Goal: Task Accomplishment & Management: Use online tool/utility

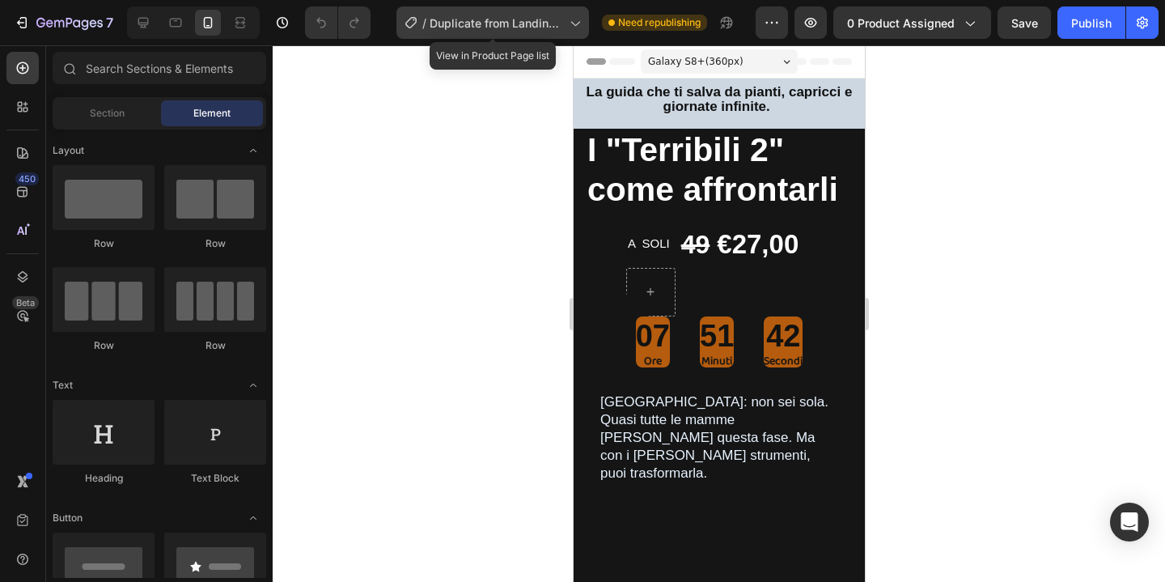
click at [562, 25] on span "Duplicate from Landing Page - [DATE] 16:19:02" at bounding box center [496, 23] width 133 height 17
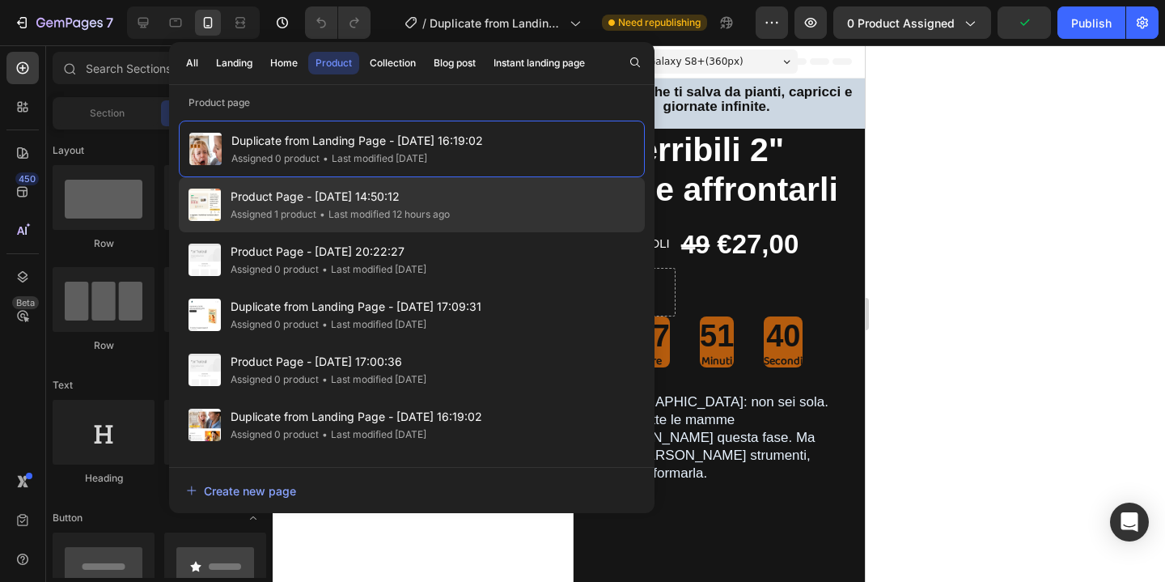
click at [375, 192] on span "Product Page - [DATE] 14:50:12" at bounding box center [340, 196] width 219 height 19
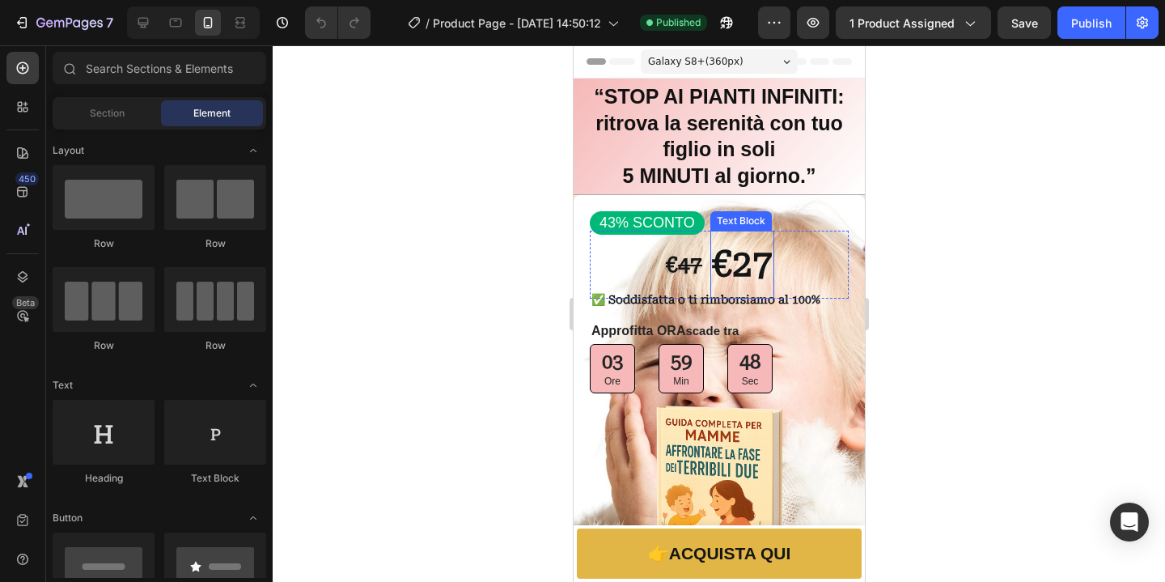
click at [737, 268] on strong "€27" at bounding box center [741, 264] width 61 height 42
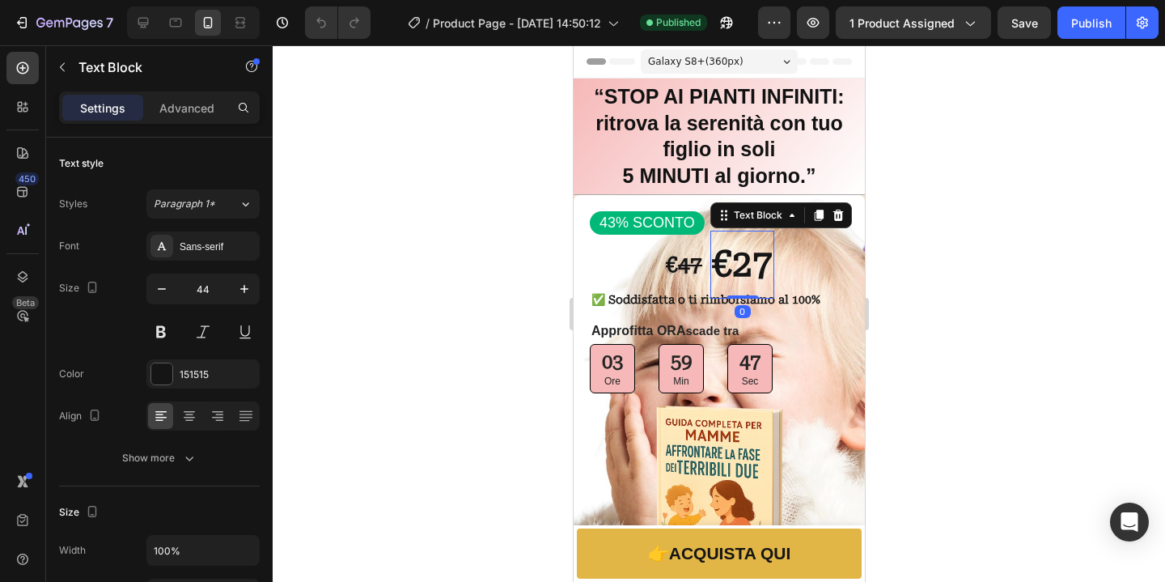
click at [760, 275] on strong "€27" at bounding box center [741, 264] width 61 height 42
click at [763, 272] on strong "€27" at bounding box center [741, 264] width 61 height 42
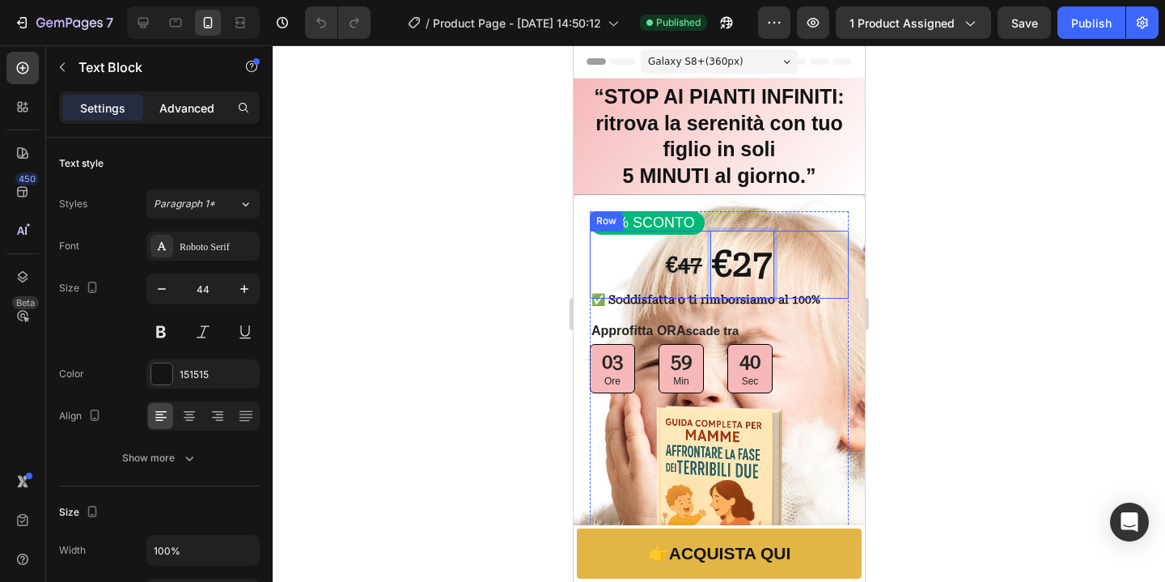
click at [187, 111] on p "Advanced" at bounding box center [186, 107] width 55 height 17
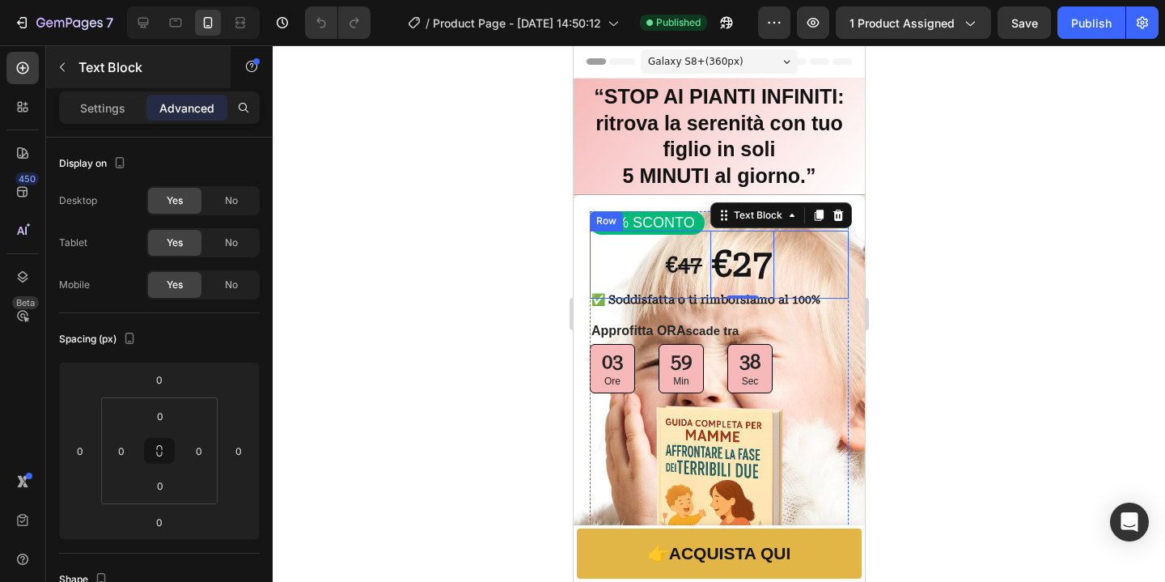
click at [106, 110] on p "Settings" at bounding box center [102, 107] width 45 height 17
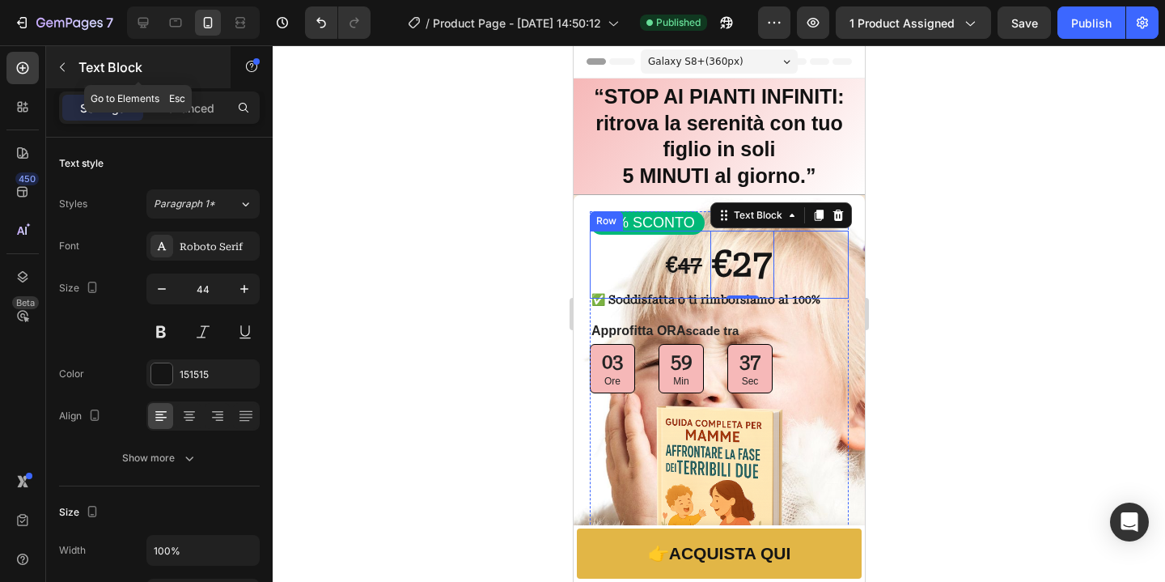
click at [64, 67] on icon "button" at bounding box center [62, 67] width 13 height 13
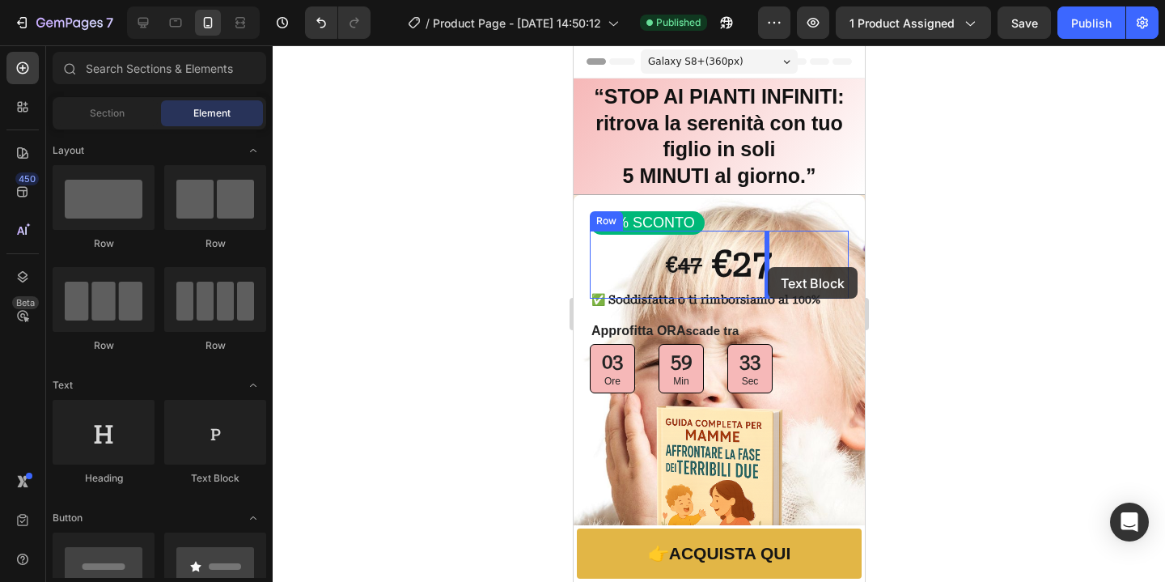
drag, startPoint x: 802, startPoint y: 482, endPoint x: 767, endPoint y: 267, distance: 218.0
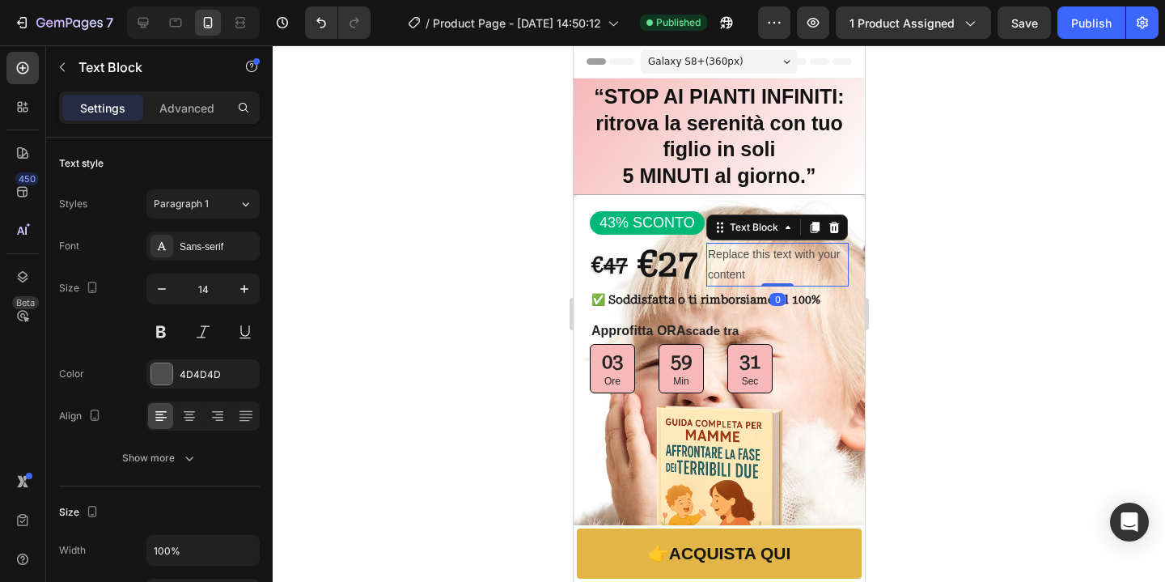
click at [800, 267] on div "Replace this text with your content" at bounding box center [776, 265] width 142 height 44
click at [800, 267] on p "Replace this text with your content" at bounding box center [776, 264] width 139 height 40
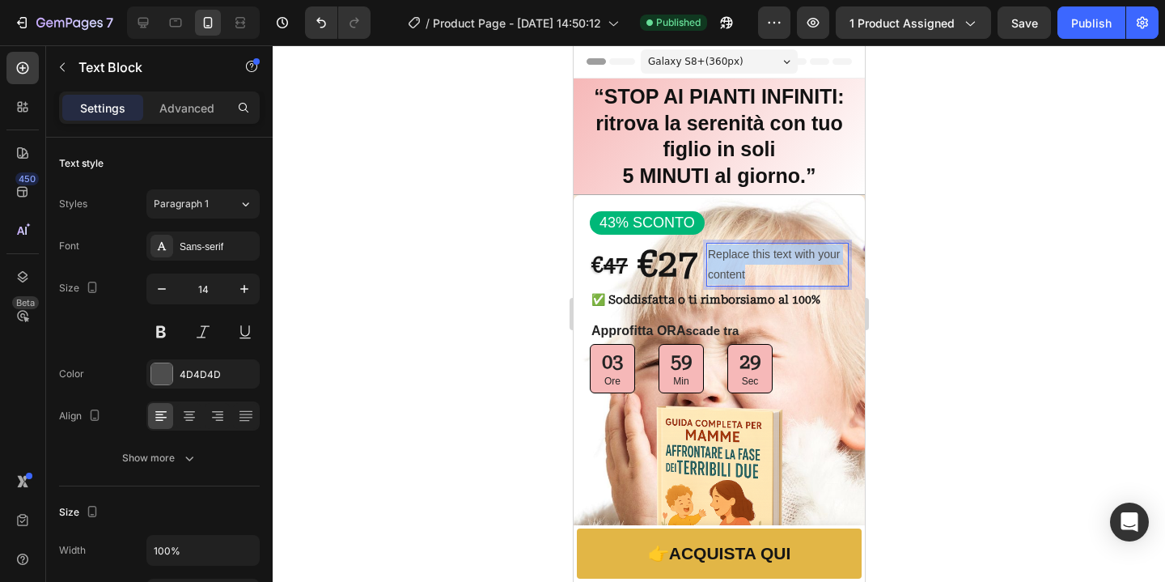
click at [799, 267] on p "Replace this text with your content" at bounding box center [776, 264] width 139 height 40
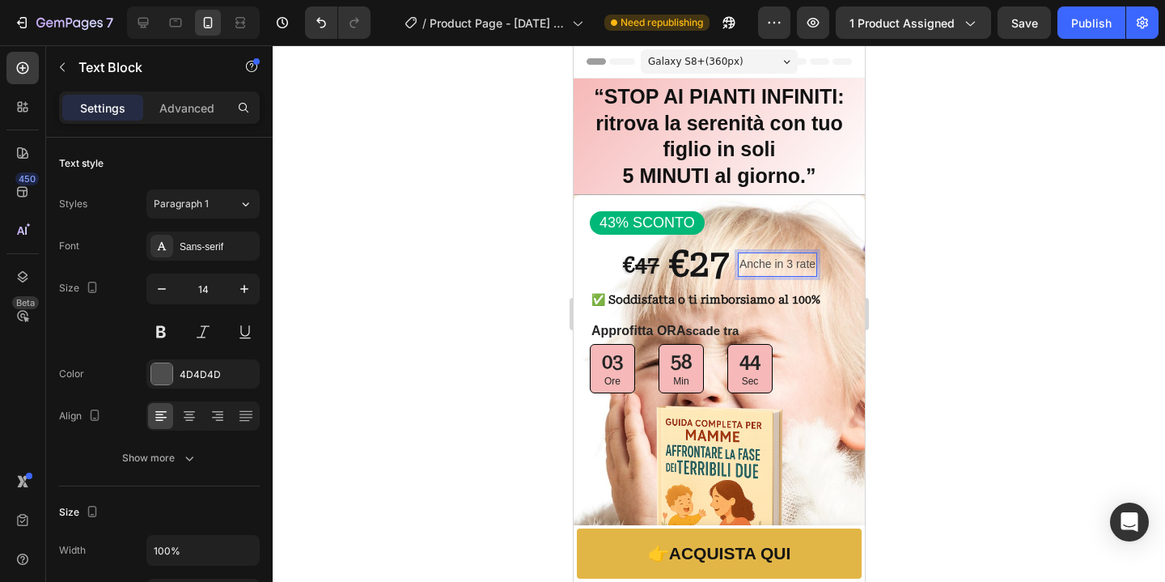
click at [741, 267] on p "Anche in 3 rate" at bounding box center [777, 264] width 76 height 20
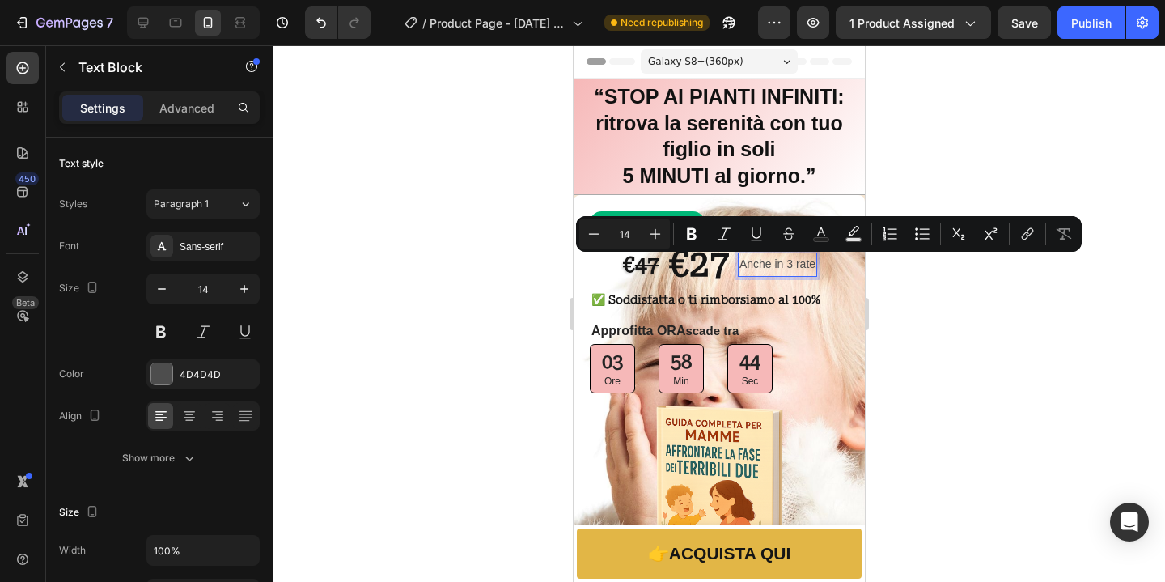
click at [741, 267] on p "Anche in 3 rate" at bounding box center [777, 264] width 76 height 20
click at [692, 231] on icon "Editor contextual toolbar" at bounding box center [692, 234] width 16 height 16
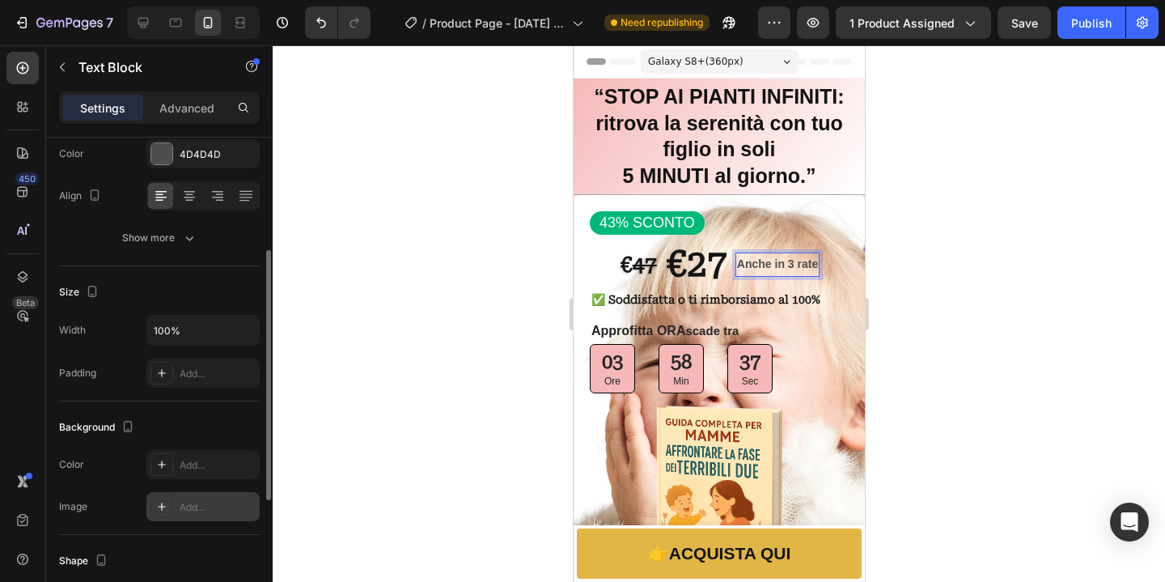
scroll to position [246, 0]
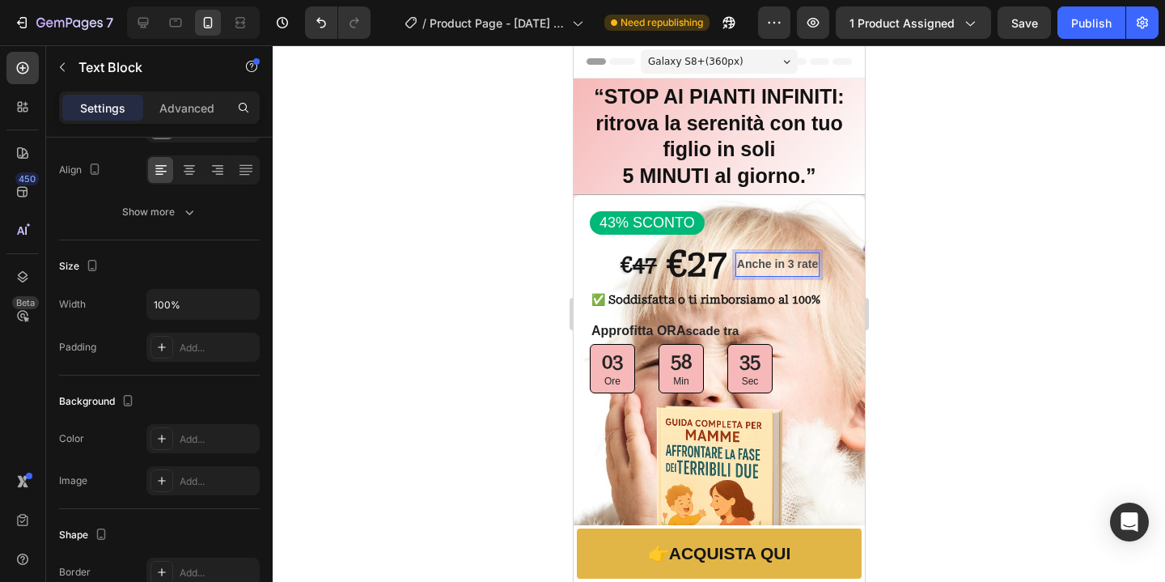
click at [756, 264] on strong "Anche in 3 rate" at bounding box center [776, 263] width 81 height 13
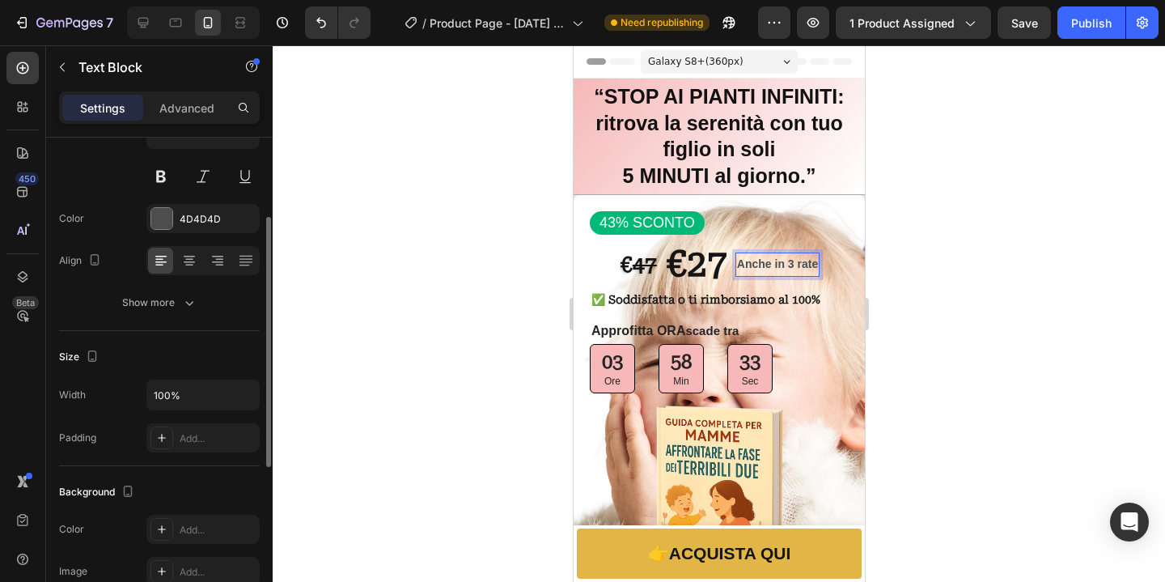
scroll to position [13, 0]
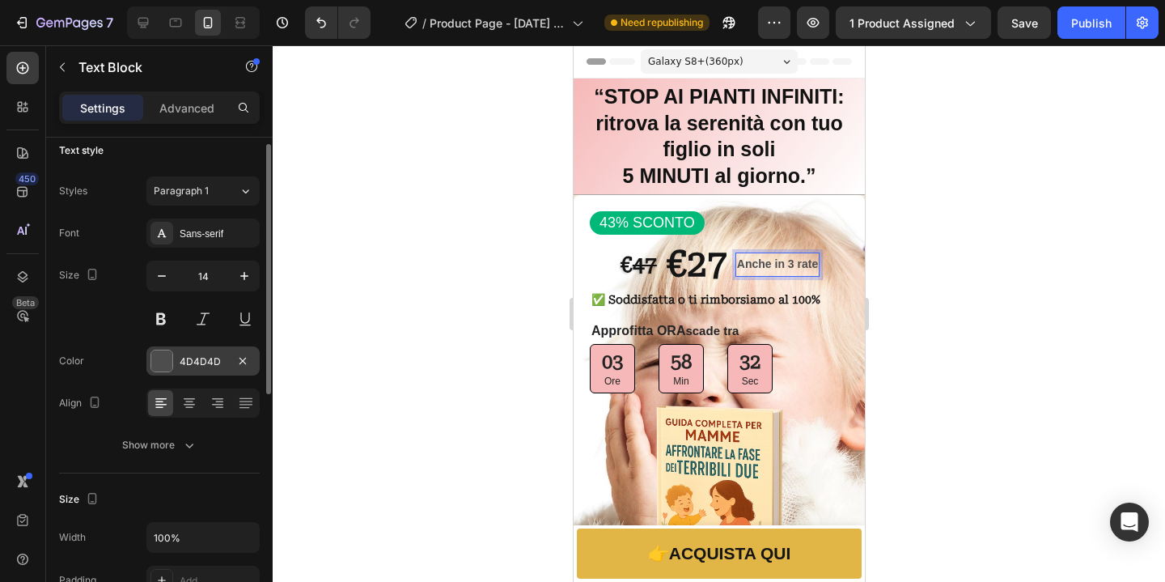
click at [198, 361] on div "4D4D4D" at bounding box center [203, 361] width 47 height 15
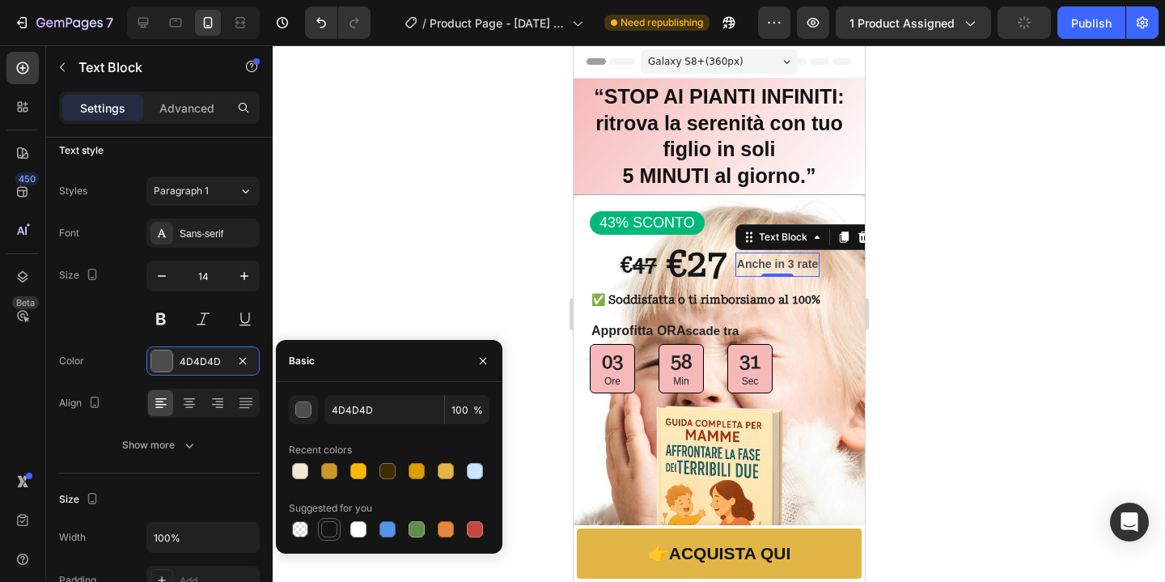
click at [336, 527] on div at bounding box center [329, 529] width 16 height 16
type input "151515"
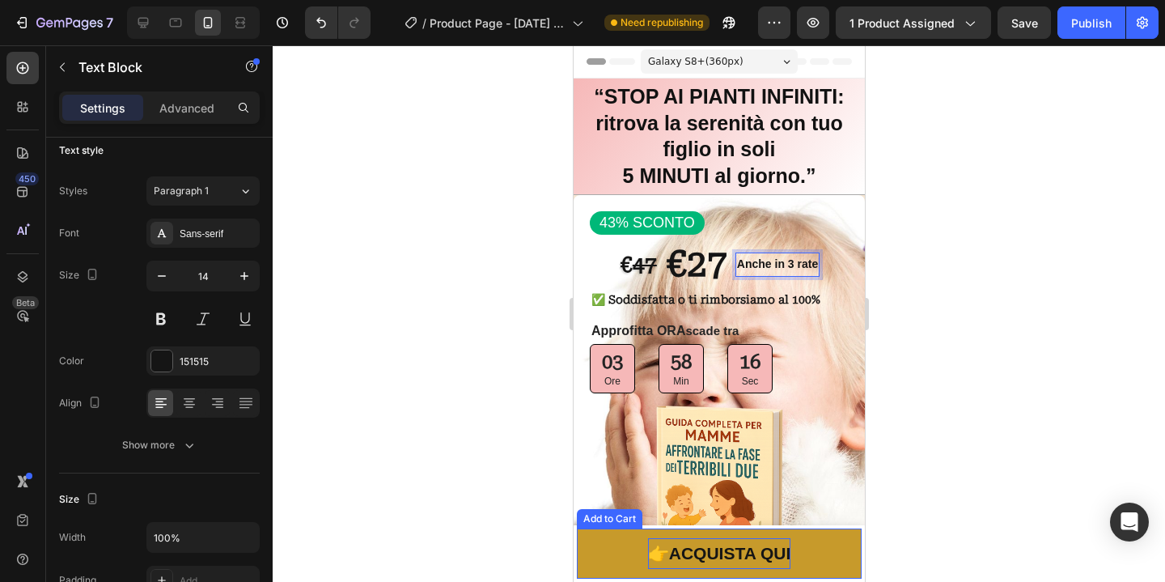
click at [780, 561] on div "👉 ACQUISTA QUI" at bounding box center [718, 553] width 143 height 31
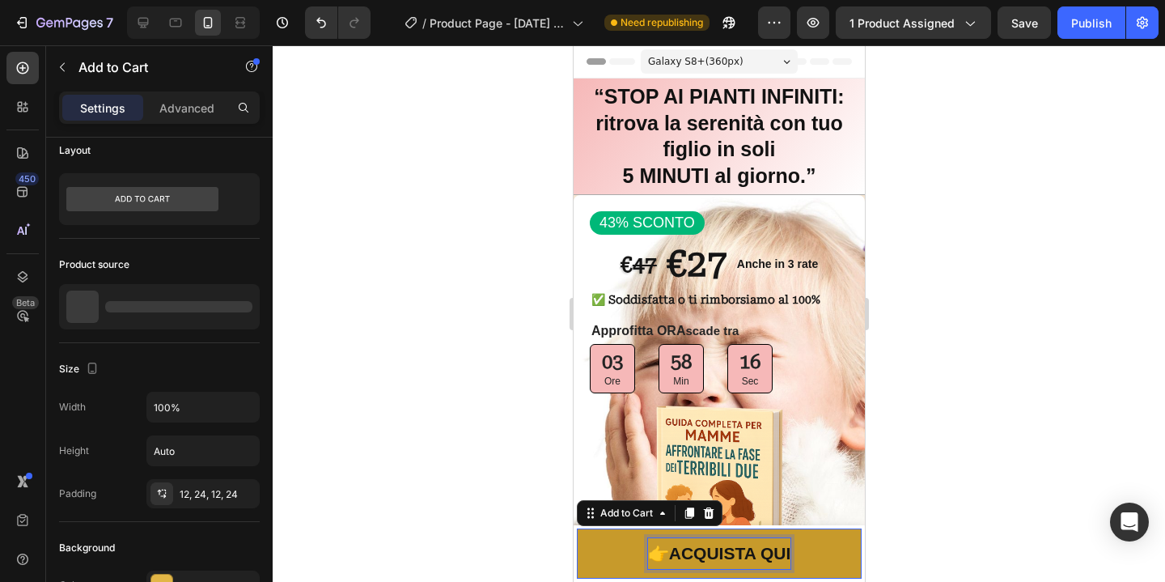
click at [780, 561] on div "👉 ACQUISTA QUI" at bounding box center [718, 553] width 143 height 31
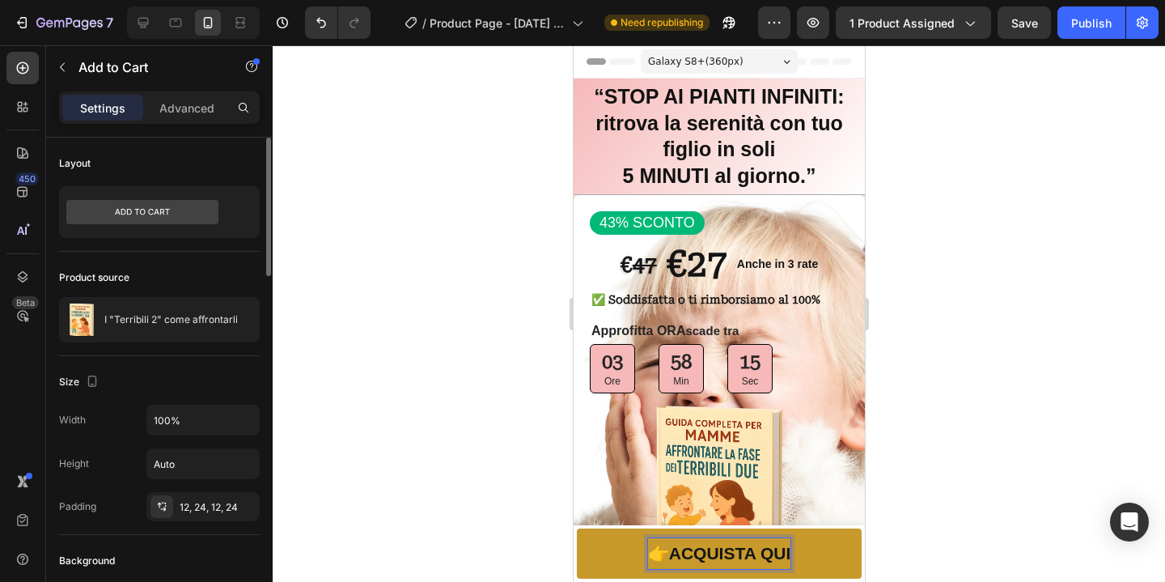
click at [784, 558] on div "👉 ACQUISTA QUI" at bounding box center [718, 553] width 143 height 31
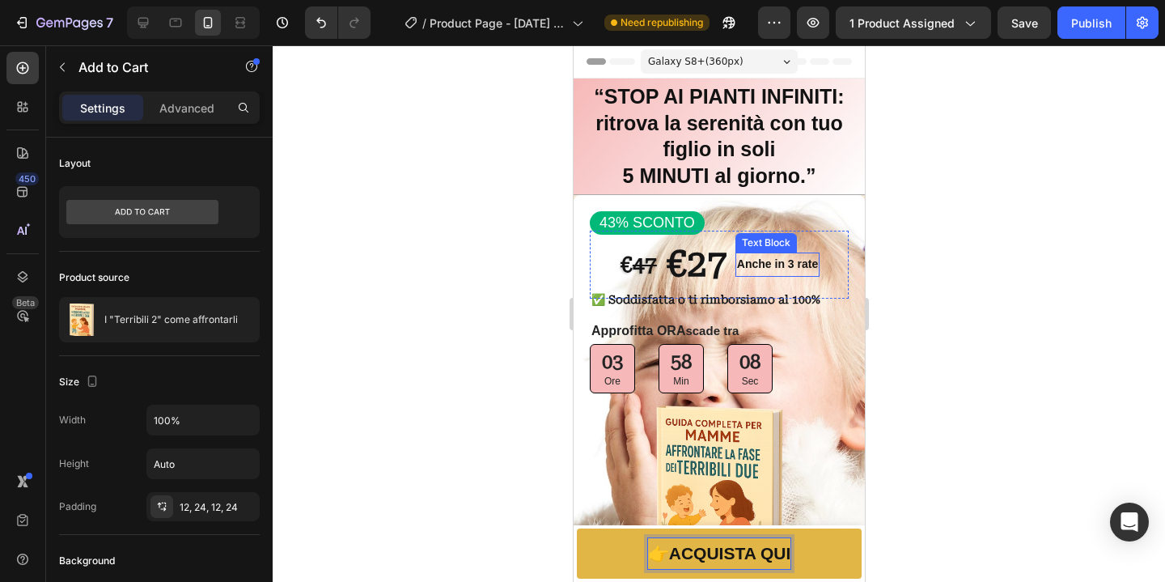
click at [739, 262] on strong "Anche in 3 rate" at bounding box center [776, 263] width 81 height 13
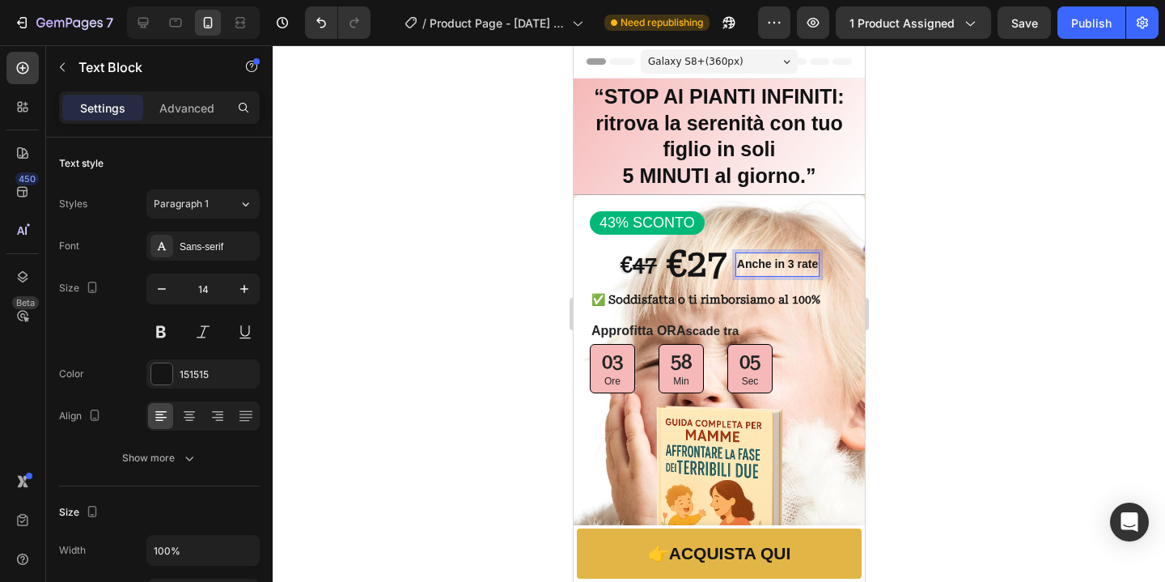
click at [812, 266] on strong "Anche in 3 rate" at bounding box center [776, 263] width 81 height 13
drag, startPoint x: 813, startPoint y: 266, endPoint x: 724, endPoint y: 264, distance: 89.0
click at [734, 264] on div "Anche in 3 rate" at bounding box center [776, 263] width 84 height 23
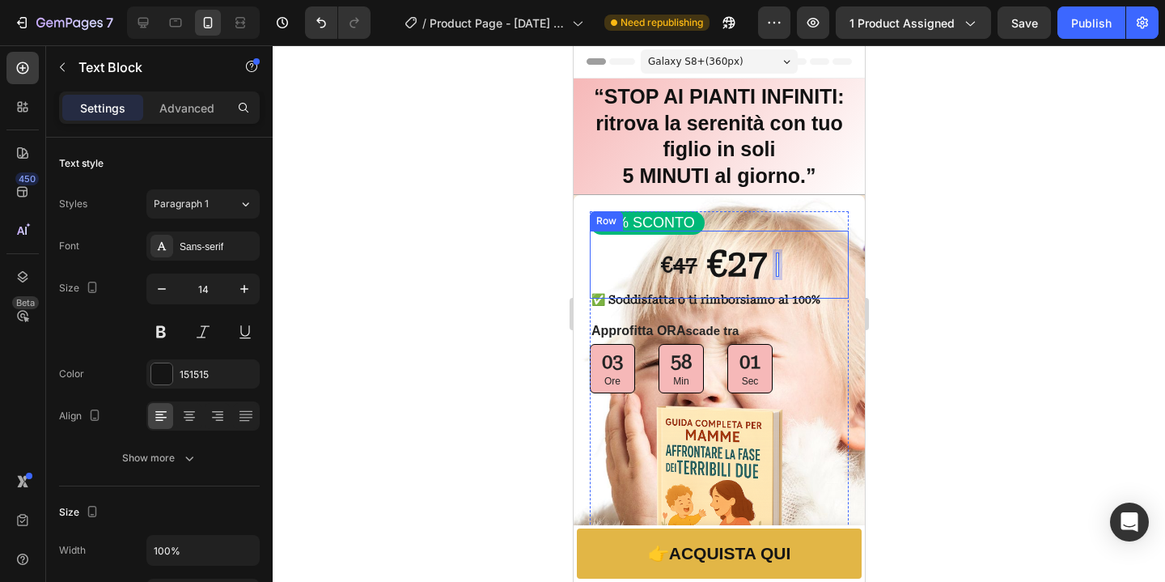
drag, startPoint x: 924, startPoint y: 279, endPoint x: 900, endPoint y: 277, distance: 23.5
click at [923, 281] on div at bounding box center [719, 313] width 892 height 536
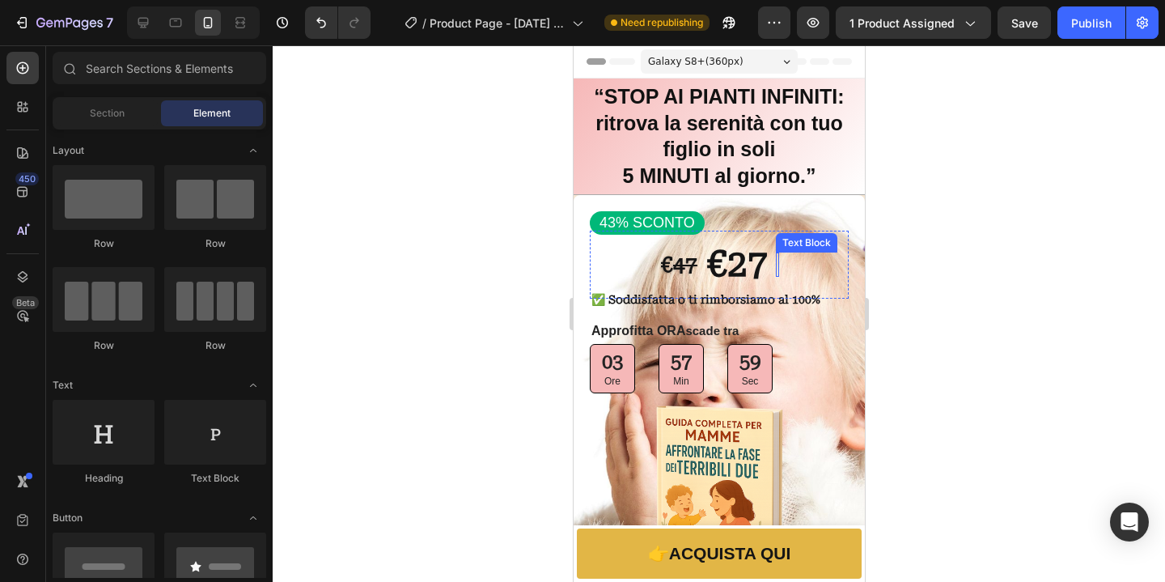
click at [775, 266] on div "Rich Text Editor. Editing area: main" at bounding box center [776, 263] width 3 height 23
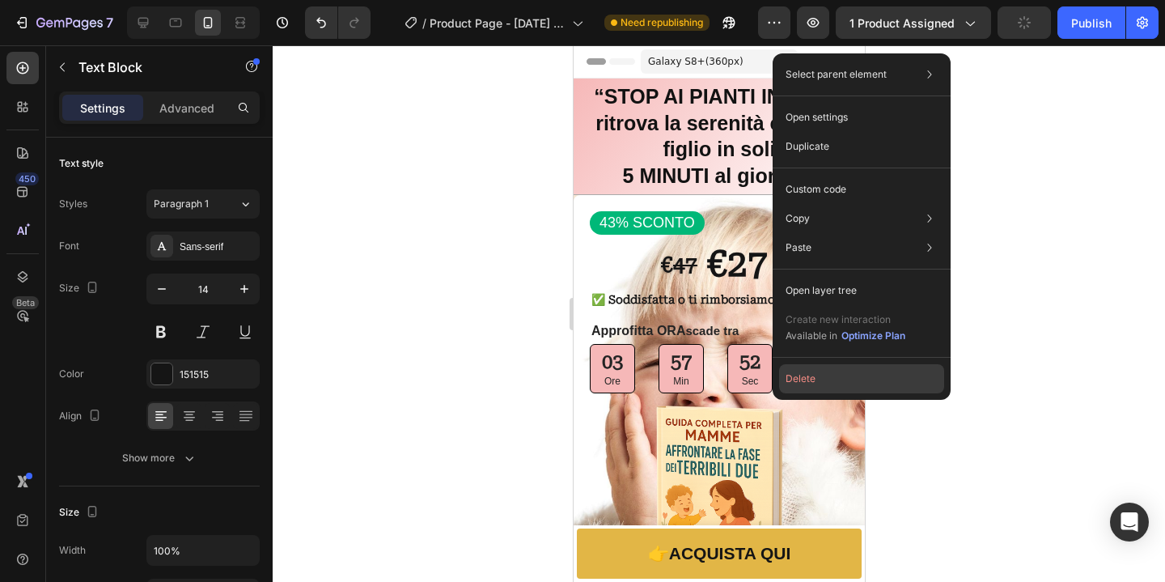
click at [819, 385] on button "Delete" at bounding box center [861, 378] width 165 height 29
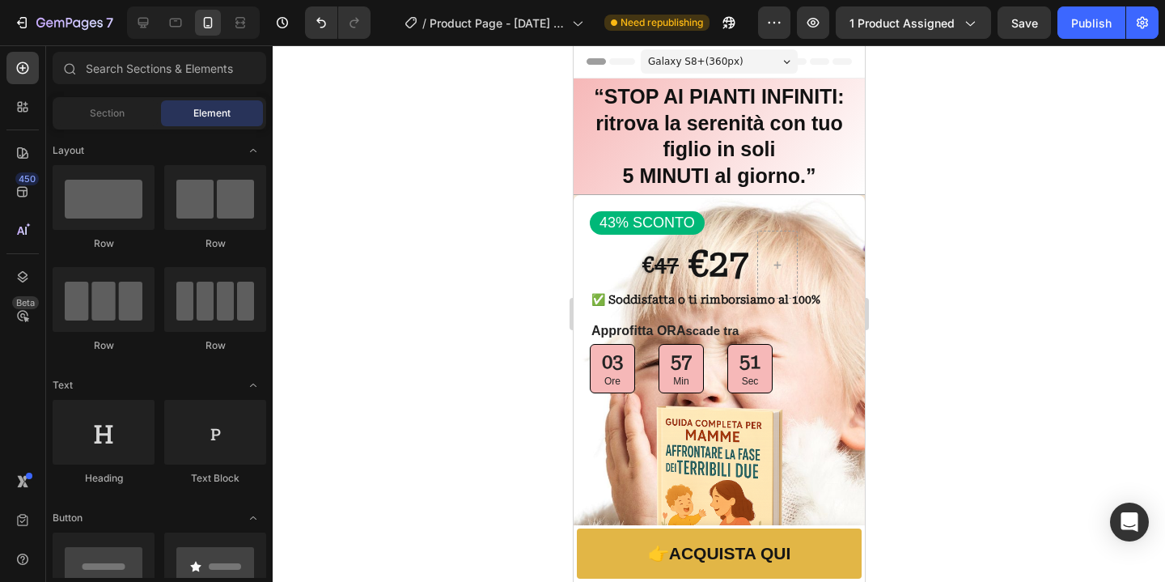
click at [991, 316] on div at bounding box center [719, 313] width 892 height 536
click at [448, 273] on div at bounding box center [719, 313] width 892 height 536
click at [819, 258] on div "€ 47 Text Block €27 Text Block Row" at bounding box center [718, 264] width 259 height 67
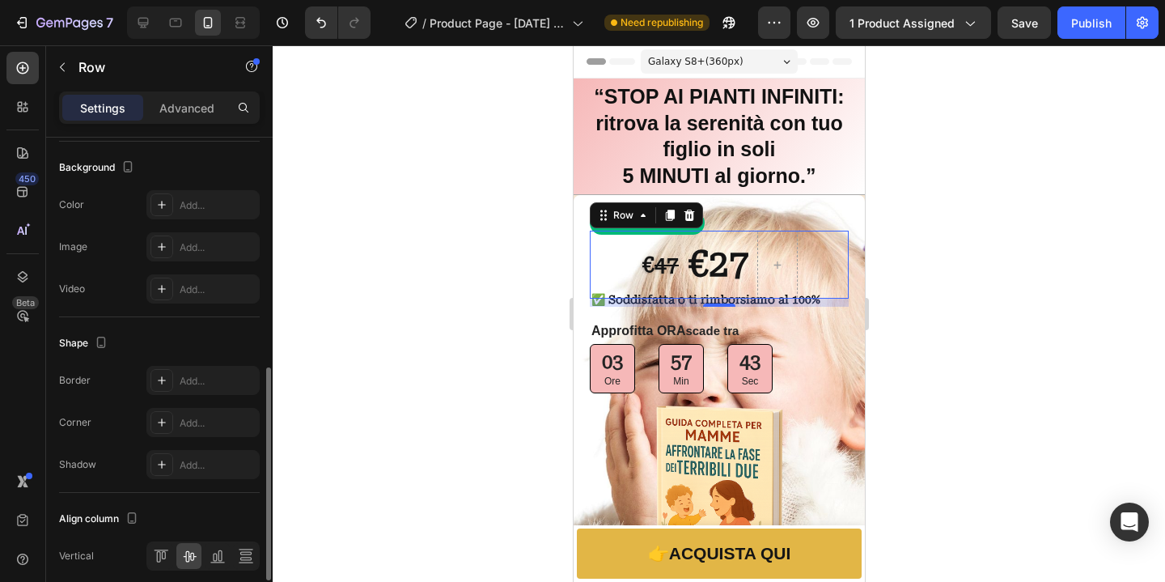
scroll to position [639, 0]
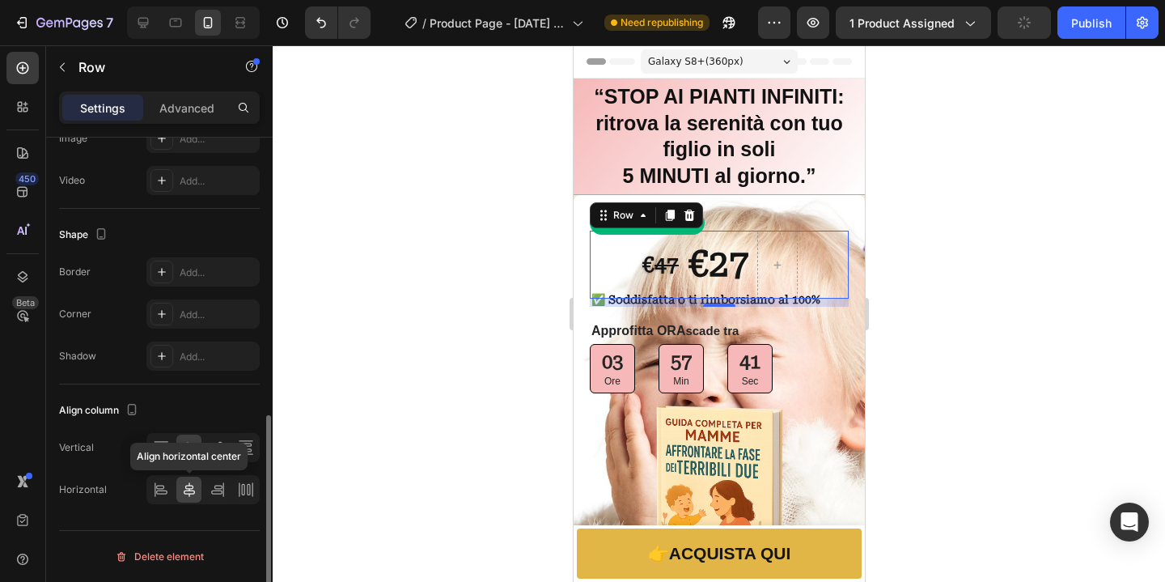
click at [192, 492] on icon at bounding box center [189, 489] width 16 height 16
click at [192, 468] on div "Vertical Horizontal" at bounding box center [159, 468] width 201 height 71
click at [158, 451] on icon at bounding box center [161, 447] width 16 height 16
click at [165, 451] on icon at bounding box center [161, 447] width 16 height 16
click at [192, 447] on icon at bounding box center [189, 447] width 16 height 16
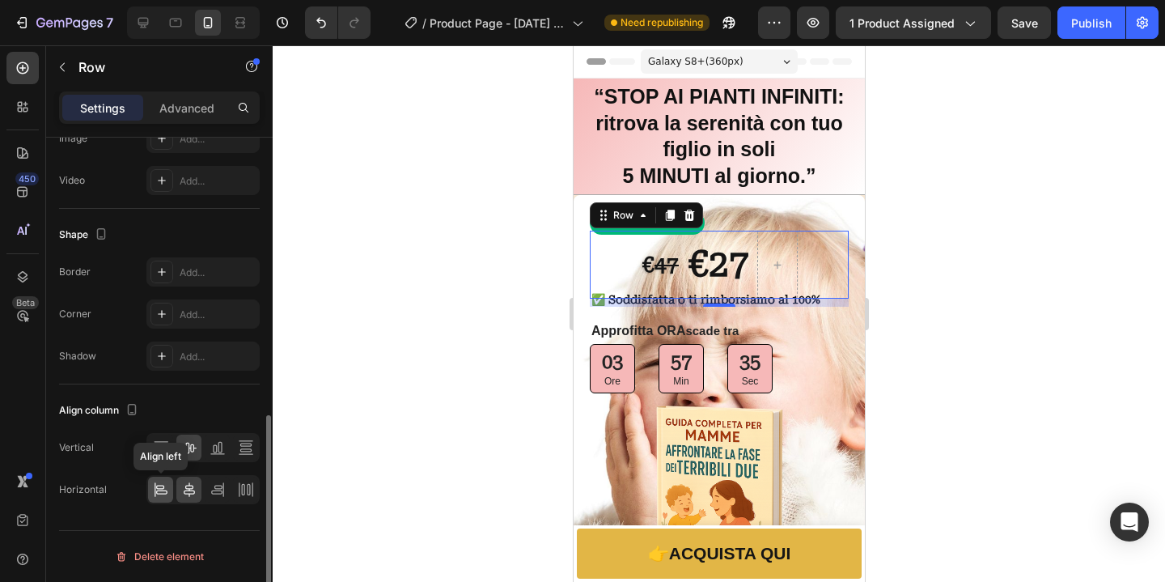
click at [172, 497] on div at bounding box center [160, 489] width 25 height 26
click at [188, 495] on icon at bounding box center [189, 489] width 16 height 16
click at [220, 492] on icon at bounding box center [218, 489] width 16 height 16
click at [201, 492] on div at bounding box center [188, 489] width 25 height 26
click at [984, 345] on div at bounding box center [719, 313] width 892 height 536
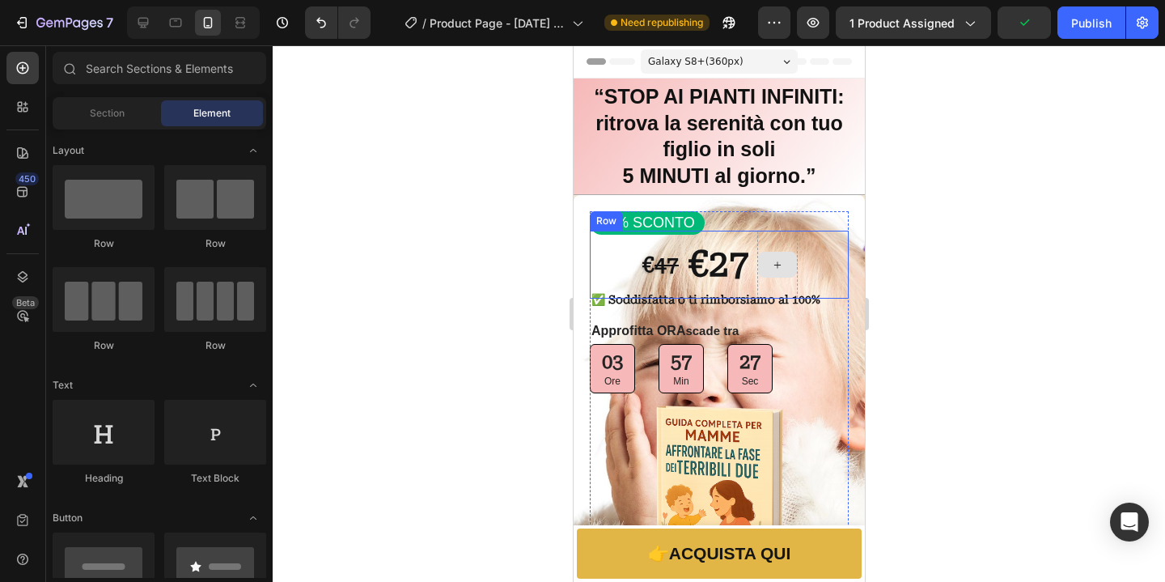
click at [775, 275] on div at bounding box center [776, 265] width 39 height 26
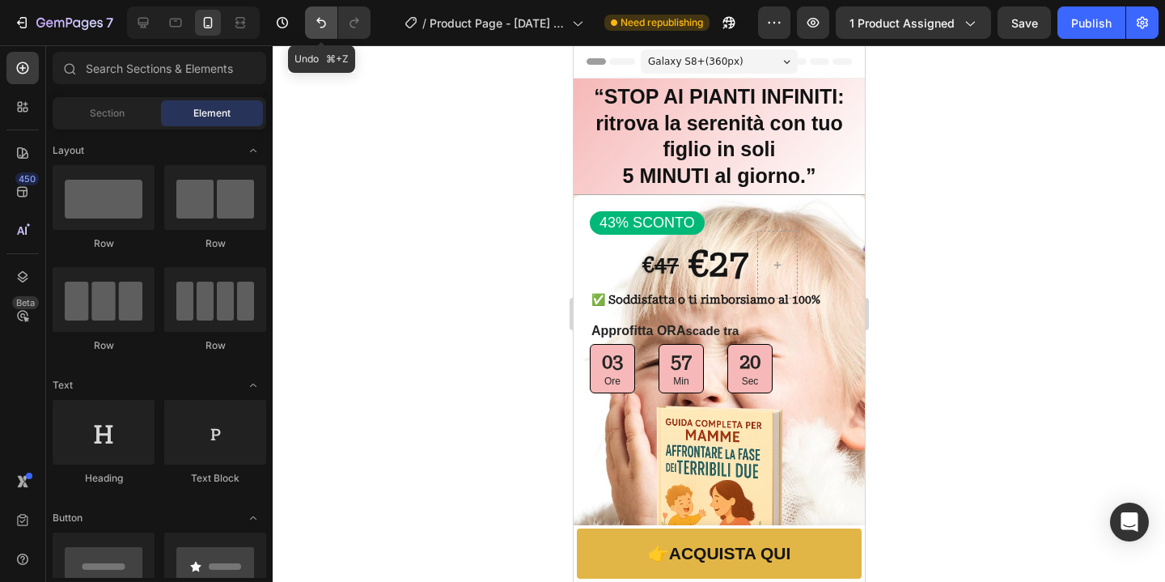
click at [318, 32] on button "Undo/Redo" at bounding box center [321, 22] width 32 height 32
click at [318, 33] on button "Undo/Redo" at bounding box center [321, 22] width 32 height 32
click at [317, 33] on button "Undo/Redo" at bounding box center [321, 22] width 32 height 32
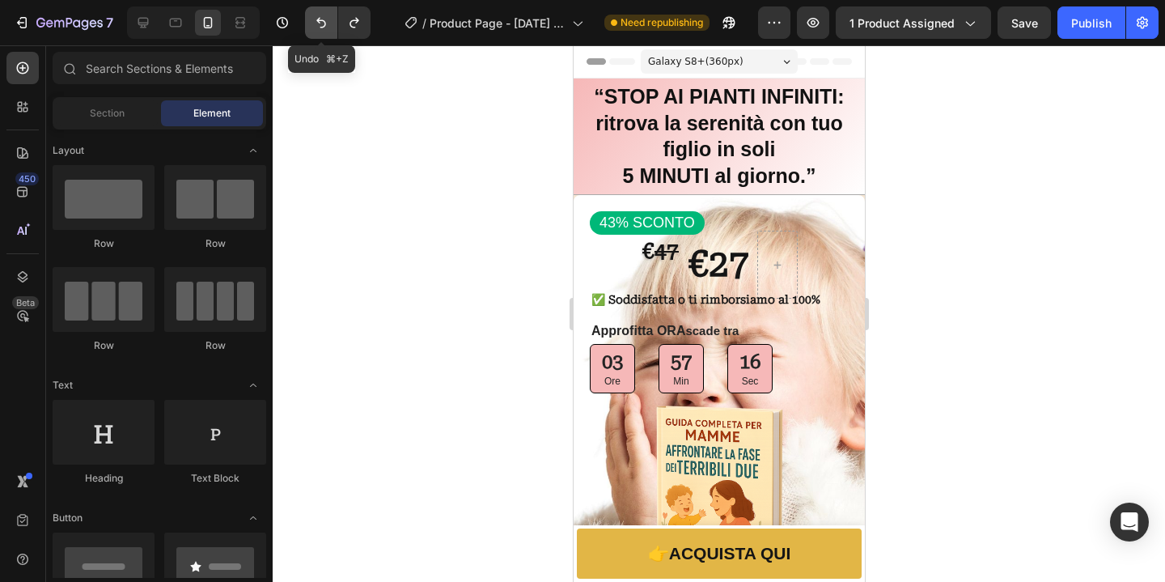
click at [317, 33] on button "Undo/Redo" at bounding box center [321, 22] width 32 height 32
click at [320, 35] on button "Undo/Redo" at bounding box center [321, 22] width 32 height 32
click at [320, 34] on button "Undo/Redo" at bounding box center [321, 22] width 32 height 32
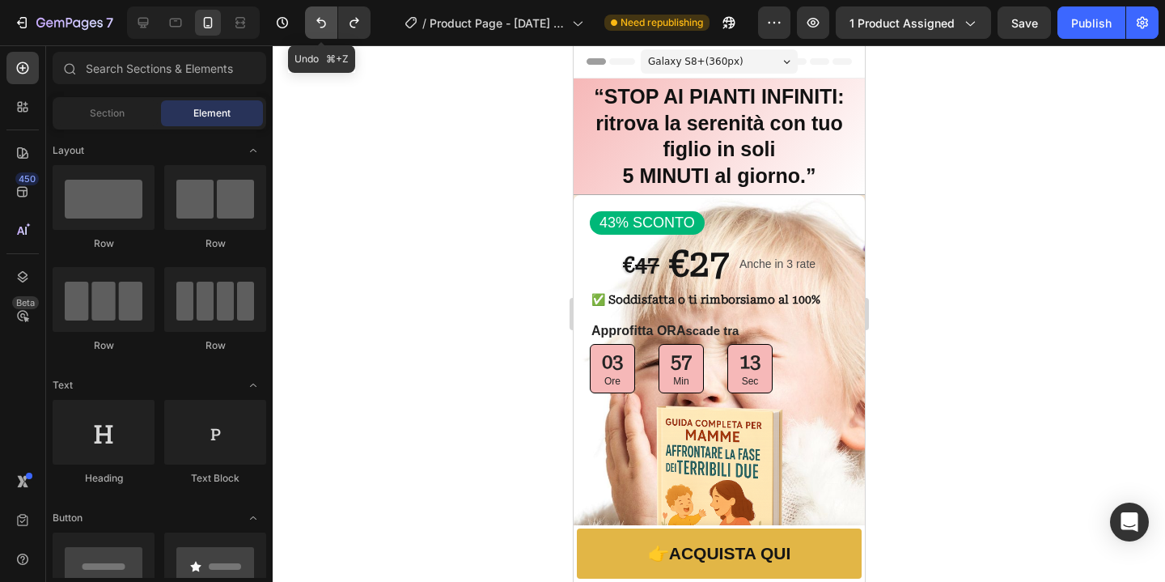
click at [320, 34] on button "Undo/Redo" at bounding box center [321, 22] width 32 height 32
click at [321, 26] on icon "Undo/Redo" at bounding box center [321, 23] width 16 height 16
click at [326, 28] on icon "Undo/Redo" at bounding box center [321, 23] width 16 height 16
click at [328, 28] on icon "Undo/Redo" at bounding box center [321, 23] width 16 height 16
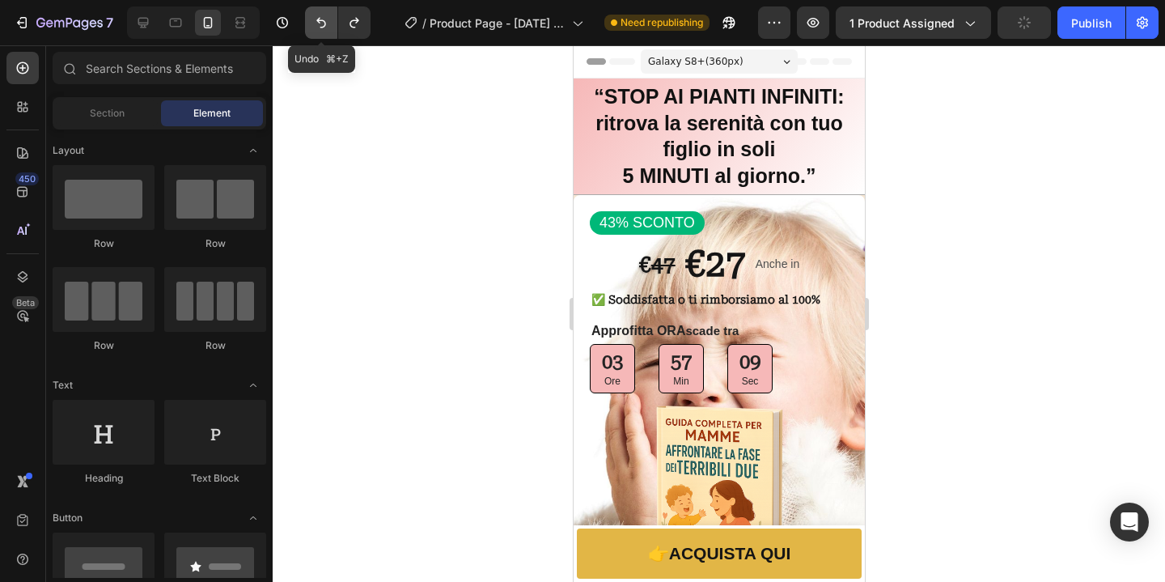
click at [330, 28] on button "Undo/Redo" at bounding box center [321, 22] width 32 height 32
click at [322, 27] on icon "Undo/Redo" at bounding box center [321, 23] width 10 height 11
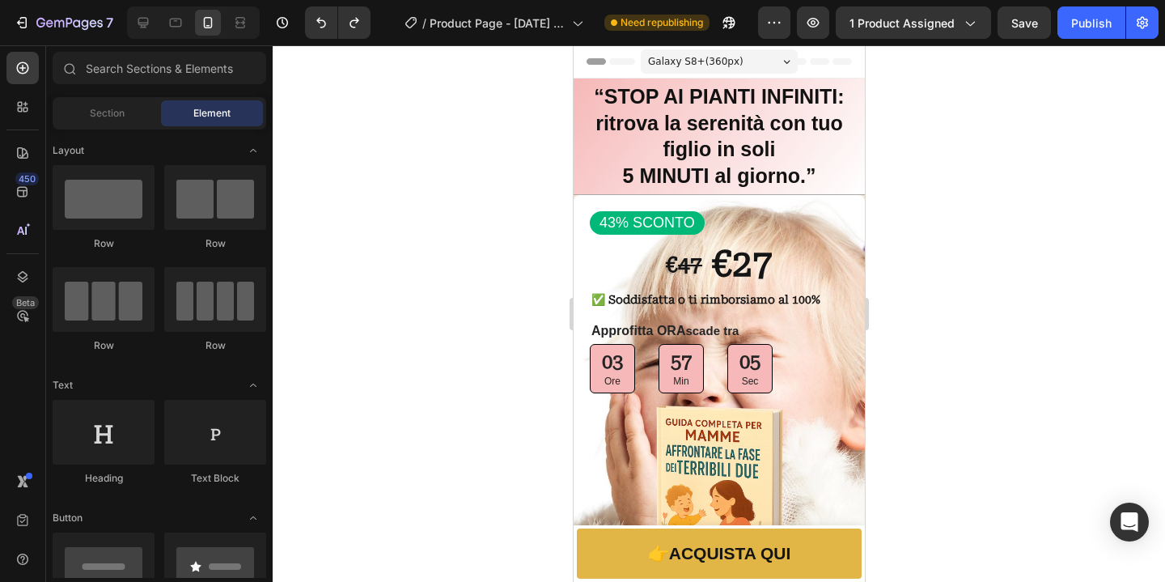
click at [1162, 310] on div at bounding box center [719, 313] width 892 height 536
click at [966, 278] on div at bounding box center [719, 313] width 892 height 536
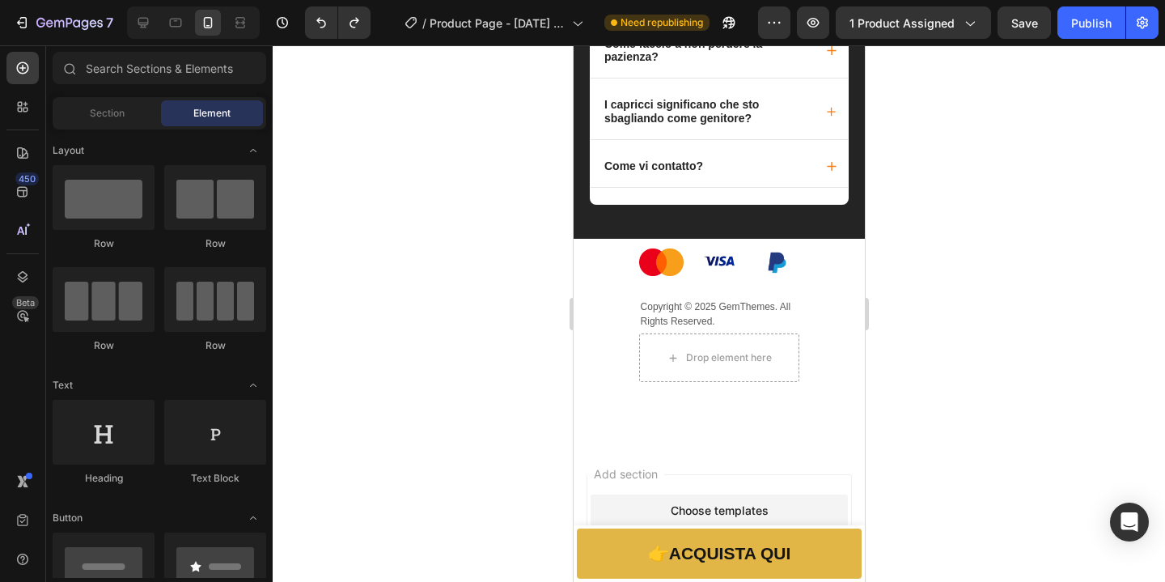
scroll to position [4269, 0]
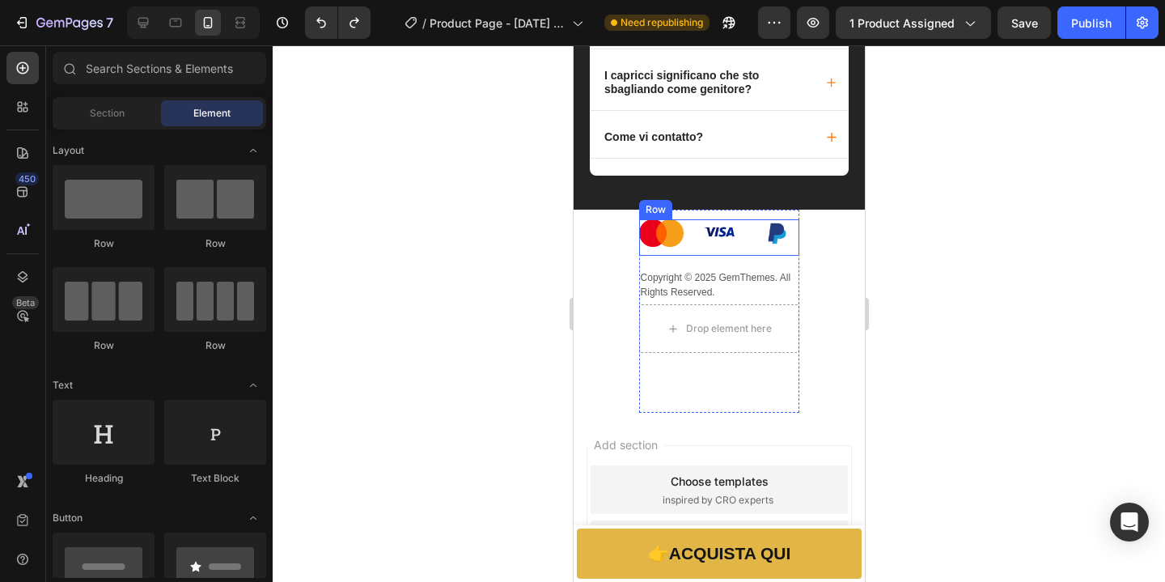
click at [738, 256] on div "Image Image Image Row" at bounding box center [718, 237] width 161 height 37
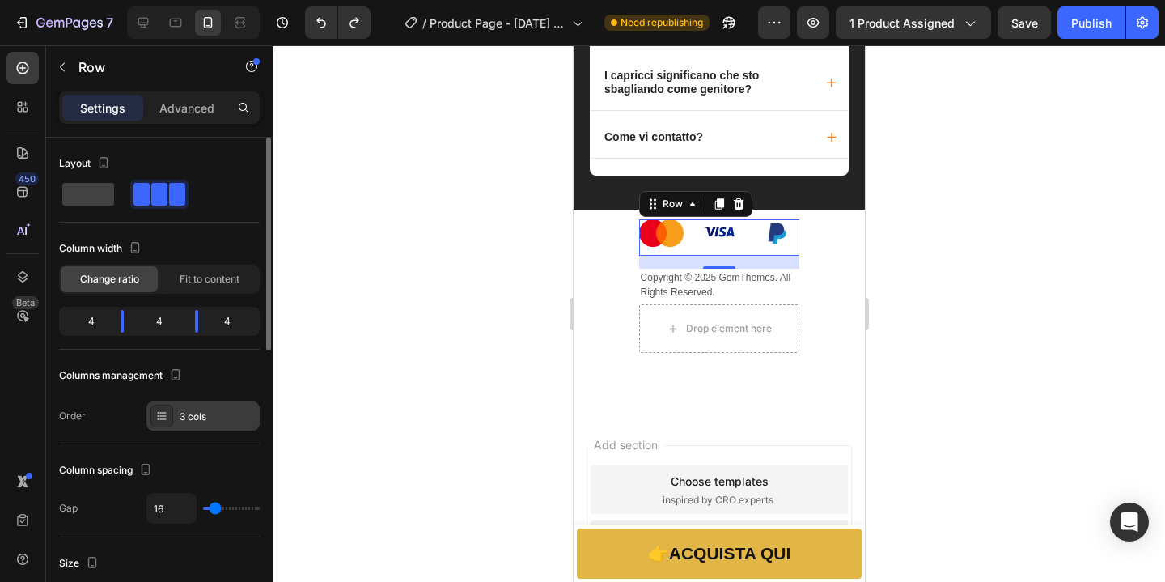
click at [165, 422] on div at bounding box center [161, 415] width 23 height 23
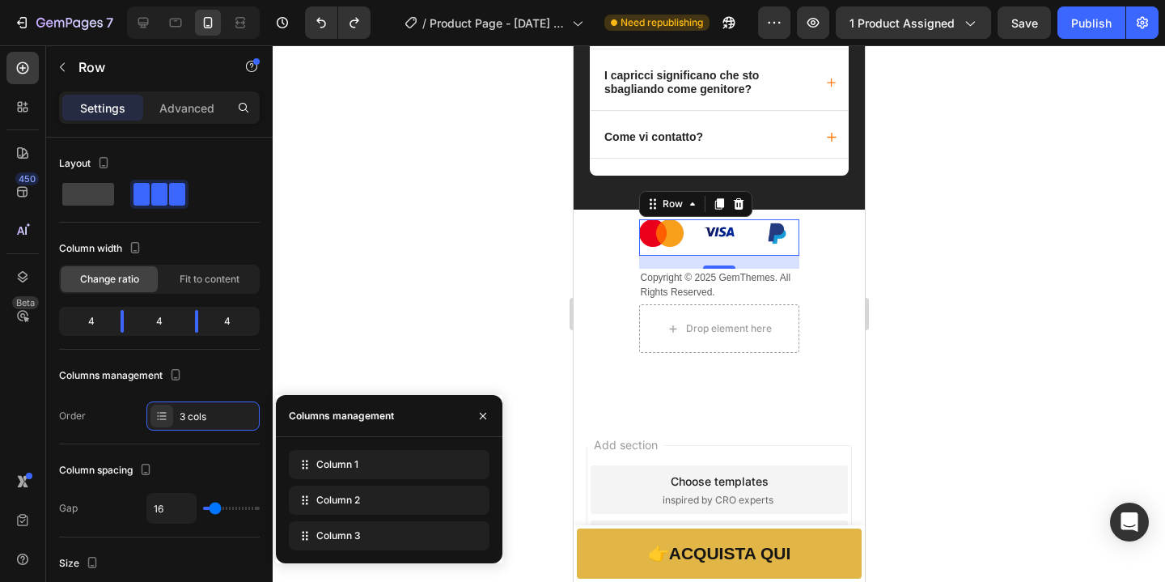
click at [377, 314] on div at bounding box center [719, 313] width 892 height 536
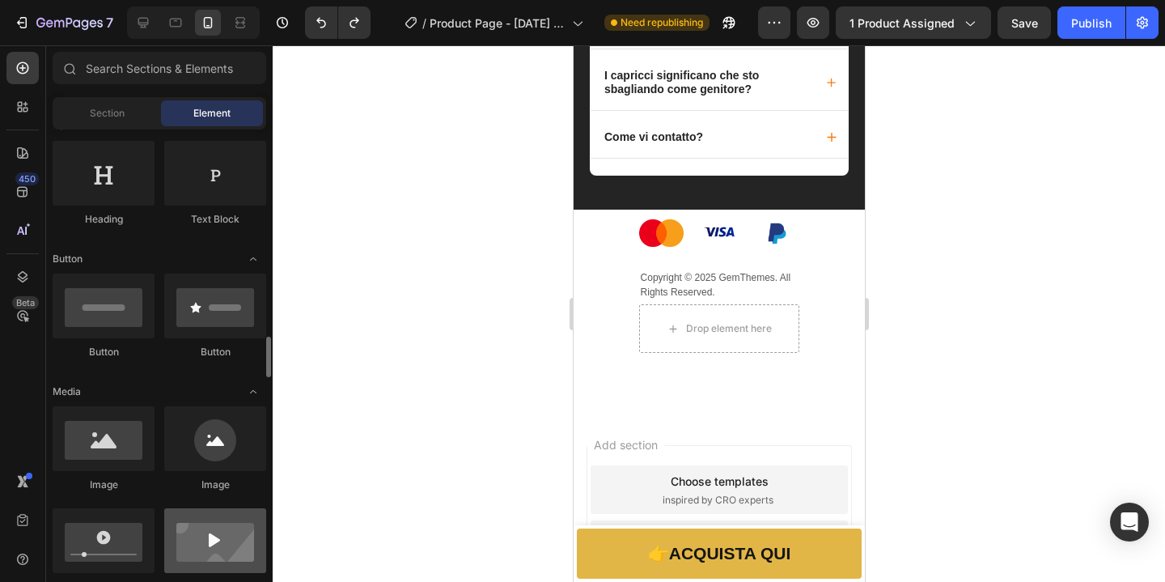
scroll to position [427, 0]
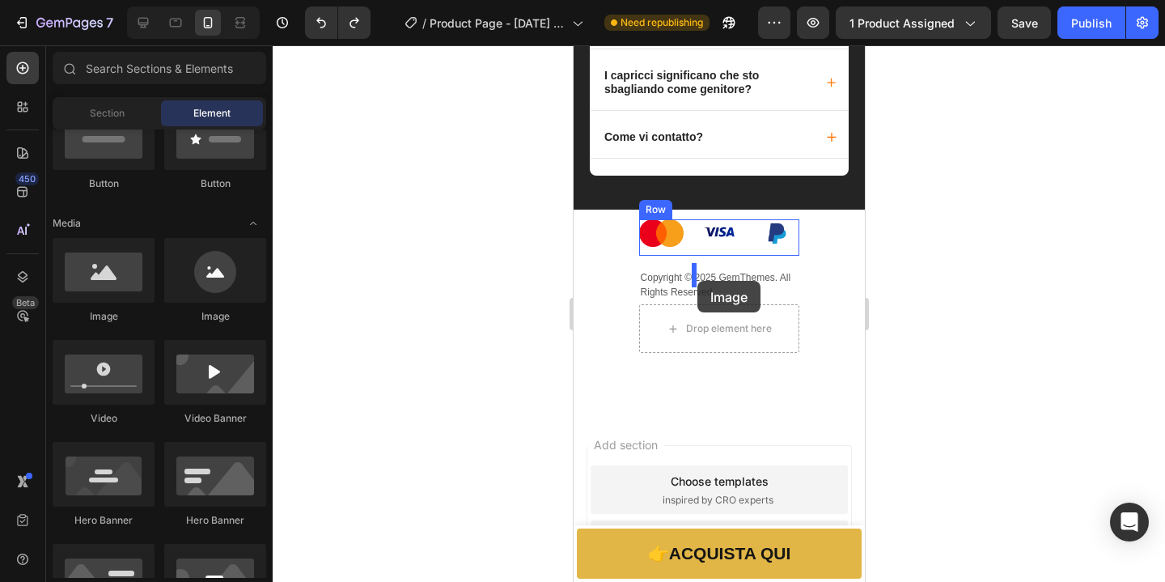
drag, startPoint x: 668, startPoint y: 339, endPoint x: 696, endPoint y: 281, distance: 64.8
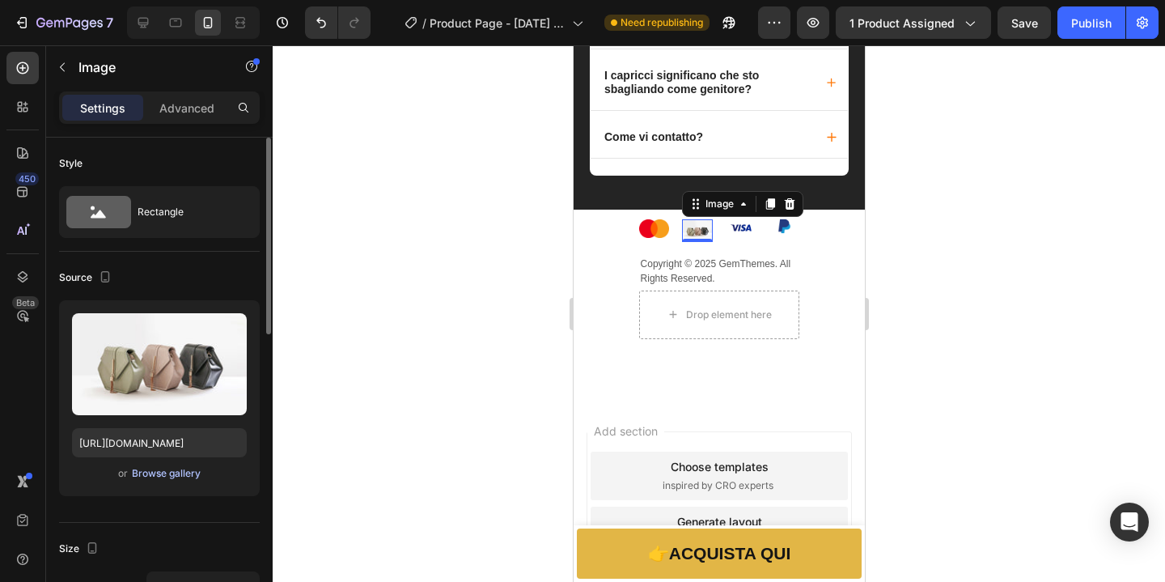
click at [150, 474] on div "Browse gallery" at bounding box center [166, 473] width 69 height 15
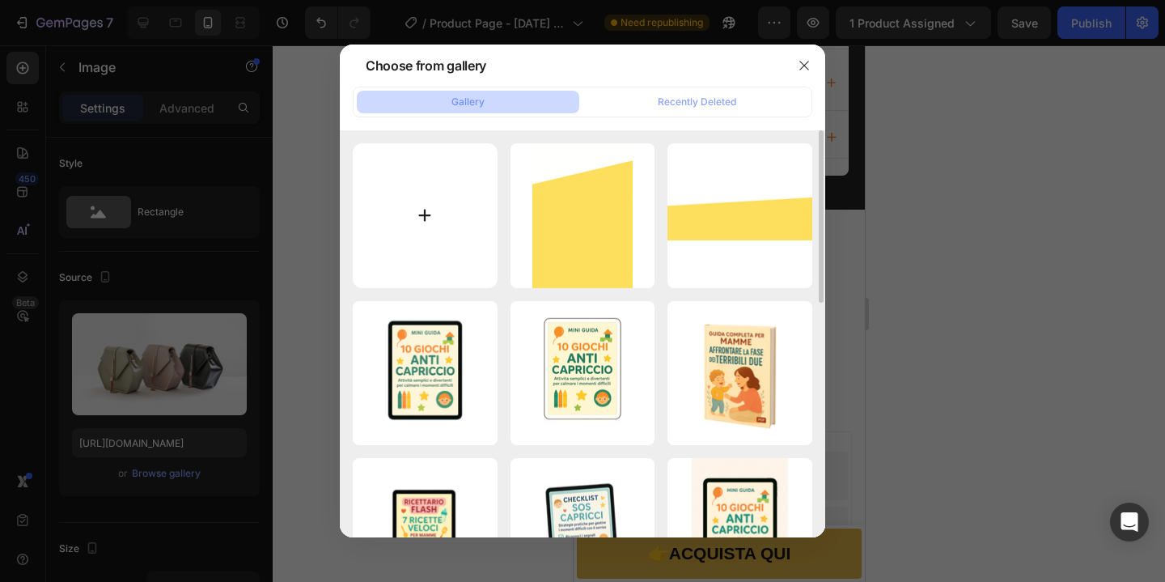
click at [421, 210] on input "file" at bounding box center [425, 215] width 145 height 145
type input "C:\fakepath\Klarna_Payment_Badge.svg.webp"
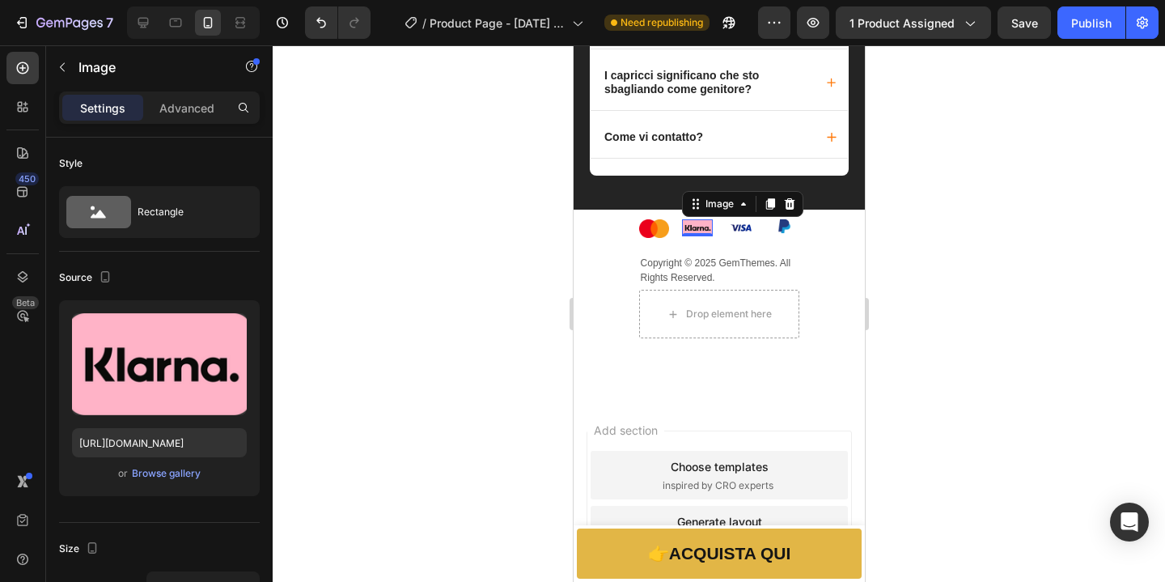
type input "[URL][DOMAIN_NAME]"
click at [517, 379] on div at bounding box center [719, 313] width 892 height 536
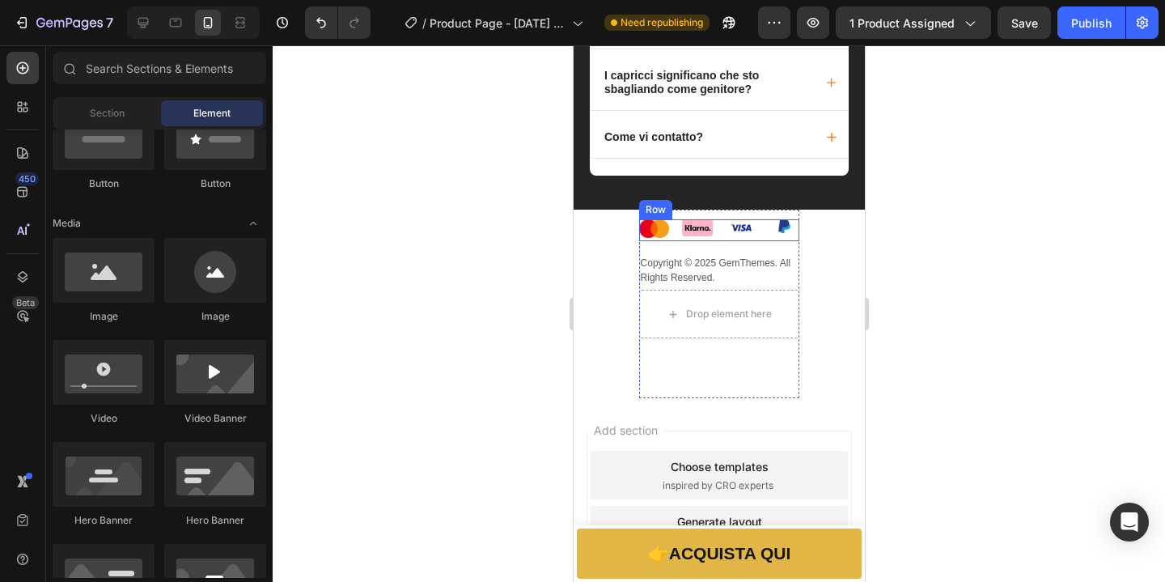
click at [760, 242] on div "Image Image Image Image Row" at bounding box center [718, 230] width 161 height 23
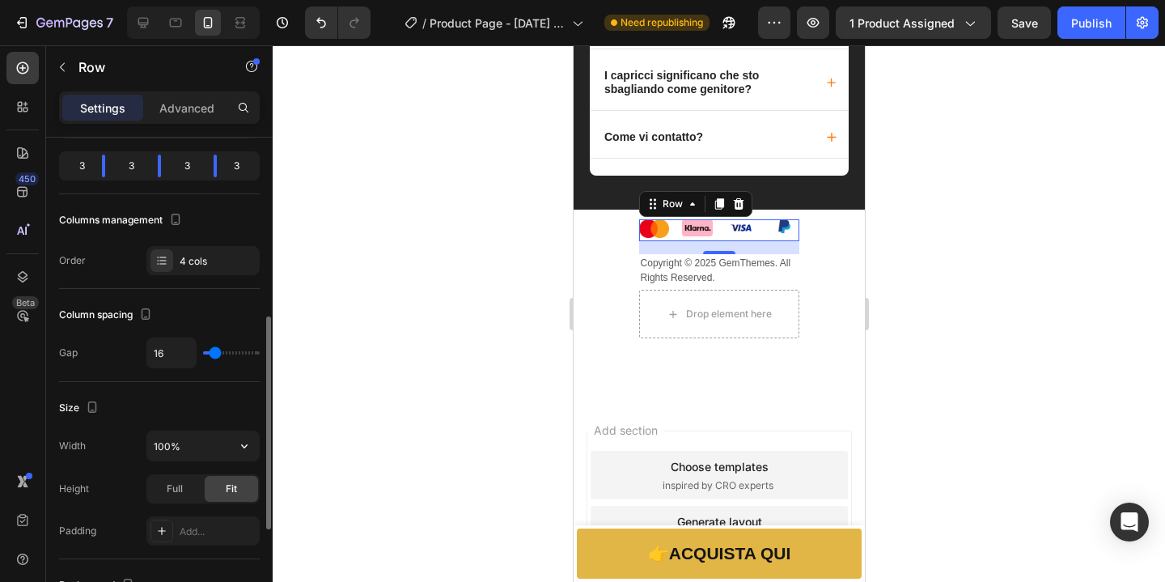
scroll to position [298, 0]
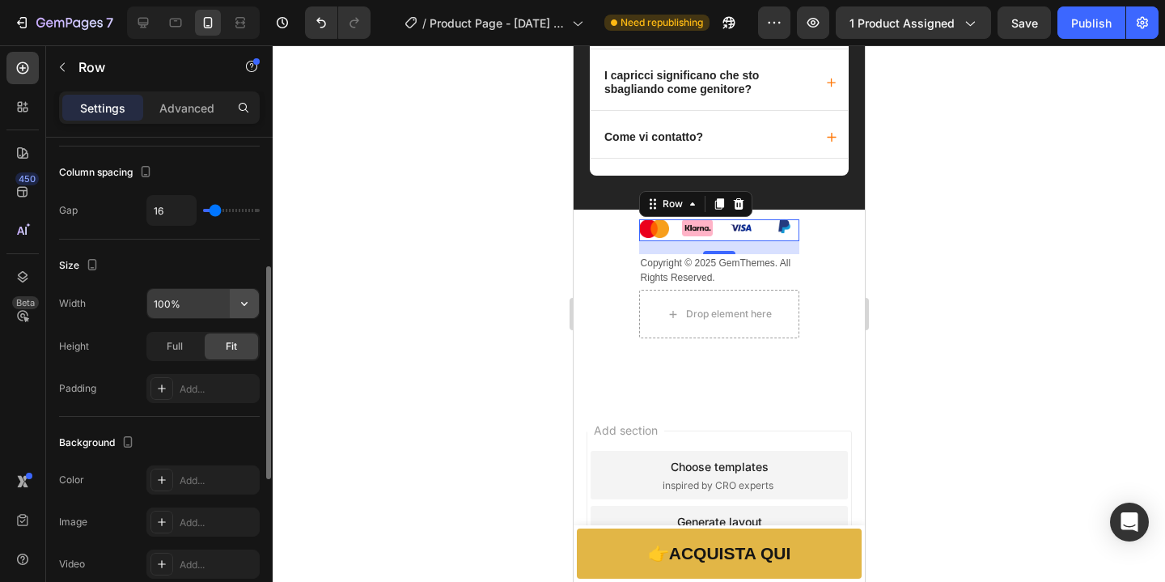
click at [247, 306] on icon "button" at bounding box center [244, 303] width 16 height 16
click at [248, 305] on icon "button" at bounding box center [244, 303] width 16 height 16
click at [171, 306] on input "100%" at bounding box center [203, 303] width 112 height 29
type input "200%"
click at [188, 351] on div "Full" at bounding box center [174, 346] width 53 height 26
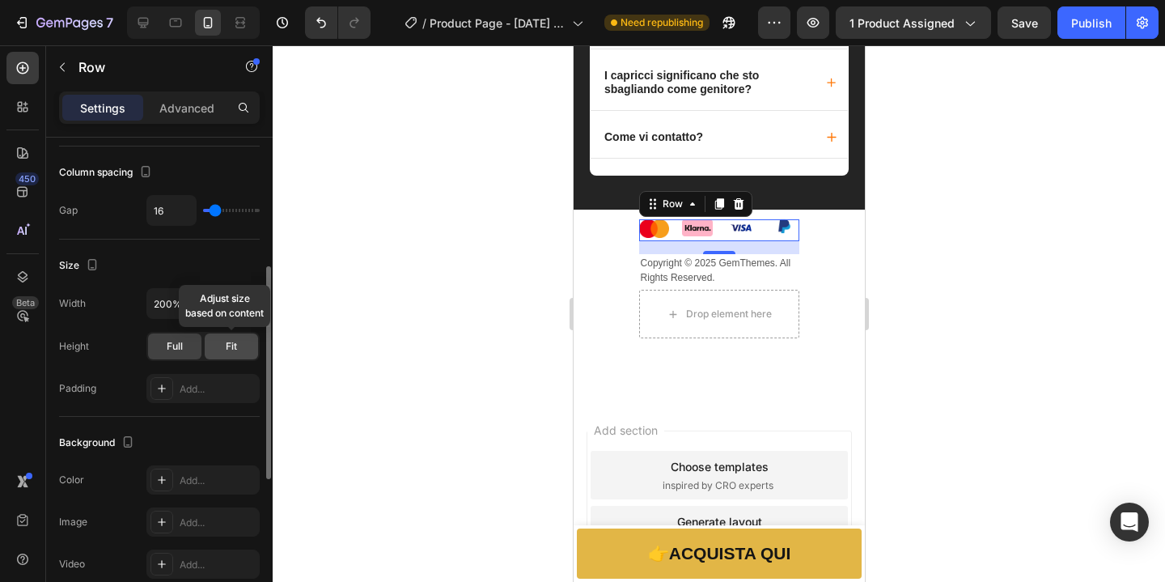
click at [246, 352] on div "Fit" at bounding box center [231, 346] width 53 height 26
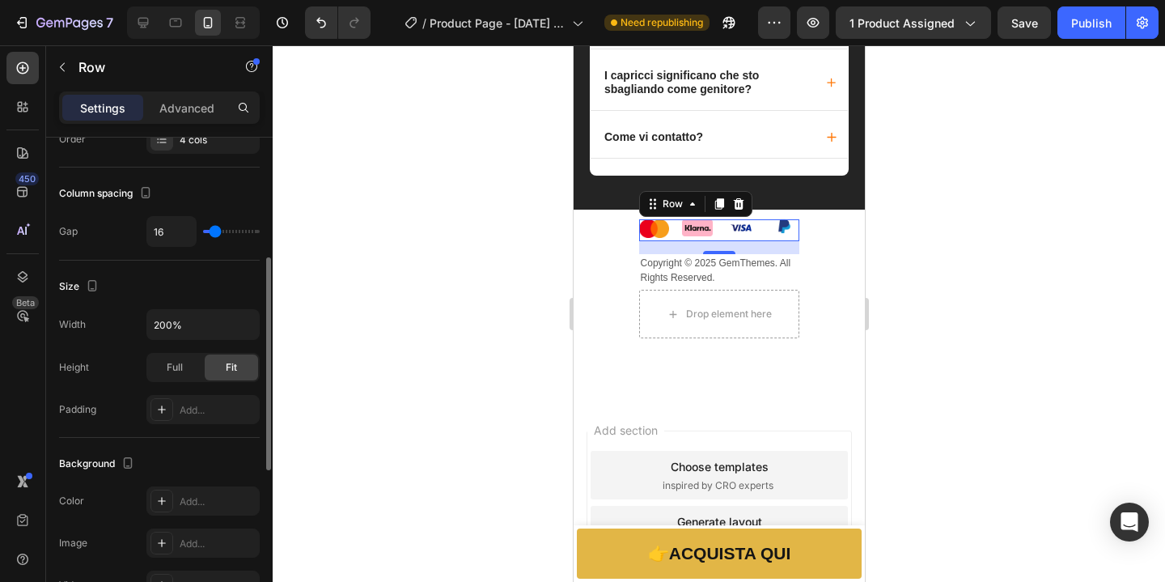
scroll to position [31, 0]
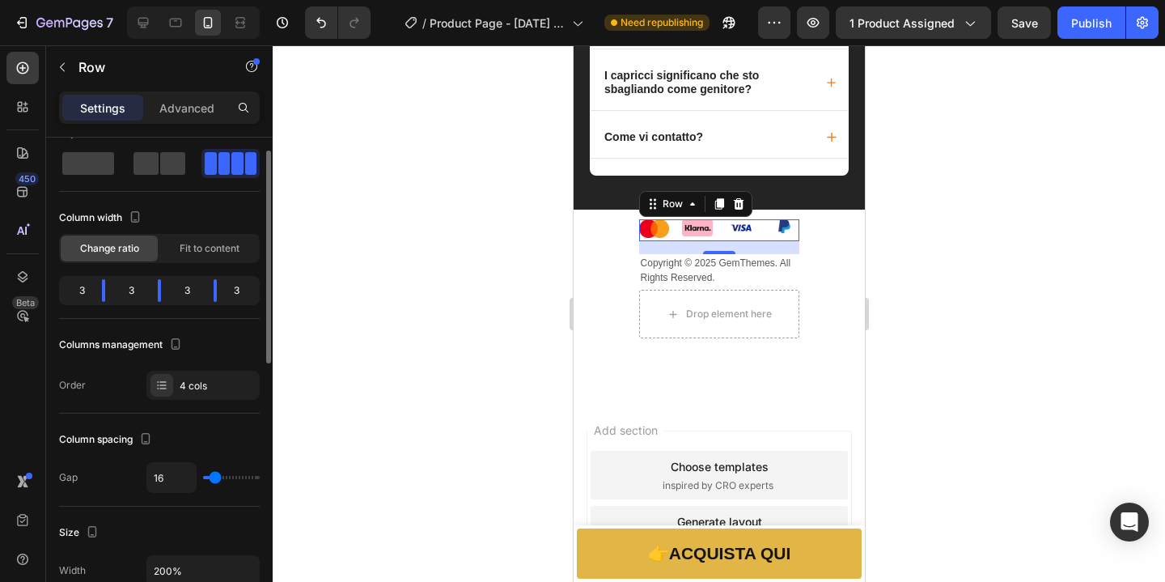
click at [434, 376] on div at bounding box center [719, 313] width 892 height 536
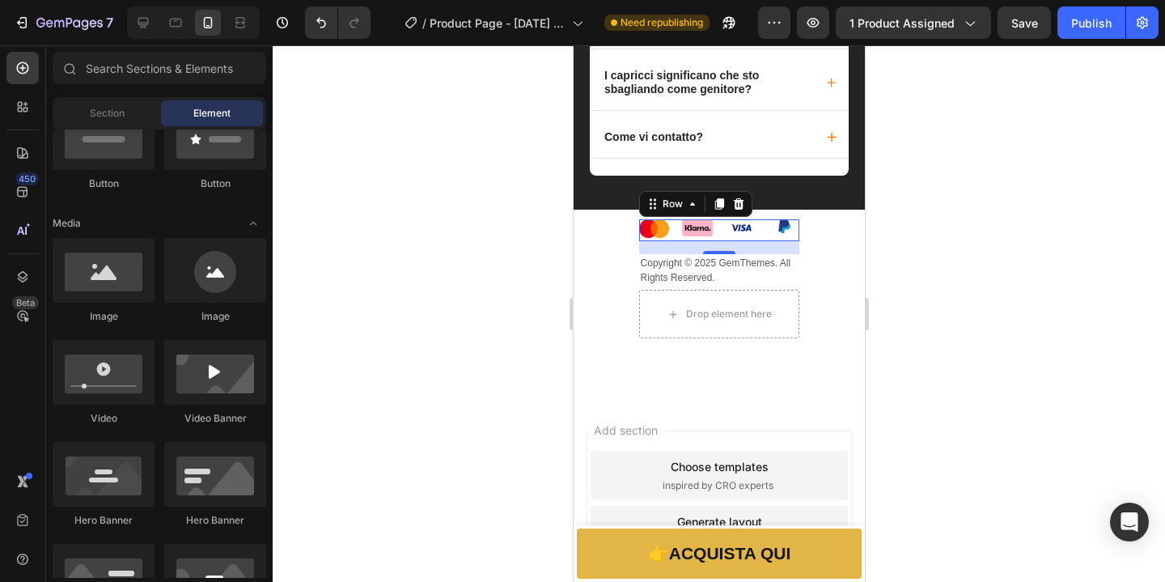
scroll to position [427, 0]
click at [651, 238] on img at bounding box center [653, 228] width 31 height 19
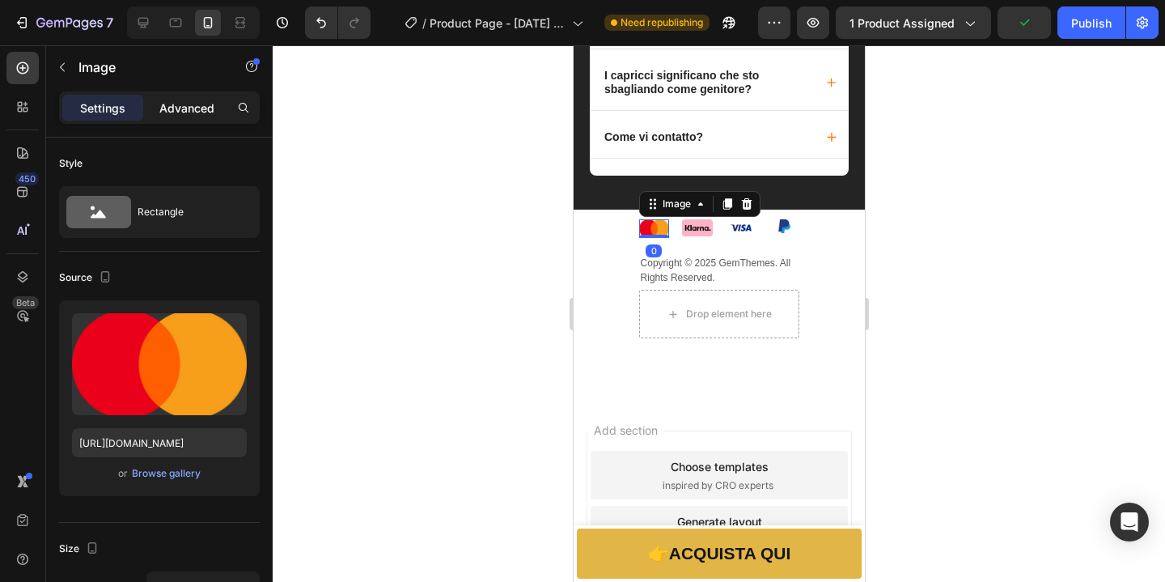
click at [186, 107] on p "Advanced" at bounding box center [186, 107] width 55 height 17
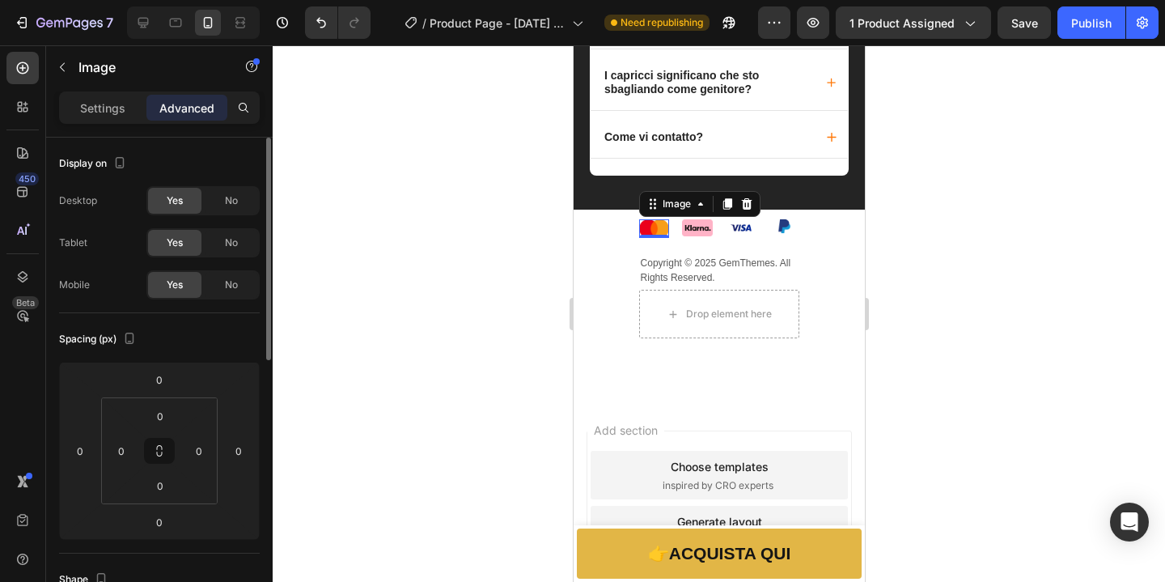
click at [70, 102] on div "Settings" at bounding box center [102, 108] width 81 height 26
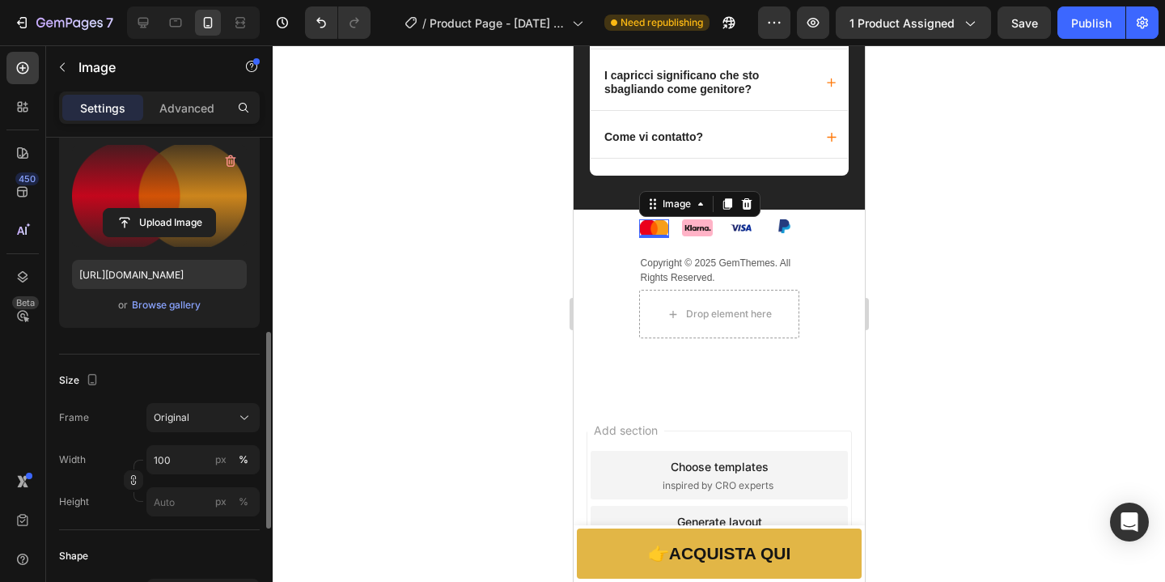
scroll to position [259, 0]
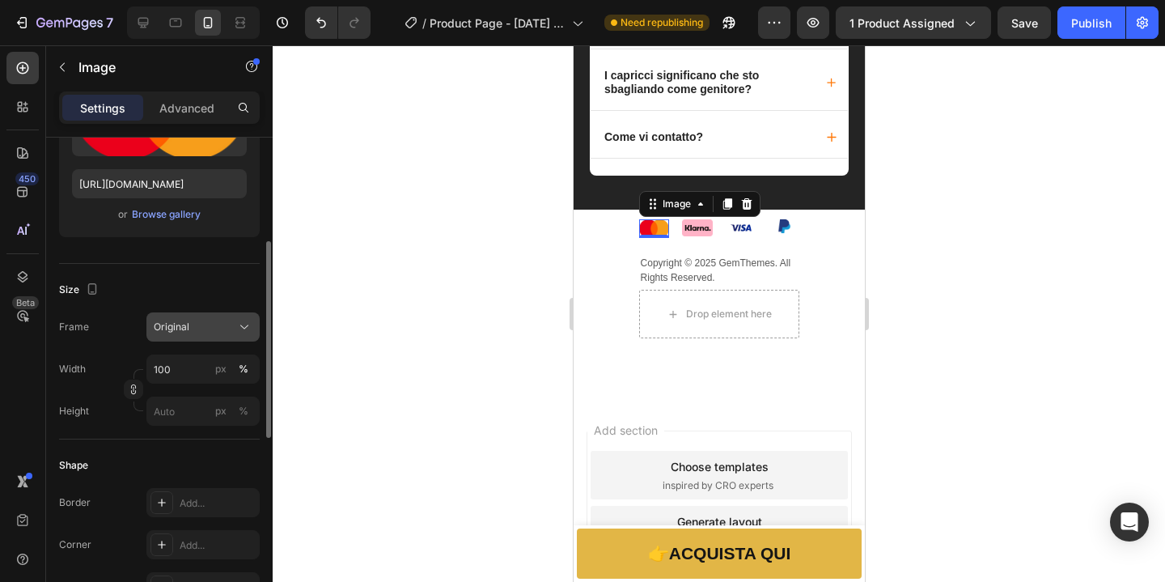
click at [245, 332] on icon at bounding box center [244, 327] width 16 height 16
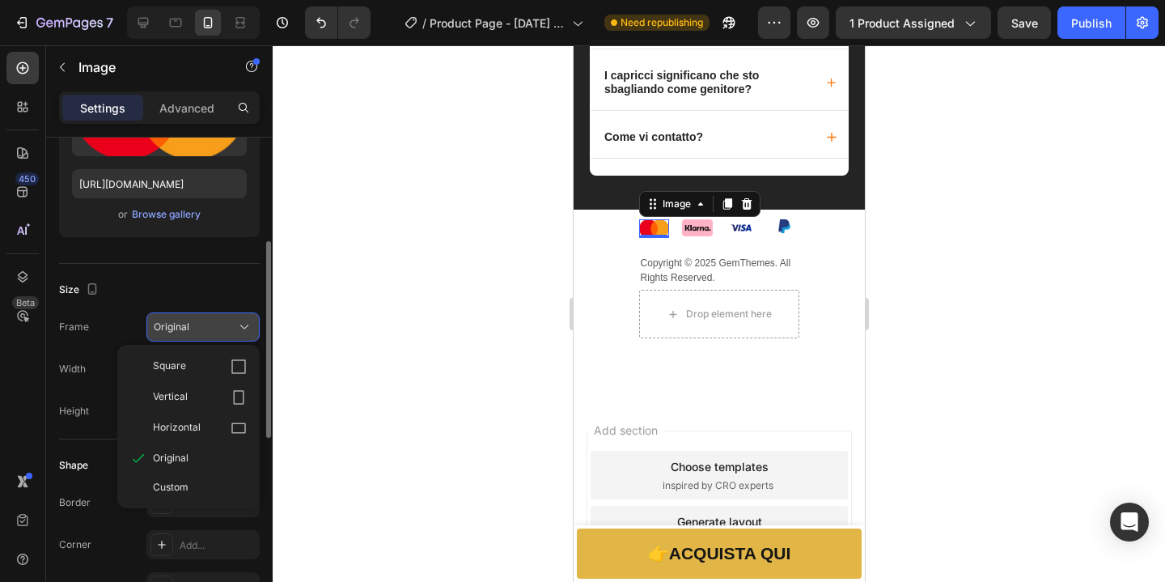
click at [243, 332] on icon at bounding box center [244, 327] width 16 height 16
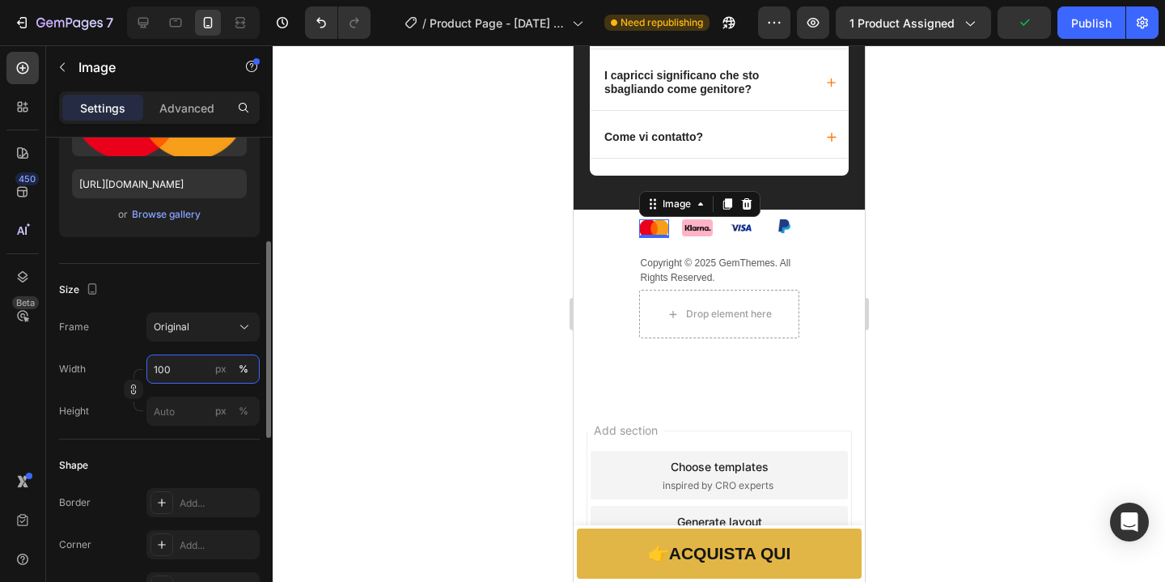
click at [174, 372] on input "100" at bounding box center [202, 368] width 113 height 29
type input "200"
click at [370, 351] on div at bounding box center [719, 313] width 892 height 536
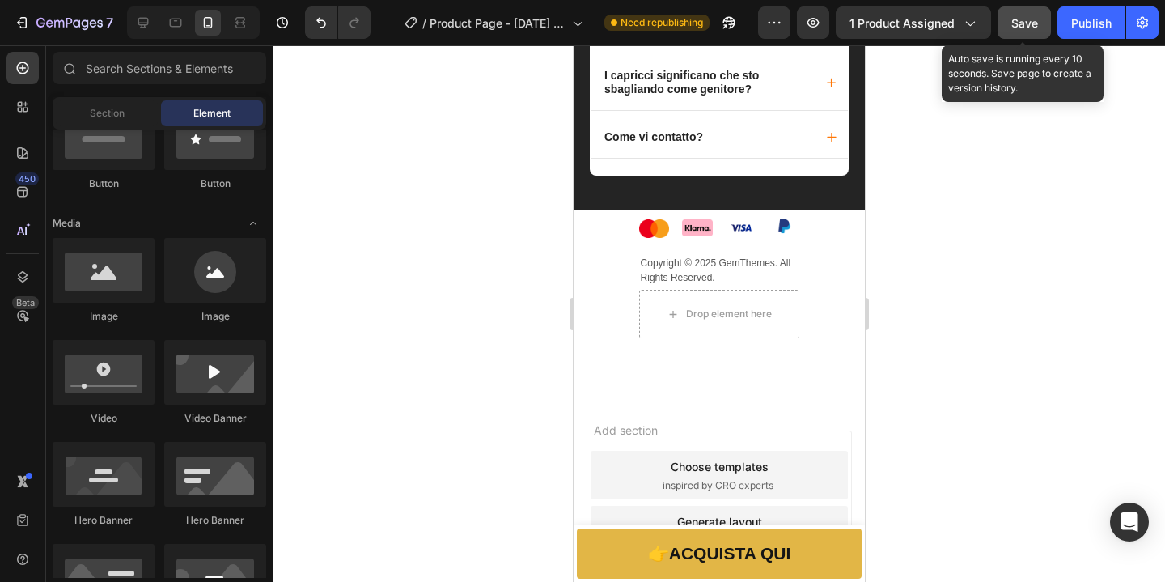
click at [1020, 21] on span "Save" at bounding box center [1024, 23] width 27 height 14
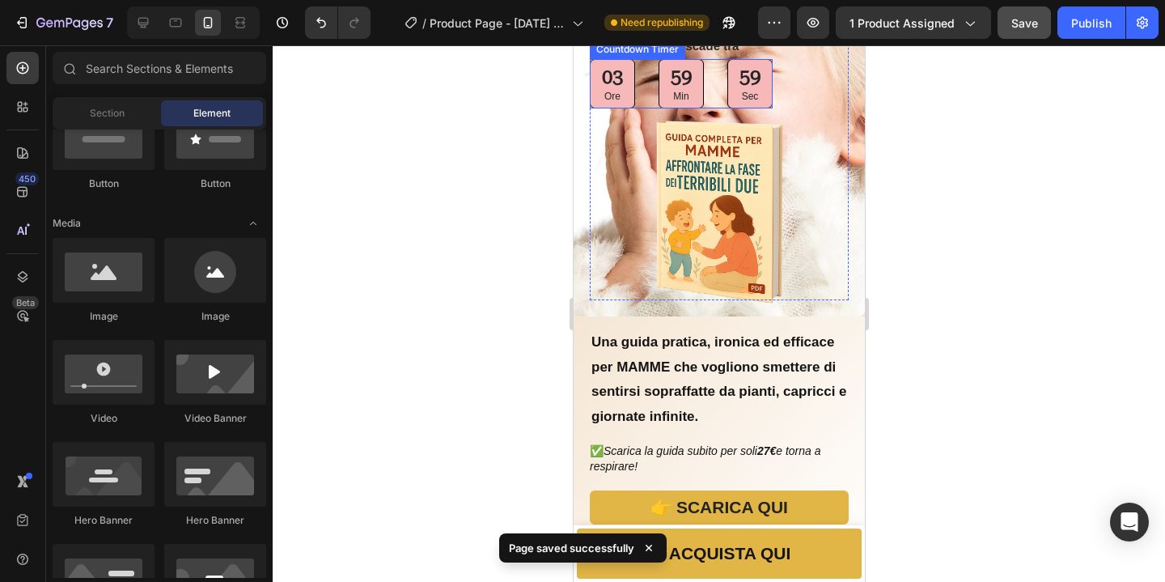
scroll to position [0, 0]
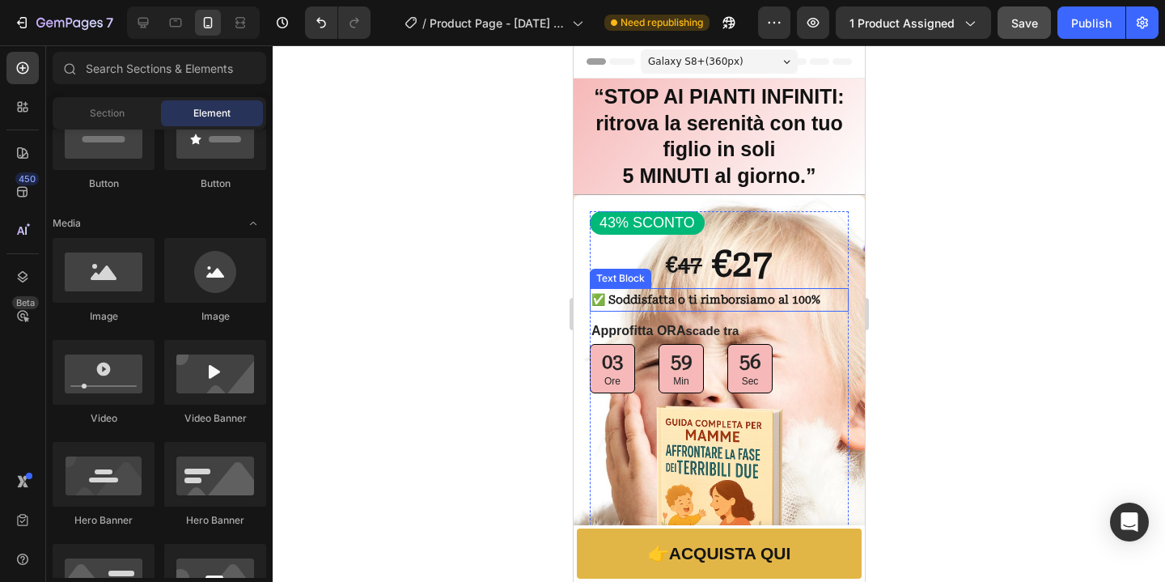
click at [653, 301] on strong "✅ Soddisfatta o ti rimborsiamo al 100%" at bounding box center [705, 299] width 229 height 13
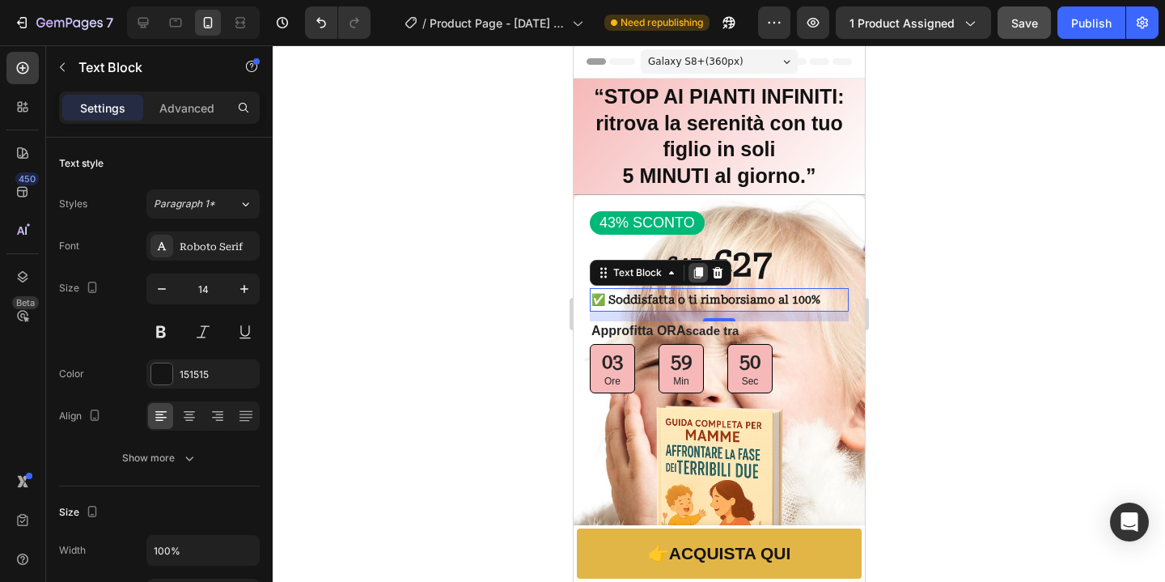
click at [705, 273] on div at bounding box center [697, 272] width 19 height 19
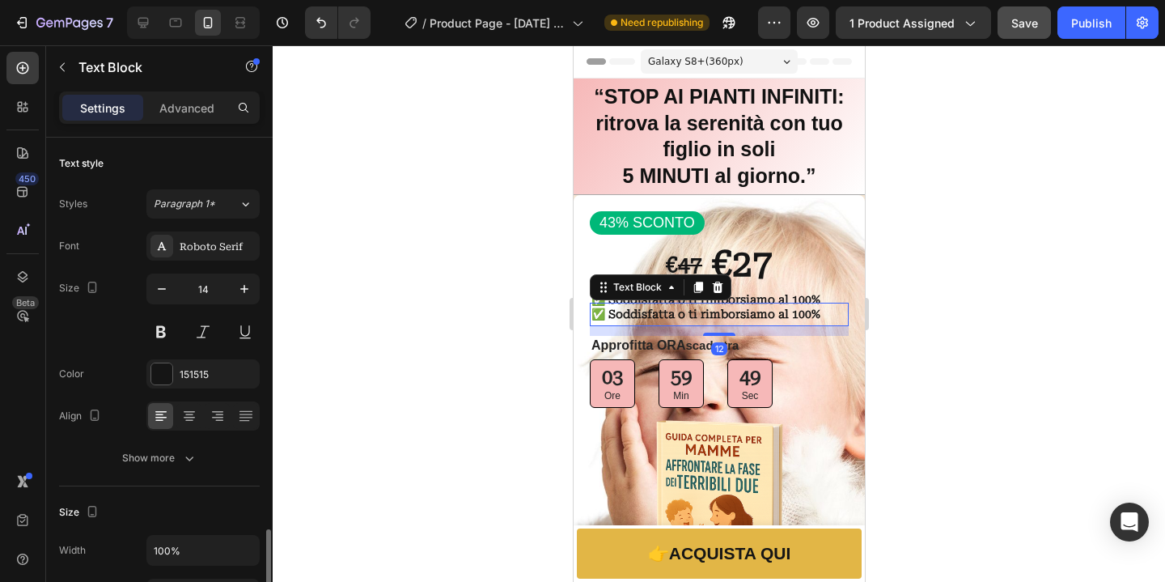
scroll to position [259, 0]
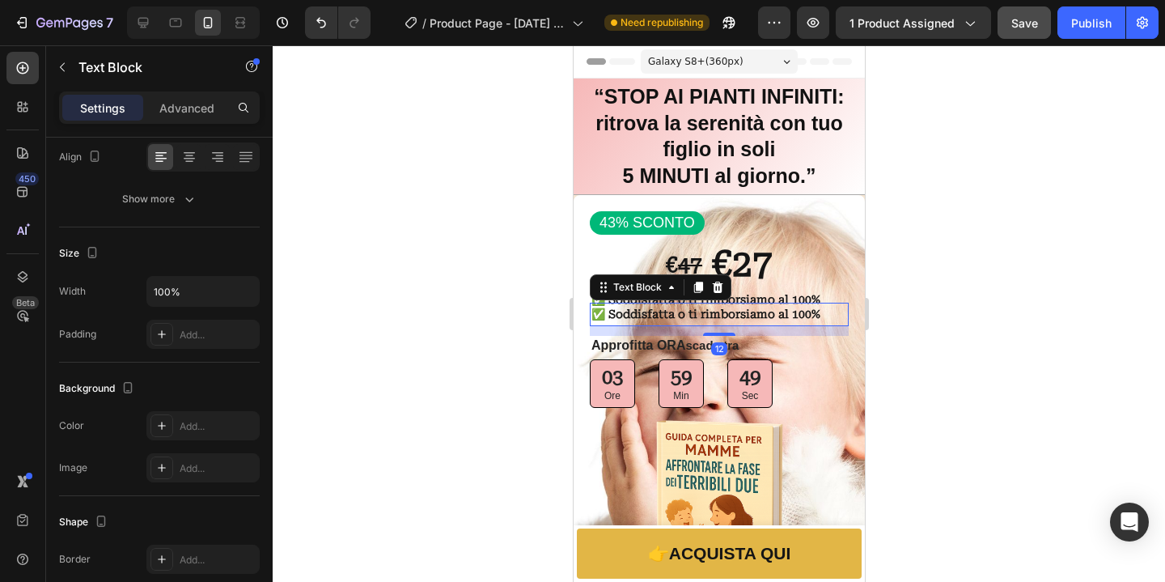
click at [1020, 315] on div at bounding box center [719, 313] width 892 height 536
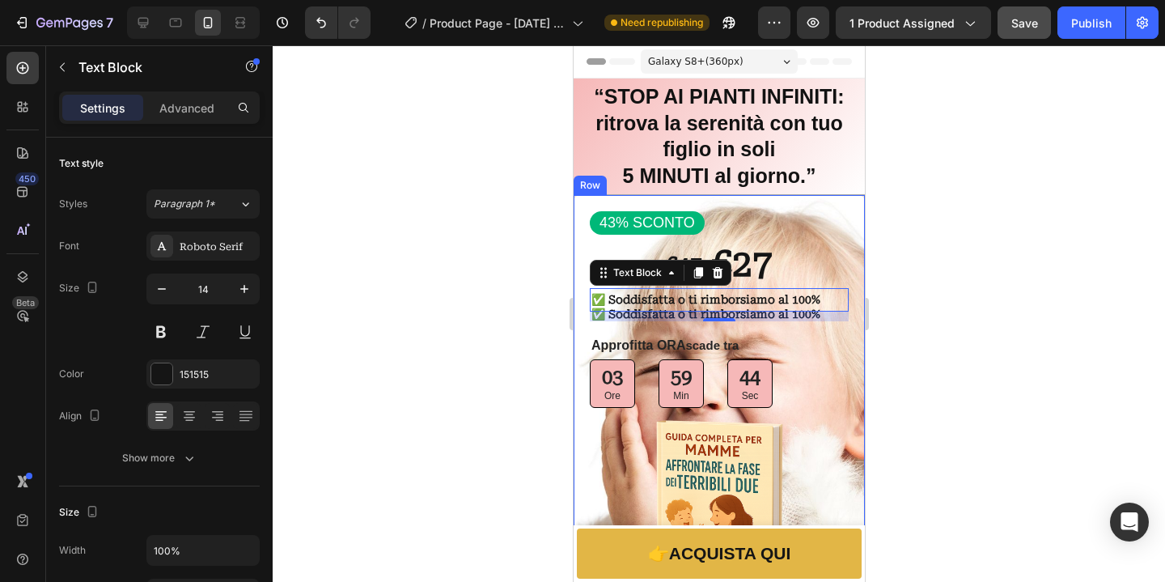
click at [1029, 329] on div at bounding box center [719, 313] width 892 height 536
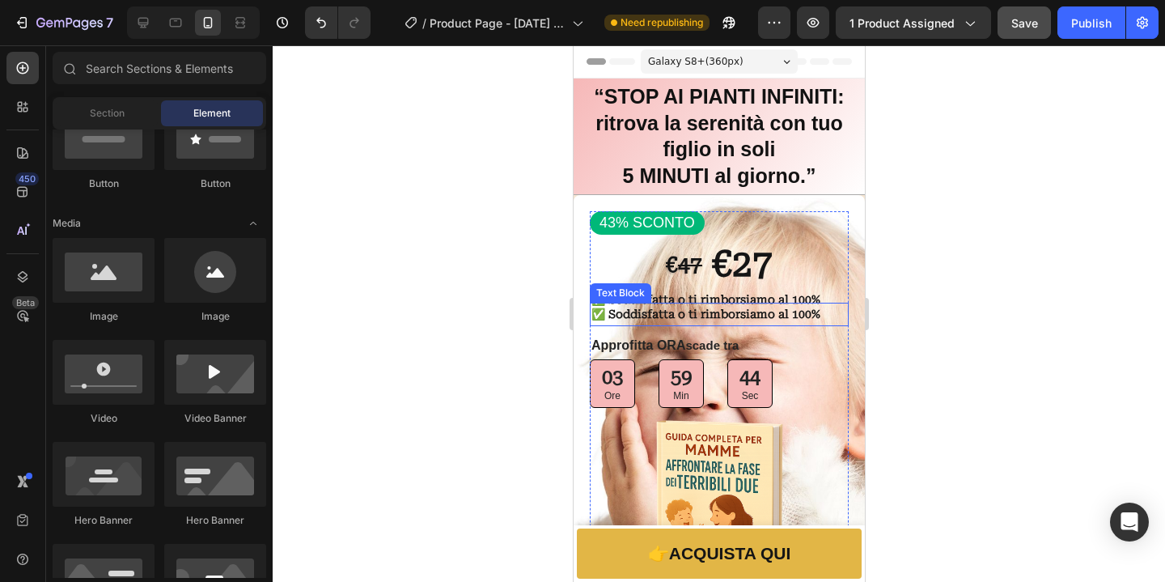
click at [794, 316] on strong "✅ Soddisfatta o ti rimborsiamo al 100%" at bounding box center [705, 313] width 229 height 13
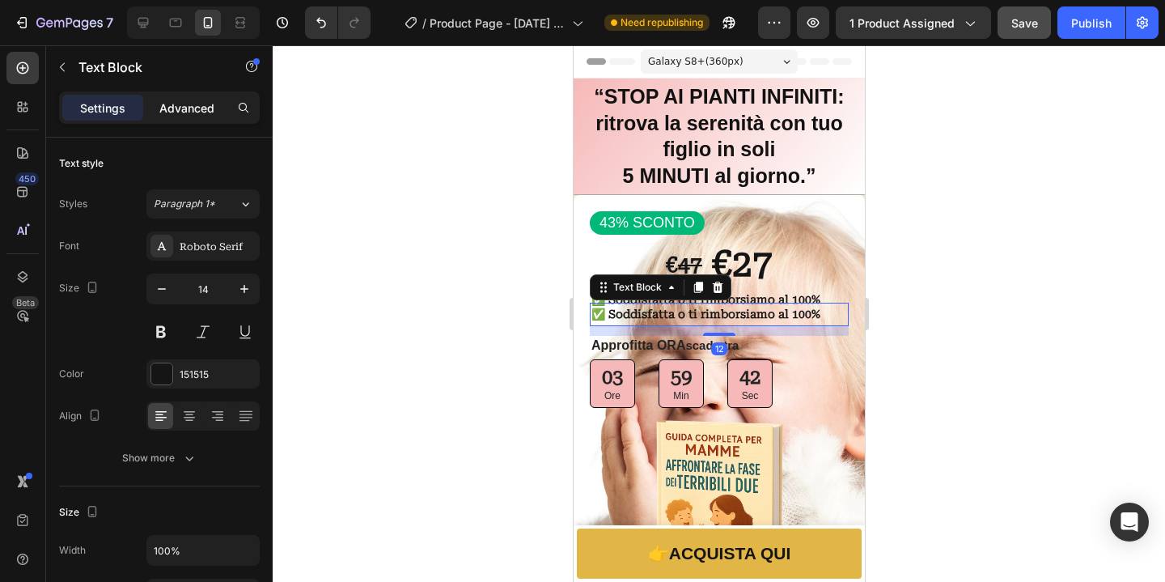
click at [202, 111] on p "Advanced" at bounding box center [186, 107] width 55 height 17
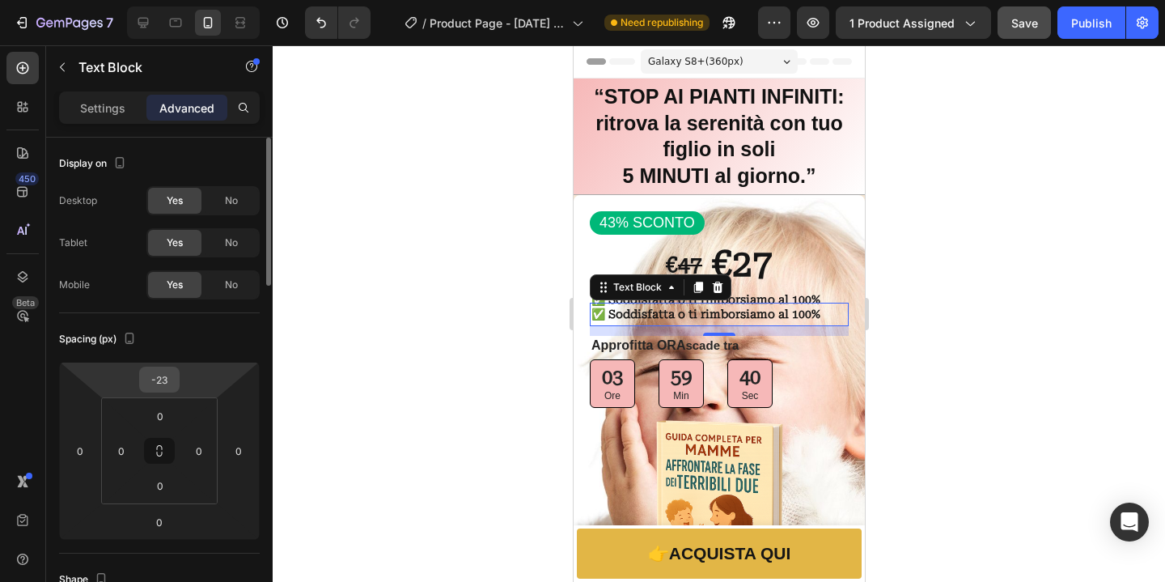
click at [164, 385] on input "-23" at bounding box center [159, 379] width 32 height 24
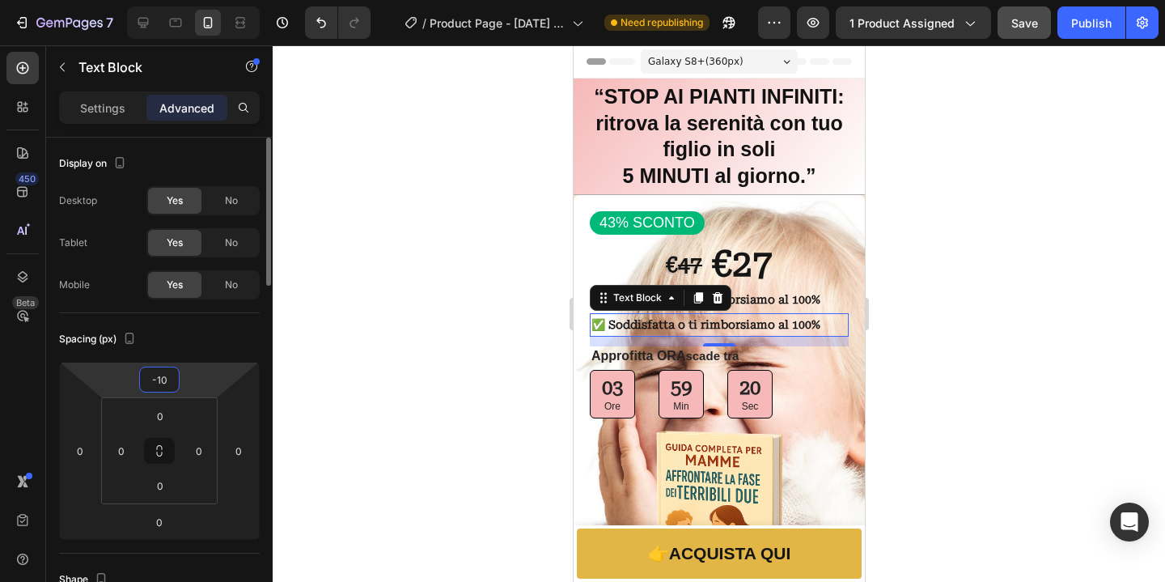
type input "-1"
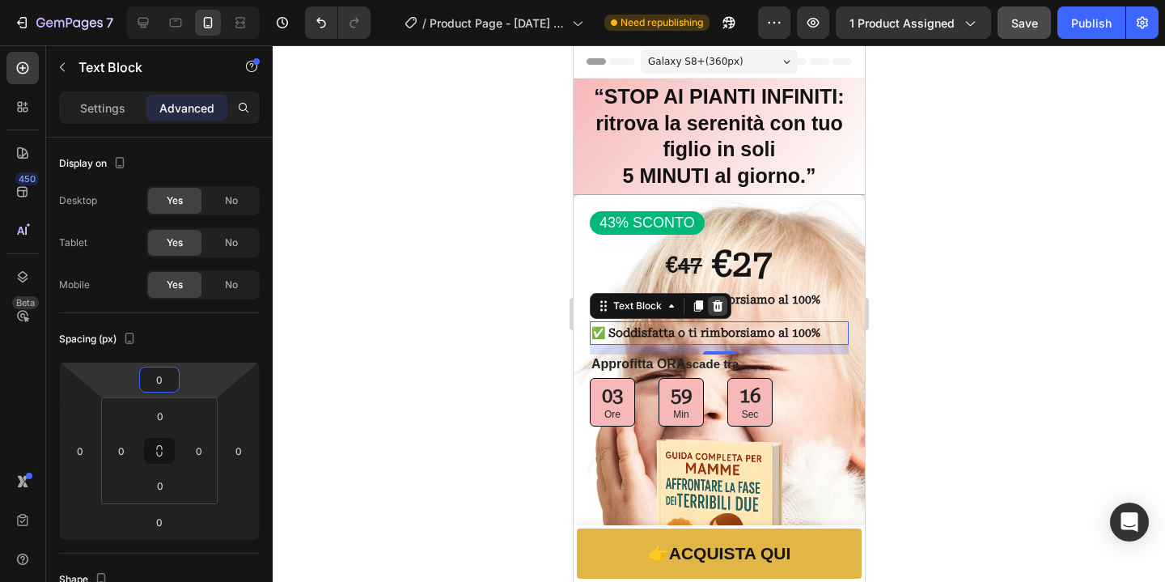
click at [719, 303] on icon at bounding box center [717, 305] width 11 height 11
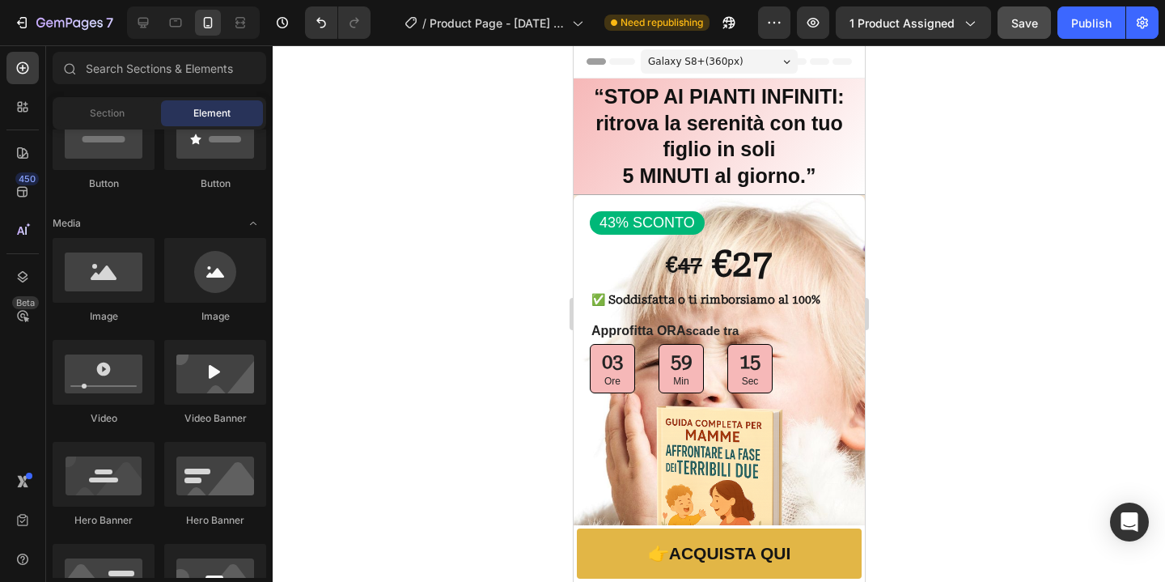
click at [438, 366] on div at bounding box center [719, 313] width 892 height 536
click at [320, 16] on icon "Undo/Redo" at bounding box center [321, 23] width 16 height 16
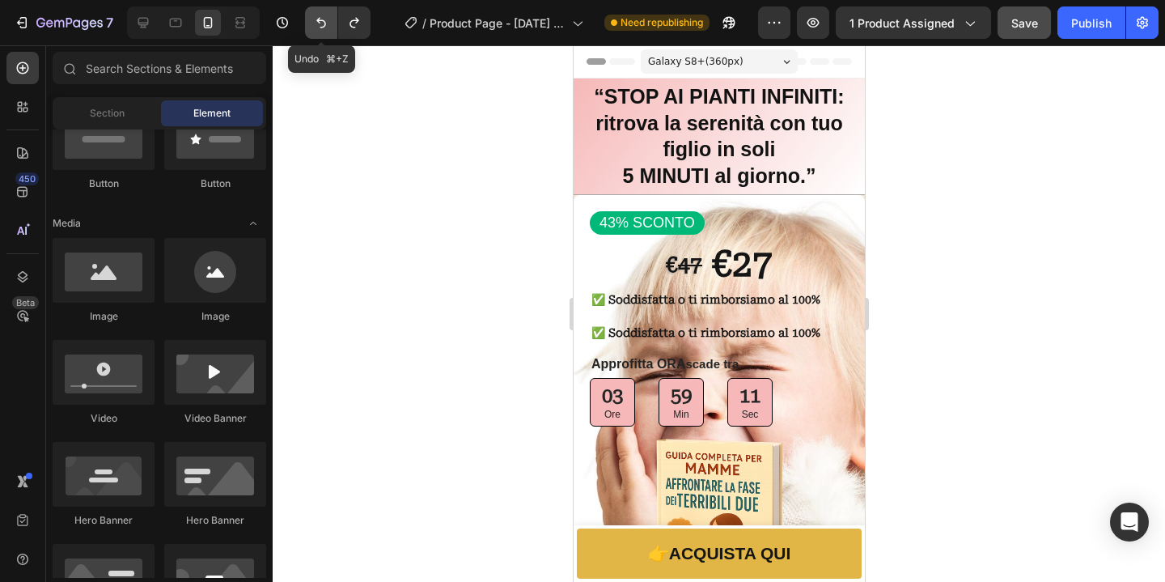
click at [320, 16] on icon "Undo/Redo" at bounding box center [321, 23] width 16 height 16
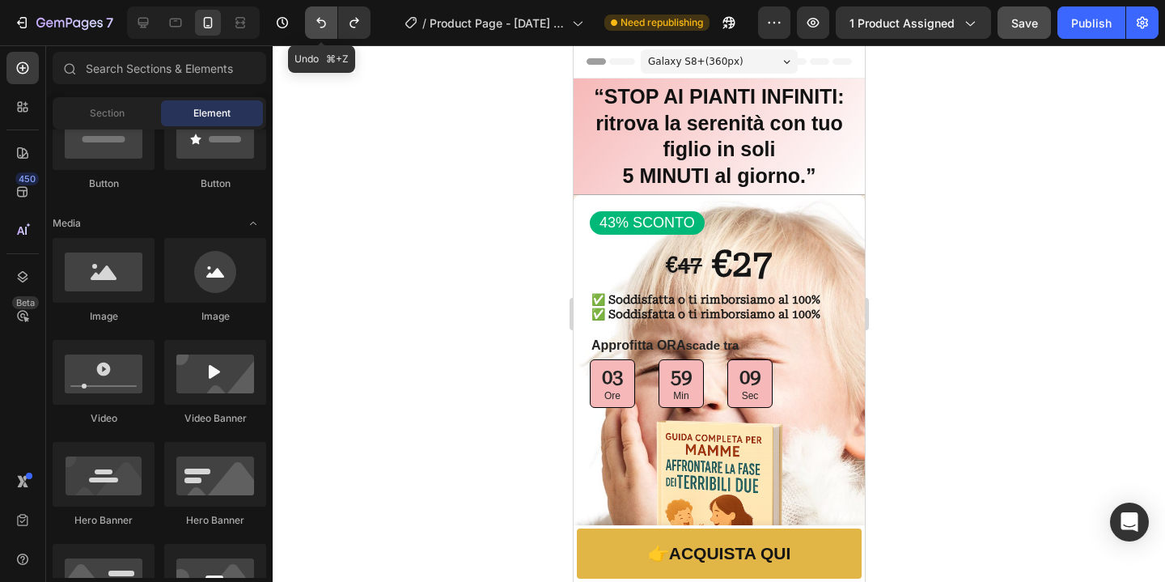
click at [320, 16] on icon "Undo/Redo" at bounding box center [321, 23] width 16 height 16
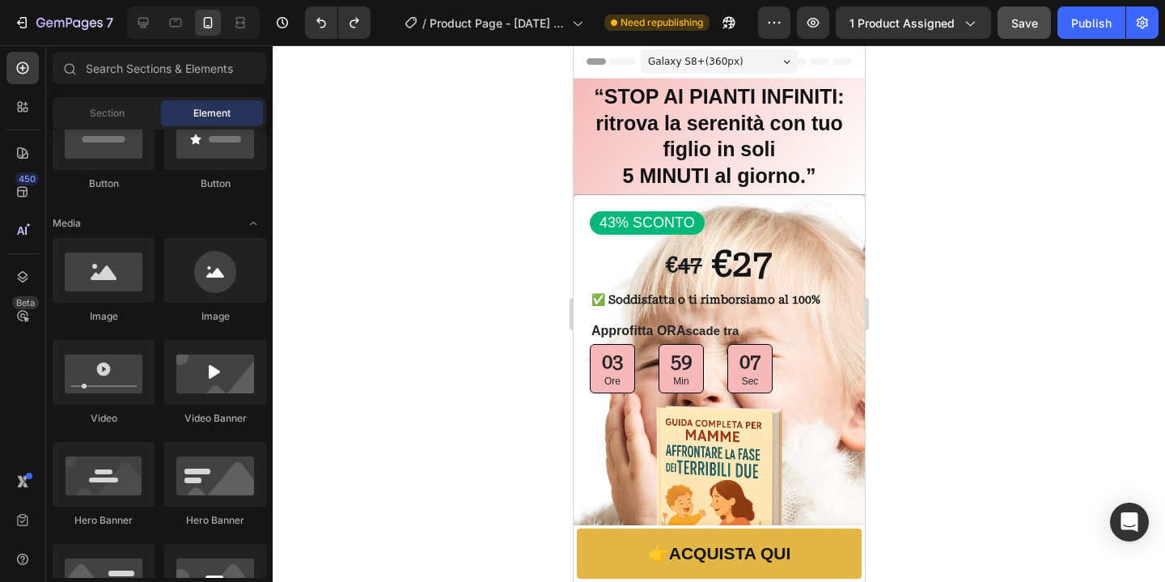
click at [1124, 288] on div at bounding box center [719, 313] width 892 height 536
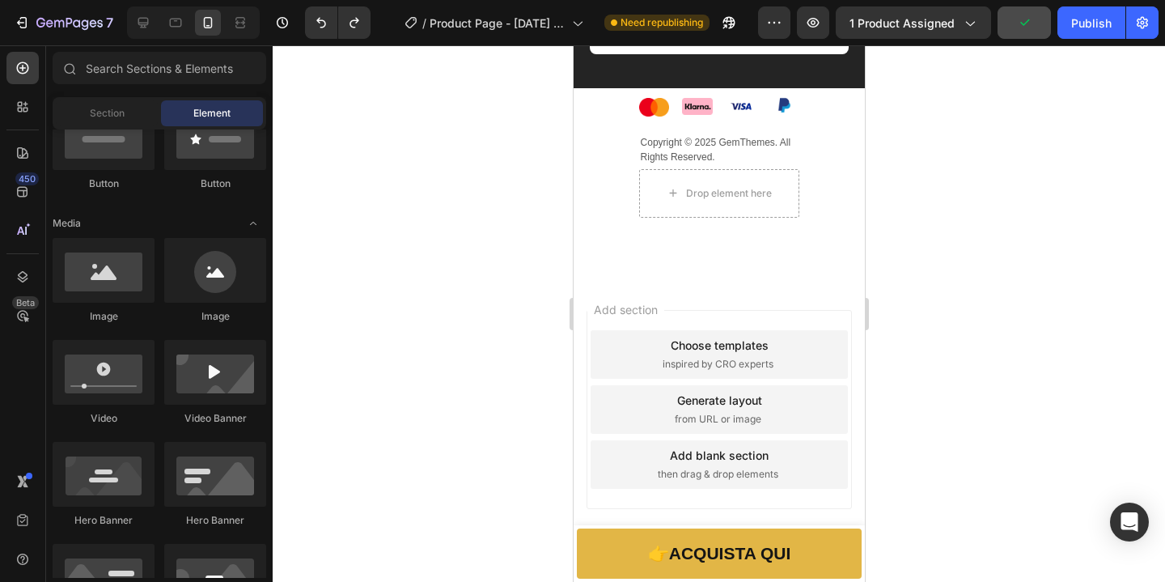
scroll to position [4048, 0]
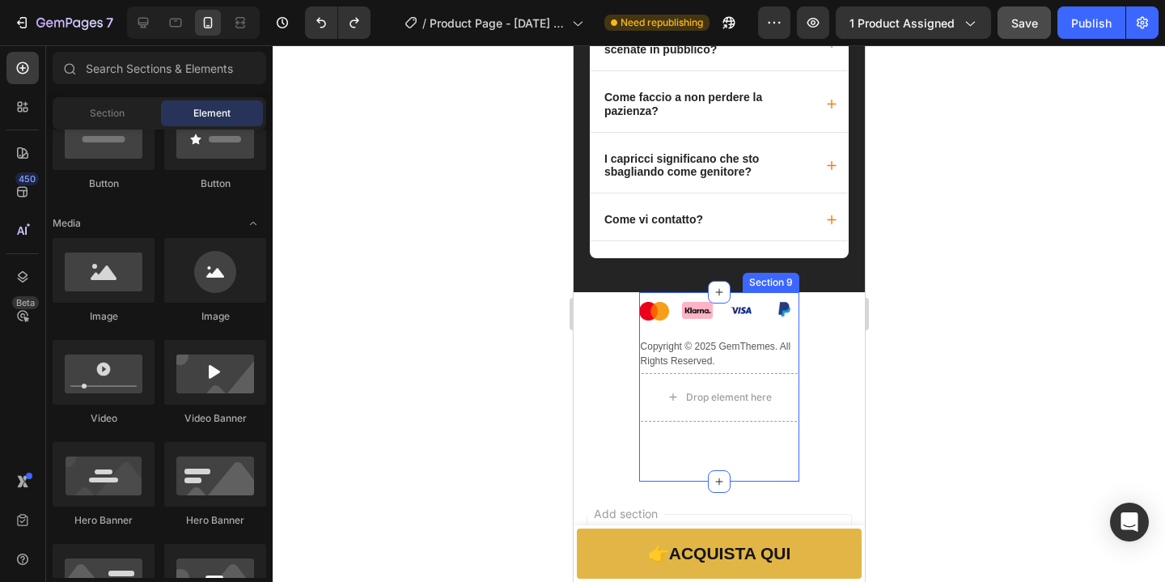
click at [781, 376] on div "Image Image Image Image Row Copyright © 2025 GemThemes. All Rights Reserved. Te…" at bounding box center [718, 379] width 161 height 123
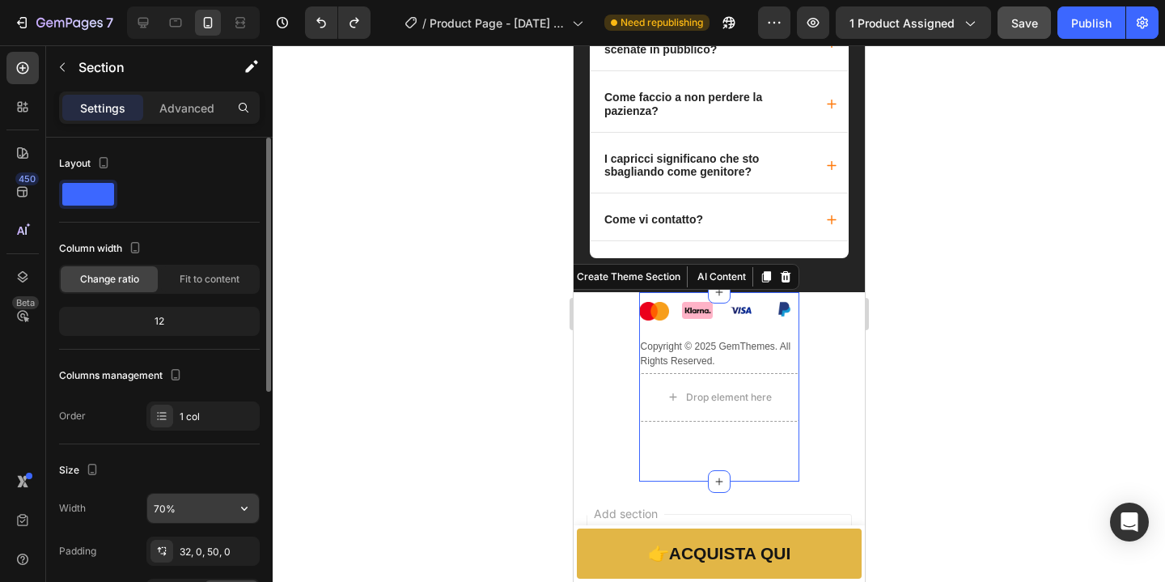
click at [169, 516] on input "70%" at bounding box center [203, 507] width 112 height 29
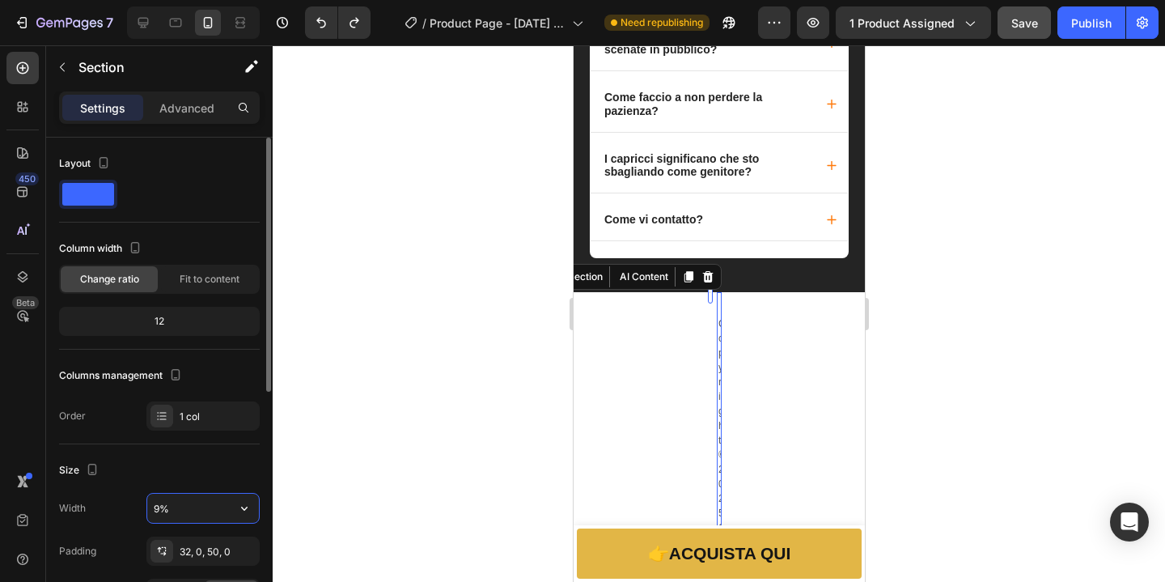
type input "90%"
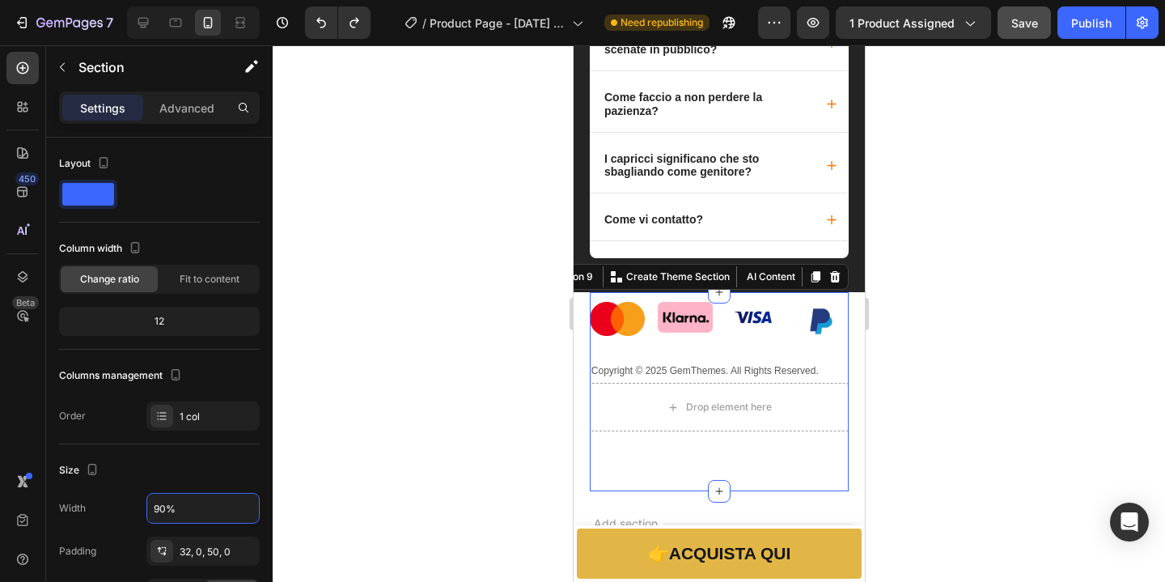
click at [1055, 434] on div at bounding box center [719, 313] width 892 height 536
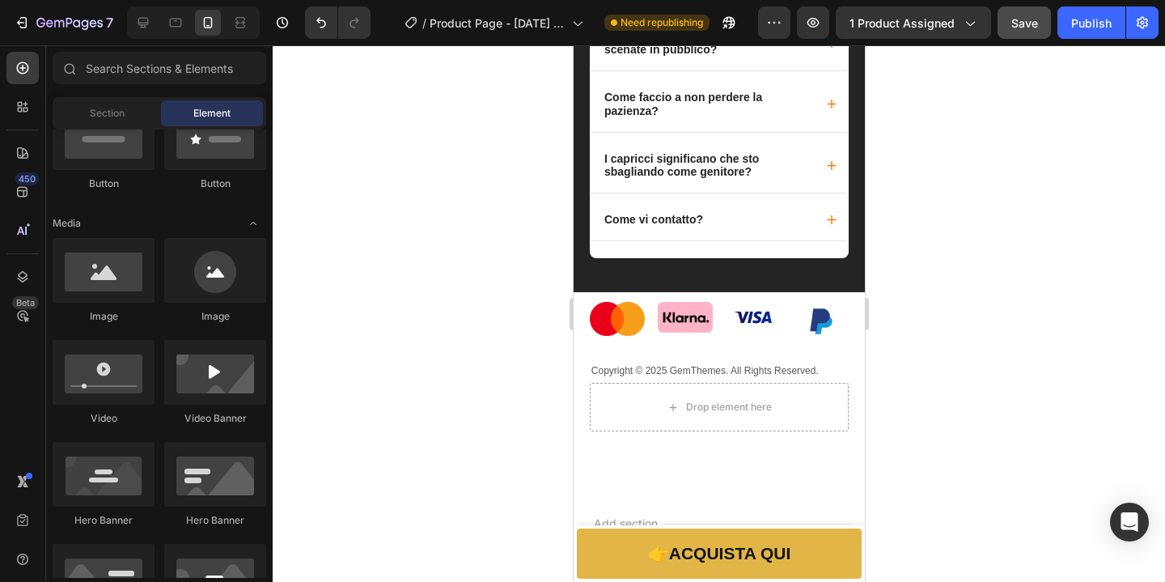
scroll to position [427, 0]
click at [755, 378] on p "Copyright © 2025 GemThemes. All Rights Reserved." at bounding box center [719, 370] width 256 height 15
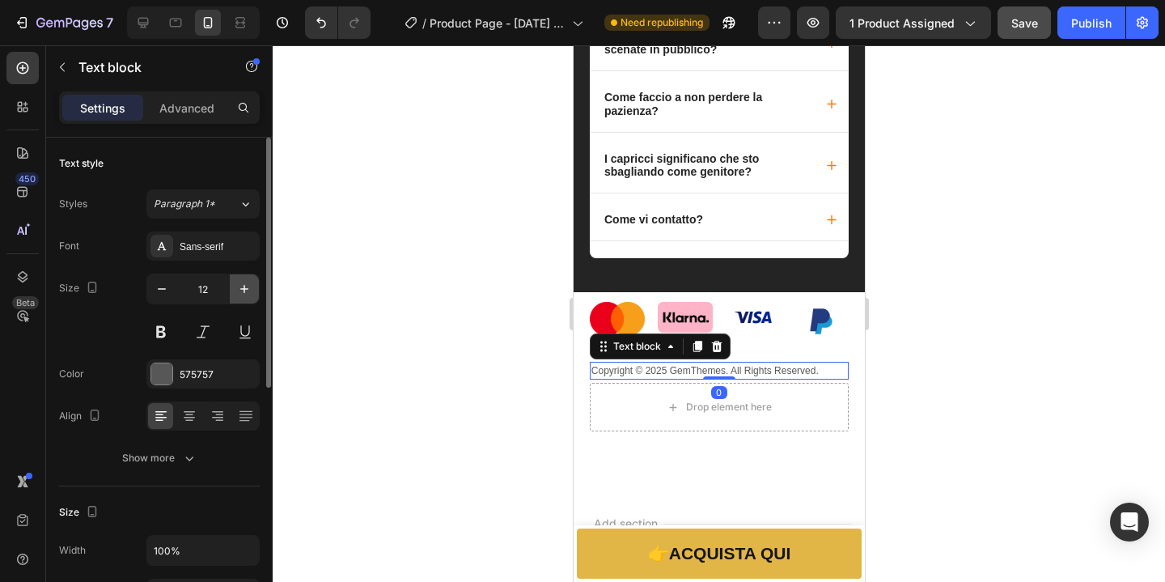
click at [235, 286] on button "button" at bounding box center [244, 288] width 29 height 29
click at [234, 286] on button "button" at bounding box center [244, 288] width 29 height 29
click at [235, 285] on button "button" at bounding box center [244, 288] width 29 height 29
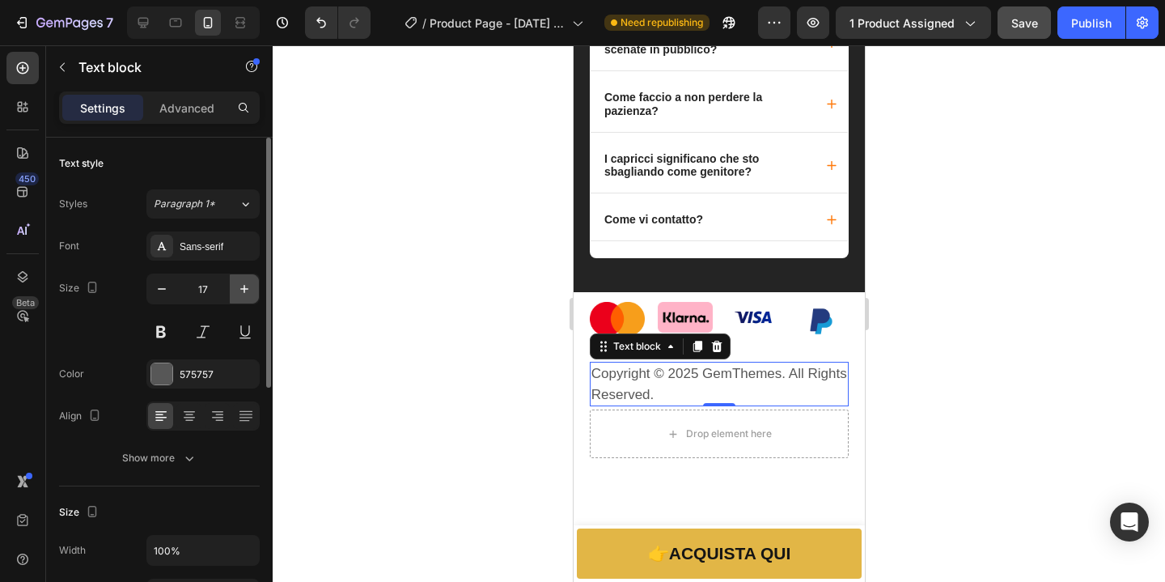
click at [235, 285] on button "button" at bounding box center [244, 288] width 29 height 29
type input "18"
click at [1085, 322] on div at bounding box center [719, 313] width 892 height 536
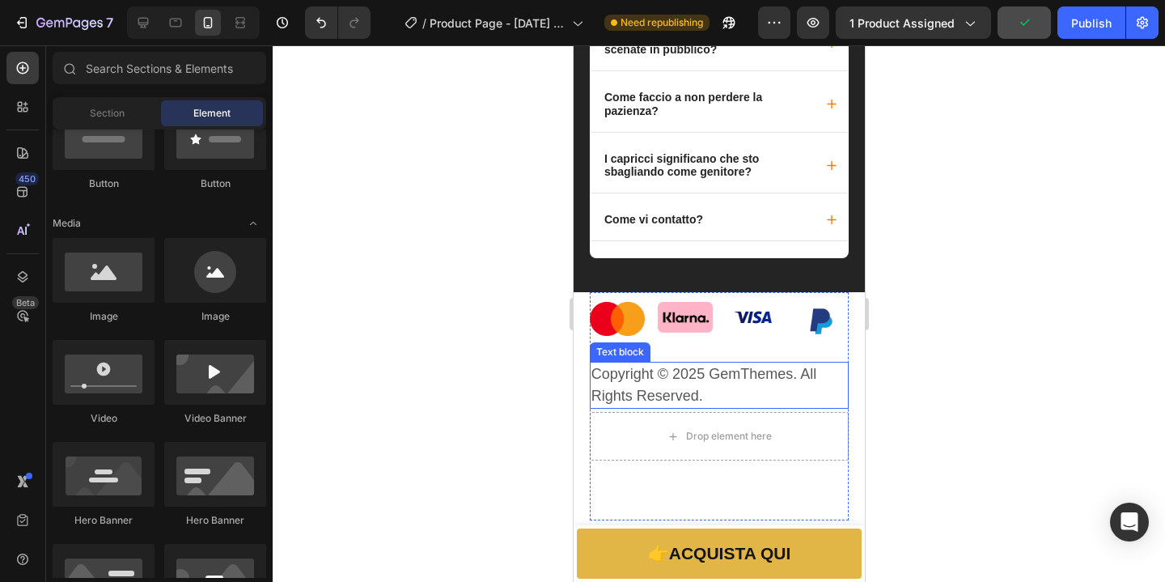
click at [774, 407] on p "Copyright © 2025 GemThemes. All Rights Reserved." at bounding box center [719, 385] width 256 height 44
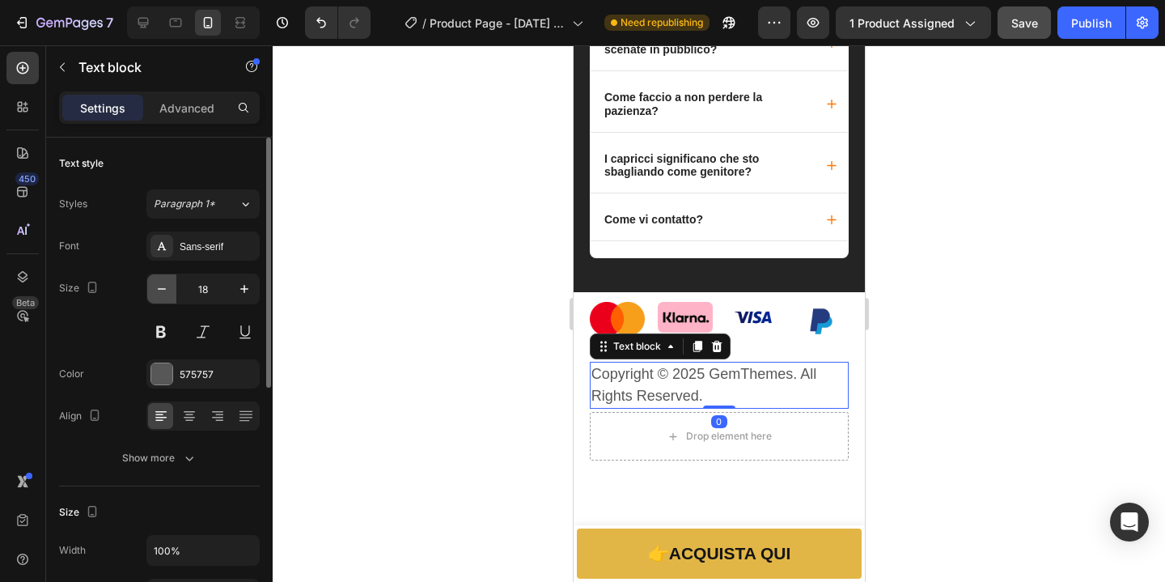
click at [159, 292] on icon "button" at bounding box center [162, 289] width 16 height 16
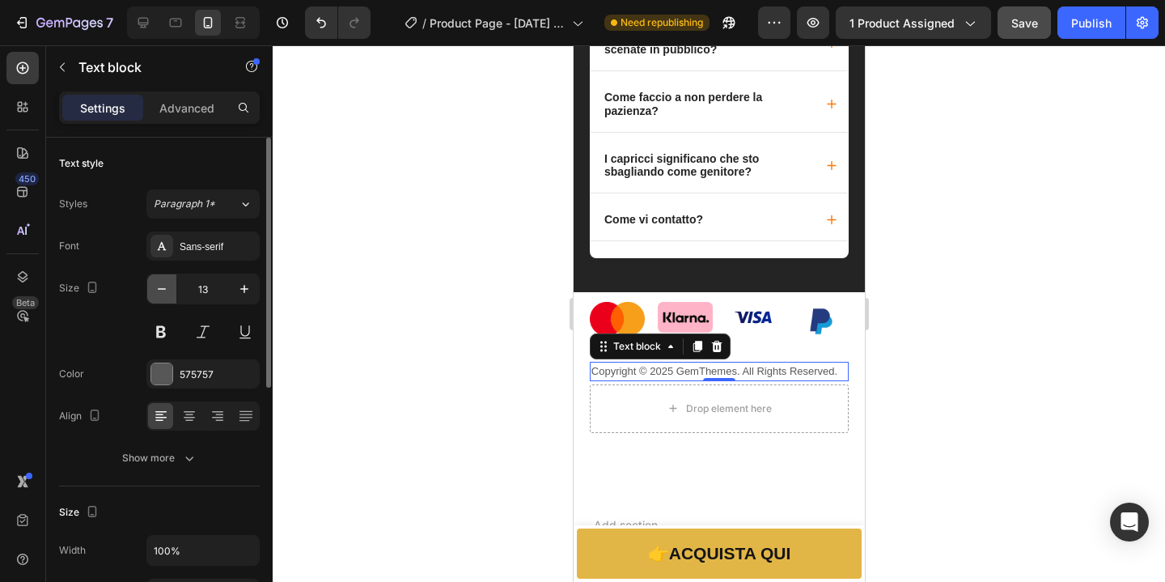
click at [159, 292] on icon "button" at bounding box center [162, 289] width 16 height 16
type input "12"
click at [1082, 292] on div at bounding box center [719, 313] width 892 height 536
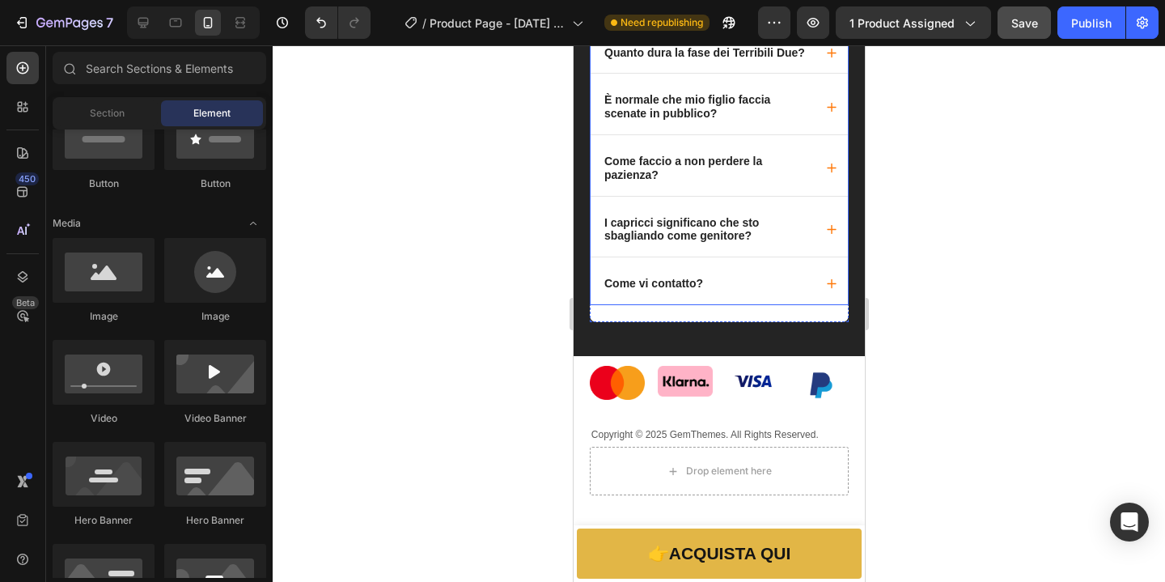
scroll to position [3970, 0]
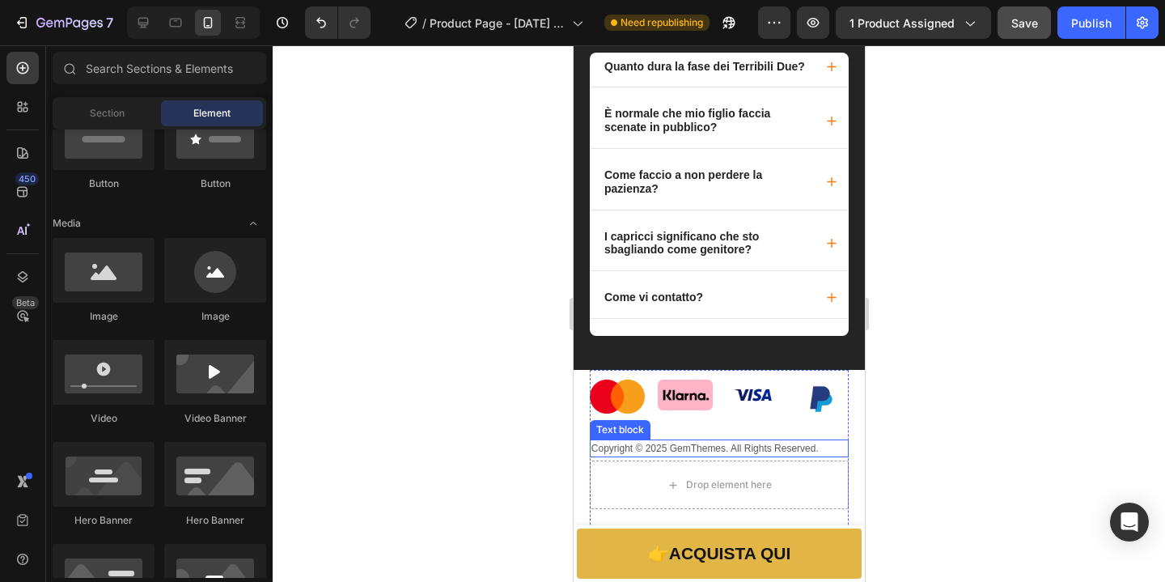
click at [764, 455] on p "Copyright © 2025 GemThemes. All Rights Reserved." at bounding box center [719, 448] width 256 height 15
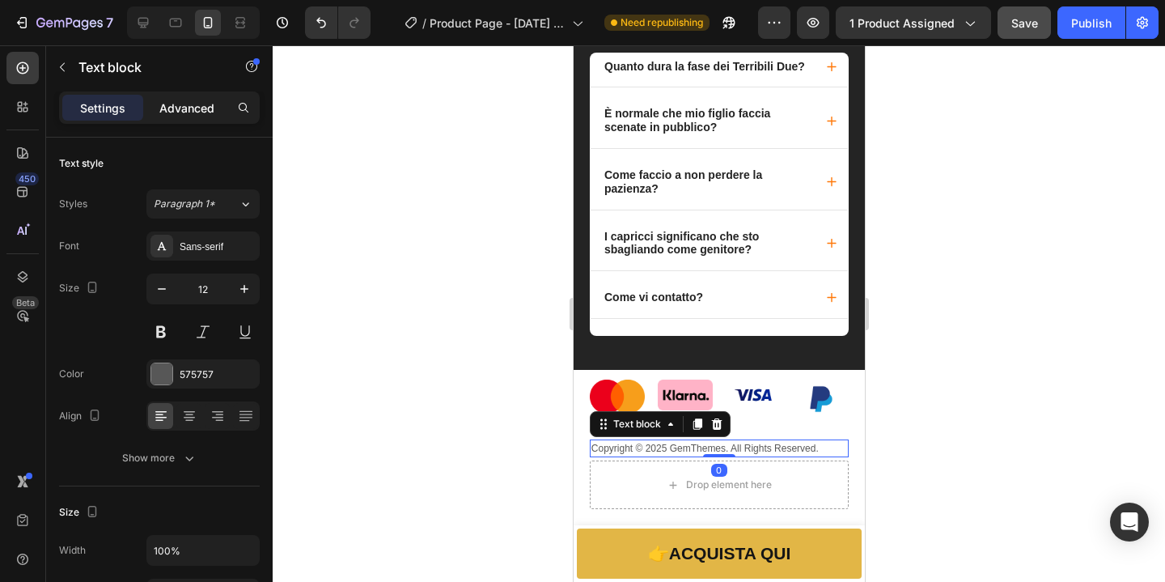
click at [186, 105] on p "Advanced" at bounding box center [186, 107] width 55 height 17
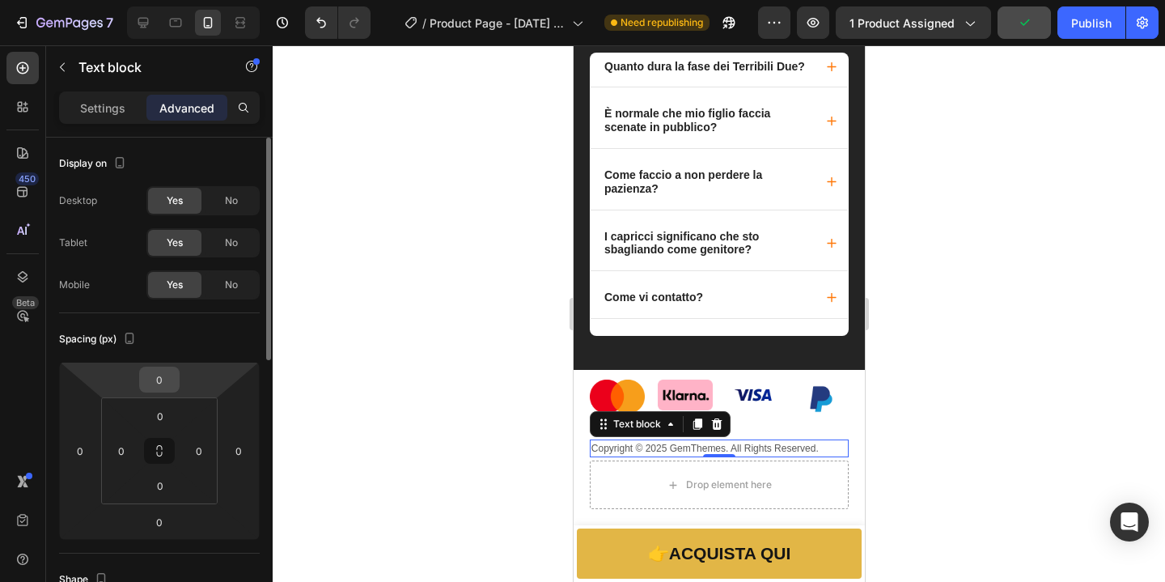
click at [174, 375] on input "0" at bounding box center [159, 379] width 32 height 24
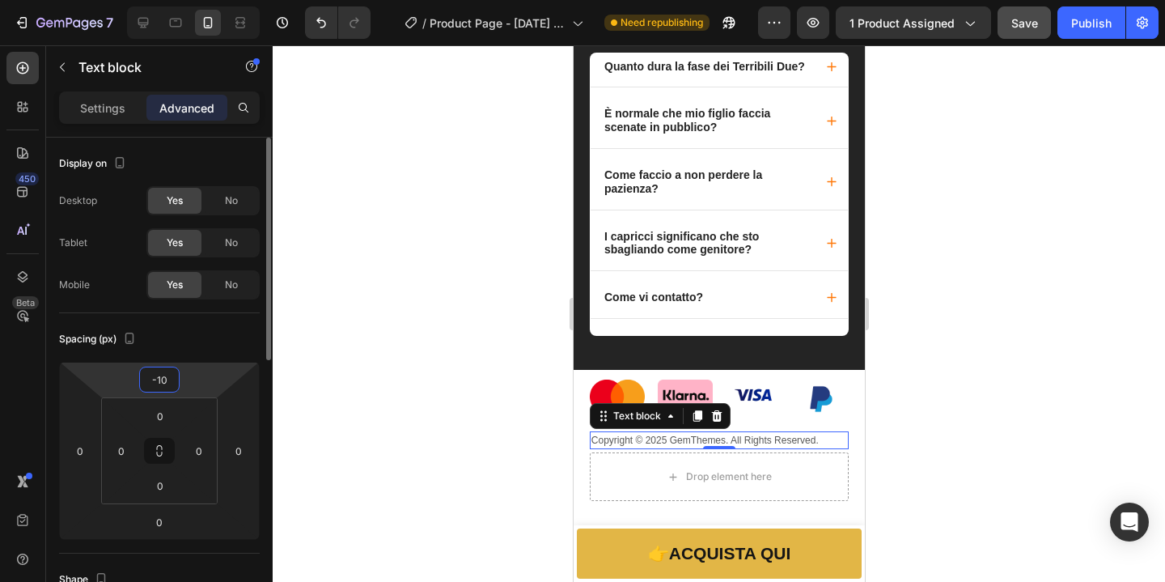
type input "-1"
type input "-20"
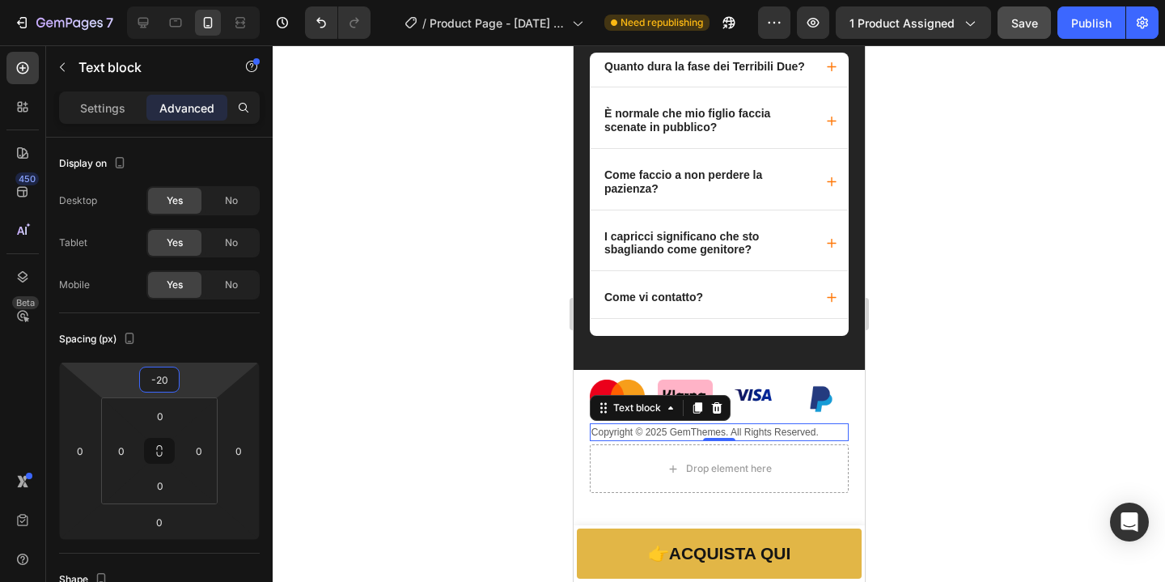
click at [1116, 375] on div at bounding box center [719, 313] width 892 height 536
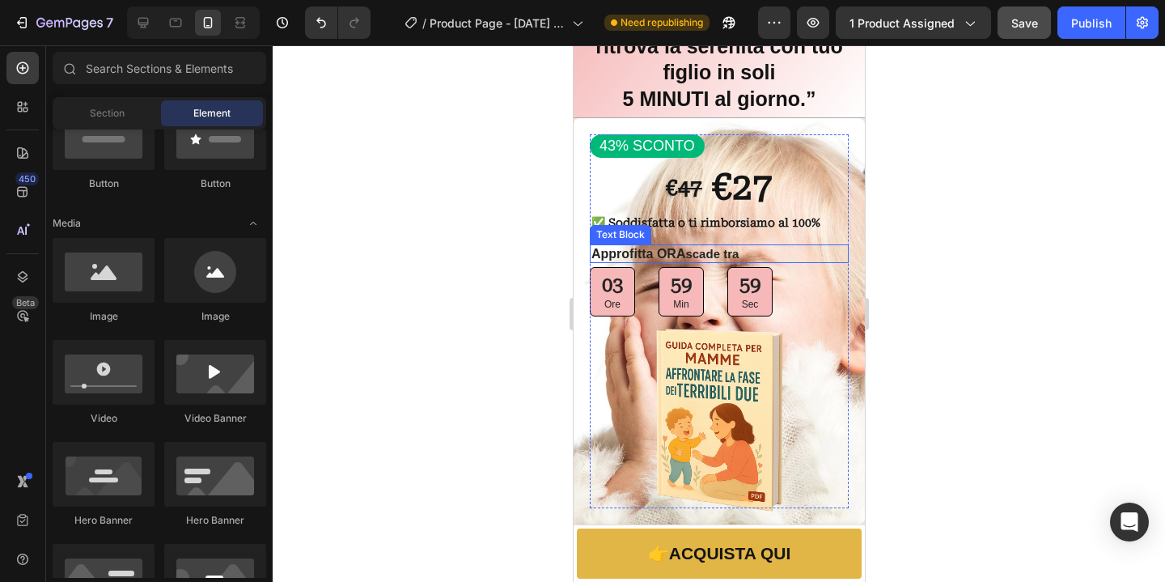
scroll to position [0, 0]
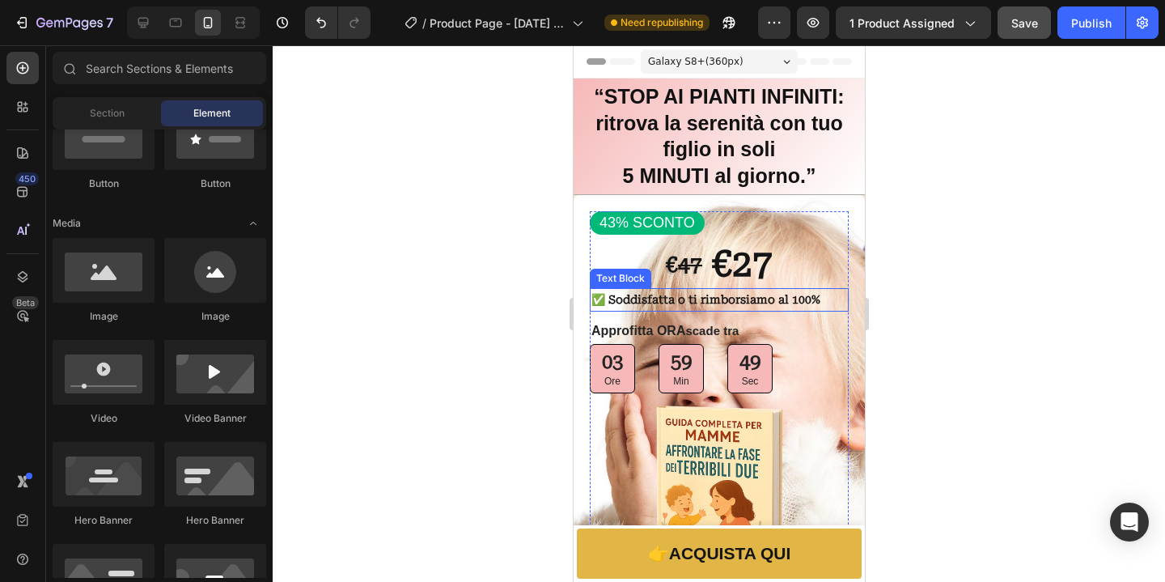
click at [744, 303] on strong "✅ Soddisfatta o ti rimborsiamo al 100%" at bounding box center [705, 299] width 229 height 13
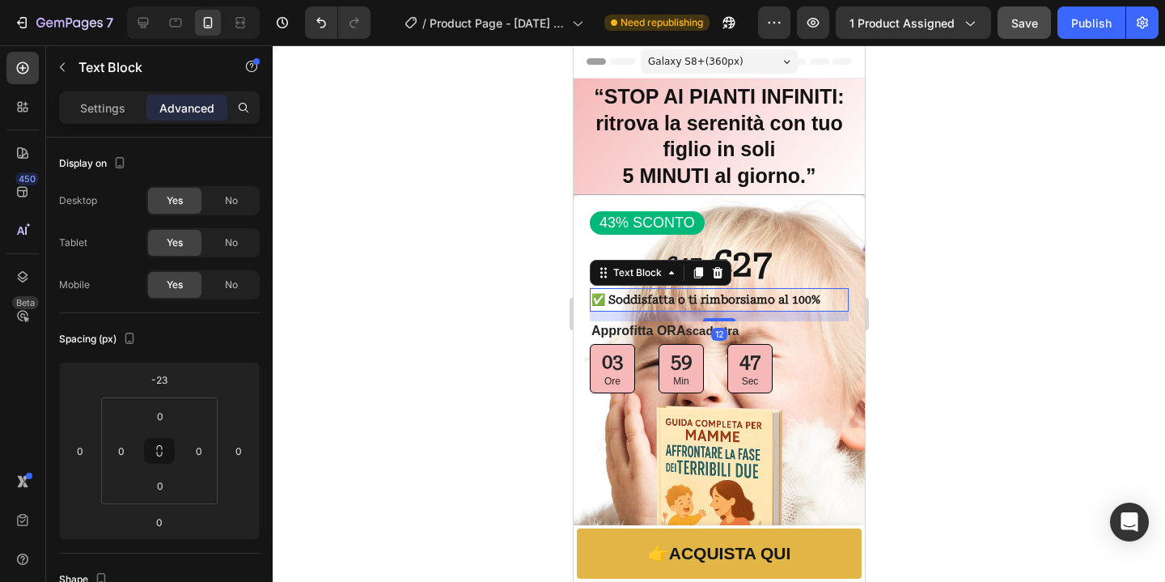
click at [924, 321] on div at bounding box center [719, 313] width 892 height 536
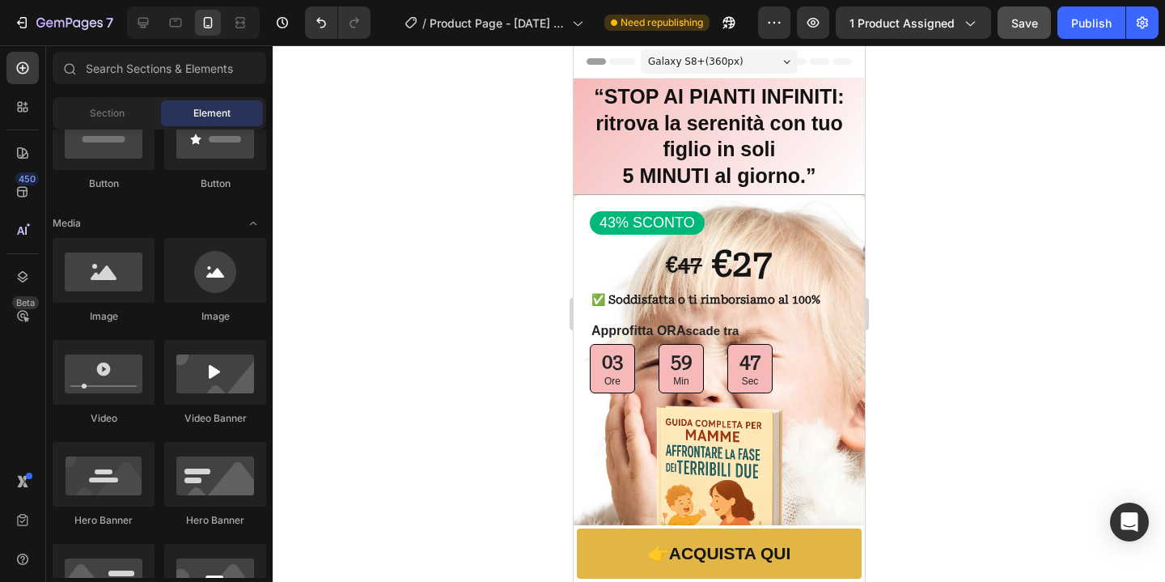
scroll to position [427, 0]
click at [963, 331] on div at bounding box center [719, 313] width 892 height 536
click at [701, 298] on strong "✅ Soddisfatta o ti rimborsiamo al 100%" at bounding box center [705, 299] width 229 height 13
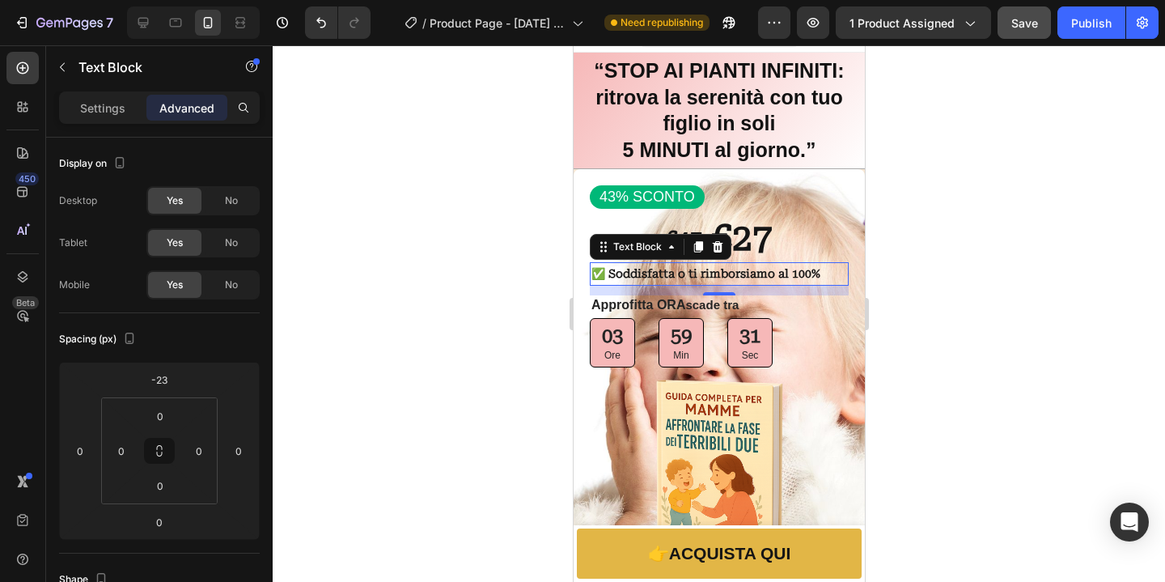
scroll to position [91, 0]
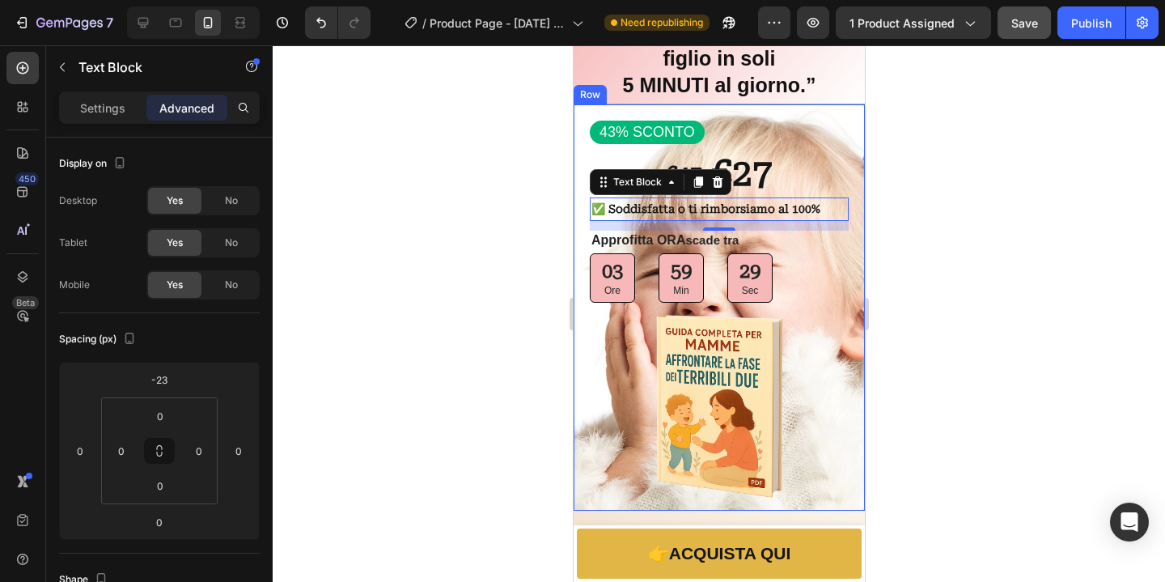
click at [1019, 243] on div at bounding box center [719, 313] width 892 height 536
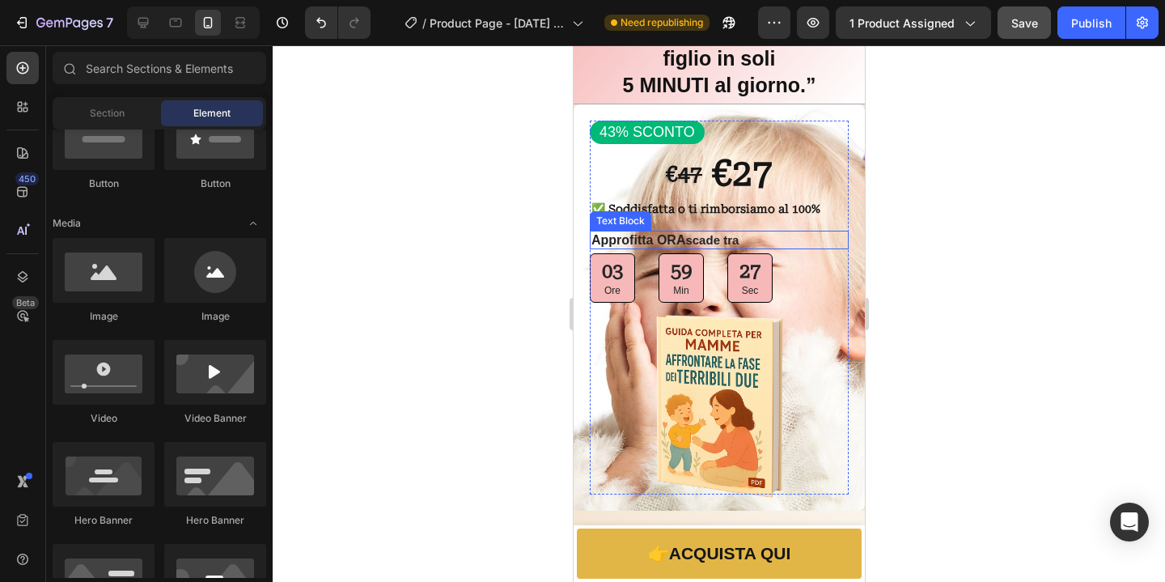
click at [690, 236] on p "Approfitta ORA scade tra" at bounding box center [719, 240] width 256 height 16
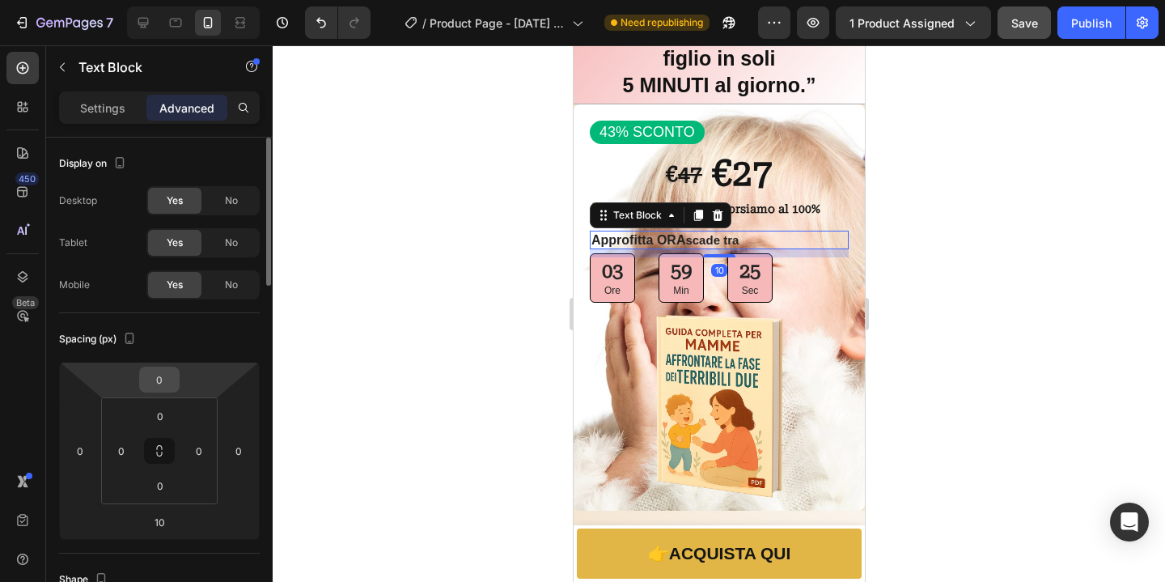
click at [159, 391] on input "0" at bounding box center [159, 379] width 32 height 24
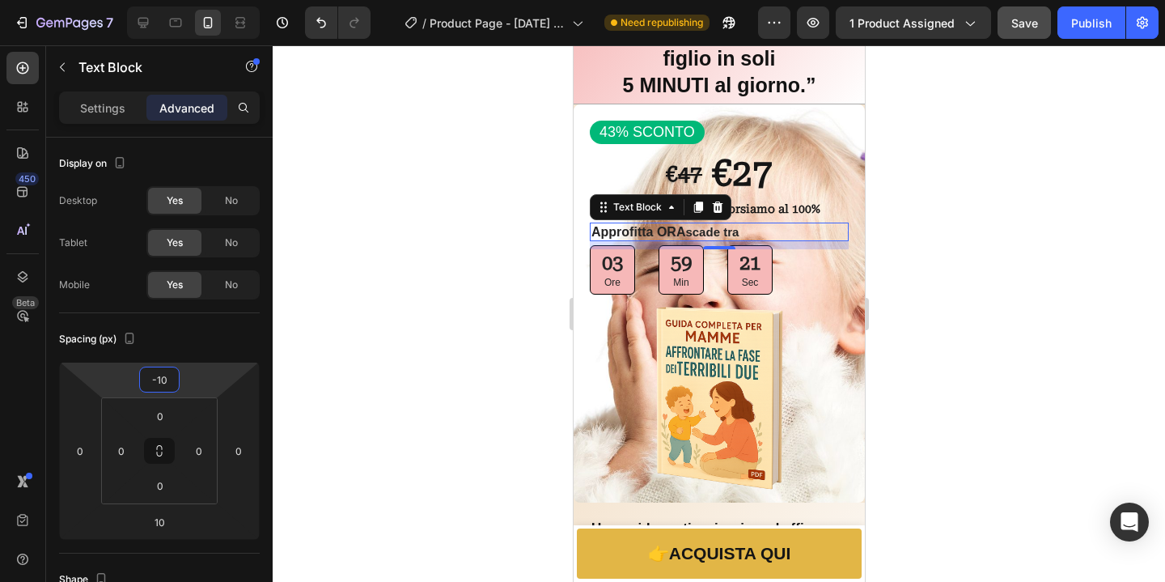
type input "-10"
click at [1069, 324] on div at bounding box center [719, 313] width 892 height 536
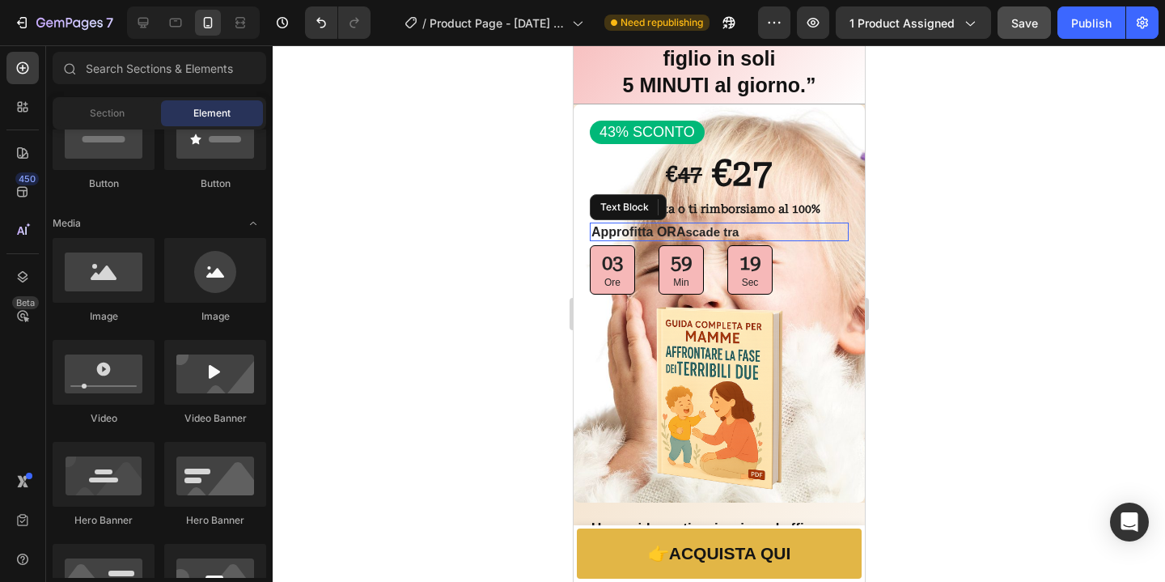
click at [1089, 334] on div at bounding box center [719, 313] width 892 height 536
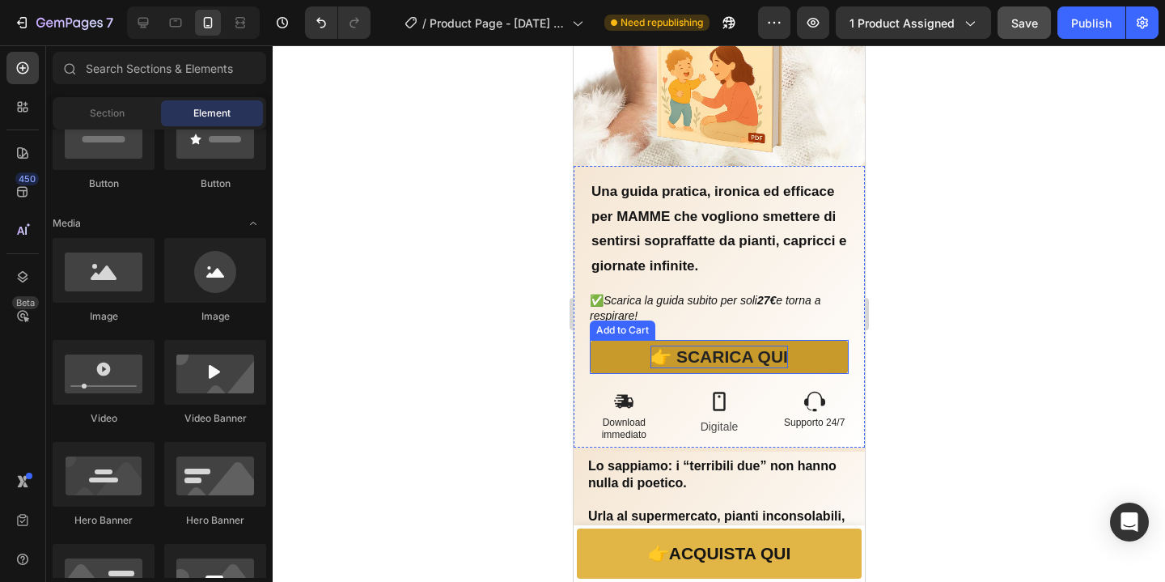
click at [777, 345] on strong "👉 SCARICA QUI" at bounding box center [719, 356] width 138 height 22
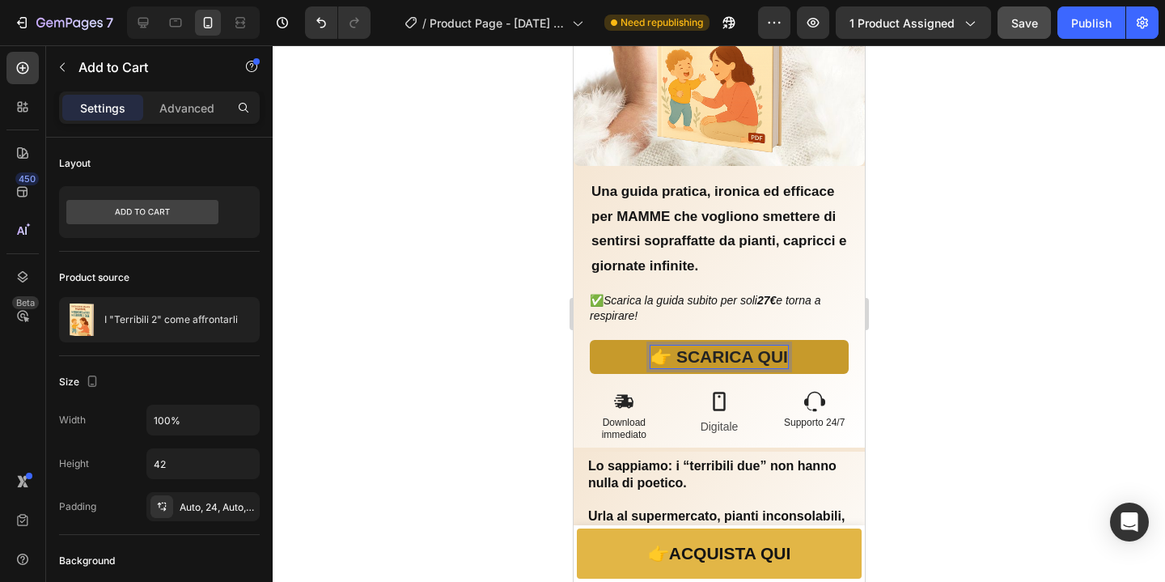
click at [779, 347] on strong "👉 SCARICA QUI" at bounding box center [719, 356] width 138 height 19
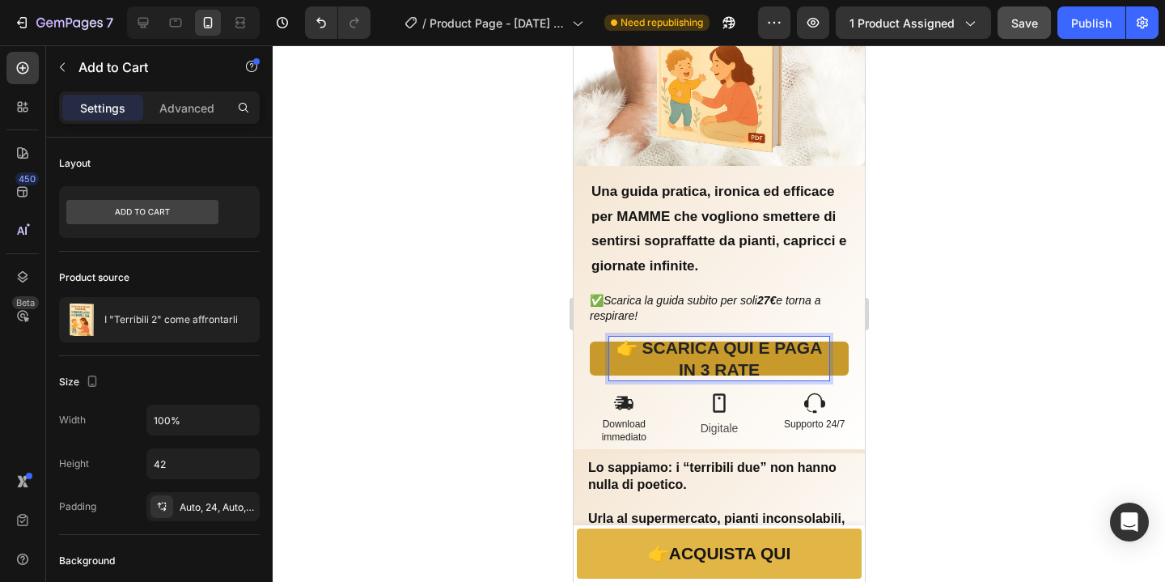
click at [1052, 319] on div at bounding box center [719, 313] width 892 height 536
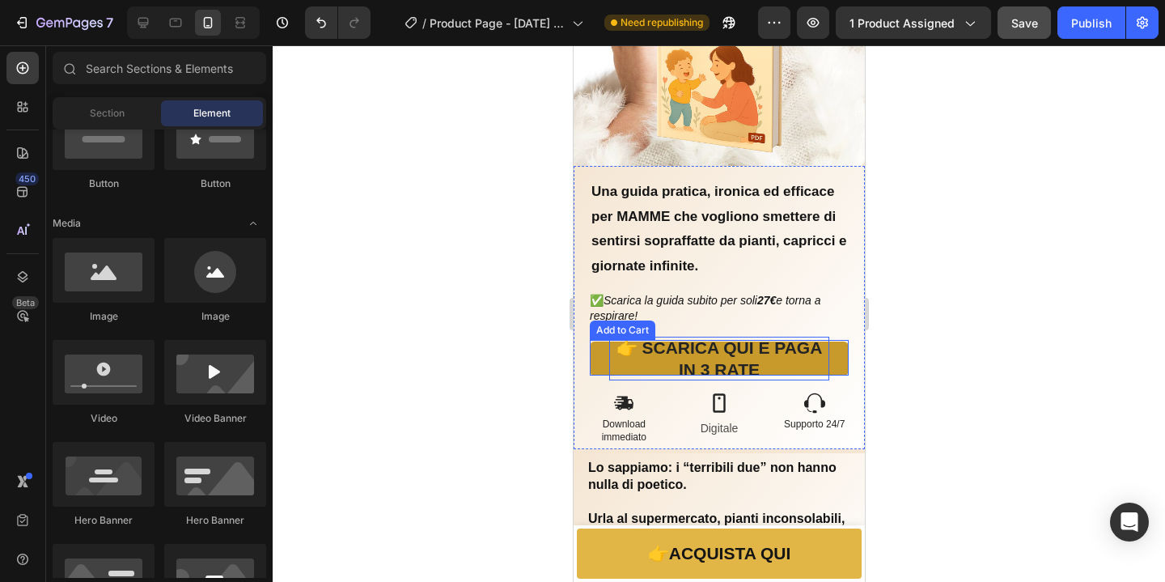
click at [819, 352] on button "👉 SCARICA QUI E PAGA IN 3 RATE" at bounding box center [718, 358] width 259 height 34
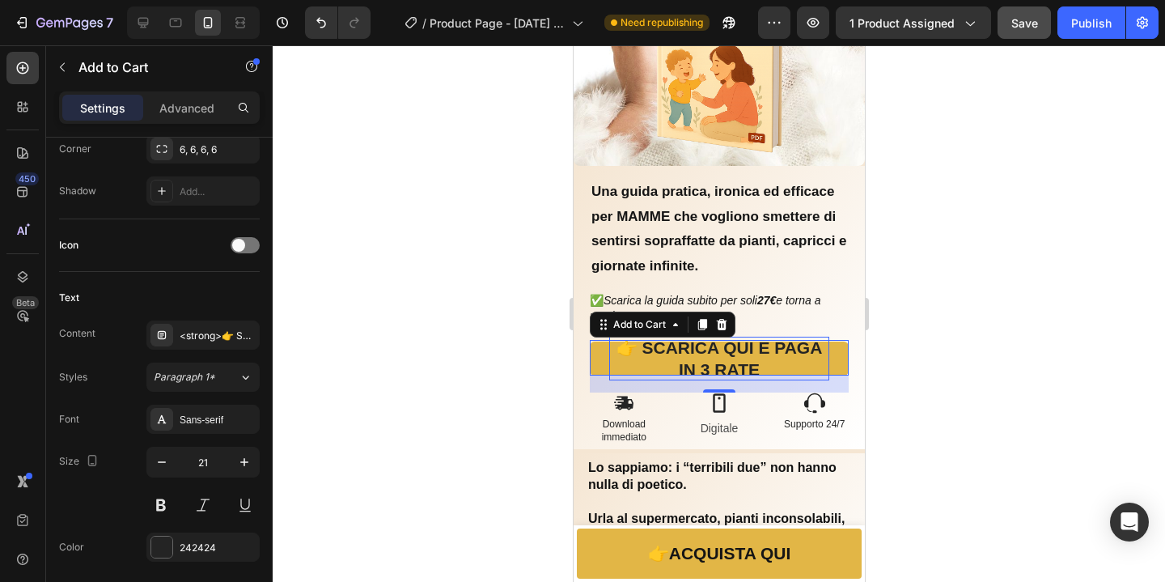
scroll to position [207, 0]
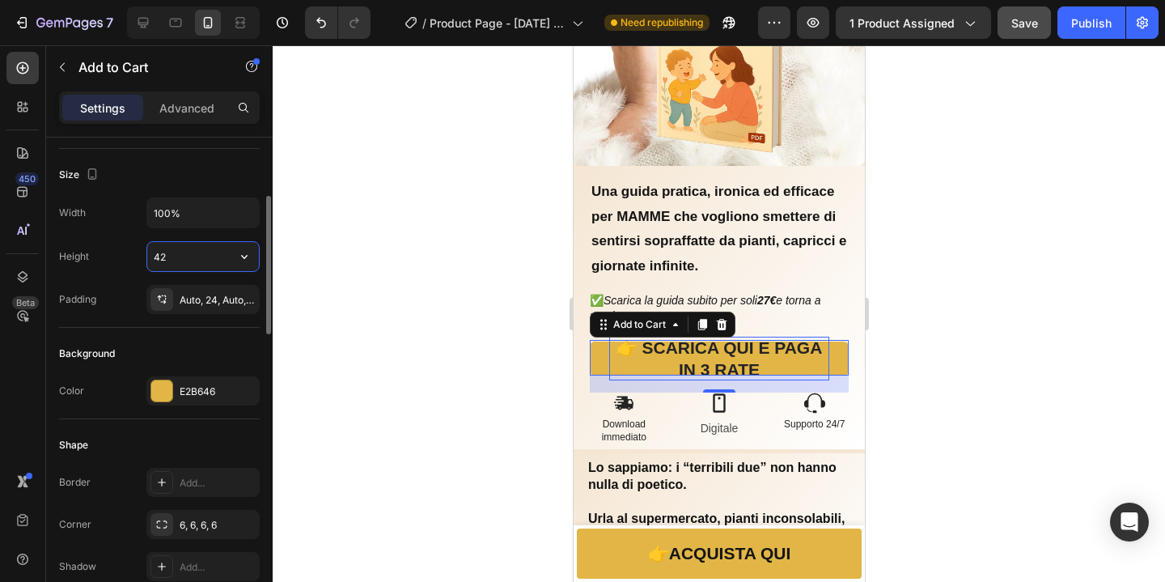
click at [190, 263] on input "42" at bounding box center [203, 256] width 112 height 29
click at [243, 262] on icon "button" at bounding box center [244, 256] width 16 height 16
click at [213, 264] on input "42" at bounding box center [203, 256] width 112 height 29
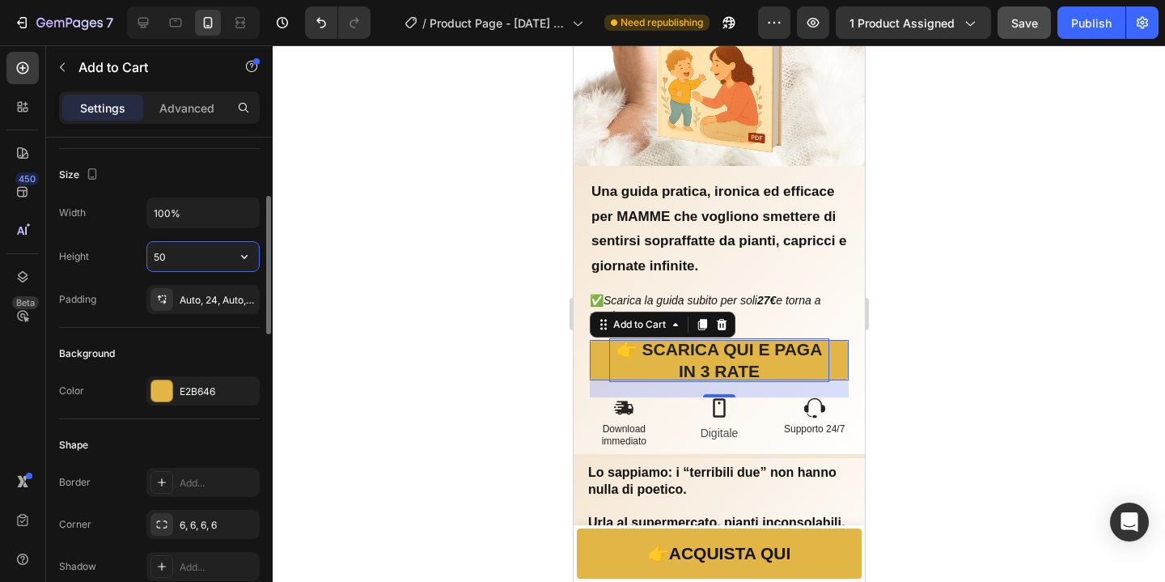
type input "5"
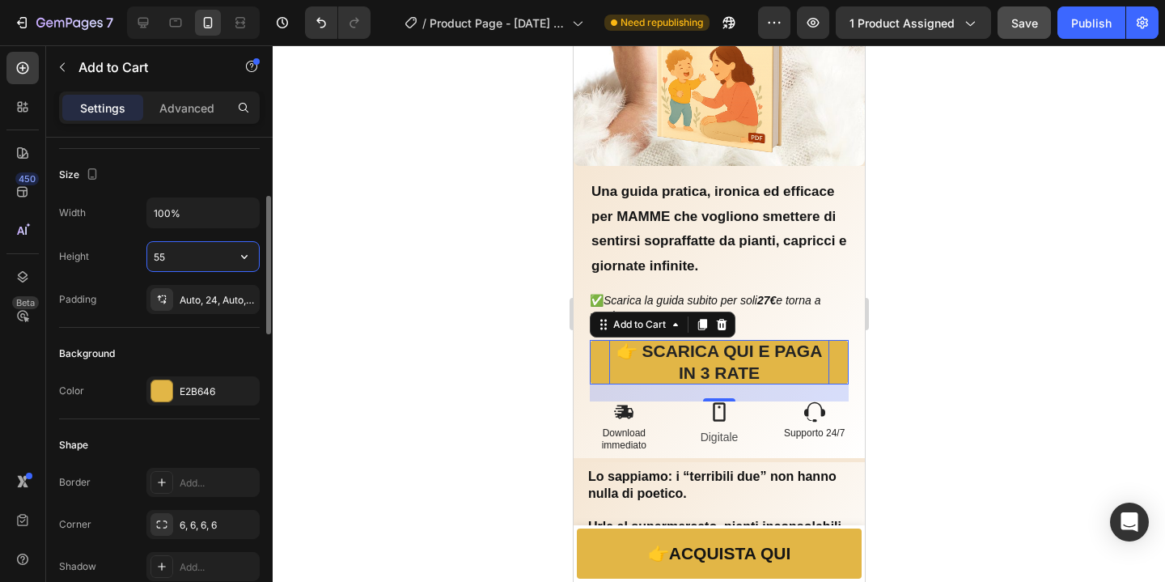
type input "5"
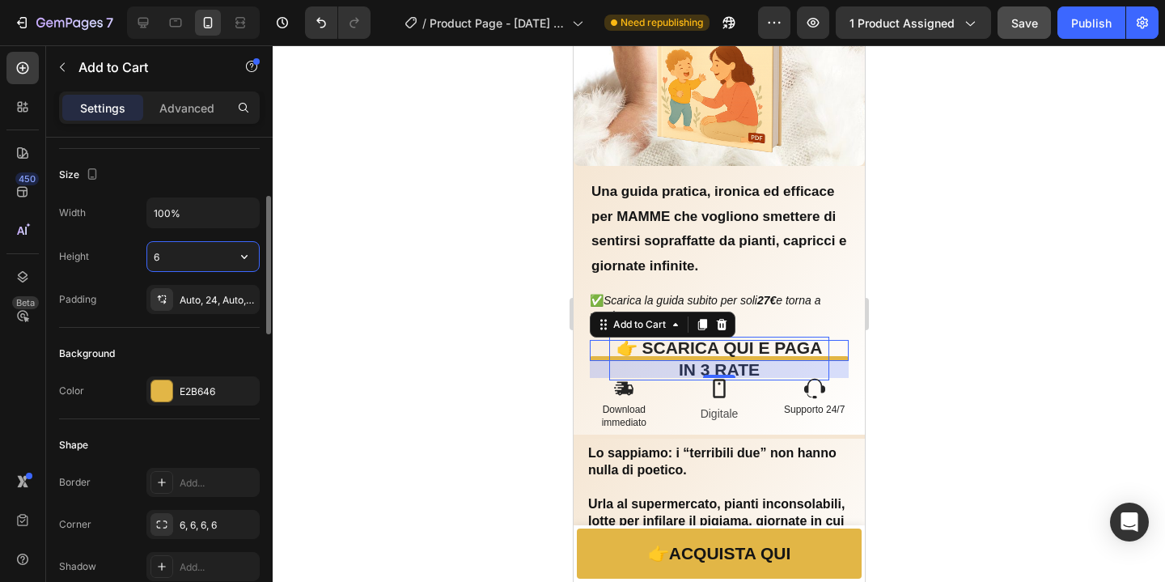
type input "60"
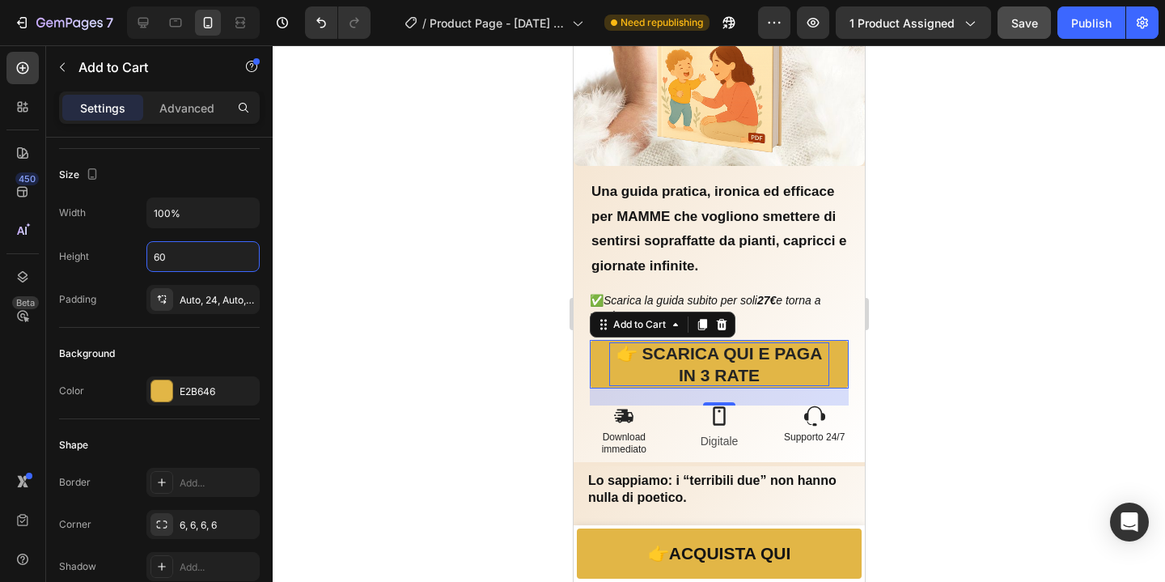
click at [1137, 116] on div at bounding box center [719, 313] width 892 height 536
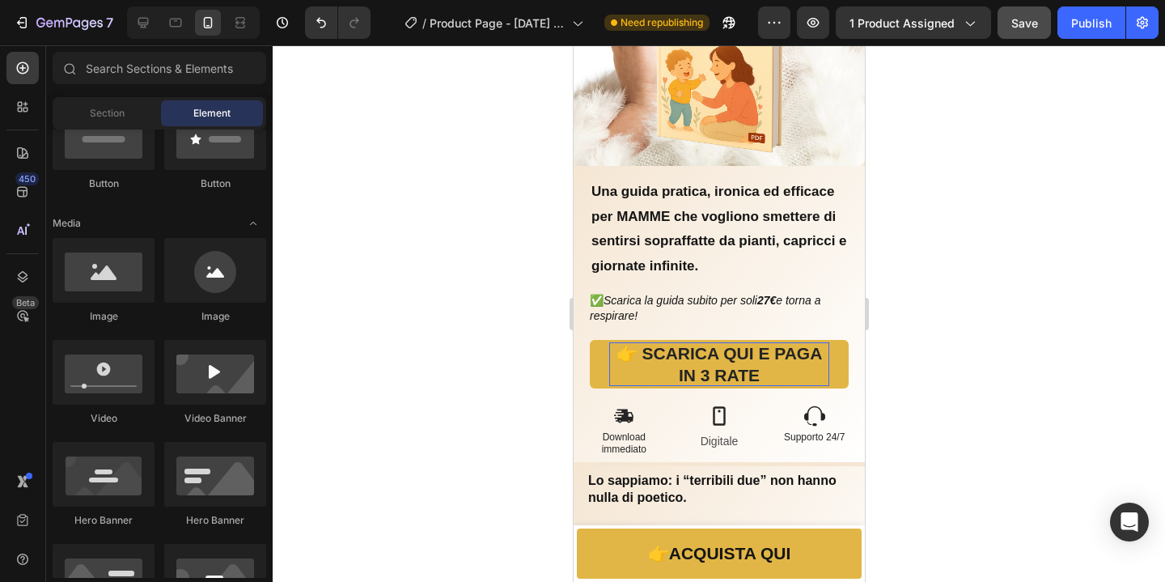
scroll to position [427, 0]
click at [752, 362] on strong "👉 SCARICA QUI E PAGA IN 3 RATE" at bounding box center [719, 364] width 206 height 40
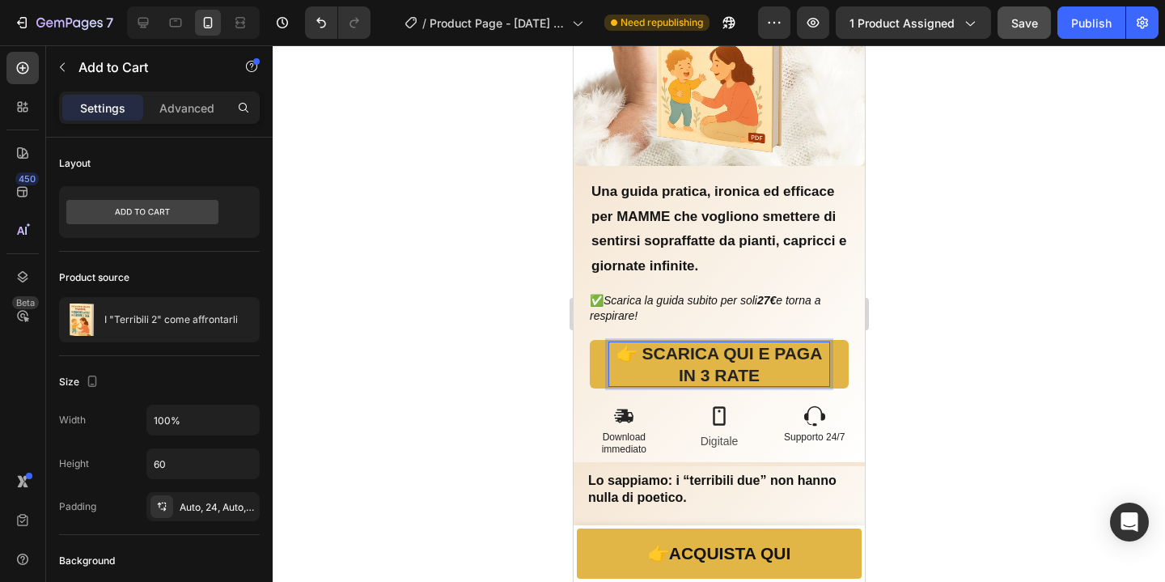
click at [756, 364] on p "👉 SCARICA QUI E PAGA IN 3 RATE" at bounding box center [718, 364] width 220 height 44
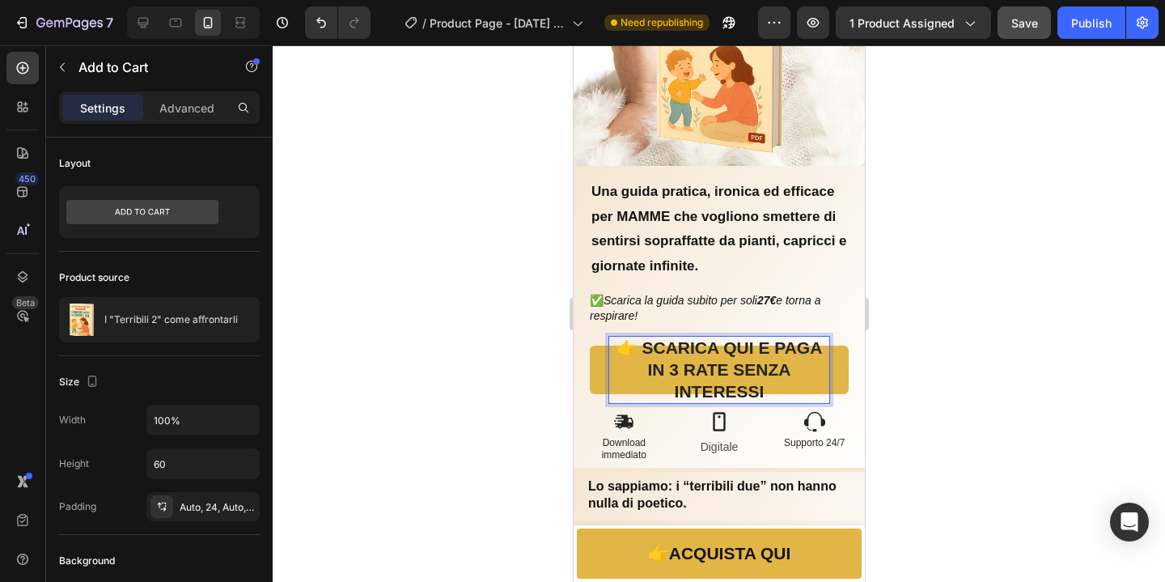
click at [1010, 376] on div at bounding box center [719, 313] width 892 height 536
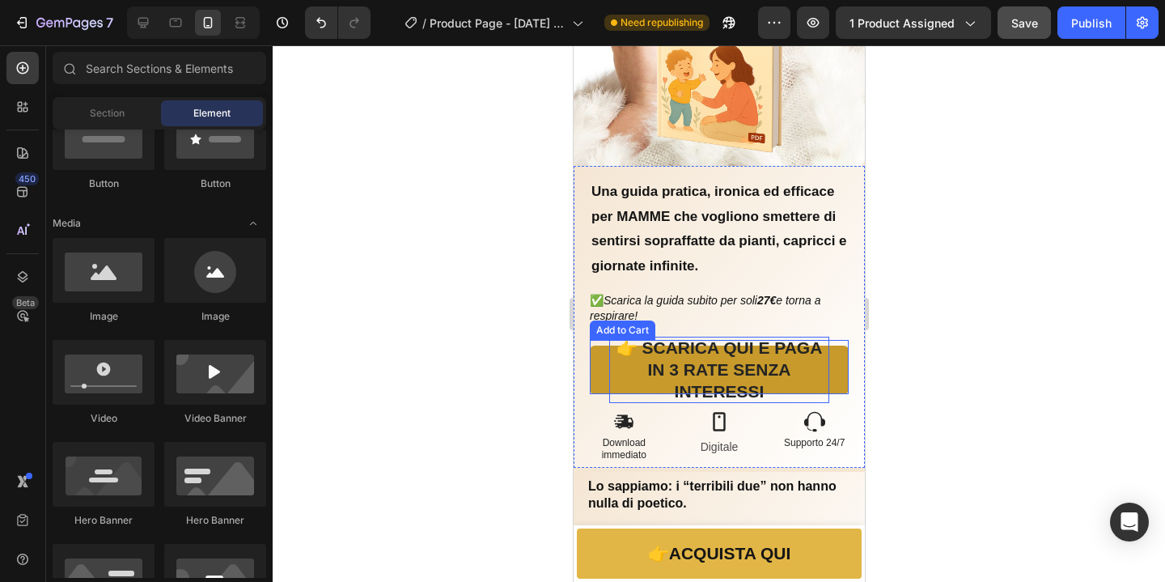
click at [830, 364] on button "👉 SCARICA QUI E PAGA IN 3 RATE SENZA INTERESSI" at bounding box center [718, 369] width 259 height 49
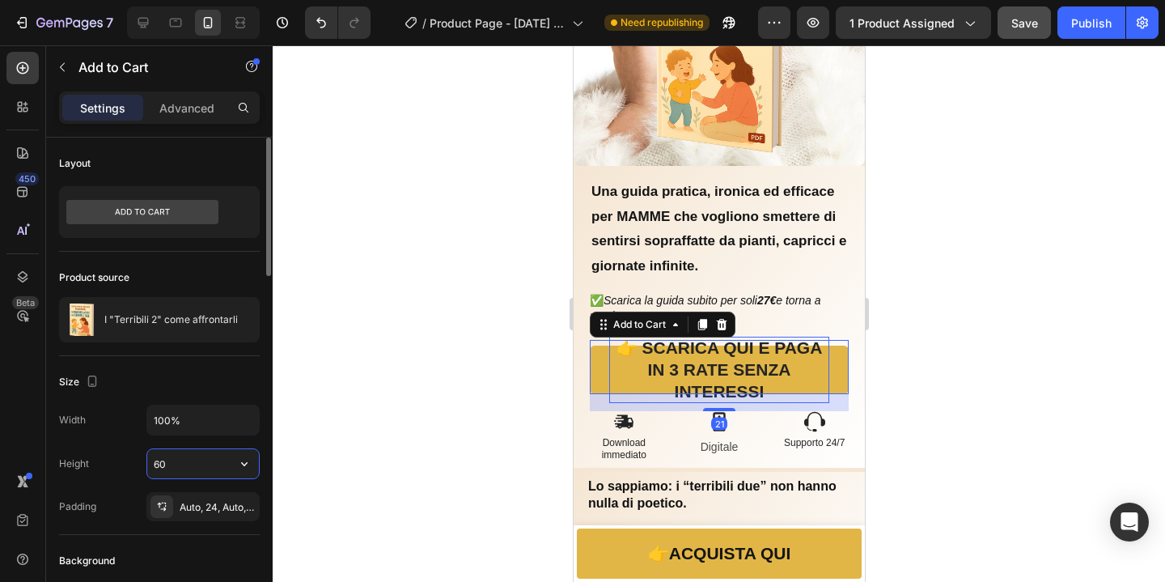
drag, startPoint x: 184, startPoint y: 462, endPoint x: 136, endPoint y: 467, distance: 48.8
click at [147, 467] on input "60" at bounding box center [203, 463] width 112 height 29
drag, startPoint x: 170, startPoint y: 462, endPoint x: 150, endPoint y: 468, distance: 20.2
click at [150, 468] on input "60" at bounding box center [203, 463] width 112 height 29
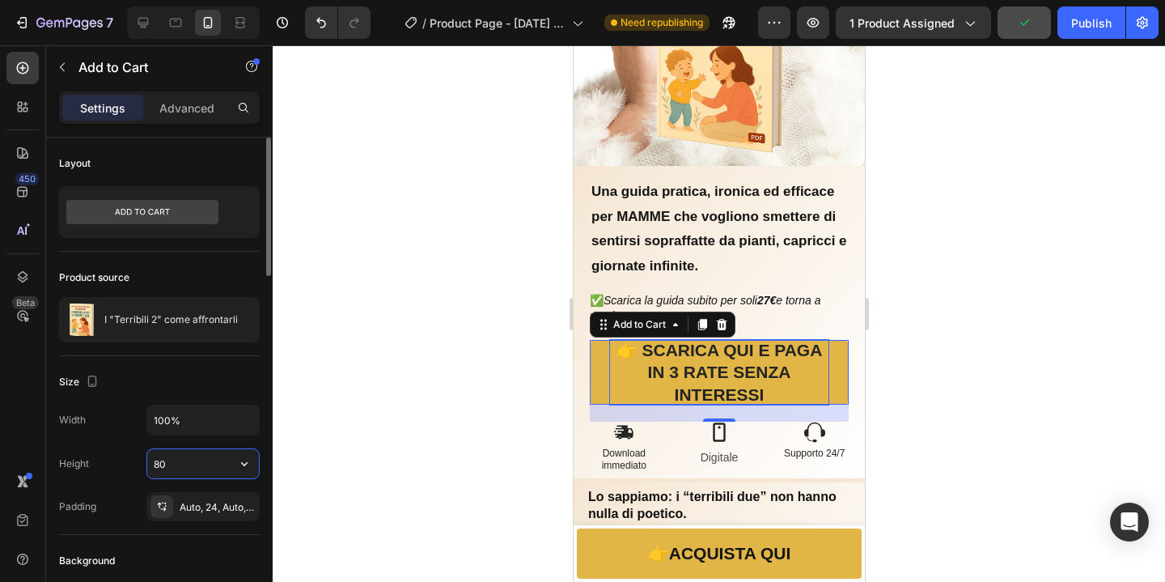
type input "8"
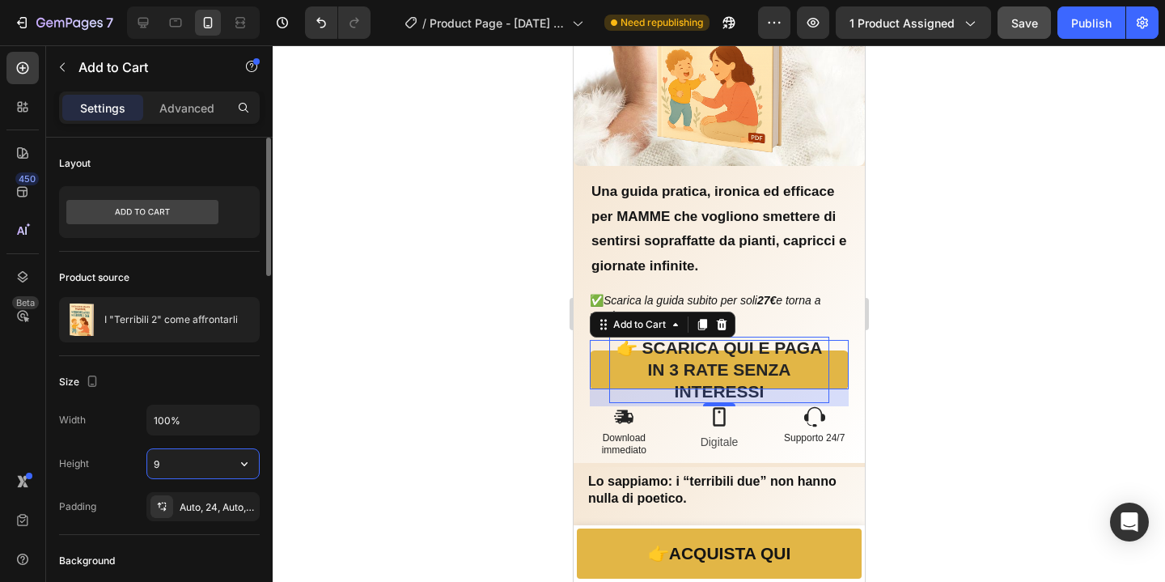
type input "90"
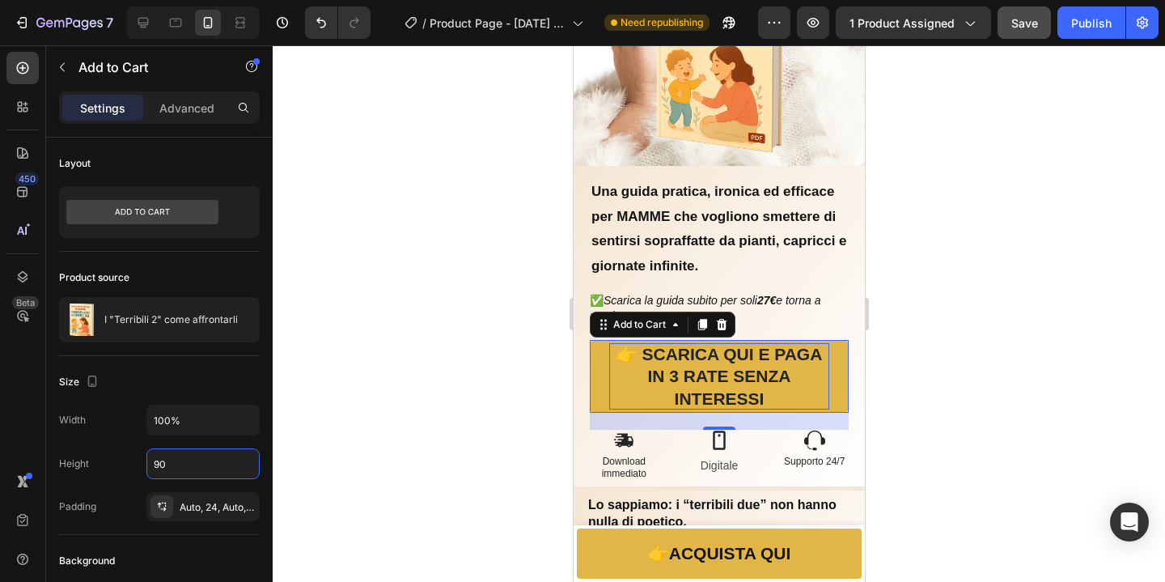
click at [985, 294] on div at bounding box center [719, 313] width 892 height 536
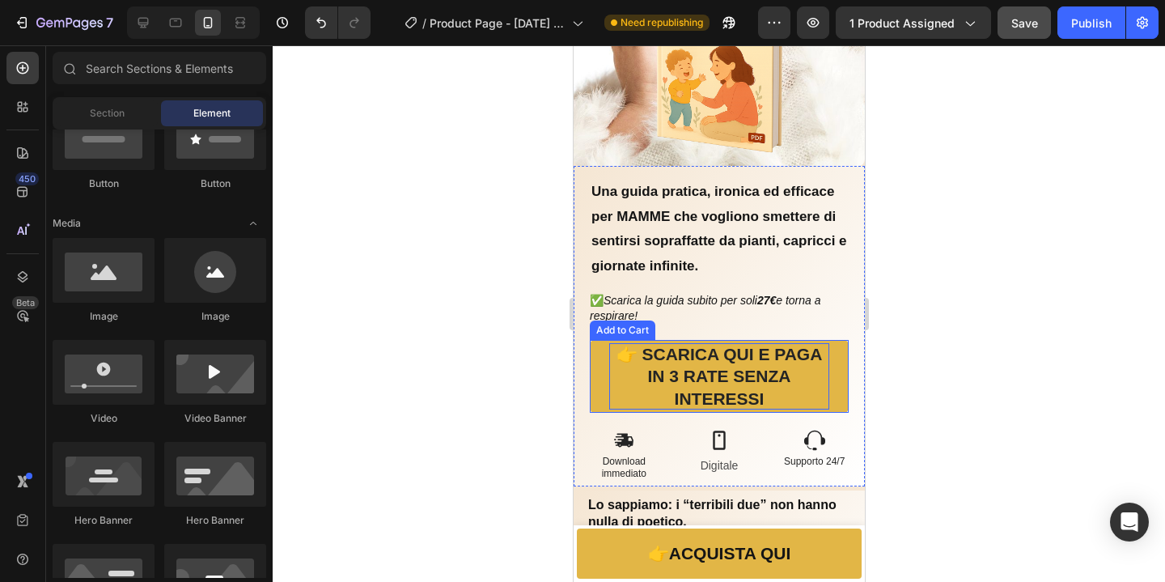
click at [752, 385] on strong "👉 SCARICA QUI E PAGA IN 3 RATE SENZA INTERESSI" at bounding box center [719, 376] width 206 height 63
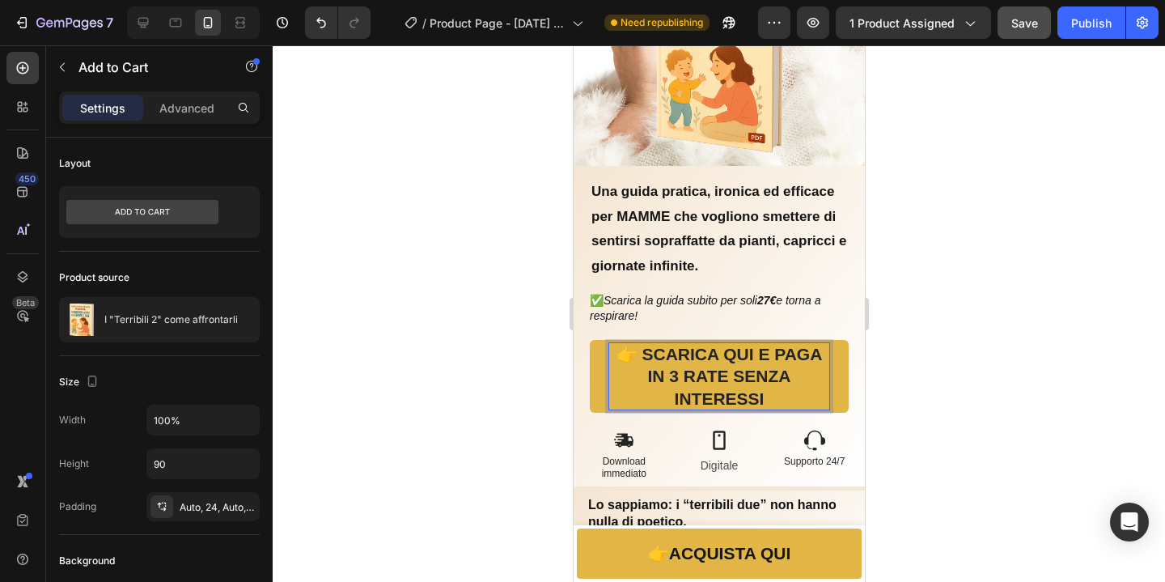
click at [765, 388] on p "👉 SCARICA QUI E PAGA IN 3 RATE SENZA INTERESSI" at bounding box center [718, 376] width 220 height 66
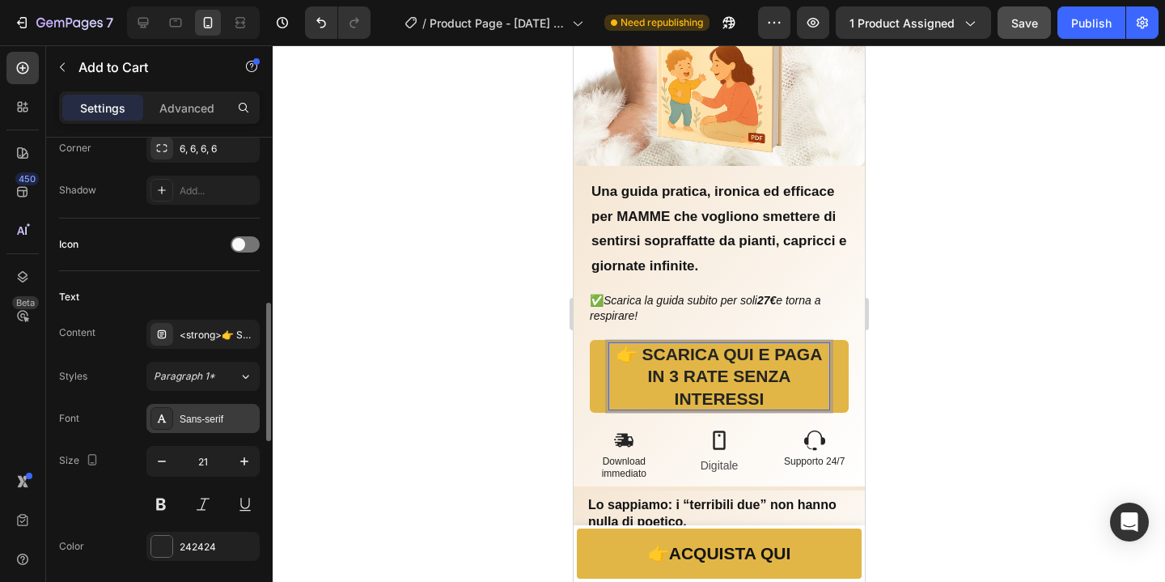
scroll to position [609, 0]
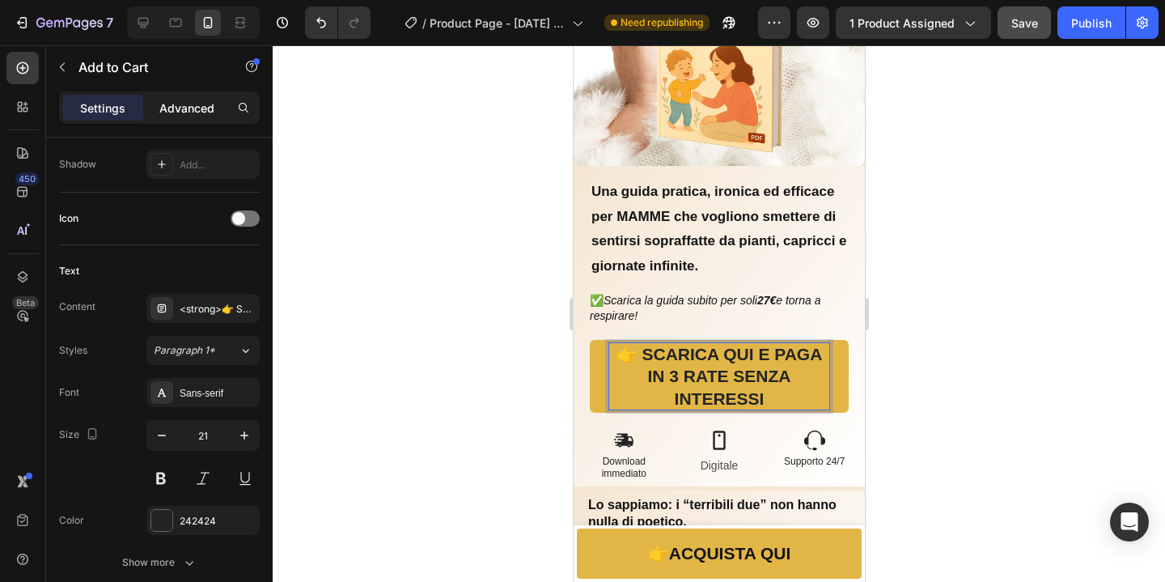
click at [183, 115] on p "Advanced" at bounding box center [186, 107] width 55 height 17
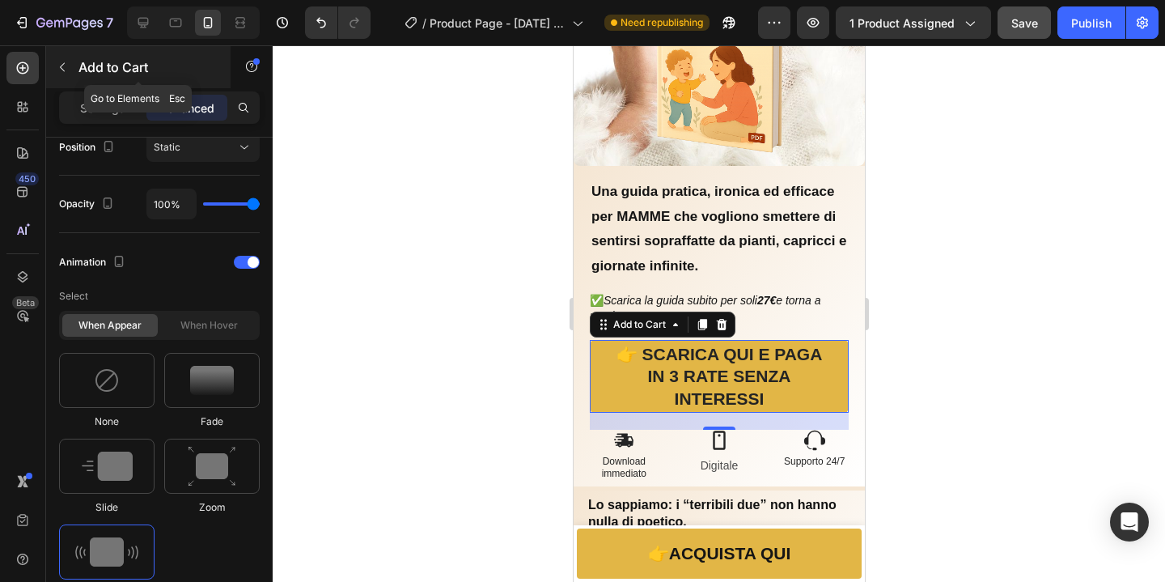
click at [65, 71] on icon "button" at bounding box center [62, 67] width 13 height 13
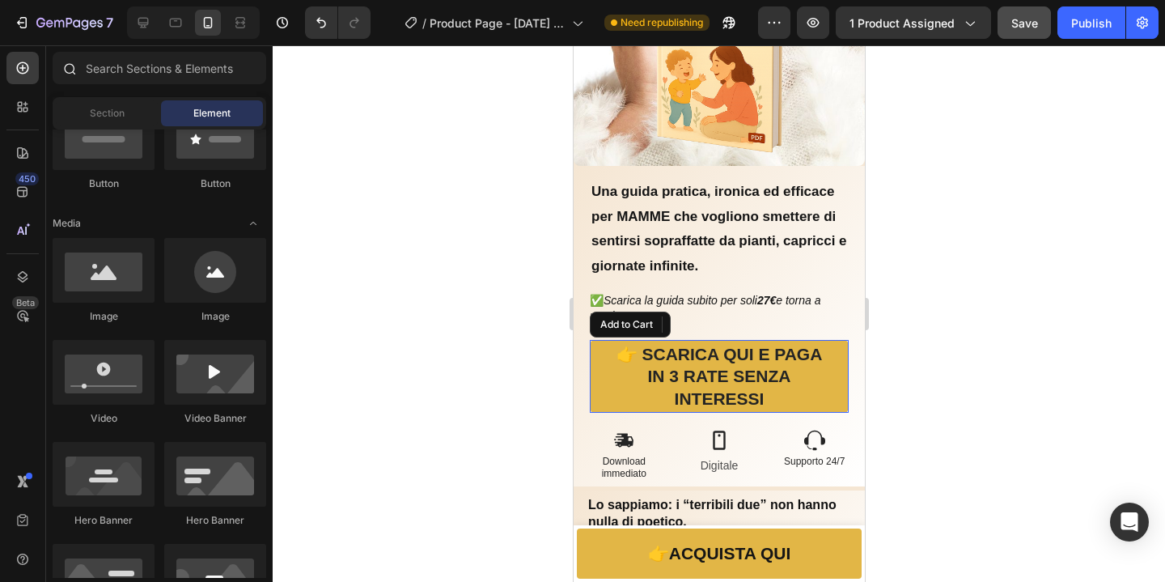
scroll to position [427, 0]
click at [217, 284] on div at bounding box center [215, 270] width 102 height 65
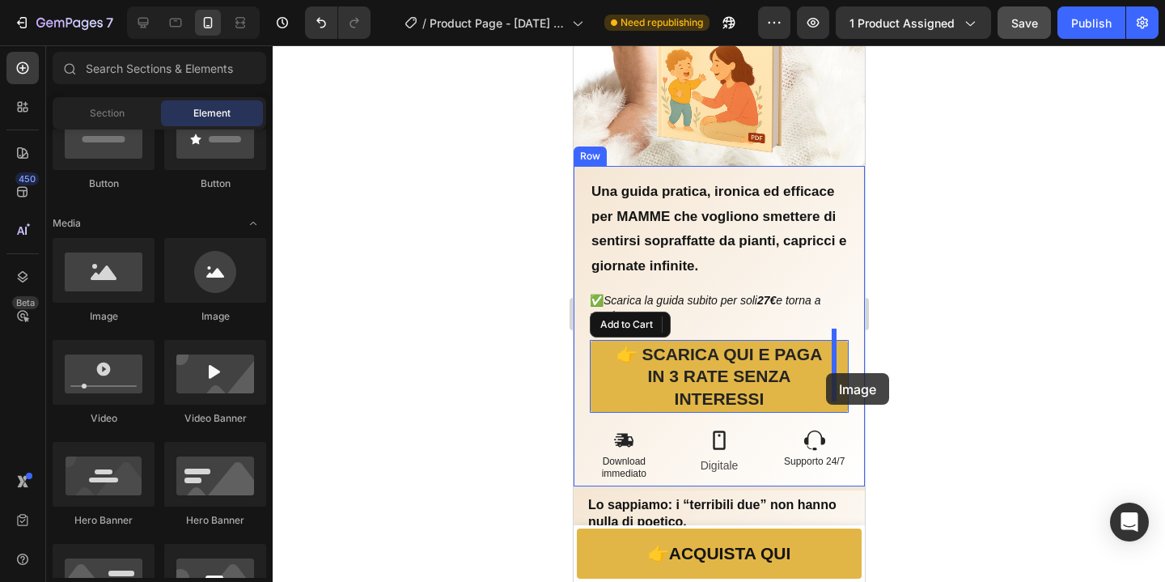
drag, startPoint x: 784, startPoint y: 326, endPoint x: 826, endPoint y: 373, distance: 63.0
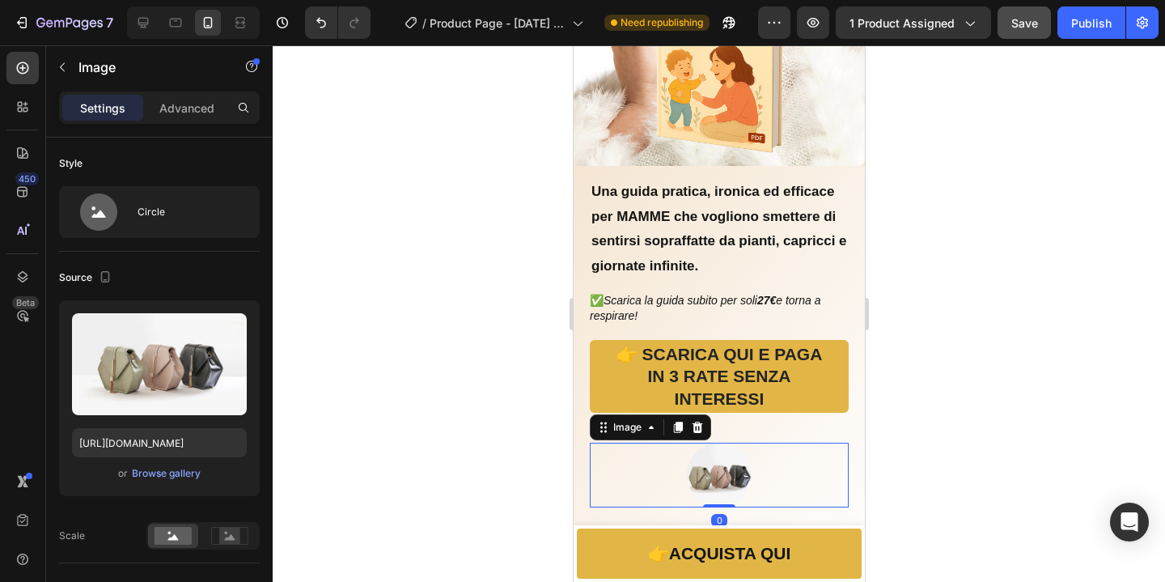
click at [954, 409] on div at bounding box center [719, 313] width 892 height 536
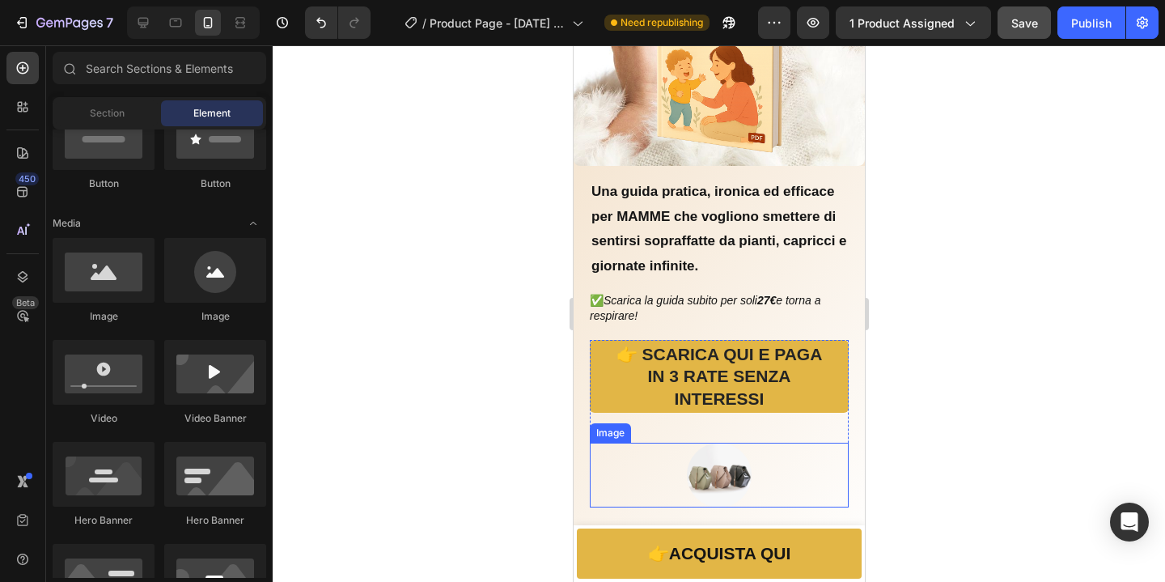
click at [709, 464] on img at bounding box center [718, 474] width 65 height 65
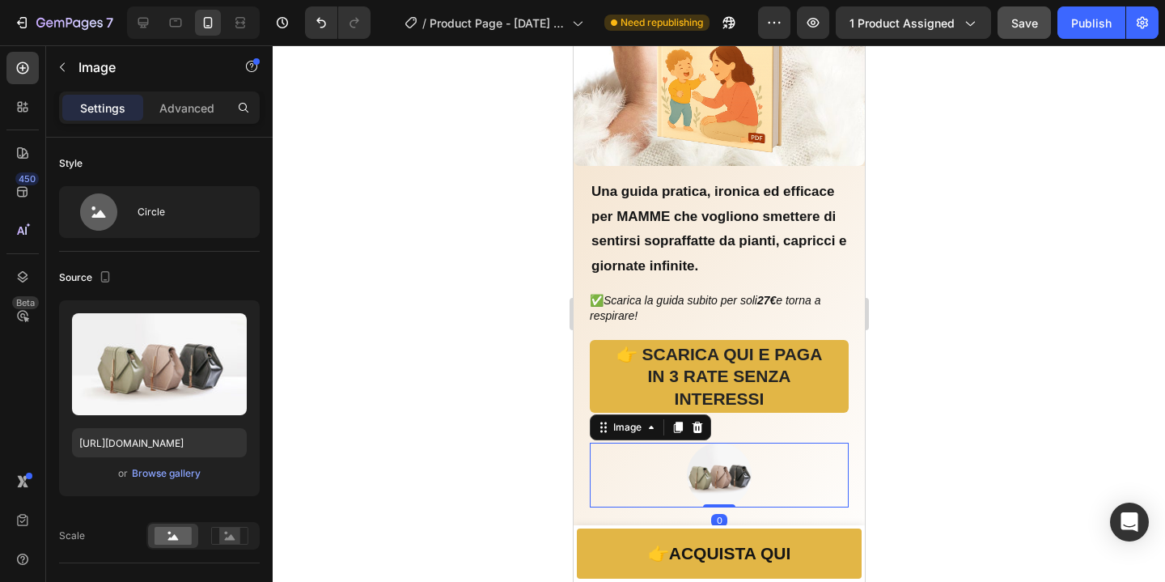
click at [701, 421] on icon at bounding box center [697, 426] width 11 height 11
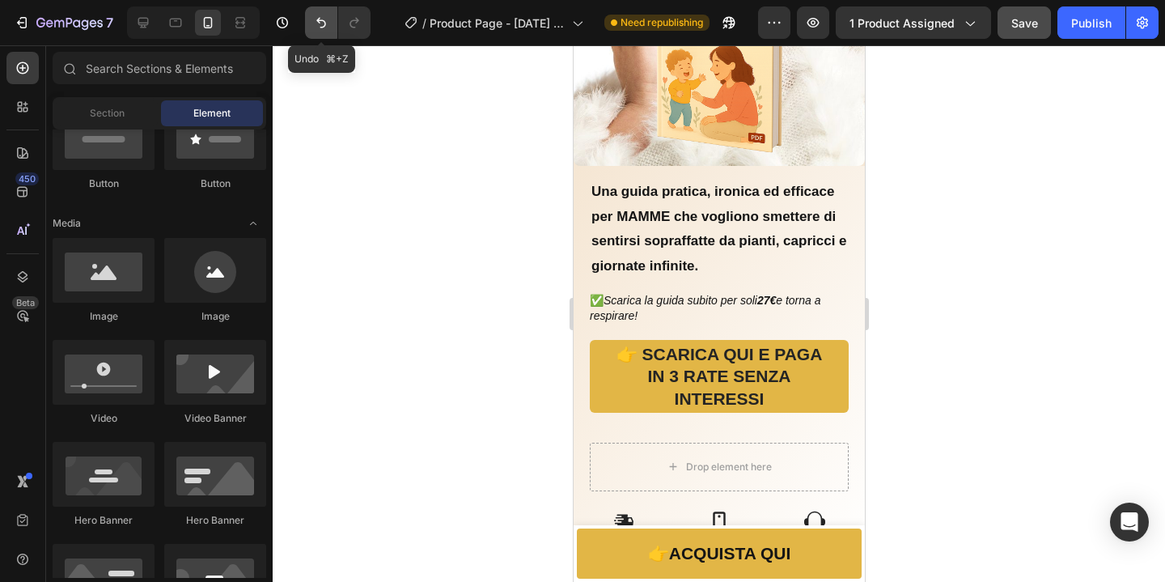
click at [328, 23] on icon "Undo/Redo" at bounding box center [321, 23] width 16 height 16
click at [325, 25] on icon "Undo/Redo" at bounding box center [321, 23] width 10 height 11
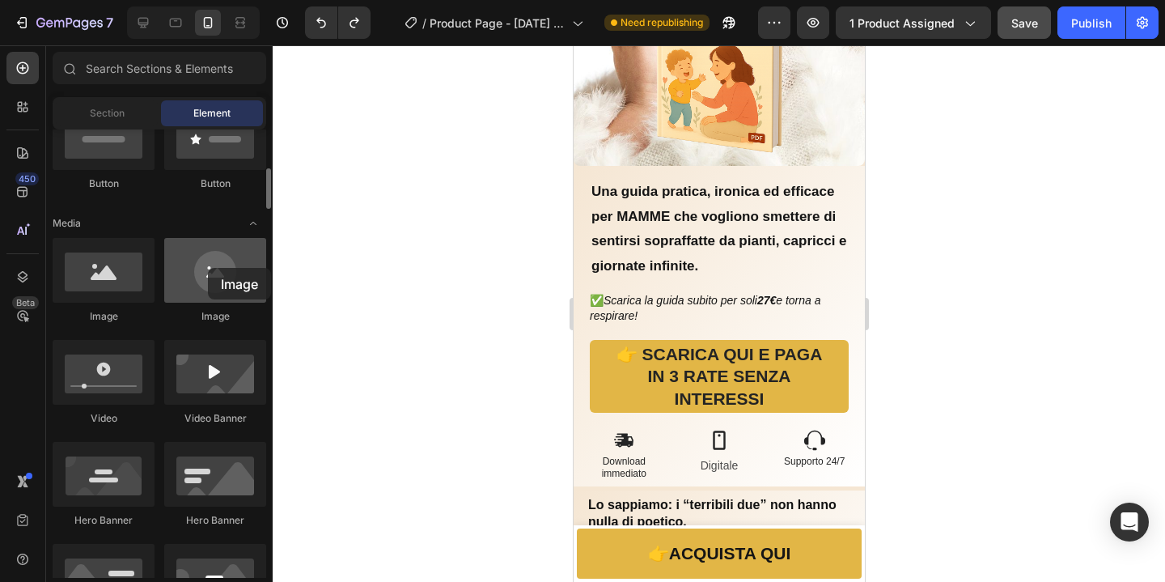
drag, startPoint x: 227, startPoint y: 273, endPoint x: 208, endPoint y: 268, distance: 20.2
click at [208, 268] on div at bounding box center [215, 270] width 102 height 65
click at [372, 310] on div at bounding box center [719, 313] width 892 height 536
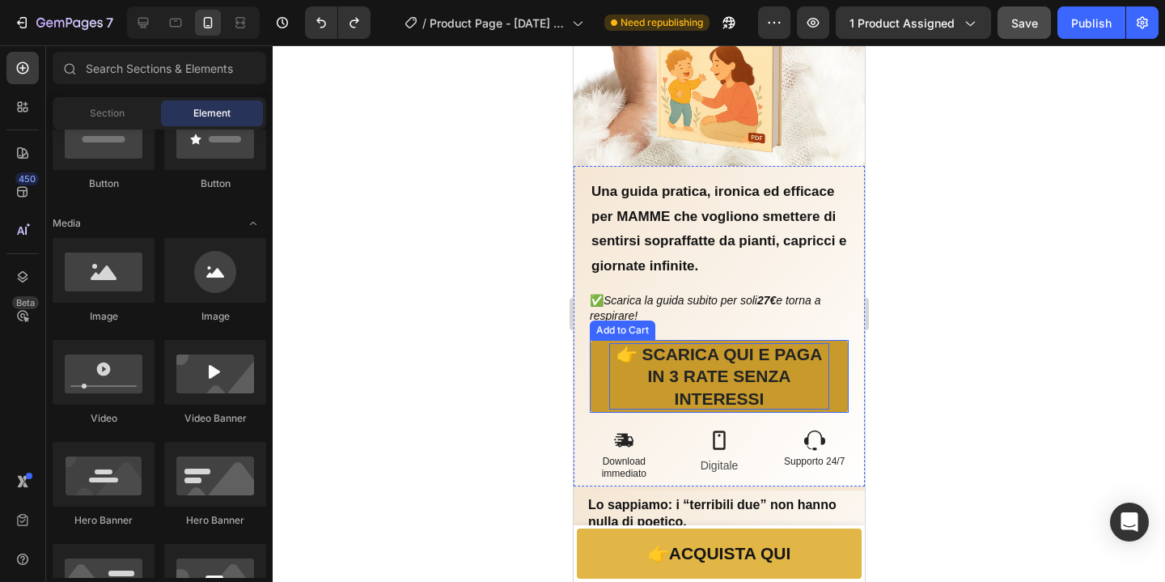
click at [760, 382] on strong "👉 SCARICA QUI E PAGA IN 3 RATE SENZA INTERESSI" at bounding box center [718, 376] width 220 height 66
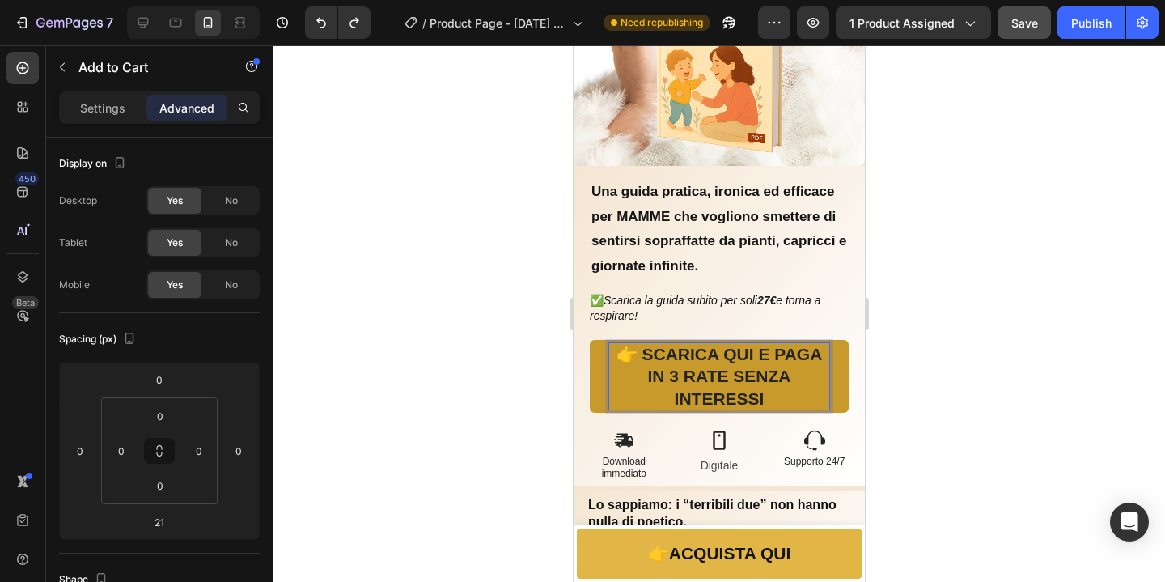
click at [768, 392] on p "👉 SCARICA QUI E PAGA IN 3 RATE SENZA INTERESSI" at bounding box center [718, 376] width 220 height 66
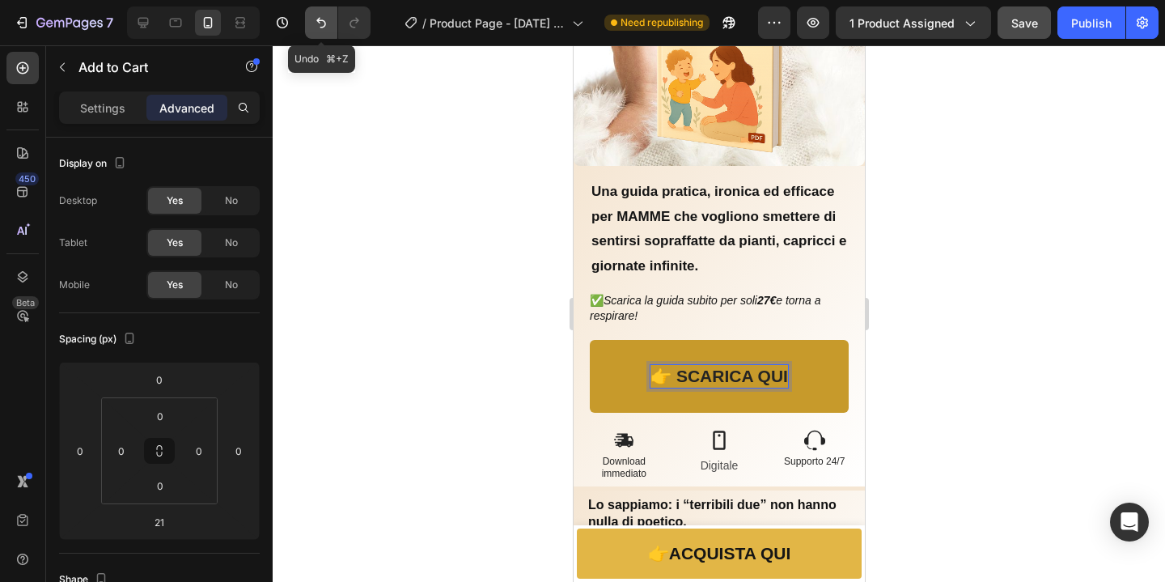
click at [324, 19] on icon "Undo/Redo" at bounding box center [321, 23] width 16 height 16
click at [324, 18] on icon "Undo/Redo" at bounding box center [321, 23] width 16 height 16
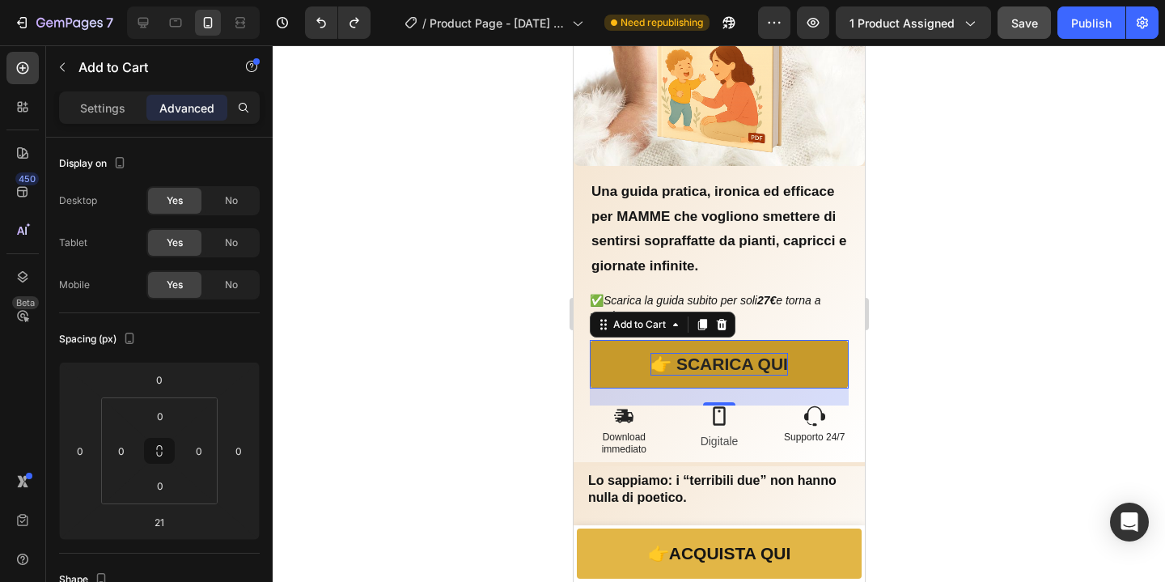
click at [397, 239] on div at bounding box center [719, 313] width 892 height 536
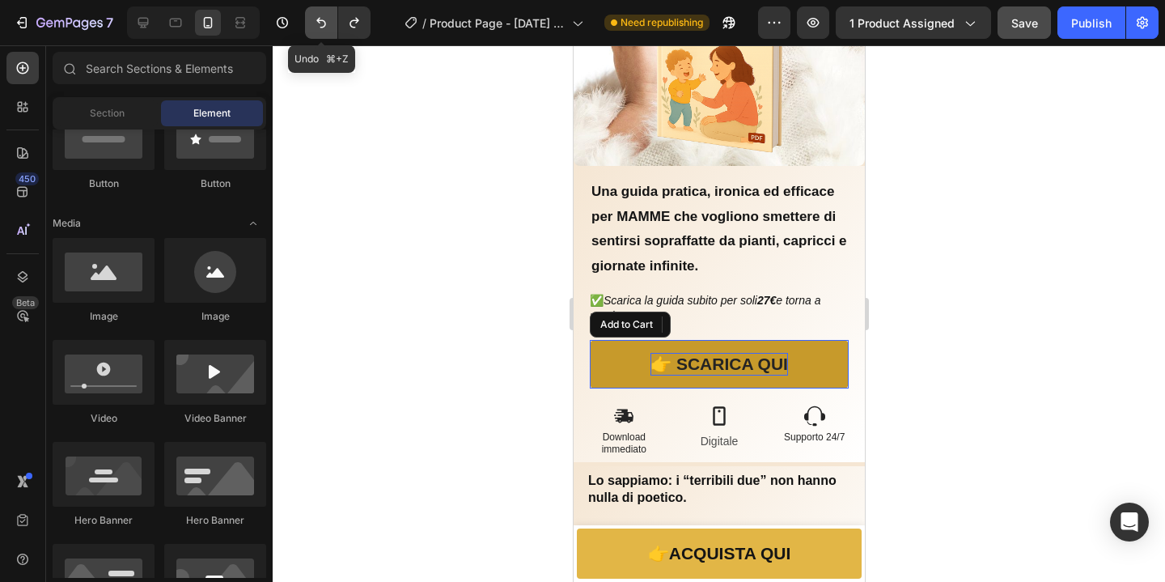
click at [318, 33] on button "Undo/Redo" at bounding box center [321, 22] width 32 height 32
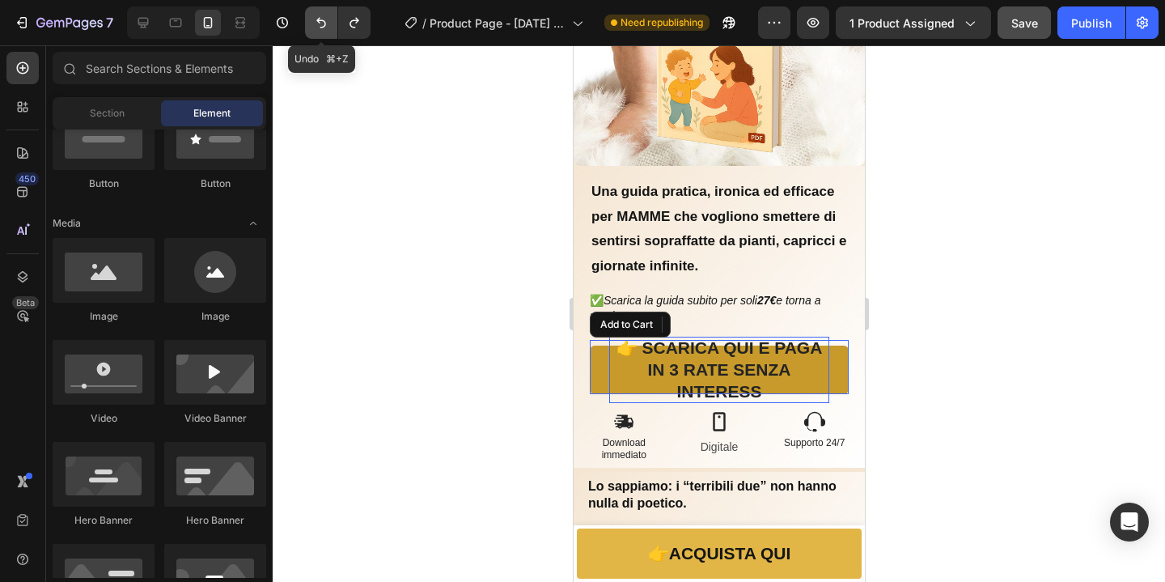
click at [318, 33] on button "Undo/Redo" at bounding box center [321, 22] width 32 height 32
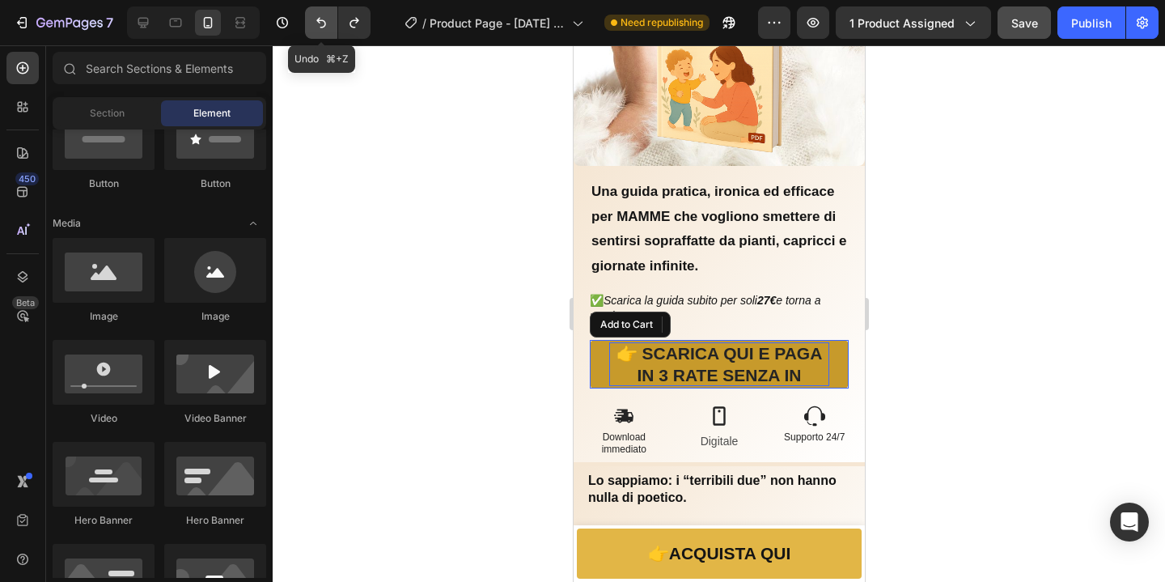
click at [318, 33] on button "Undo/Redo" at bounding box center [321, 22] width 32 height 32
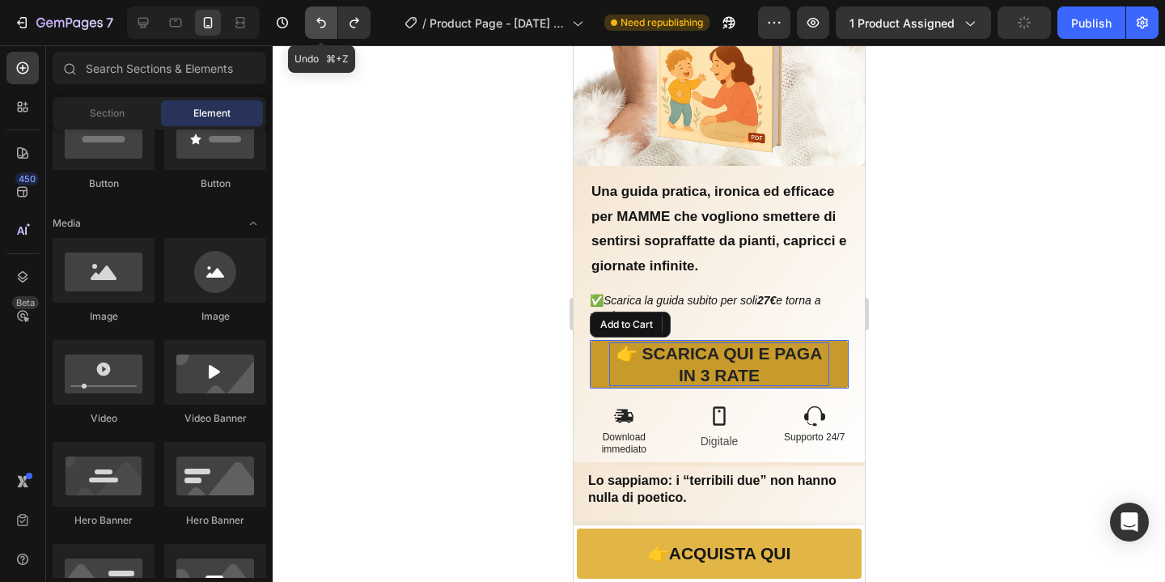
click at [318, 33] on button "Undo/Redo" at bounding box center [321, 22] width 32 height 32
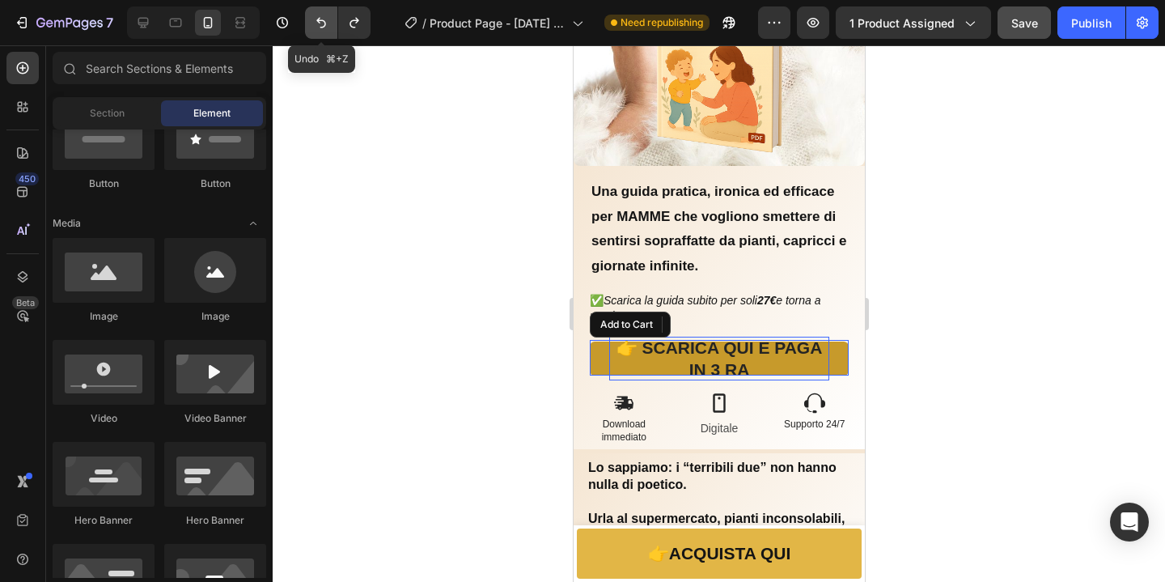
click at [318, 33] on button "Undo/Redo" at bounding box center [321, 22] width 32 height 32
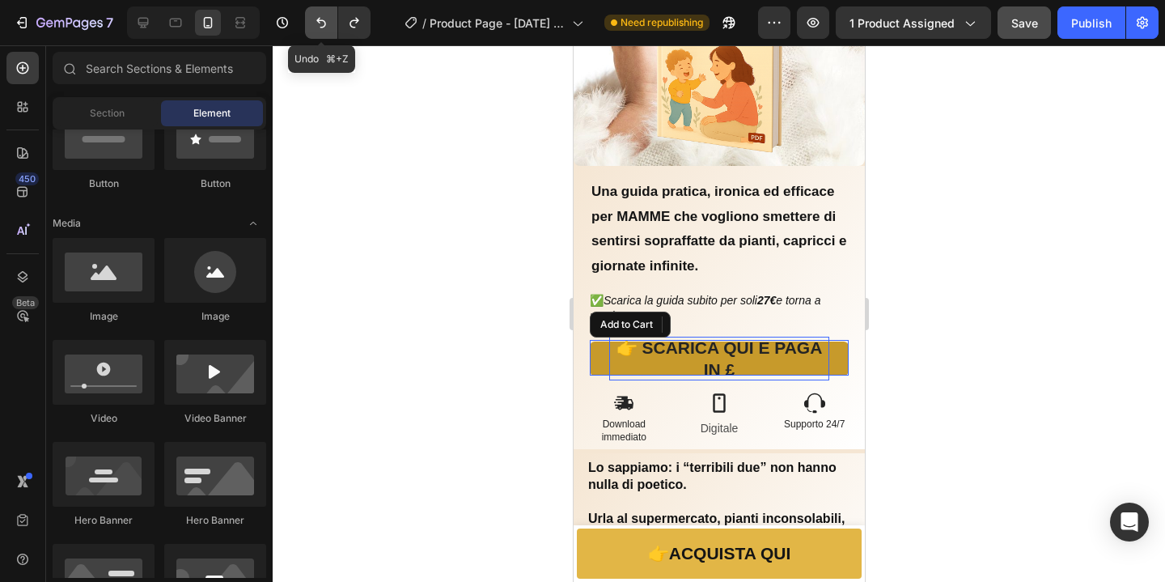
click at [318, 33] on button "Undo/Redo" at bounding box center [321, 22] width 32 height 32
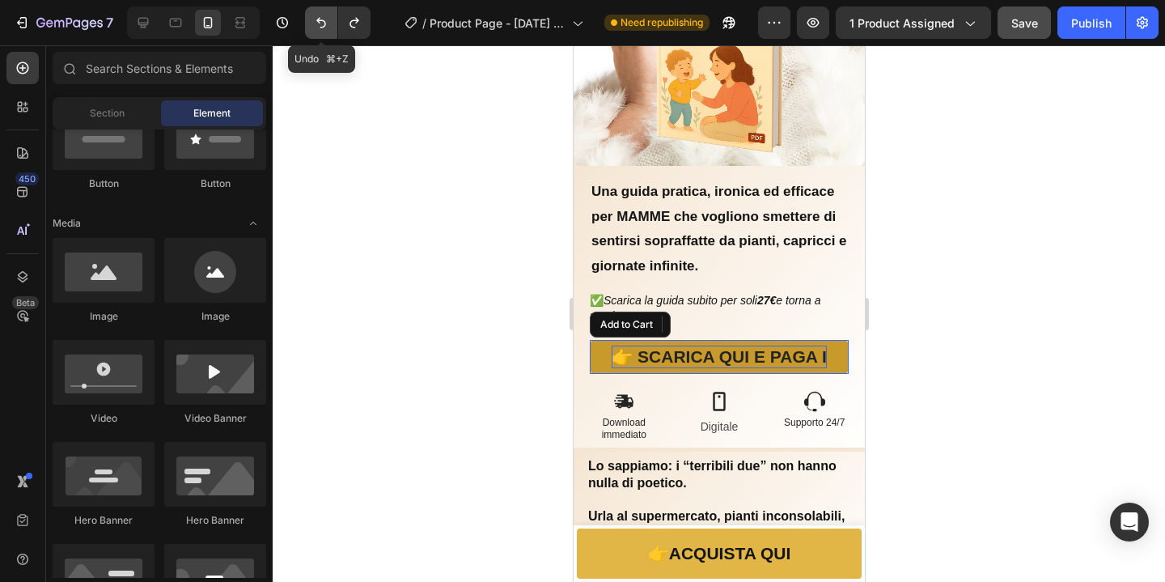
click at [318, 33] on button "Undo/Redo" at bounding box center [321, 22] width 32 height 32
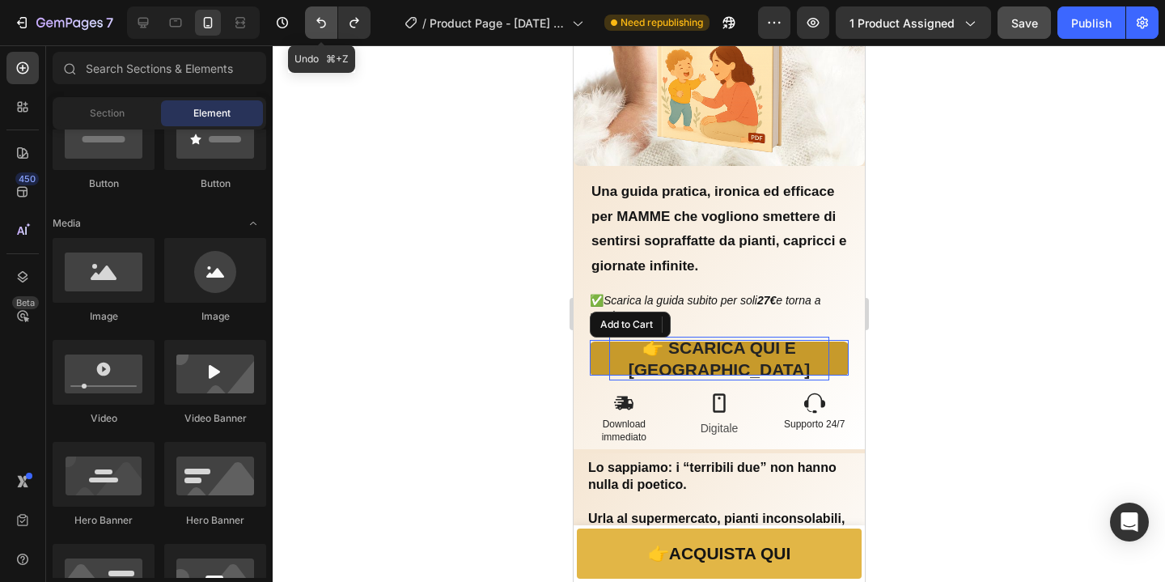
click at [318, 33] on button "Undo/Redo" at bounding box center [321, 22] width 32 height 32
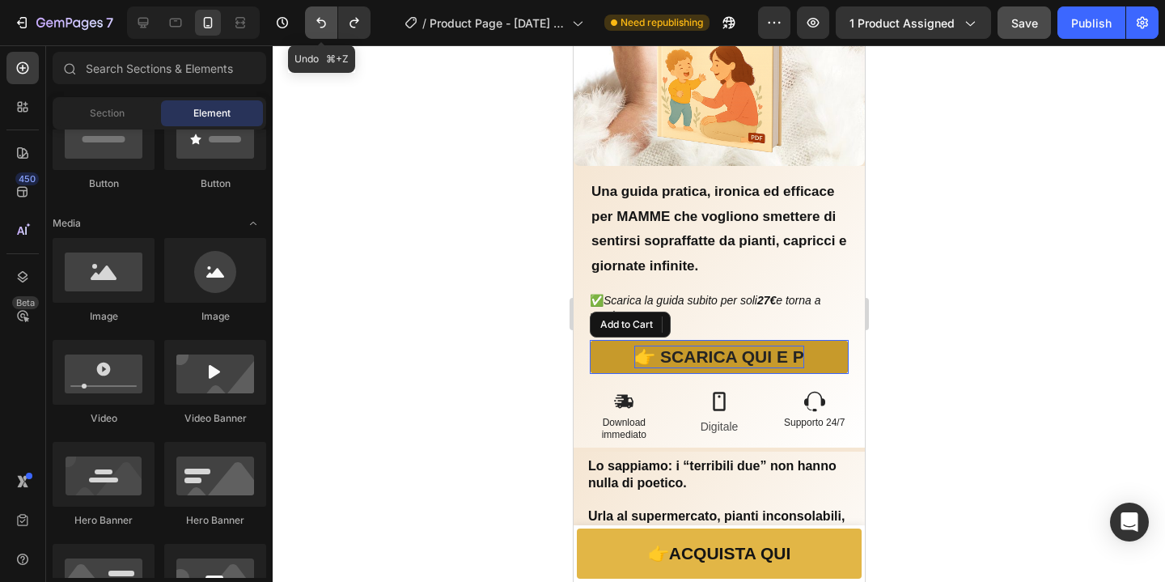
click at [318, 33] on button "Undo/Redo" at bounding box center [321, 22] width 32 height 32
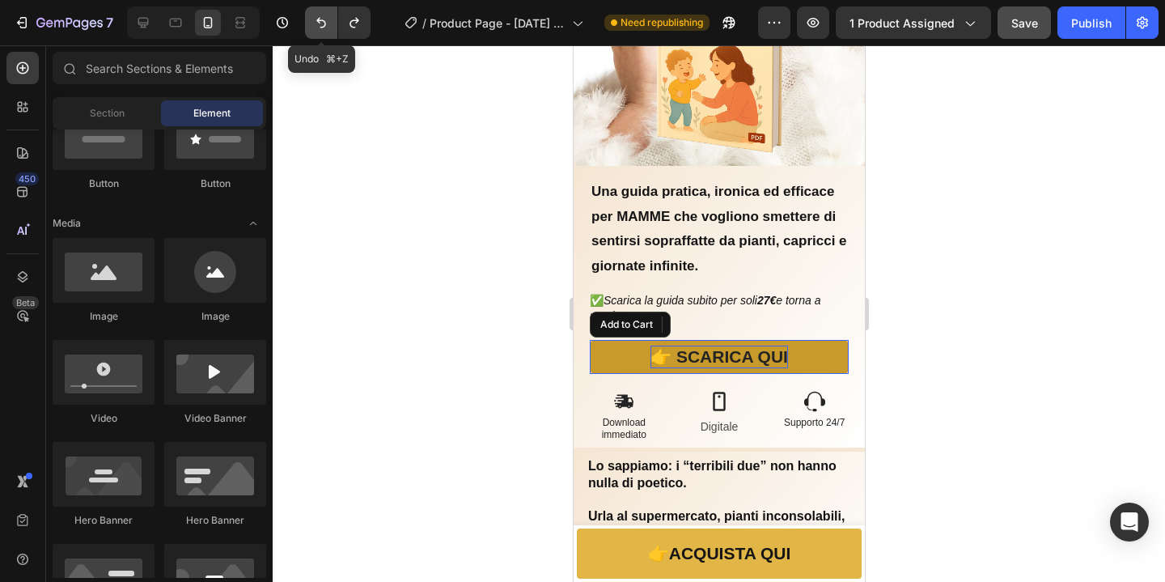
click at [318, 33] on button "Undo/Redo" at bounding box center [321, 22] width 32 height 32
click at [361, 25] on icon "Undo/Redo" at bounding box center [354, 23] width 16 height 16
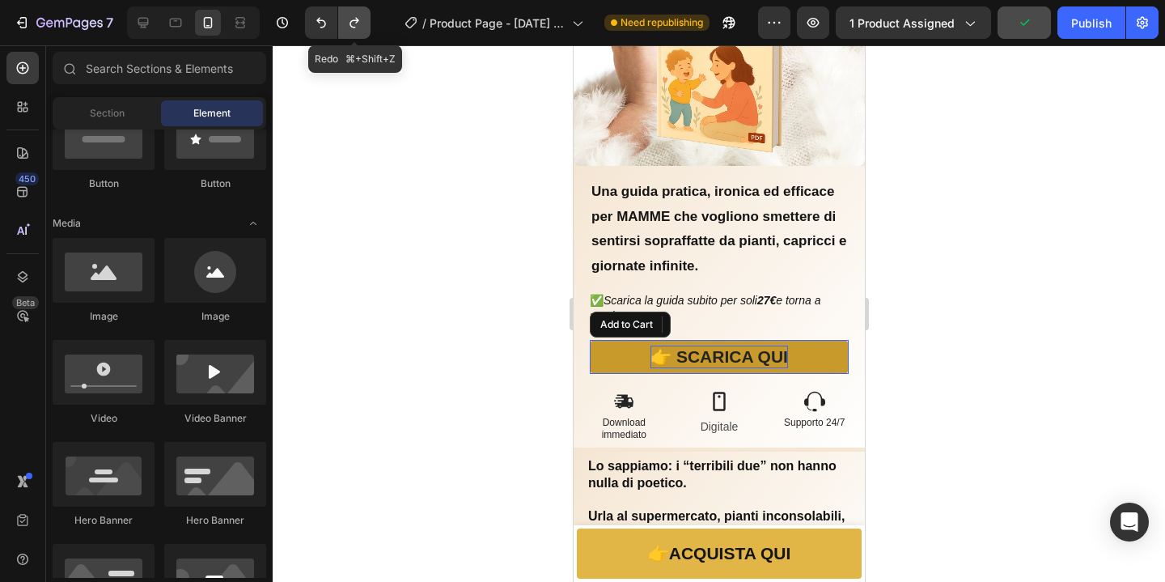
click at [361, 25] on icon "Undo/Redo" at bounding box center [354, 23] width 16 height 16
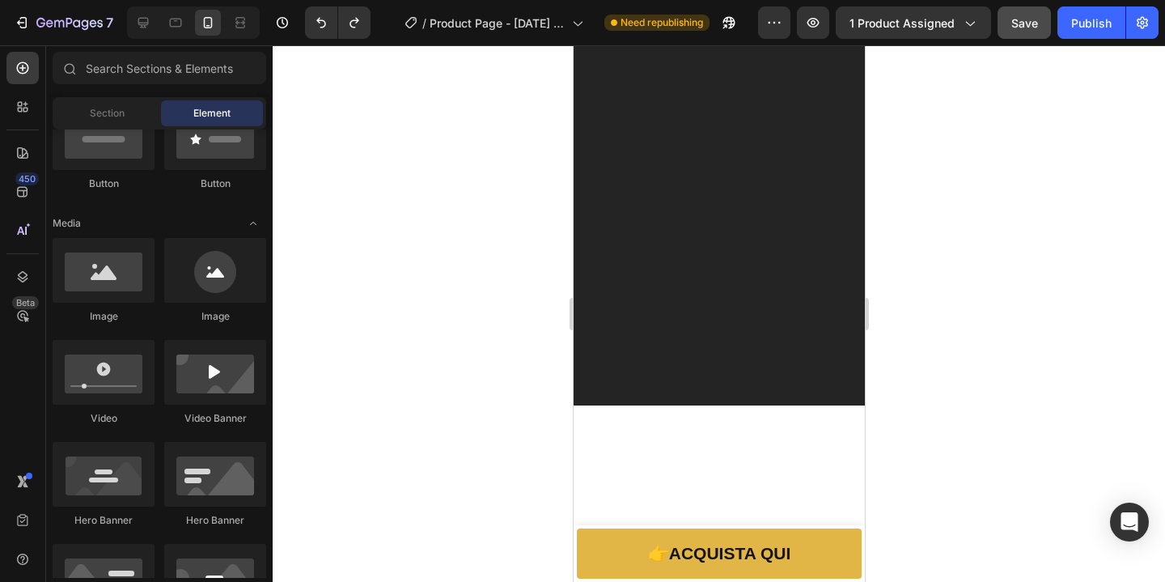
scroll to position [1718, 0]
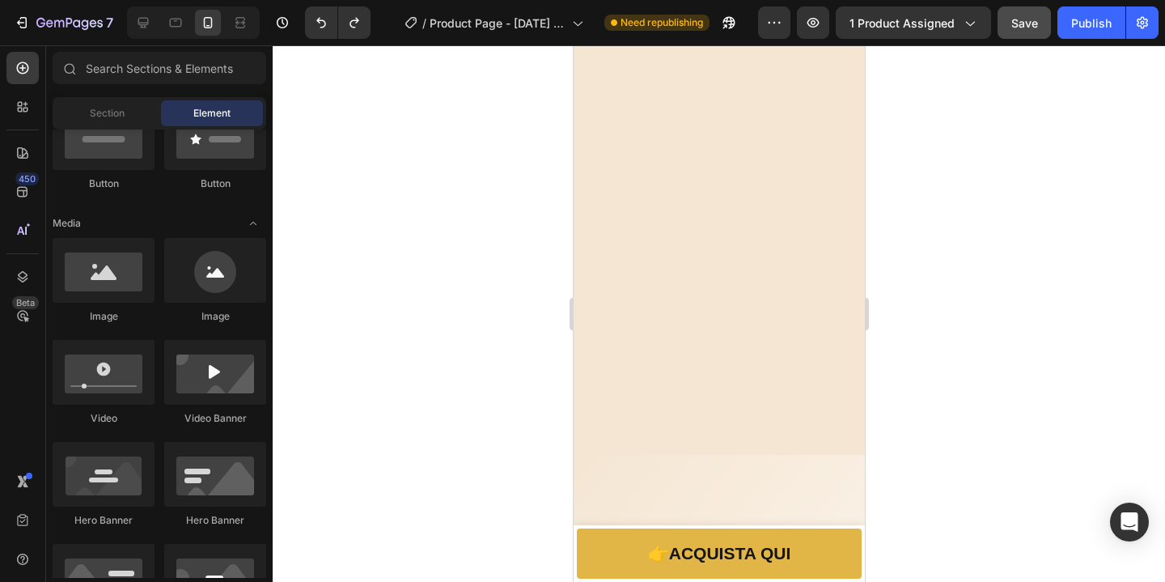
drag, startPoint x: 860, startPoint y: 131, endPoint x: 1518, endPoint y: 303, distance: 679.8
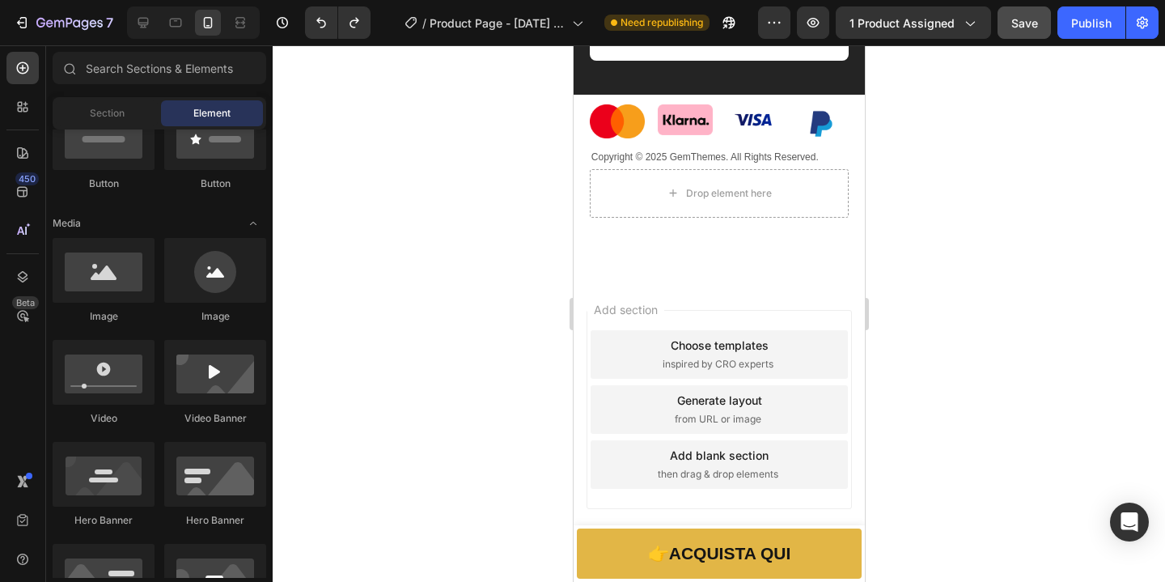
scroll to position [4172, 0]
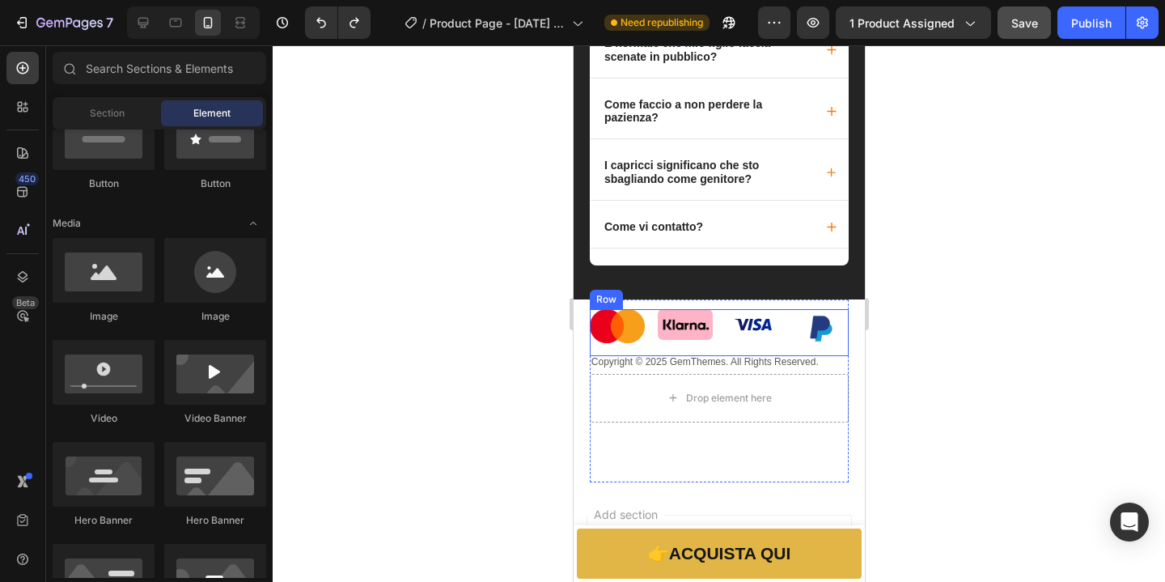
click at [728, 356] on div "Image" at bounding box center [752, 332] width 55 height 47
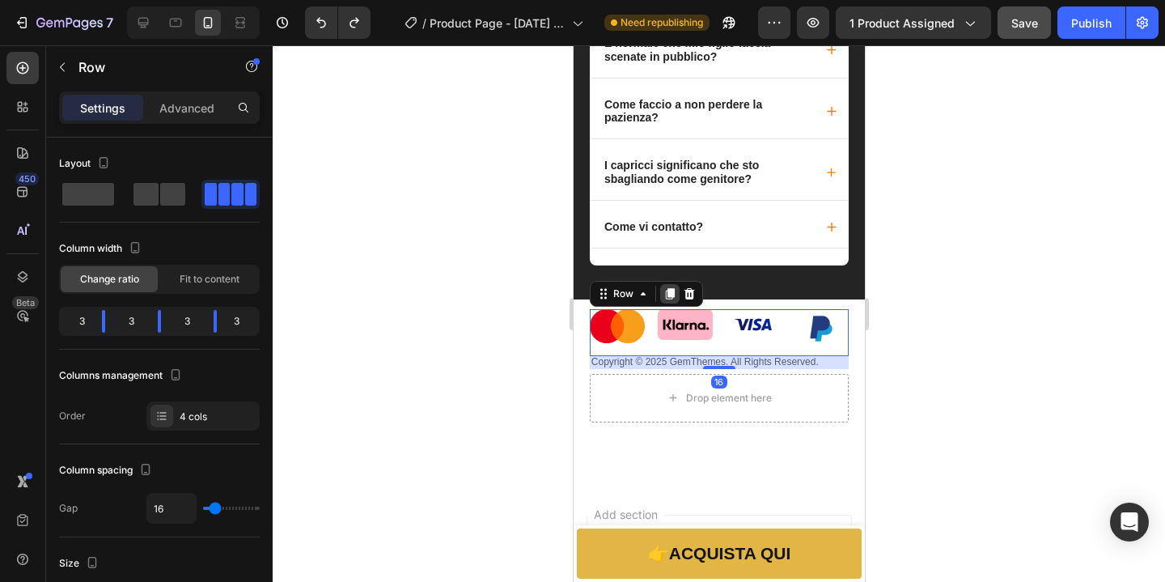
click at [663, 300] on icon at bounding box center [668, 293] width 13 height 13
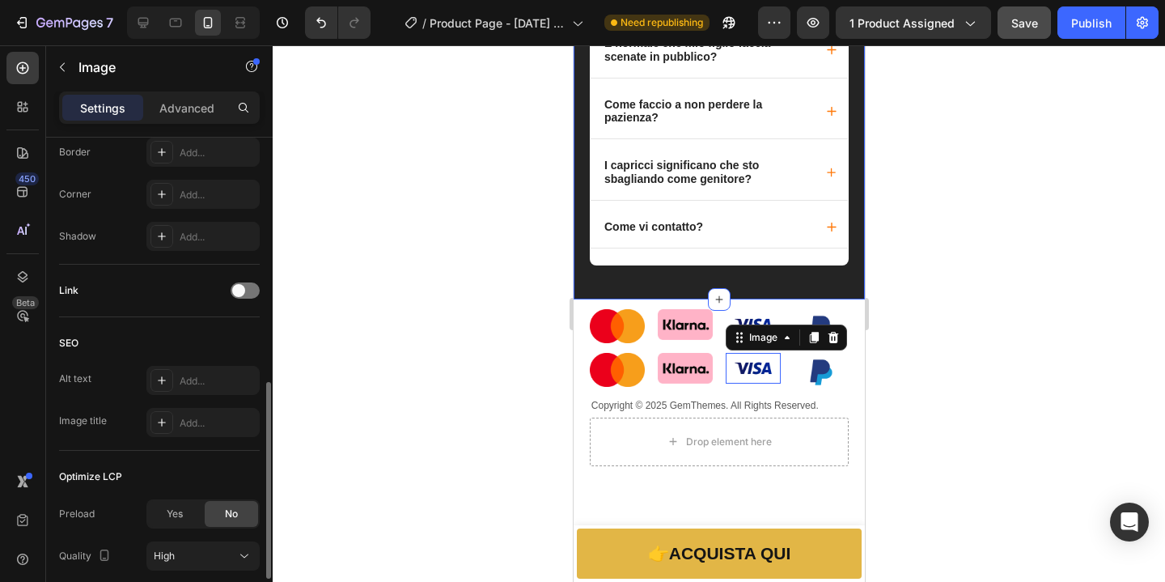
scroll to position [0, 0]
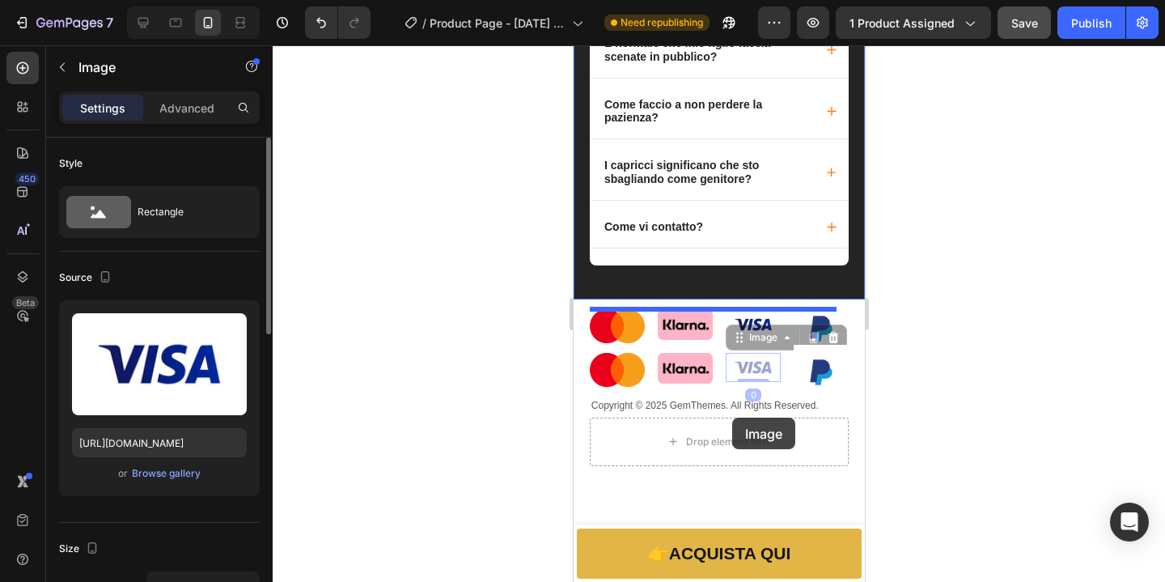
drag, startPoint x: 731, startPoint y: 417, endPoint x: 1588, endPoint y: 366, distance: 858.1
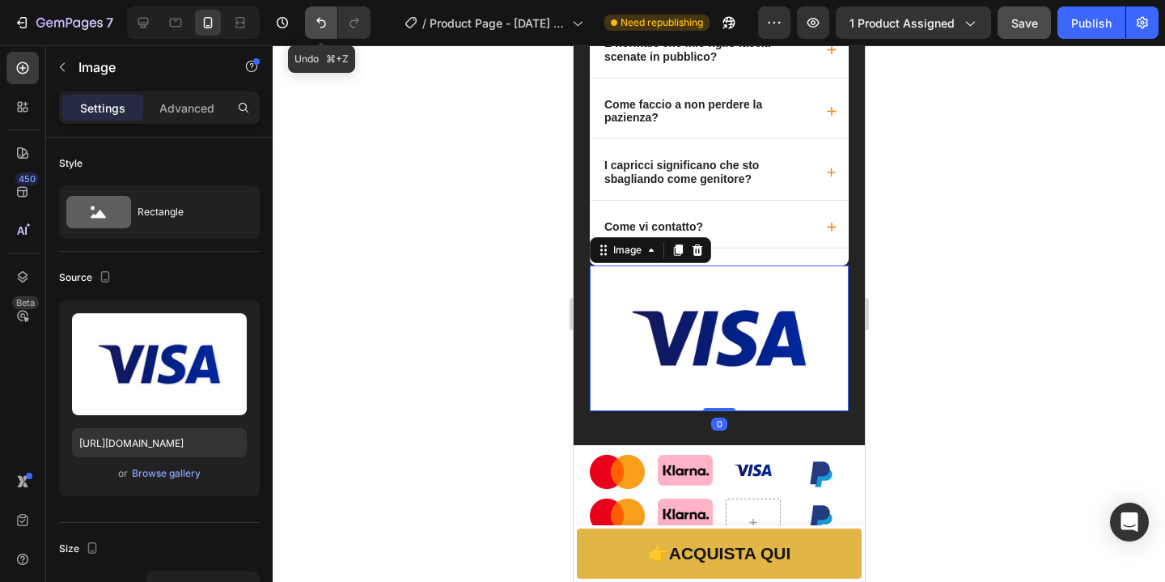
click at [326, 17] on icon "Undo/Redo" at bounding box center [321, 23] width 16 height 16
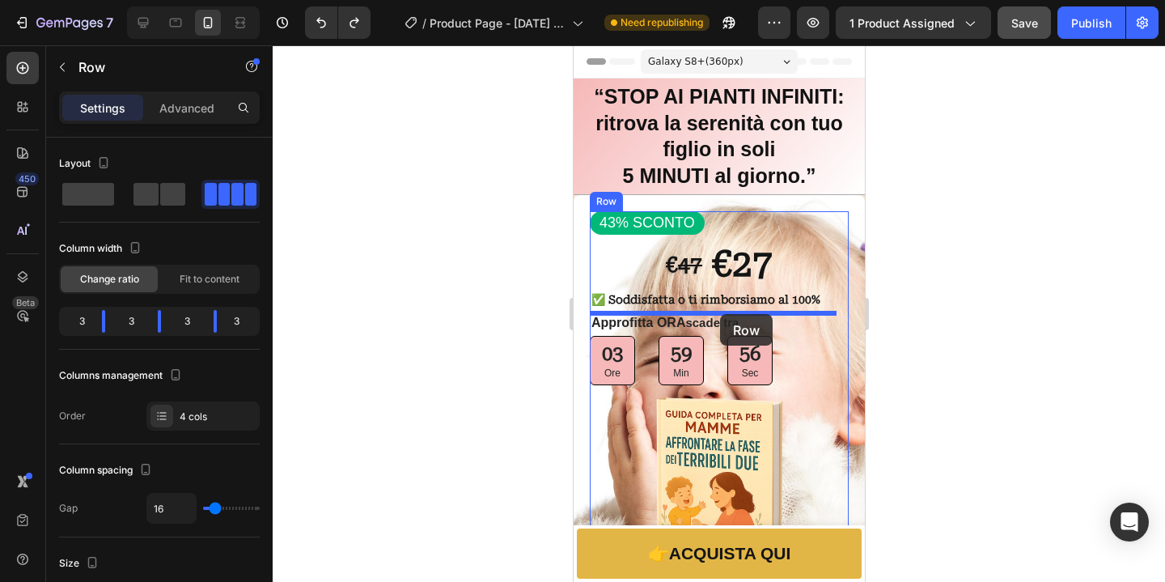
drag, startPoint x: 777, startPoint y: 407, endPoint x: 1460, endPoint y: 383, distance: 684.0
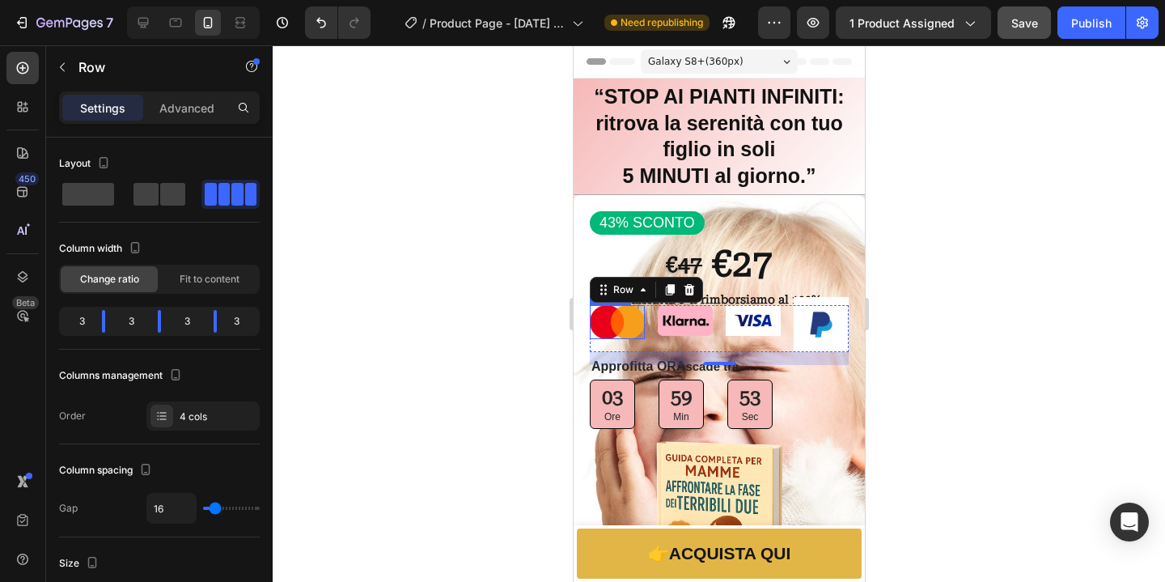
drag, startPoint x: 477, startPoint y: 435, endPoint x: 508, endPoint y: 422, distance: 33.4
click at [479, 435] on div at bounding box center [719, 313] width 892 height 536
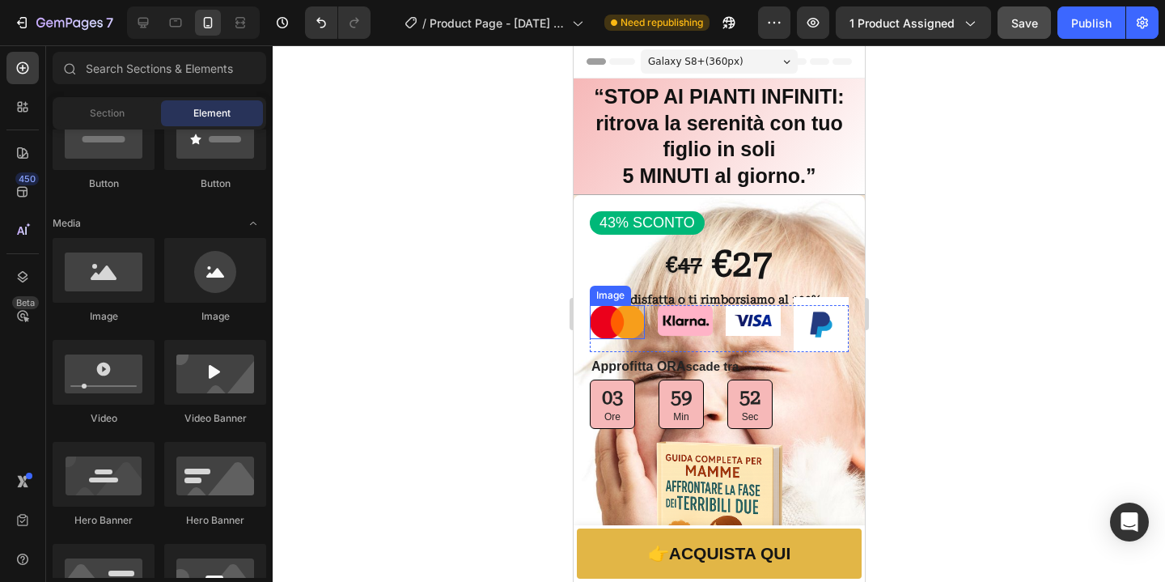
scroll to position [427, 0]
click at [778, 328] on div "Image Image Image Image Row" at bounding box center [718, 328] width 259 height 47
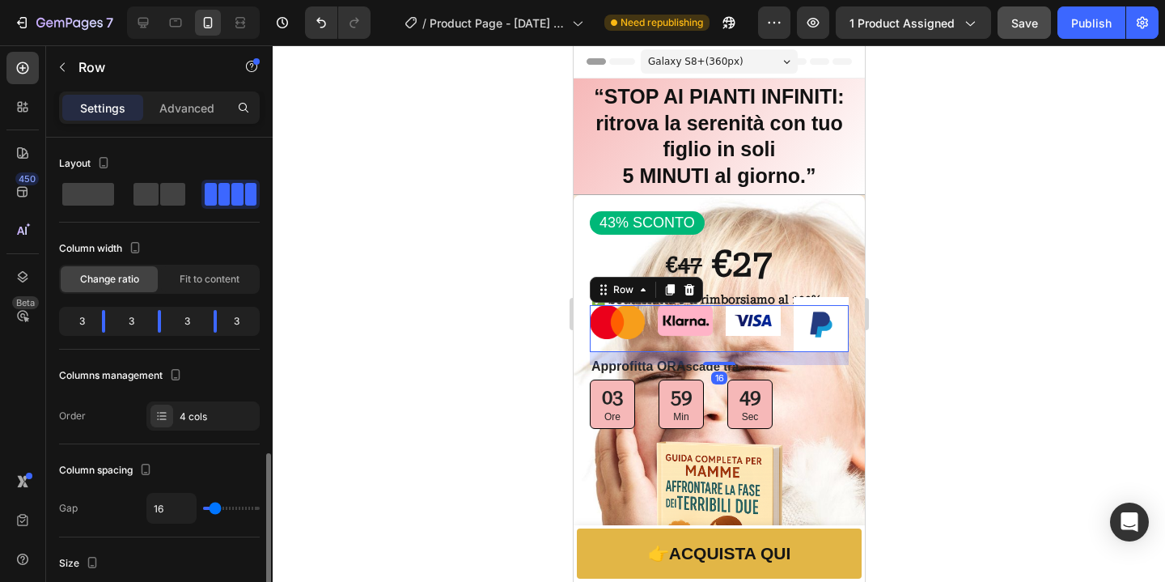
scroll to position [220, 0]
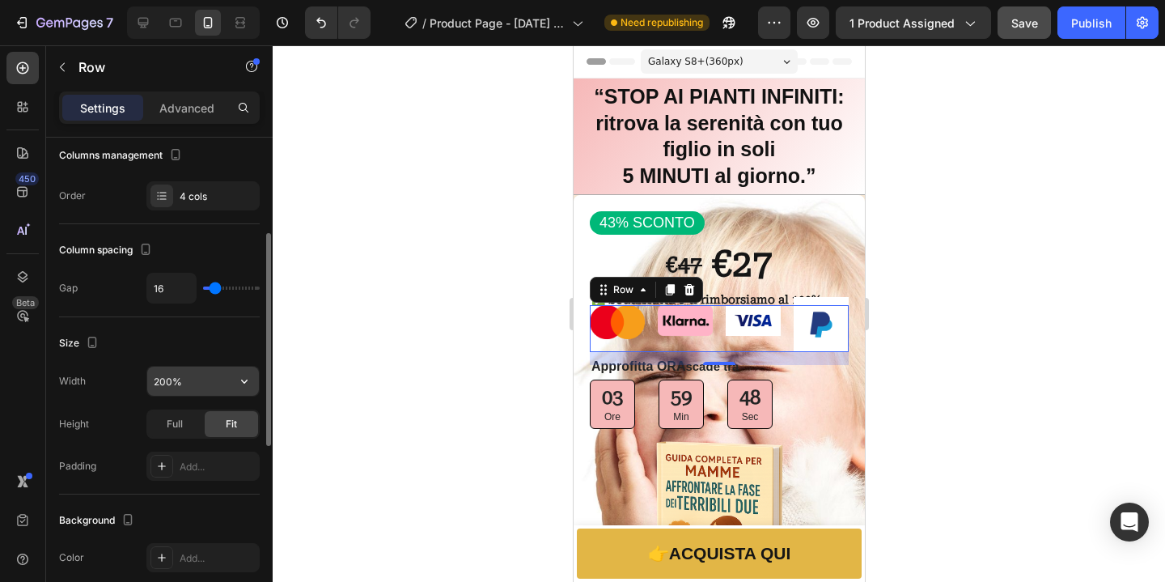
click at [171, 388] on input "200%" at bounding box center [203, 380] width 112 height 29
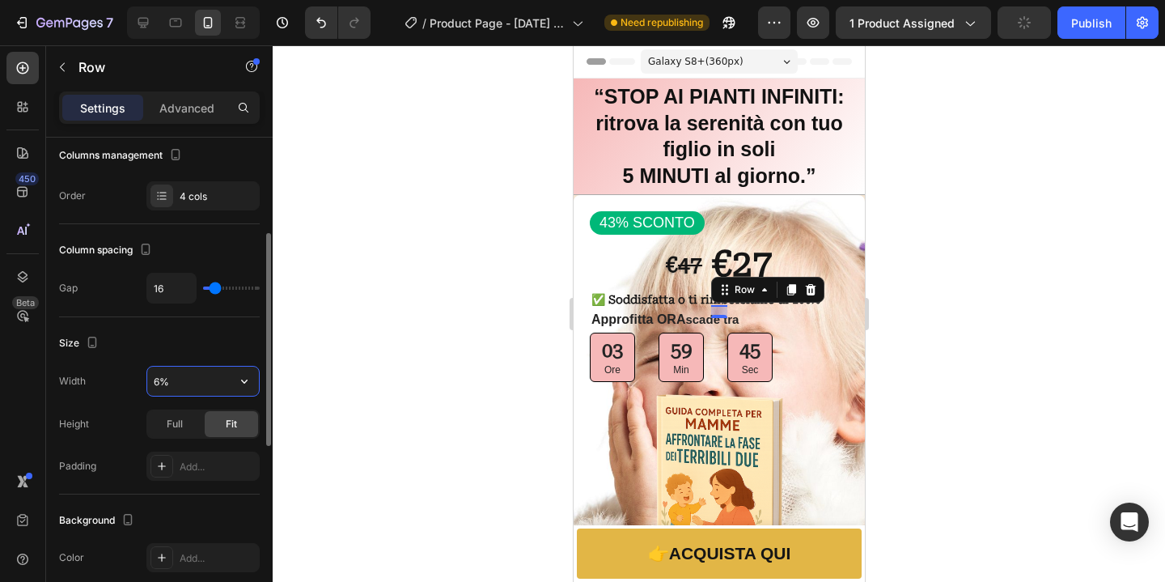
type input "60%"
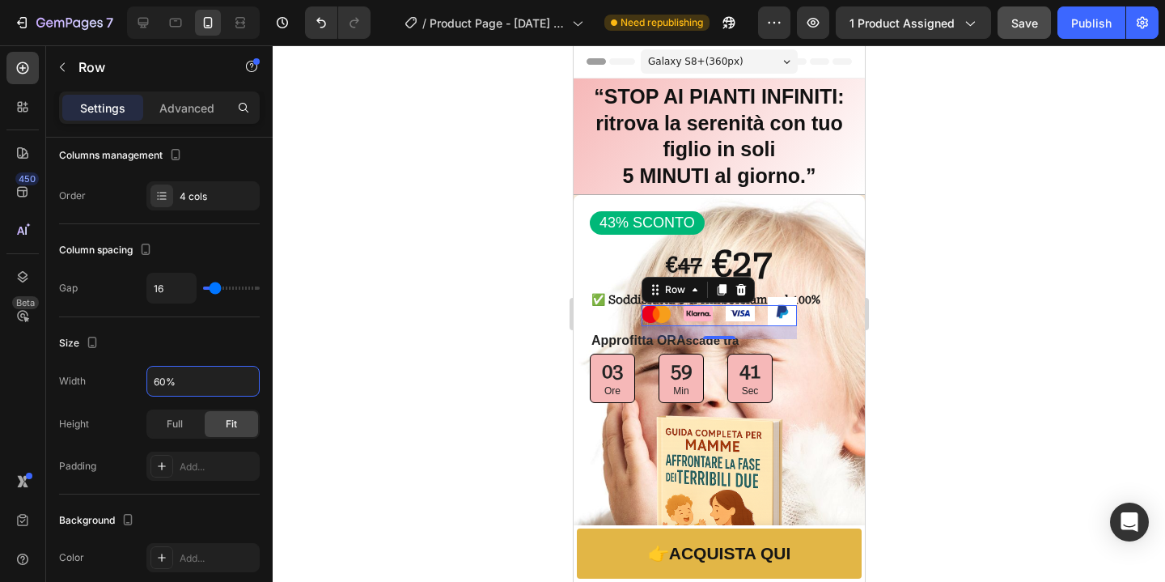
click at [898, 345] on div at bounding box center [719, 313] width 892 height 536
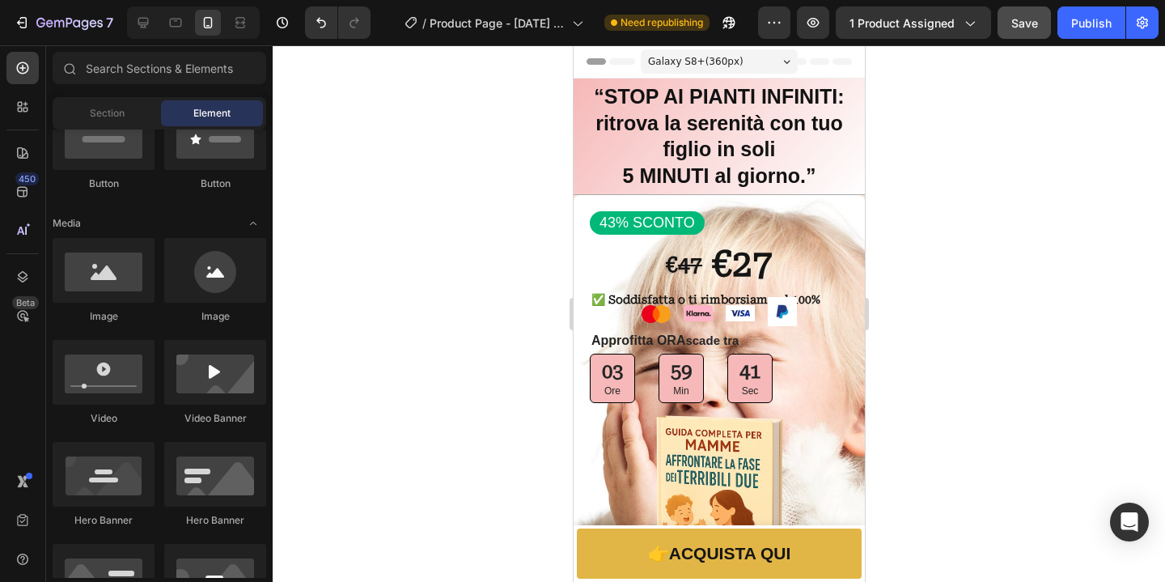
scroll to position [427, 0]
click at [777, 314] on img at bounding box center [781, 311] width 29 height 29
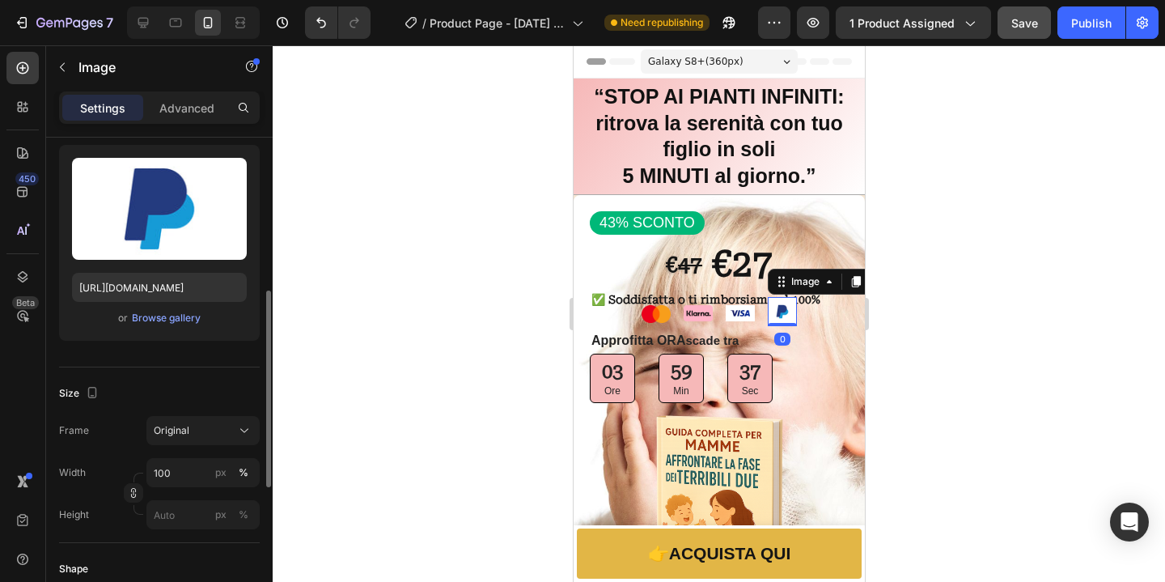
scroll to position [220, 0]
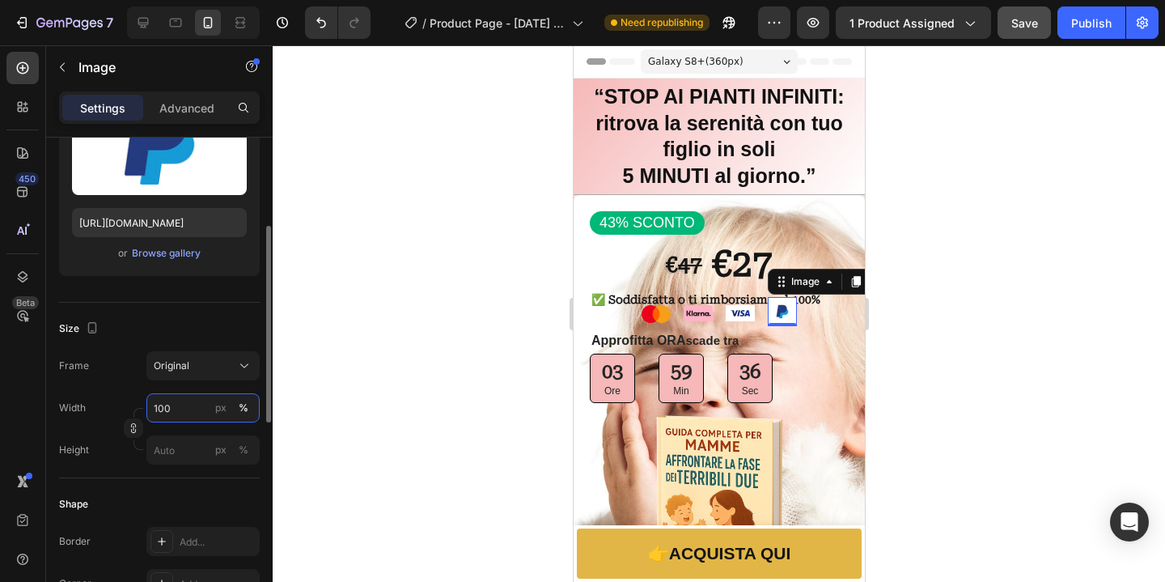
click at [184, 410] on input "100" at bounding box center [202, 407] width 113 height 29
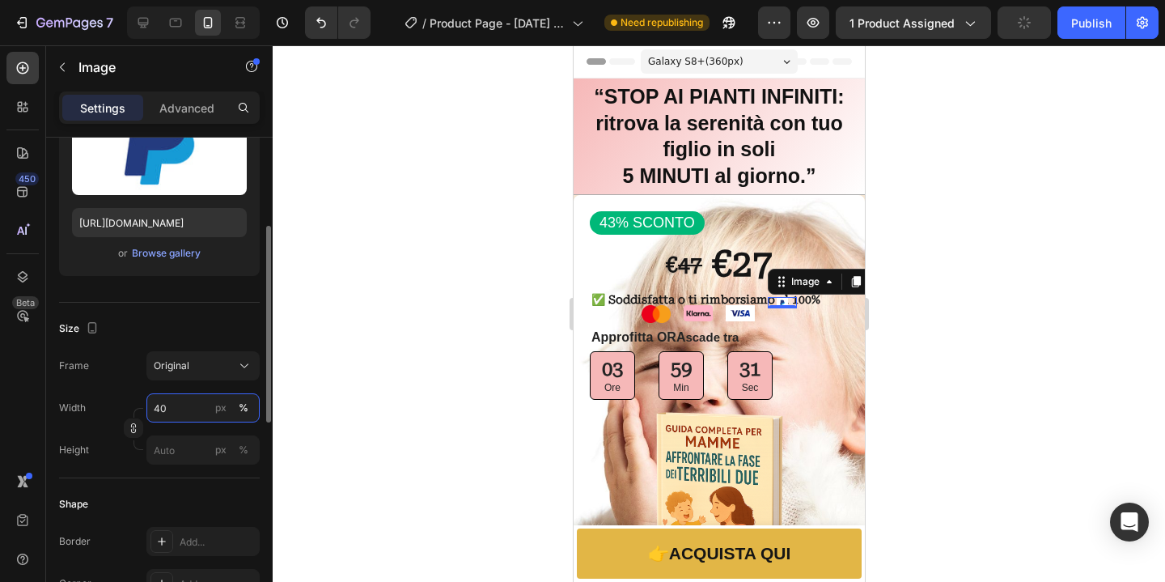
type input "4"
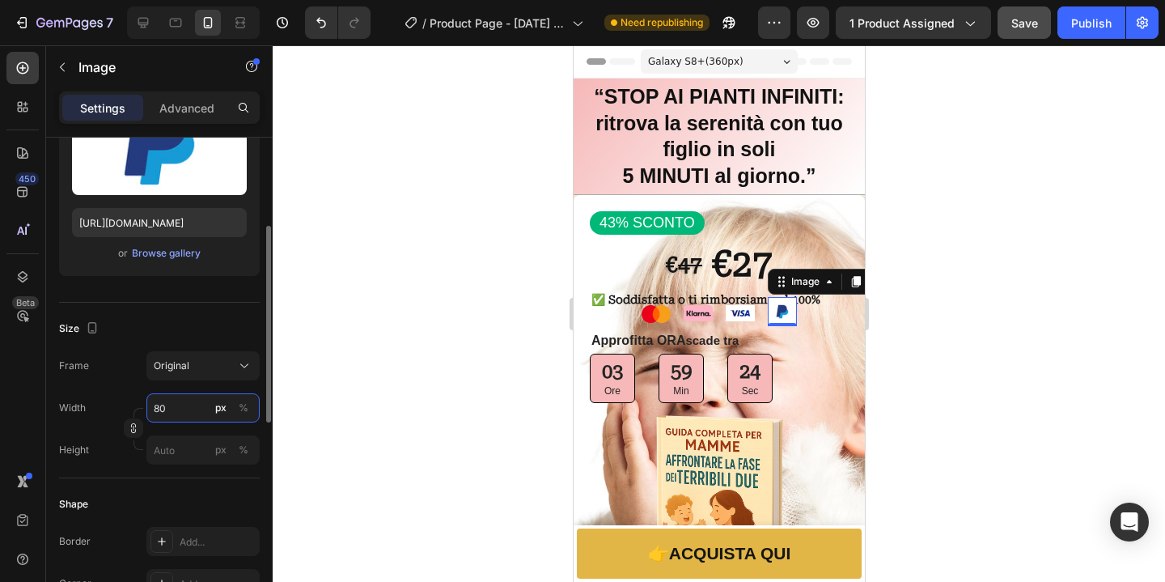
type input "8"
type input "7"
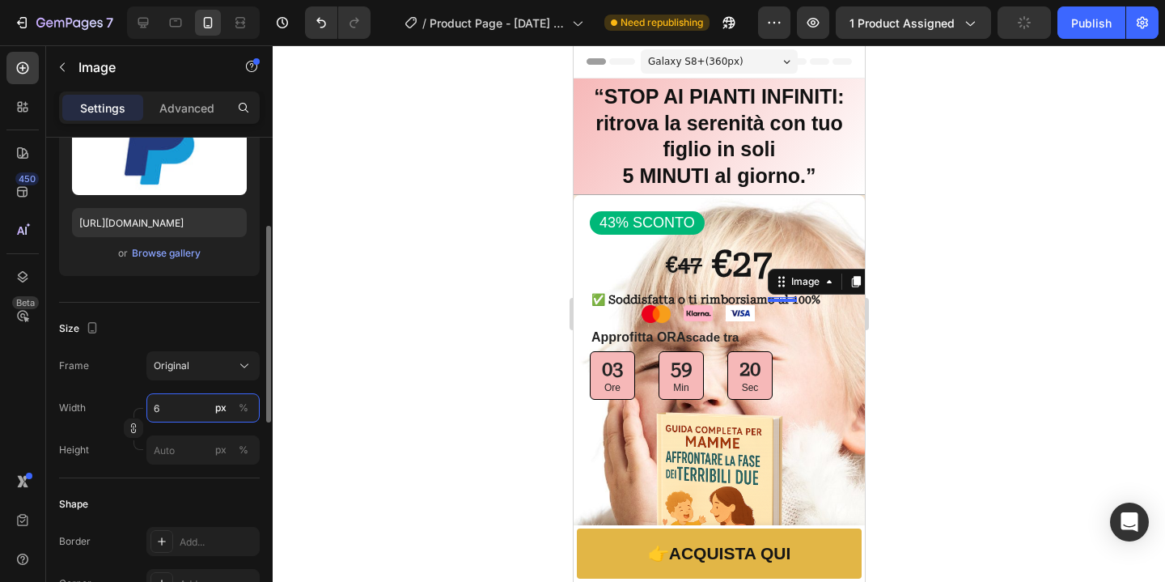
type input "60"
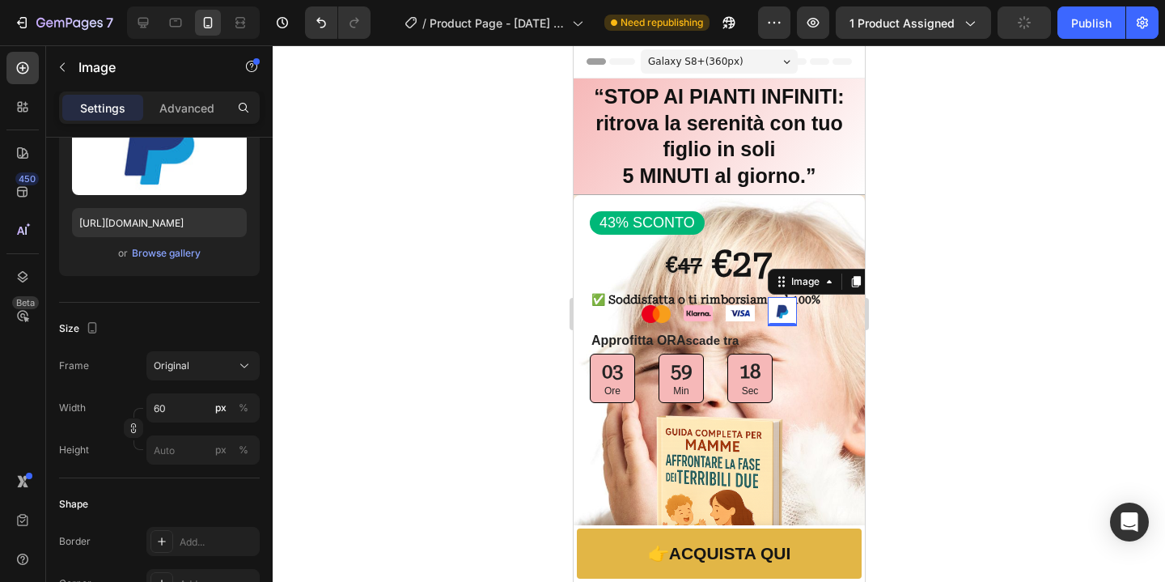
click at [1087, 407] on div at bounding box center [719, 313] width 892 height 536
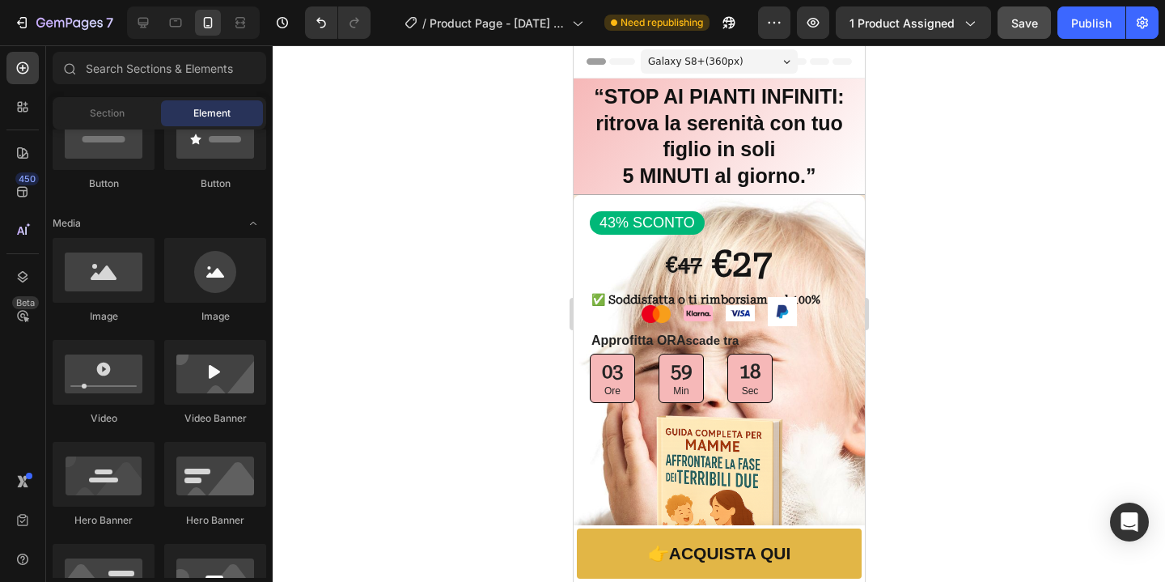
scroll to position [427, 0]
click at [995, 338] on div at bounding box center [719, 313] width 892 height 536
click at [773, 314] on img at bounding box center [781, 311] width 29 height 29
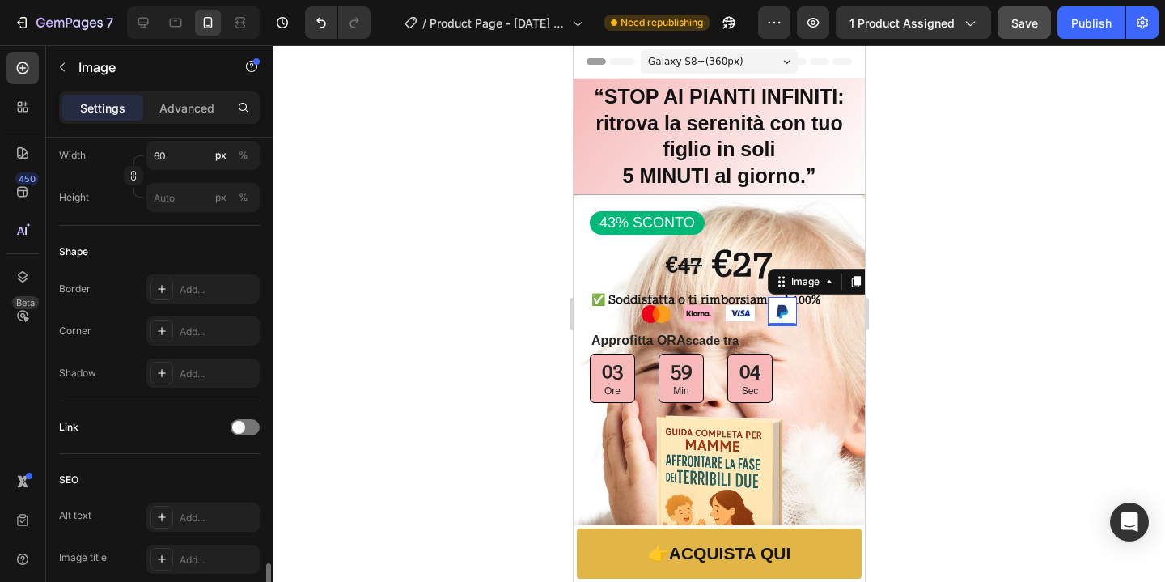
scroll to position [382, 0]
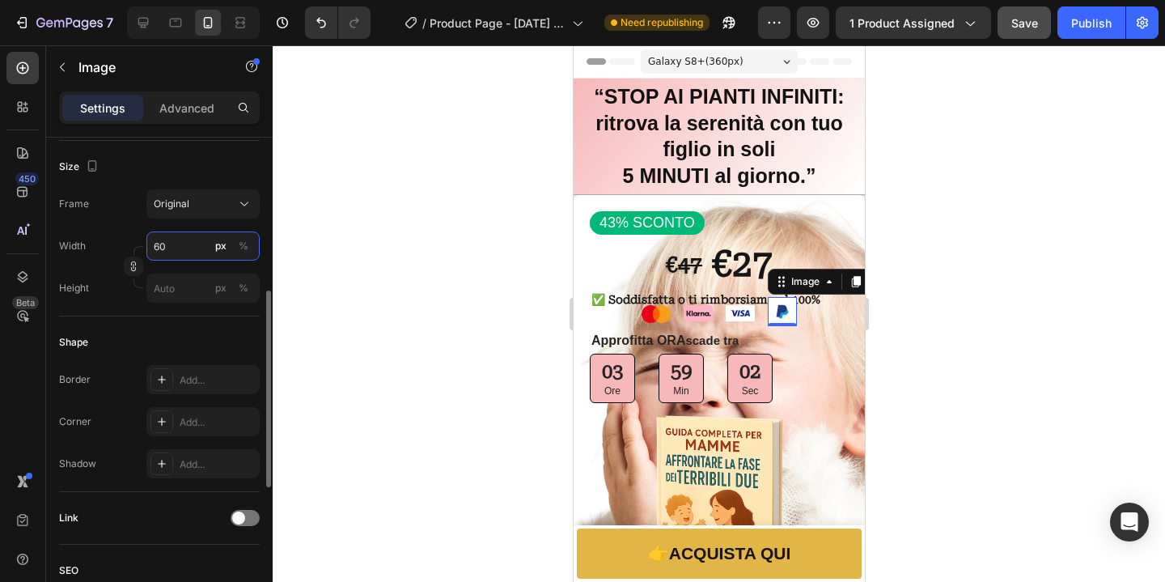
click at [167, 253] on input "60" at bounding box center [202, 245] width 113 height 29
type input "4"
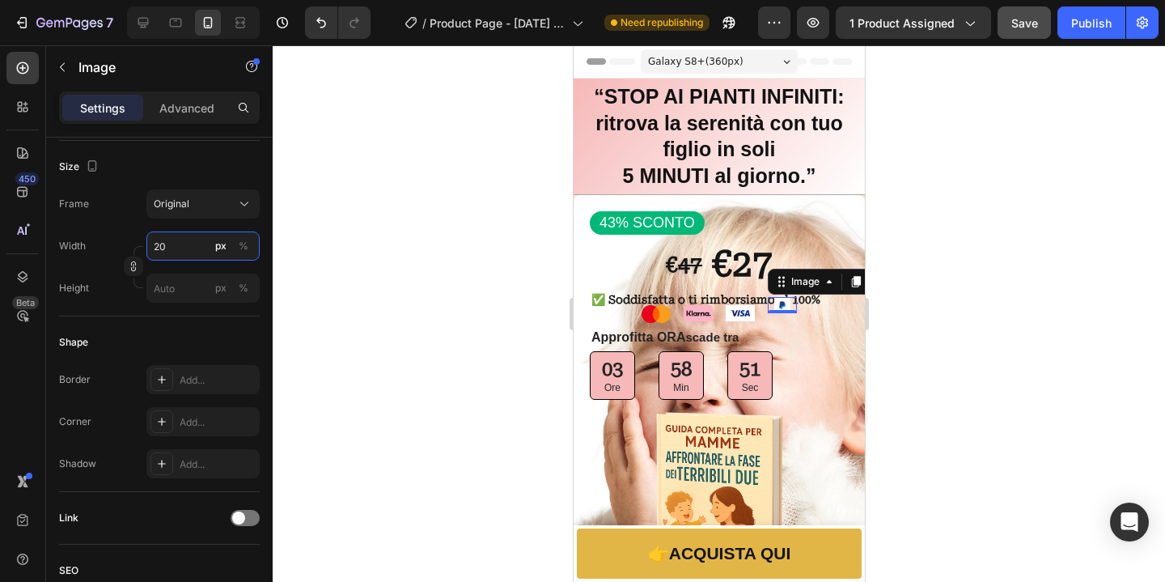
type input "2"
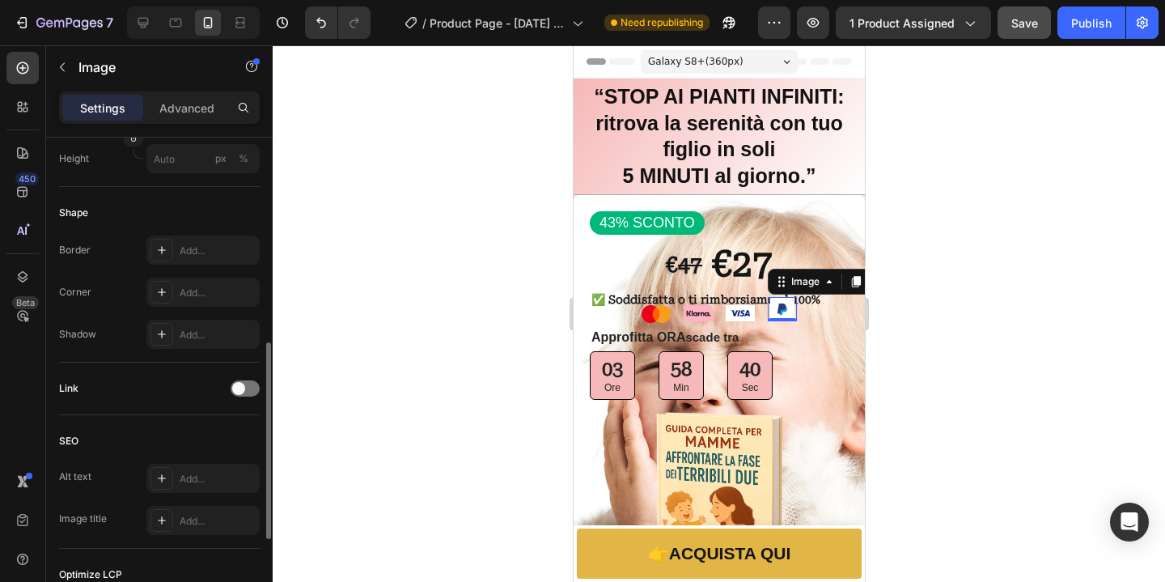
scroll to position [356, 0]
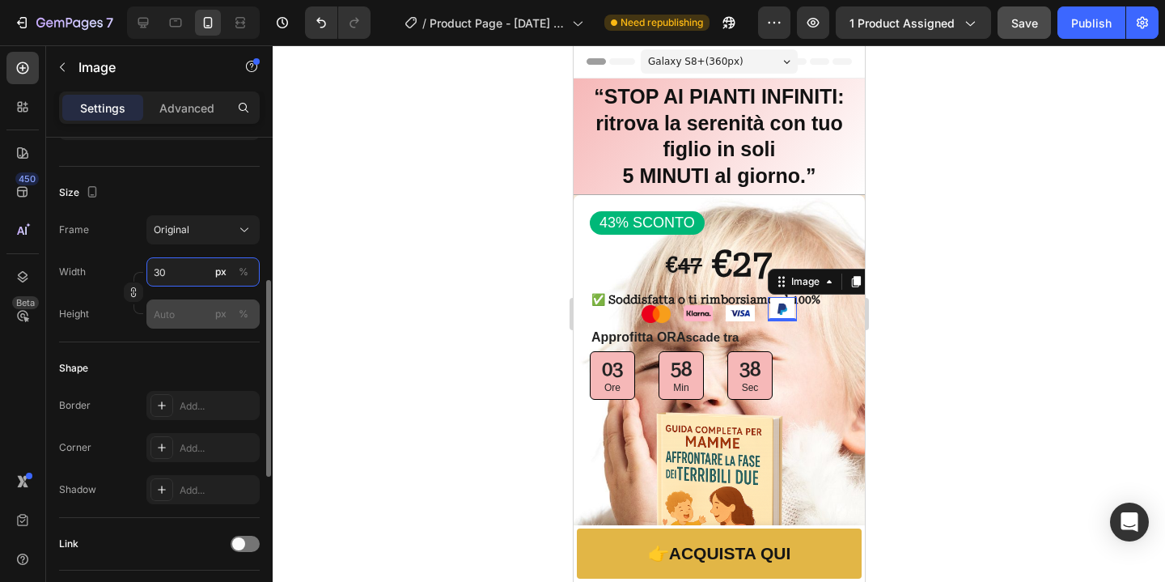
type input "30"
click at [199, 315] on input "px %" at bounding box center [202, 313] width 113 height 29
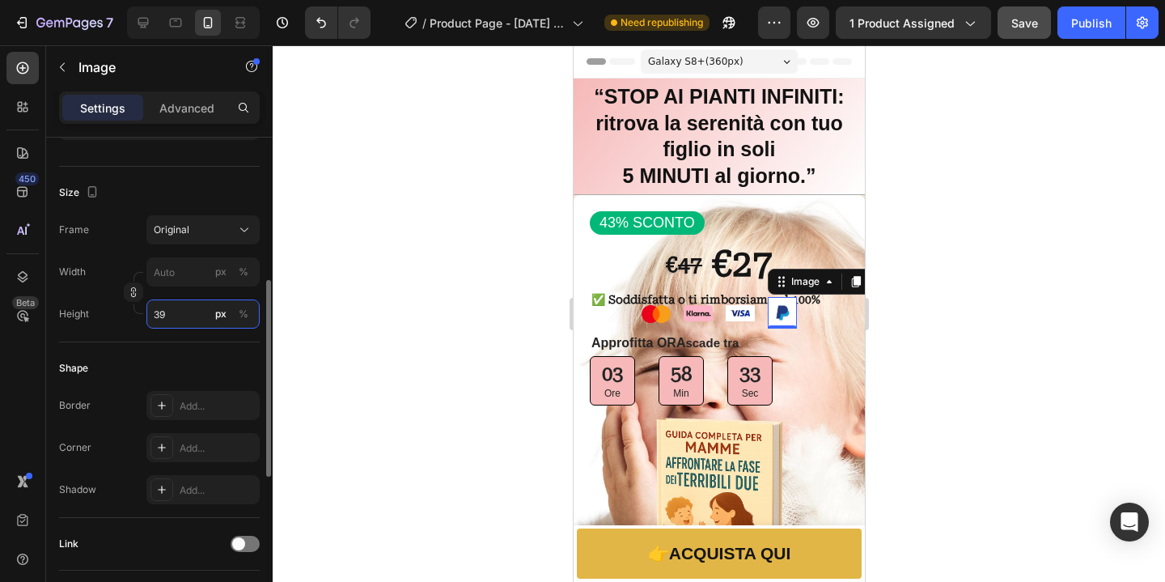
type input "3"
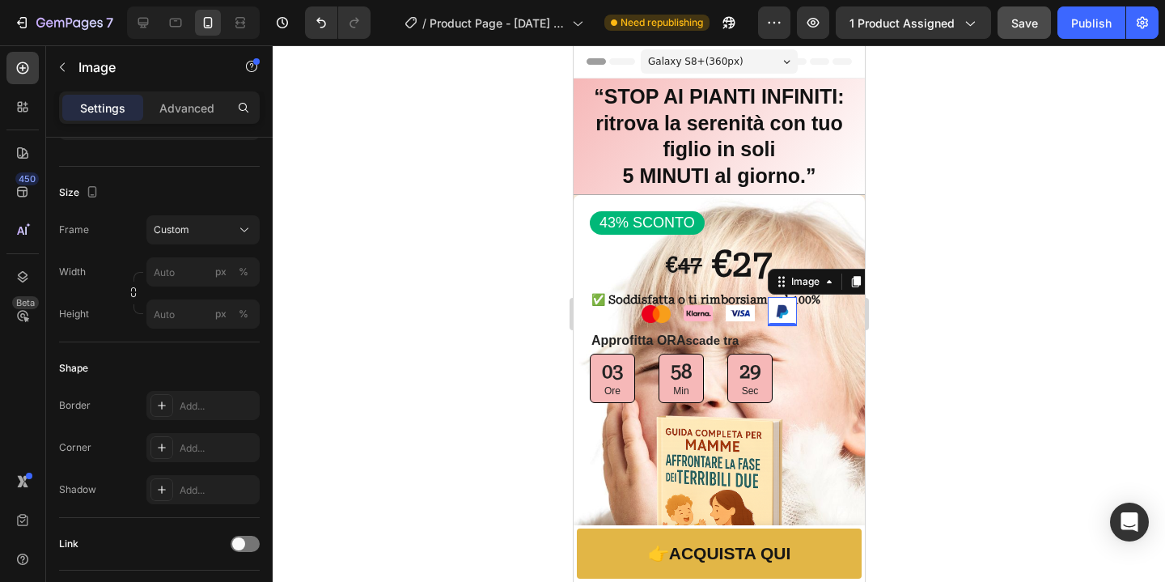
click at [1118, 362] on div at bounding box center [719, 313] width 892 height 536
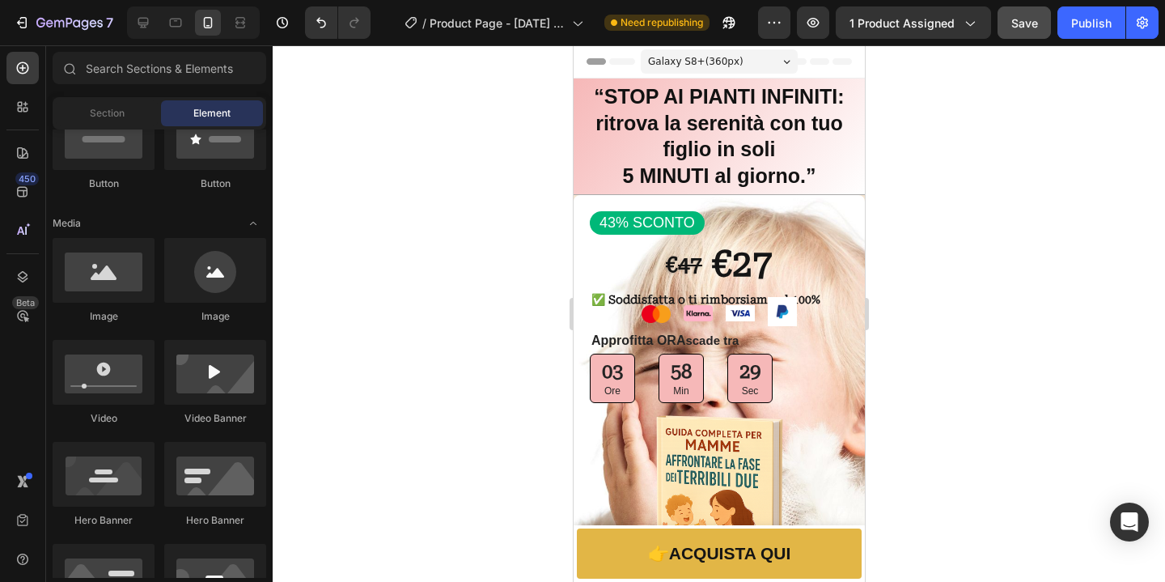
scroll to position [427, 0]
click at [779, 315] on img at bounding box center [781, 311] width 29 height 29
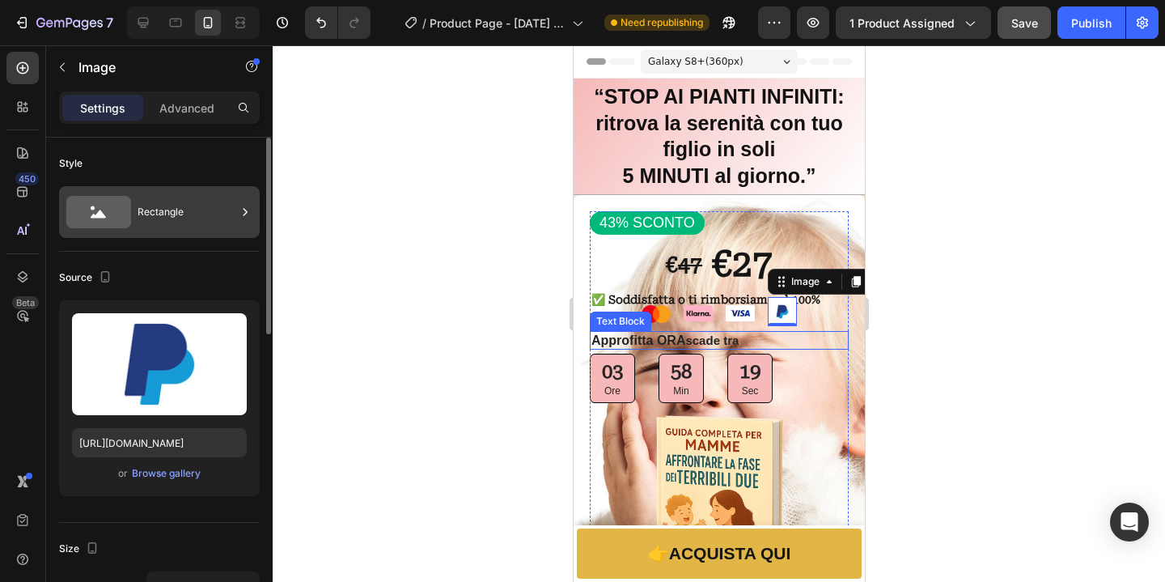
click at [201, 219] on div "Rectangle" at bounding box center [187, 211] width 99 height 37
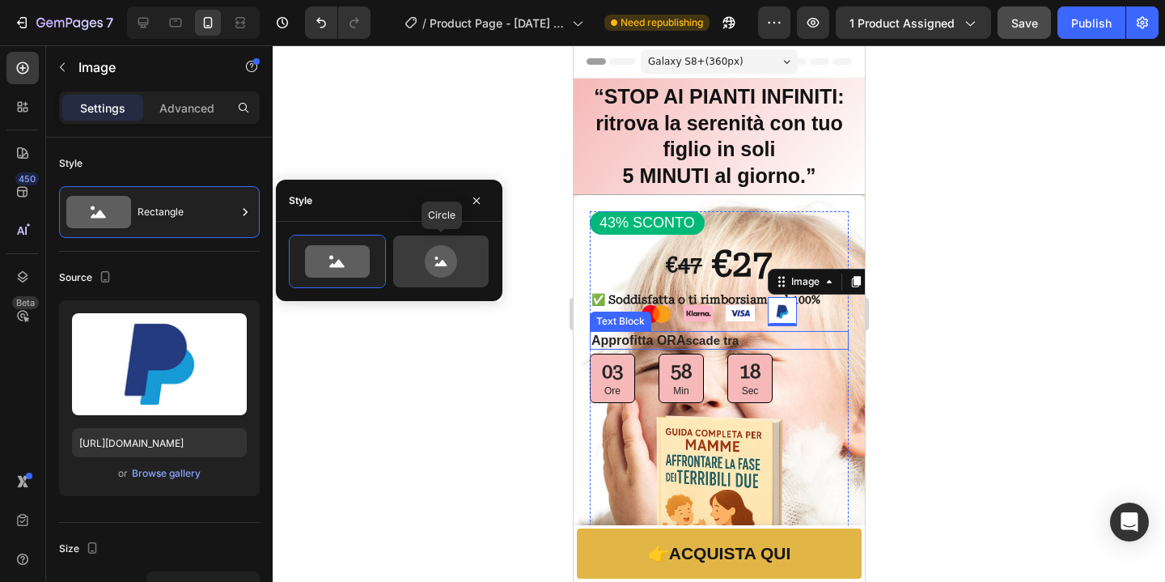
click at [430, 266] on icon at bounding box center [441, 261] width 32 height 32
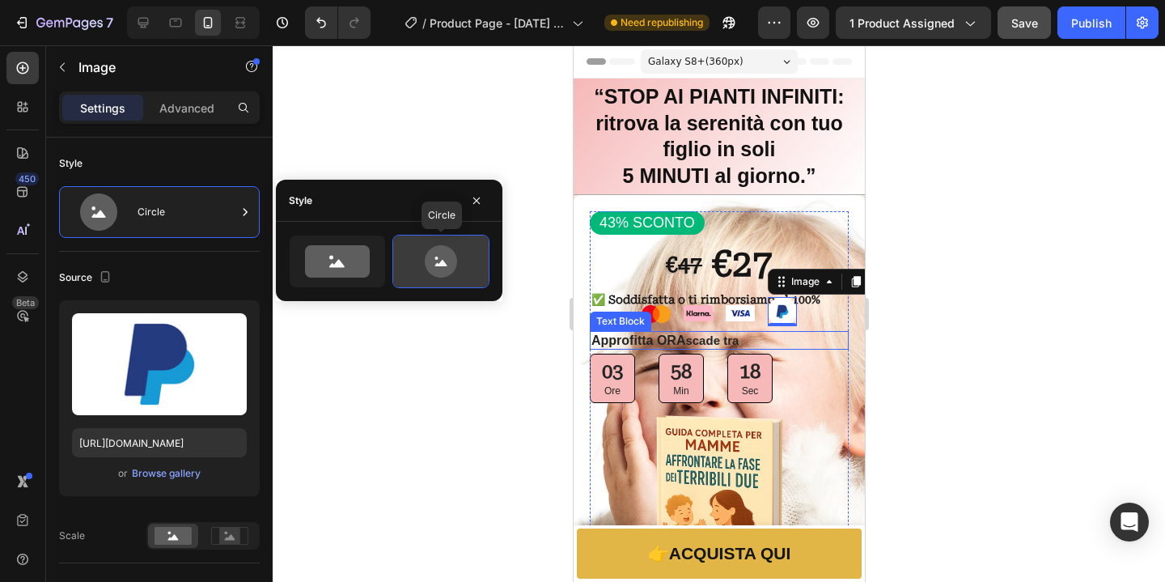
type input "80"
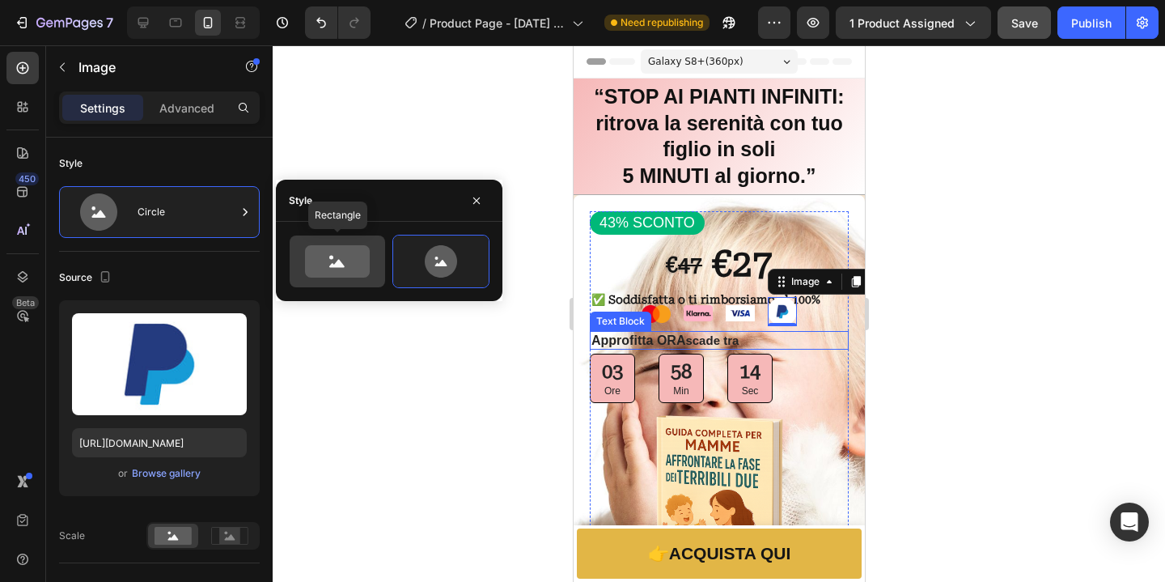
click at [348, 263] on icon at bounding box center [337, 261] width 65 height 32
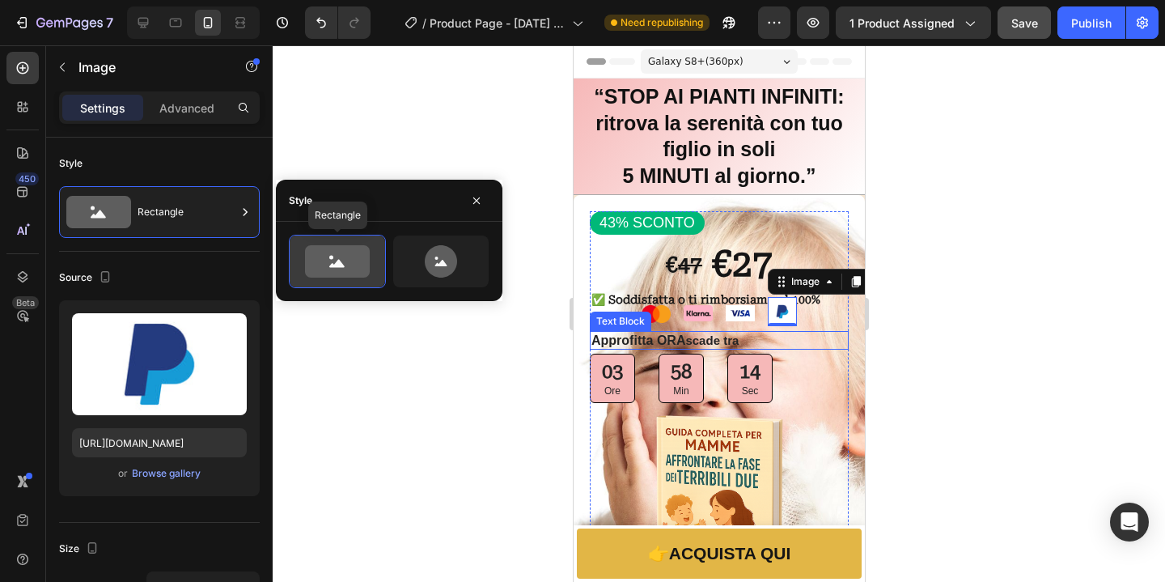
type input "100"
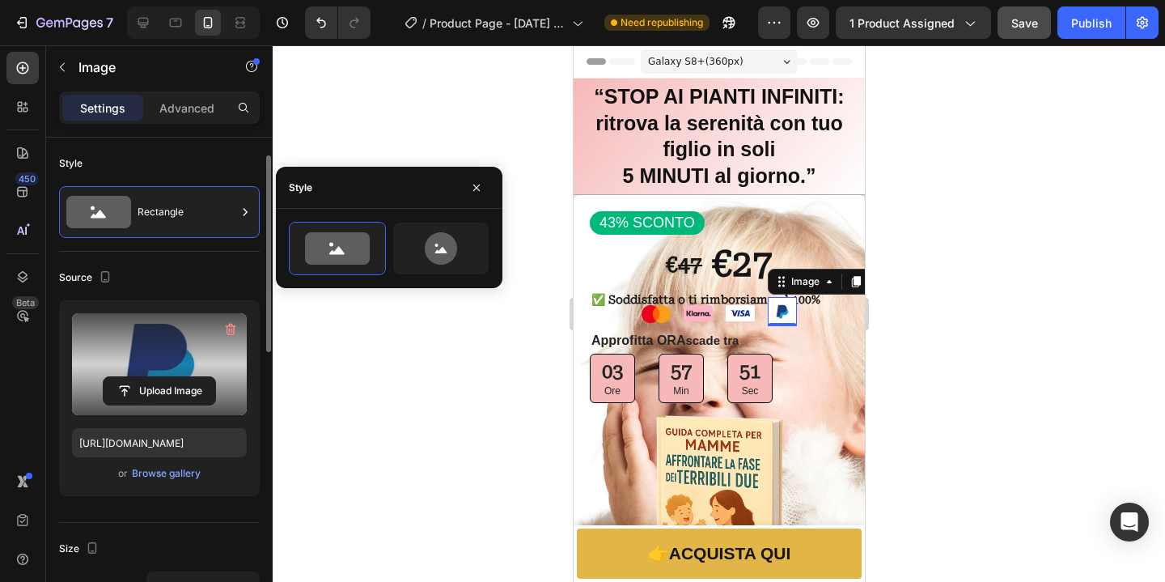
scroll to position [26, 0]
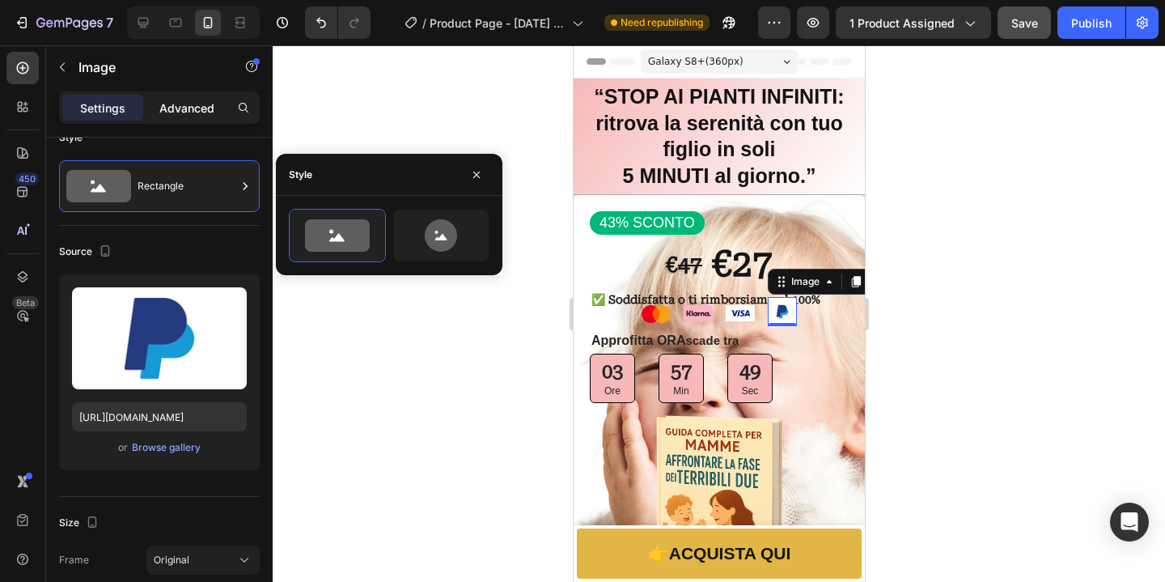
click at [192, 117] on div "Advanced" at bounding box center [186, 108] width 81 height 26
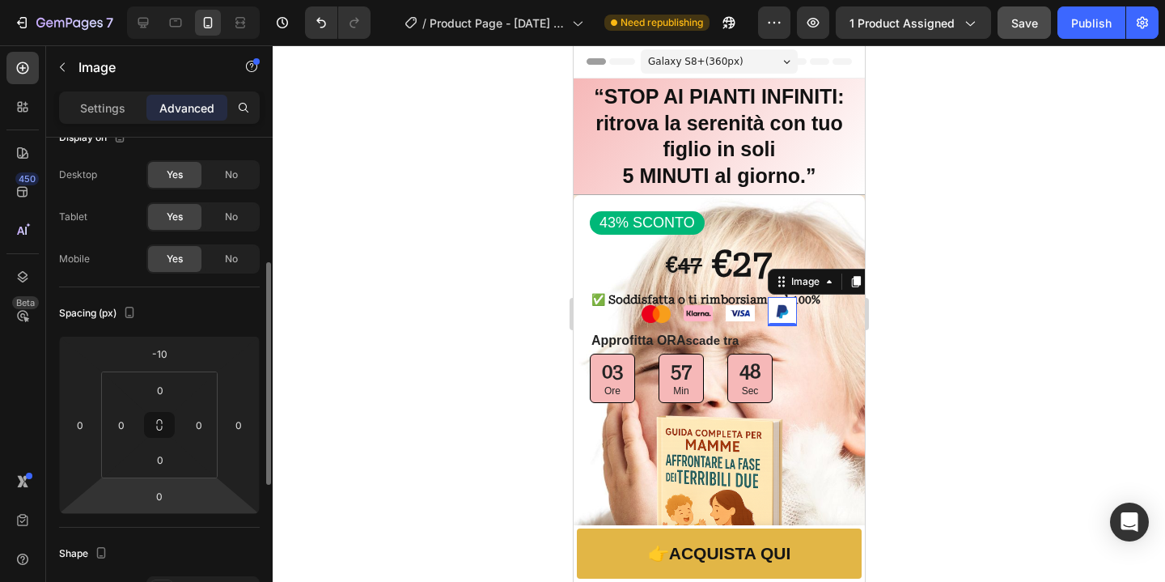
scroll to position [168, 0]
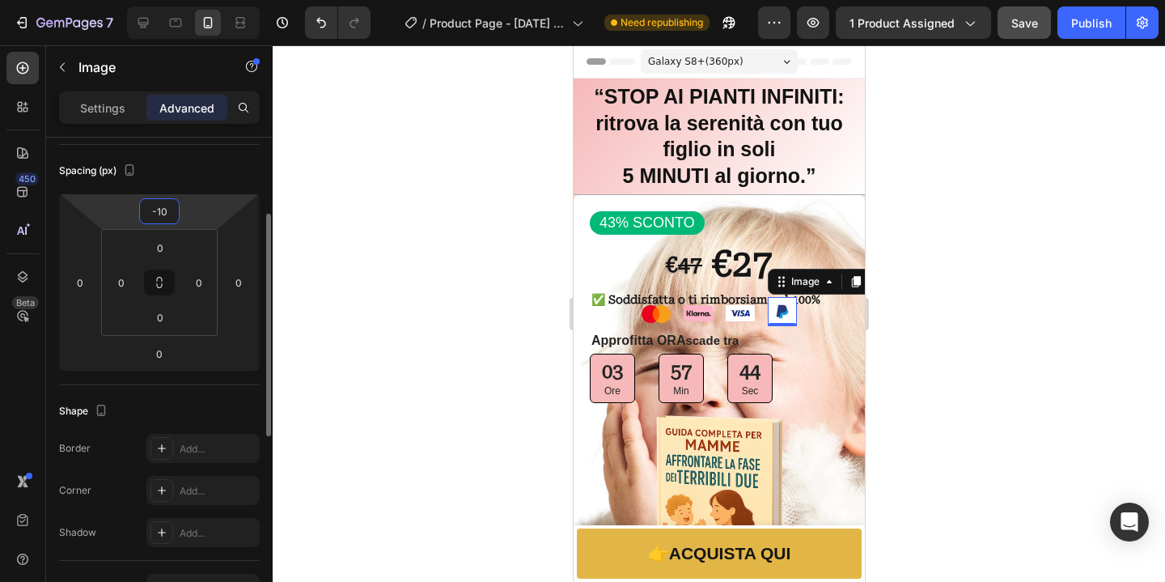
click at [158, 216] on input "-10" at bounding box center [159, 211] width 32 height 24
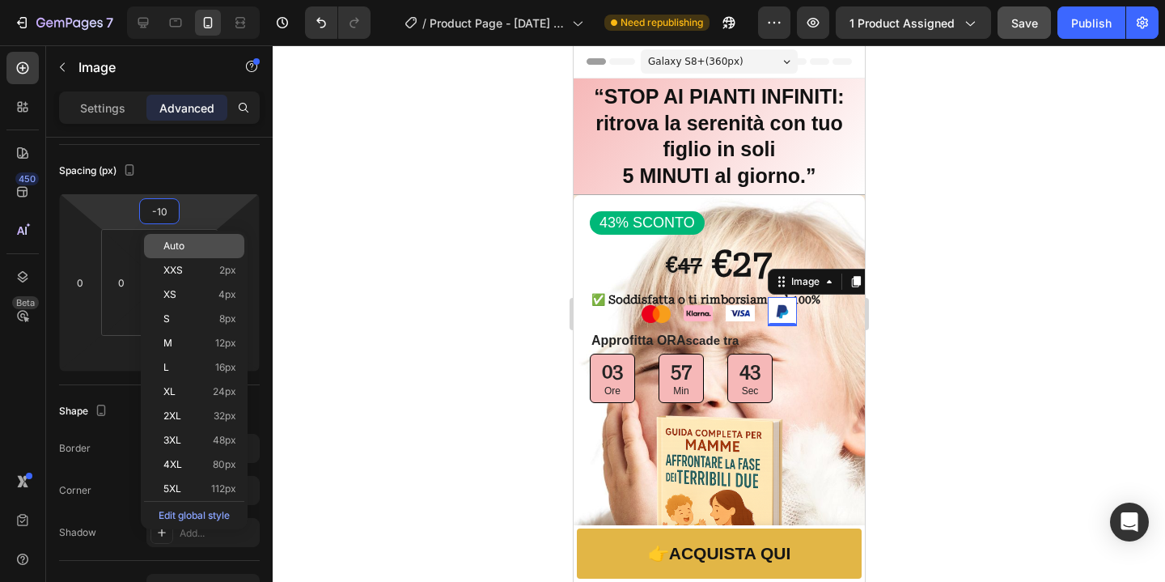
type input "0"
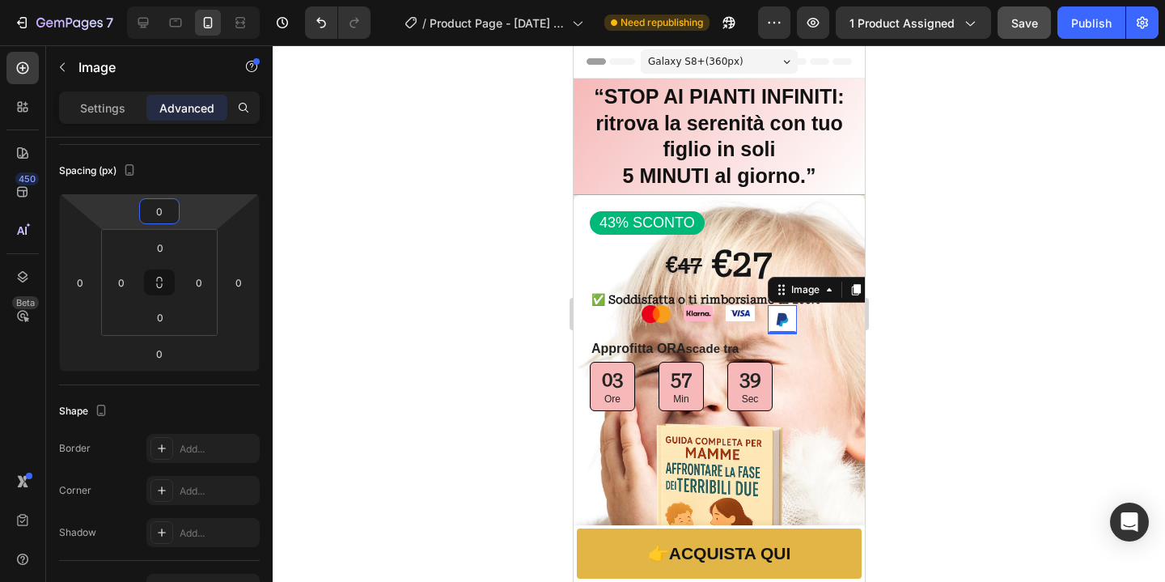
click at [997, 392] on div at bounding box center [719, 313] width 892 height 536
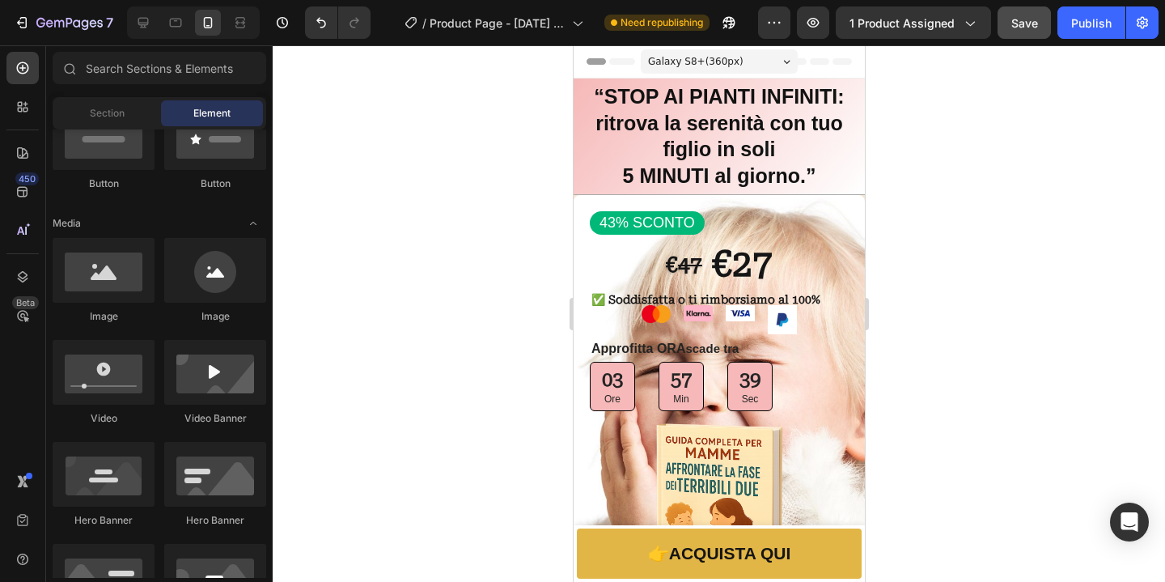
scroll to position [427, 0]
click at [783, 325] on img at bounding box center [781, 319] width 29 height 29
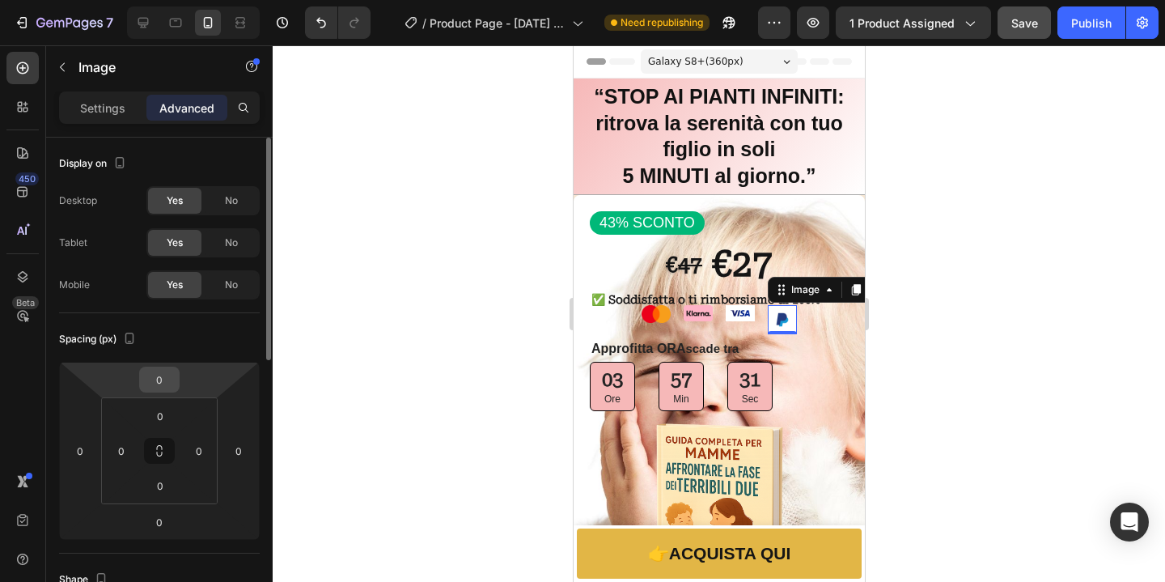
click at [167, 381] on input "0" at bounding box center [159, 379] width 32 height 24
type input "2"
click at [178, 527] on div "0" at bounding box center [159, 522] width 40 height 26
type input "0"
click at [164, 518] on input "0" at bounding box center [159, 522] width 32 height 24
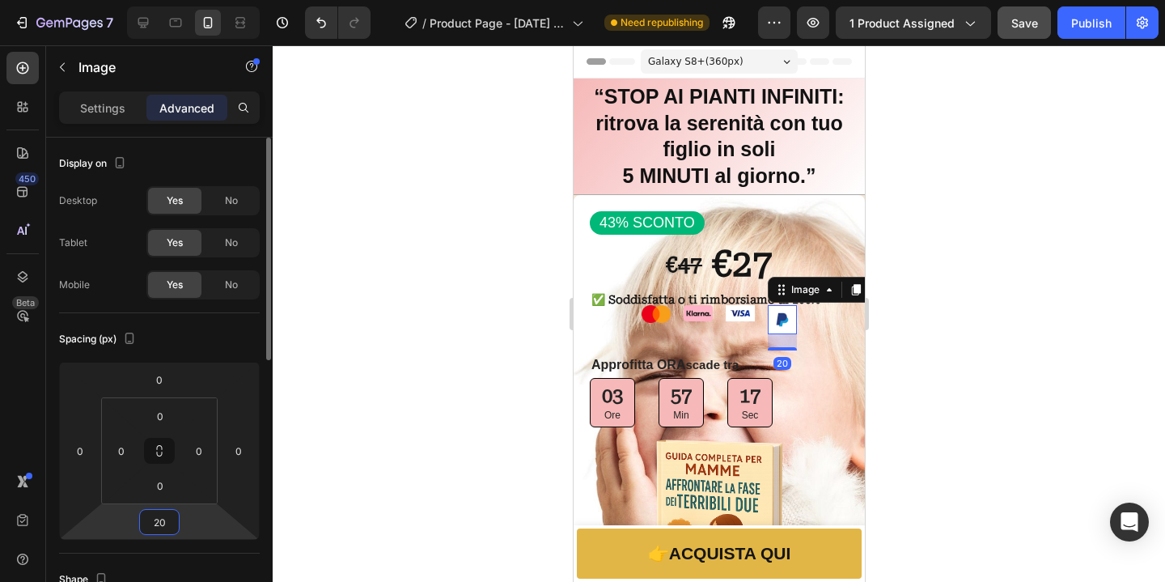
type input "2"
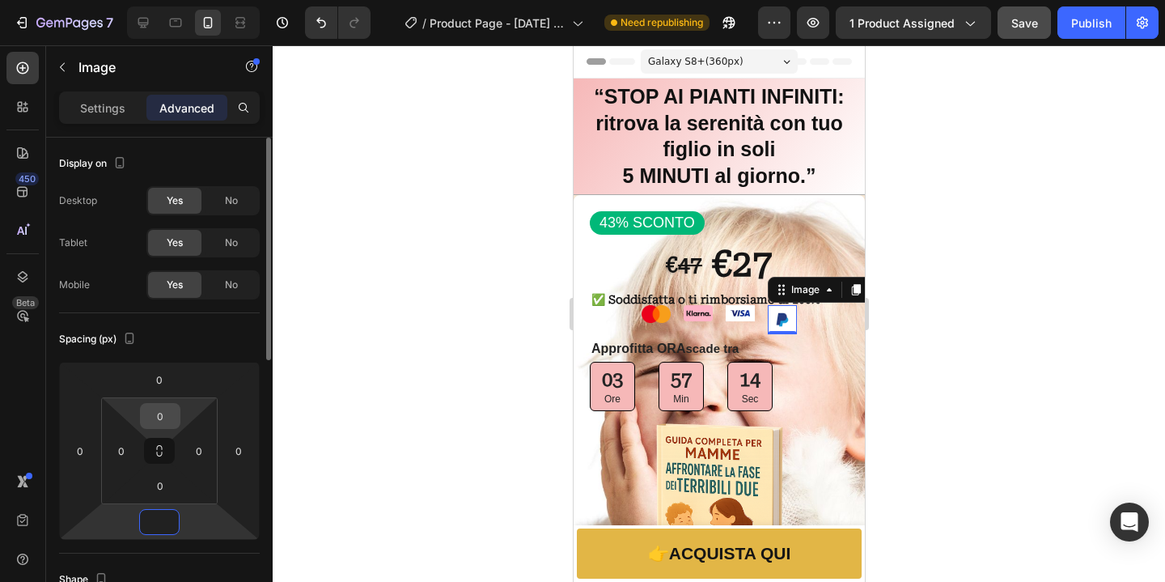
click at [163, 418] on input "0" at bounding box center [160, 416] width 32 height 24
type input "0"
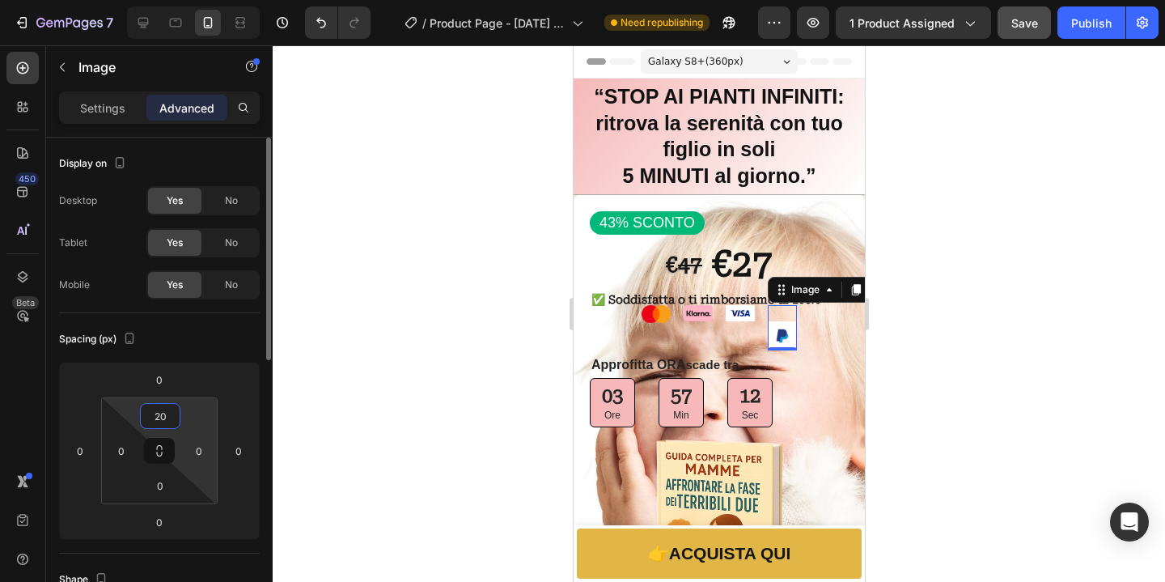
type input "2"
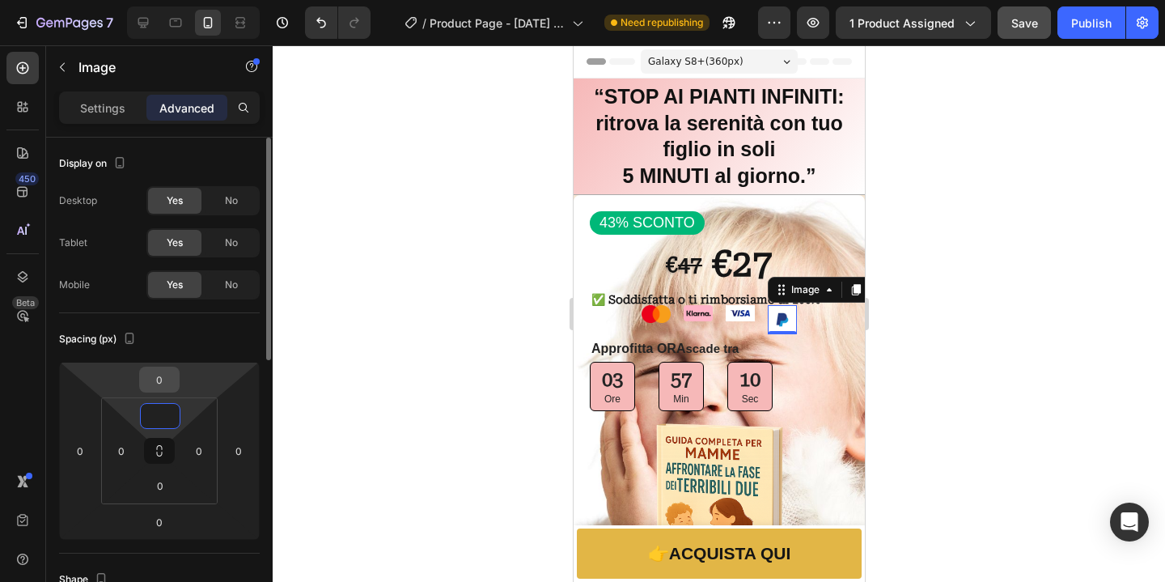
click at [167, 386] on input "0" at bounding box center [159, 379] width 32 height 24
type input "0"
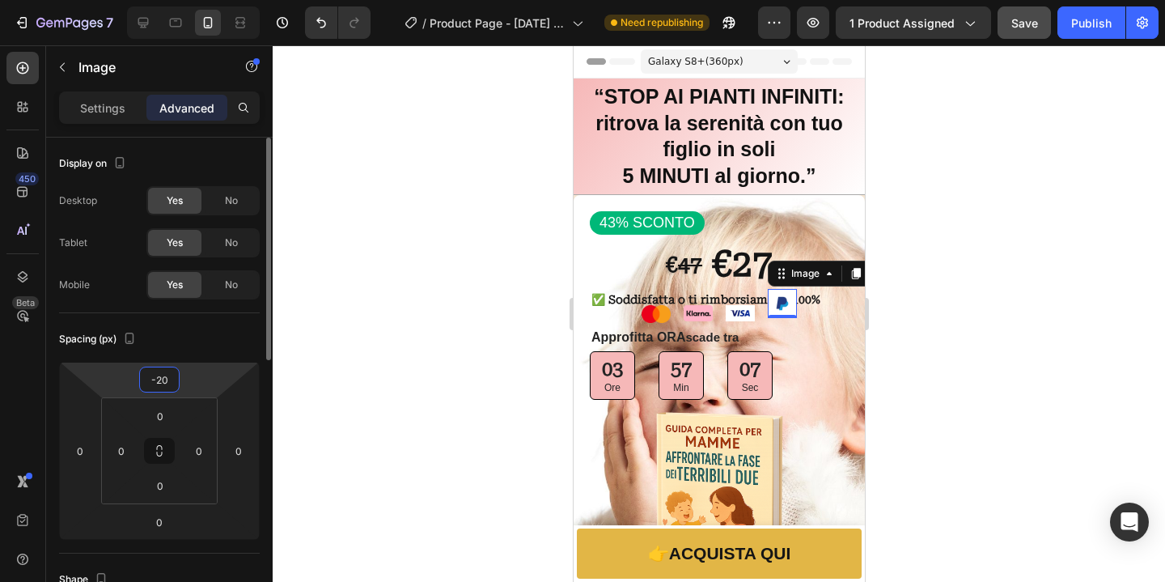
type input "-2"
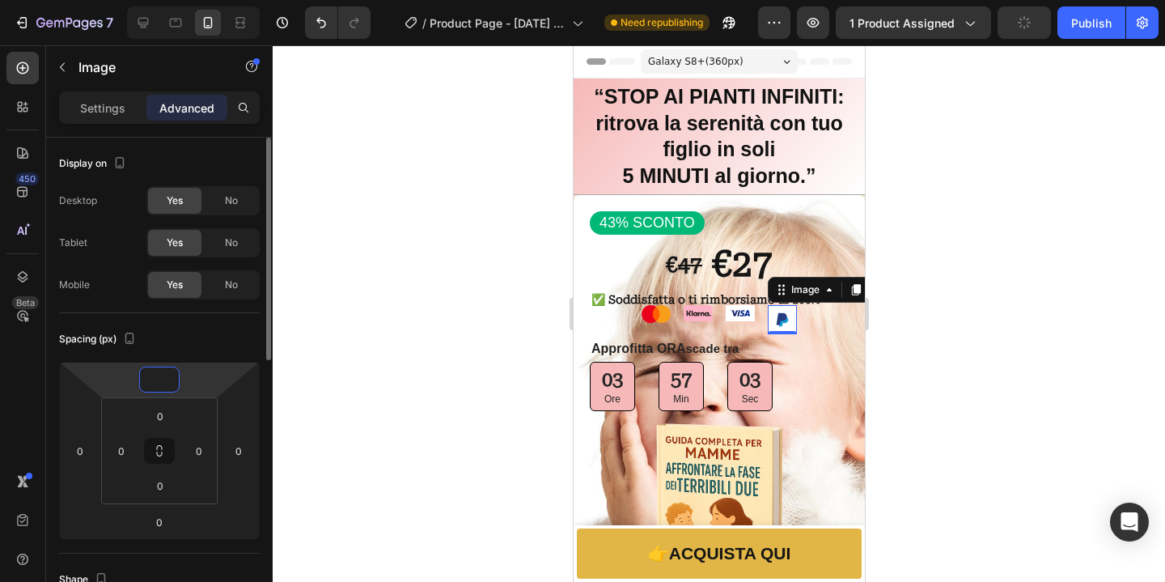
type input "-8"
type input "-7"
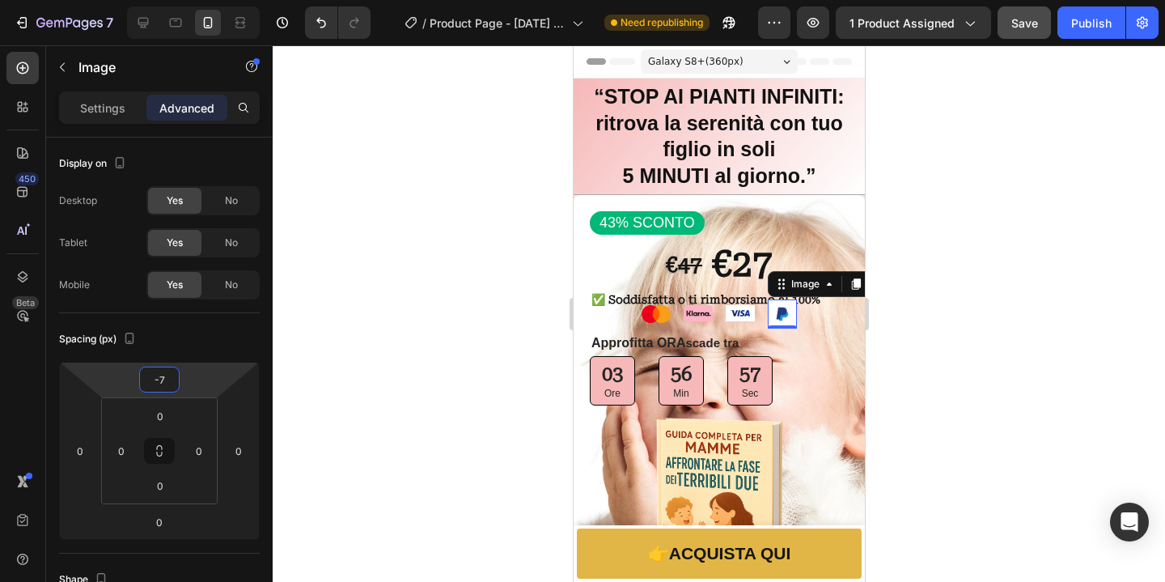
click at [1083, 519] on div at bounding box center [719, 313] width 892 height 536
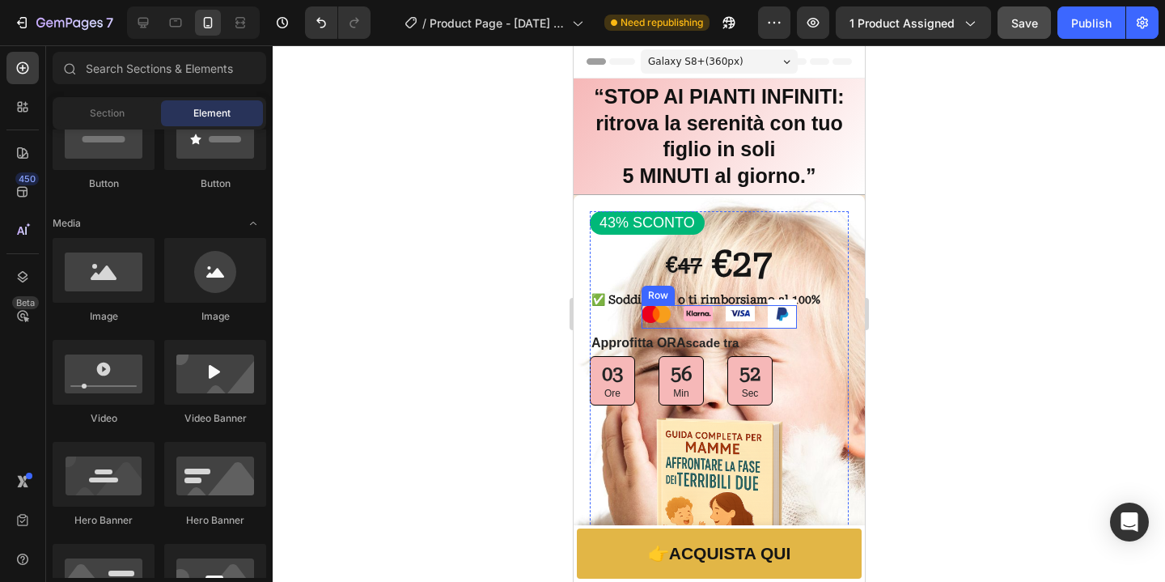
click at [748, 315] on div "Image Image Image Image Row" at bounding box center [718, 316] width 155 height 23
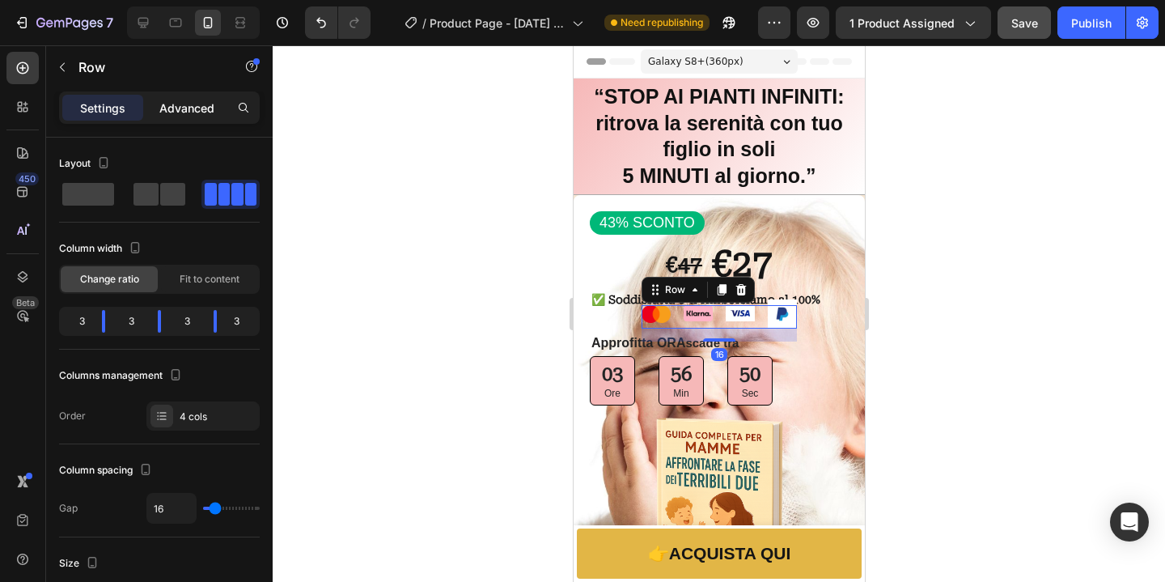
click at [163, 113] on p "Advanced" at bounding box center [186, 107] width 55 height 17
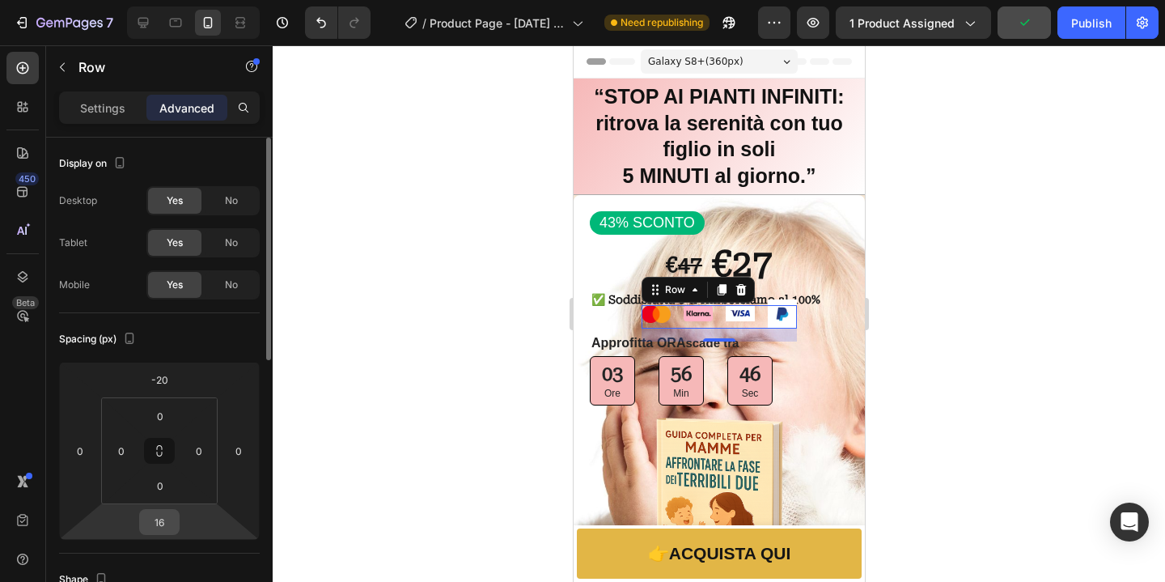
click at [169, 525] on input "16" at bounding box center [159, 522] width 32 height 24
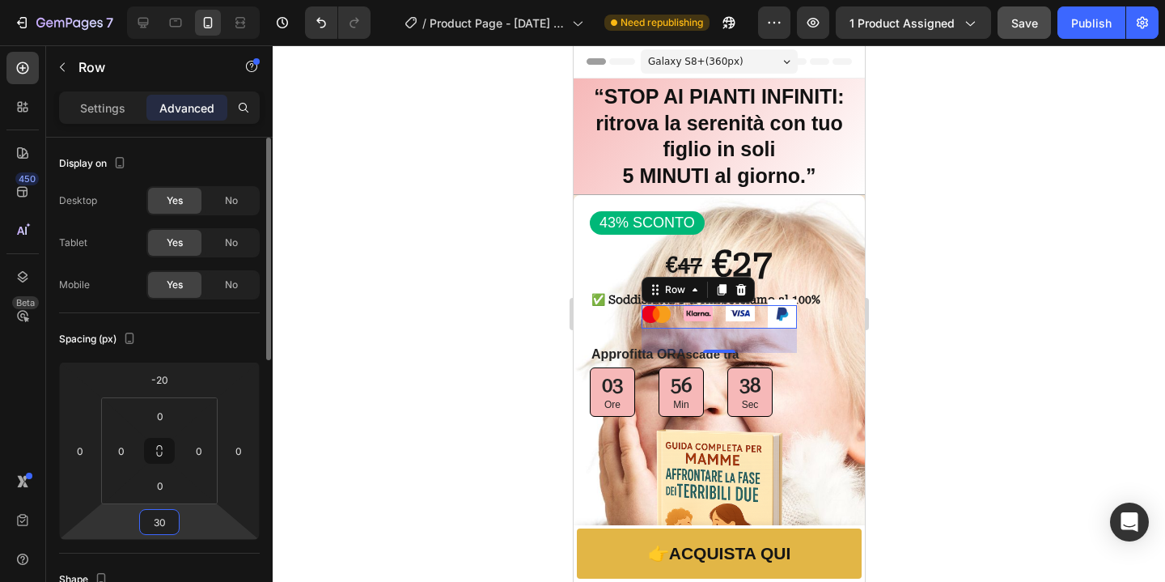
type input "3"
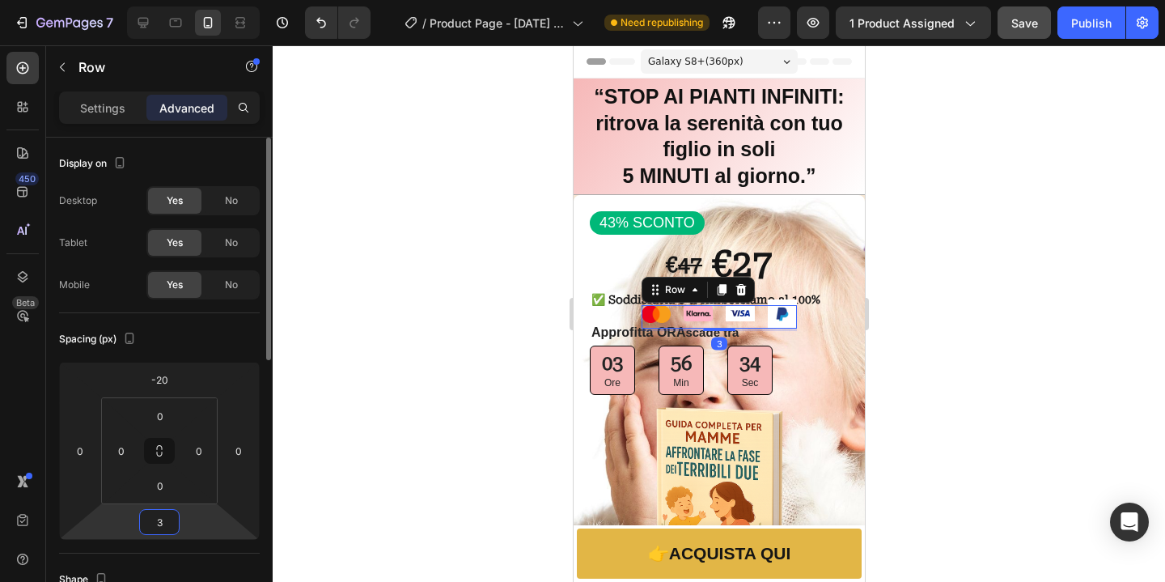
type input "30"
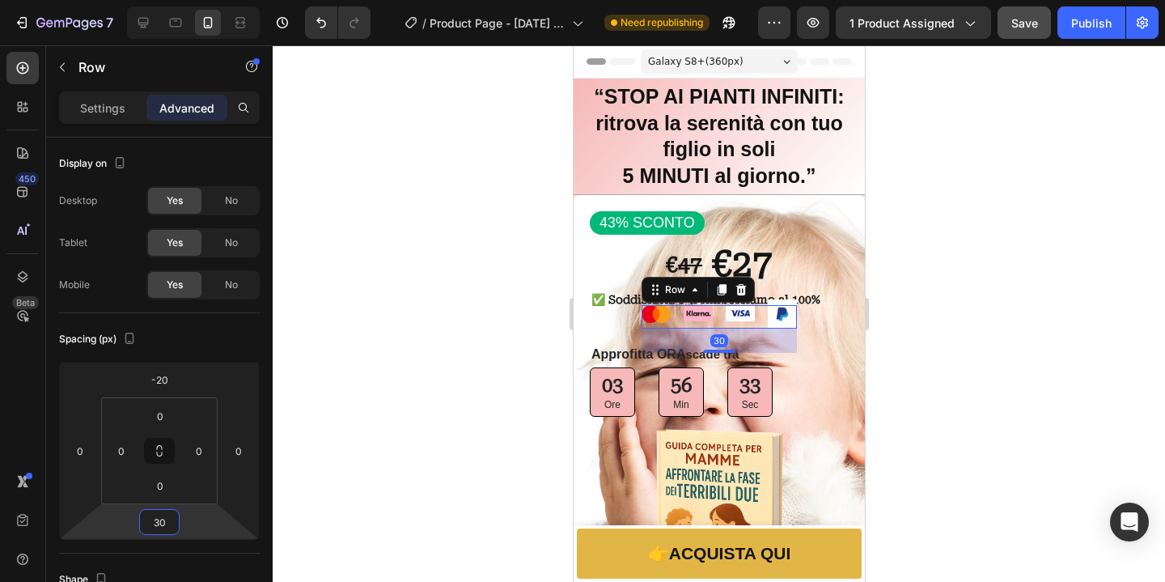
click at [1112, 380] on div at bounding box center [719, 313] width 892 height 536
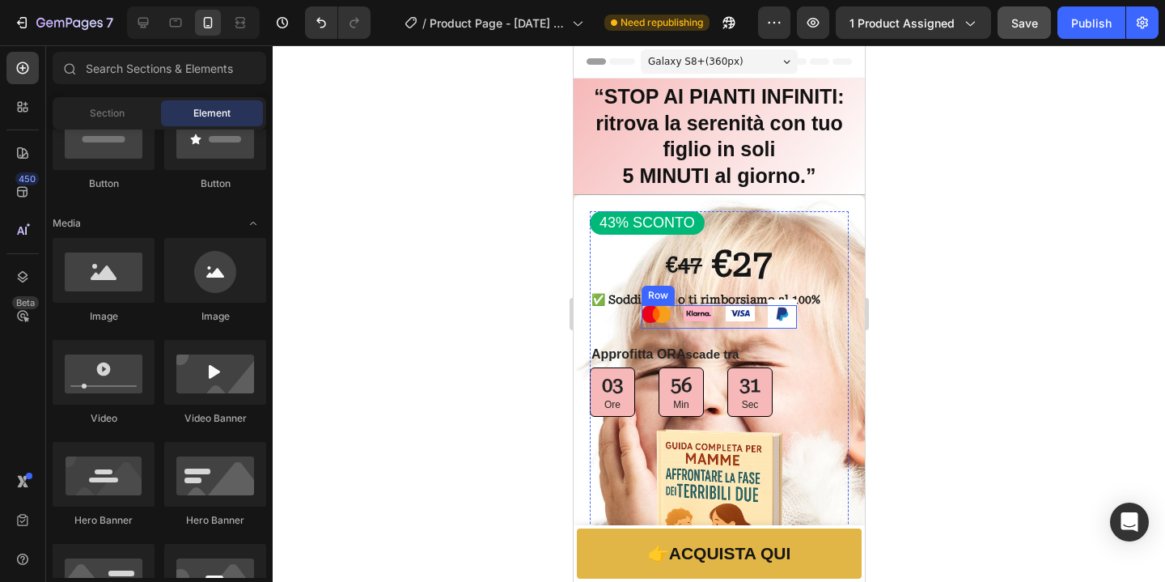
click at [751, 317] on div "Image Image Image Image Row" at bounding box center [718, 316] width 155 height 23
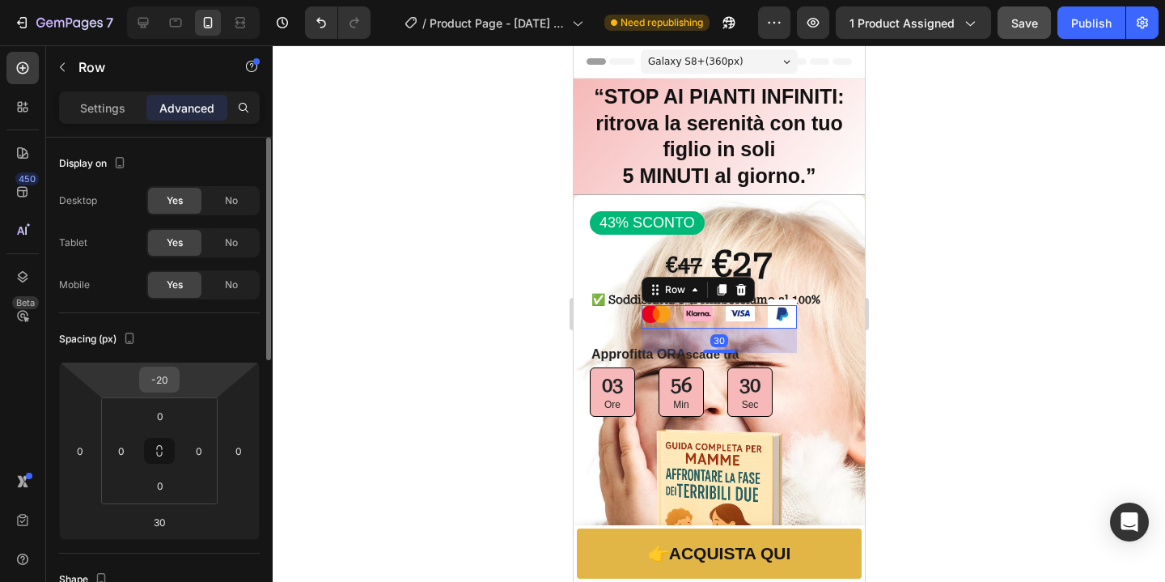
click at [162, 379] on input "-20" at bounding box center [159, 379] width 32 height 24
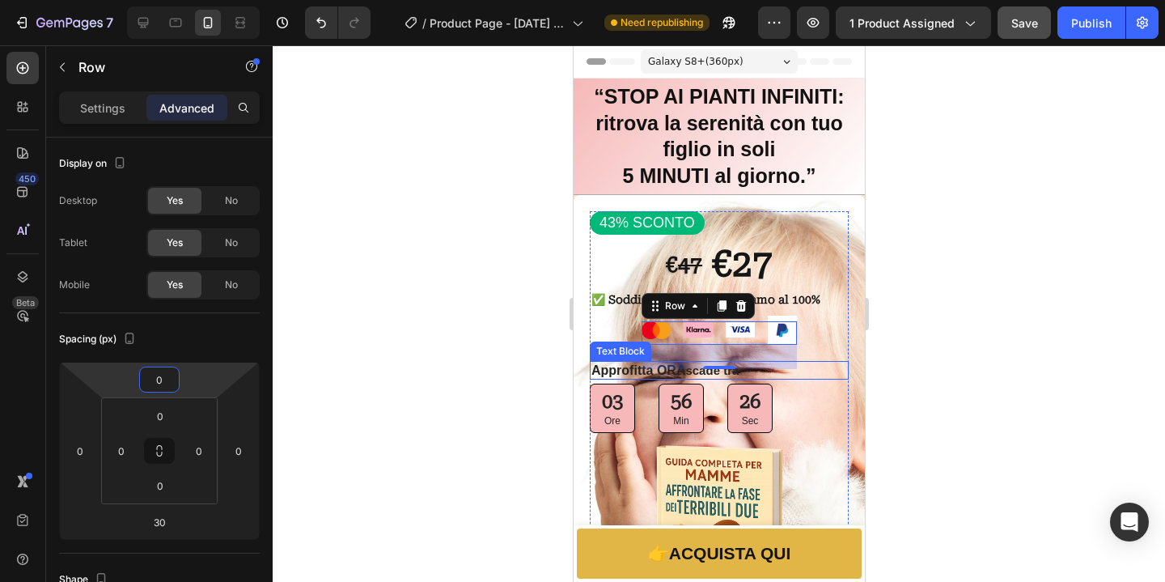
click at [1128, 375] on div at bounding box center [719, 313] width 892 height 536
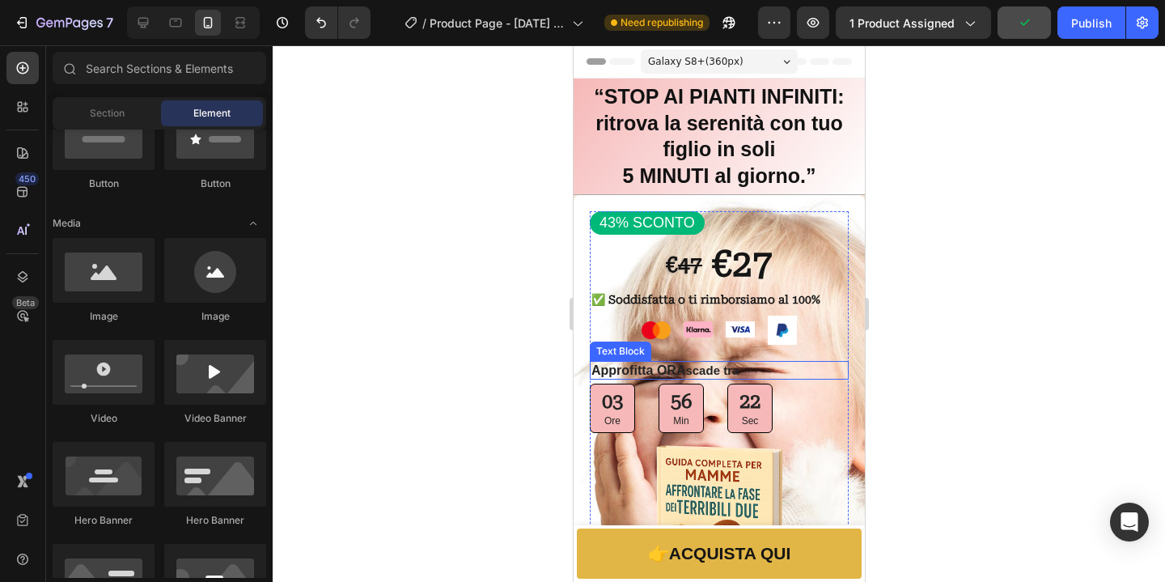
click at [692, 367] on p "Approfitta ORA scade tra" at bounding box center [719, 370] width 256 height 16
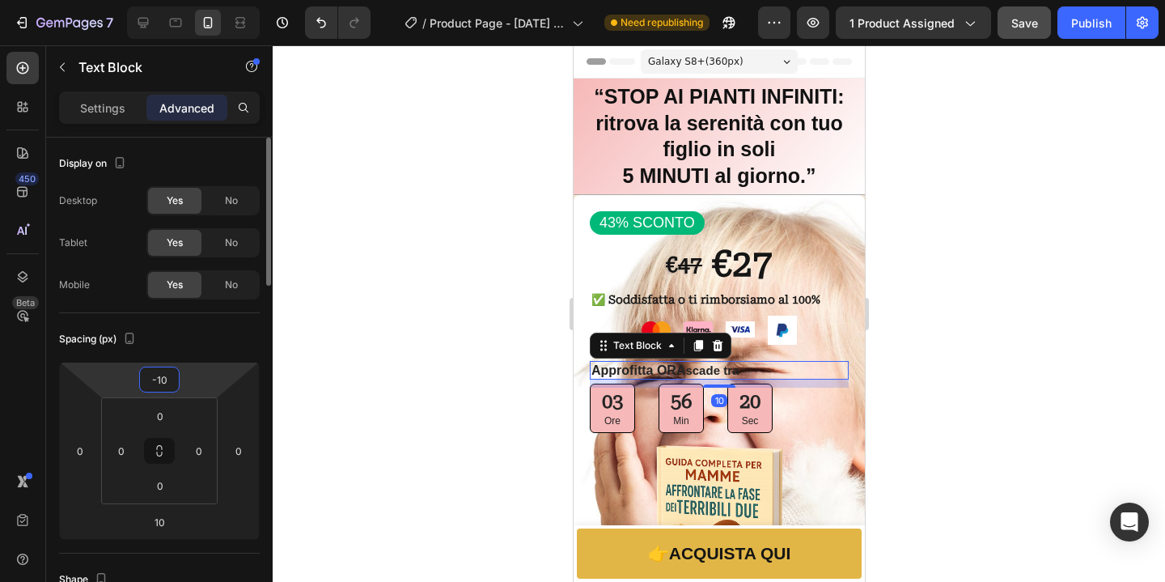
click at [159, 387] on input "-10" at bounding box center [159, 379] width 32 height 24
type input "0"
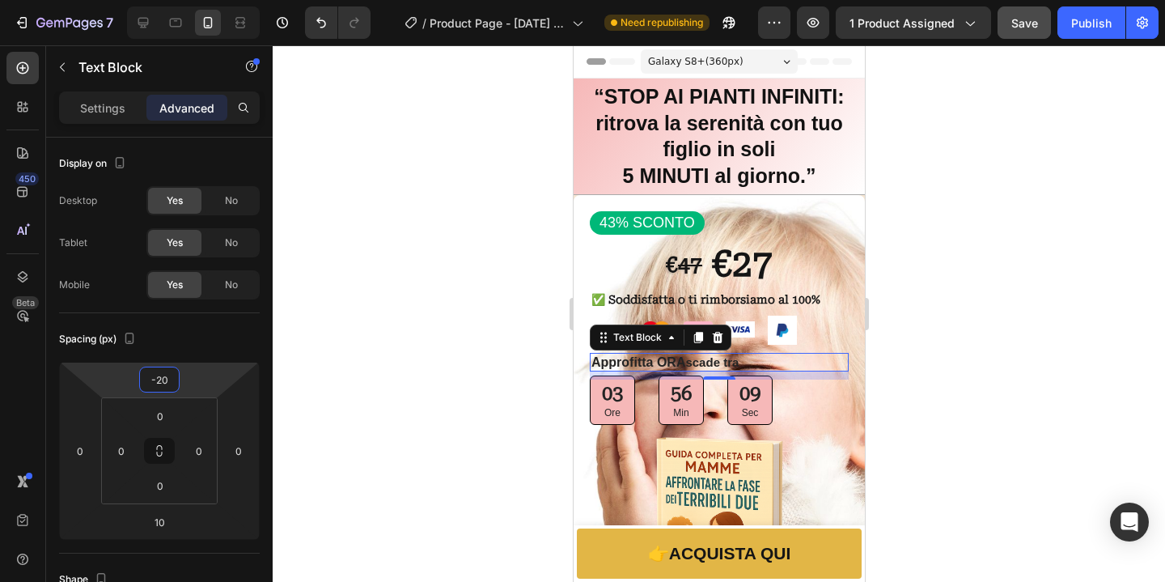
type input "-20"
click at [972, 381] on div at bounding box center [719, 313] width 892 height 536
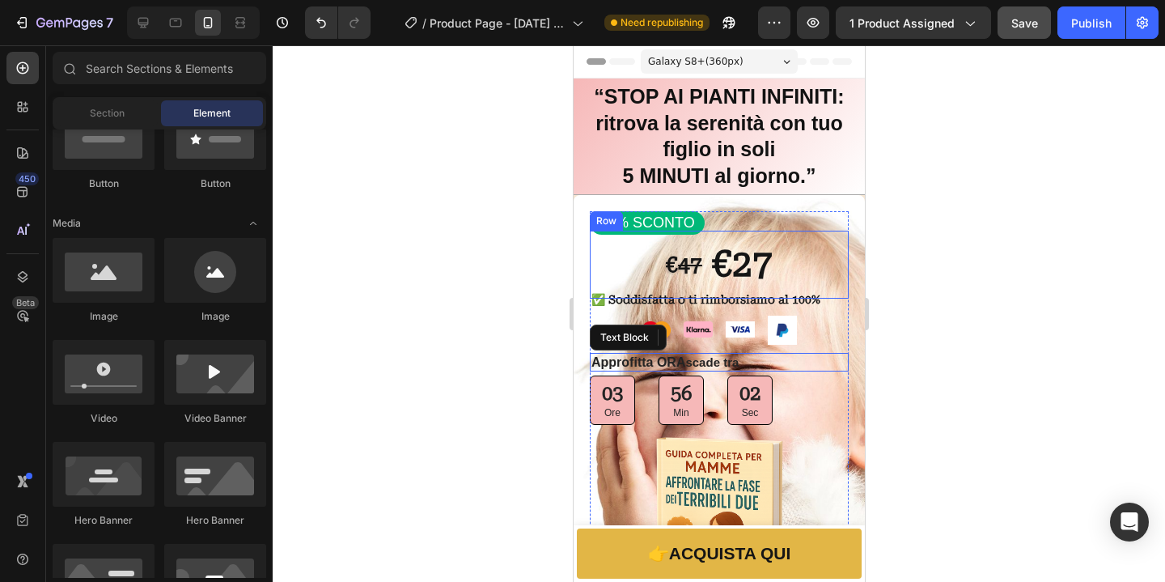
click at [830, 269] on div "€ 47 Text Block €27 Text Block Row" at bounding box center [718, 264] width 259 height 67
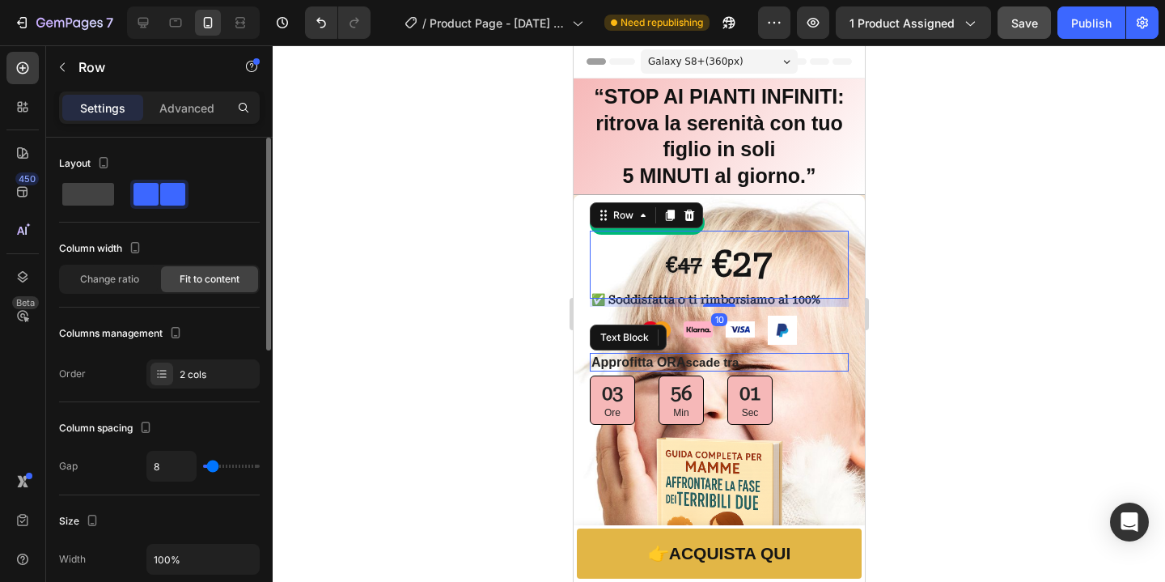
click at [205, 108] on p "Advanced" at bounding box center [186, 107] width 55 height 17
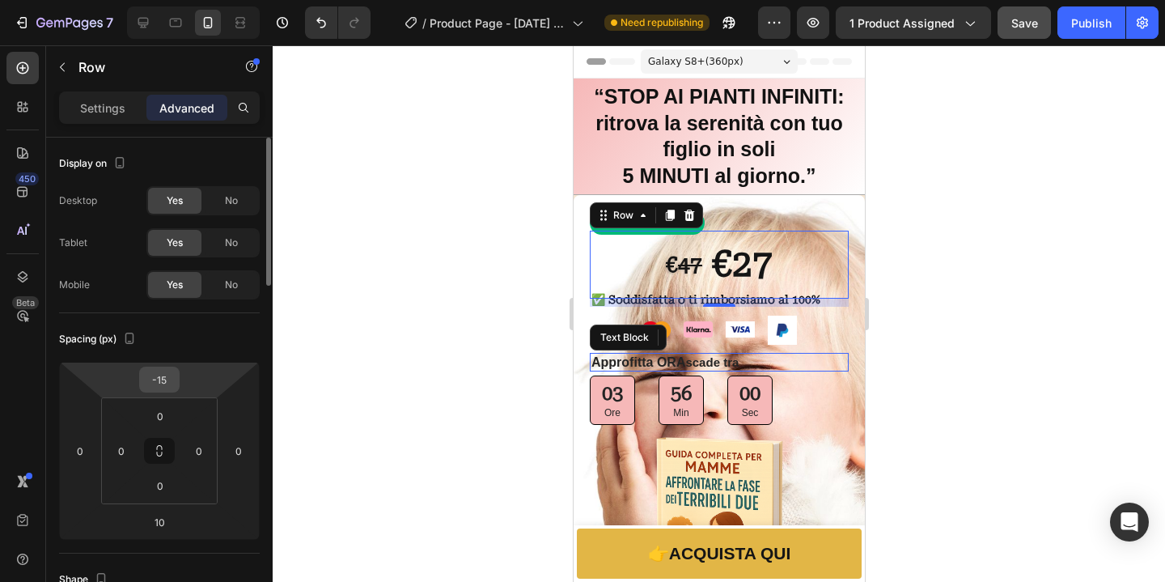
click at [167, 386] on input "-15" at bounding box center [159, 379] width 32 height 24
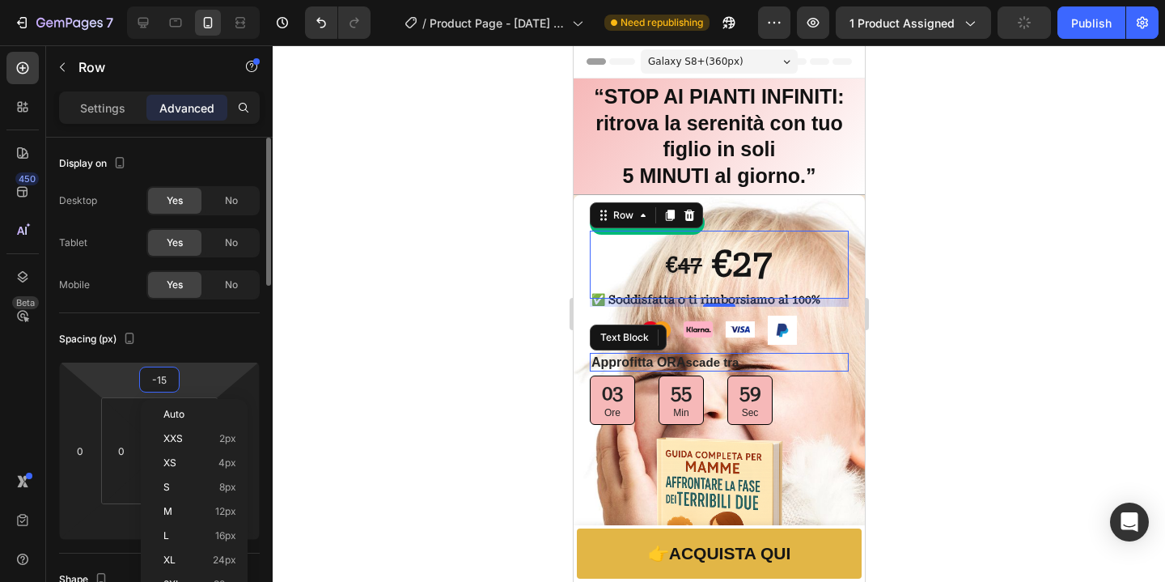
click at [167, 386] on input "-15" at bounding box center [159, 379] width 32 height 24
type input "-1"
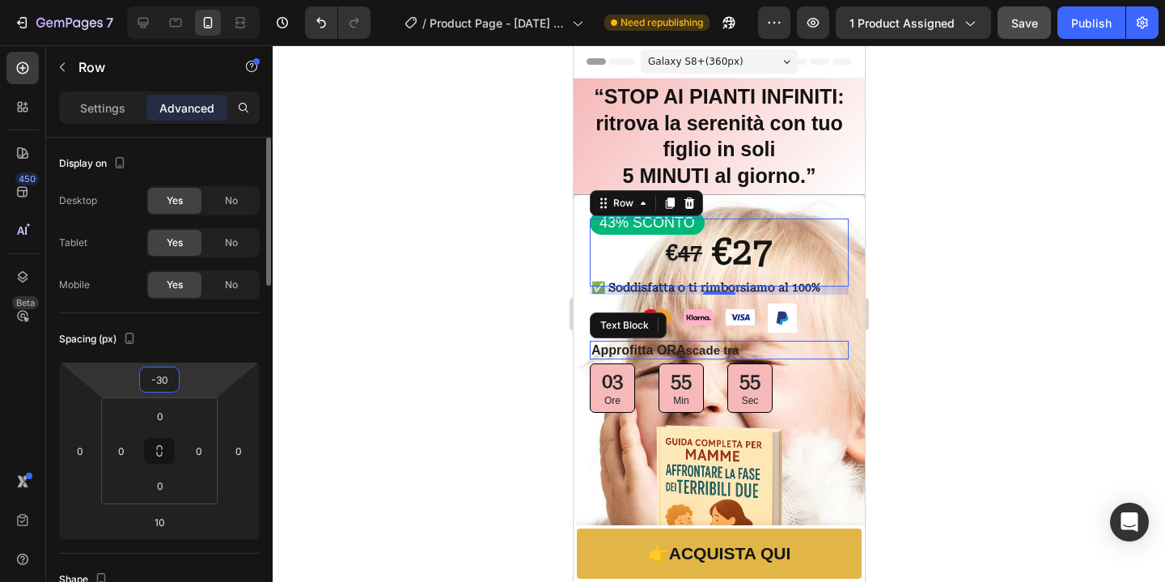
type input "-3"
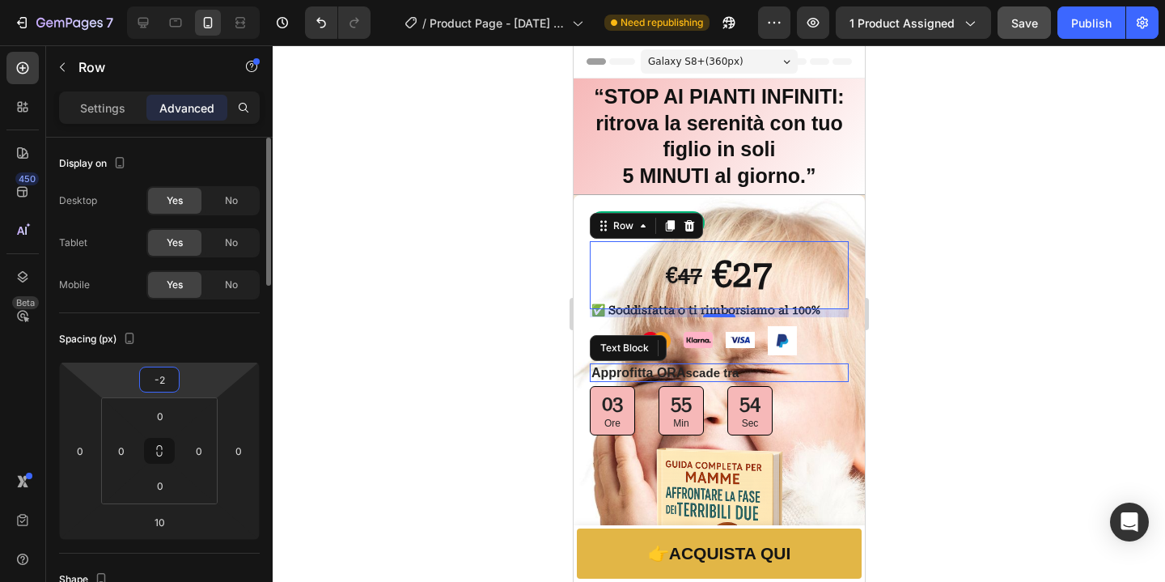
type input "-25"
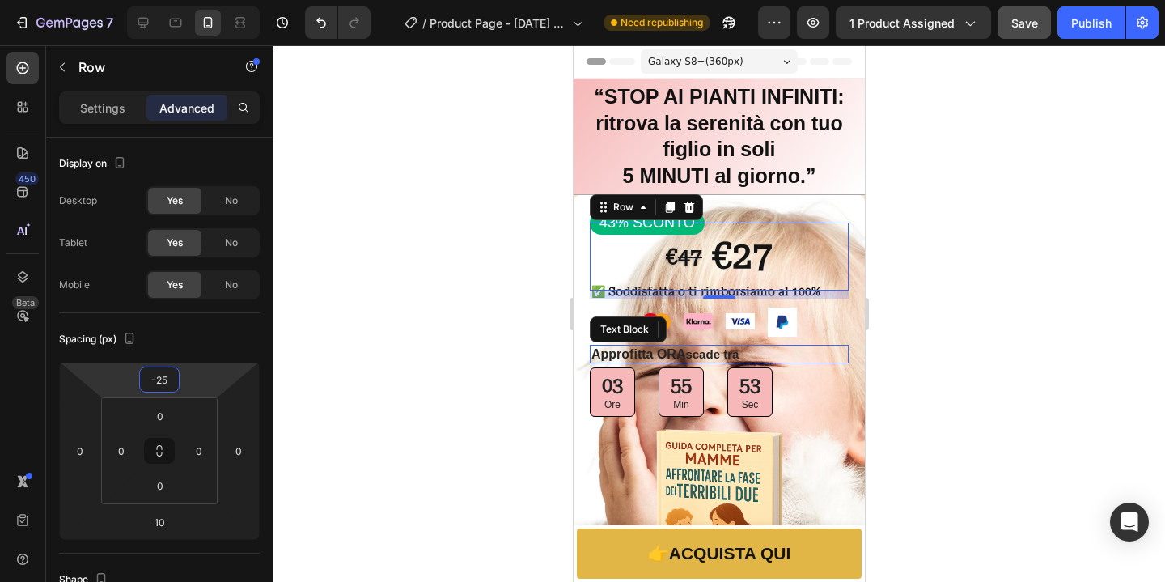
click at [1009, 248] on div at bounding box center [719, 313] width 892 height 536
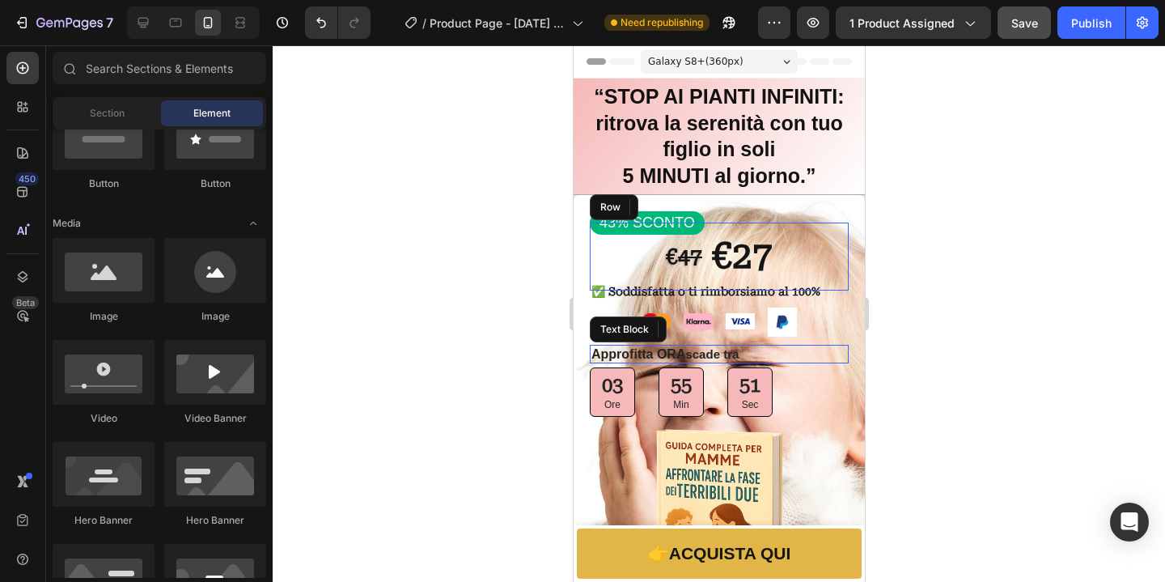
click at [1020, 338] on div at bounding box center [719, 313] width 892 height 536
click at [813, 296] on strong "✅ Soddisfatta o ti rimborsiamo al 100%" at bounding box center [705, 291] width 229 height 13
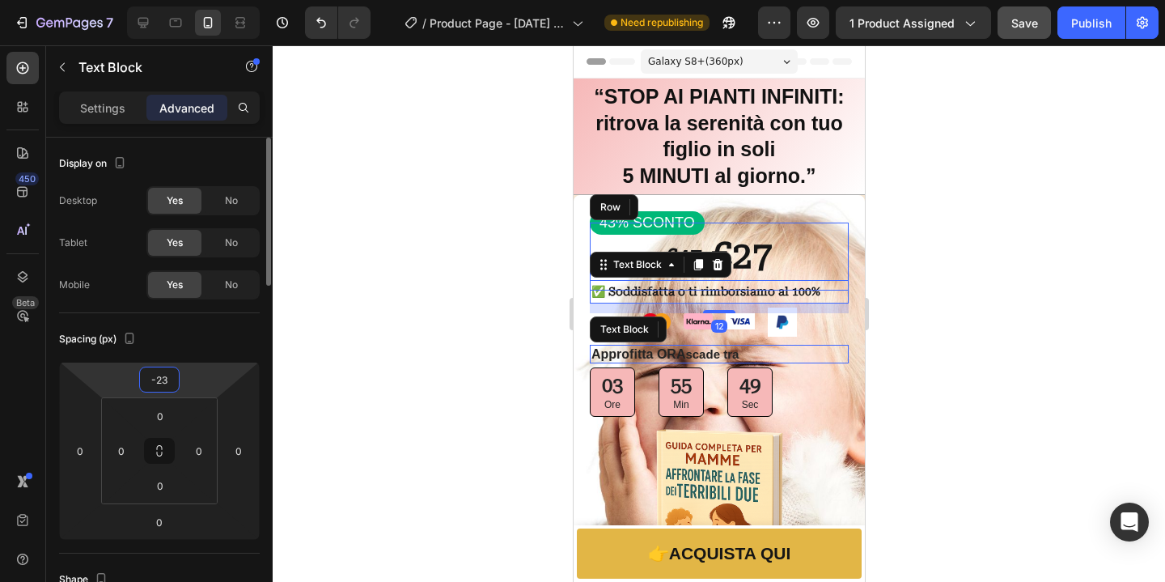
click at [169, 376] on input "-23" at bounding box center [159, 379] width 32 height 24
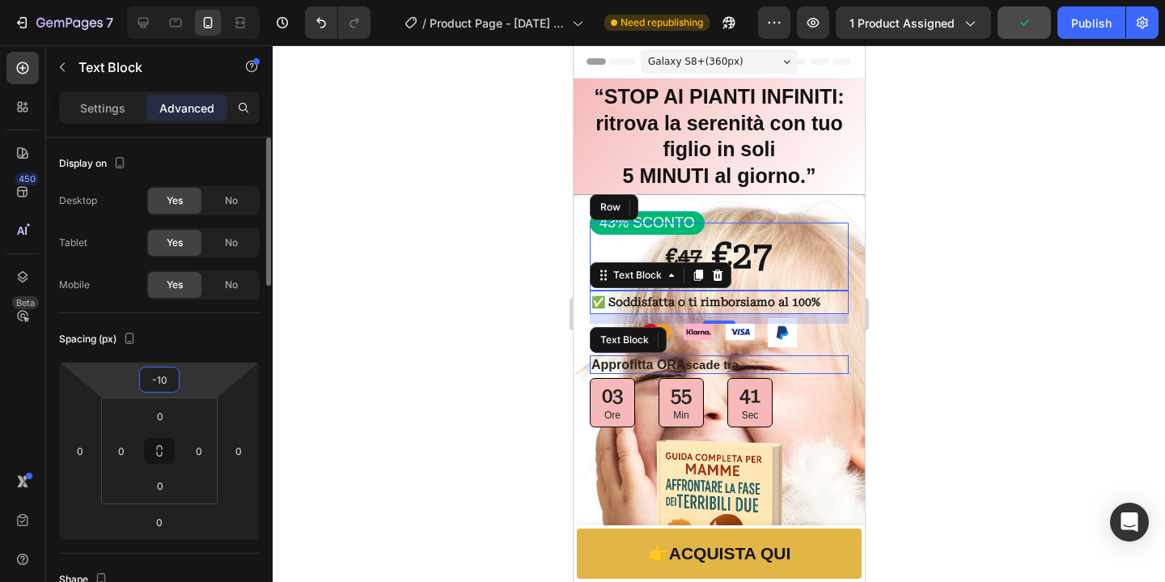
type input "-1"
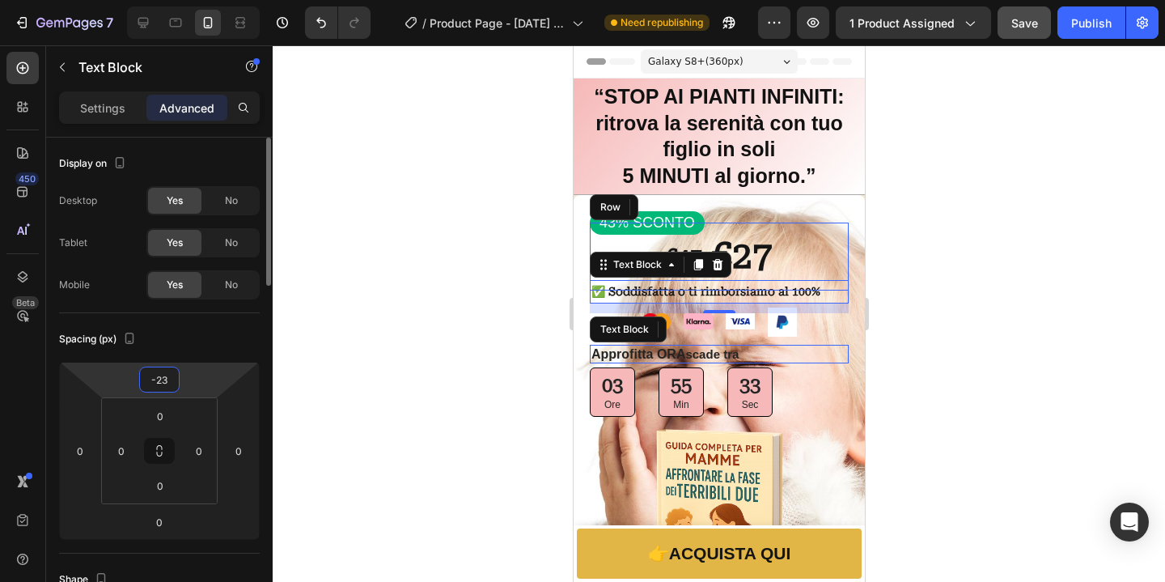
type input "-2"
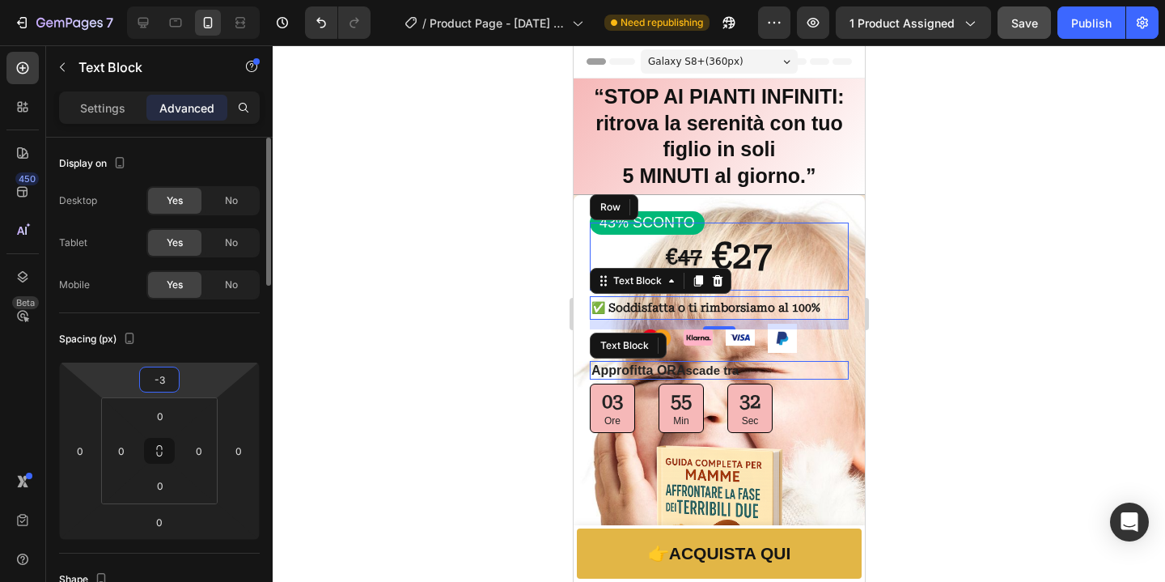
type input "-30"
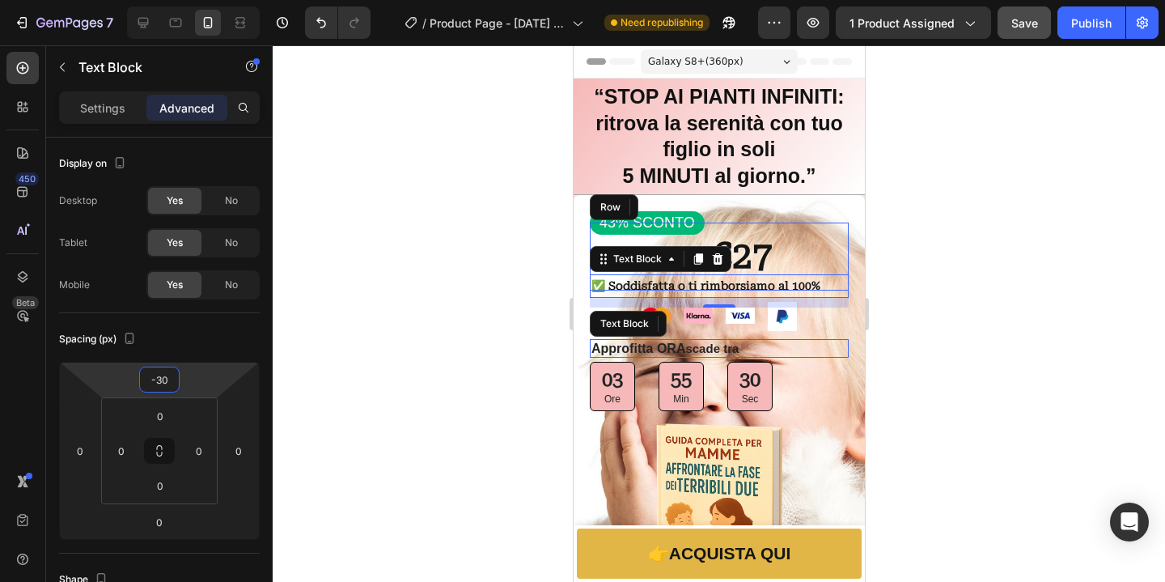
click at [1077, 318] on div at bounding box center [719, 313] width 892 height 536
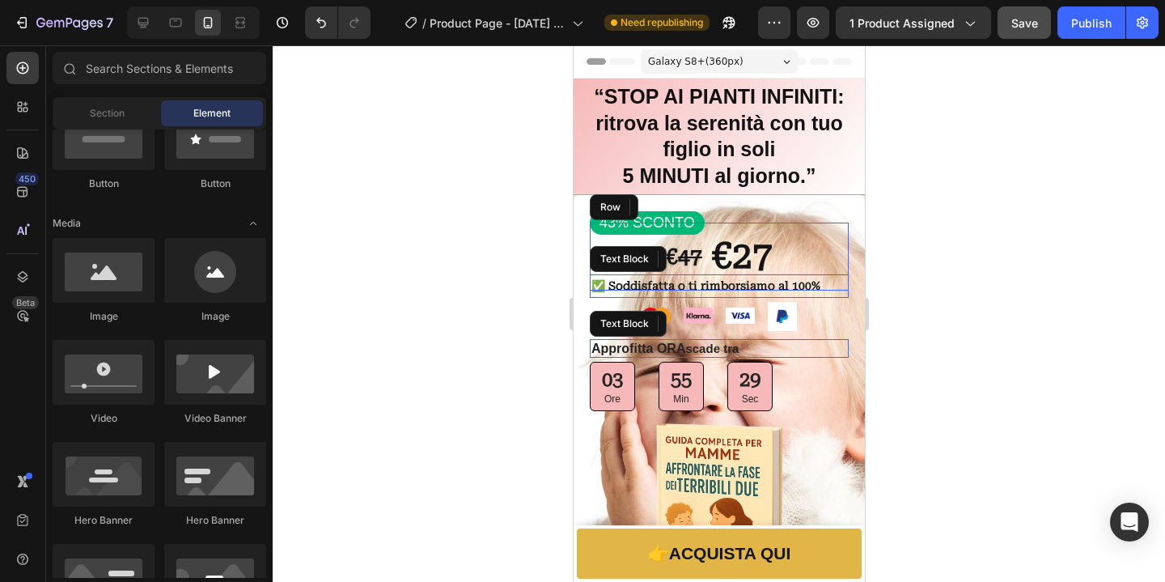
click at [1079, 315] on div at bounding box center [719, 313] width 892 height 536
click at [725, 324] on div "Image" at bounding box center [739, 318] width 29 height 23
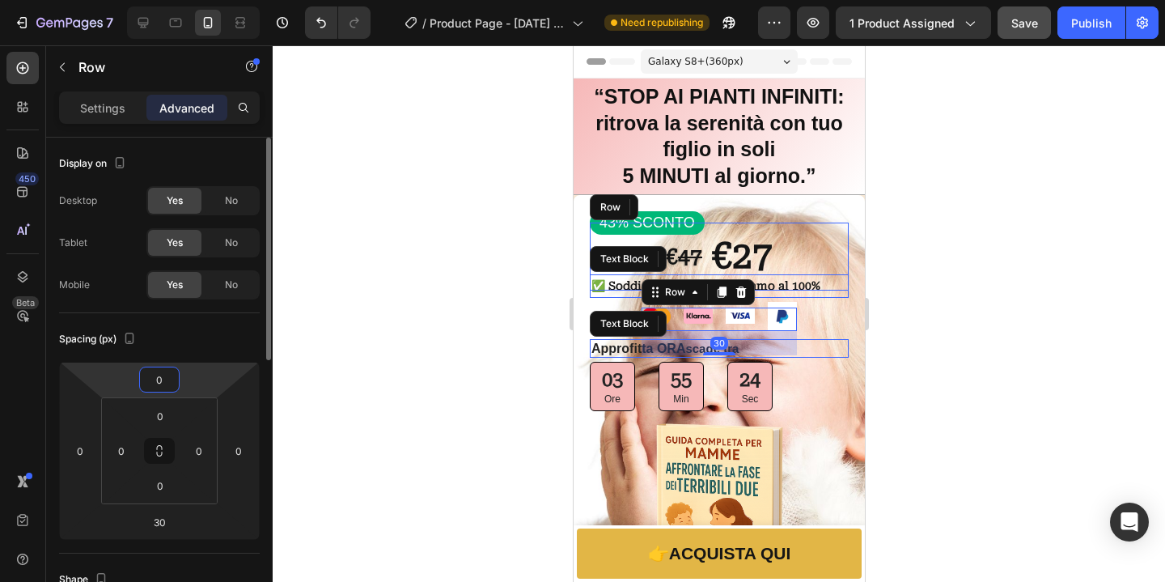
click at [166, 383] on input "0" at bounding box center [159, 379] width 32 height 24
type input "-10"
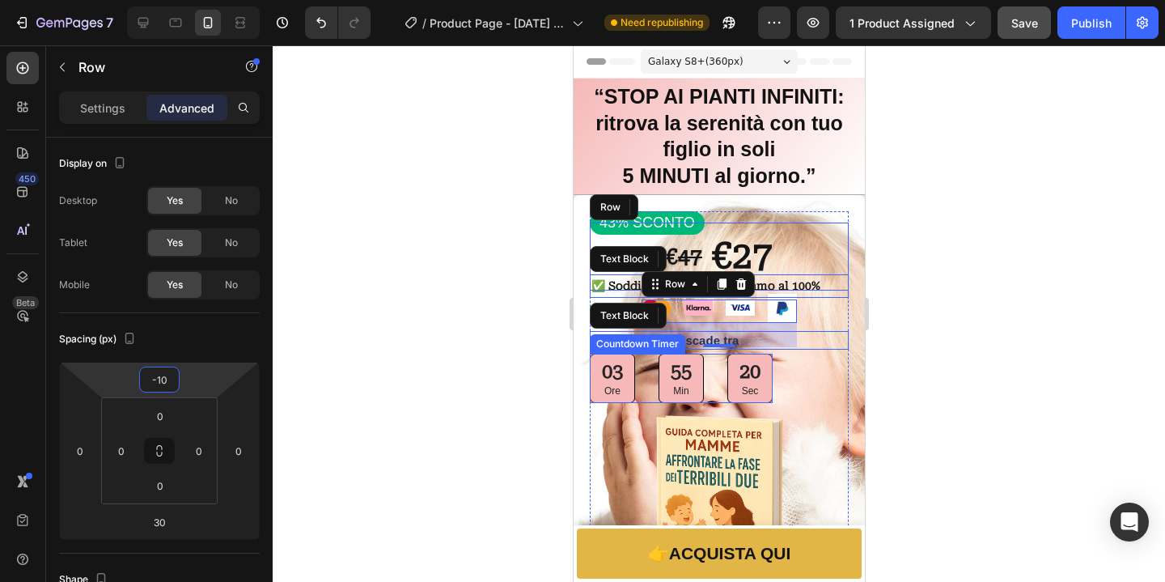
click at [948, 366] on div at bounding box center [719, 313] width 892 height 536
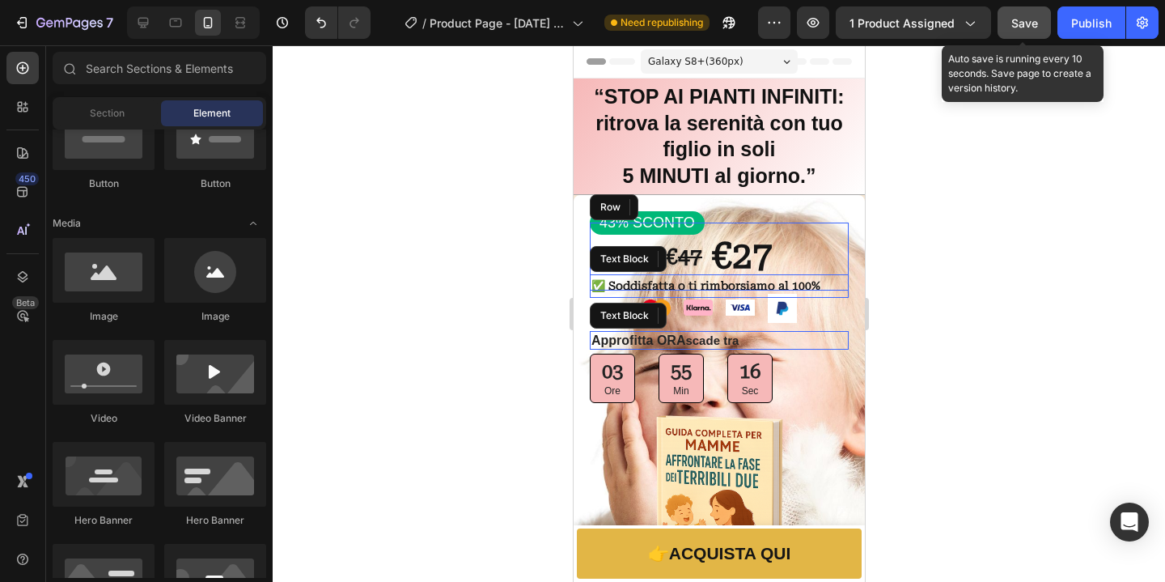
click at [1034, 28] on span "Save" at bounding box center [1024, 23] width 27 height 14
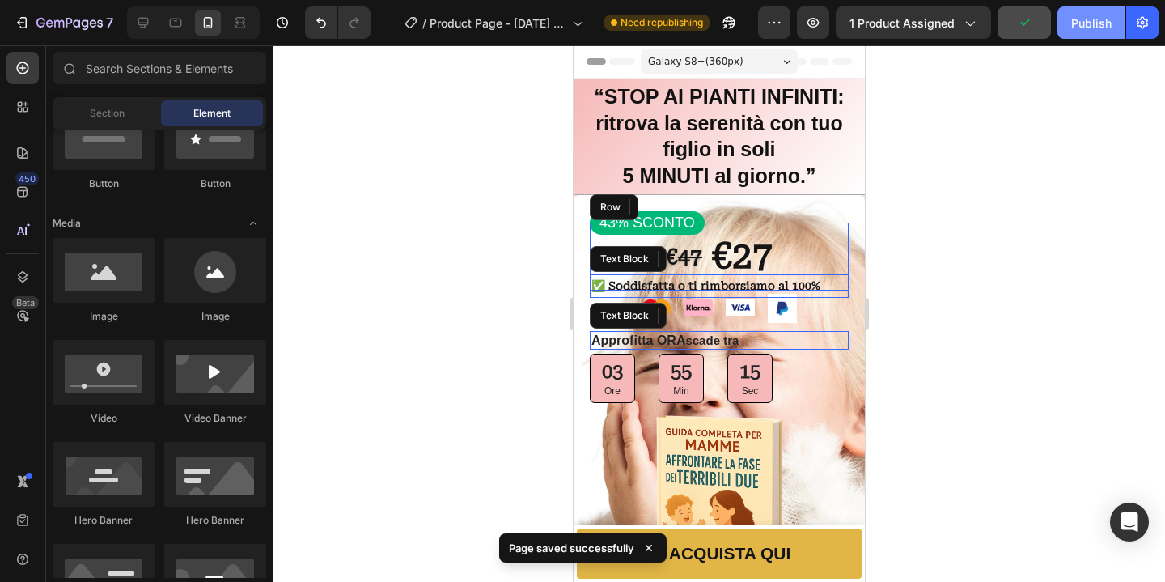
click at [1086, 21] on div "Publish" at bounding box center [1091, 23] width 40 height 17
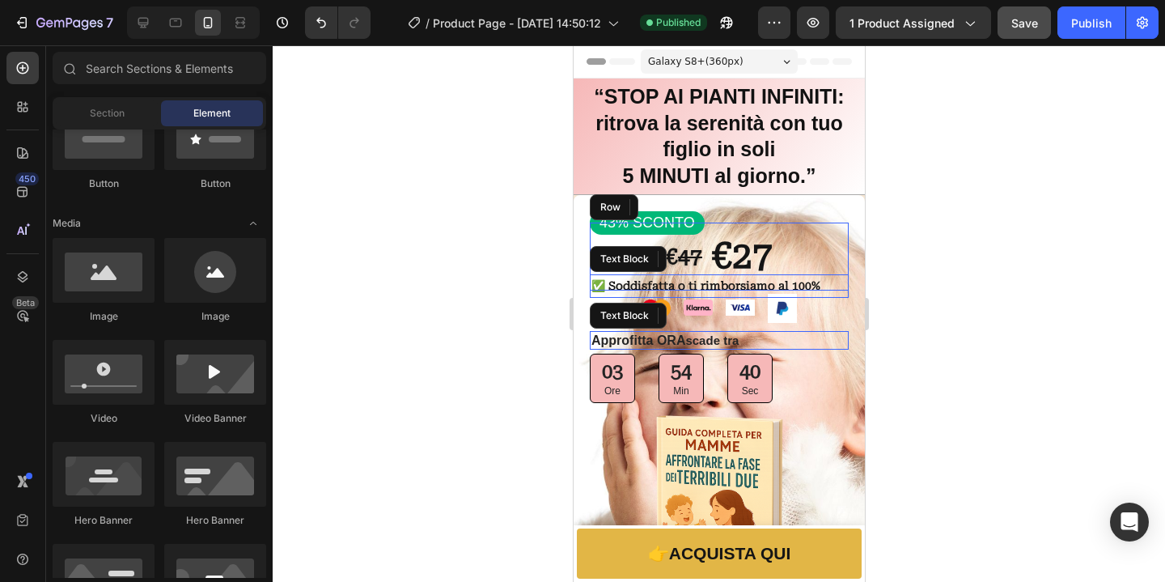
drag, startPoint x: 1001, startPoint y: 271, endPoint x: 1005, endPoint y: 264, distance: 8.7
click at [1001, 269] on div at bounding box center [719, 313] width 892 height 536
click at [777, 310] on img at bounding box center [781, 308] width 29 height 29
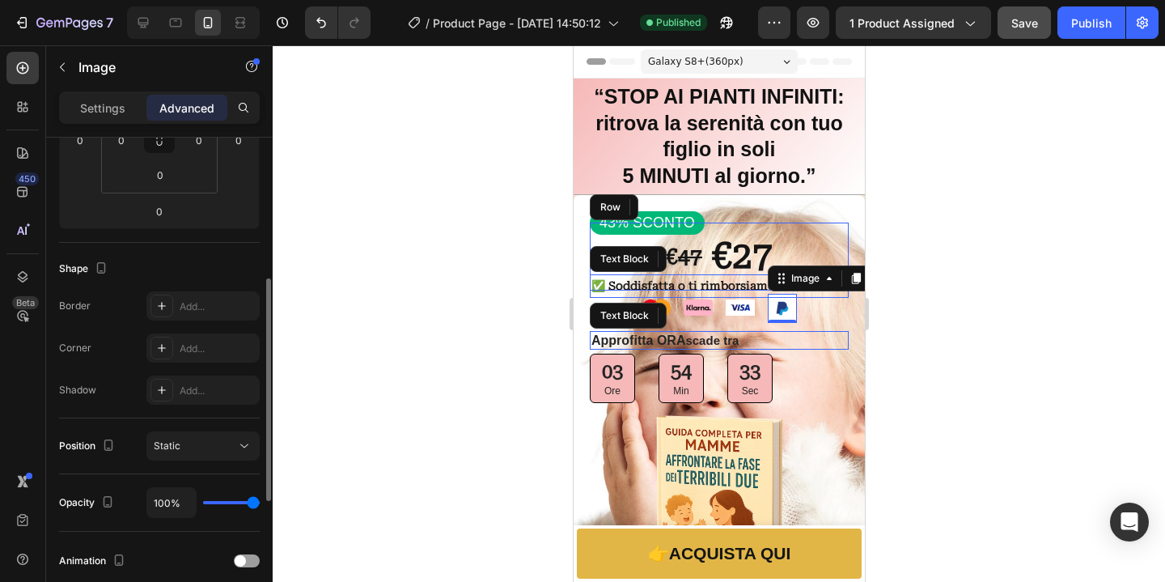
scroll to position [65, 0]
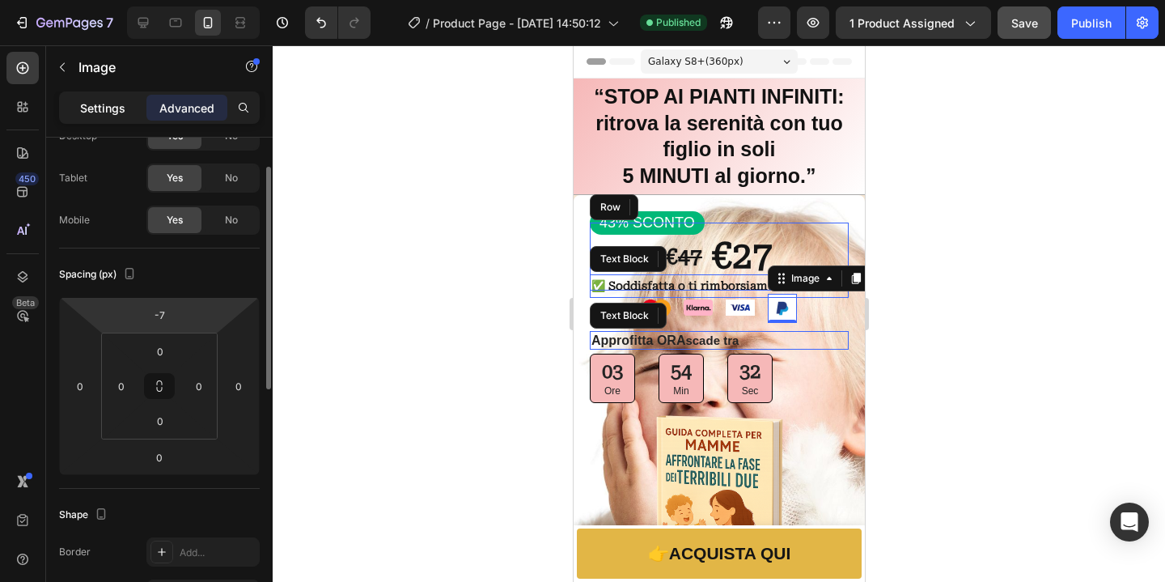
click at [120, 110] on p "Settings" at bounding box center [102, 107] width 45 height 17
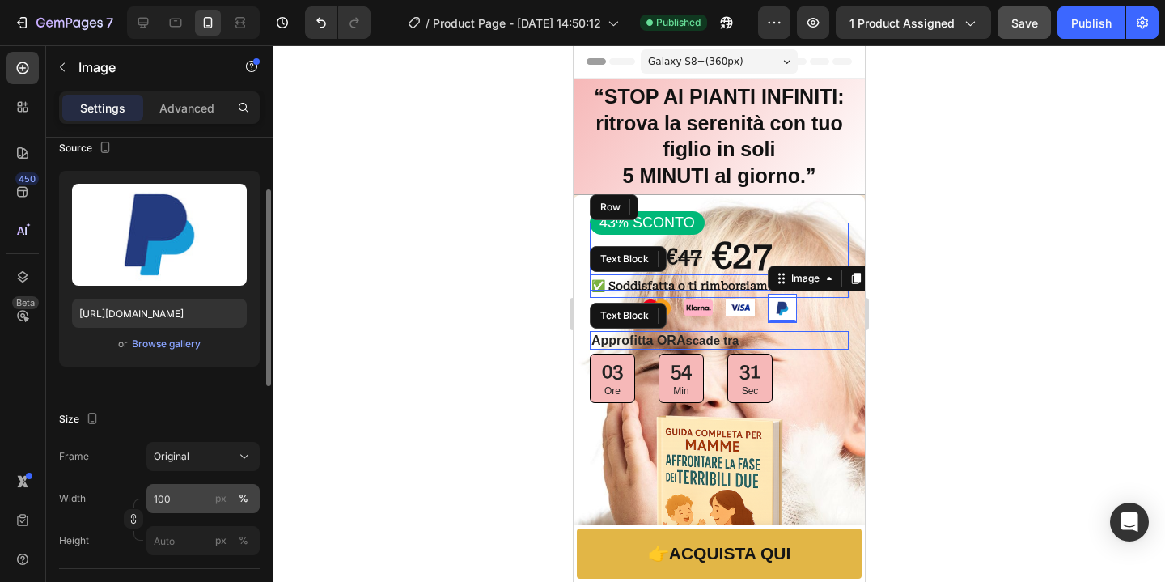
scroll to position [194, 0]
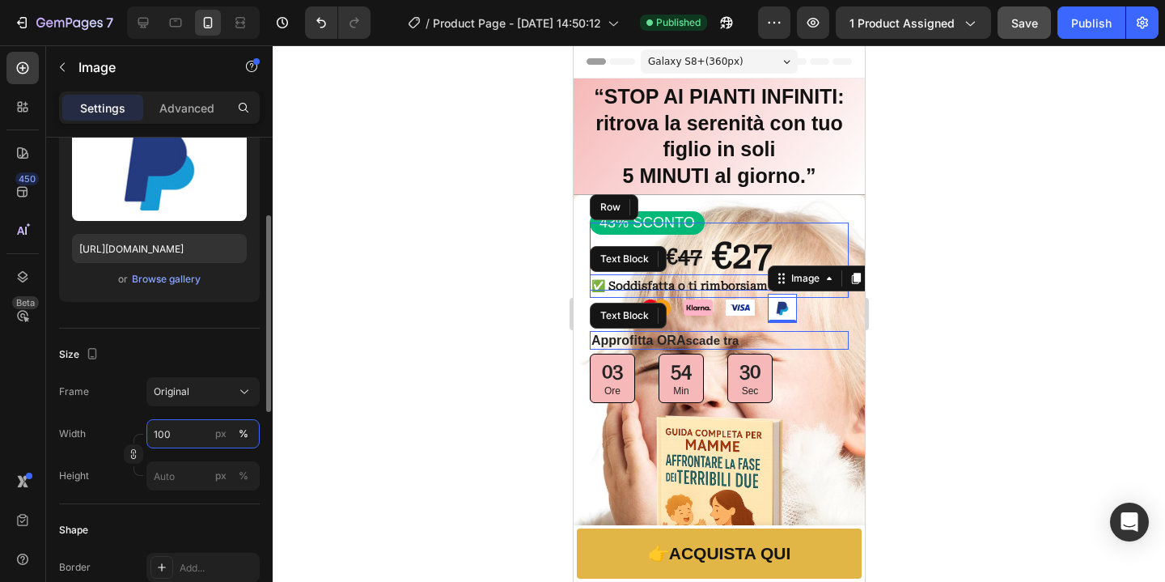
click at [176, 434] on input "100" at bounding box center [202, 433] width 113 height 29
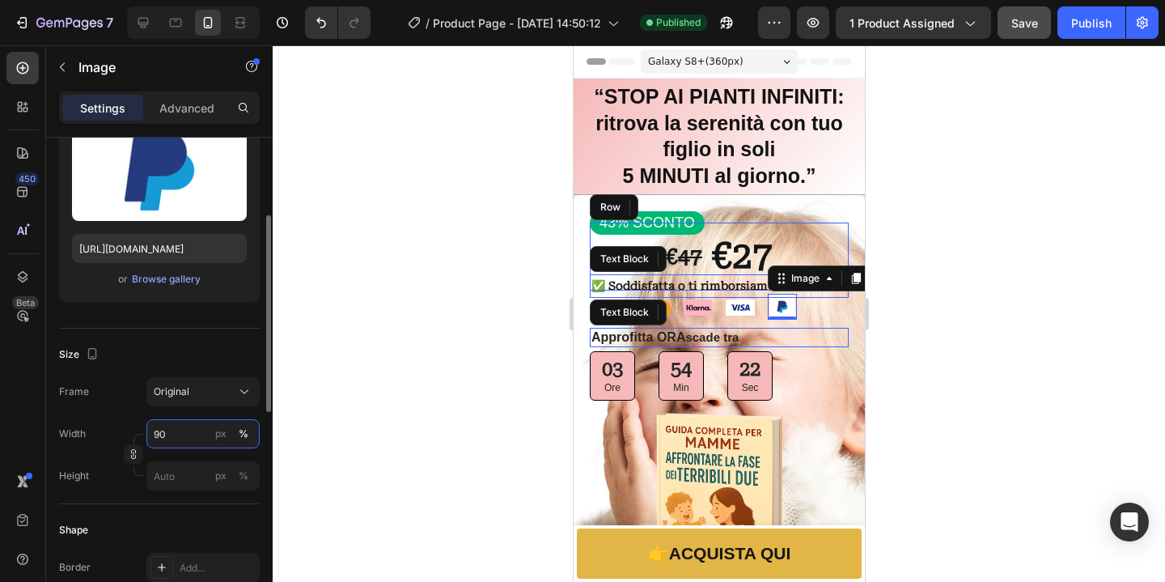
type input "9"
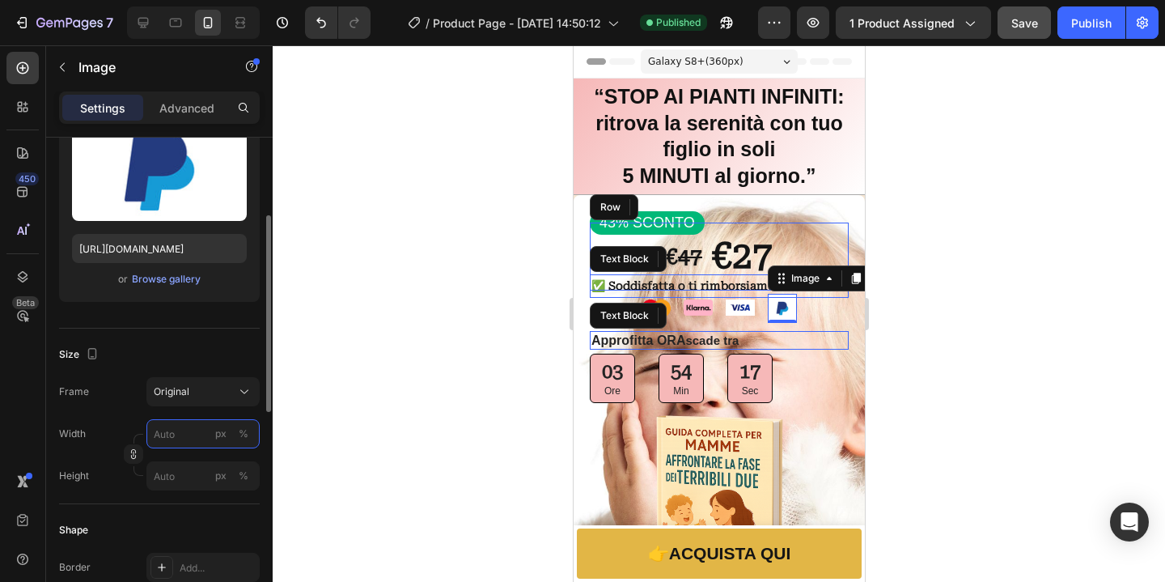
type input "9"
type input "8"
type input "7"
drag, startPoint x: 170, startPoint y: 442, endPoint x: 143, endPoint y: 440, distance: 26.7
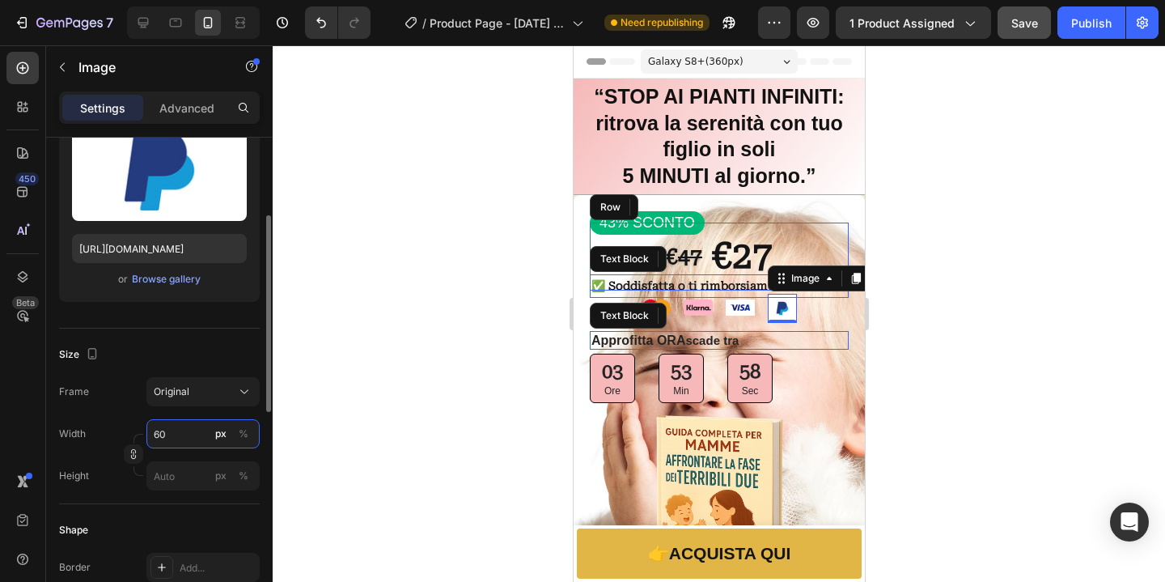
click at [146, 440] on input "60" at bounding box center [202, 433] width 113 height 29
type input "40"
click at [1003, 418] on div at bounding box center [719, 313] width 892 height 536
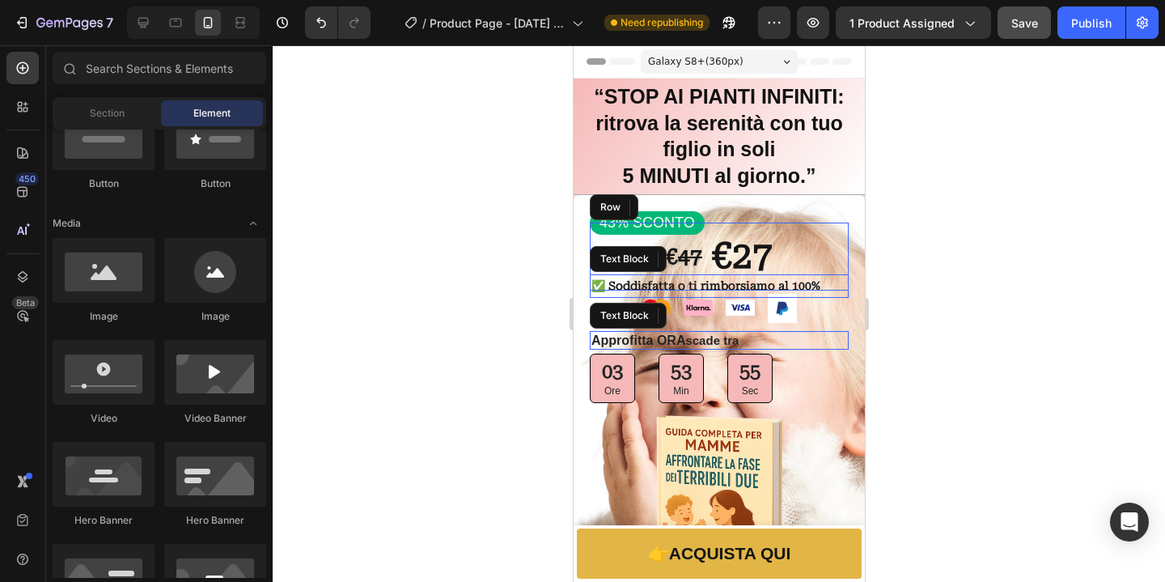
scroll to position [427, 0]
click at [782, 308] on img at bounding box center [781, 308] width 29 height 29
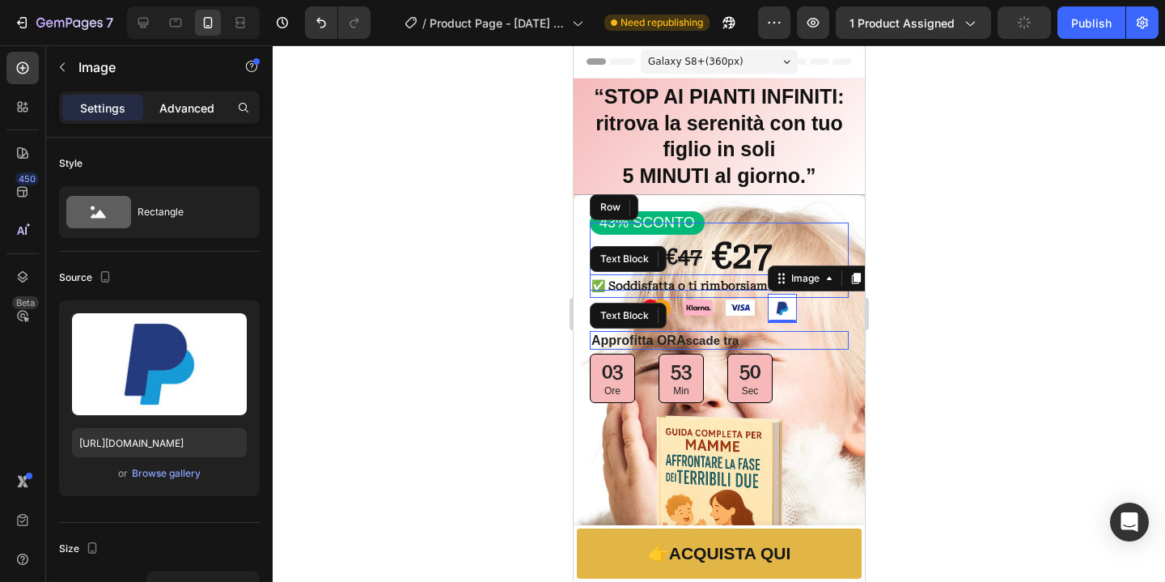
click at [201, 105] on p "Advanced" at bounding box center [186, 107] width 55 height 17
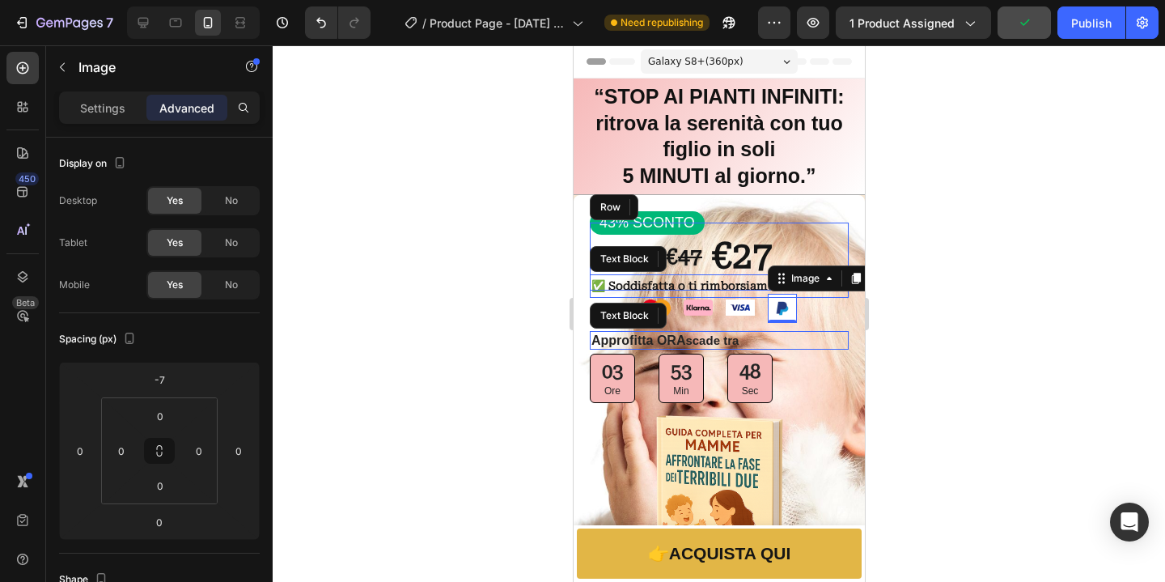
click at [113, 121] on div "Settings Advanced" at bounding box center [159, 107] width 201 height 32
click at [118, 112] on p "Settings" at bounding box center [102, 107] width 45 height 17
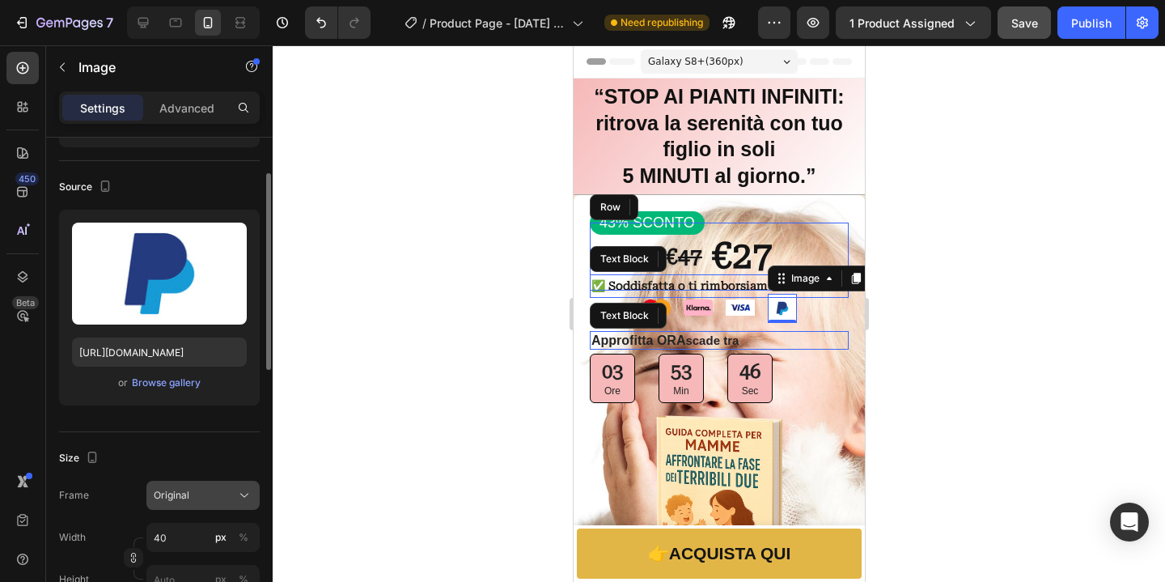
scroll to position [246, 0]
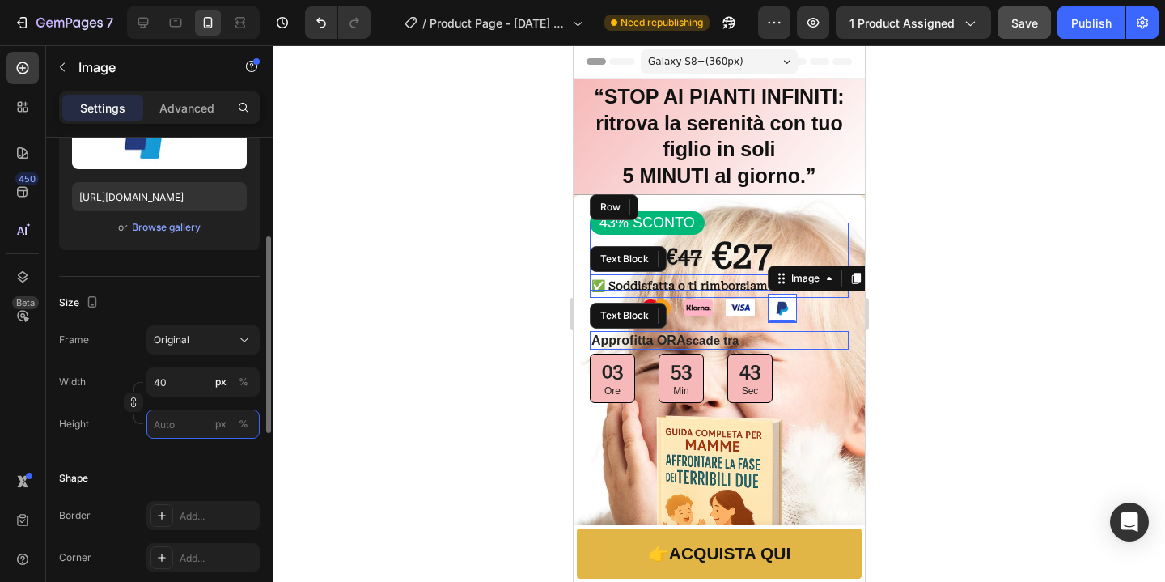
click at [175, 430] on input "px %" at bounding box center [202, 423] width 113 height 29
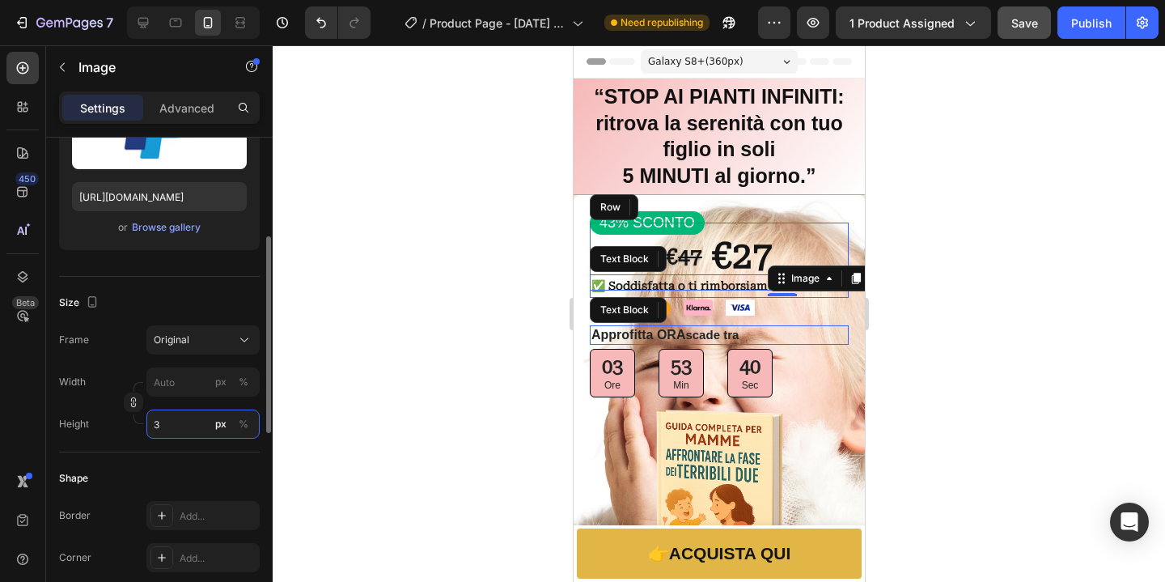
type input "30"
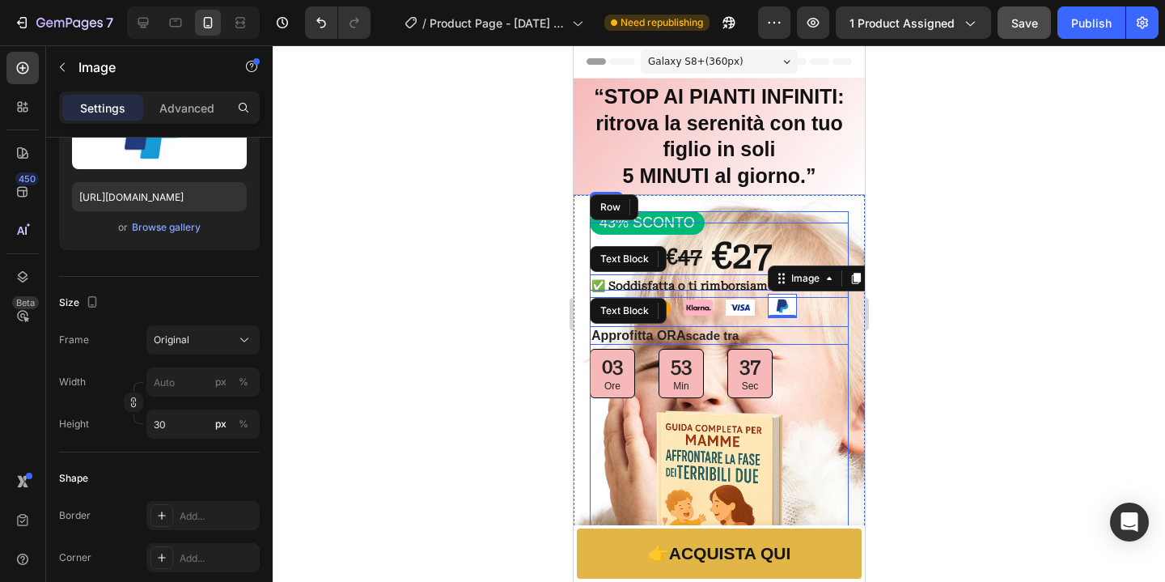
click at [1151, 386] on div at bounding box center [719, 313] width 892 height 536
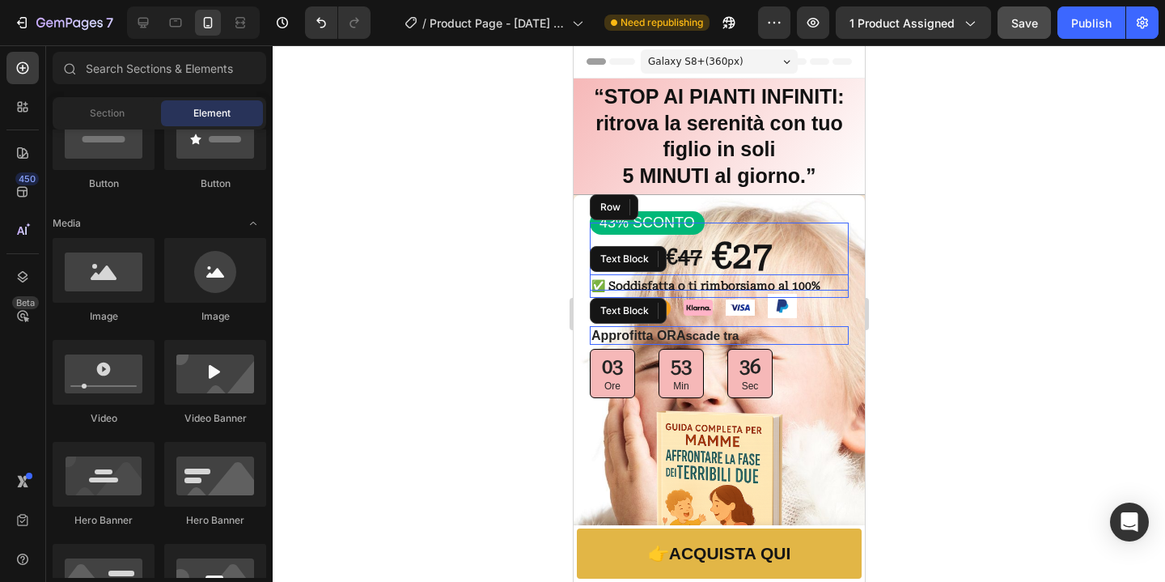
scroll to position [427, 0]
click at [783, 312] on img at bounding box center [781, 306] width 29 height 24
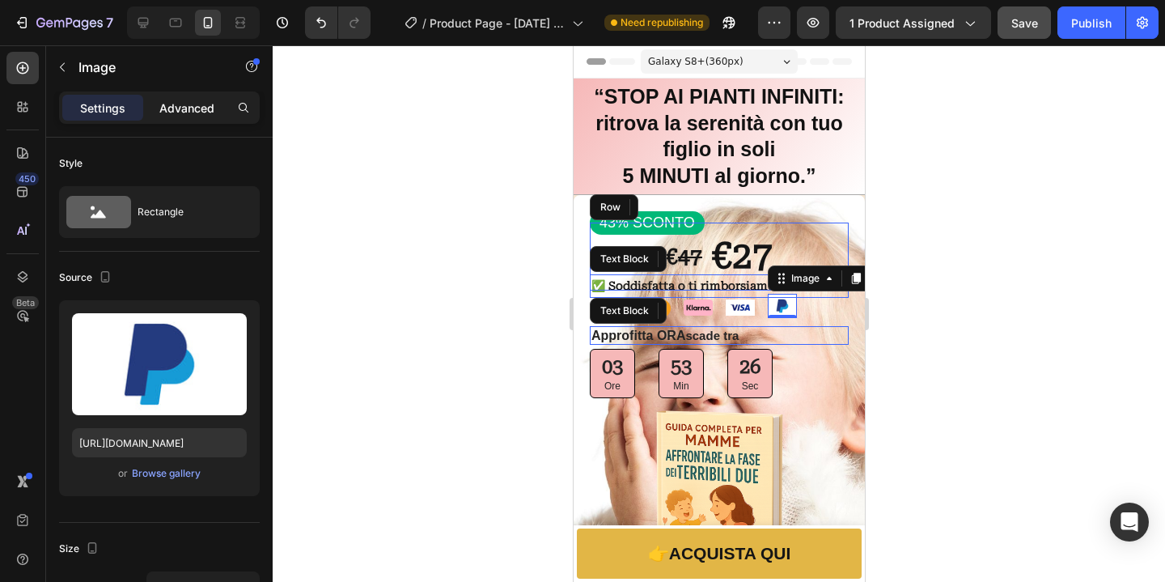
click at [197, 105] on p "Advanced" at bounding box center [186, 107] width 55 height 17
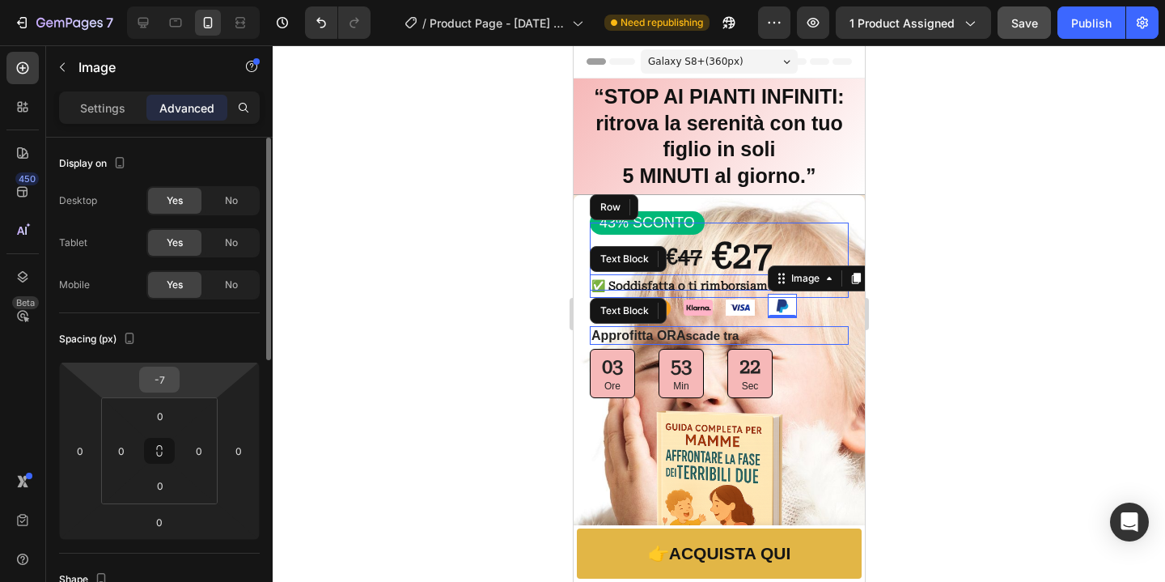
click at [165, 387] on input "-7" at bounding box center [159, 379] width 32 height 24
click at [163, 386] on input "-7" at bounding box center [159, 379] width 32 height 24
type input "-6"
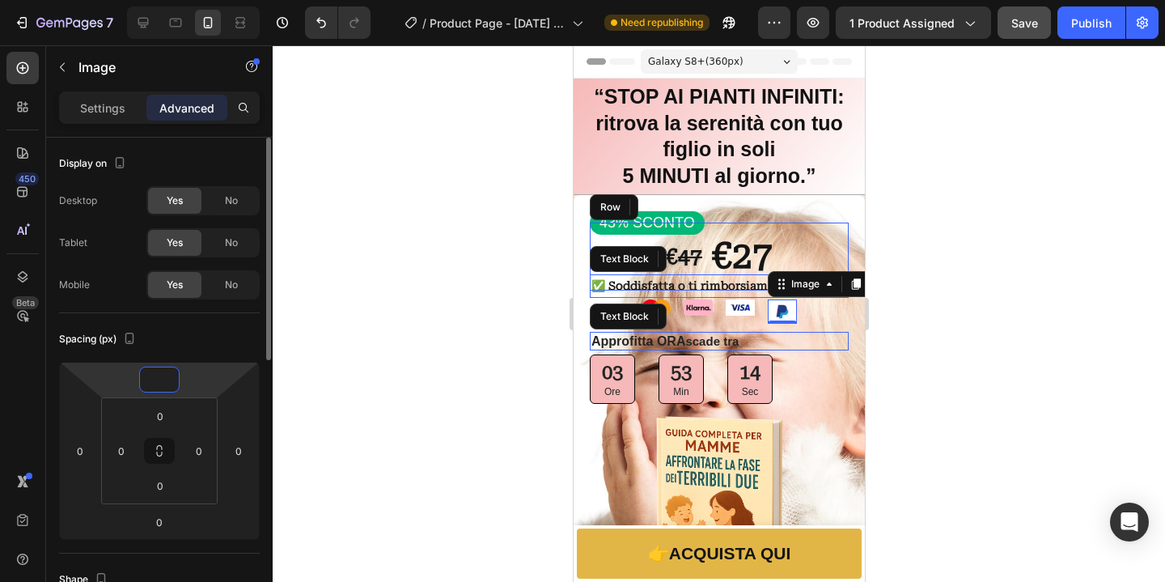
type input "-5"
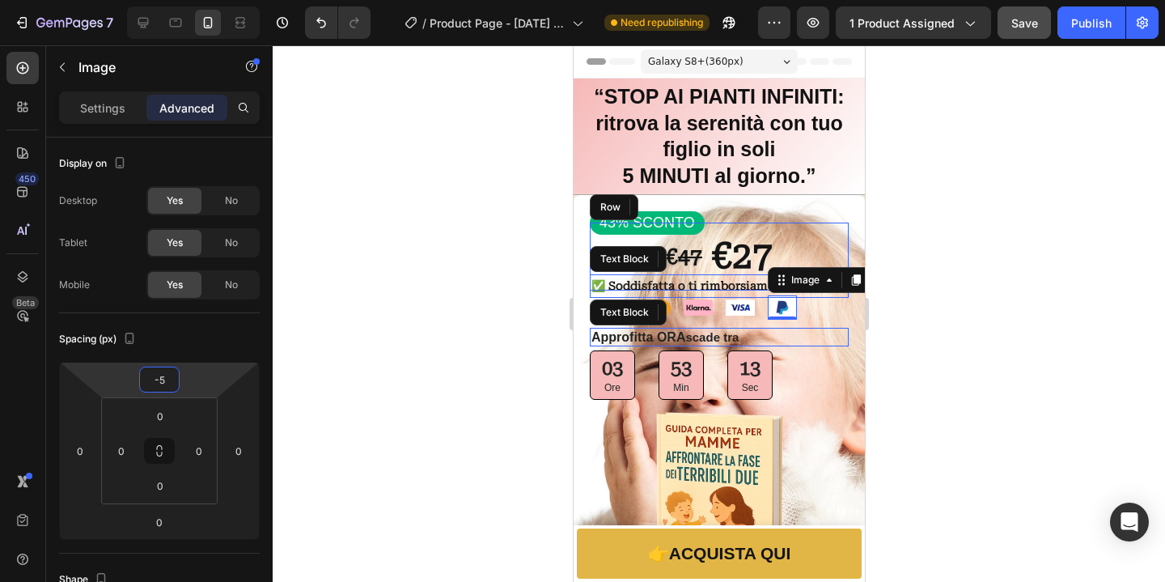
click at [1032, 337] on div at bounding box center [719, 313] width 892 height 536
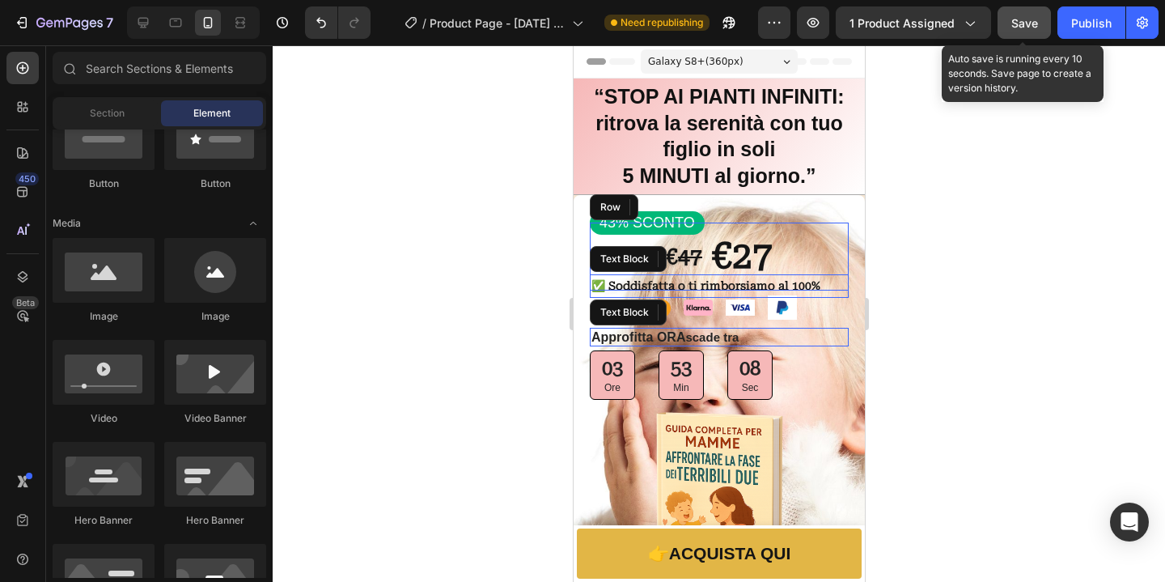
click at [1033, 28] on span "Save" at bounding box center [1024, 23] width 27 height 14
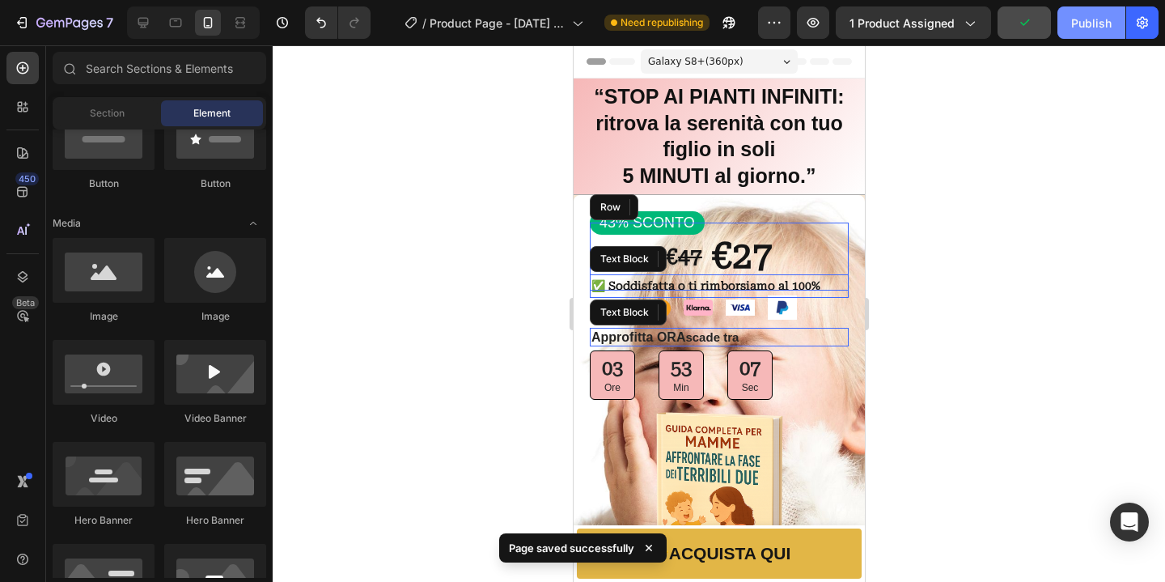
click at [1096, 24] on div "Publish" at bounding box center [1091, 23] width 40 height 17
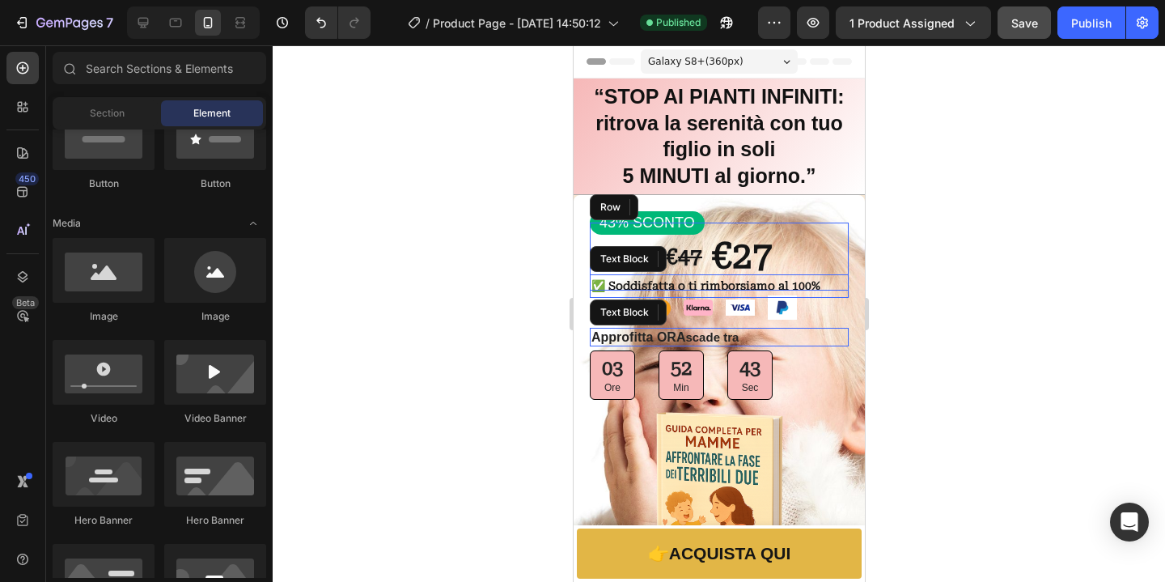
click at [1019, 341] on div at bounding box center [719, 313] width 892 height 536
click at [768, 338] on p "Approfitta ORA scade tra" at bounding box center [719, 337] width 256 height 16
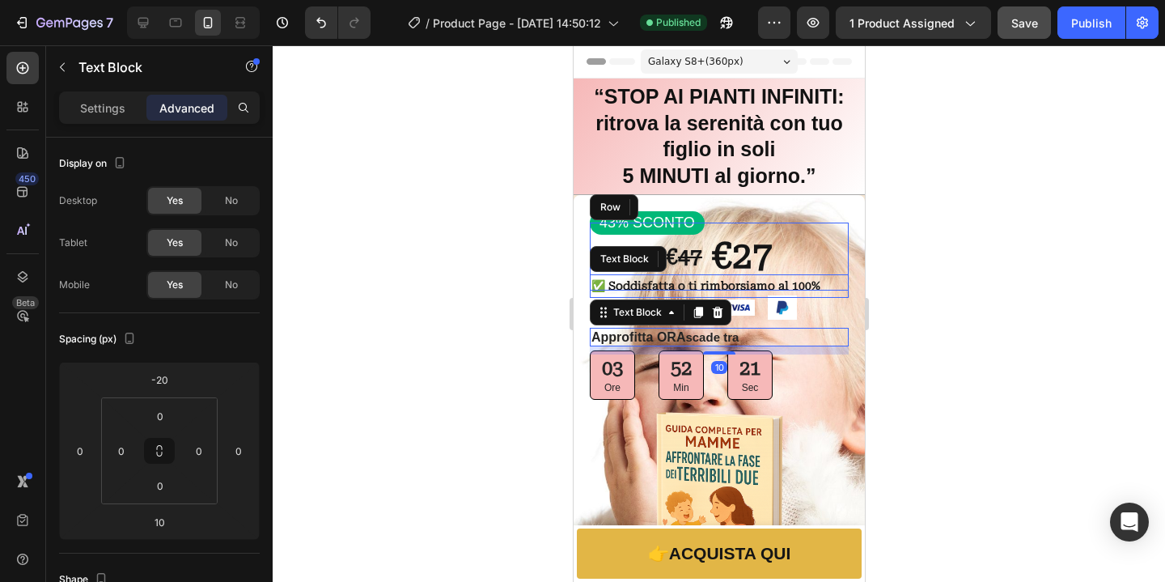
click at [965, 346] on div at bounding box center [719, 313] width 892 height 536
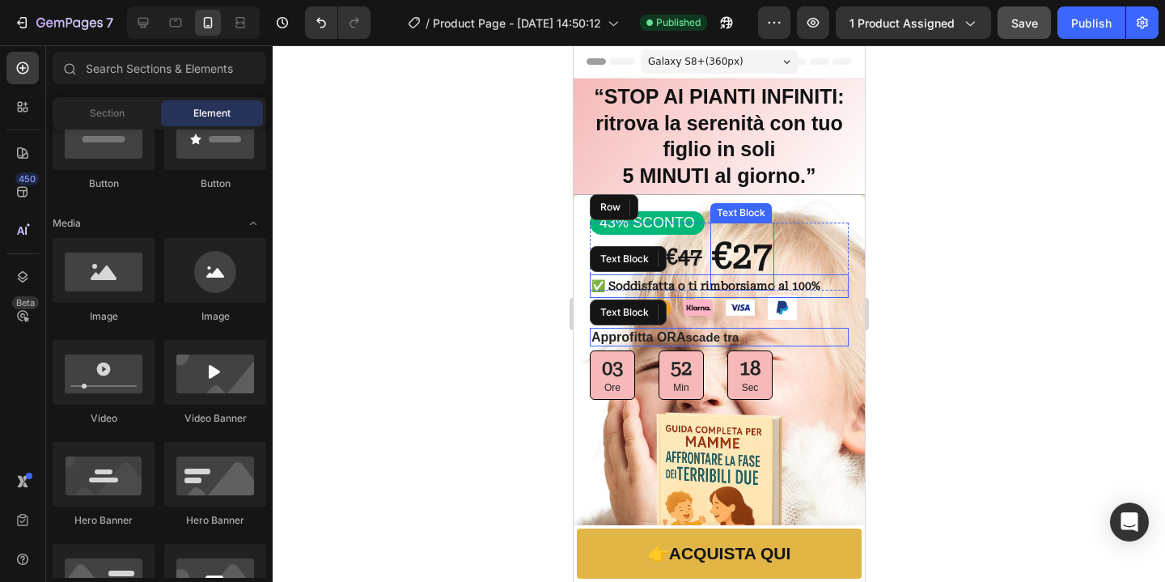
click at [765, 260] on strong "€27" at bounding box center [741, 256] width 61 height 42
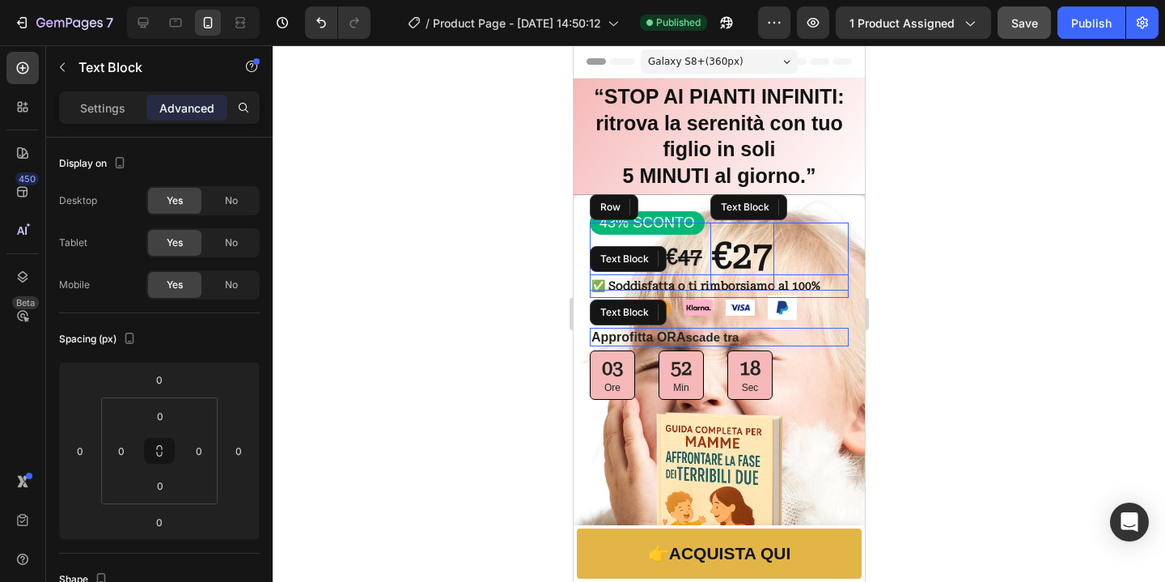
click at [765, 260] on strong "€27" at bounding box center [741, 256] width 61 height 42
click at [896, 294] on div at bounding box center [719, 313] width 892 height 536
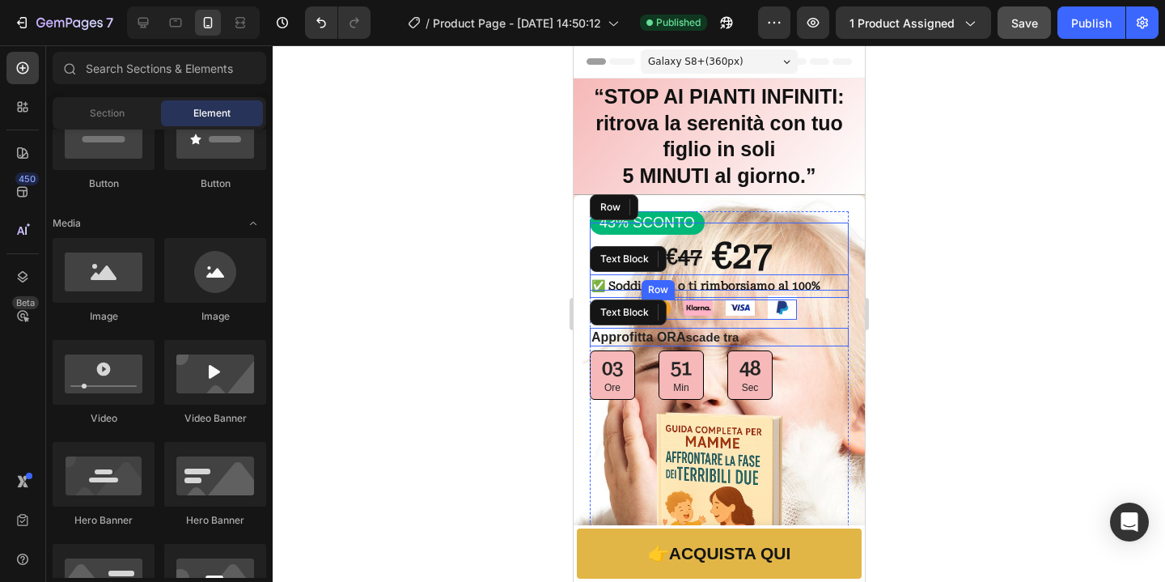
click at [755, 315] on div "Image Image Image Image Row" at bounding box center [718, 309] width 155 height 20
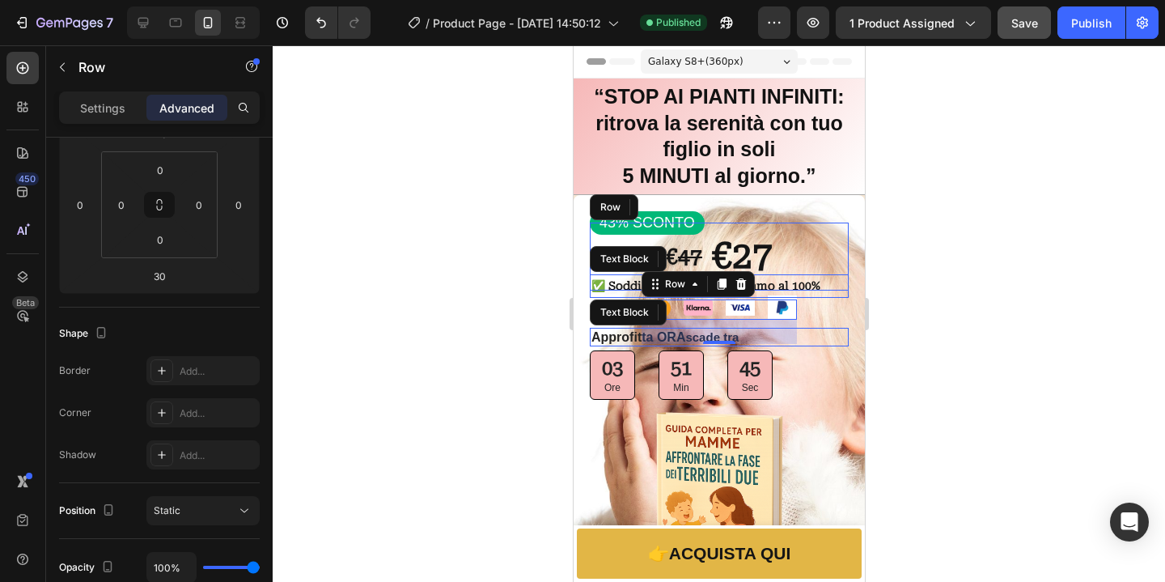
scroll to position [589, 0]
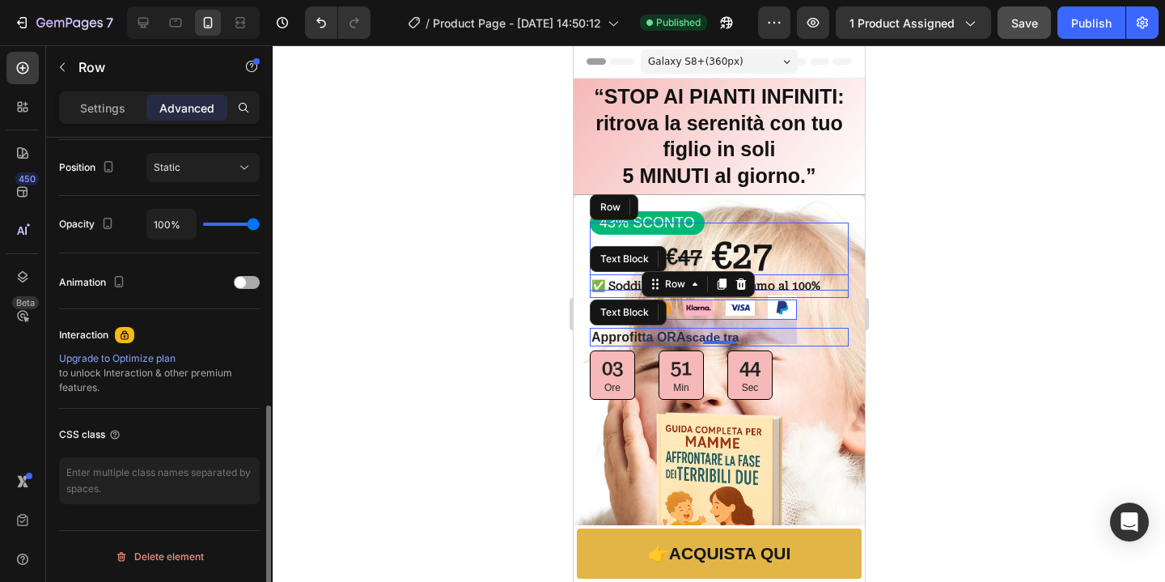
click at [259, 286] on div at bounding box center [247, 282] width 26 height 11
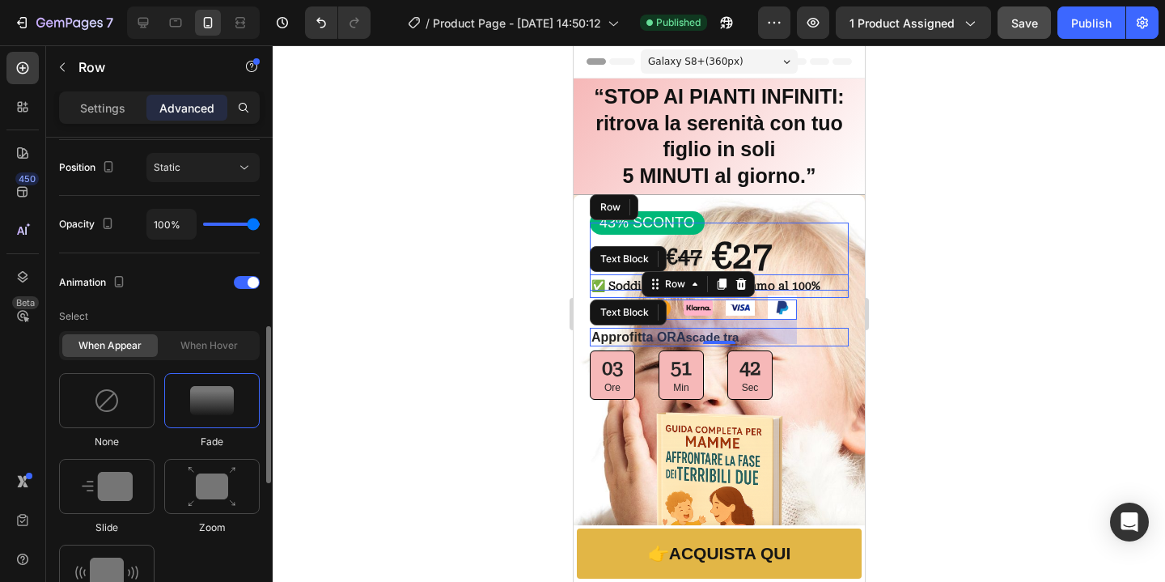
click at [214, 400] on img at bounding box center [212, 400] width 44 height 29
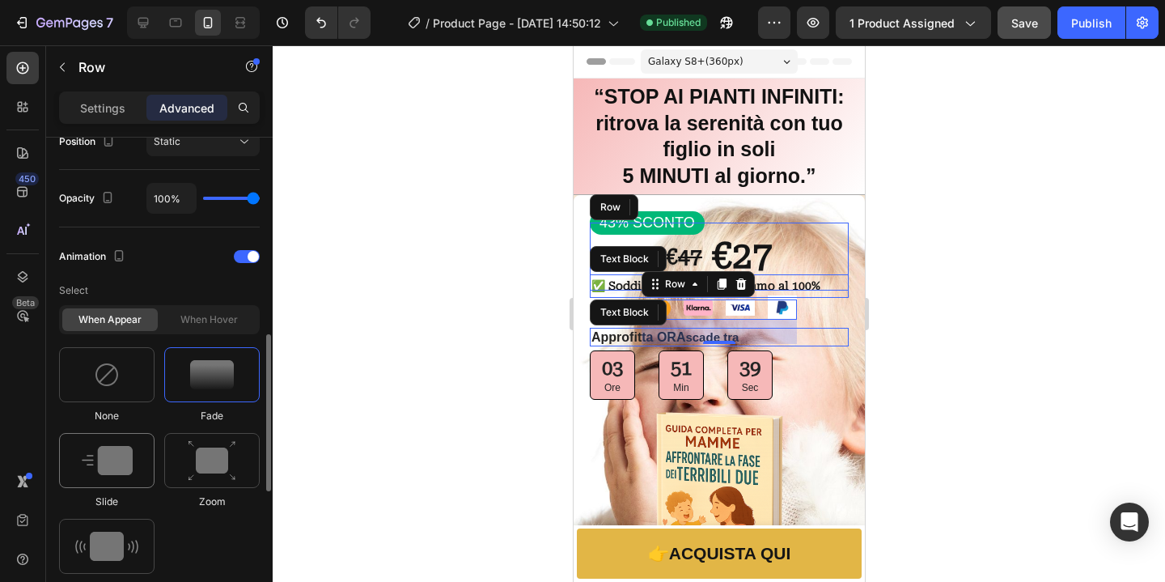
click at [122, 469] on img at bounding box center [107, 460] width 51 height 29
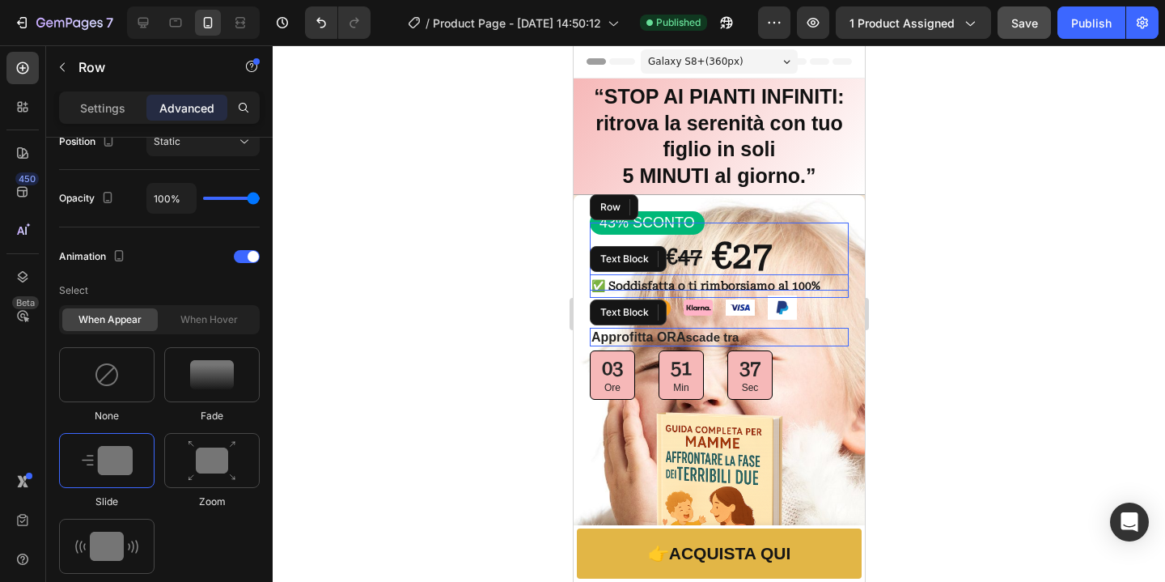
scroll to position [848, 0]
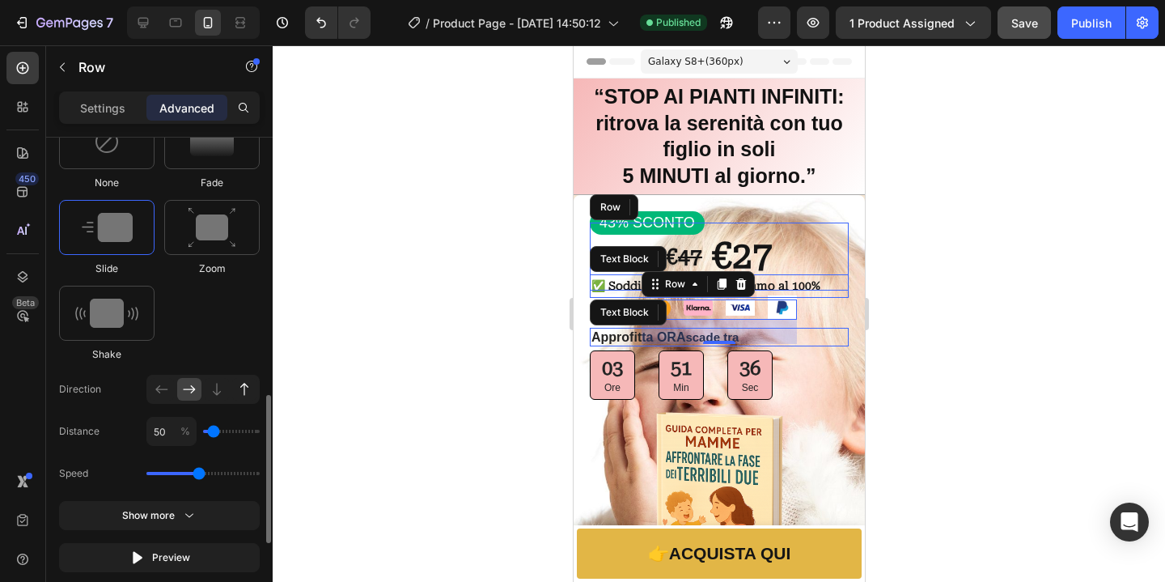
click at [241, 396] on icon at bounding box center [244, 389] width 16 height 16
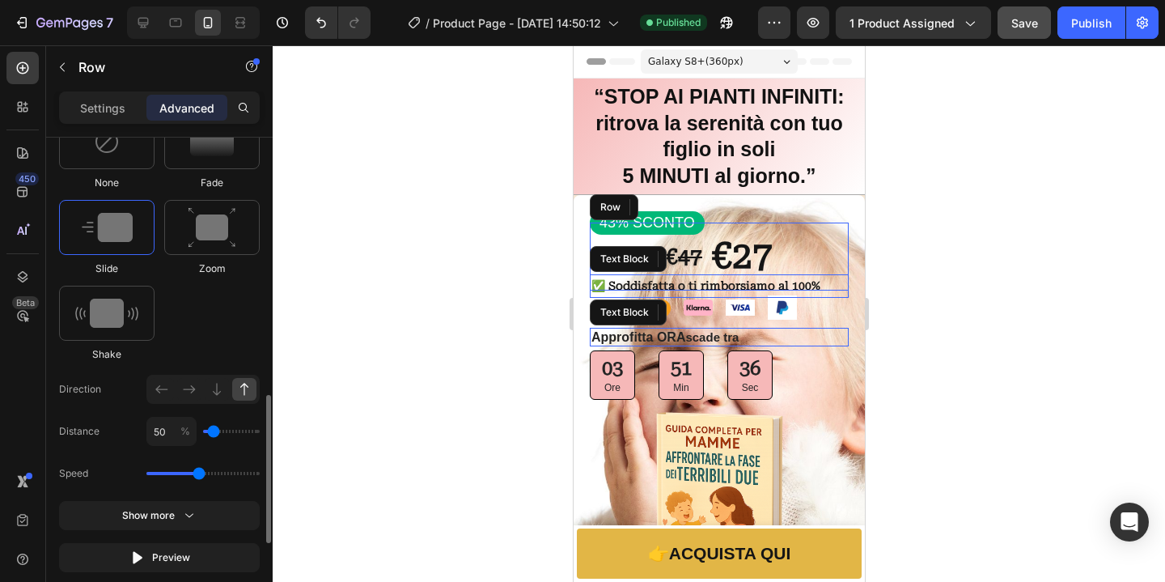
type input "100"
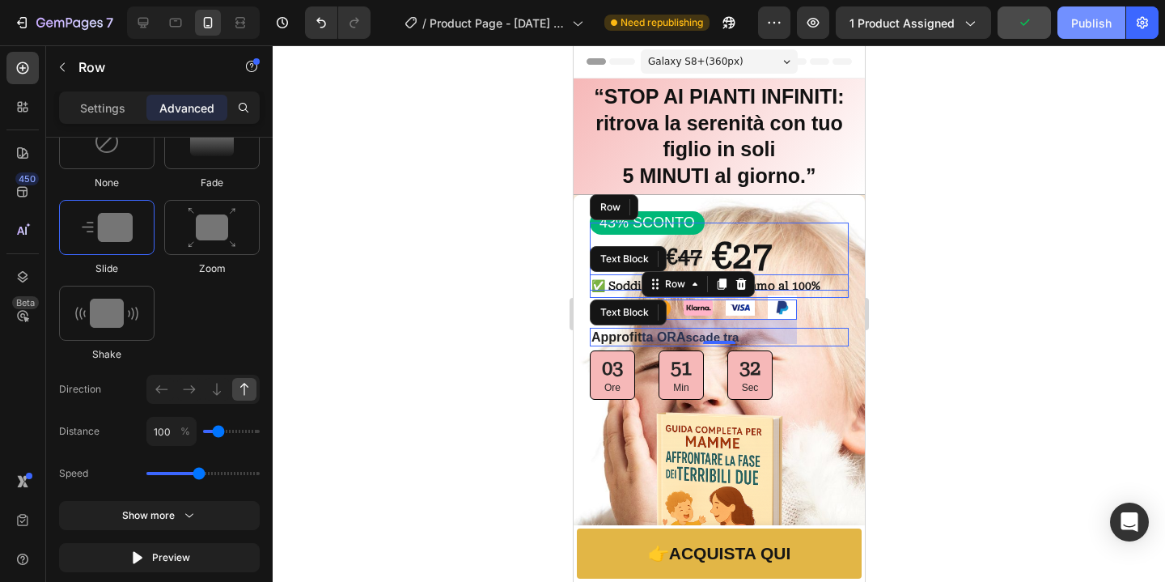
click at [1077, 23] on div "Publish" at bounding box center [1091, 23] width 40 height 17
click at [971, 306] on div at bounding box center [719, 313] width 892 height 536
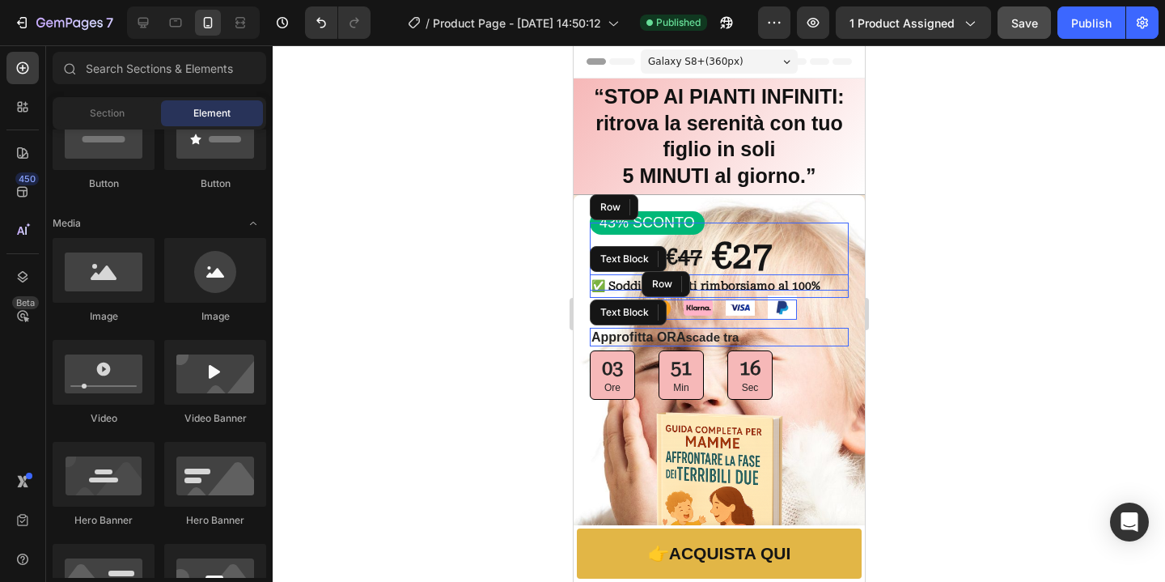
scroll to position [427, 0]
click at [776, 309] on img at bounding box center [781, 307] width 29 height 24
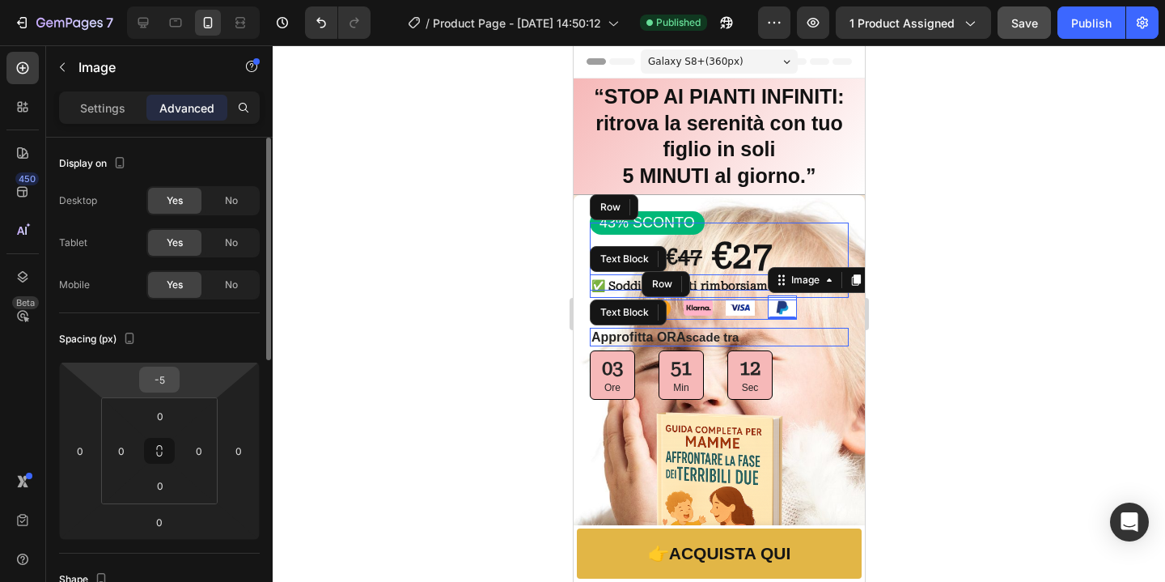
click at [166, 385] on input "-5" at bounding box center [159, 379] width 32 height 24
click at [171, 385] on input "-5" at bounding box center [159, 379] width 32 height 24
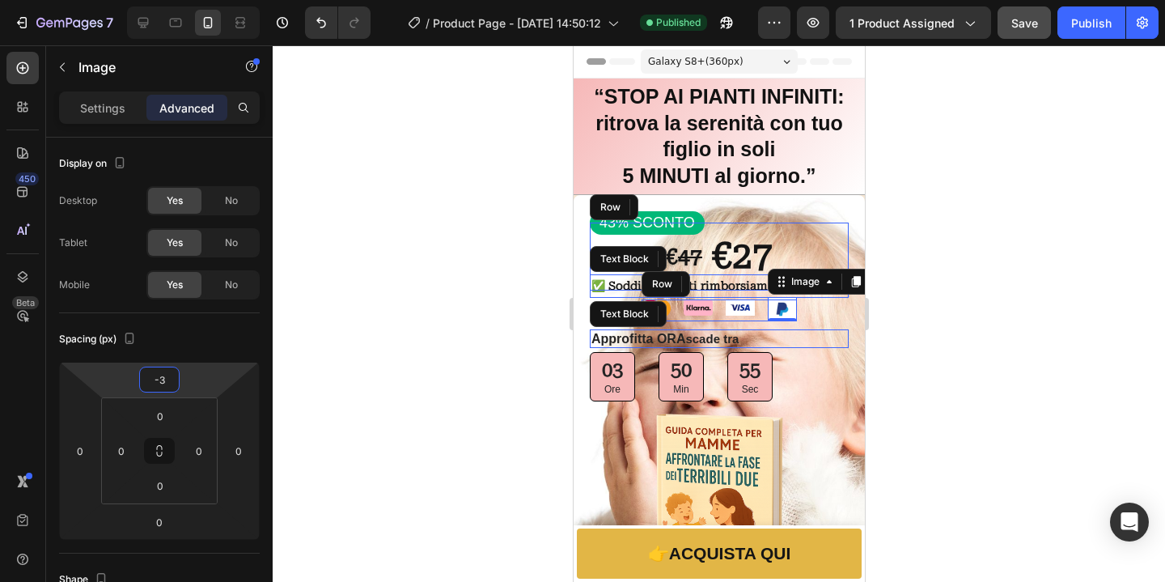
type input "-3"
click at [1034, 35] on button "Save" at bounding box center [1023, 22] width 53 height 32
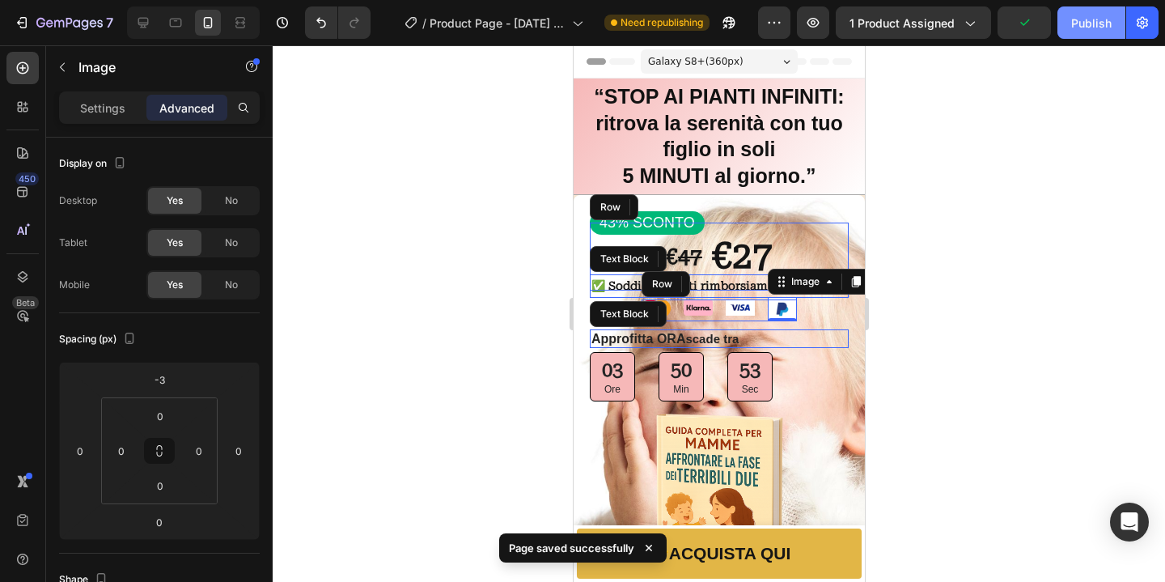
click at [1075, 23] on div "Publish" at bounding box center [1091, 23] width 40 height 17
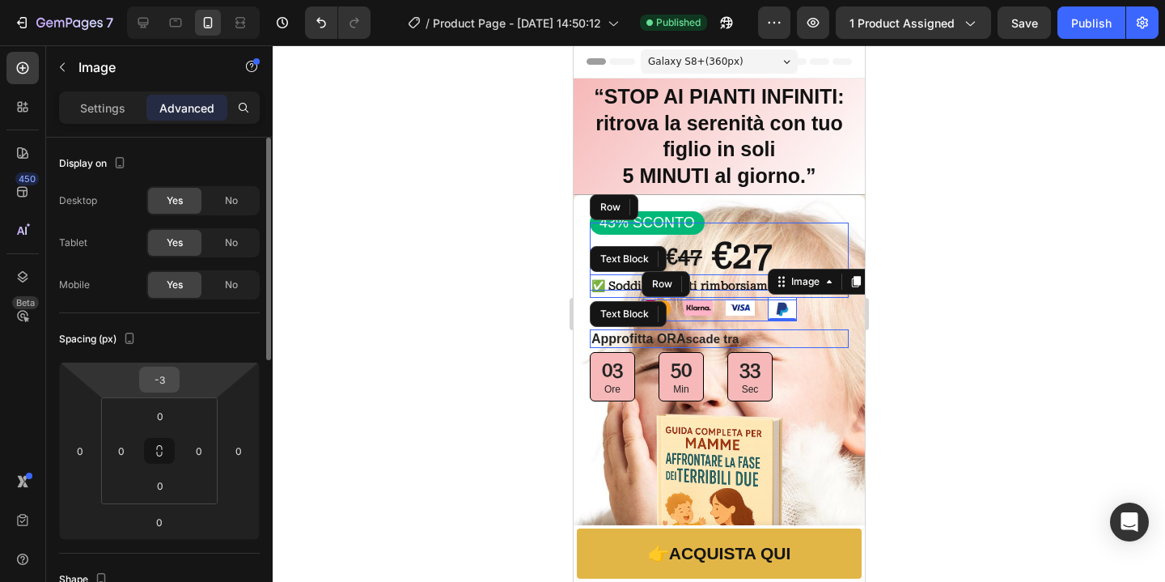
click at [159, 383] on input "-3" at bounding box center [159, 379] width 32 height 24
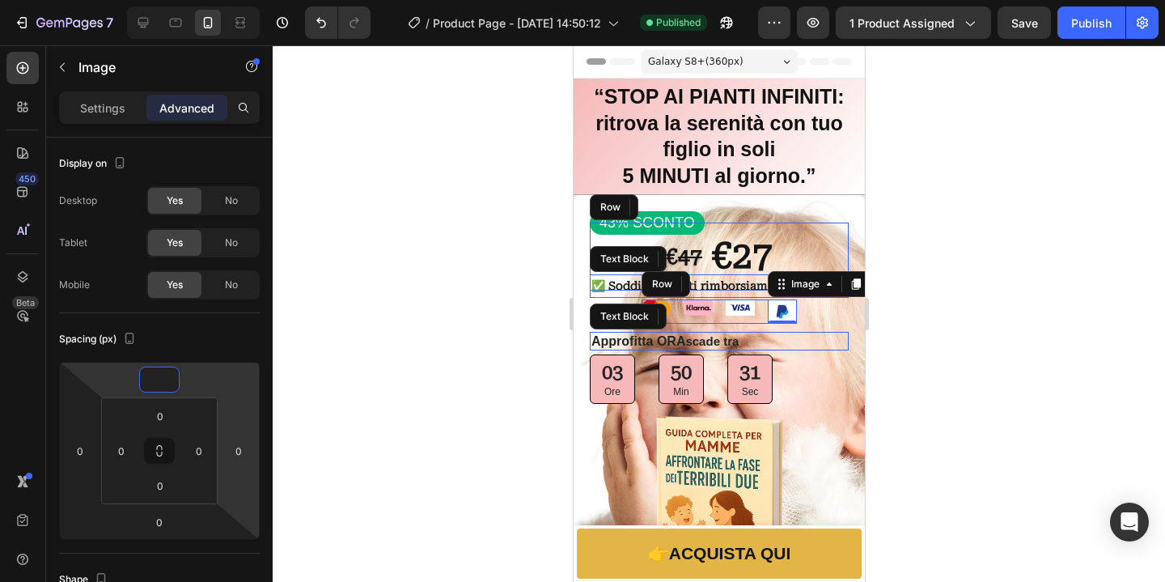
type input "-2"
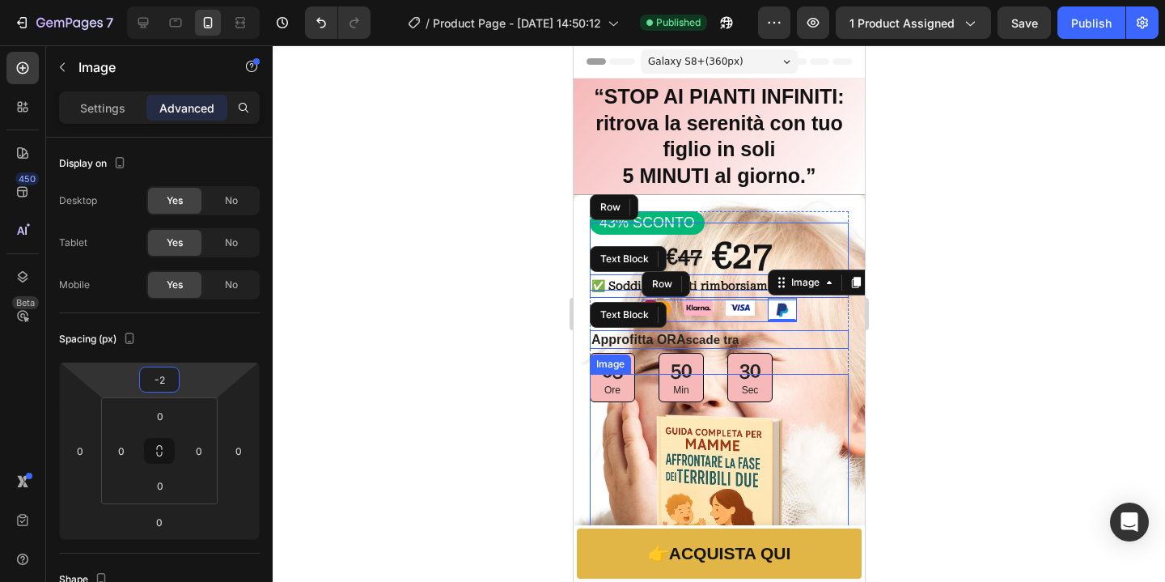
click at [1000, 381] on div at bounding box center [719, 313] width 892 height 536
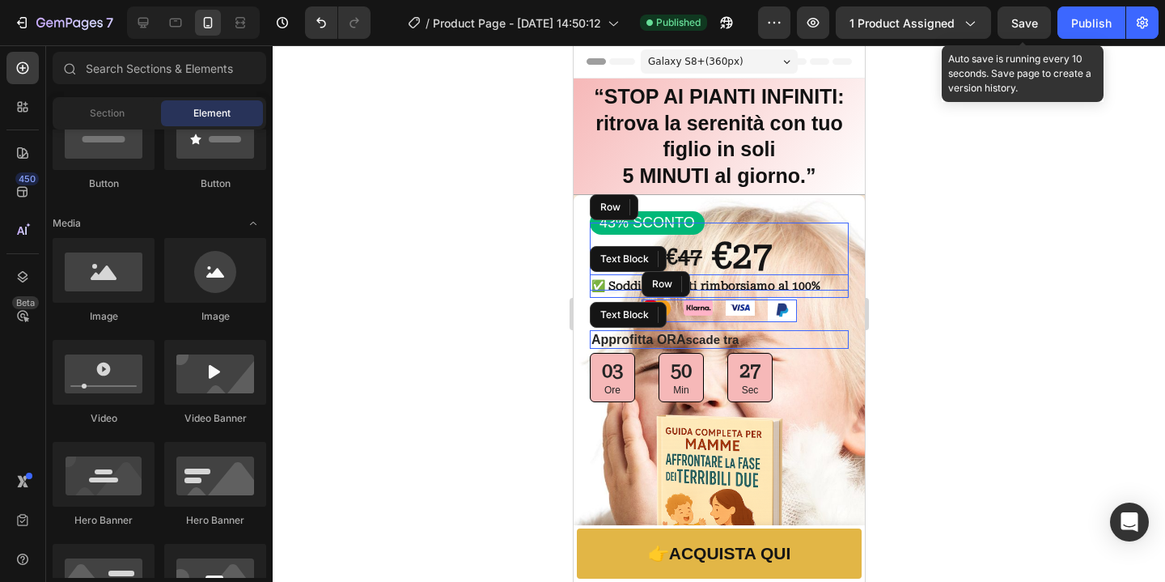
click at [1035, 28] on span "Save" at bounding box center [1024, 23] width 27 height 14
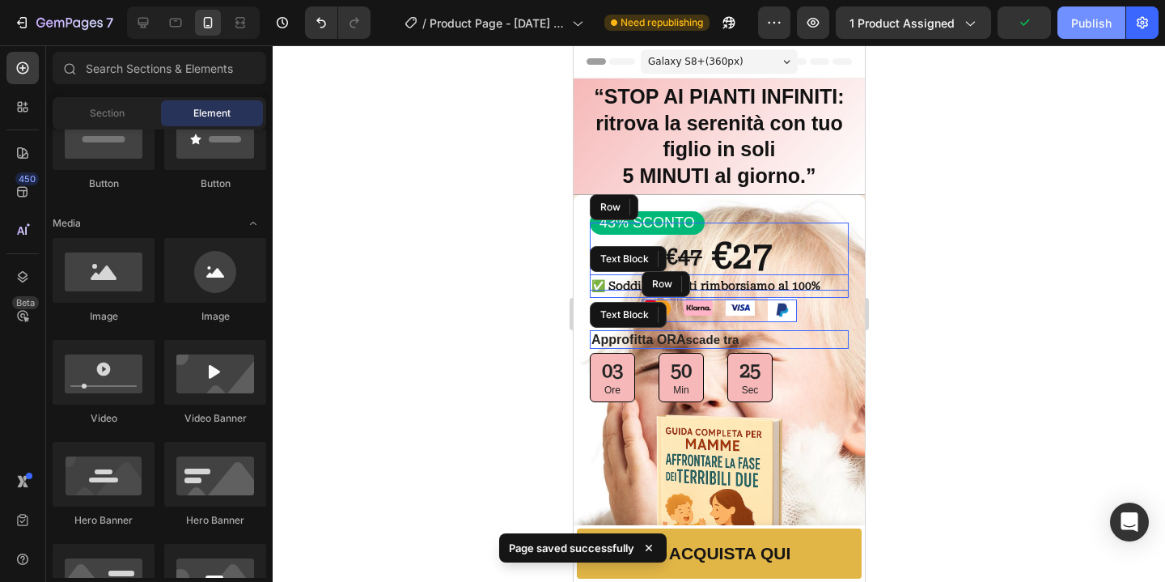
click at [1087, 23] on div "Publish" at bounding box center [1091, 23] width 40 height 17
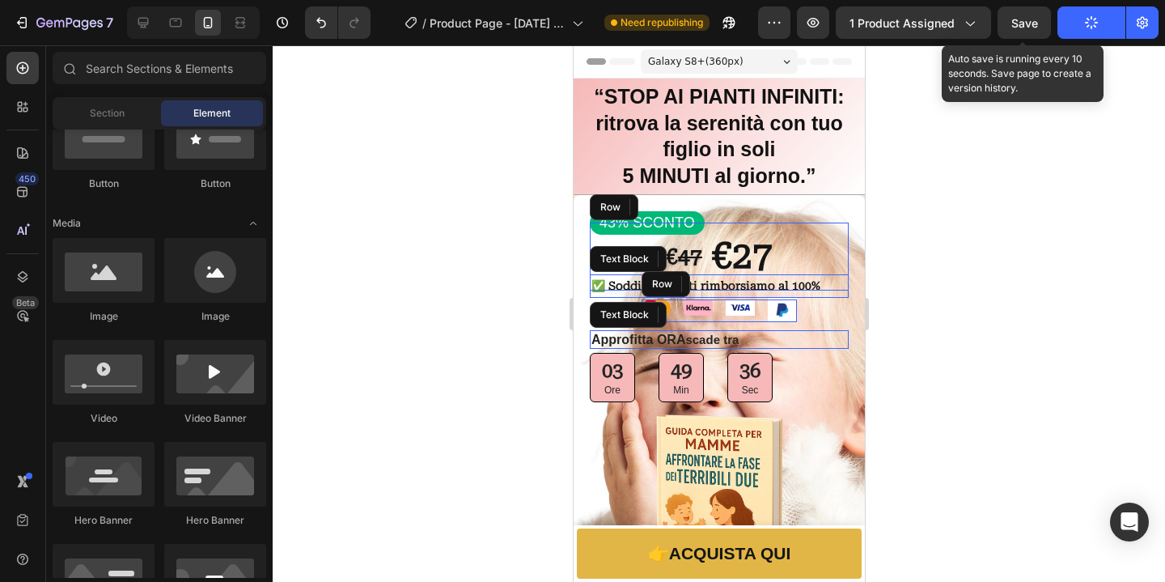
click at [1022, 28] on span "Save" at bounding box center [1024, 23] width 27 height 14
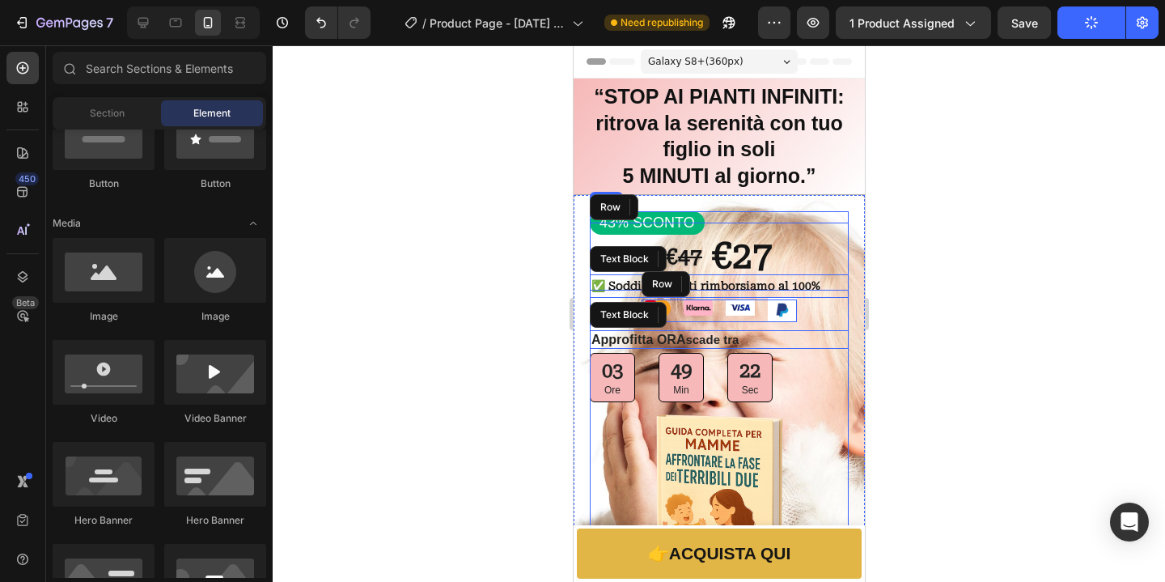
click at [977, 314] on div at bounding box center [719, 313] width 892 height 536
click at [1039, 293] on div at bounding box center [719, 313] width 892 height 536
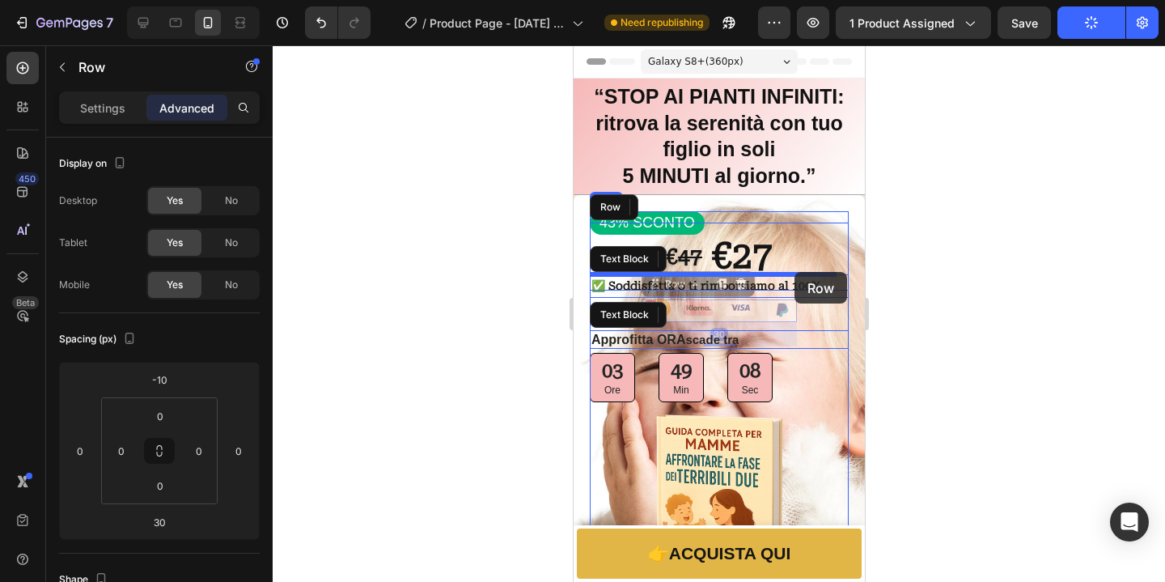
drag, startPoint x: 753, startPoint y: 315, endPoint x: 794, endPoint y: 272, distance: 58.9
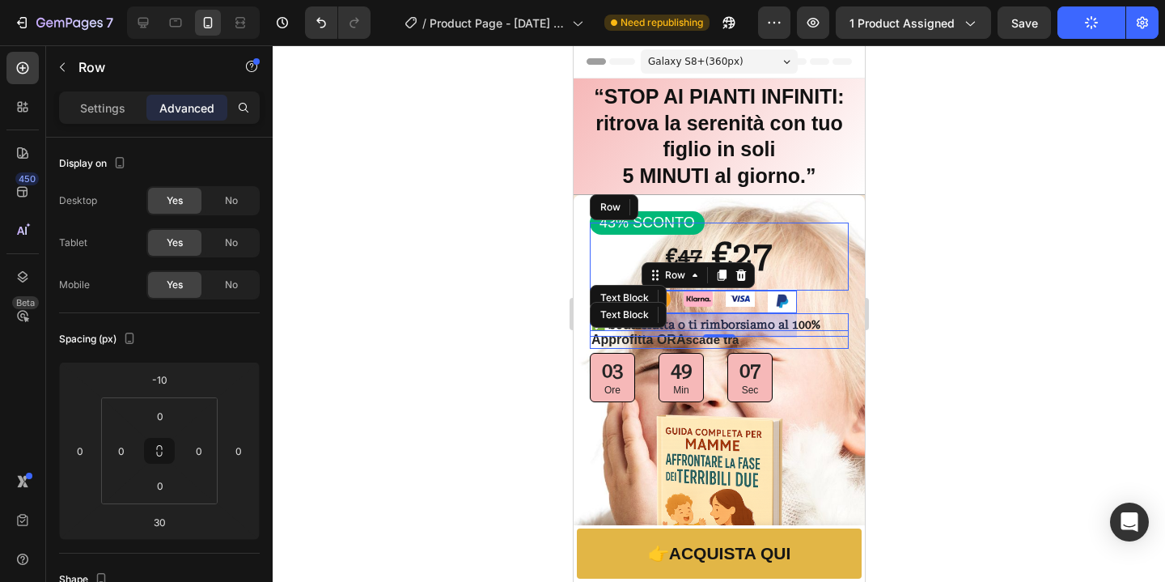
click at [940, 298] on div at bounding box center [719, 313] width 892 height 536
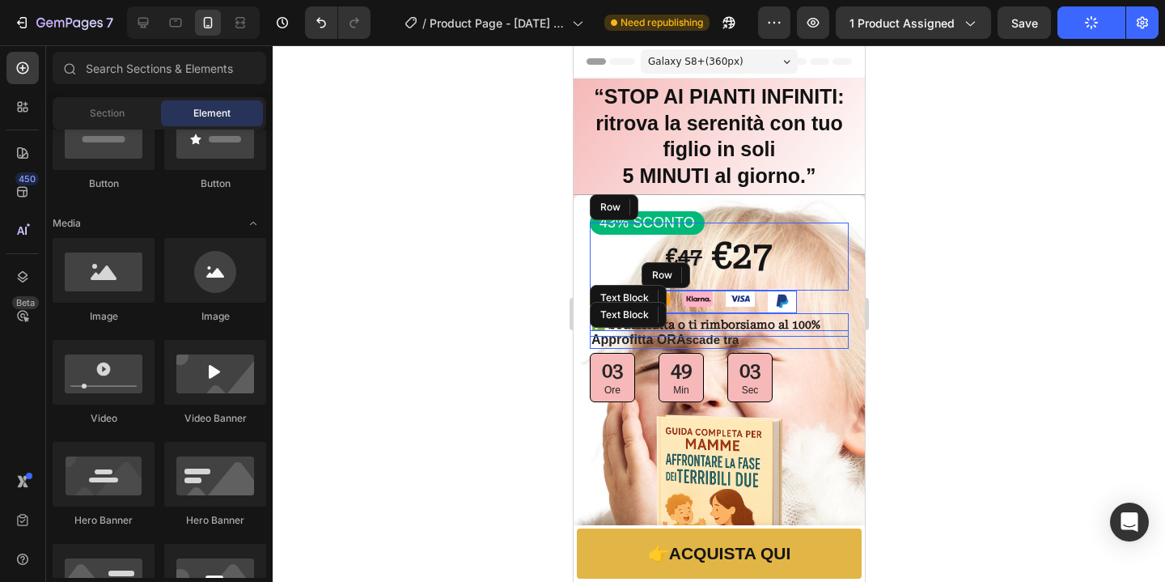
click at [993, 302] on div at bounding box center [719, 313] width 892 height 536
click at [993, 301] on div at bounding box center [719, 313] width 892 height 536
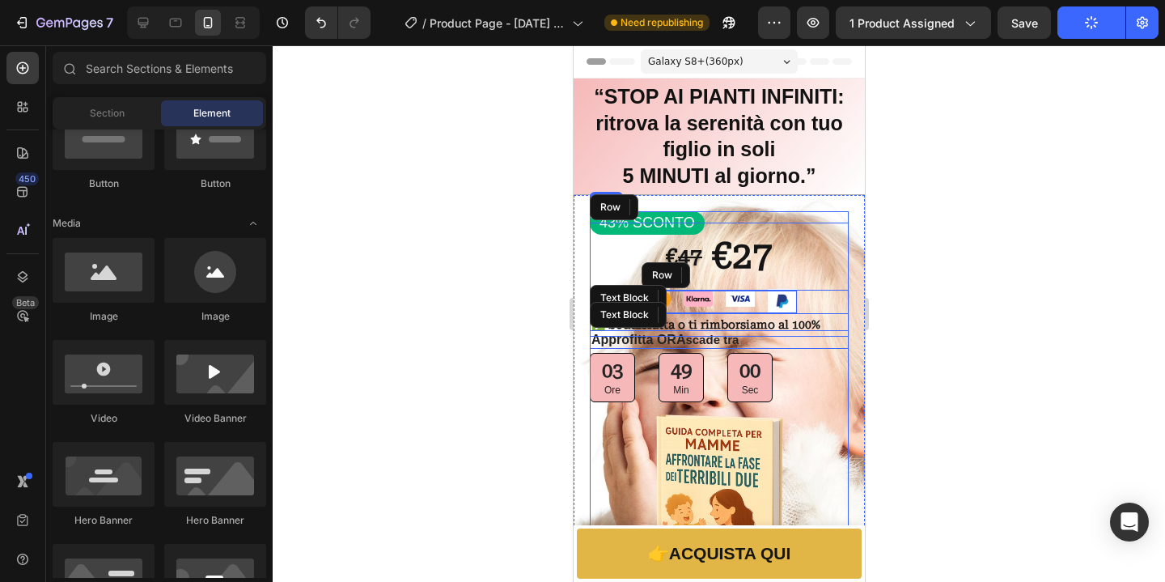
click at [794, 303] on div "43% SCONTO Text Block € 47 Text Block €27 Text Block Row Image Image Image Imag…" at bounding box center [718, 312] width 259 height 203
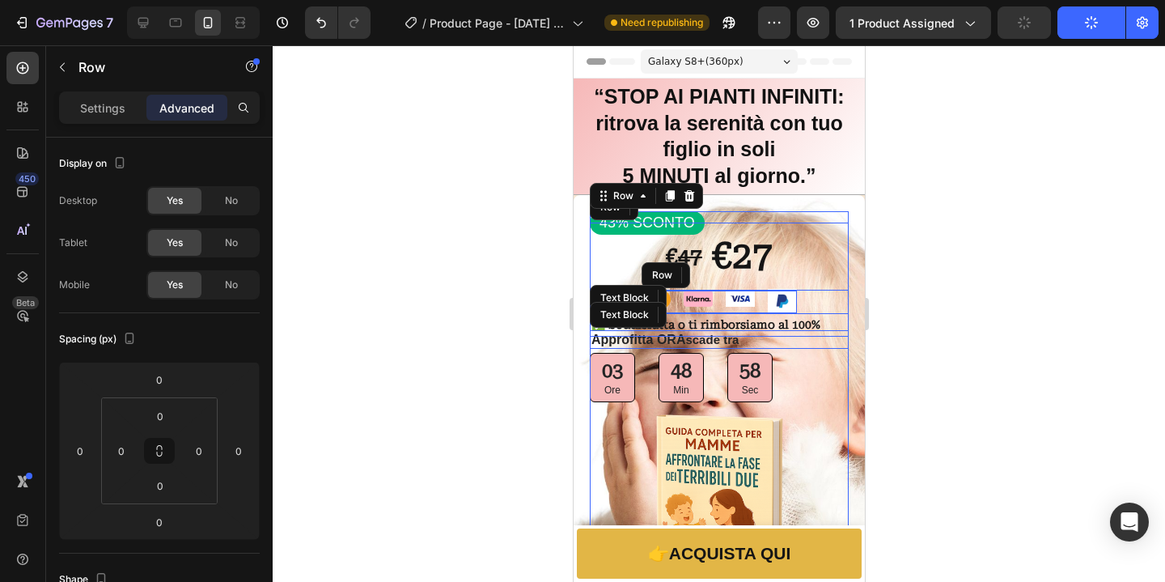
click at [887, 307] on div at bounding box center [719, 313] width 892 height 536
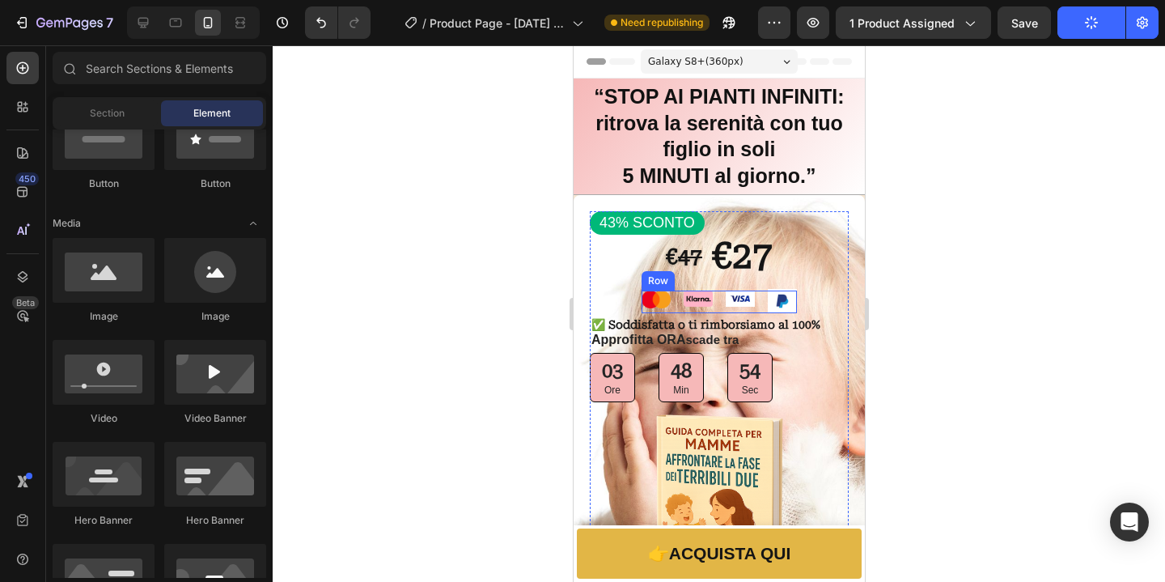
click at [654, 309] on div "Image" at bounding box center [655, 301] width 29 height 23
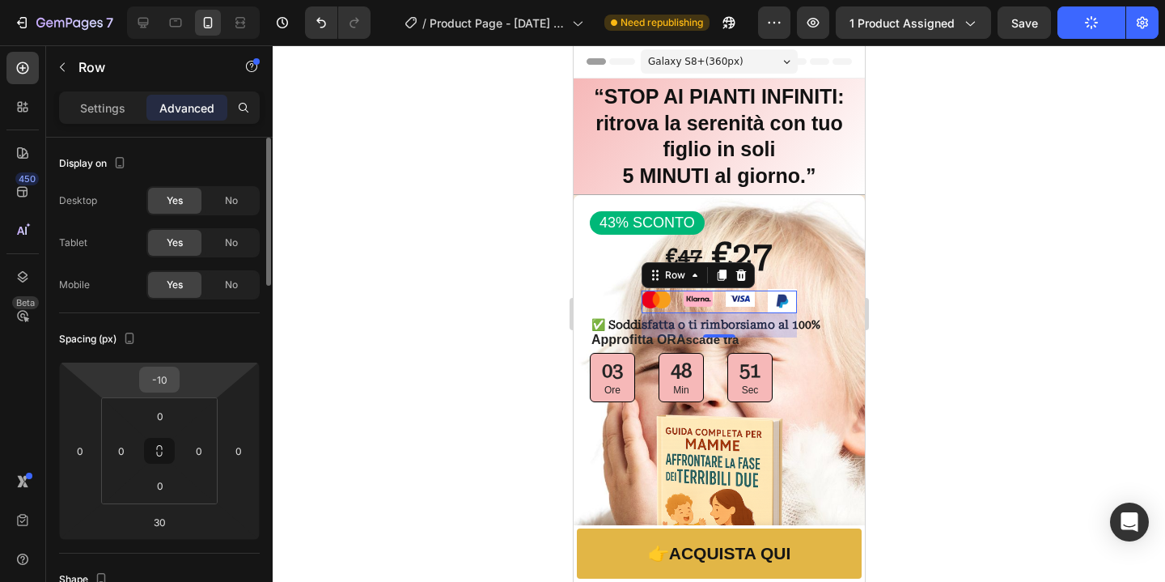
click at [163, 383] on input "-10" at bounding box center [159, 379] width 32 height 24
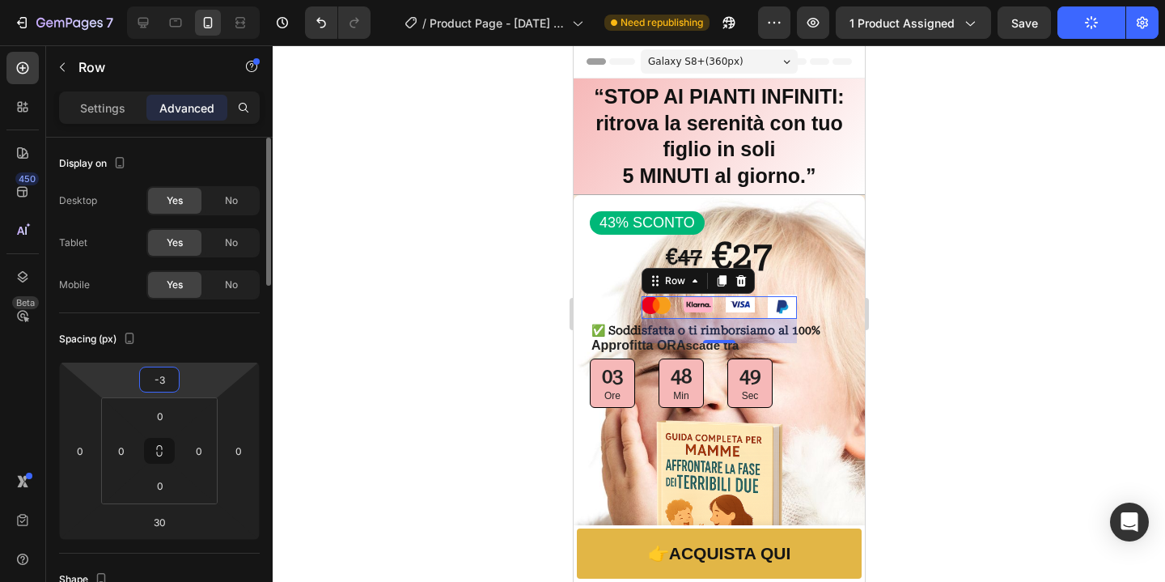
type input "-30"
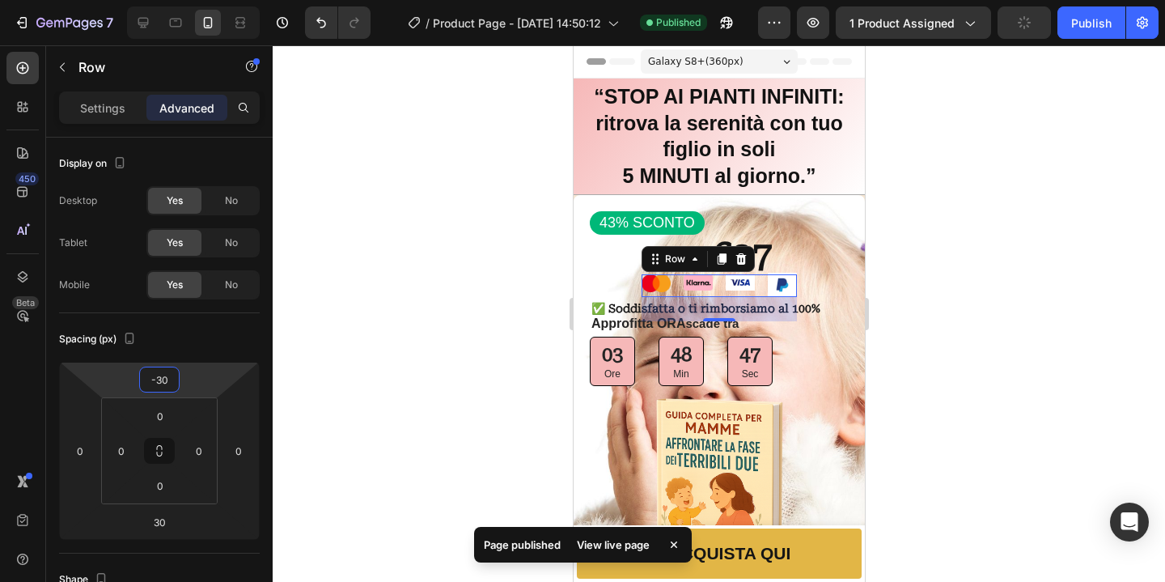
click at [1083, 378] on div at bounding box center [719, 313] width 892 height 536
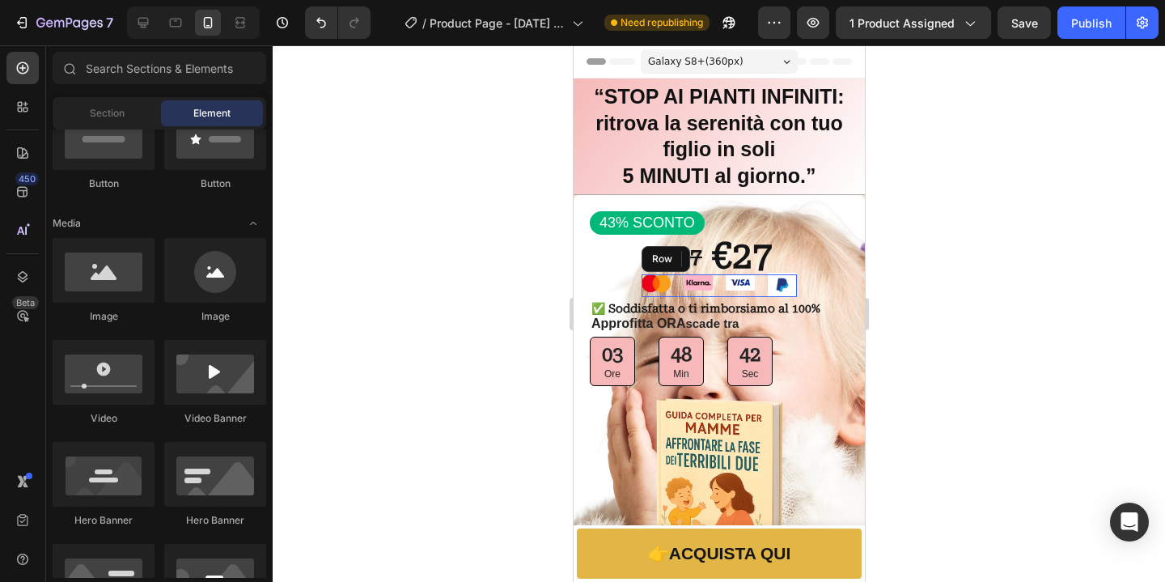
click at [958, 287] on div at bounding box center [719, 313] width 892 height 536
click at [1092, 28] on div "Publish" at bounding box center [1091, 23] width 40 height 17
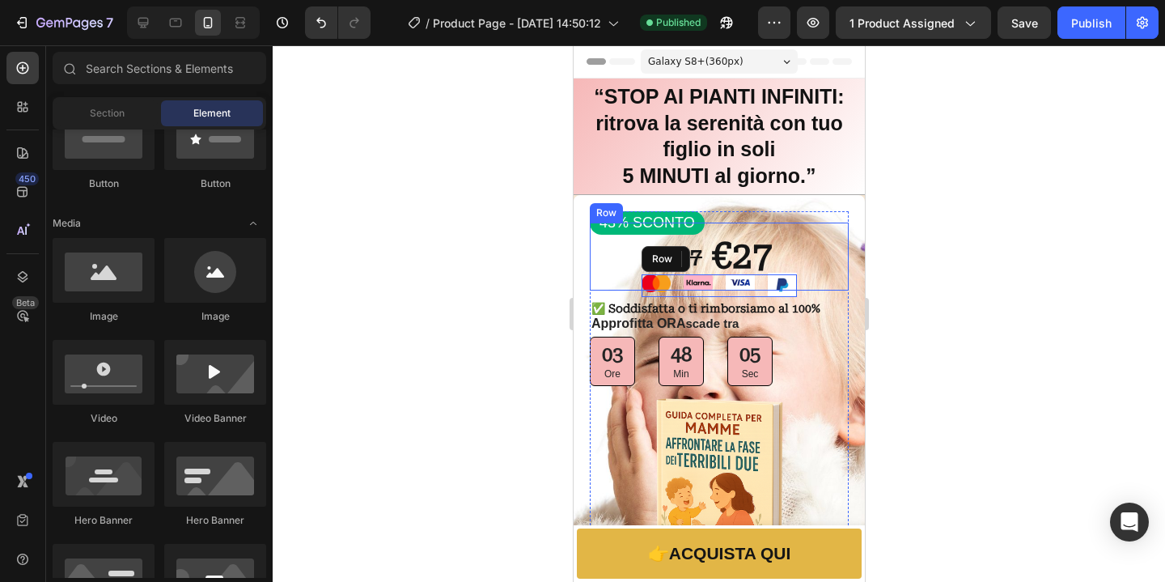
click at [798, 260] on div "€ 47 Text Block €27 Text Block Row" at bounding box center [718, 255] width 259 height 67
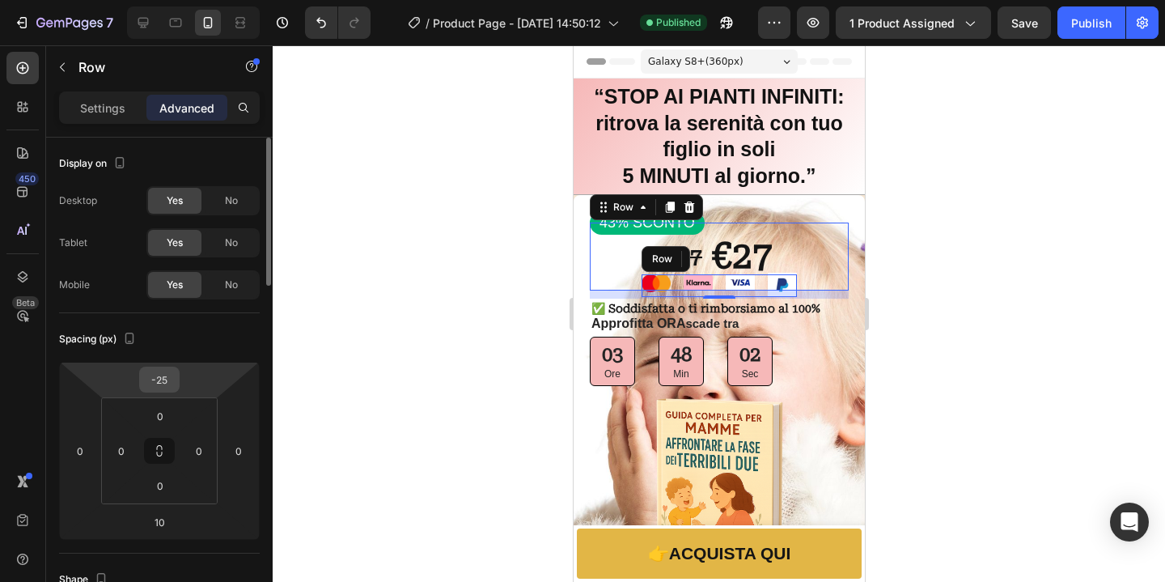
click at [173, 383] on input "-25" at bounding box center [159, 379] width 32 height 24
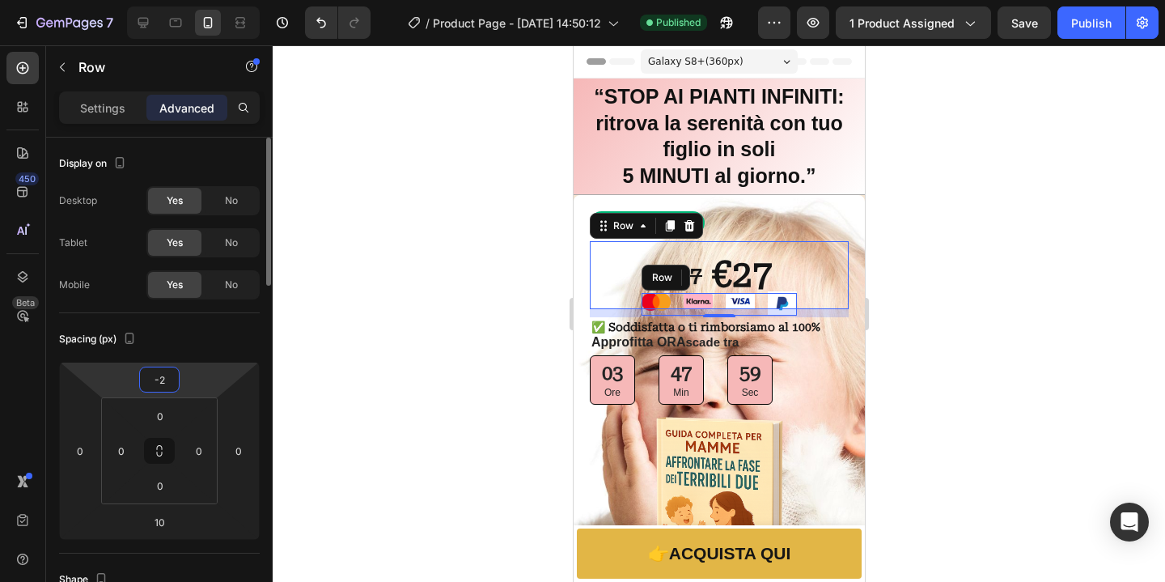
type input "-20"
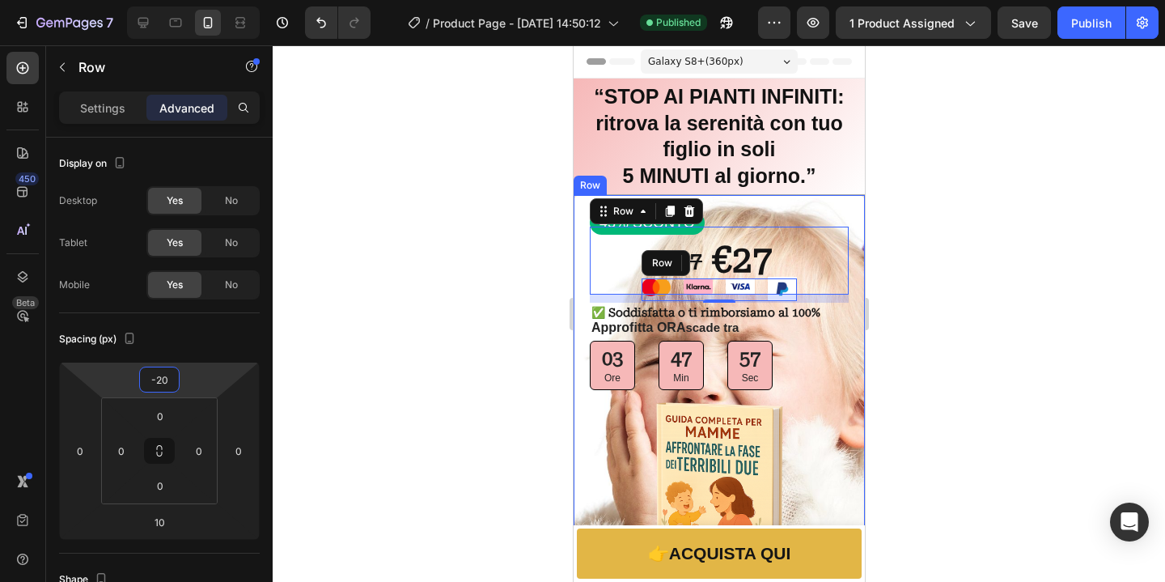
drag, startPoint x: 1113, startPoint y: 365, endPoint x: 1103, endPoint y: 367, distance: 10.8
click at [1115, 365] on div at bounding box center [719, 313] width 892 height 536
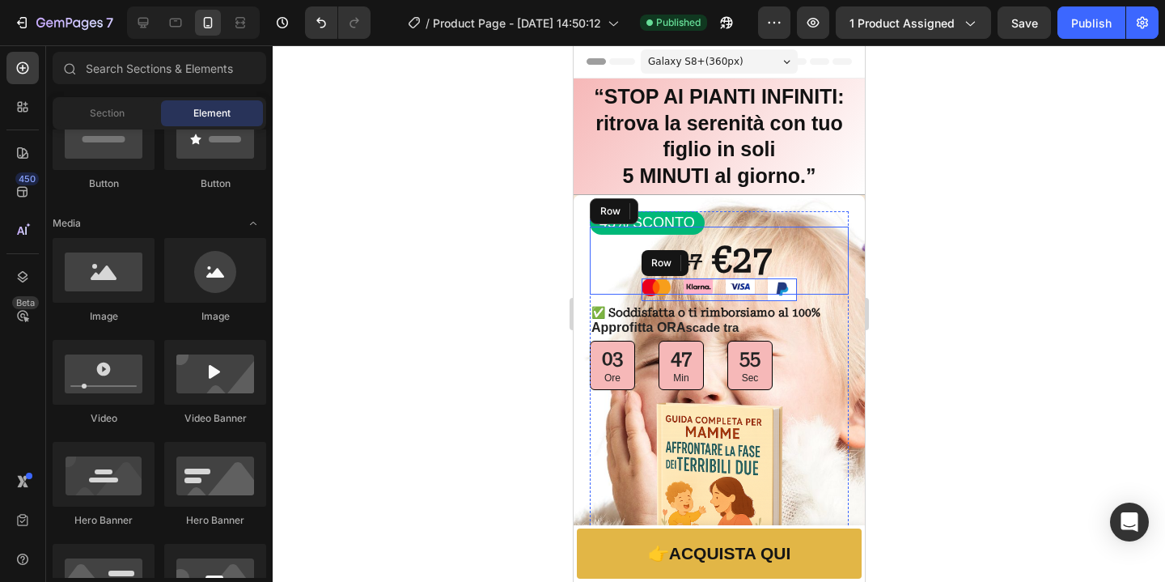
click at [738, 300] on div "Image" at bounding box center [739, 289] width 29 height 23
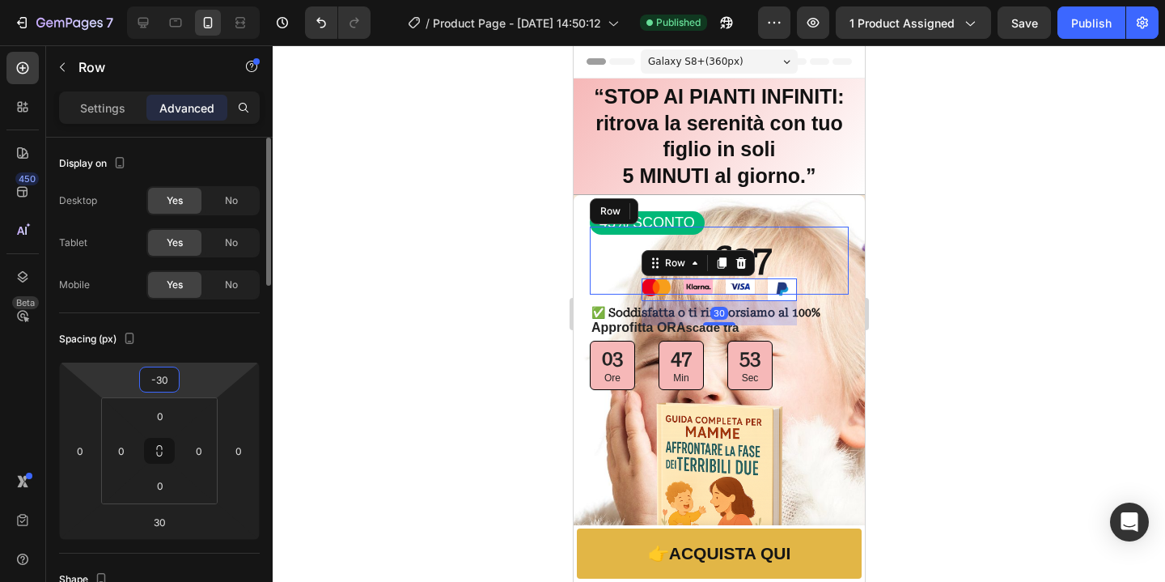
click at [162, 379] on input "-30" at bounding box center [159, 379] width 32 height 24
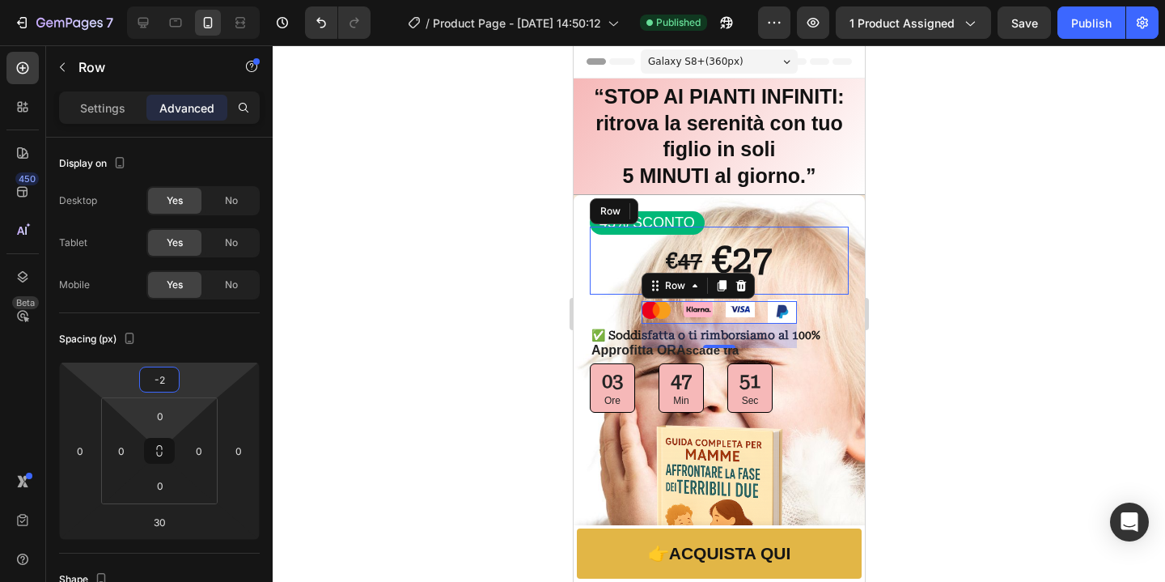
type input "-20"
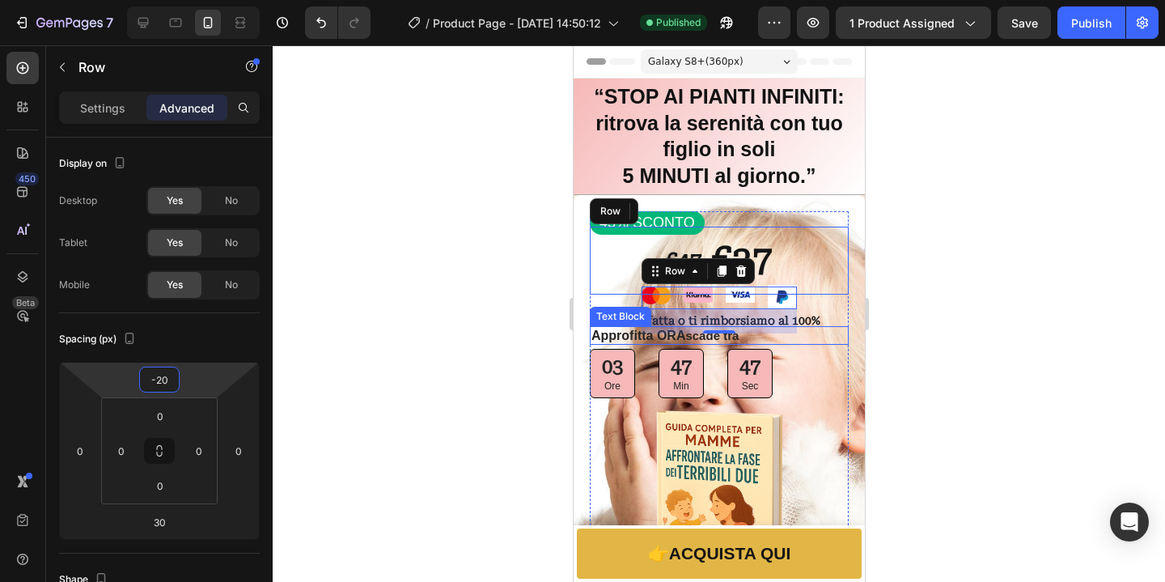
click at [756, 339] on p "Approfitta ORA scade tra" at bounding box center [719, 336] width 256 height 16
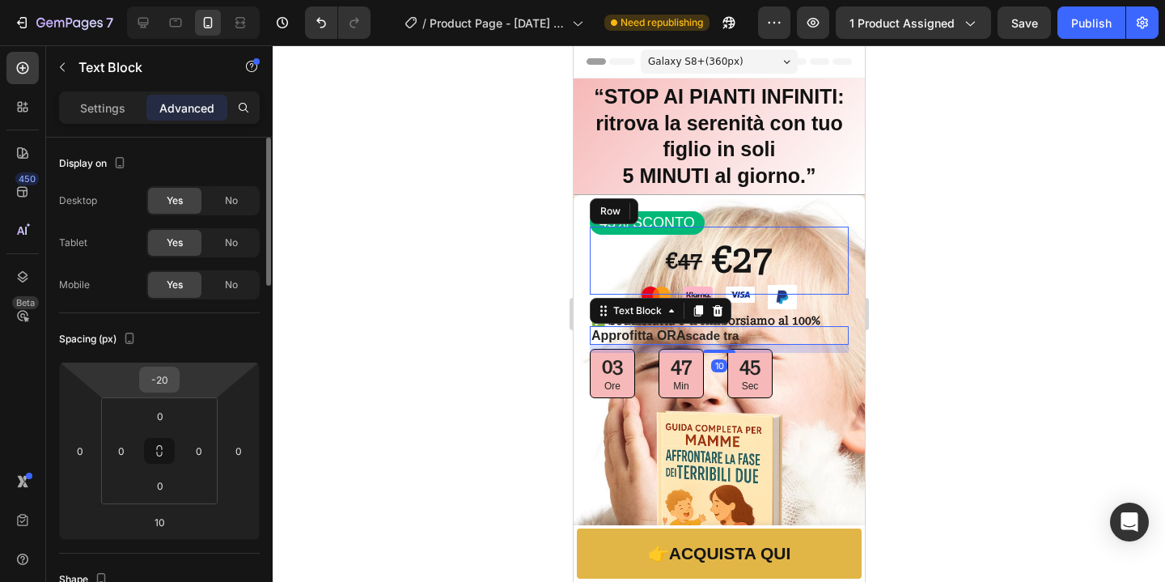
click at [165, 386] on input "-20" at bounding box center [159, 379] width 32 height 24
click at [166, 383] on input "-20" at bounding box center [159, 379] width 32 height 24
type input "-2"
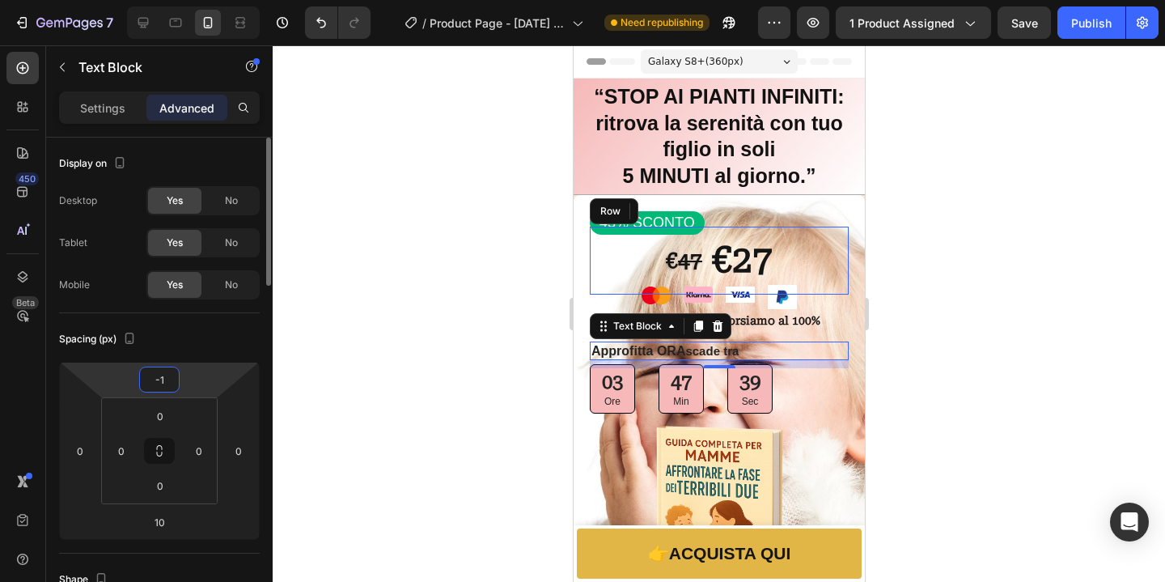
type input "-10"
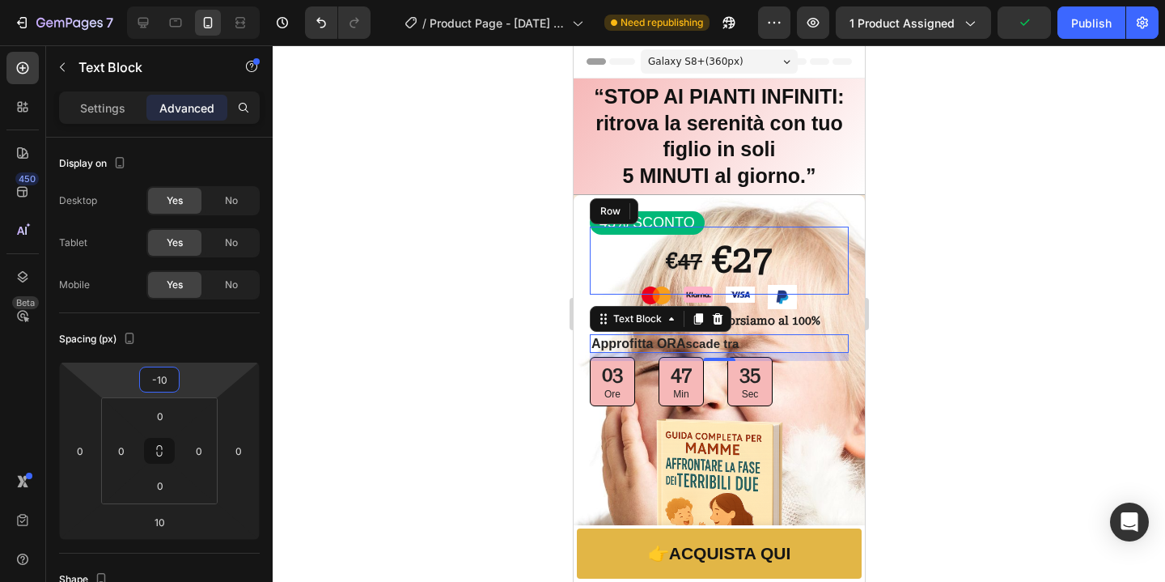
click at [1058, 436] on div at bounding box center [719, 313] width 892 height 536
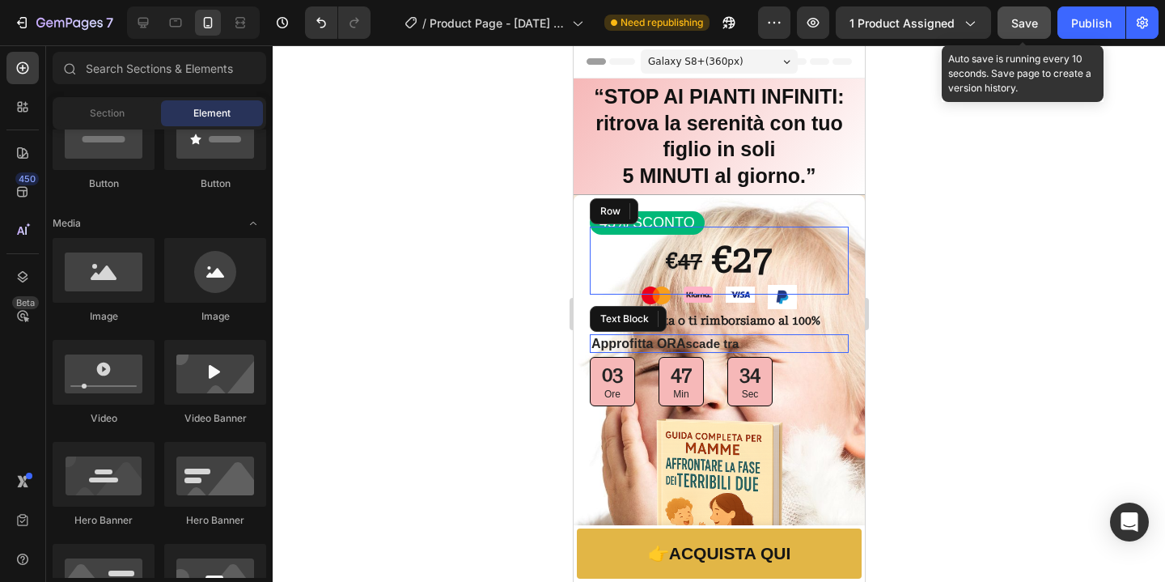
click at [1039, 22] on button "Save" at bounding box center [1023, 22] width 53 height 32
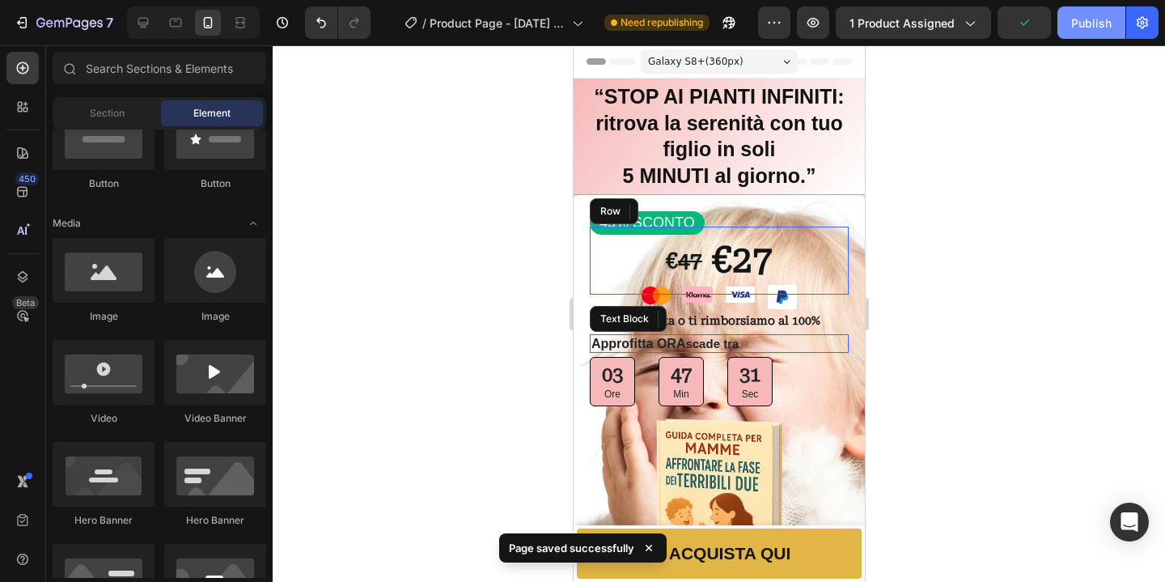
click at [1099, 19] on div "Publish" at bounding box center [1091, 23] width 40 height 17
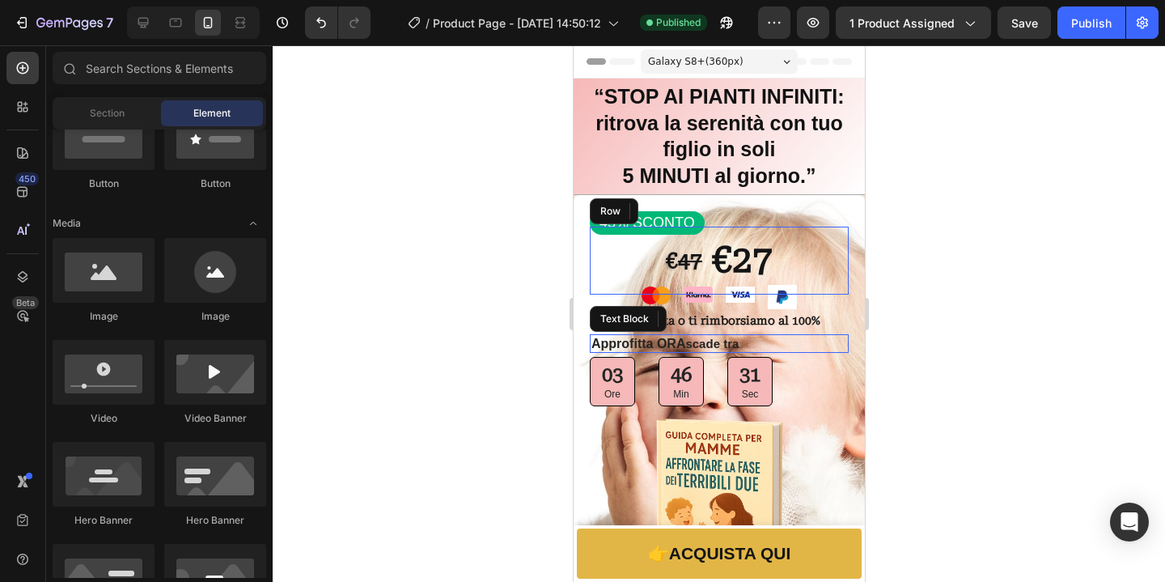
click at [984, 264] on div at bounding box center [719, 313] width 892 height 536
click at [1004, 302] on div at bounding box center [719, 313] width 892 height 536
click at [941, 381] on div at bounding box center [719, 313] width 892 height 536
click at [997, 325] on div at bounding box center [719, 313] width 892 height 536
click at [671, 295] on div "Image Image Image Image Row" at bounding box center [718, 297] width 155 height 23
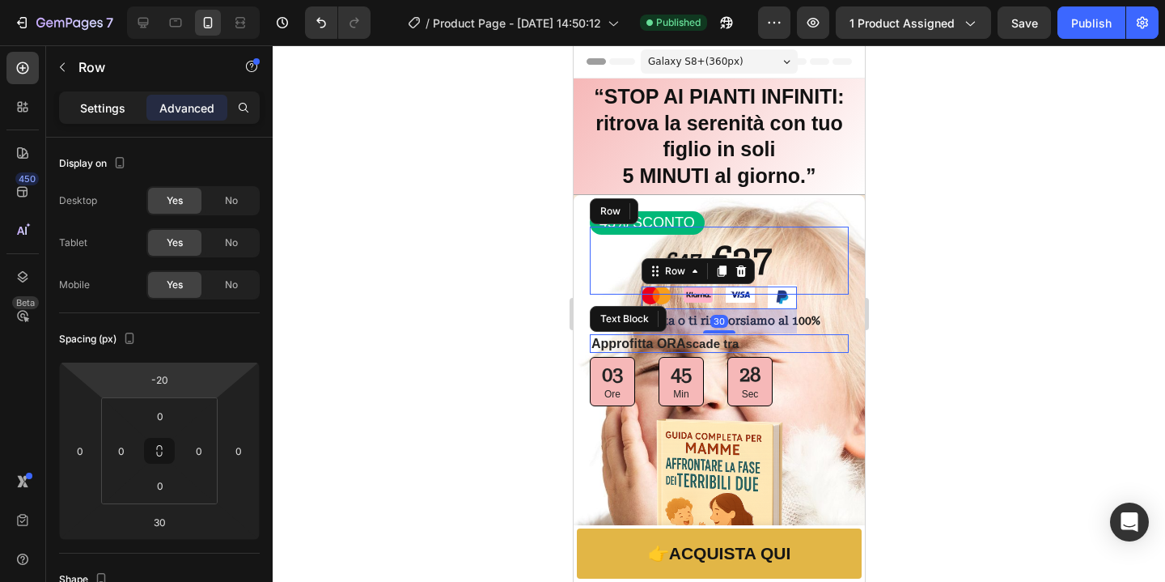
click at [100, 108] on p "Settings" at bounding box center [102, 107] width 45 height 17
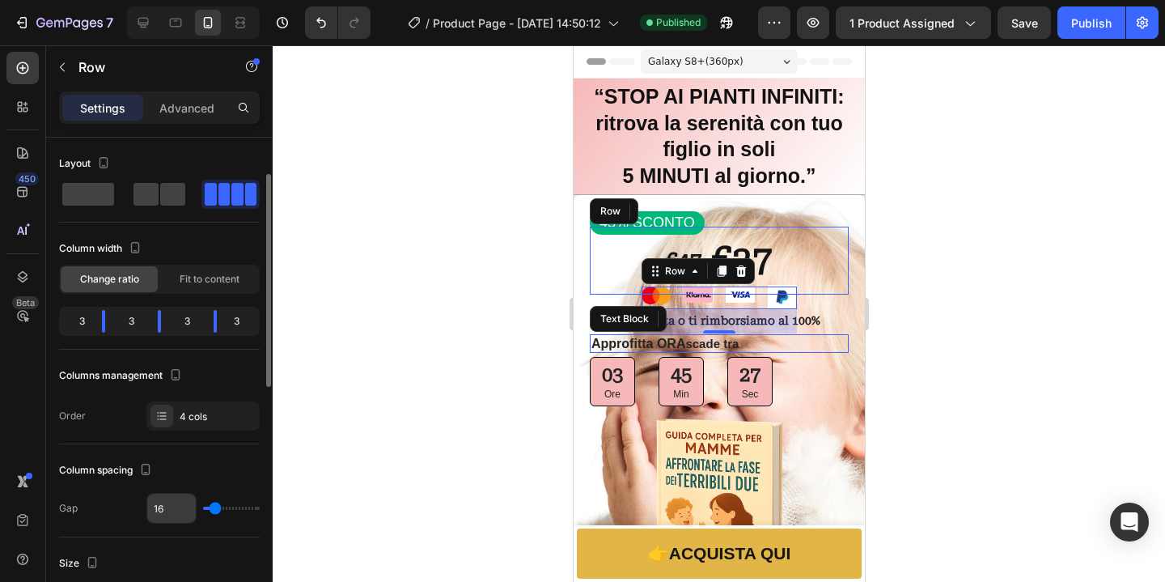
scroll to position [285, 0]
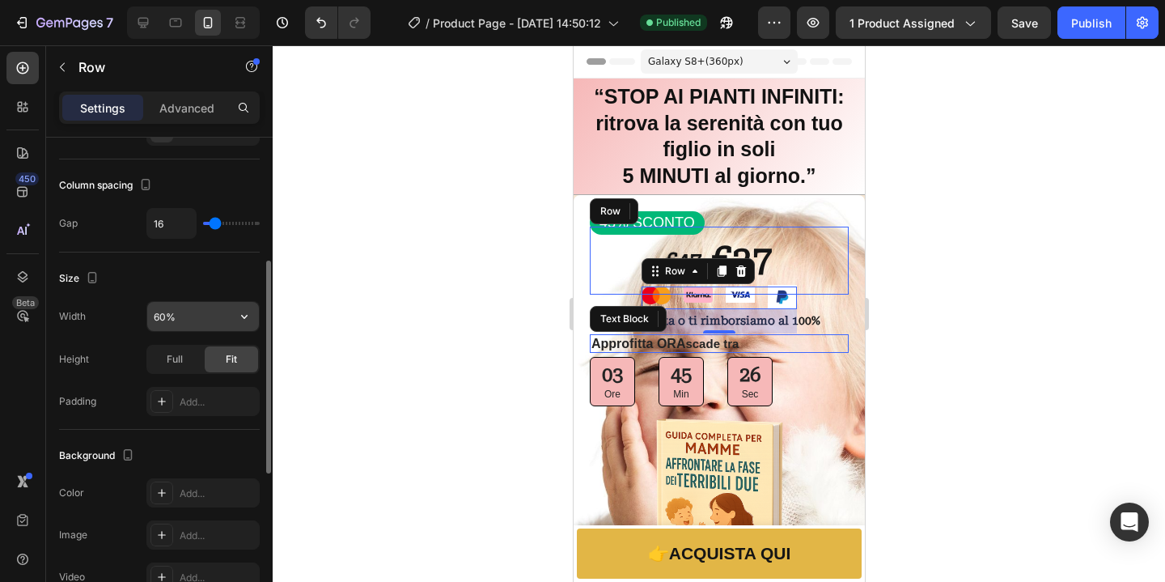
click at [171, 319] on input "60%" at bounding box center [203, 316] width 112 height 29
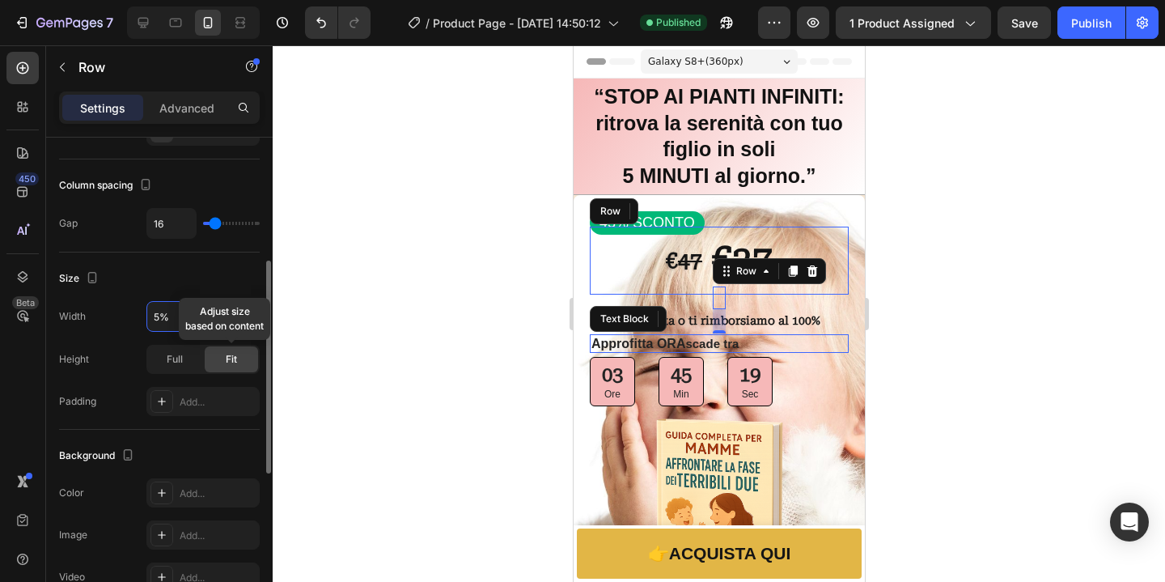
type input "50%"
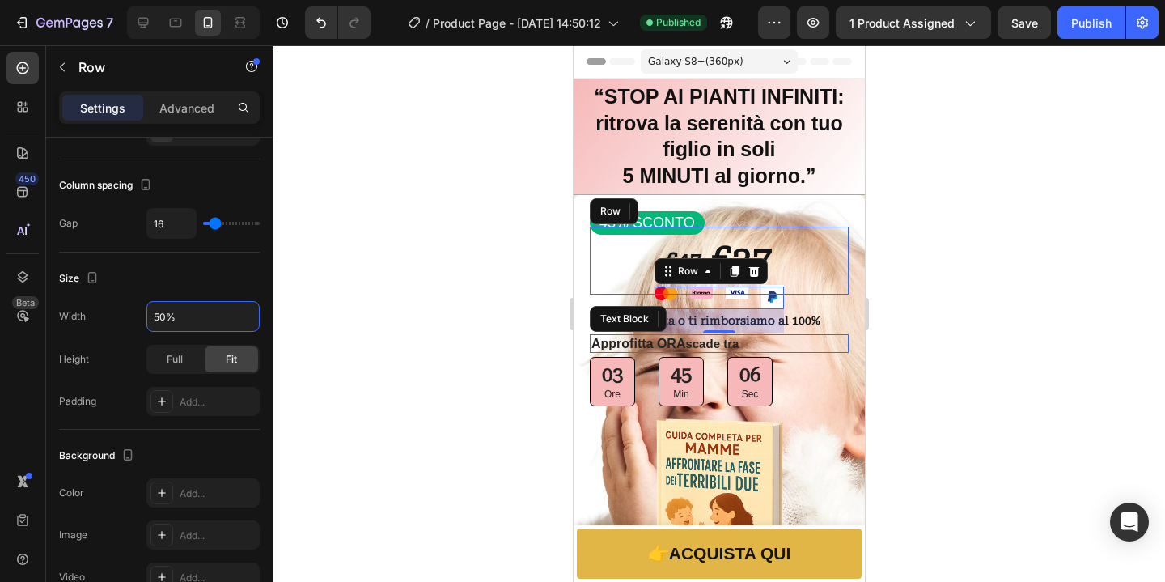
click at [918, 354] on div at bounding box center [719, 313] width 892 height 536
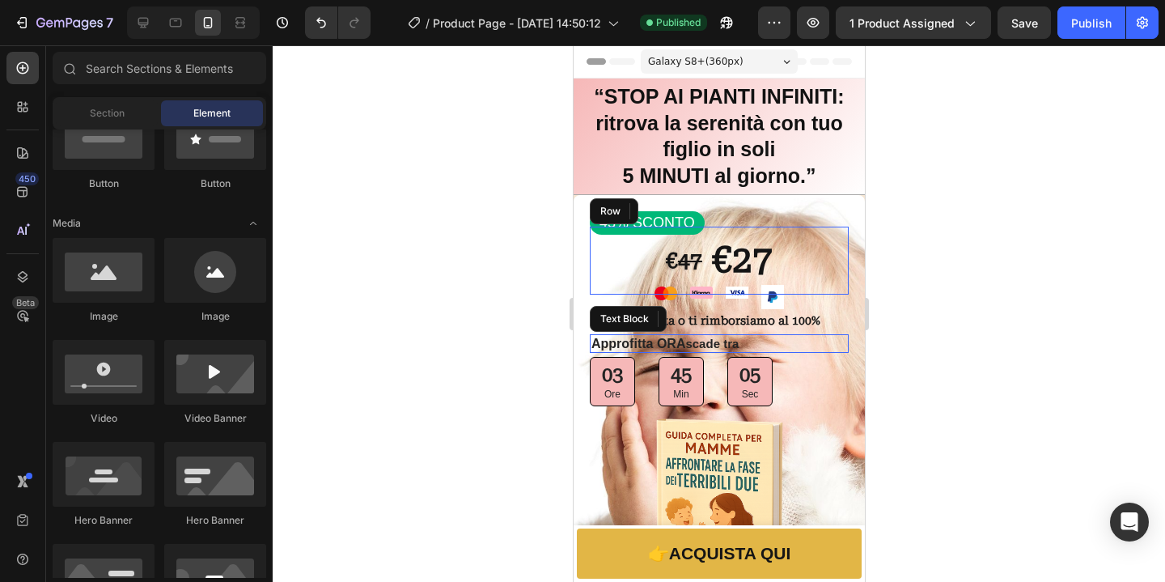
scroll to position [427, 0]
click at [764, 300] on img at bounding box center [771, 297] width 23 height 24
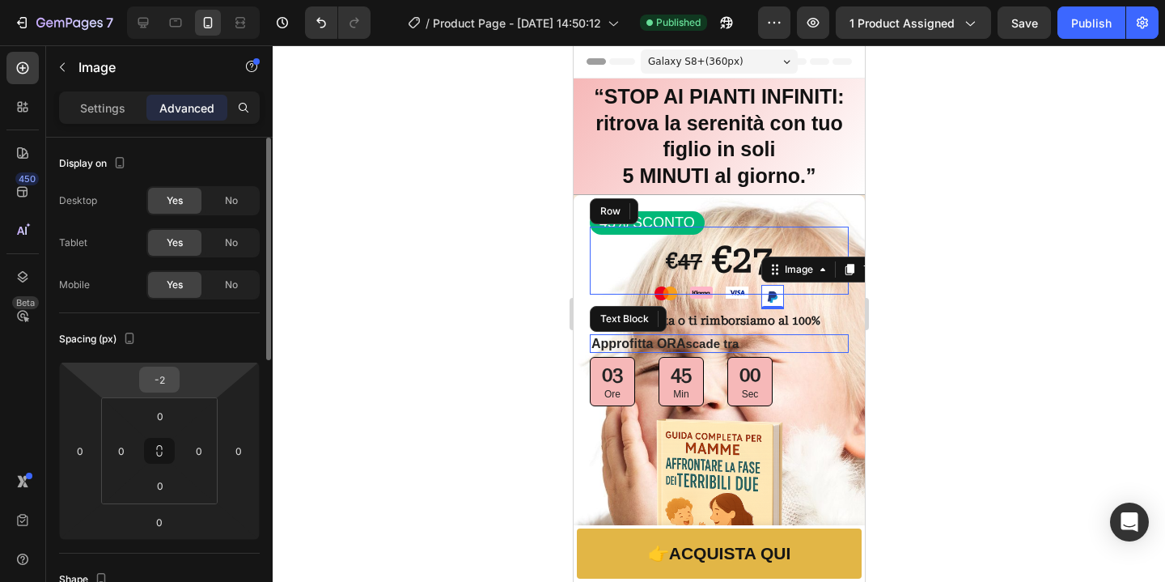
click at [165, 379] on input "-2" at bounding box center [159, 379] width 32 height 24
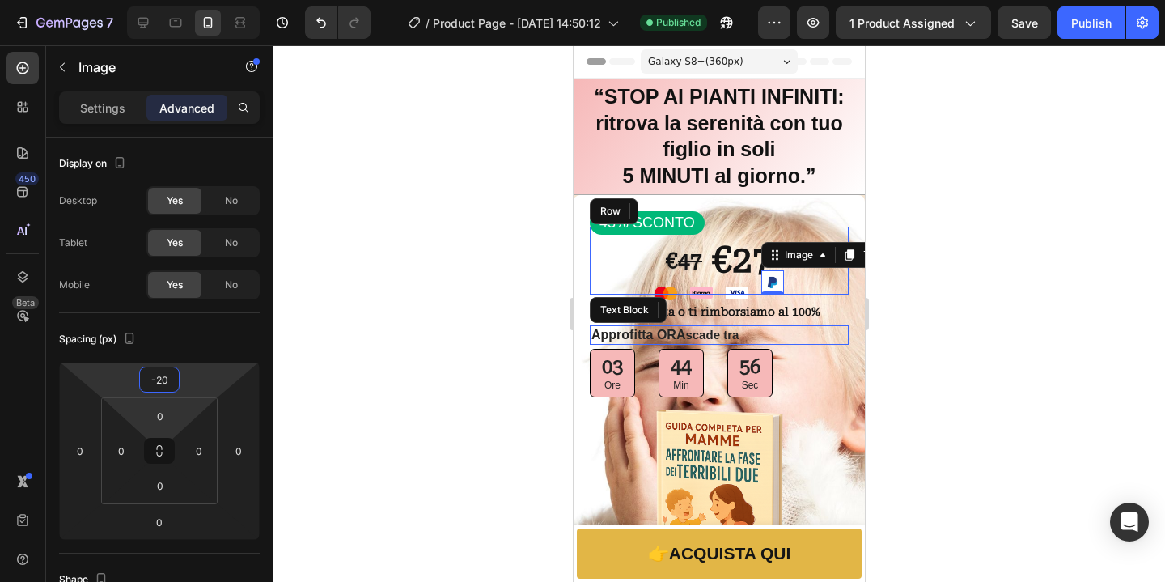
type input "-2"
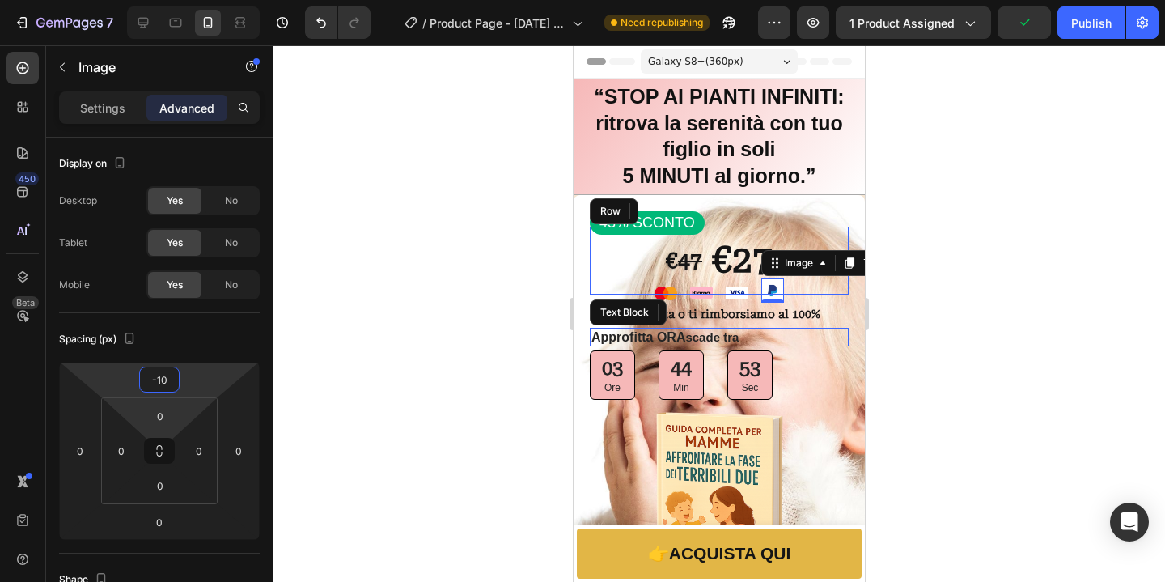
type input "-1"
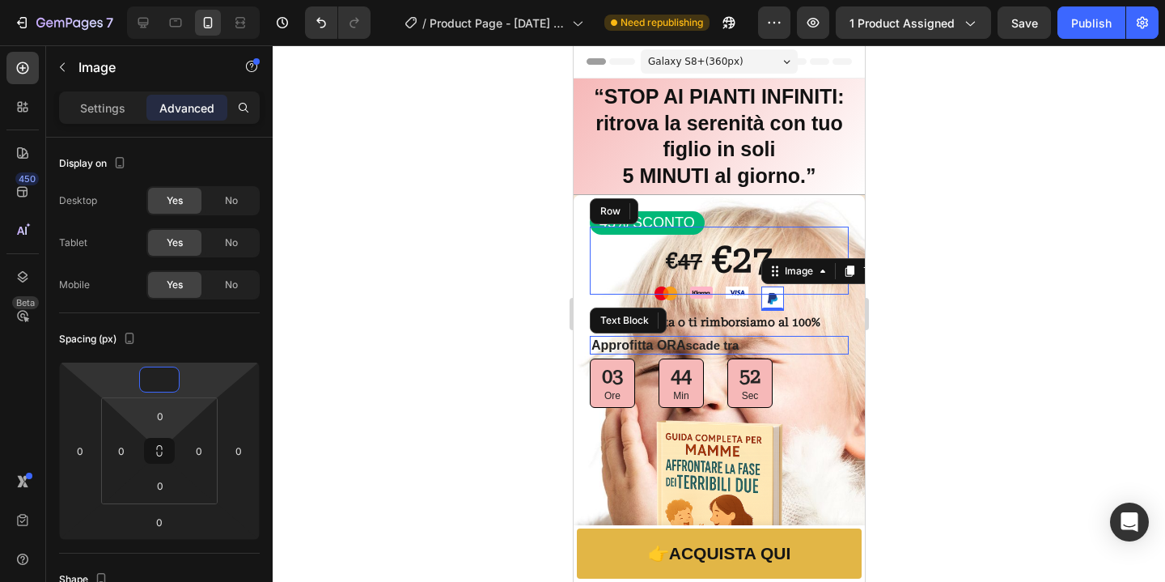
type input "-5"
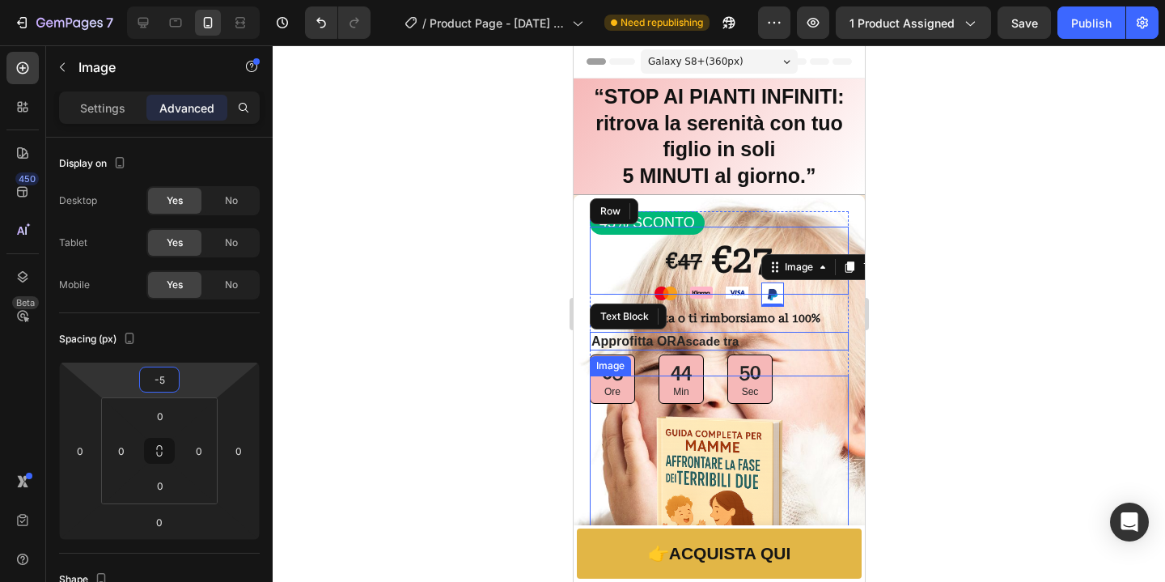
click at [1084, 332] on div at bounding box center [719, 313] width 892 height 536
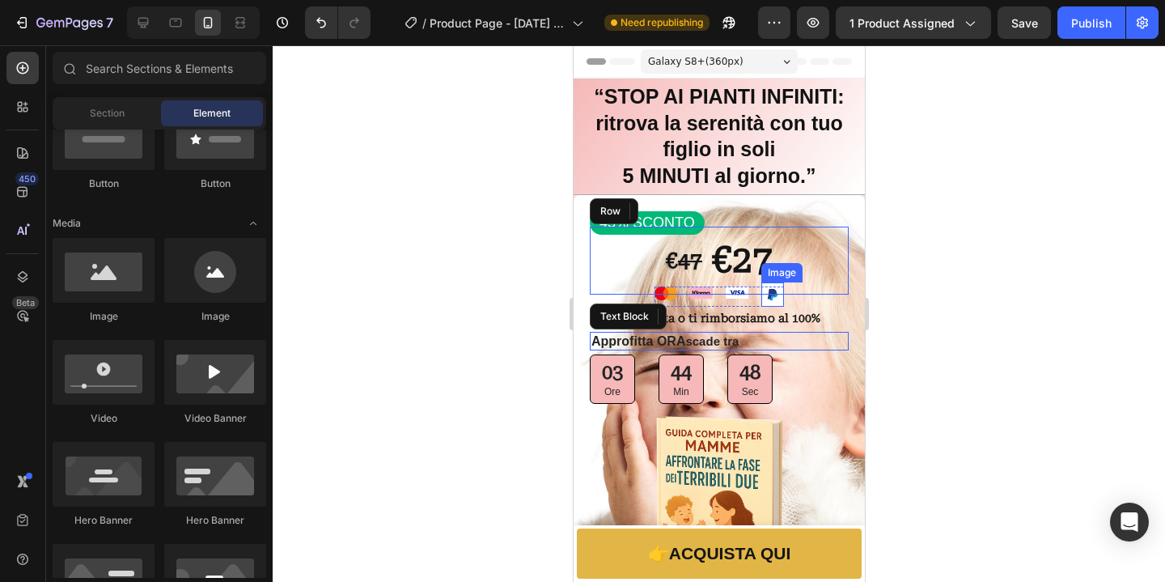
click at [768, 303] on img at bounding box center [771, 294] width 23 height 24
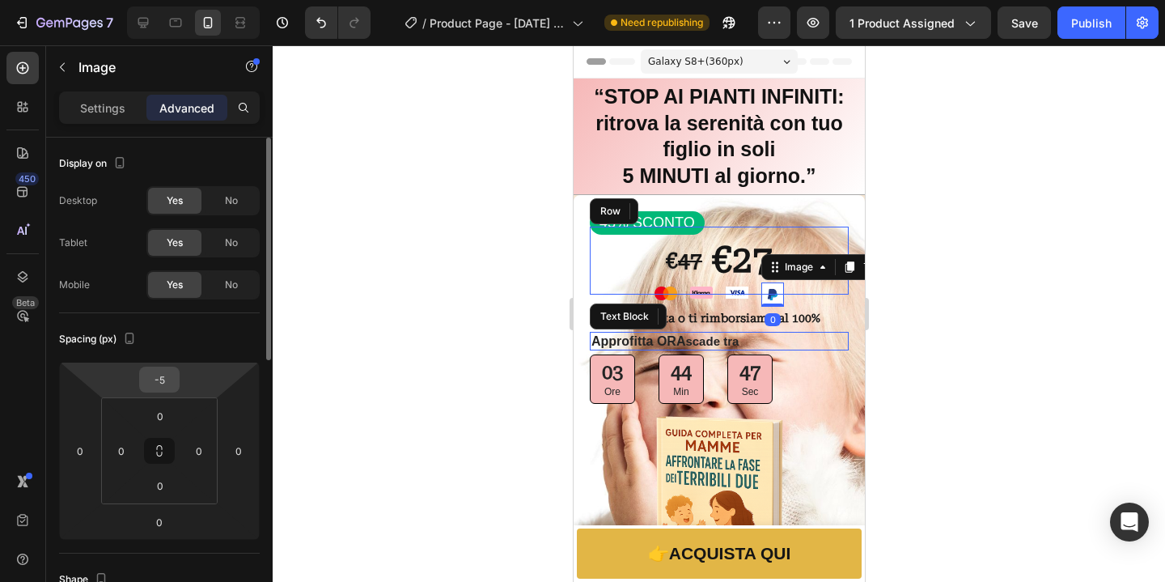
click at [158, 381] on input "-5" at bounding box center [159, 379] width 32 height 24
click at [170, 385] on input "-5" at bounding box center [159, 379] width 32 height 24
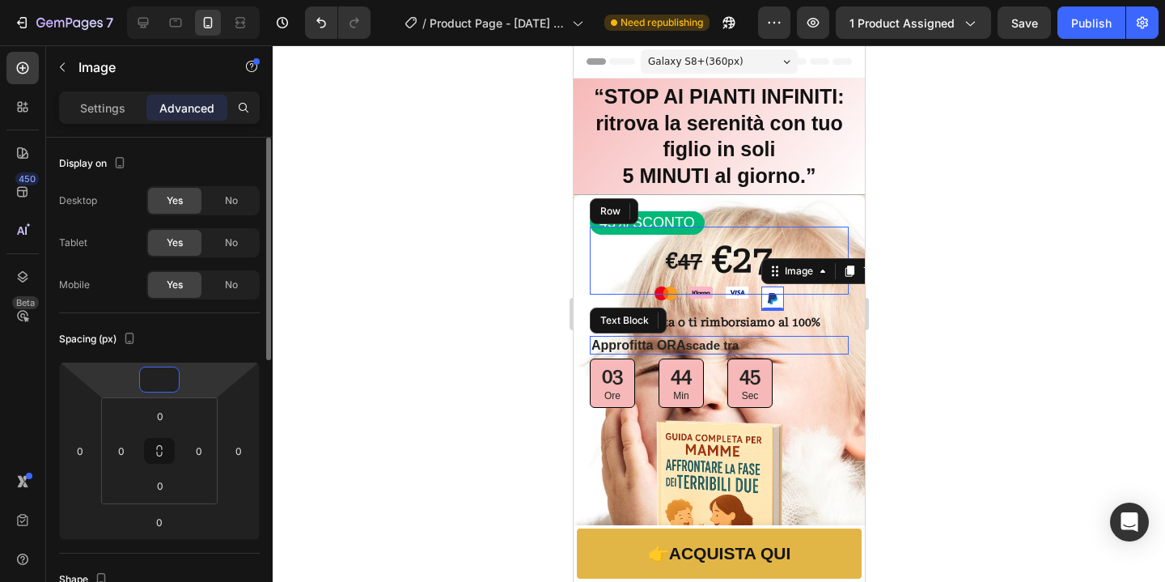
type input "-6"
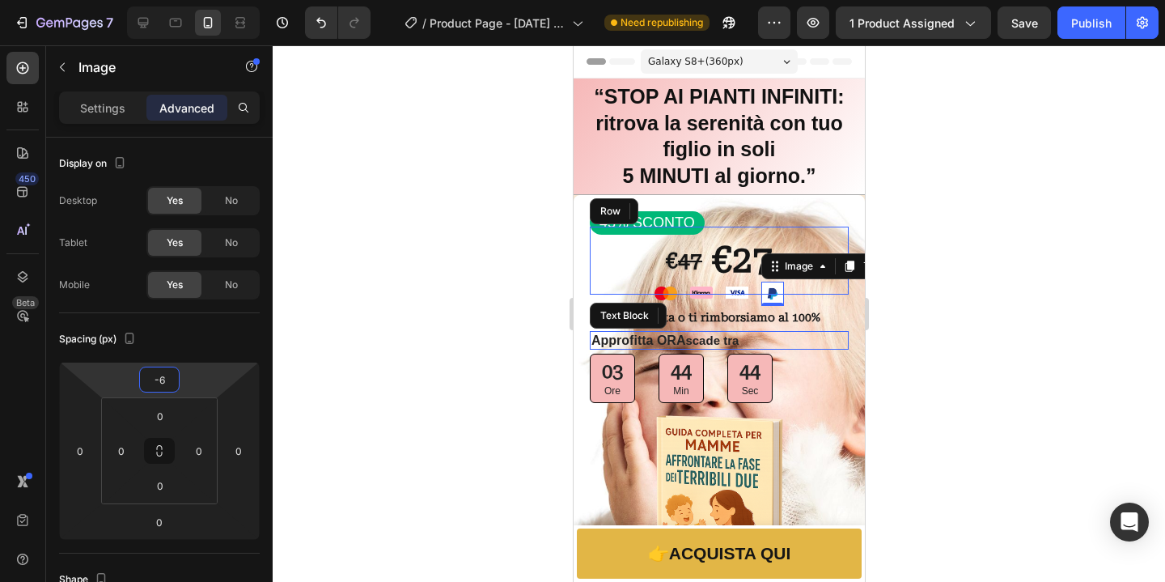
click at [1126, 260] on div at bounding box center [719, 313] width 892 height 536
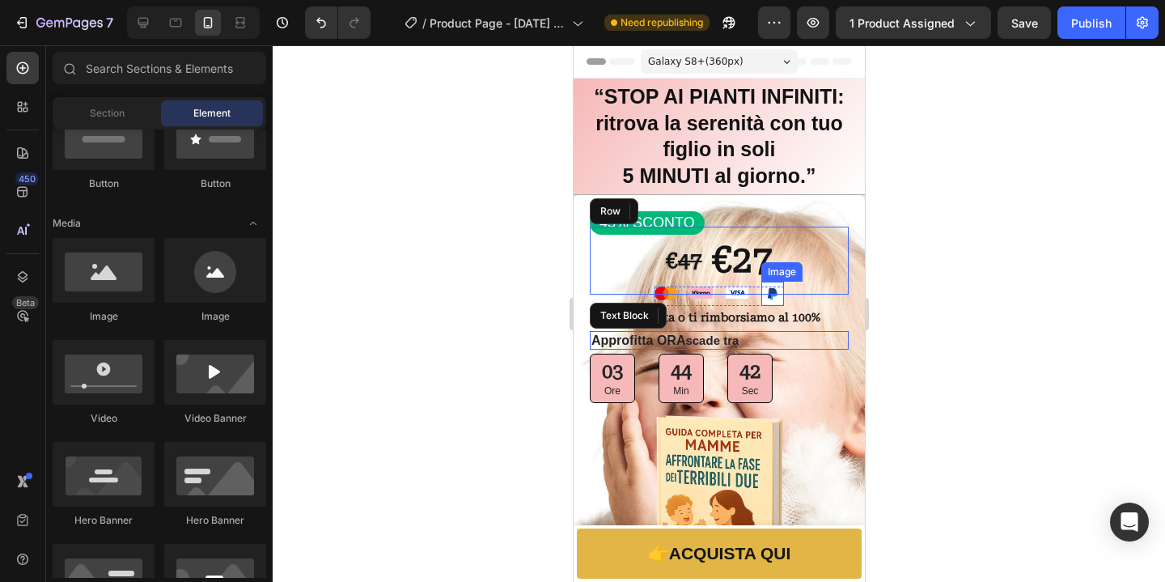
click at [773, 303] on img at bounding box center [771, 293] width 23 height 24
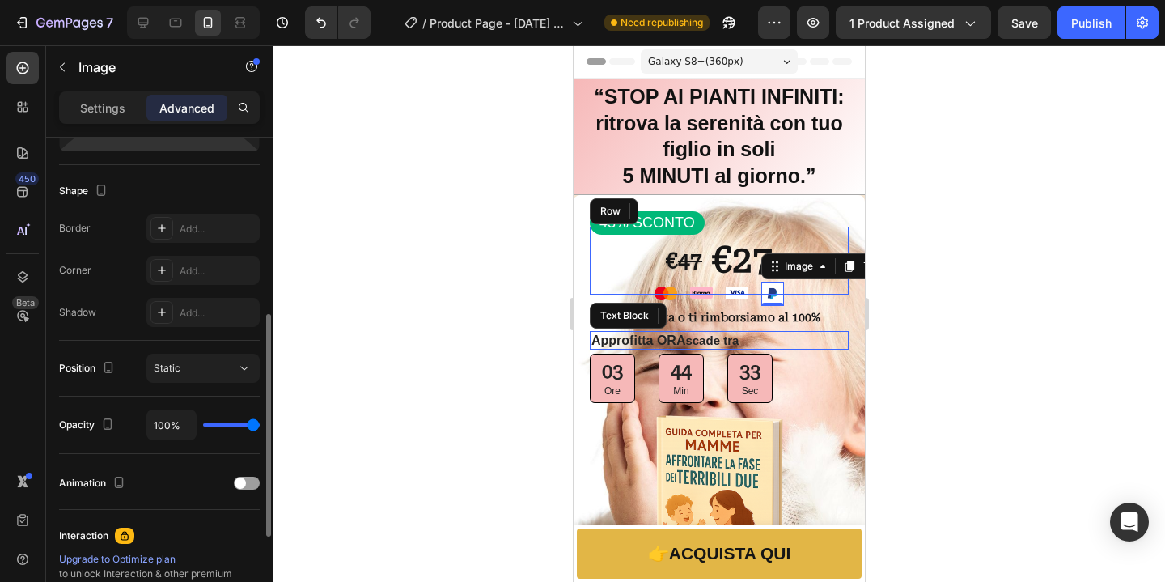
scroll to position [544, 0]
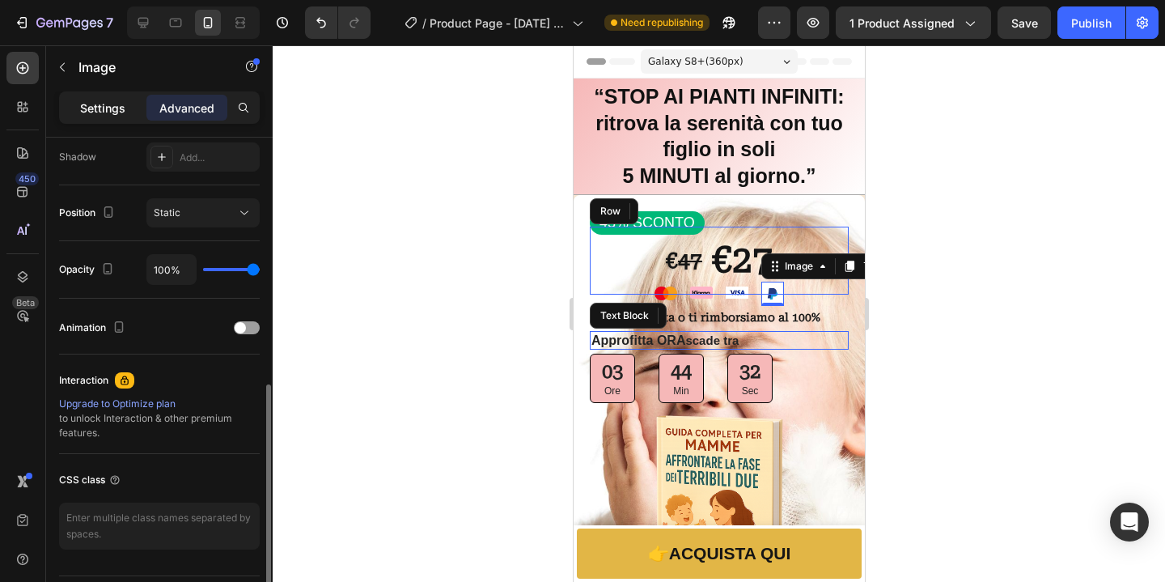
click at [105, 107] on p "Settings" at bounding box center [102, 107] width 45 height 17
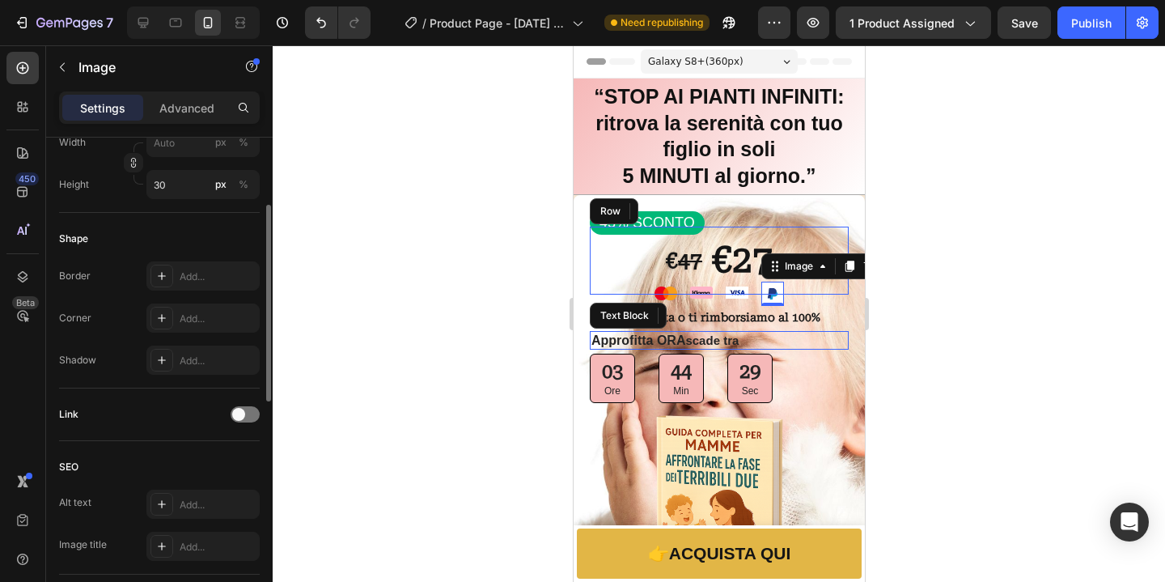
scroll to position [395, 0]
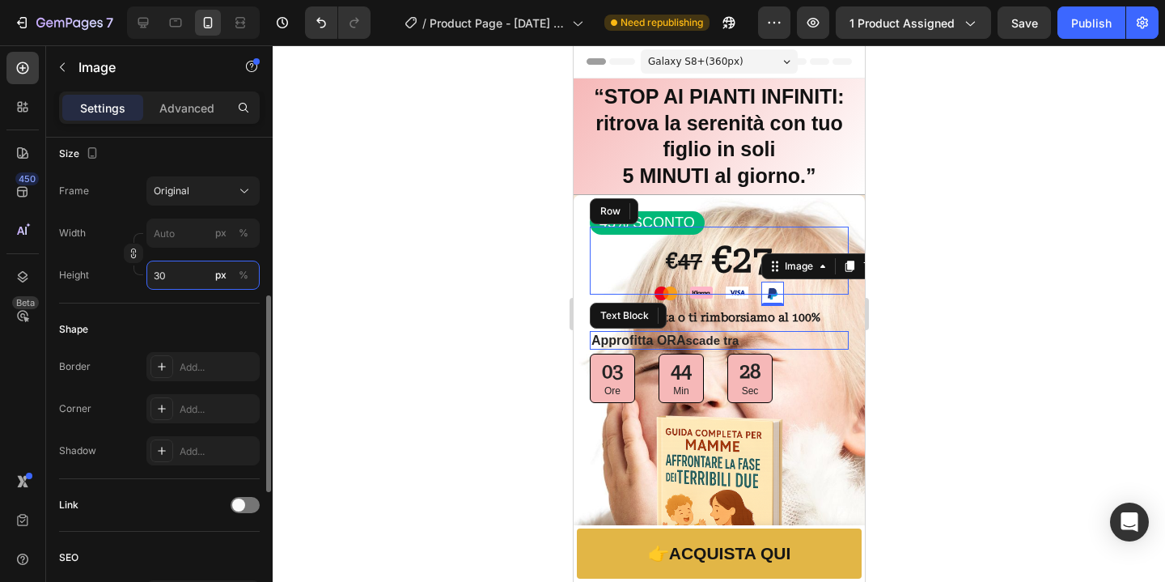
click at [175, 279] on input "30" at bounding box center [202, 274] width 113 height 29
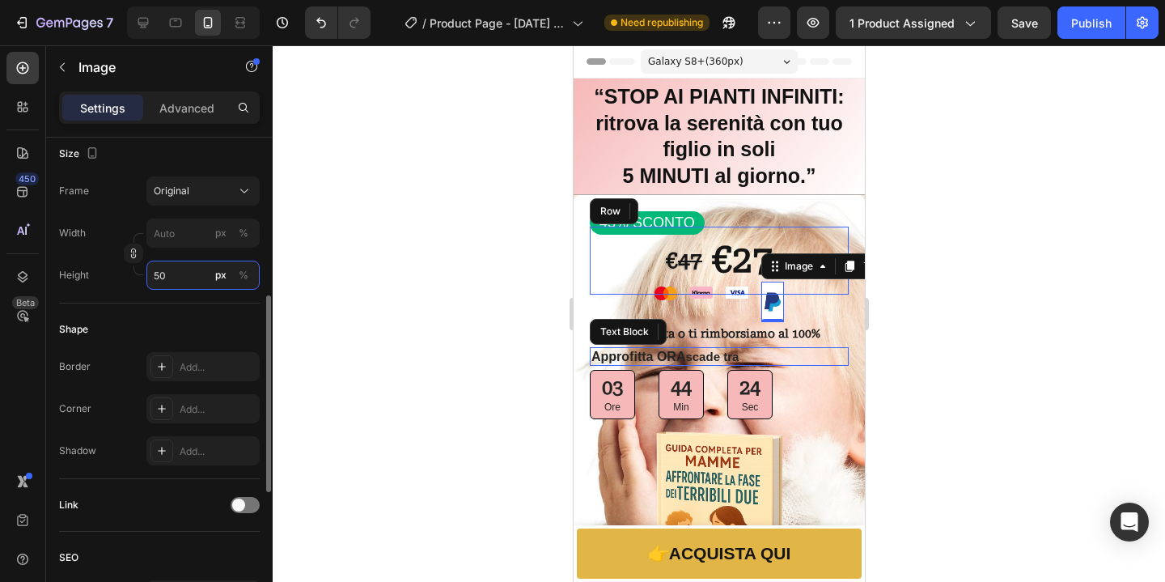
type input "5"
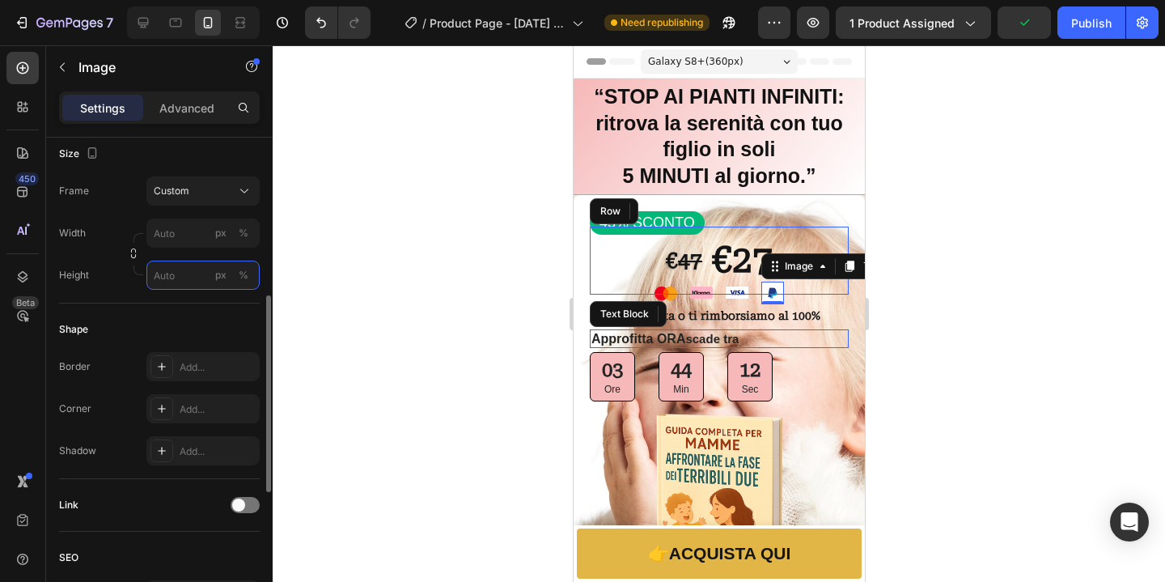
type input "1"
type input "2"
type input "3"
type input "9"
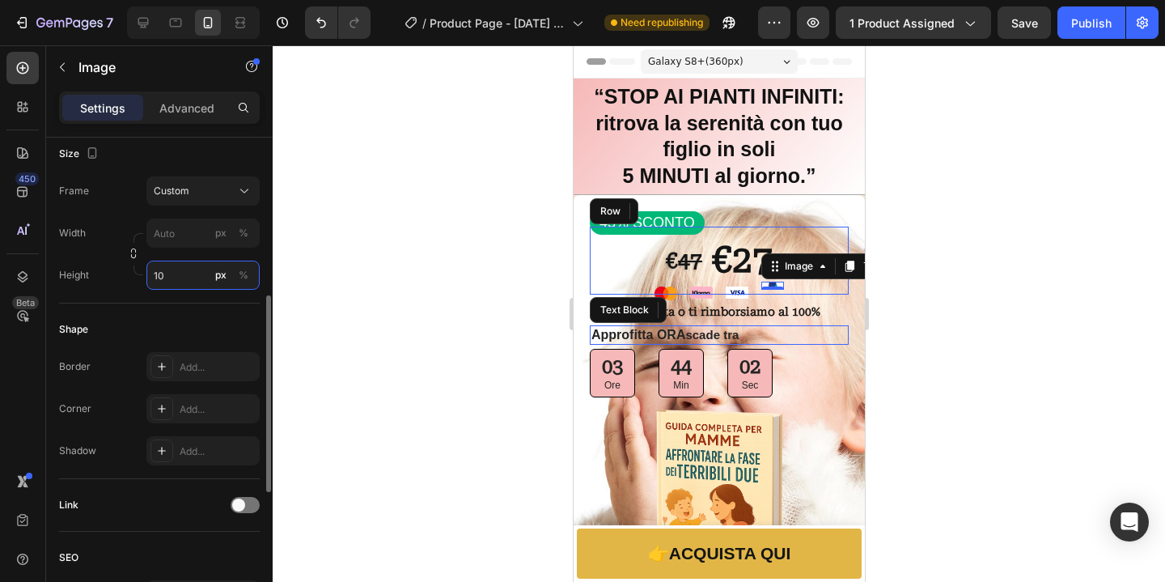
type input "1"
type input "20"
drag, startPoint x: 1162, startPoint y: 266, endPoint x: 1031, endPoint y: 291, distance: 134.2
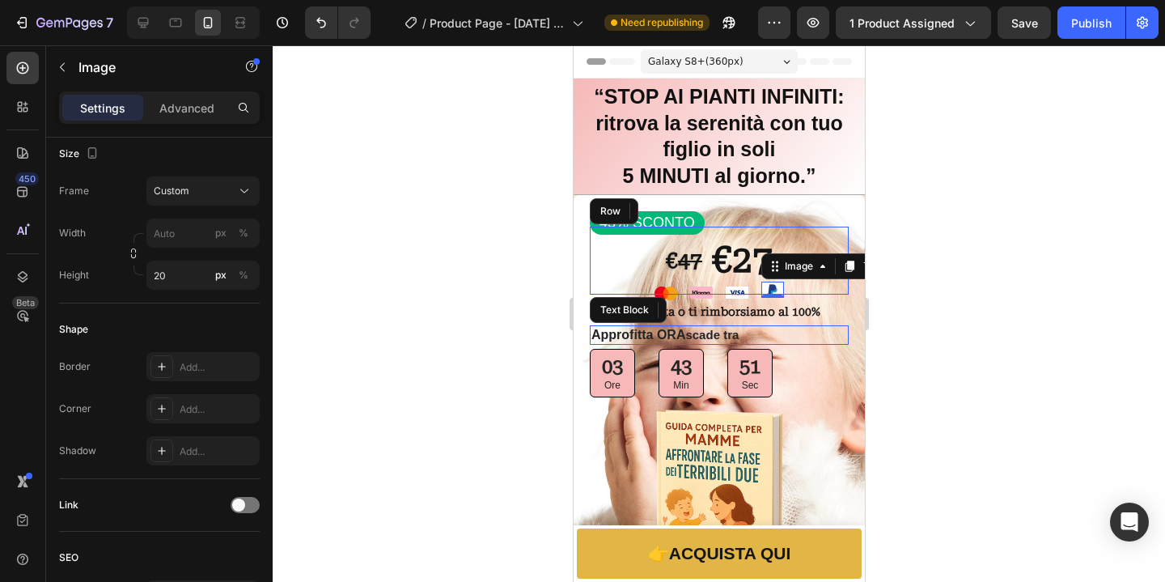
click at [1162, 266] on div at bounding box center [719, 313] width 892 height 536
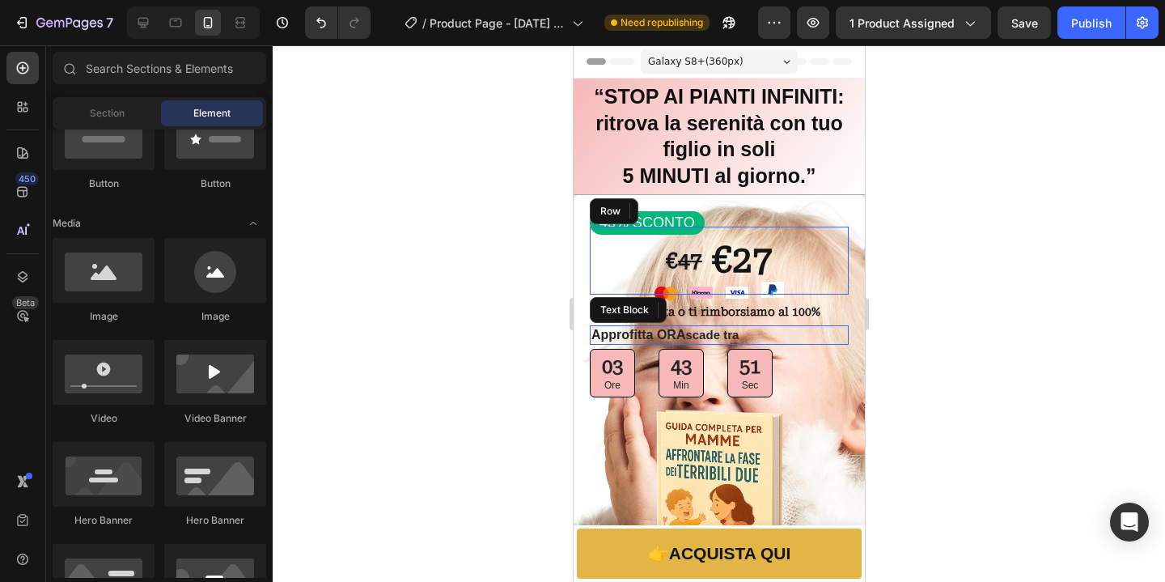
scroll to position [427, 0]
click at [770, 291] on img at bounding box center [771, 289] width 23 height 16
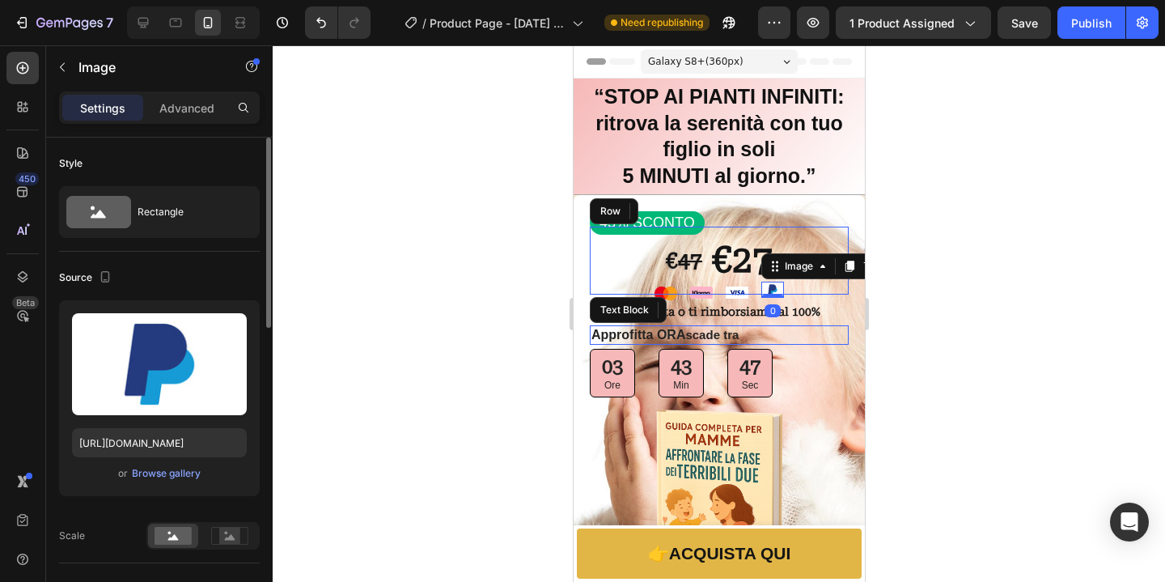
click at [193, 110] on p "Advanced" at bounding box center [186, 107] width 55 height 17
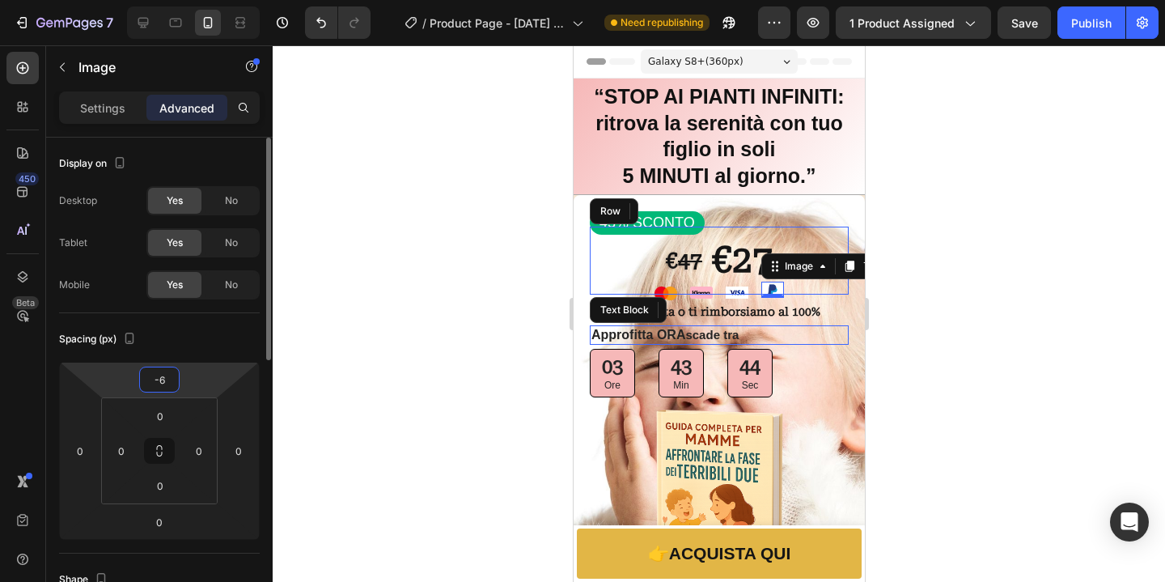
click at [163, 375] on input "-6" at bounding box center [159, 379] width 32 height 24
type input "0"
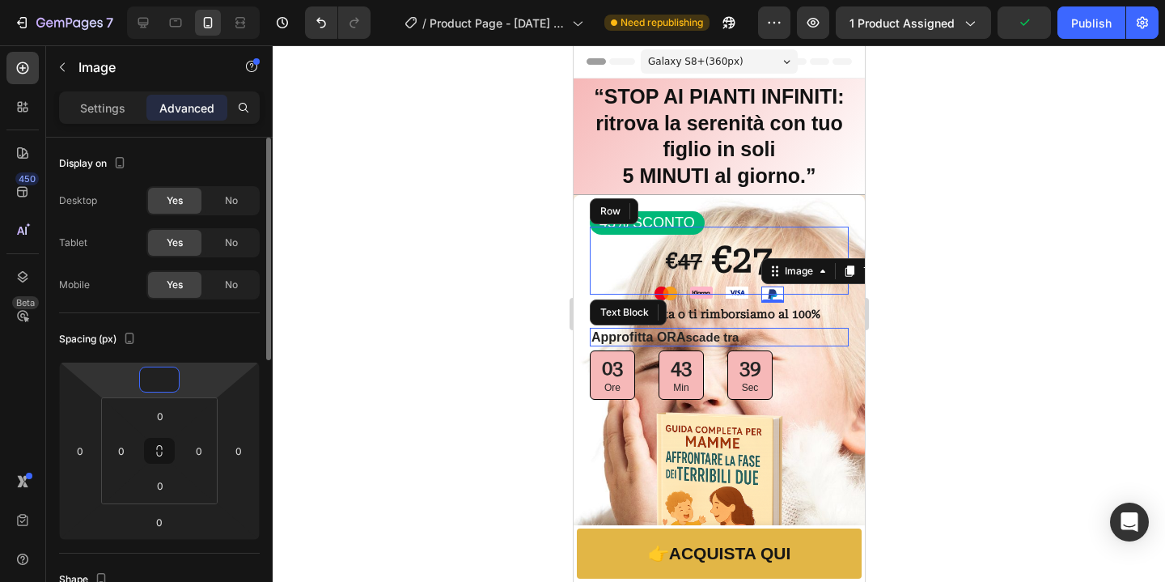
type input "0"
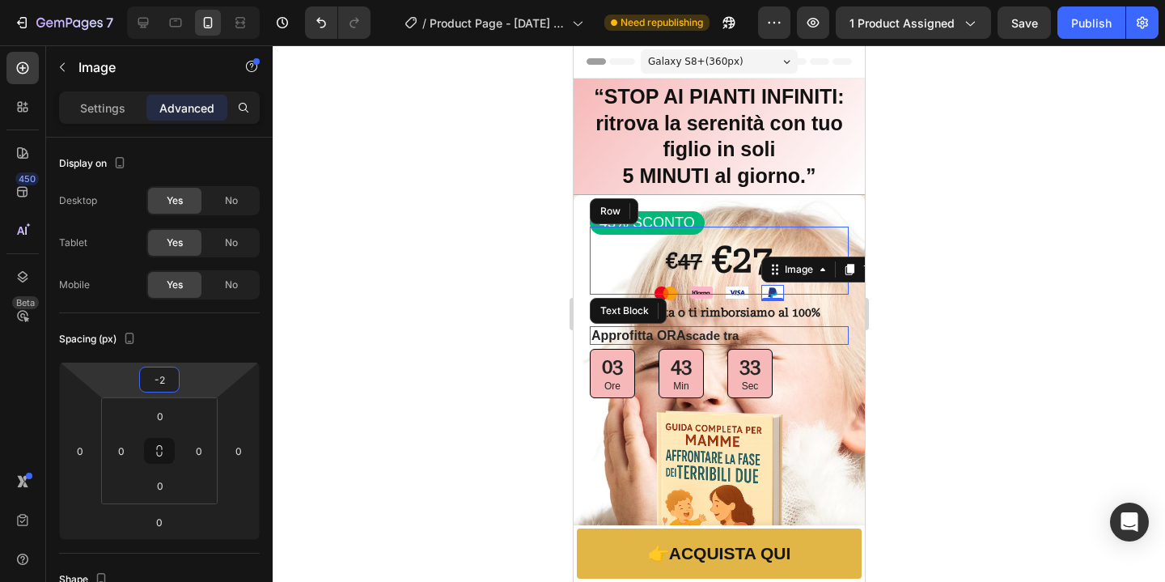
type input "-2"
click at [1084, 388] on div at bounding box center [719, 313] width 892 height 536
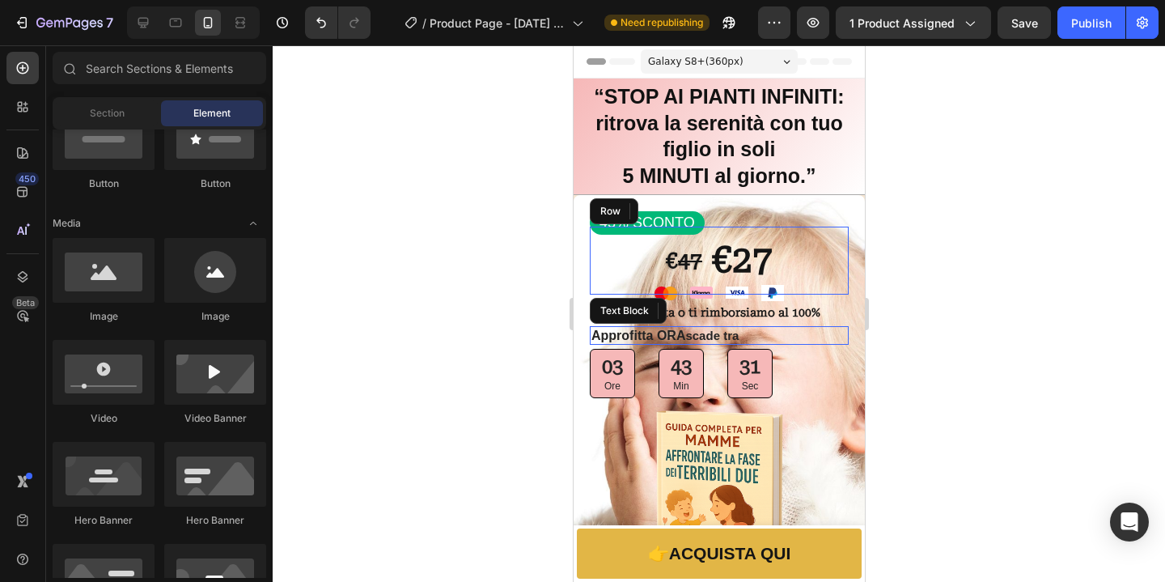
click at [1015, 18] on span "Save" at bounding box center [1024, 23] width 27 height 14
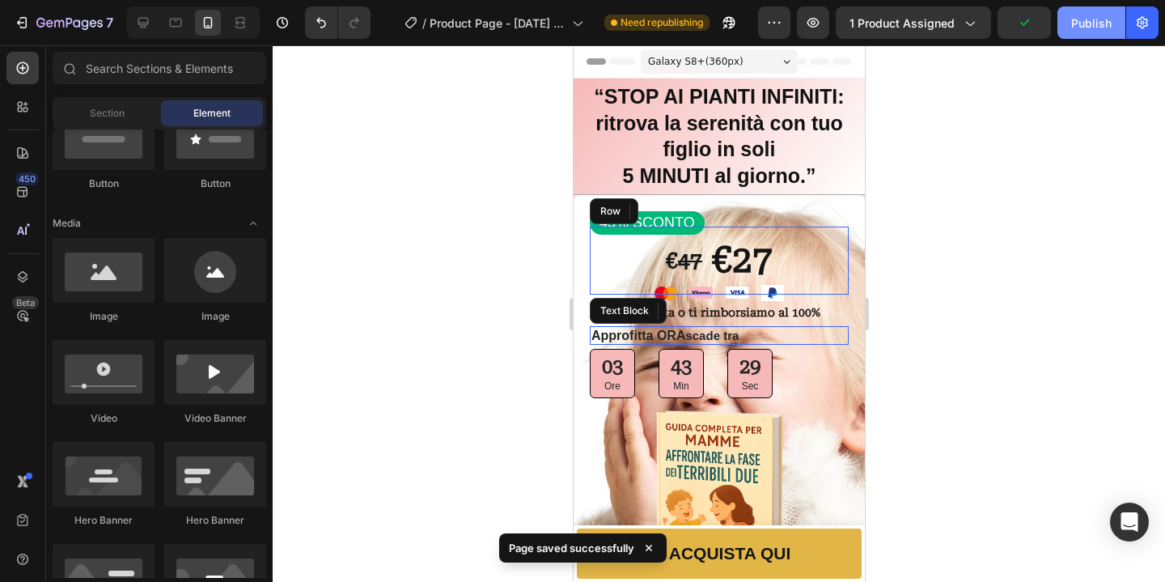
click at [1106, 24] on div "Publish" at bounding box center [1091, 23] width 40 height 17
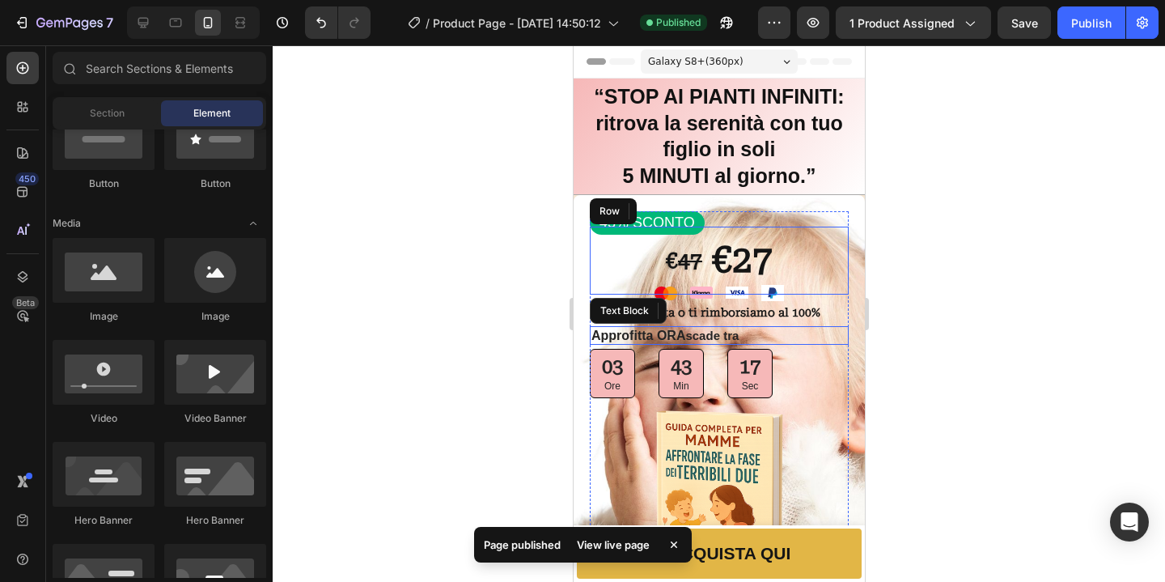
click at [789, 259] on div "€ 47 Text Block €27 Text Block Row" at bounding box center [718, 259] width 259 height 67
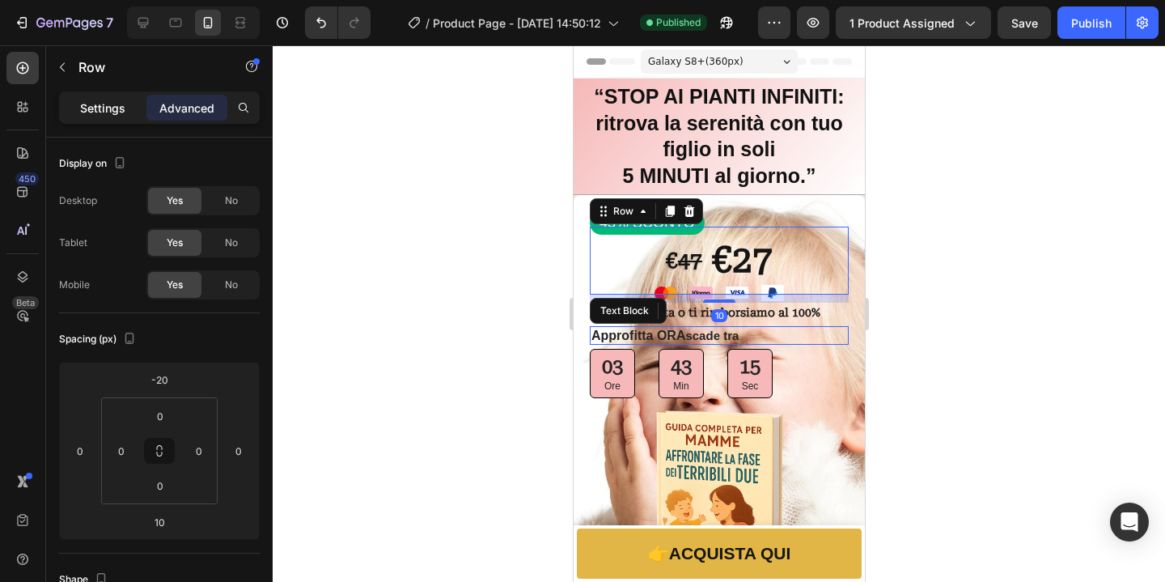
click at [105, 107] on p "Settings" at bounding box center [102, 107] width 45 height 17
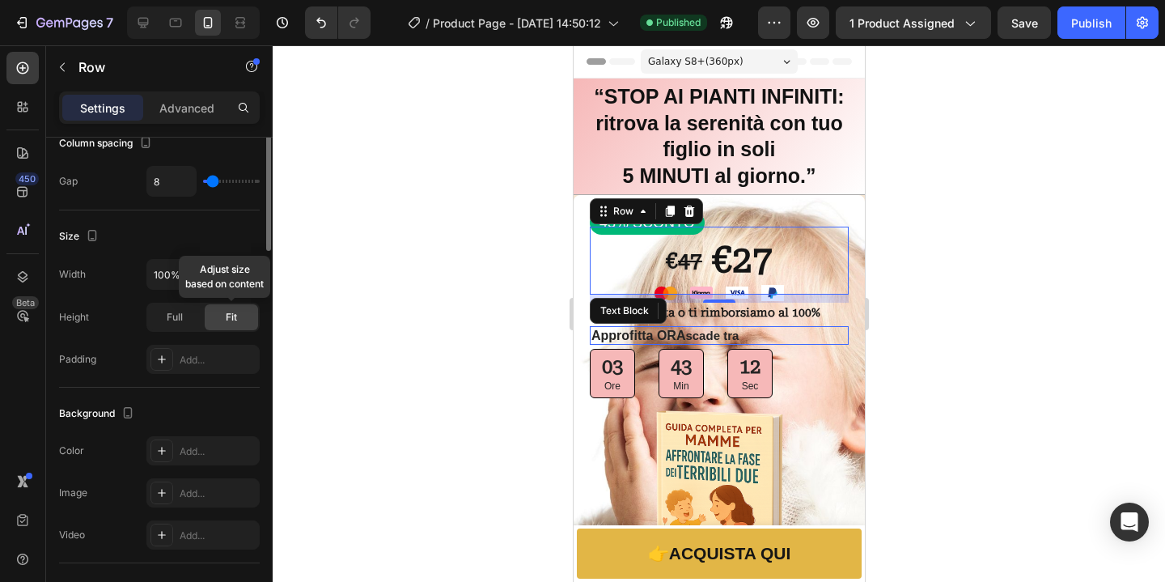
scroll to position [129, 0]
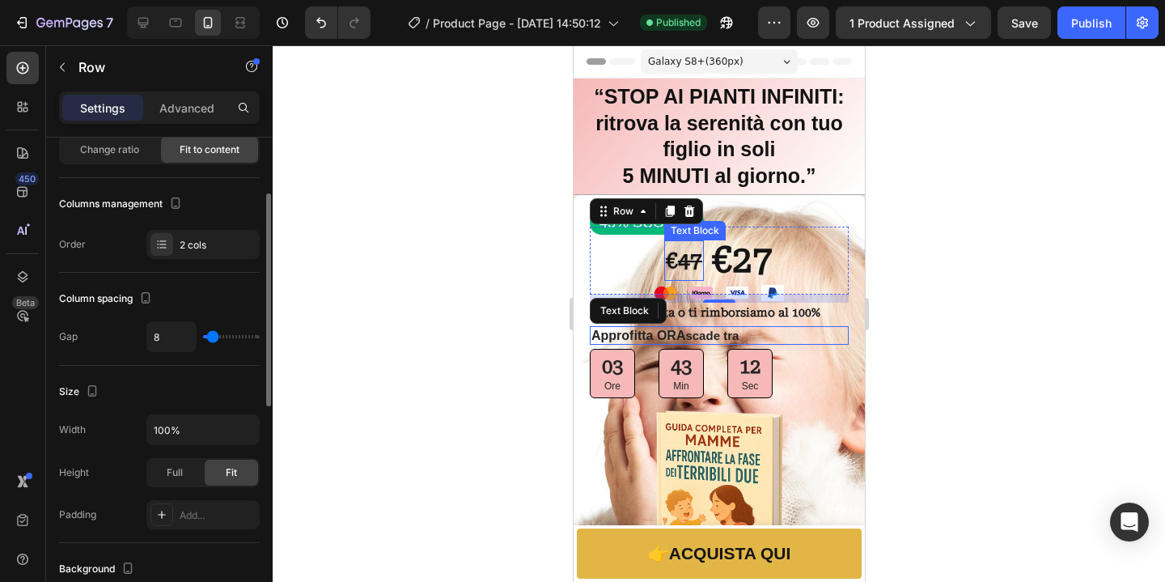
click at [684, 263] on strong "47" at bounding box center [689, 260] width 24 height 24
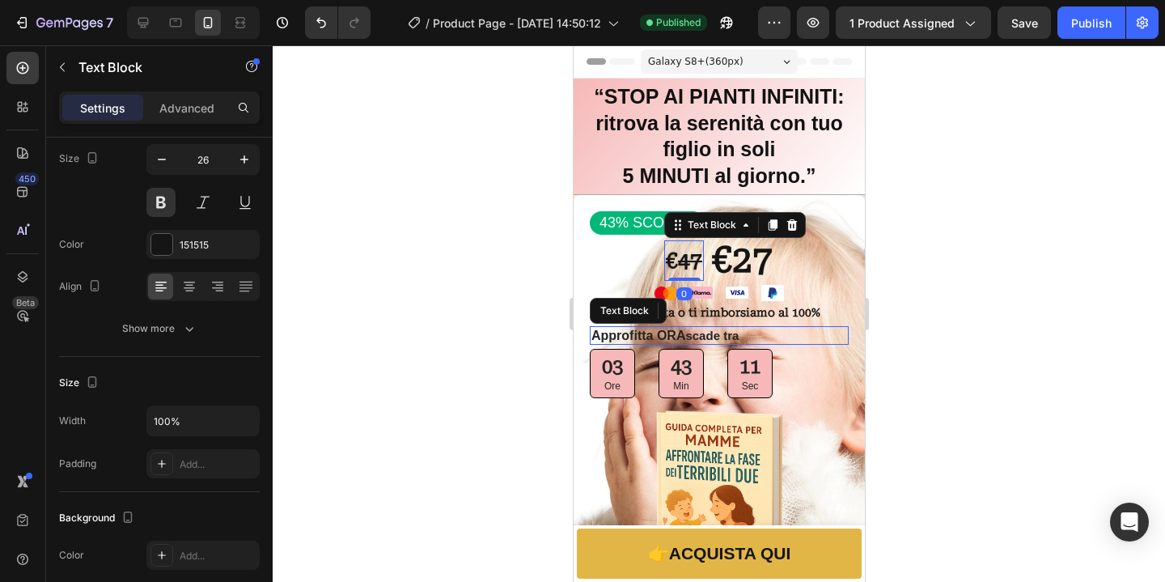
scroll to position [0, 0]
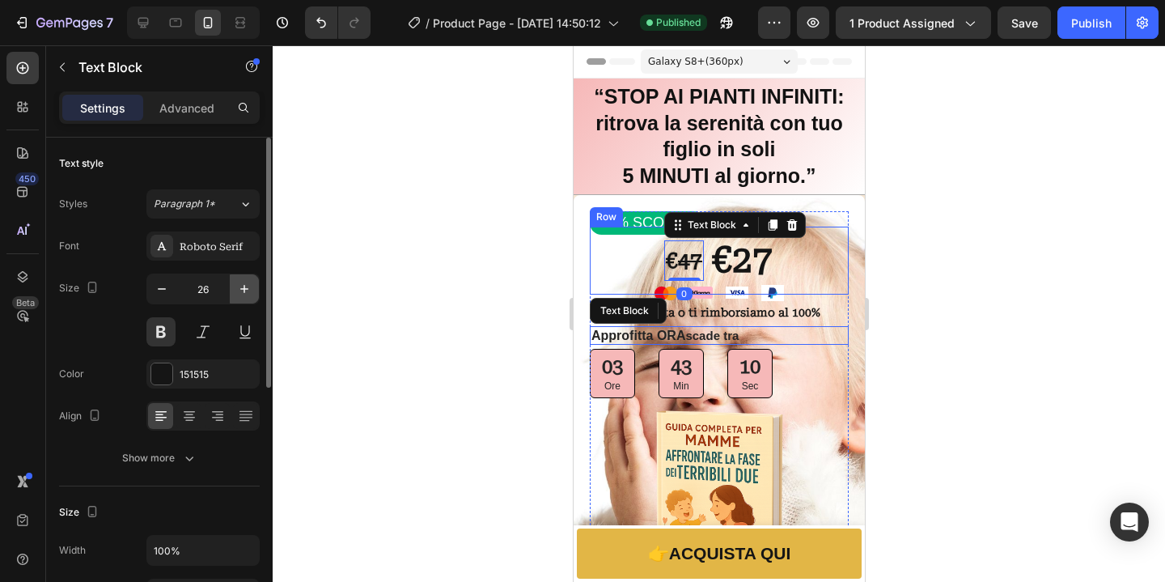
click at [237, 290] on icon "button" at bounding box center [244, 289] width 16 height 16
type input "28"
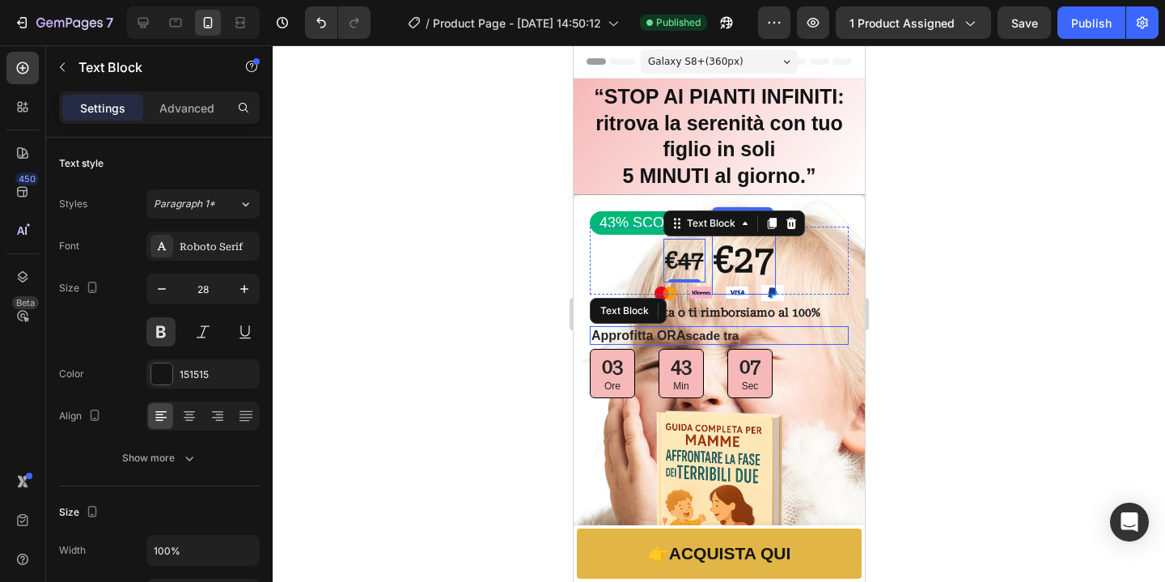
click at [744, 266] on strong "€27" at bounding box center [743, 260] width 61 height 42
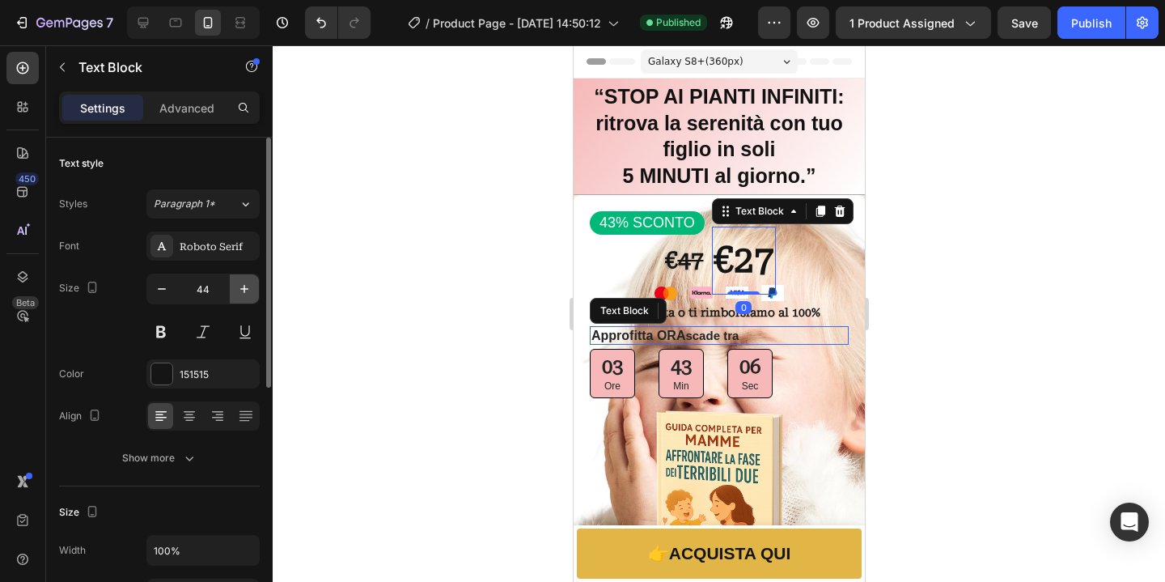
click at [255, 287] on button "button" at bounding box center [244, 288] width 29 height 29
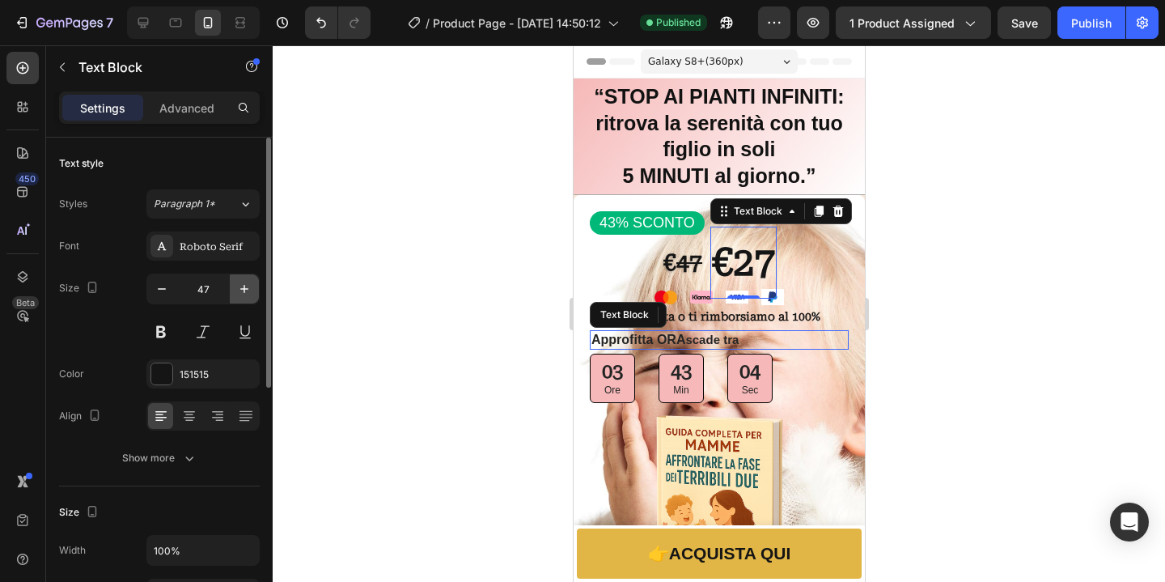
click at [256, 287] on button "button" at bounding box center [244, 288] width 29 height 29
type input "48"
click at [988, 314] on div at bounding box center [719, 313] width 892 height 536
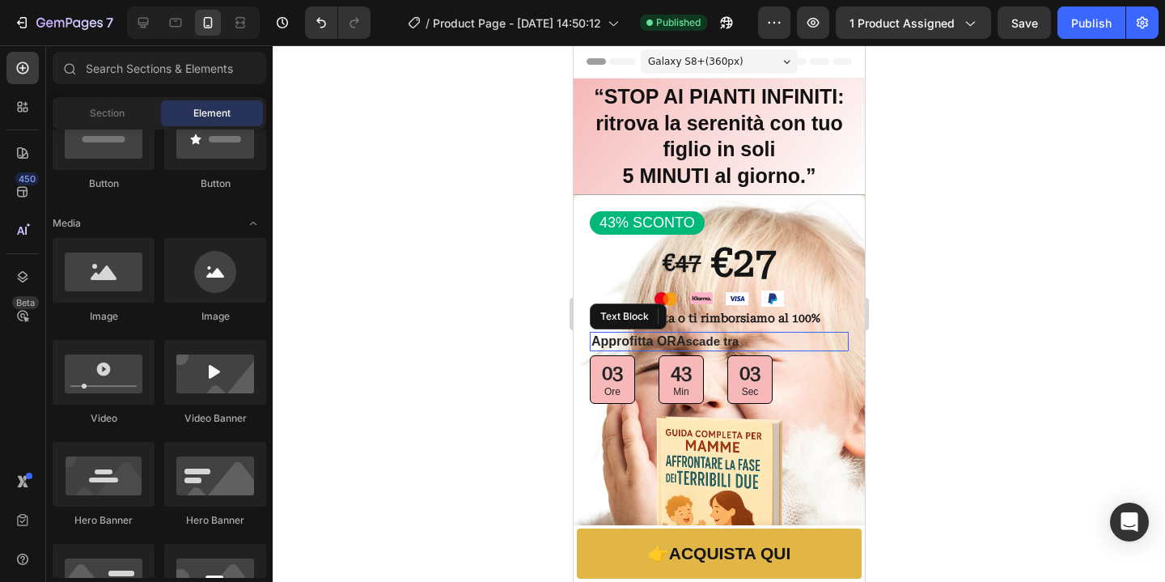
scroll to position [427, 0]
click at [675, 267] on strong "47" at bounding box center [688, 262] width 26 height 27
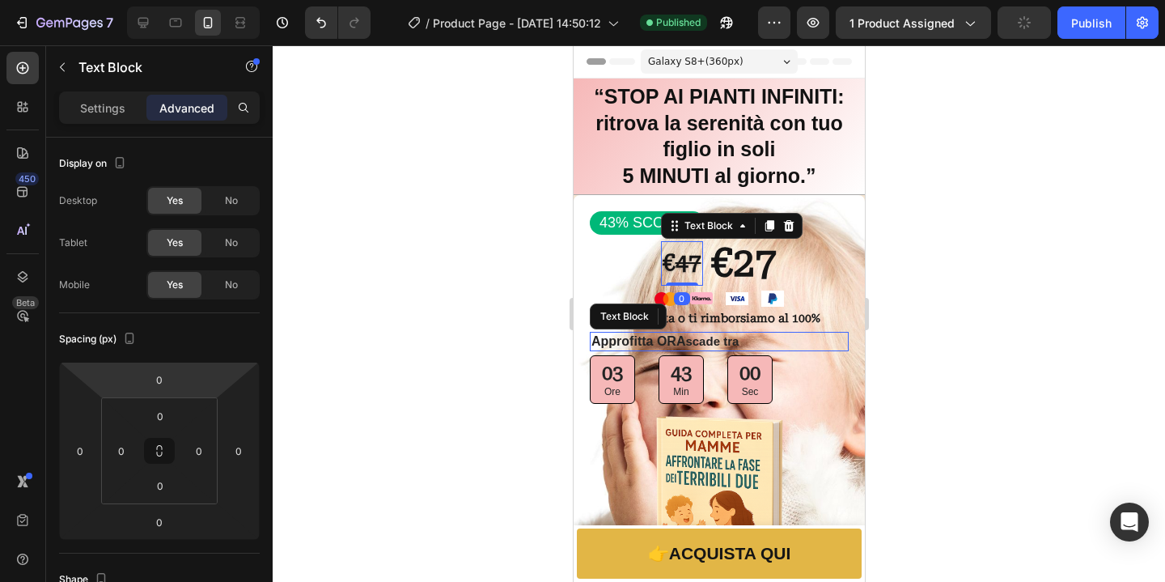
click at [95, 92] on div "Settings Advanced" at bounding box center [159, 107] width 201 height 32
click at [91, 104] on p "Settings" at bounding box center [102, 107] width 45 height 17
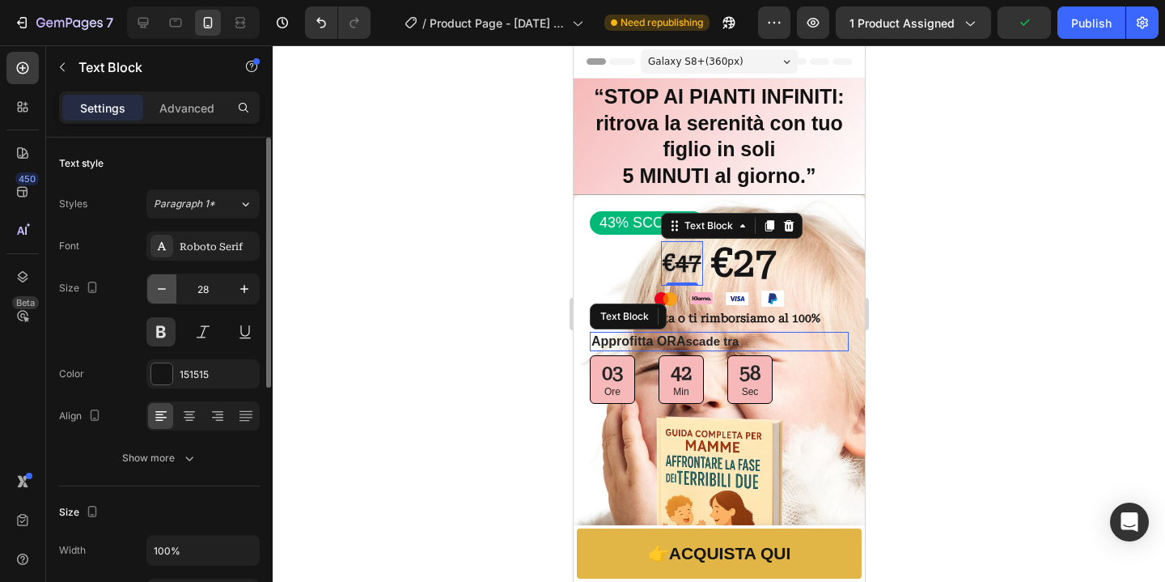
click at [159, 291] on icon "button" at bounding box center [162, 289] width 16 height 16
click at [160, 291] on icon "button" at bounding box center [162, 289] width 16 height 16
type input "26"
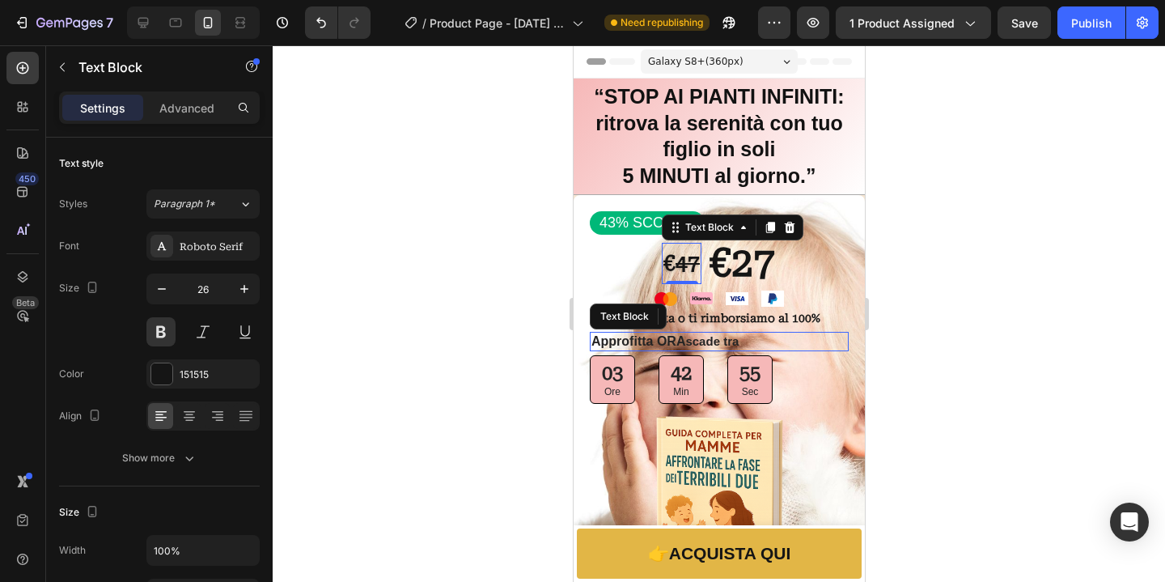
click at [973, 302] on div at bounding box center [719, 313] width 892 height 536
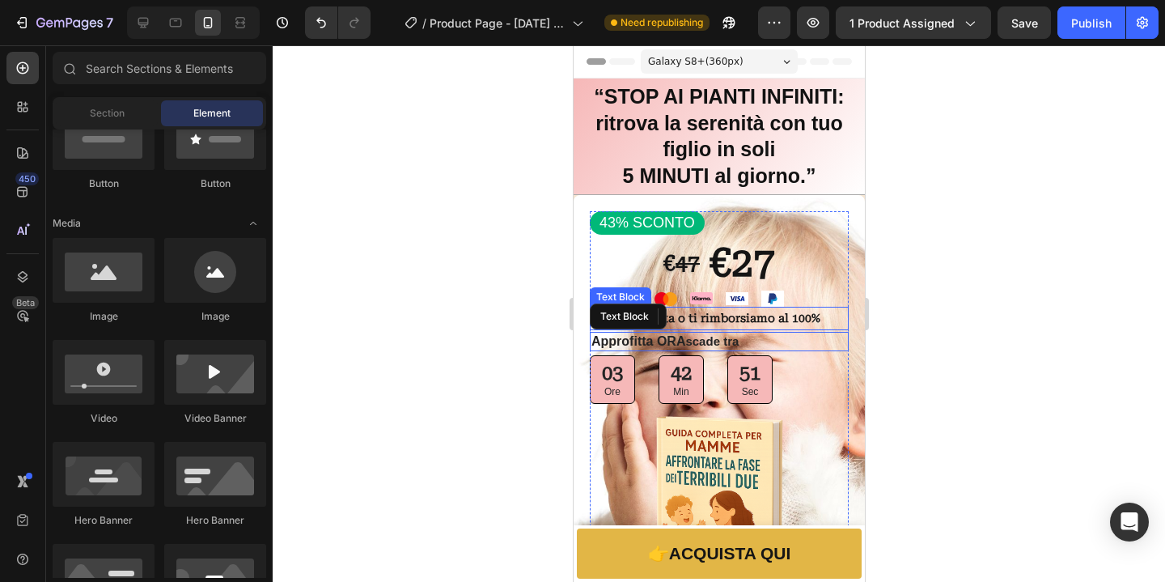
drag, startPoint x: 808, startPoint y: 319, endPoint x: 789, endPoint y: 328, distance: 20.6
click at [809, 319] on strong "✅ Soddisfatta o ti rimborsiamo al 100%" at bounding box center [705, 317] width 229 height 13
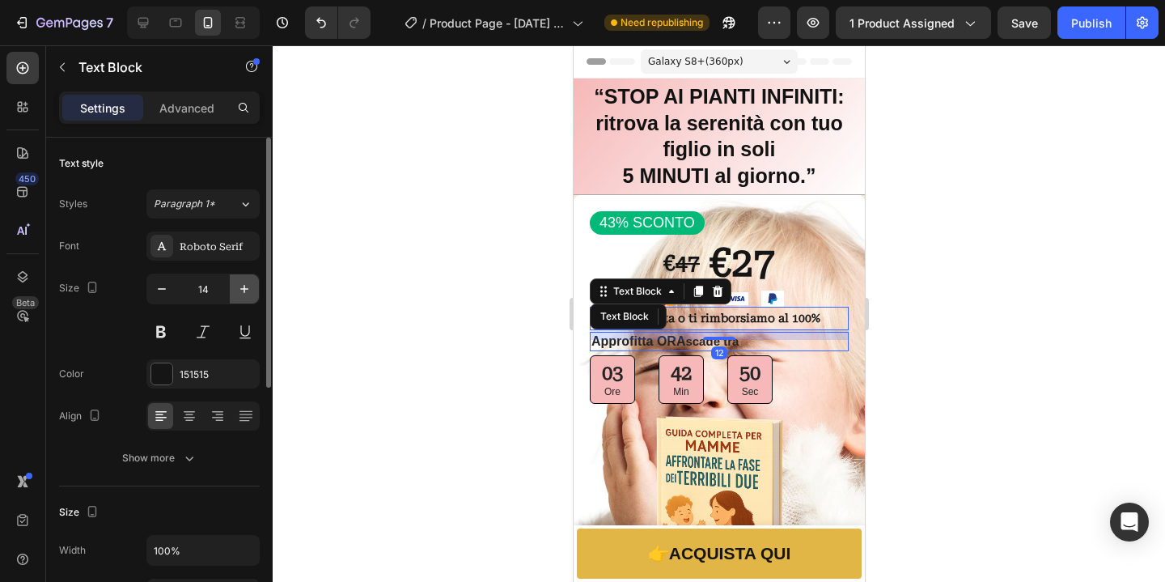
click at [236, 292] on icon "button" at bounding box center [244, 289] width 16 height 16
click at [165, 290] on icon "button" at bounding box center [162, 289] width 16 height 16
type input "14"
click at [796, 320] on strong "✅ Soddisfatta o ti rimborsiamo al 100%" at bounding box center [705, 317] width 229 height 13
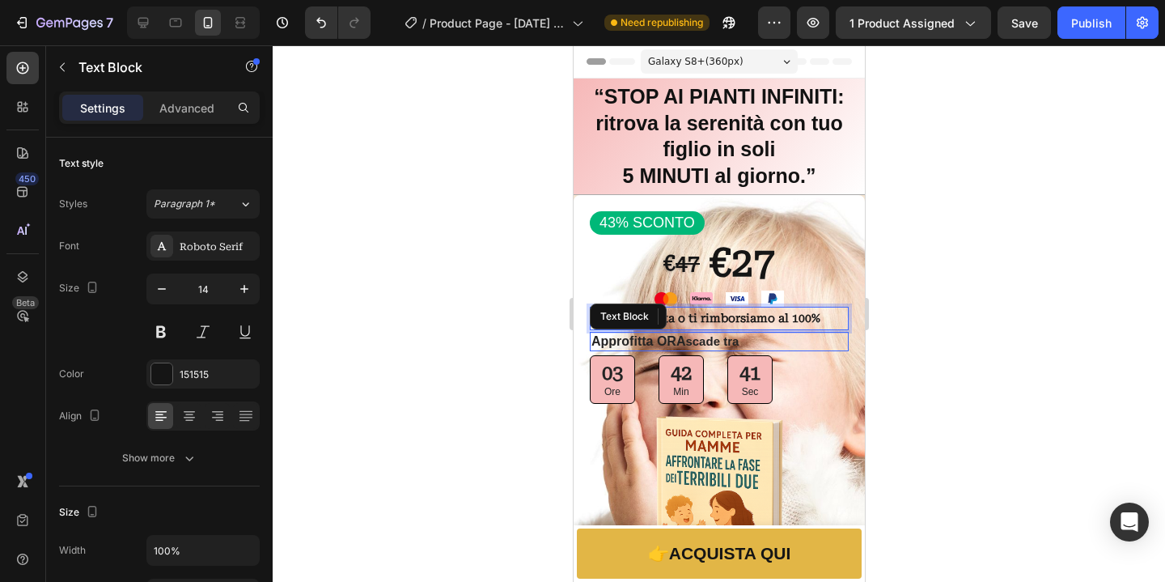
click at [789, 320] on strong "✅ Soddisfatta o ti rimborsiamo al 100%" at bounding box center [705, 317] width 229 height 13
click at [788, 320] on strong "✅ Soddisfatta o ti rimborsiamo al 100%" at bounding box center [705, 317] width 229 height 13
click at [785, 320] on strong "✅ Soddisfatta o ti rimborsiamo al 100%" at bounding box center [705, 317] width 229 height 13
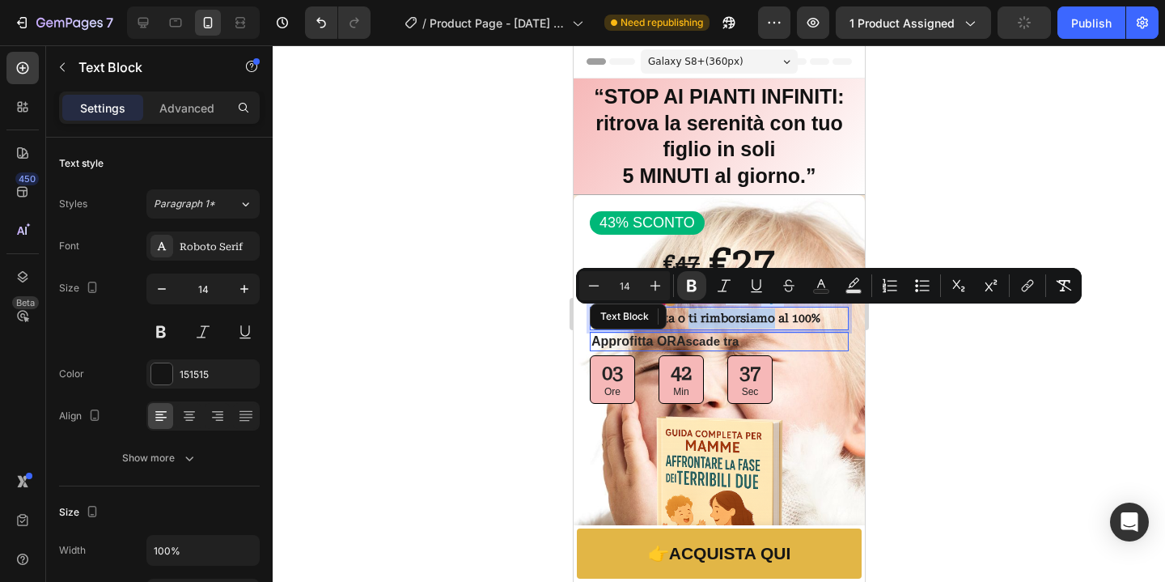
drag, startPoint x: 785, startPoint y: 320, endPoint x: 693, endPoint y: 322, distance: 92.2
click at [693, 322] on strong "✅ Soddisfatta o ti rimborsiamo al 100%" at bounding box center [705, 317] width 229 height 13
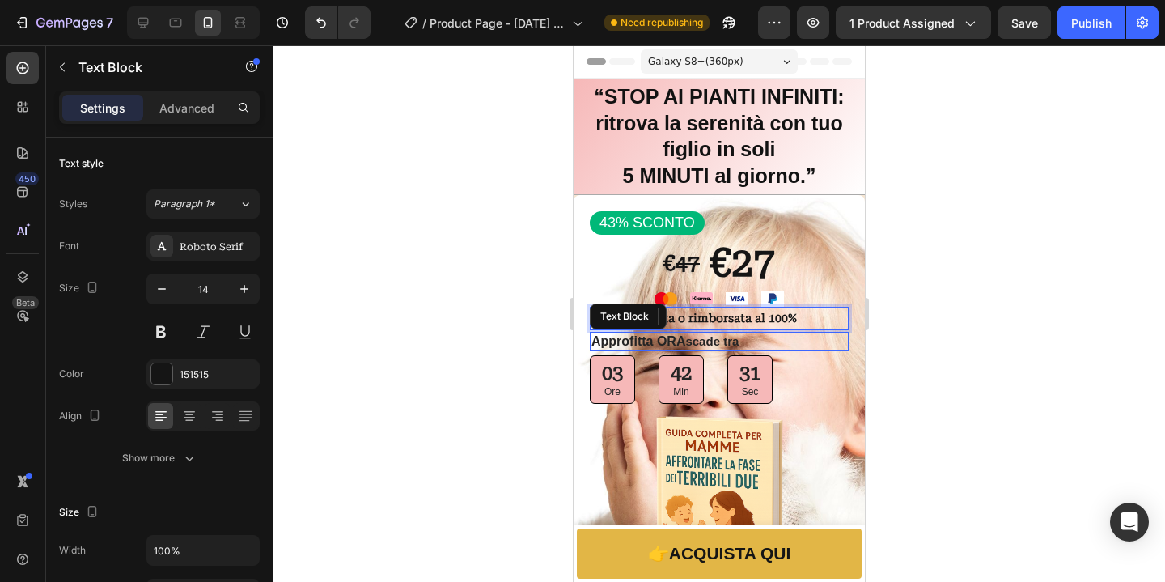
click at [956, 335] on div at bounding box center [719, 313] width 892 height 536
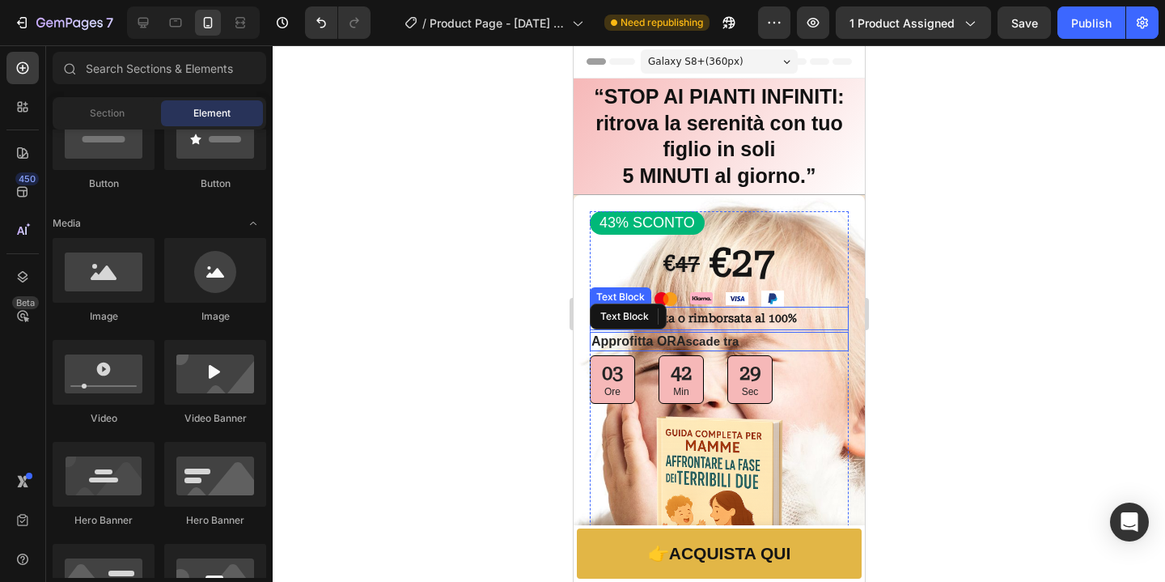
click at [760, 323] on strong "✅ Soddisfatta o rimborsata al 100%" at bounding box center [693, 317] width 205 height 13
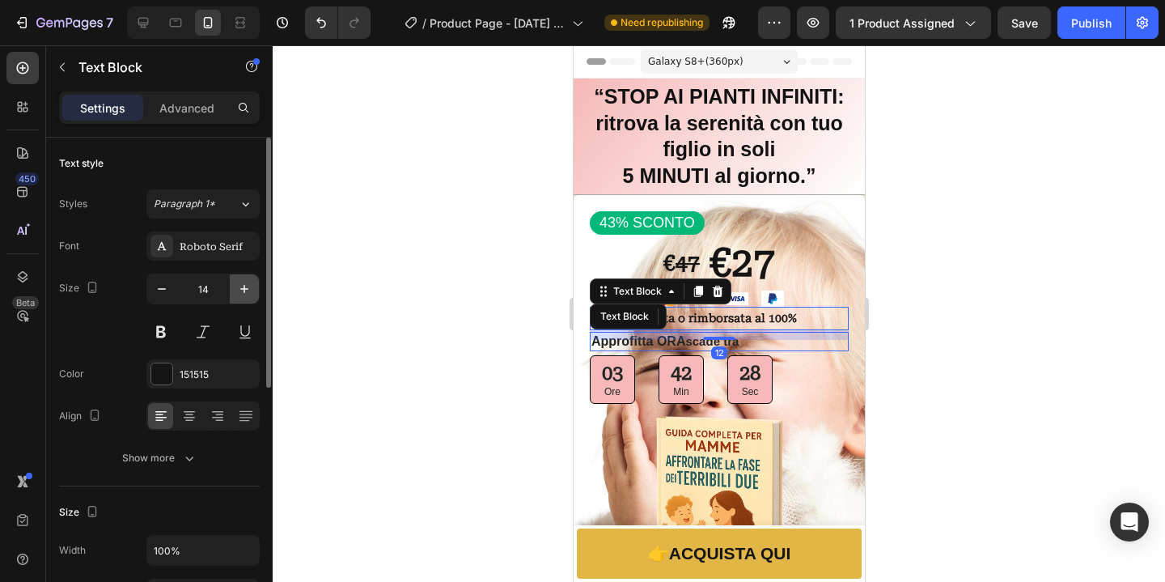
click at [252, 286] on icon "button" at bounding box center [244, 289] width 16 height 16
click at [248, 287] on icon "button" at bounding box center [244, 289] width 16 height 16
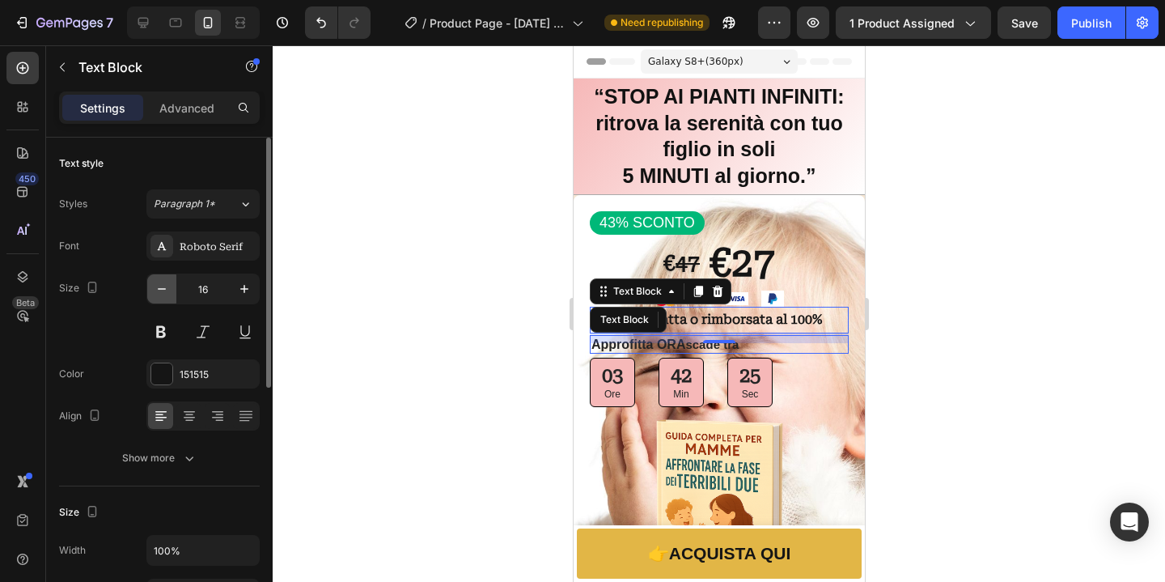
click at [168, 294] on icon "button" at bounding box center [162, 289] width 16 height 16
type input "15"
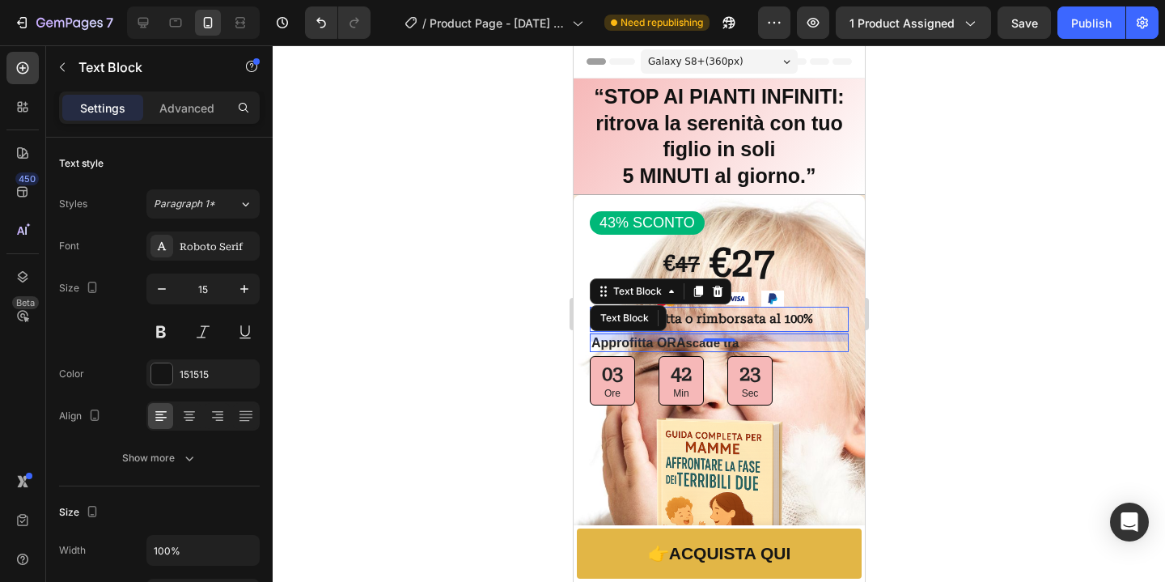
click at [1022, 376] on div at bounding box center [719, 313] width 892 height 536
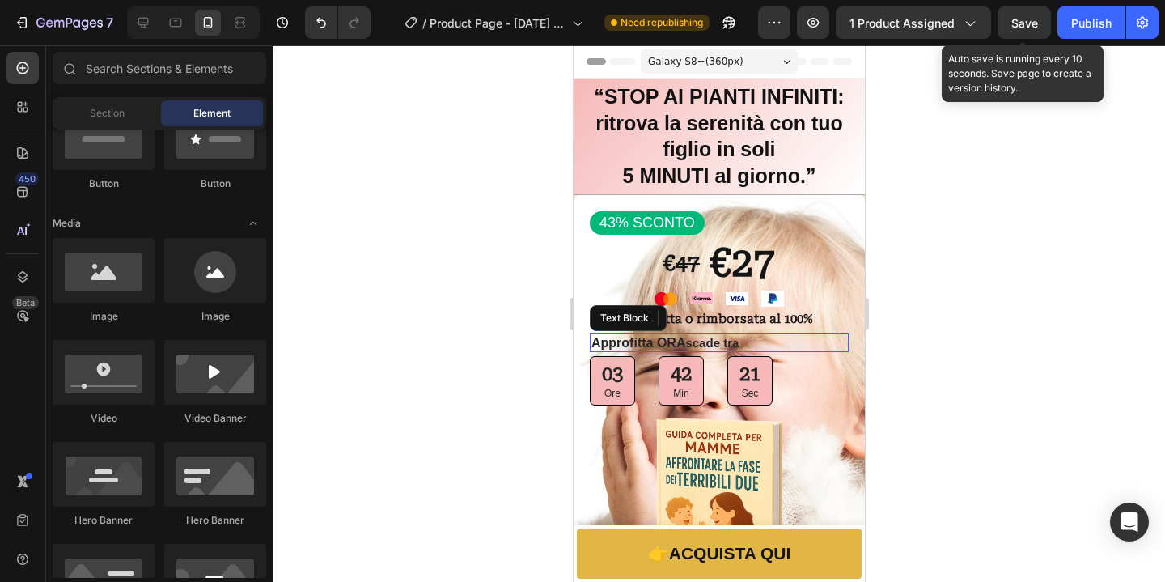
click at [1031, 25] on span "Save" at bounding box center [1024, 23] width 27 height 14
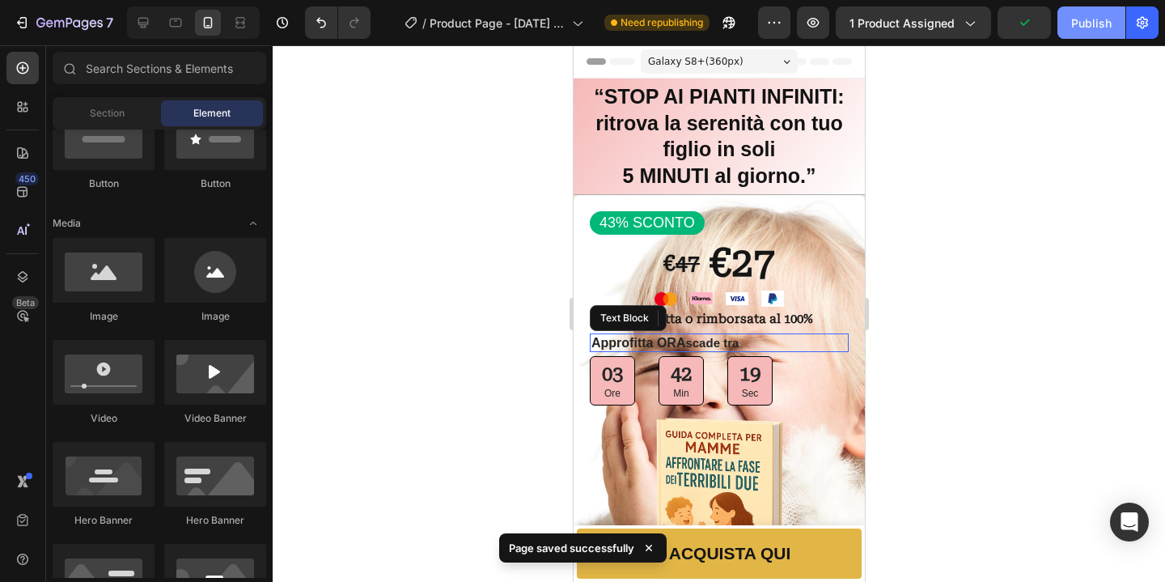
click at [1085, 29] on div "Publish" at bounding box center [1091, 23] width 40 height 17
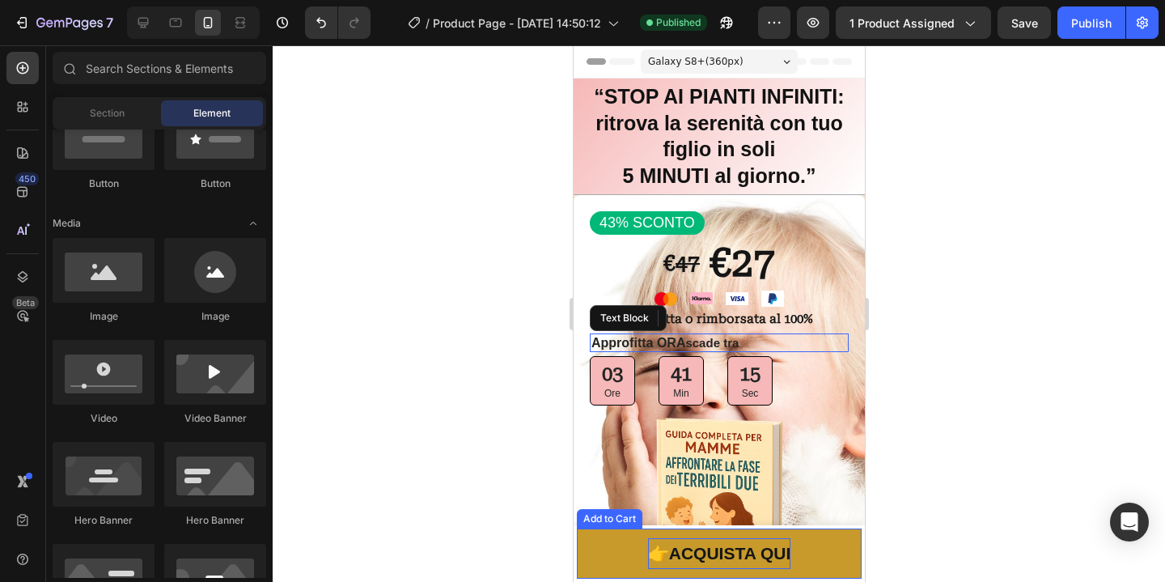
click at [781, 545] on p "👉 ACQUISTA QUI" at bounding box center [718, 553] width 143 height 31
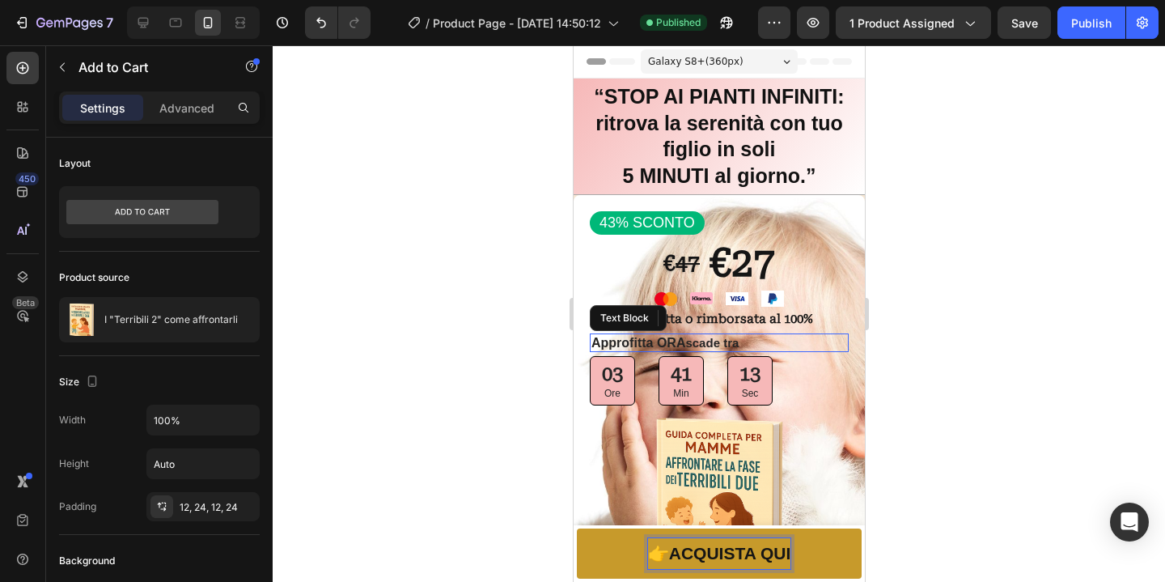
click at [782, 555] on p "👉 ACQUISTA QUI" at bounding box center [718, 553] width 143 height 31
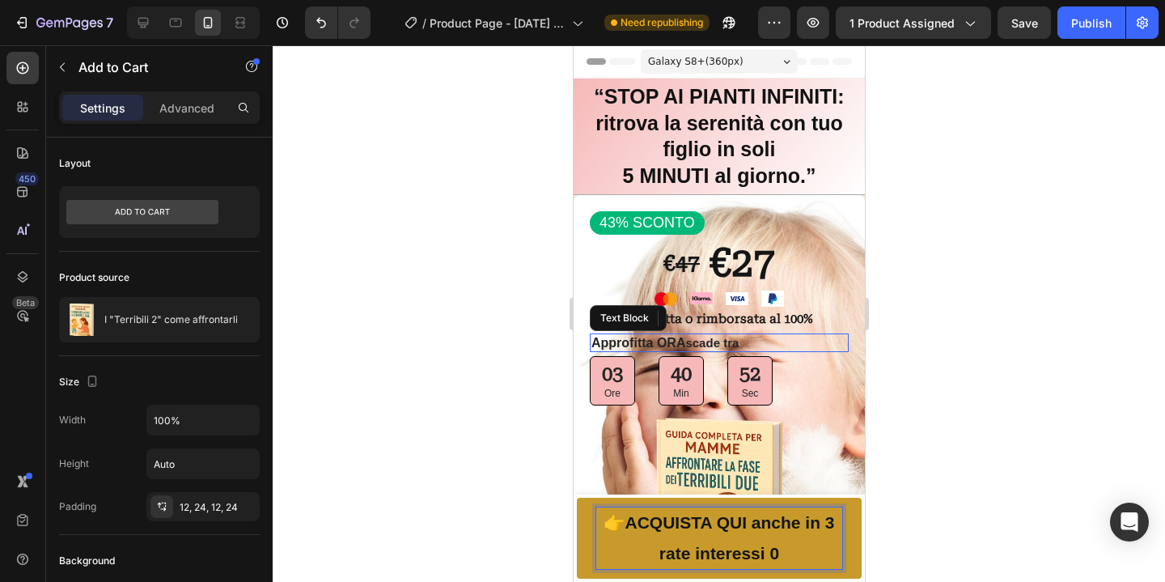
click at [972, 442] on div at bounding box center [719, 313] width 892 height 536
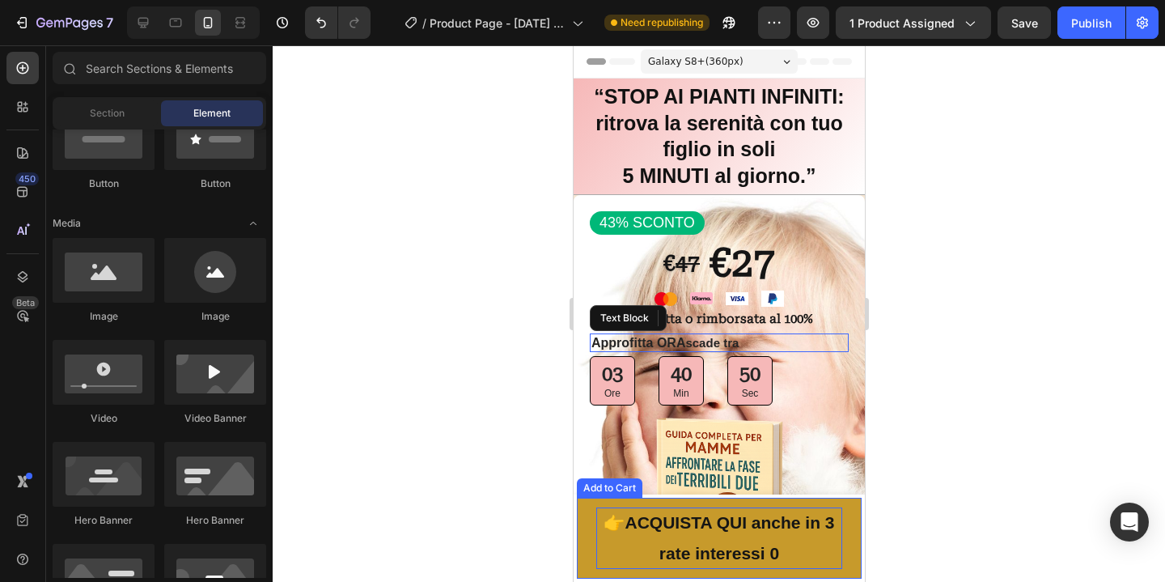
click at [758, 510] on p "👉 ACQUISTA QUI anche in 3 rate interessi 0" at bounding box center [718, 537] width 246 height 61
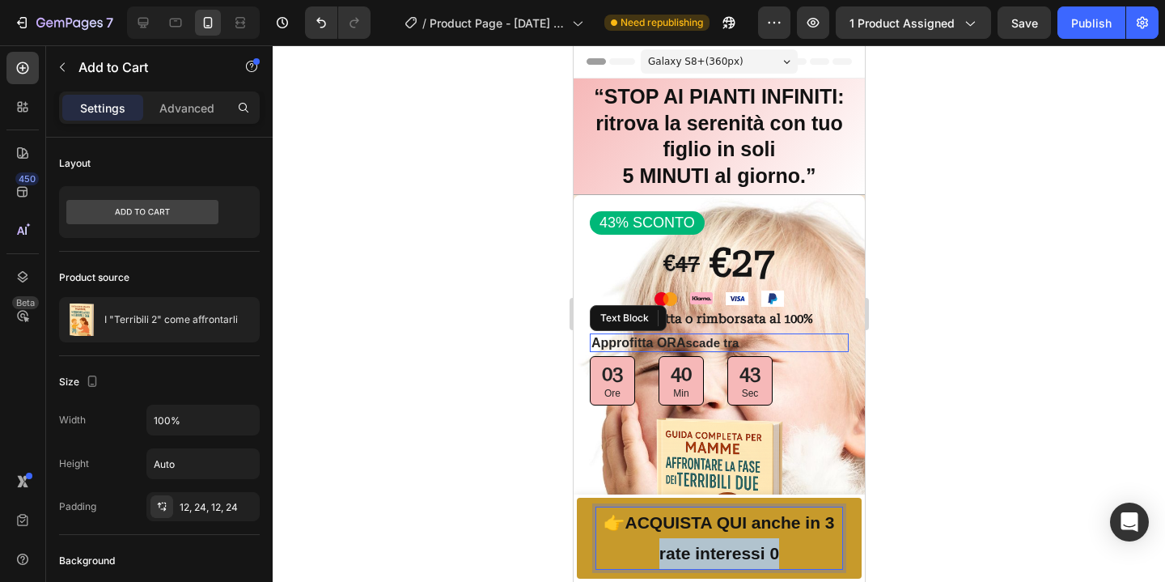
drag, startPoint x: 773, startPoint y: 560, endPoint x: 649, endPoint y: 556, distance: 124.6
click at [649, 556] on p "👉 ACQUISTA QUI anche in 3 rate interessi 0" at bounding box center [718, 537] width 246 height 61
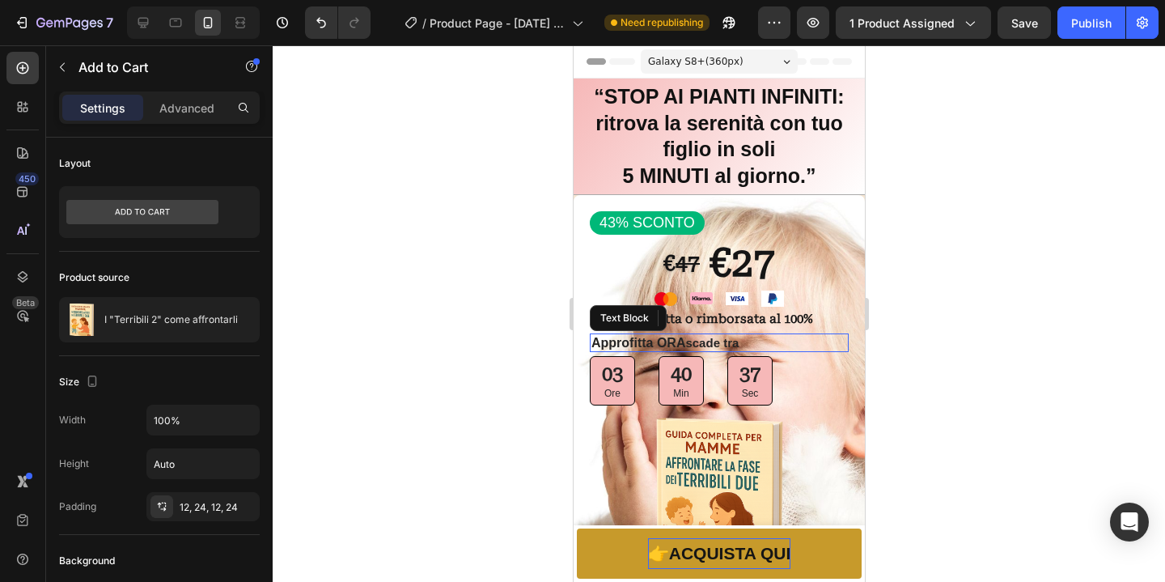
click at [1095, 272] on div at bounding box center [719, 313] width 892 height 536
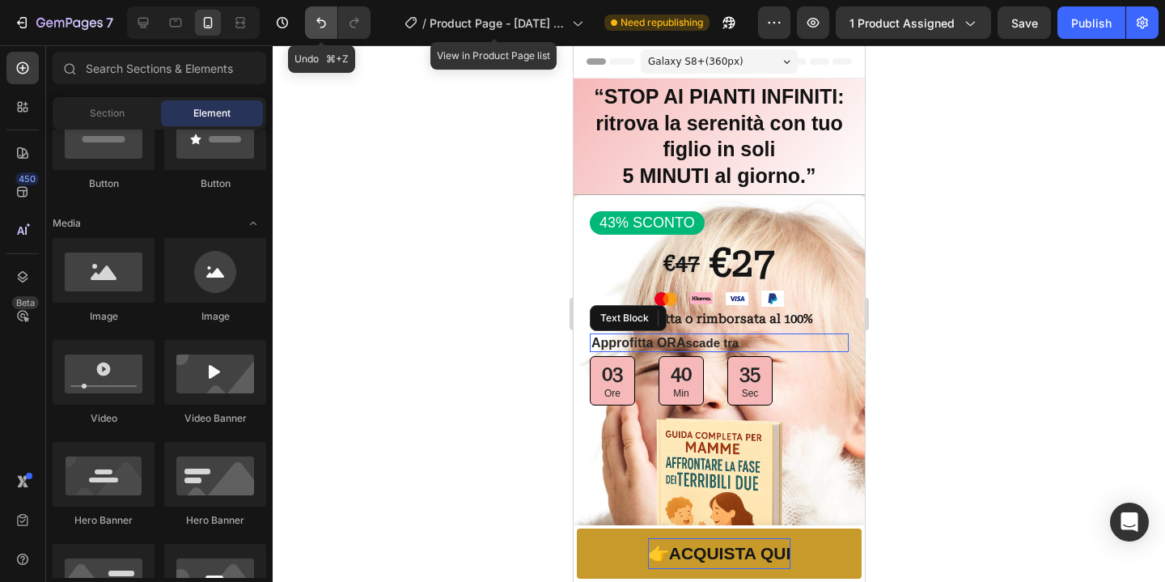
click at [323, 21] on icon "Undo/Redo" at bounding box center [321, 23] width 10 height 11
click at [355, 31] on button "Undo/Redo" at bounding box center [354, 22] width 32 height 32
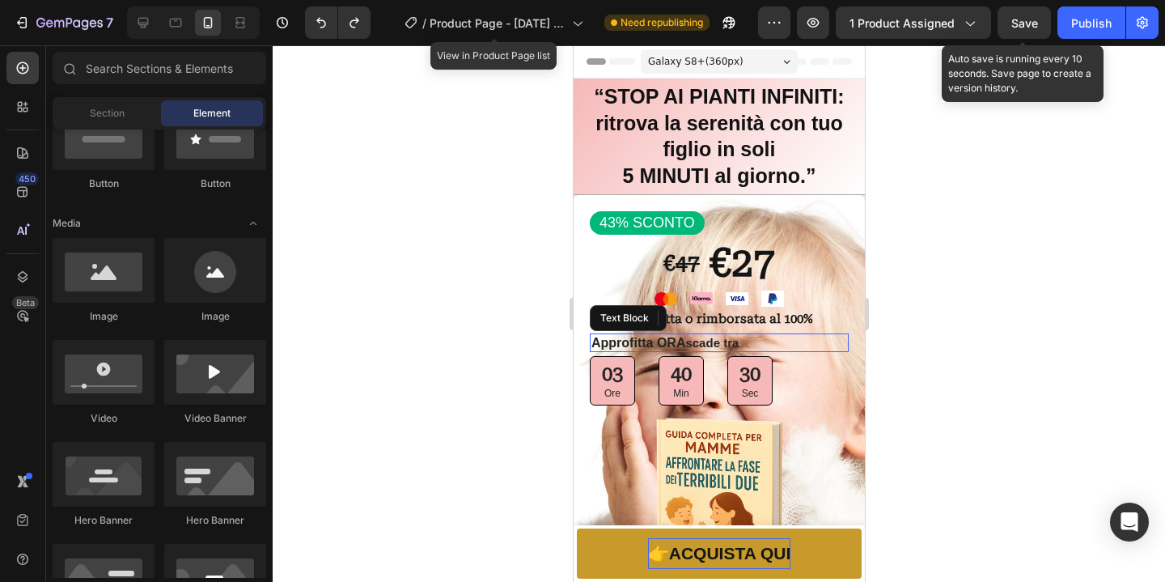
click at [1022, 23] on span "Save" at bounding box center [1024, 23] width 27 height 14
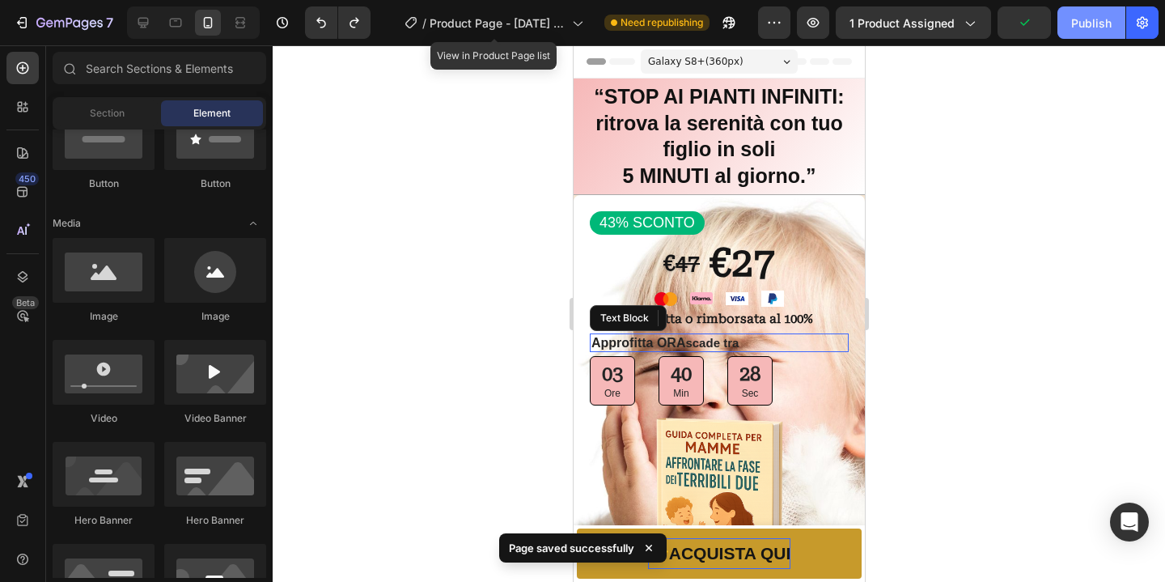
click at [1104, 28] on div "Publish" at bounding box center [1091, 23] width 40 height 17
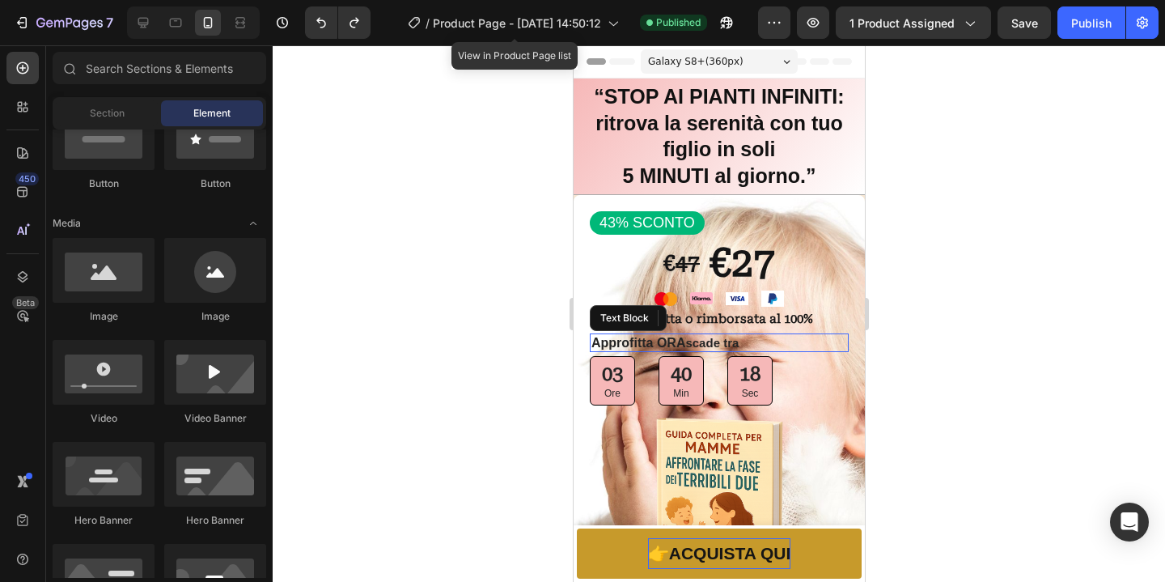
click at [951, 339] on div at bounding box center [719, 313] width 892 height 536
click at [756, 318] on strong "✅ Soddisfatta o rimborsata al 100%" at bounding box center [702, 318] width 222 height 15
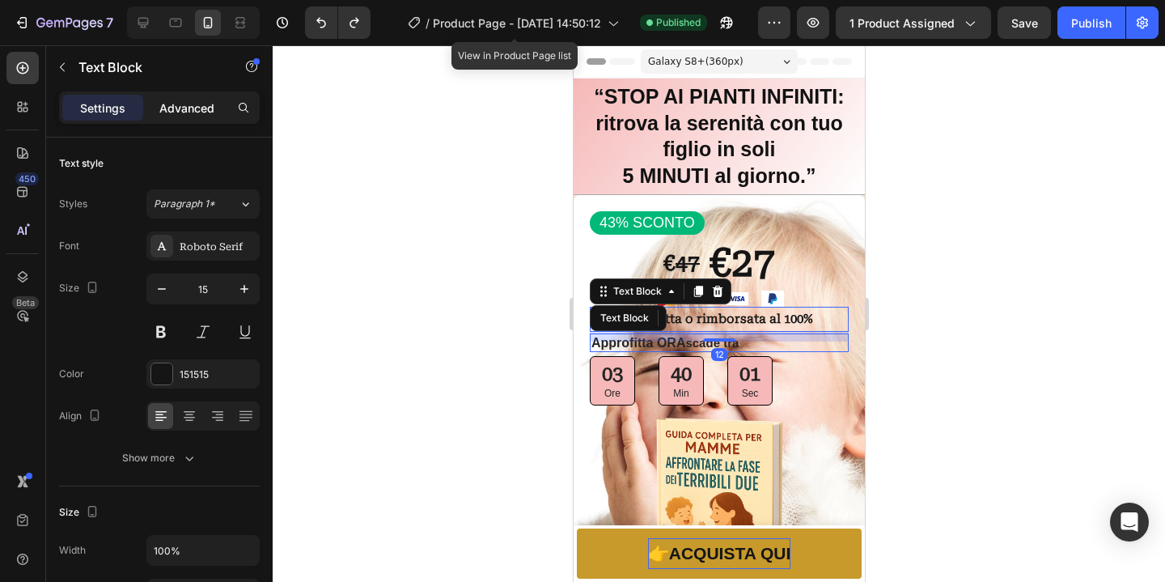
click at [188, 113] on p "Advanced" at bounding box center [186, 107] width 55 height 17
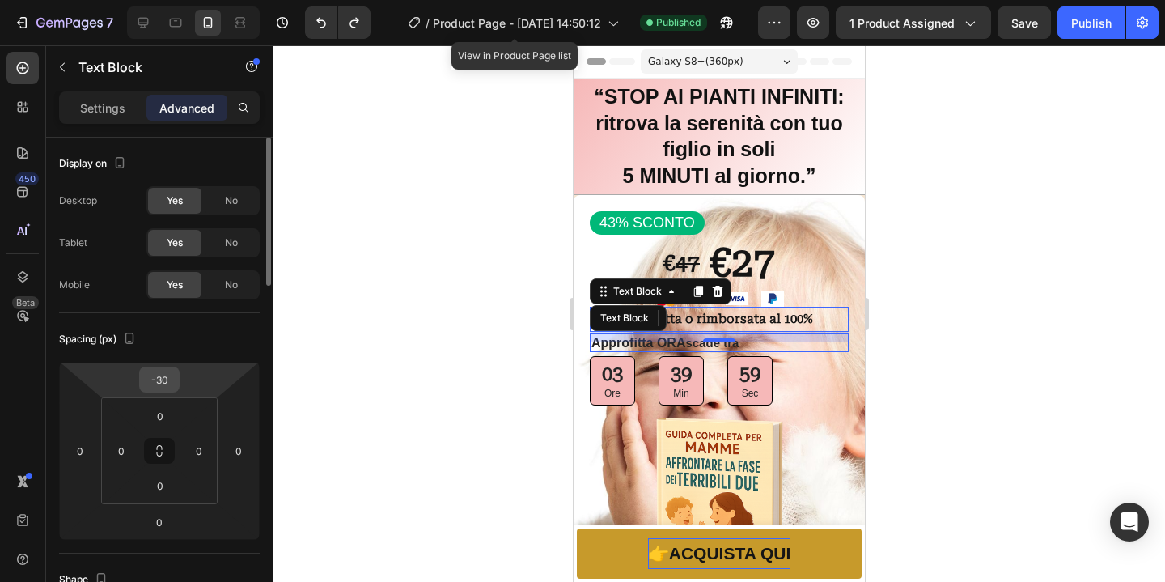
click at [173, 390] on input "-30" at bounding box center [159, 379] width 32 height 24
click at [174, 390] on div "-30" at bounding box center [159, 379] width 40 height 26
click at [171, 384] on input "-30" at bounding box center [159, 379] width 32 height 24
type input "-3"
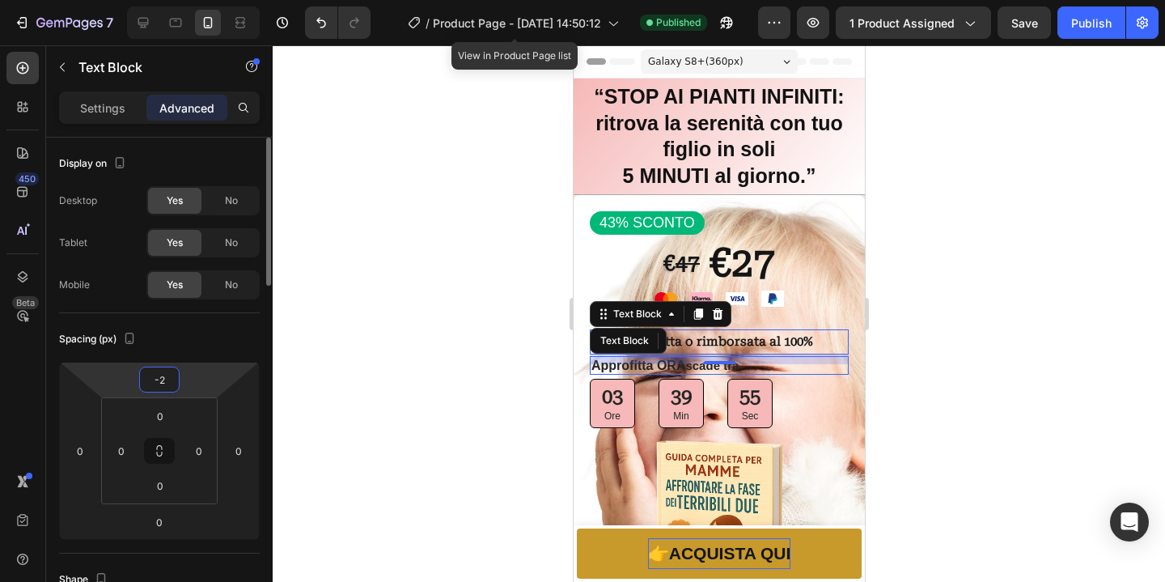
type input "-25"
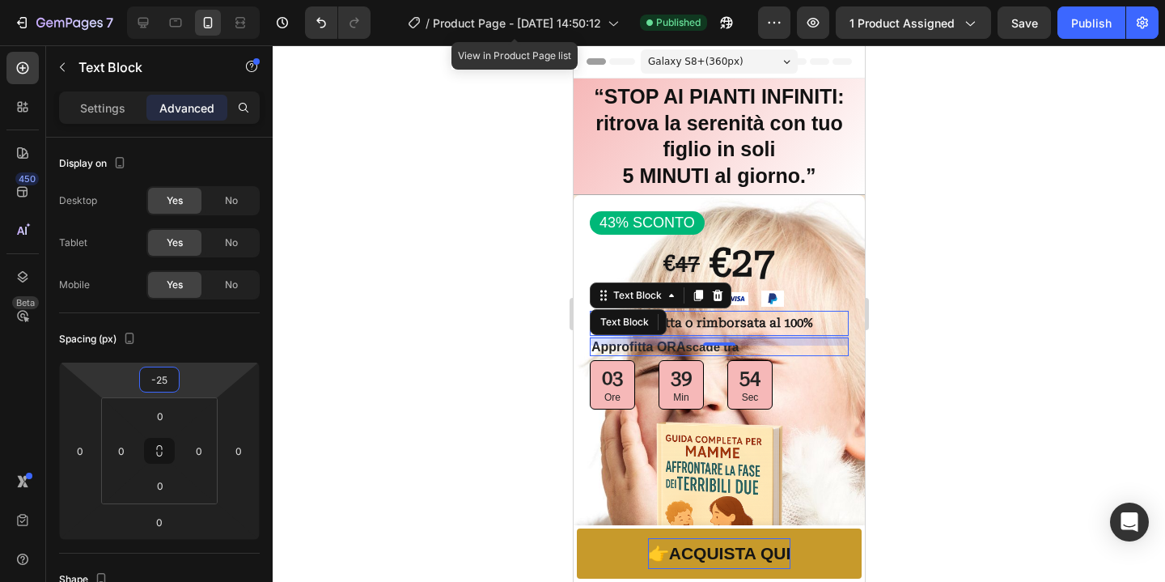
click at [1040, 352] on div at bounding box center [719, 313] width 892 height 536
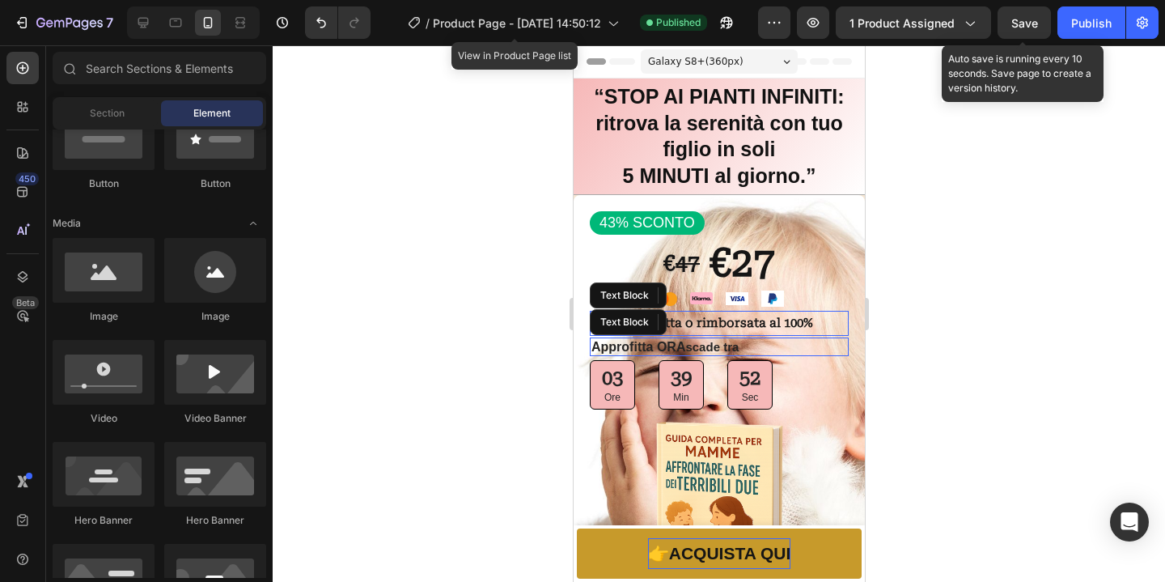
click at [1015, 23] on span "Save" at bounding box center [1024, 23] width 27 height 14
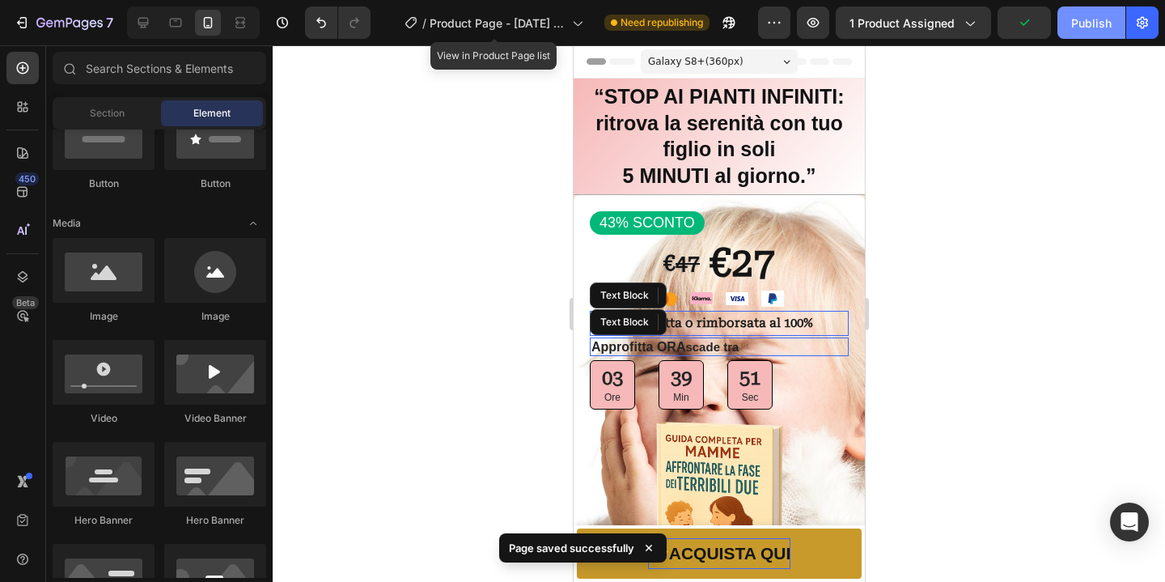
click at [1088, 31] on div "Publish" at bounding box center [1091, 23] width 40 height 17
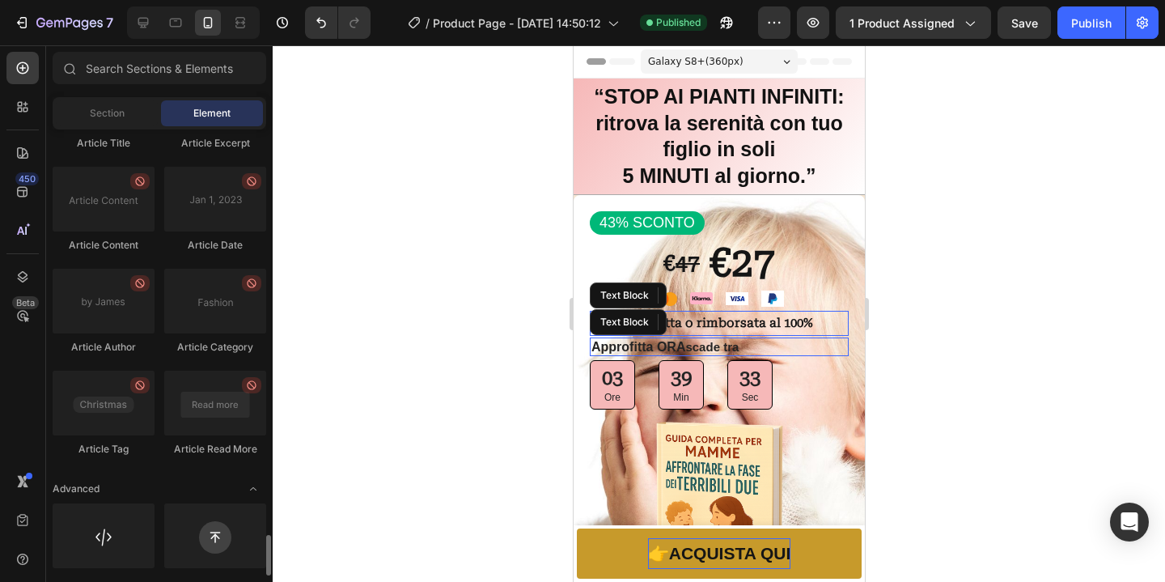
scroll to position [4452, 0]
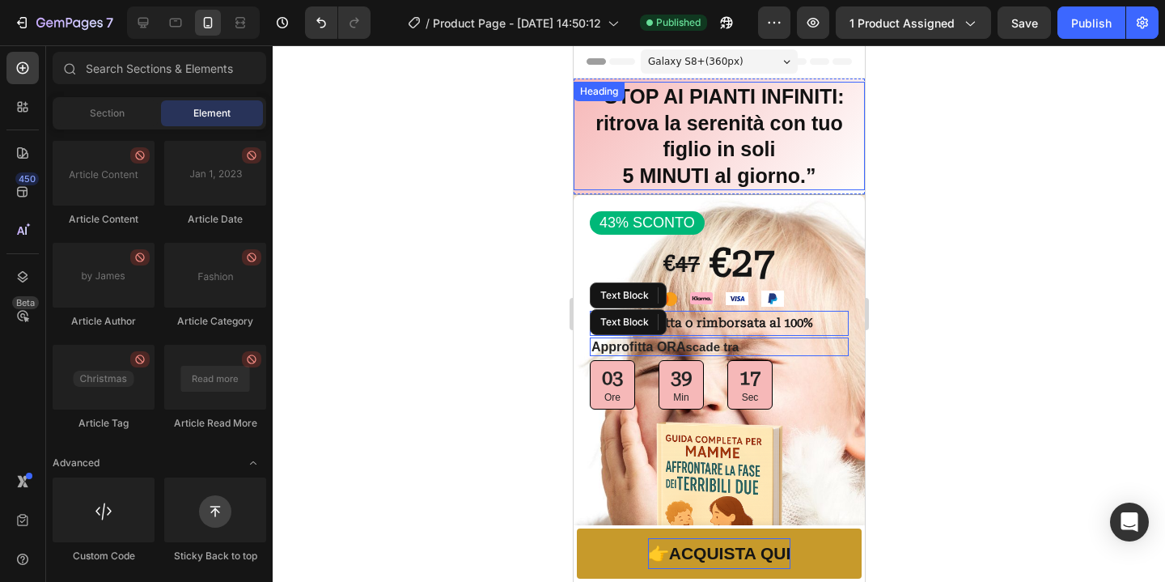
click at [812, 166] on h2 "“STOP AI PIANTI INFINITI: ritrova la serenità con tuo figlio in soli 5 MINUTI a…" at bounding box center [718, 136] width 291 height 108
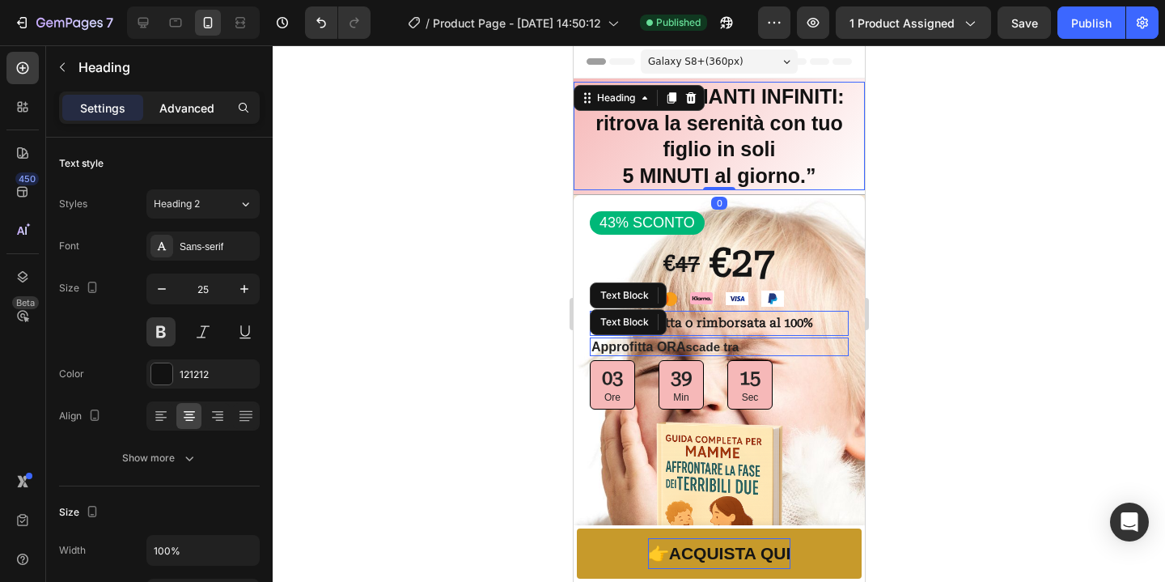
click at [190, 104] on p "Advanced" at bounding box center [186, 107] width 55 height 17
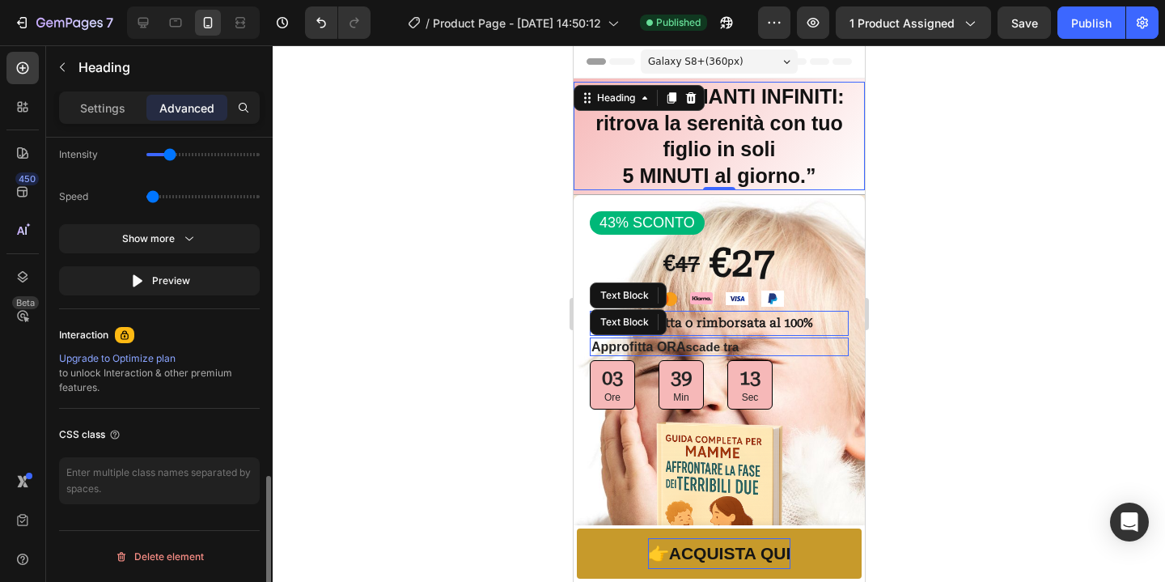
scroll to position [992, 0]
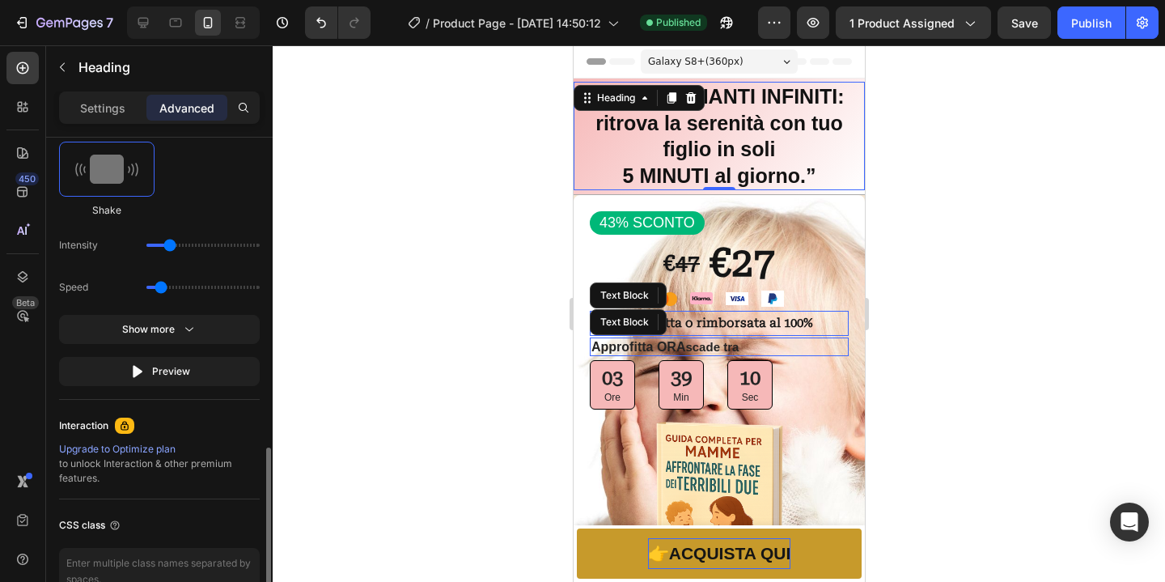
type input "0.5"
click at [152, 289] on input "range" at bounding box center [202, 287] width 113 height 3
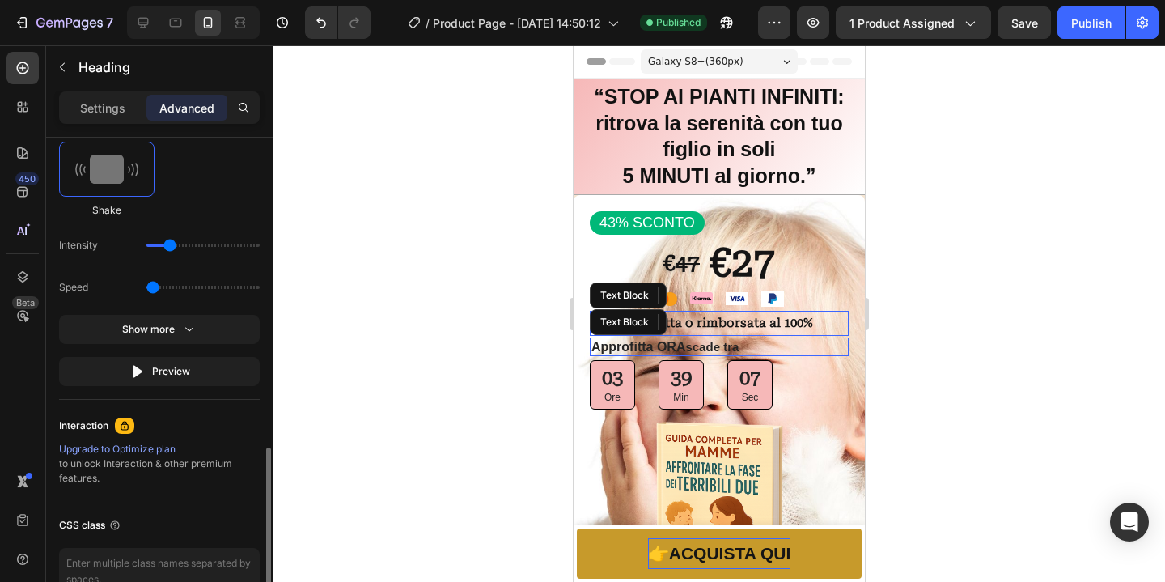
scroll to position [914, 0]
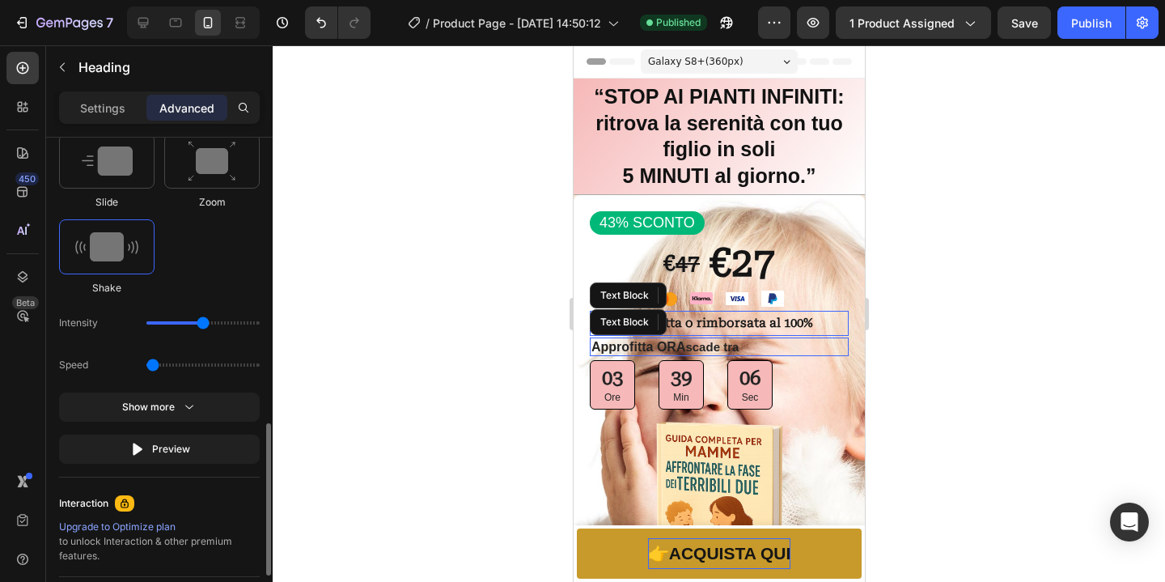
drag, startPoint x: 179, startPoint y: 326, endPoint x: 205, endPoint y: 328, distance: 25.9
click at [205, 324] on input "range" at bounding box center [202, 322] width 113 height 3
drag, startPoint x: 204, startPoint y: 328, endPoint x: 192, endPoint y: 326, distance: 12.2
type input "21"
click at [192, 324] on input "range" at bounding box center [202, 322] width 113 height 3
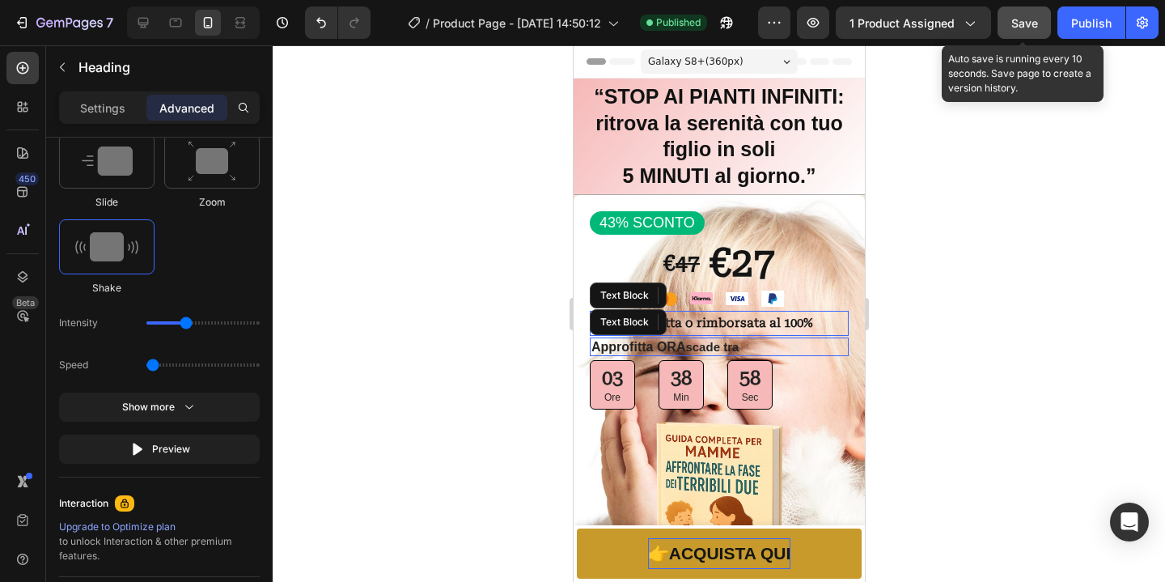
click at [1041, 26] on button "Save" at bounding box center [1023, 22] width 53 height 32
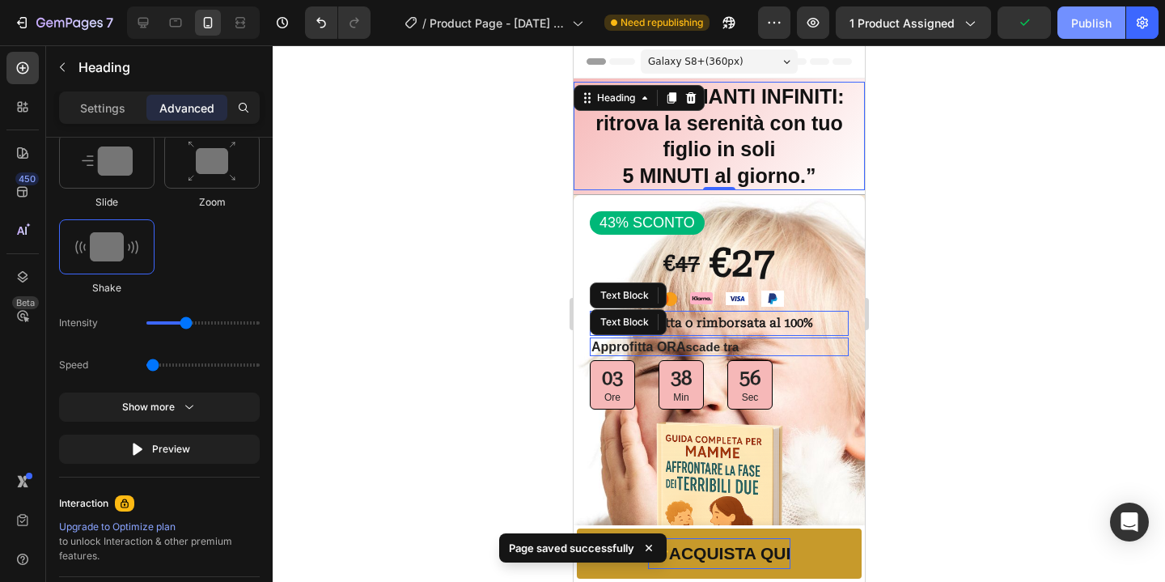
click at [1104, 29] on div "Publish" at bounding box center [1091, 23] width 40 height 17
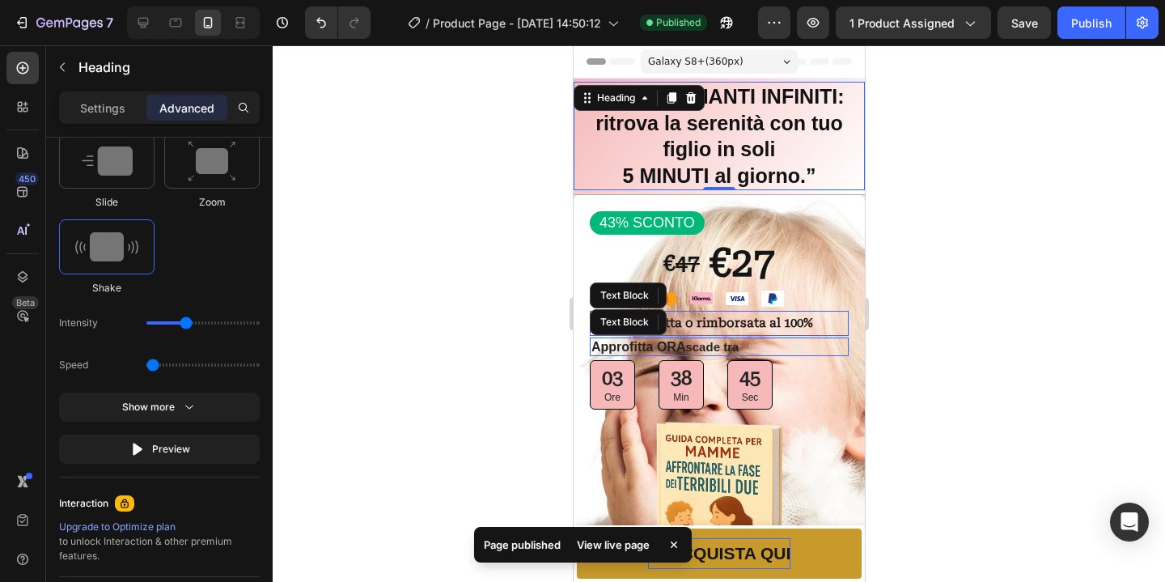
drag, startPoint x: 1005, startPoint y: 362, endPoint x: 291, endPoint y: 308, distance: 715.5
click at [1005, 362] on div at bounding box center [719, 313] width 892 height 536
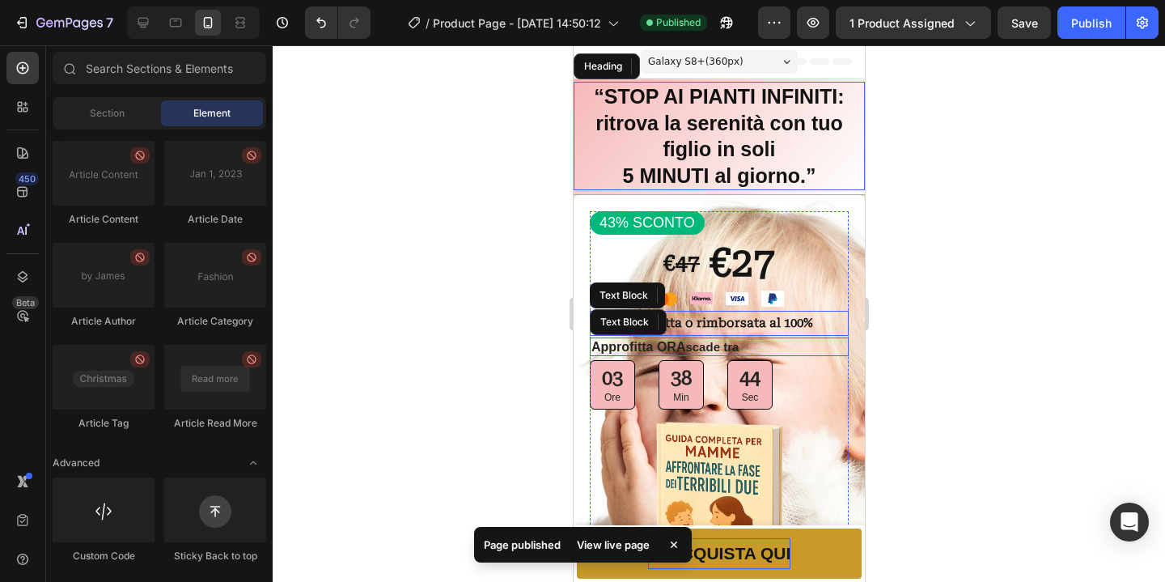
click at [797, 326] on strong "✅ Soddisfatta o rimborsata al 100%" at bounding box center [702, 322] width 222 height 15
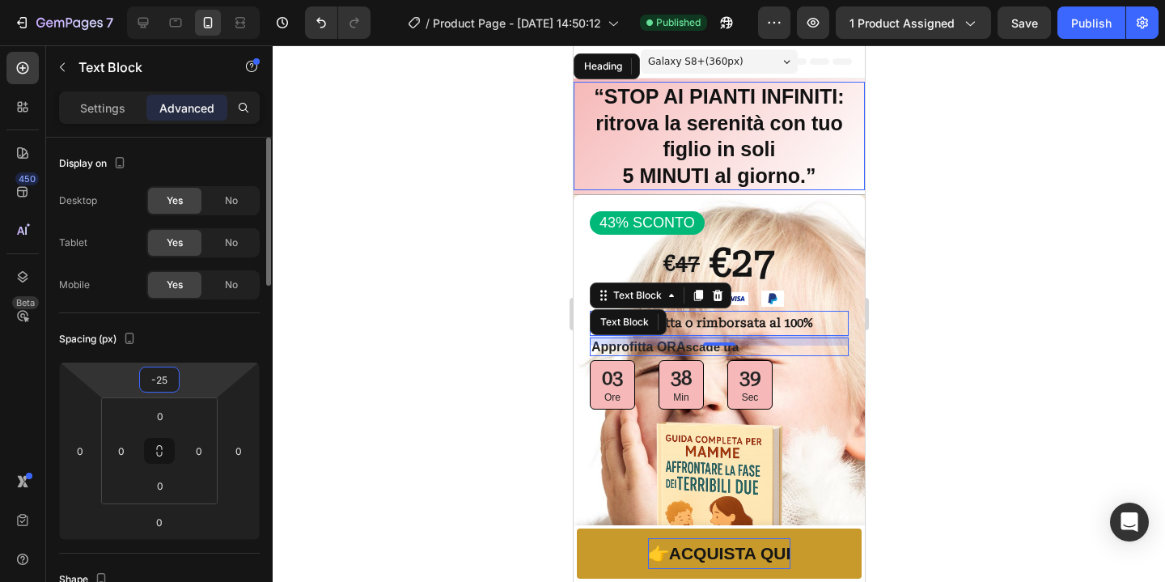
click at [167, 383] on input "-25" at bounding box center [159, 379] width 32 height 24
click at [169, 384] on input "-25" at bounding box center [159, 379] width 32 height 24
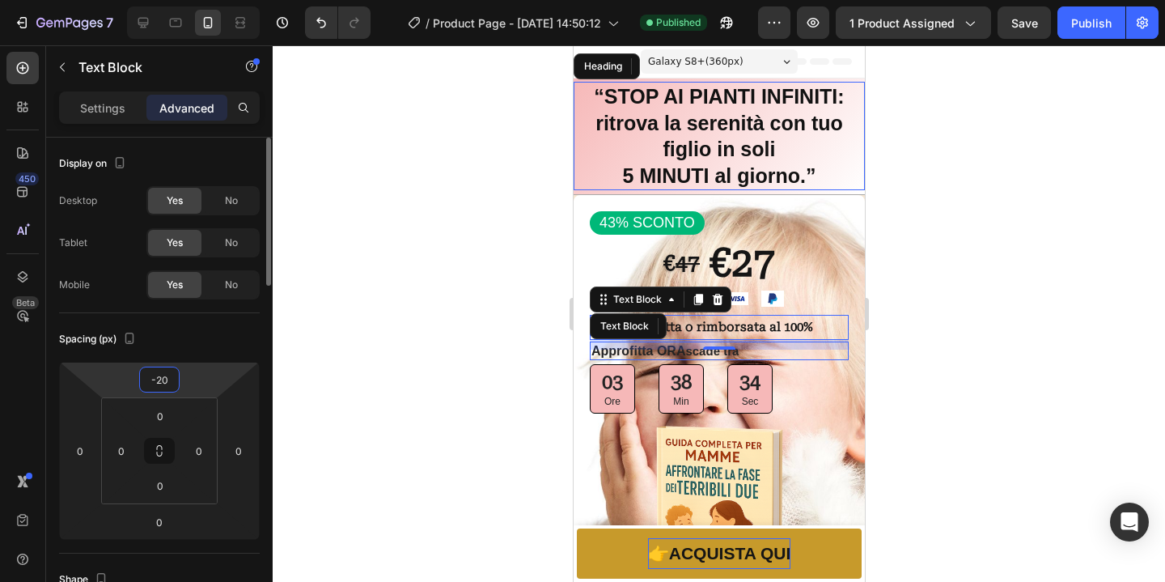
type input "-2"
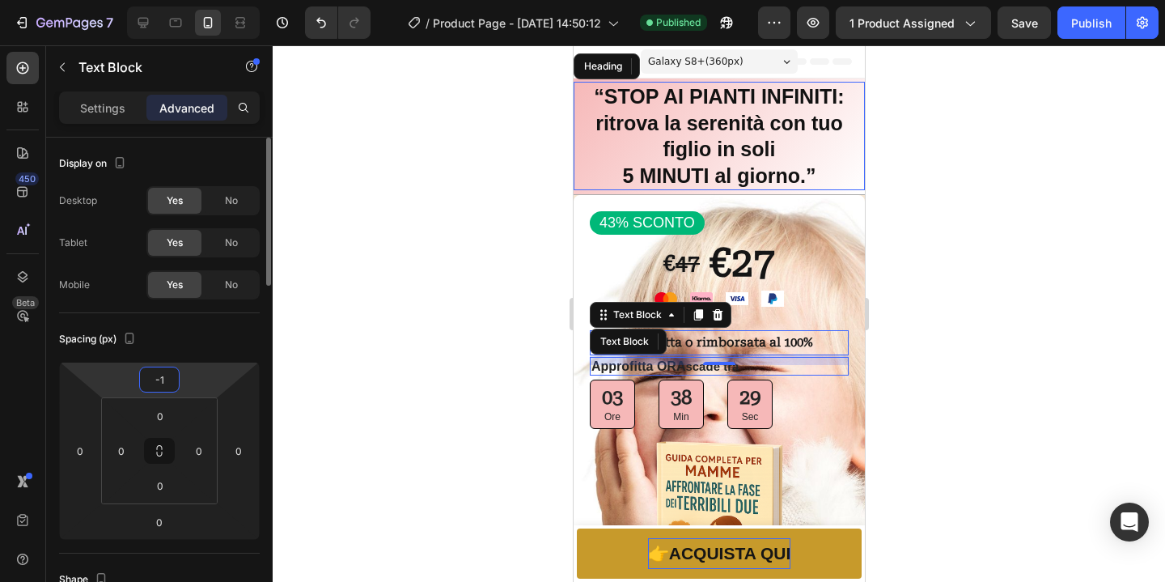
type input "-15"
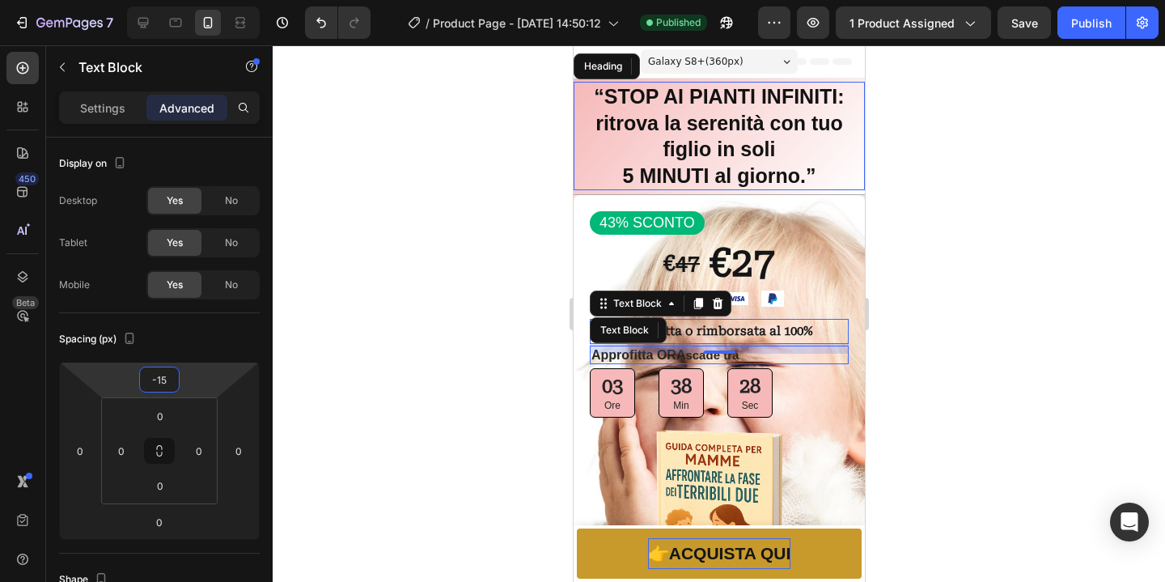
click at [1084, 248] on div at bounding box center [719, 313] width 892 height 536
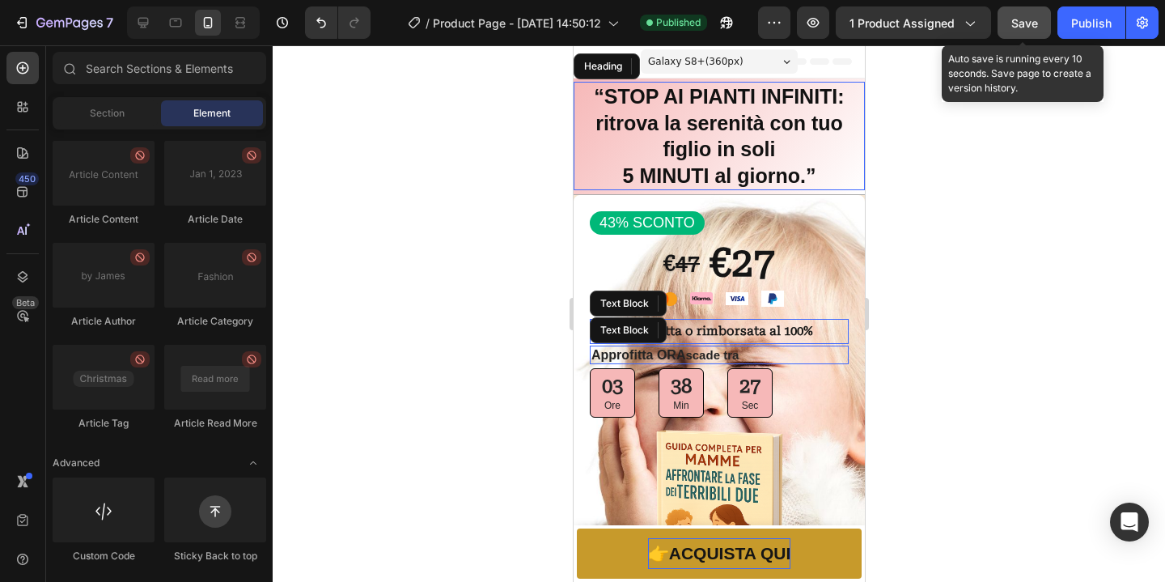
click at [1027, 32] on button "Save" at bounding box center [1023, 22] width 53 height 32
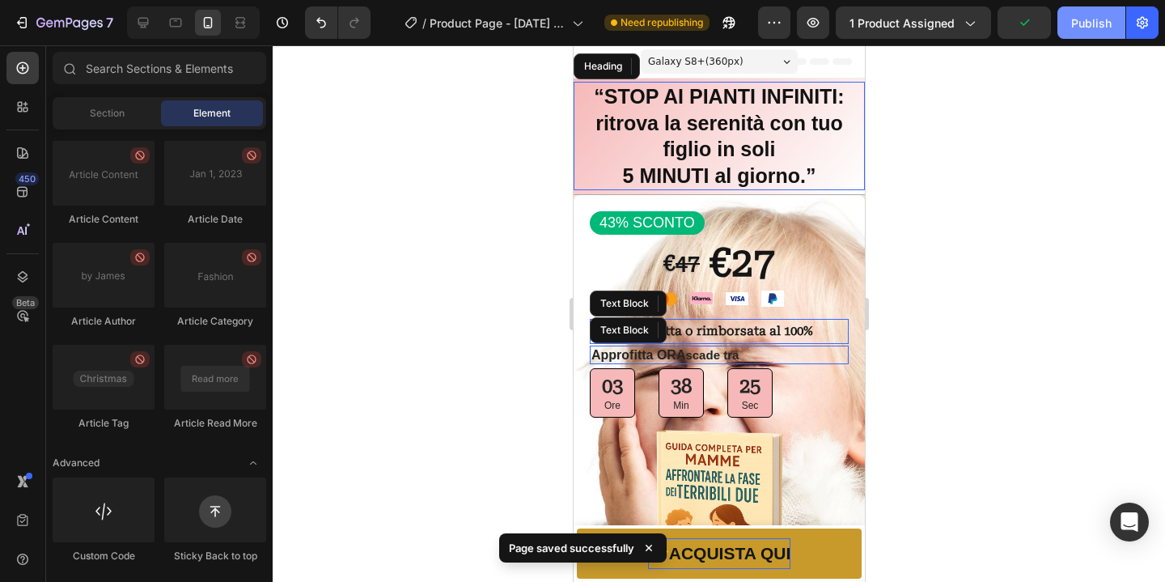
click at [1099, 28] on div "Publish" at bounding box center [1091, 23] width 40 height 17
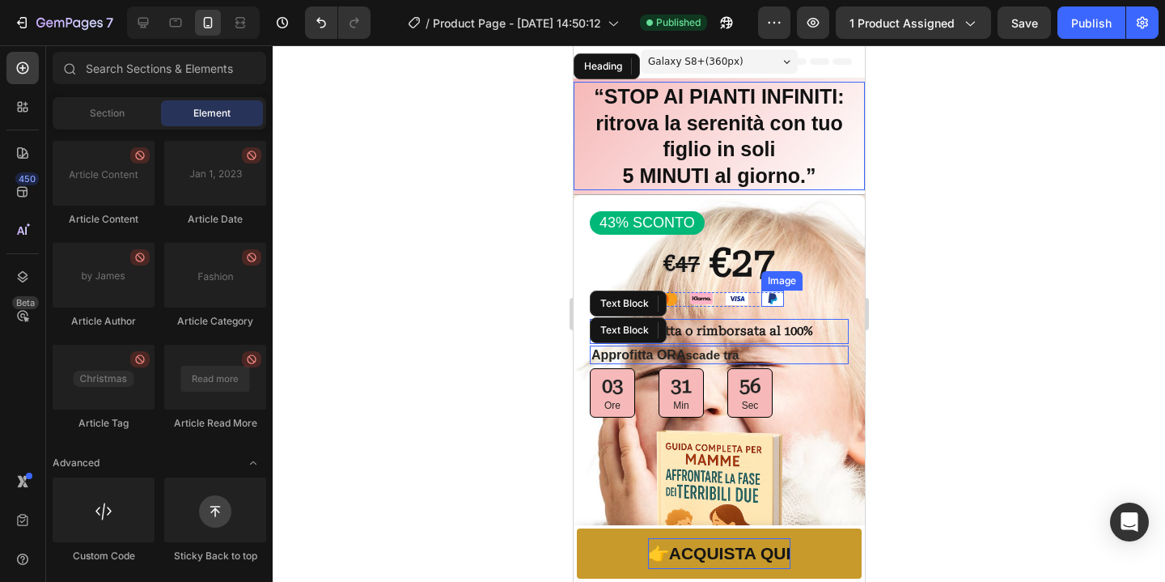
click at [763, 304] on img at bounding box center [771, 298] width 23 height 16
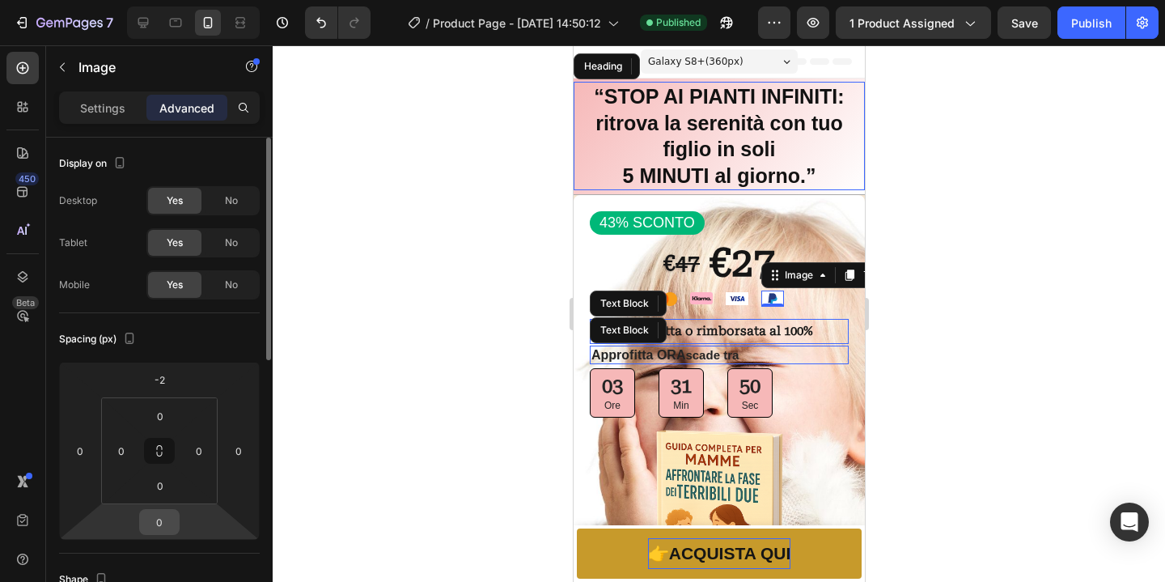
click at [165, 522] on input "0" at bounding box center [159, 522] width 32 height 24
type input "-3"
click at [169, 385] on input "-2" at bounding box center [159, 379] width 32 height 24
type input "0"
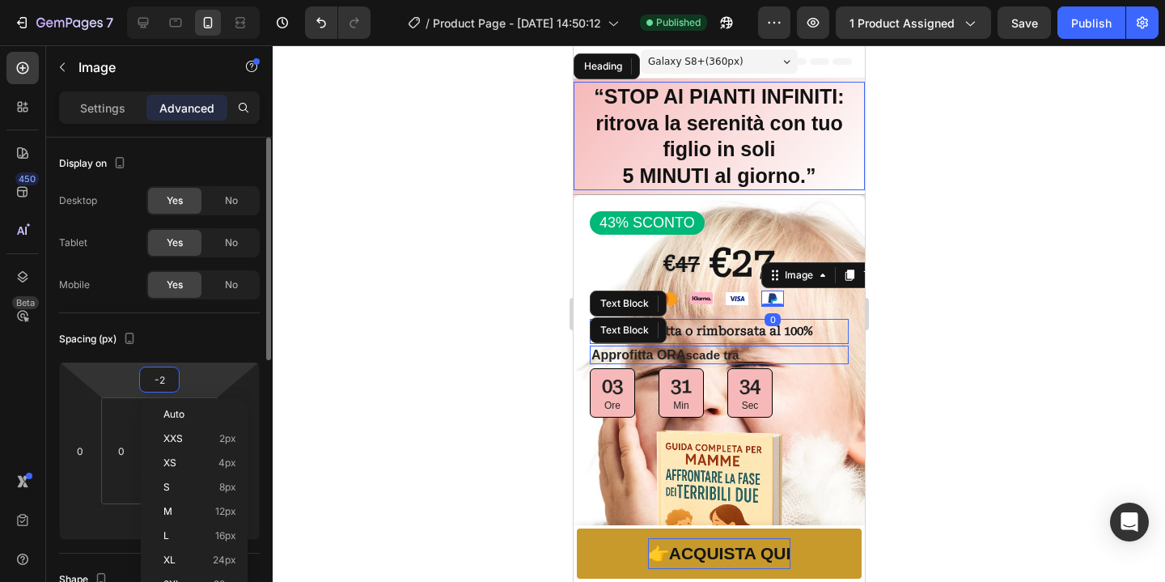
click at [163, 377] on input "-2" at bounding box center [159, 379] width 32 height 24
click at [121, 0] on html "7 Version history / Product Page - [DATE] 14:50:12 Published Preview 1 product …" at bounding box center [582, 0] width 1165 height 0
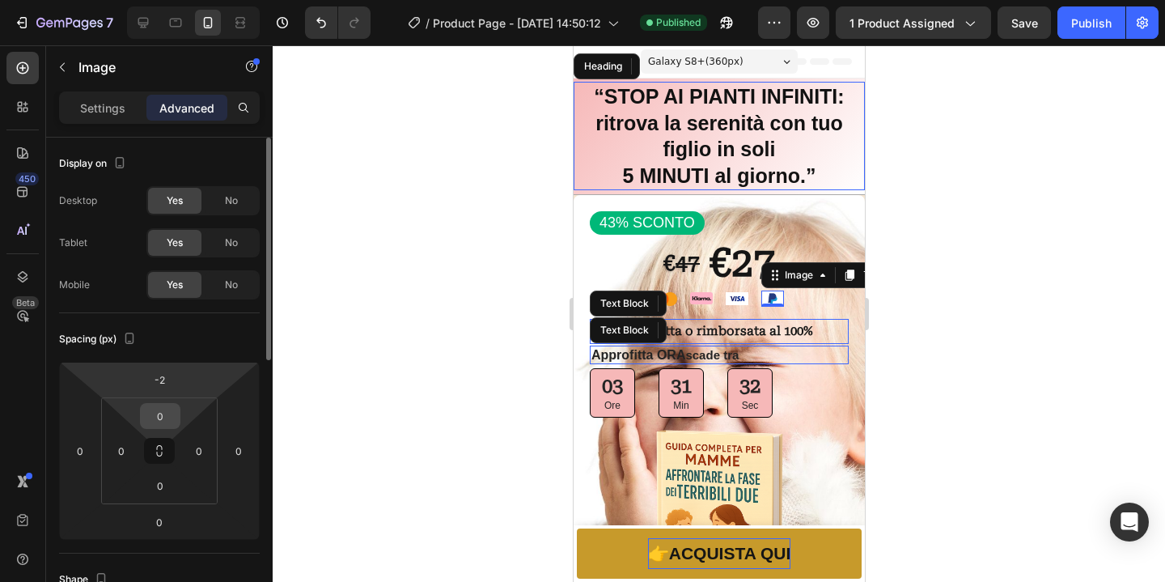
click at [157, 410] on input "0" at bounding box center [160, 416] width 32 height 24
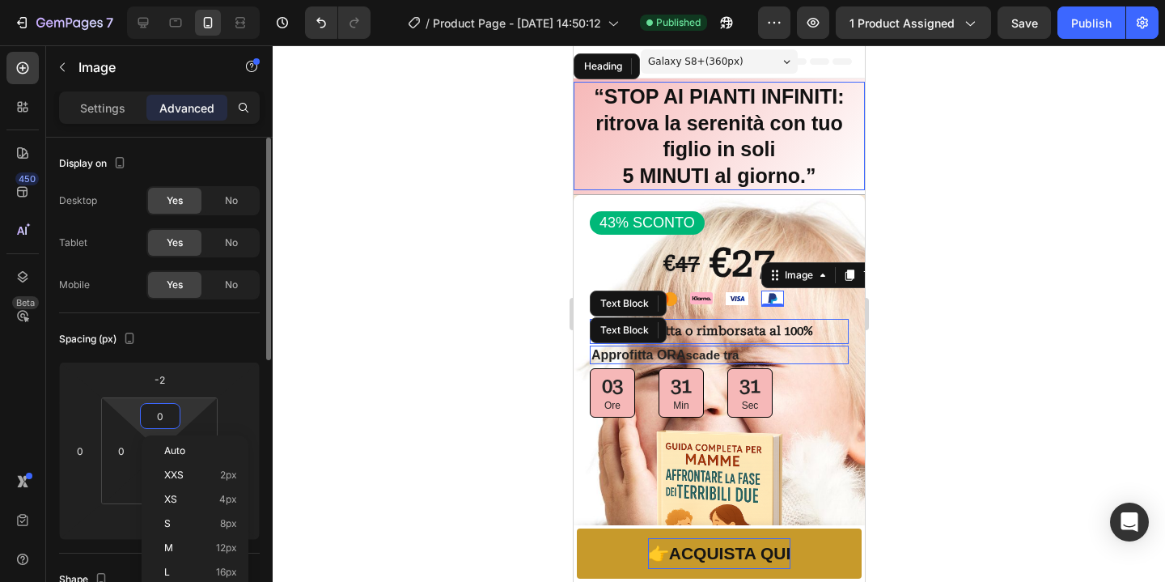
type input "2"
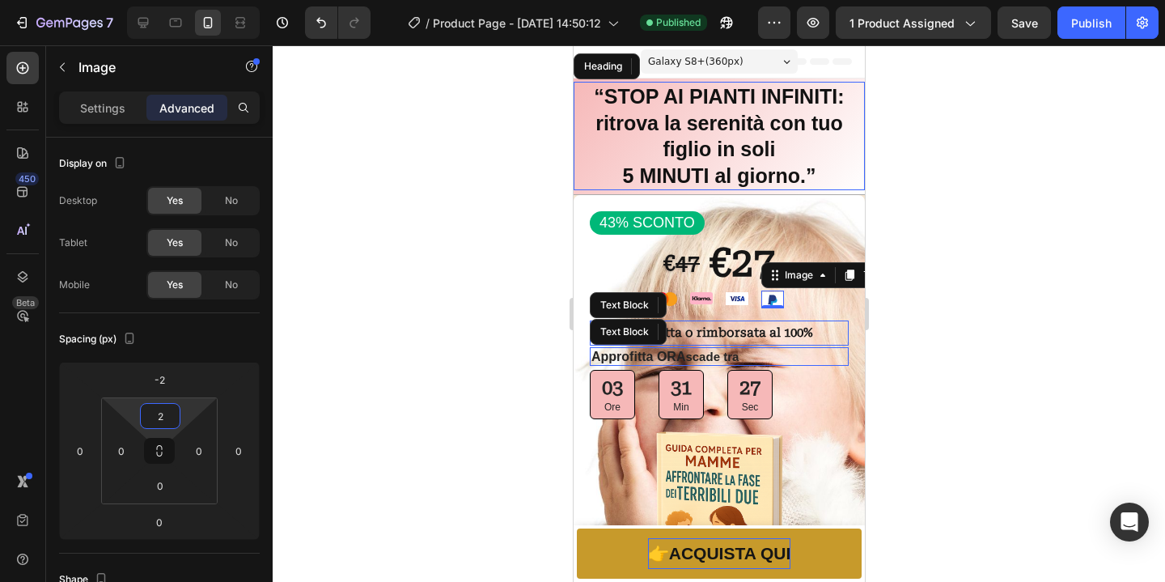
click at [993, 366] on div at bounding box center [719, 313] width 892 height 536
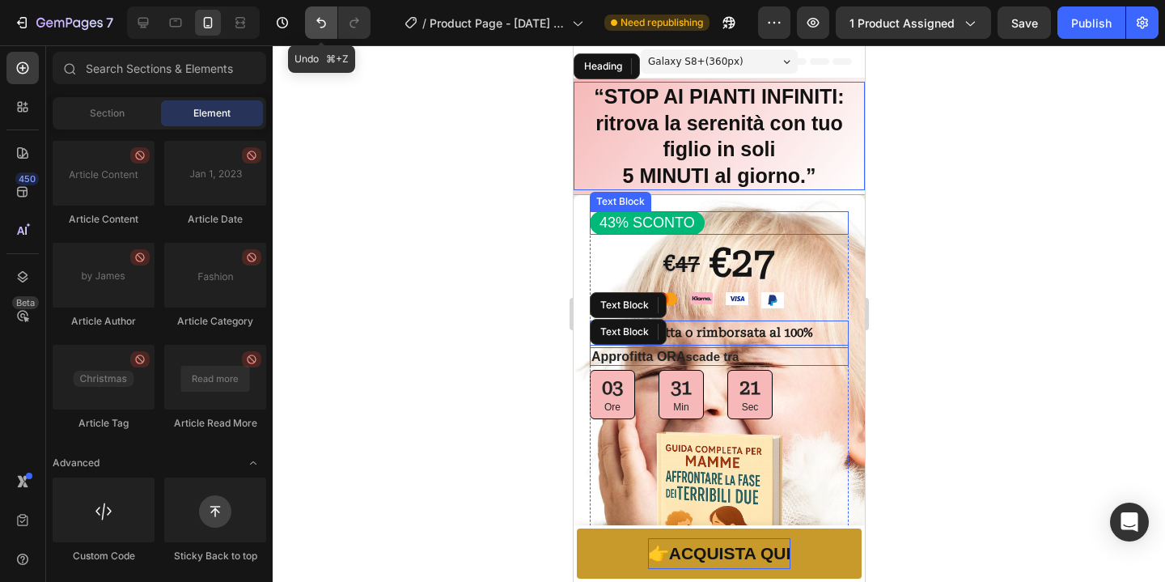
click at [323, 27] on icon "Undo/Redo" at bounding box center [321, 23] width 10 height 11
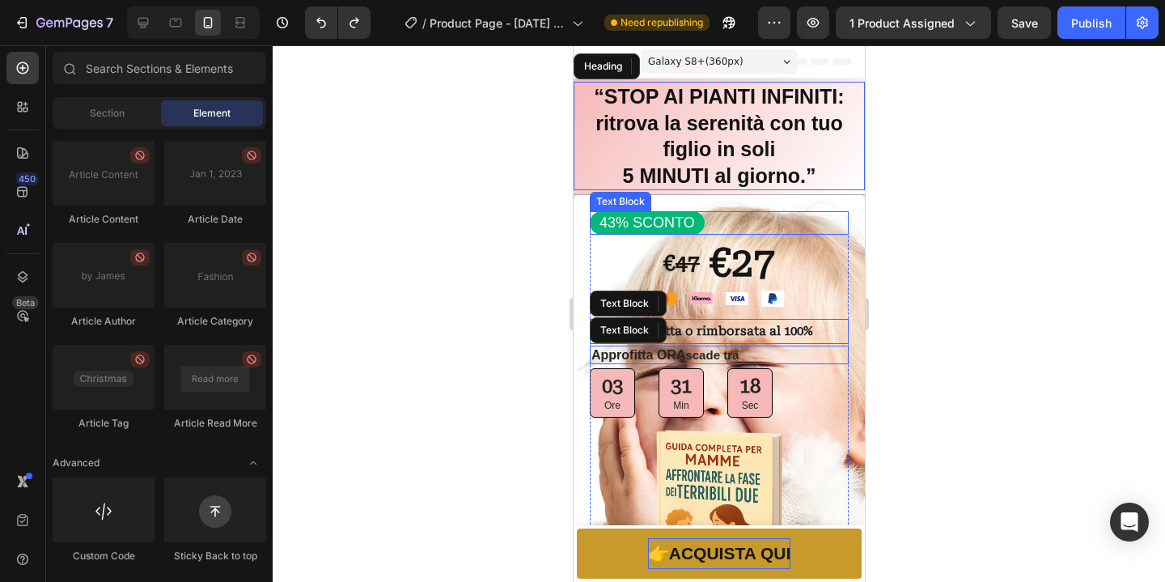
click at [383, 182] on div at bounding box center [719, 313] width 892 height 536
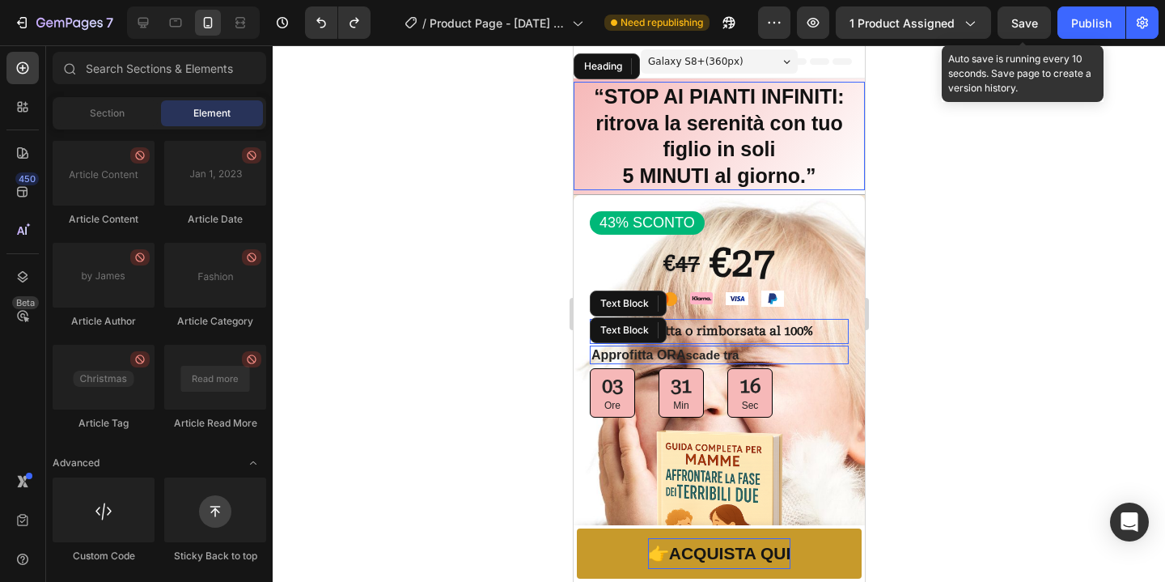
click at [1031, 24] on span "Save" at bounding box center [1024, 23] width 27 height 14
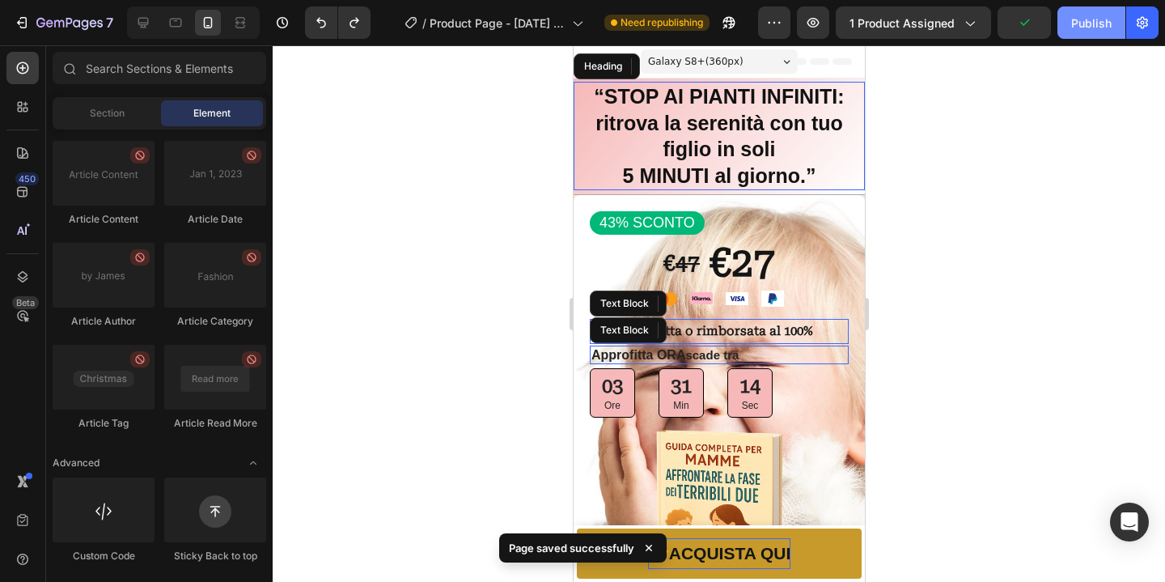
click at [1086, 27] on div "Publish" at bounding box center [1091, 23] width 40 height 17
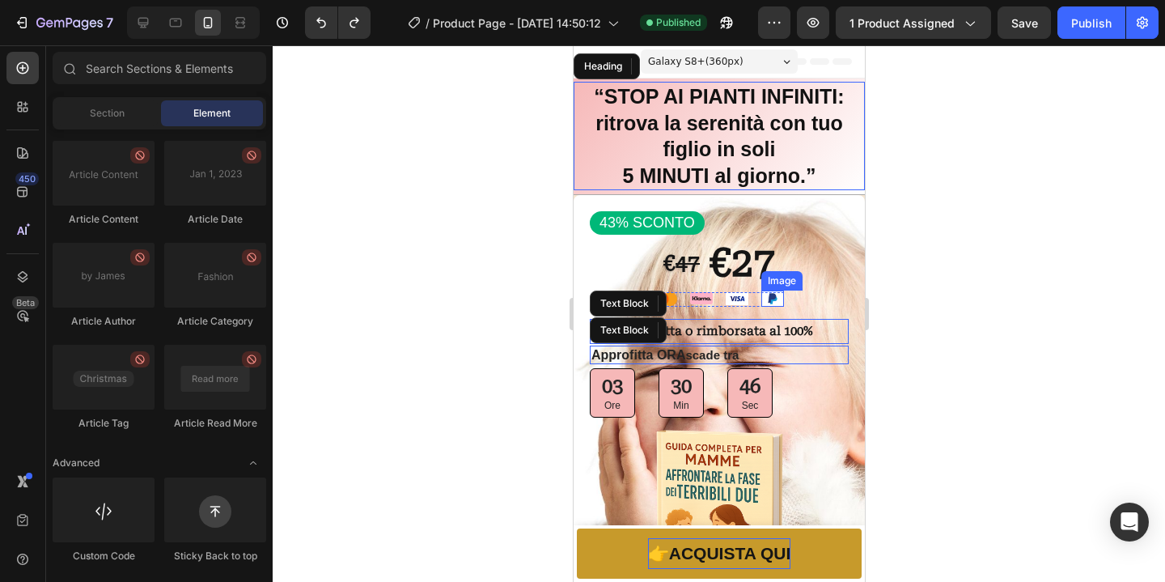
click at [761, 306] on img at bounding box center [771, 298] width 23 height 16
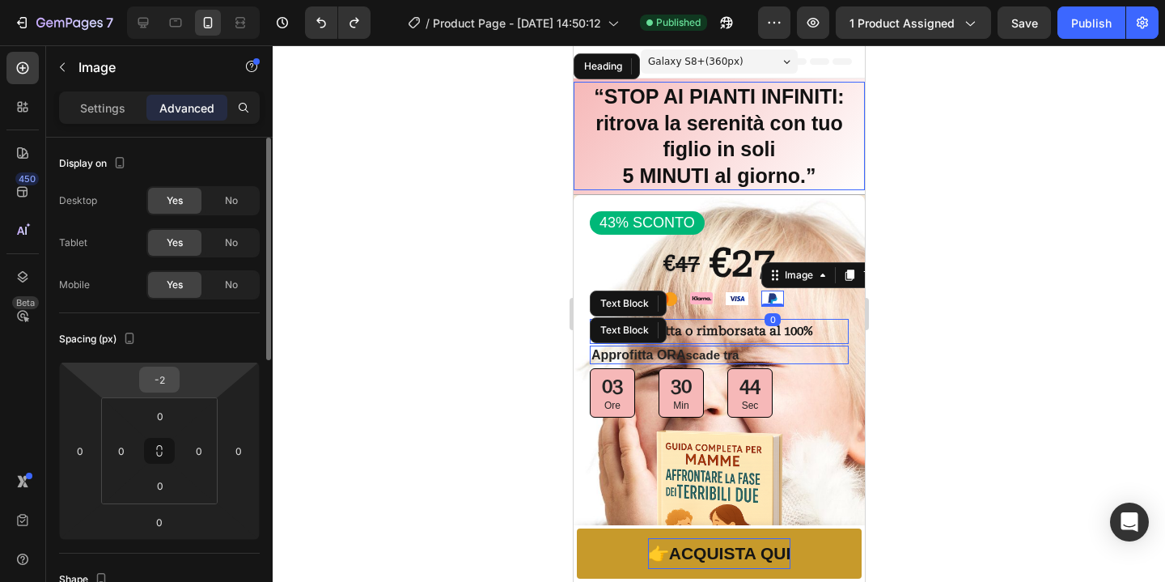
click at [163, 386] on input "-2" at bounding box center [159, 379] width 32 height 24
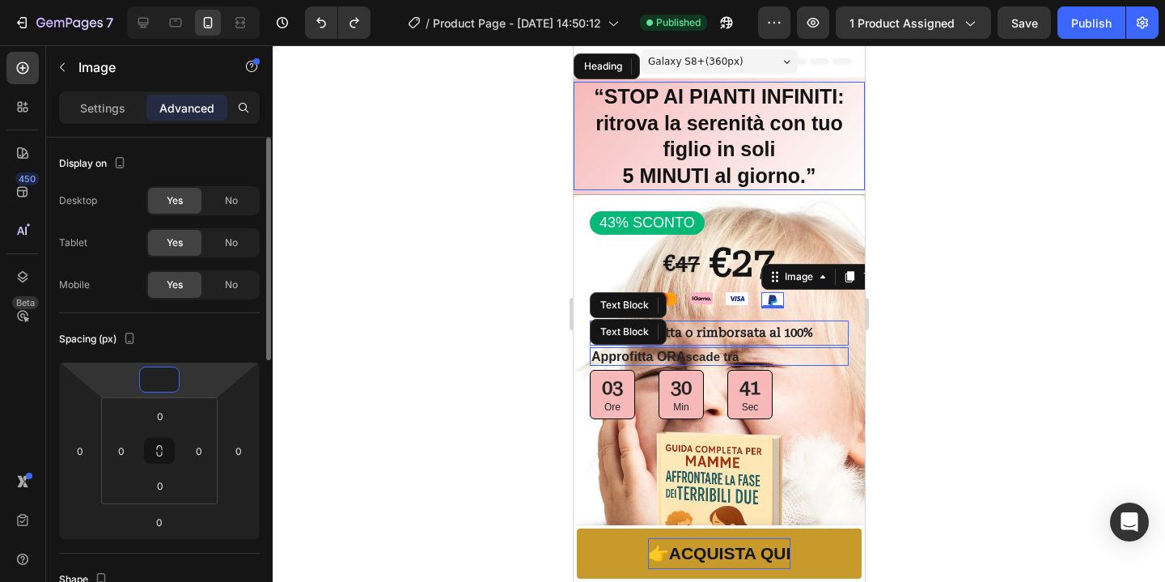
type input "-6"
type input "2"
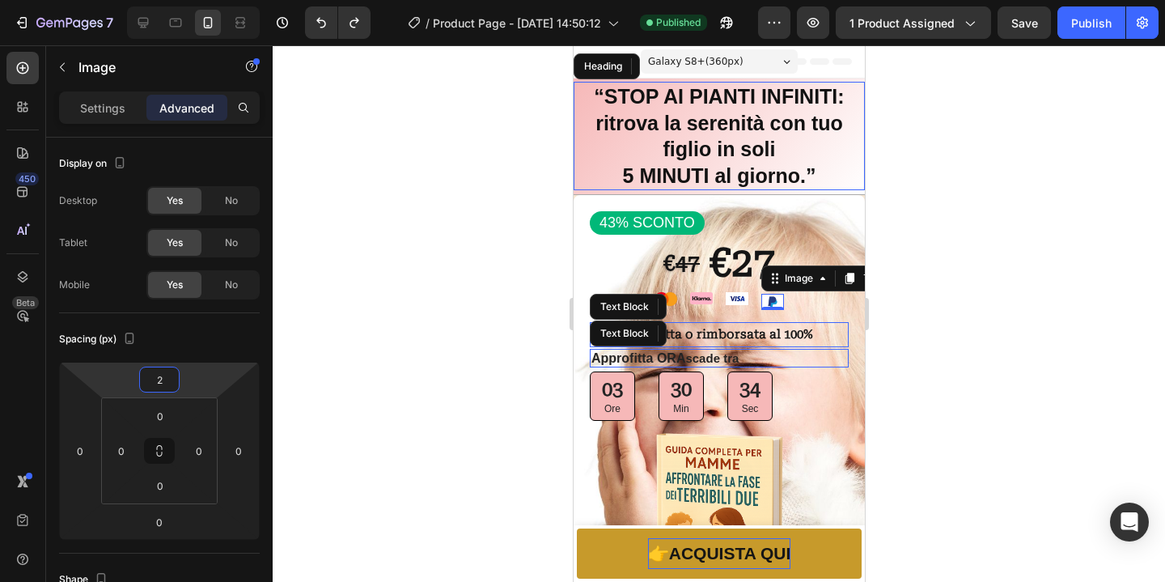
click at [1057, 377] on div at bounding box center [719, 313] width 892 height 536
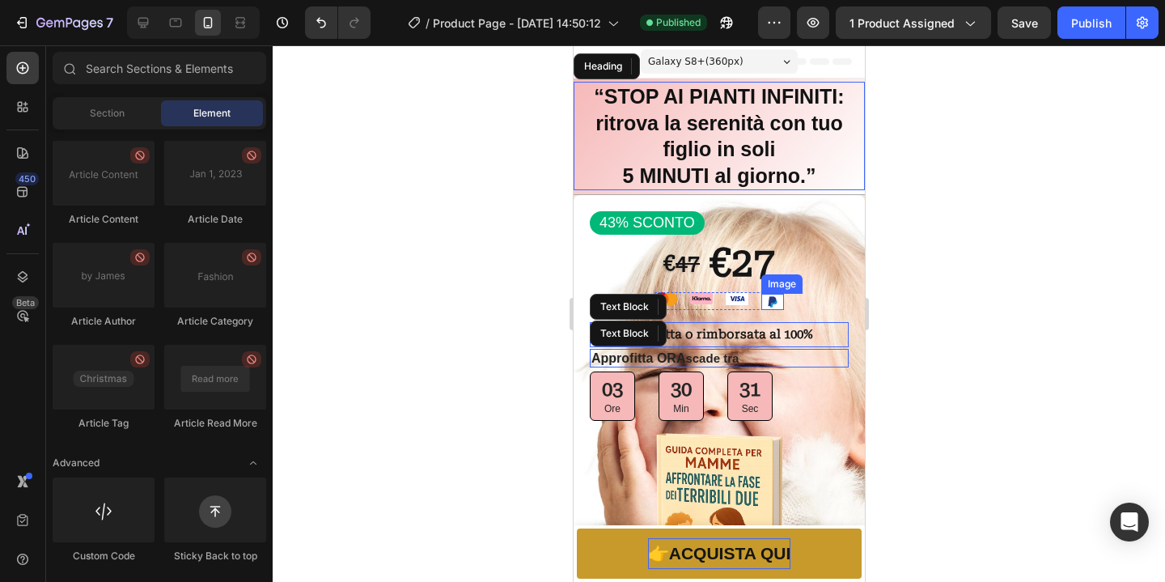
click at [769, 304] on img at bounding box center [771, 302] width 23 height 16
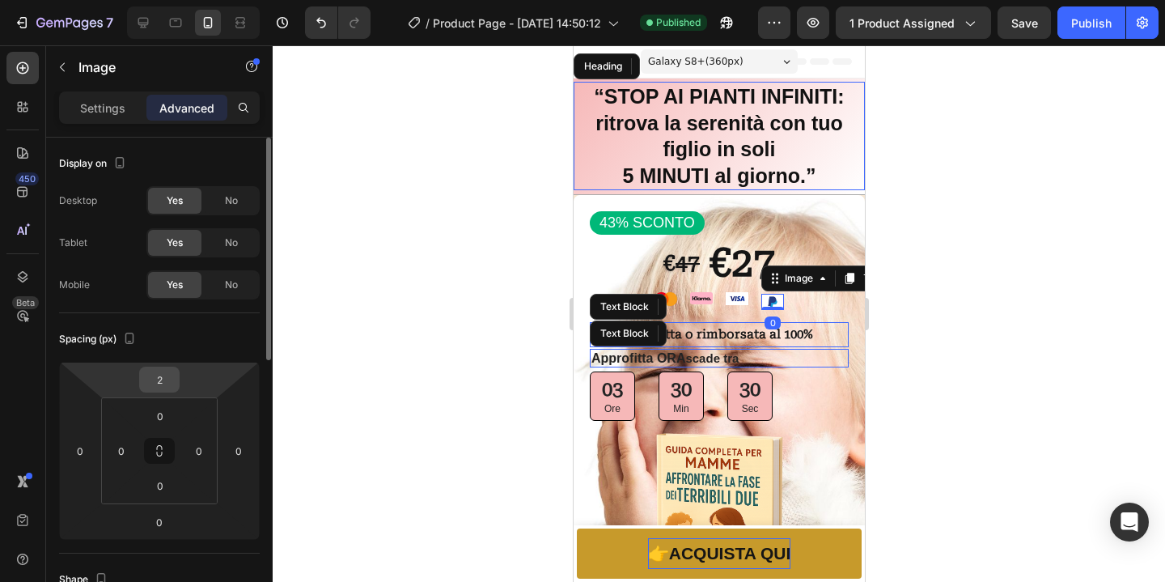
click at [161, 388] on input "2" at bounding box center [159, 379] width 32 height 24
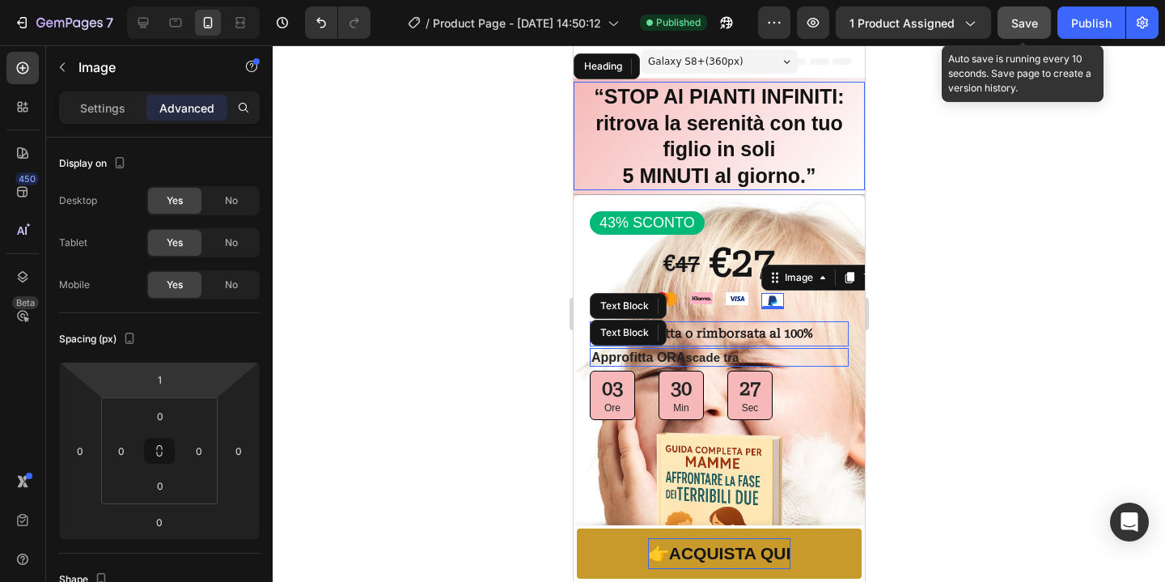
click at [1023, 32] on button "Save" at bounding box center [1023, 22] width 53 height 32
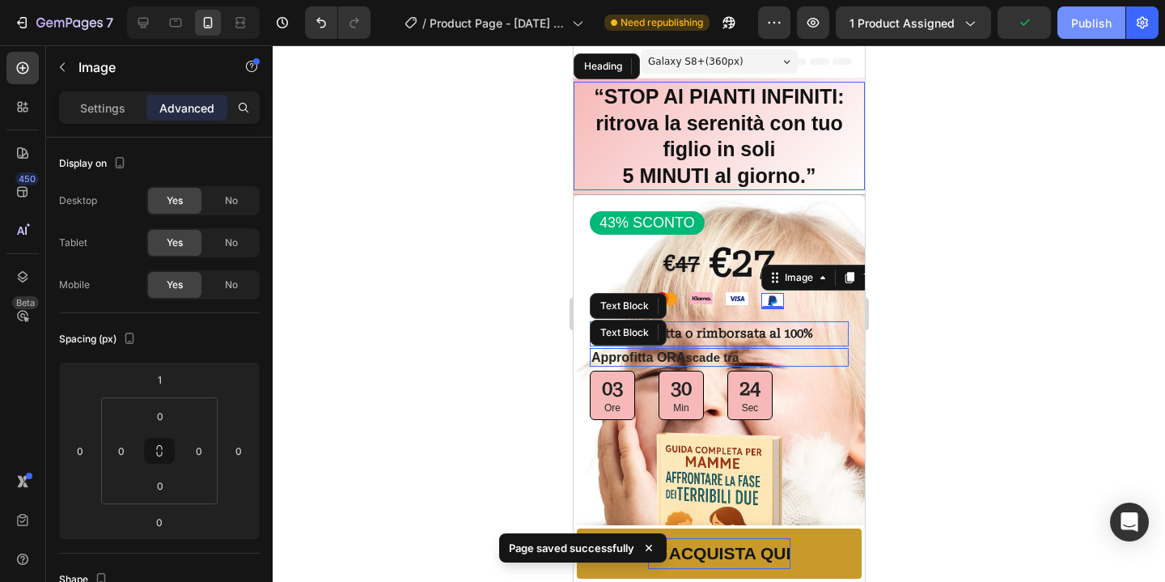
click at [1092, 23] on div "Publish" at bounding box center [1091, 23] width 40 height 17
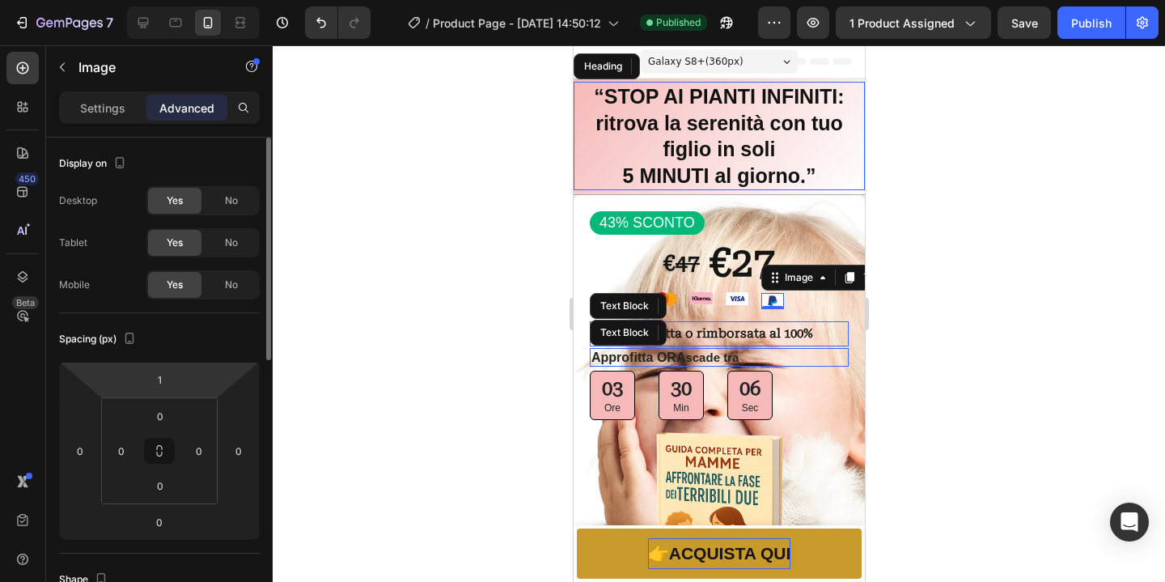
click at [163, 0] on html "7 Version history / Product Page - [DATE] 14:50:12 Published Preview 1 product …" at bounding box center [582, 0] width 1165 height 0
click at [163, 386] on input "1" at bounding box center [159, 379] width 32 height 24
click at [161, 386] on input "1" at bounding box center [159, 379] width 32 height 24
click at [161, 387] on input "1" at bounding box center [159, 379] width 32 height 24
type input "0"
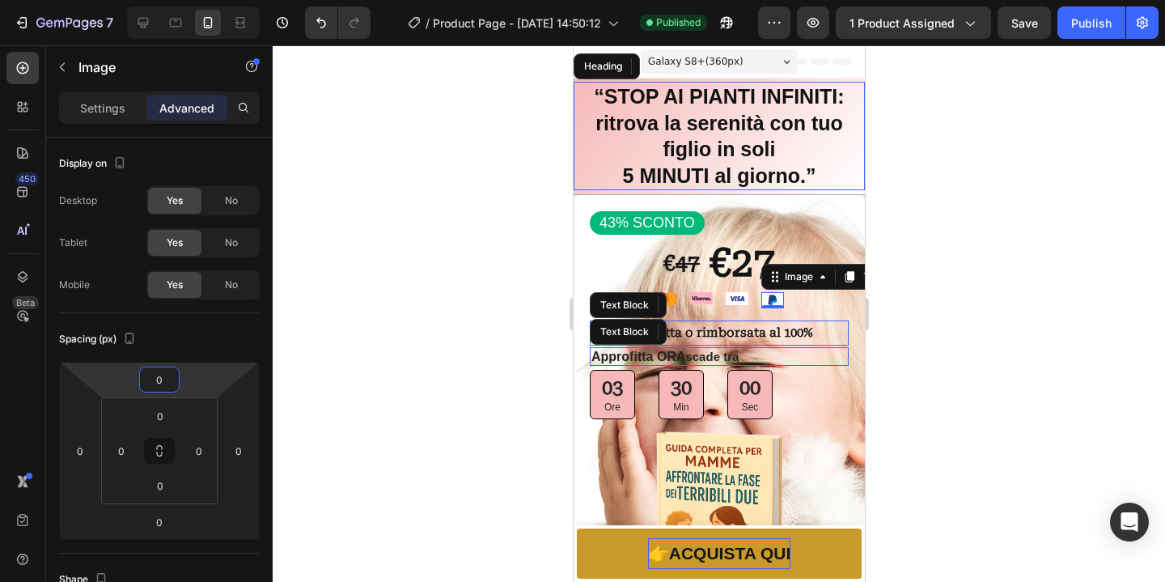
click at [1022, 26] on span "Save" at bounding box center [1024, 23] width 27 height 14
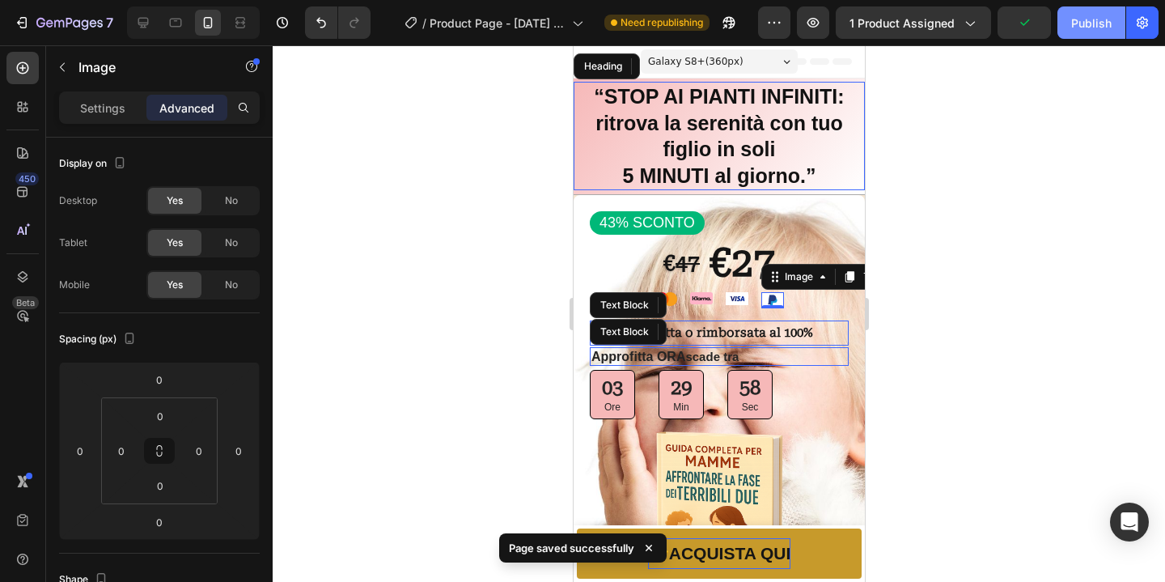
click at [1094, 25] on div "Publish" at bounding box center [1091, 23] width 40 height 17
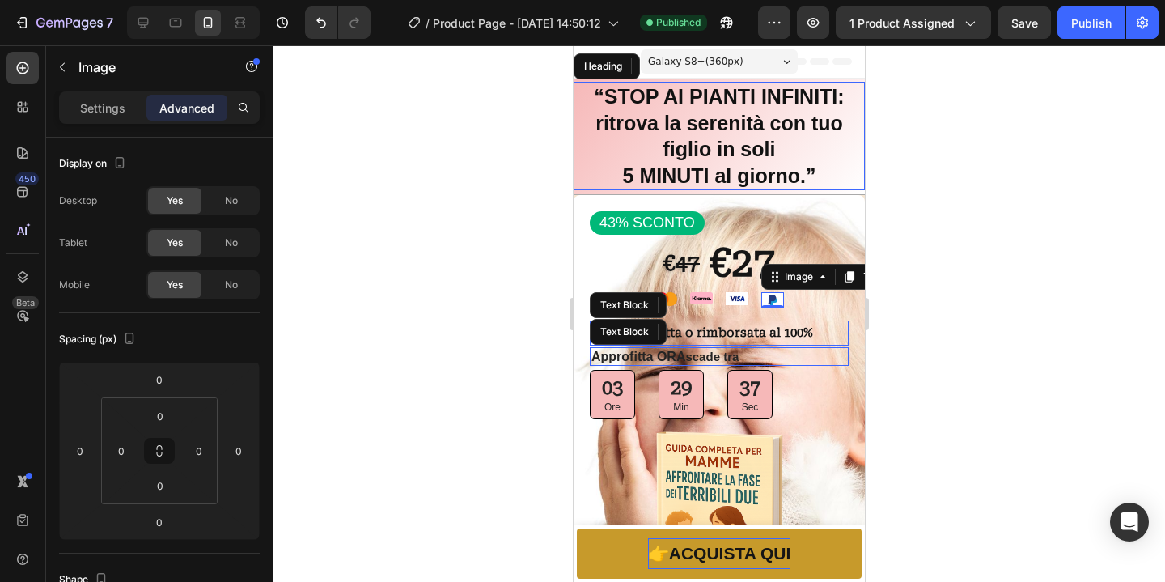
click at [1126, 227] on div at bounding box center [719, 313] width 892 height 536
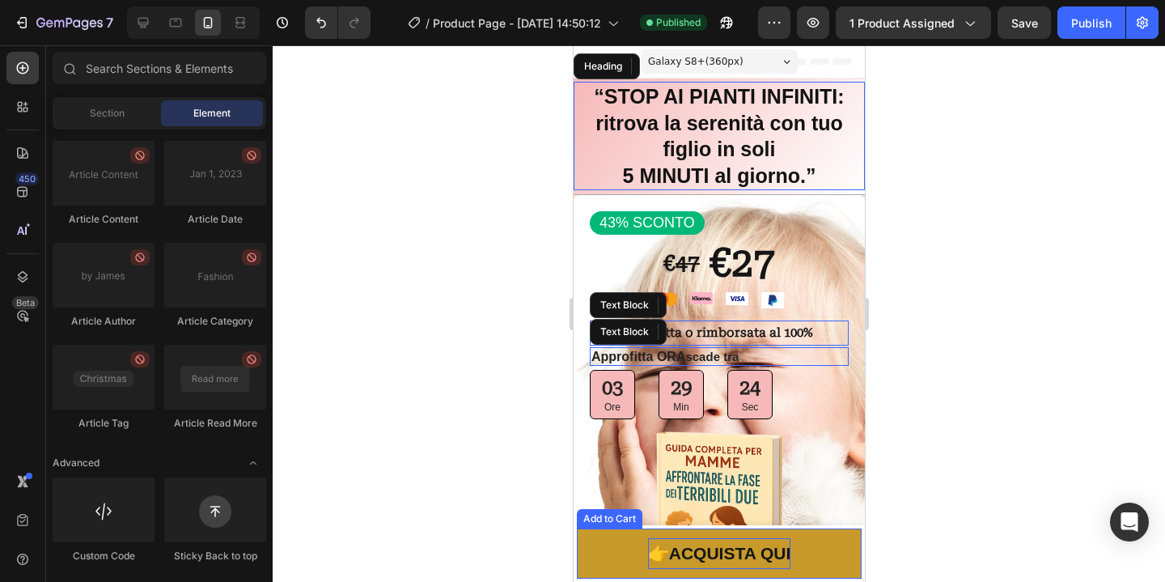
click at [833, 567] on button "👉 ACQUISTA QUI" at bounding box center [718, 553] width 285 height 50
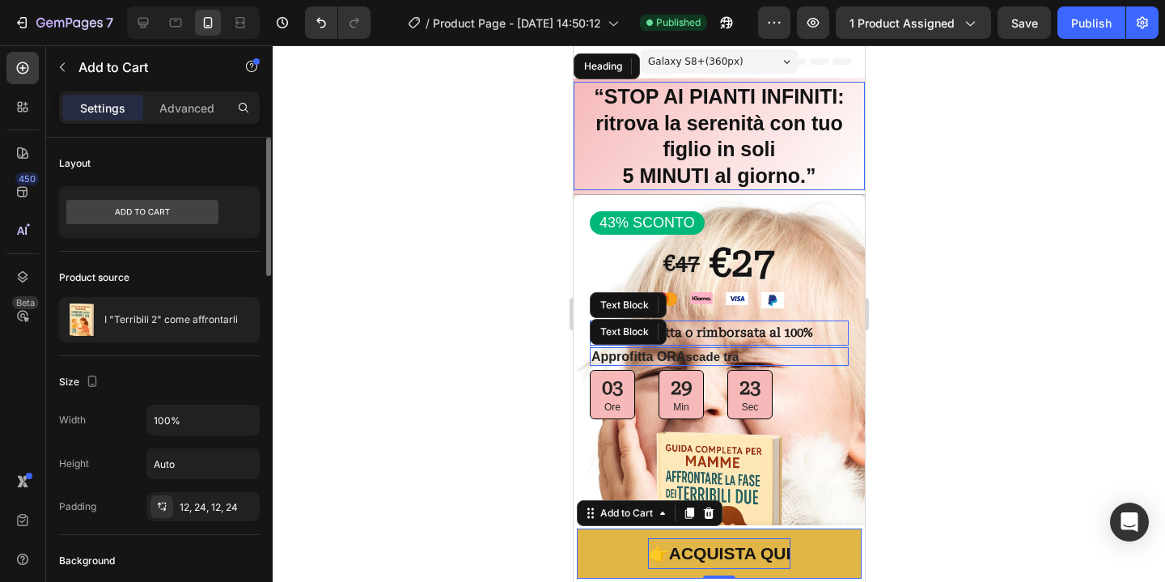
drag, startPoint x: 178, startPoint y: 114, endPoint x: 176, endPoint y: 178, distance: 63.9
click at [178, 114] on p "Advanced" at bounding box center [186, 107] width 55 height 17
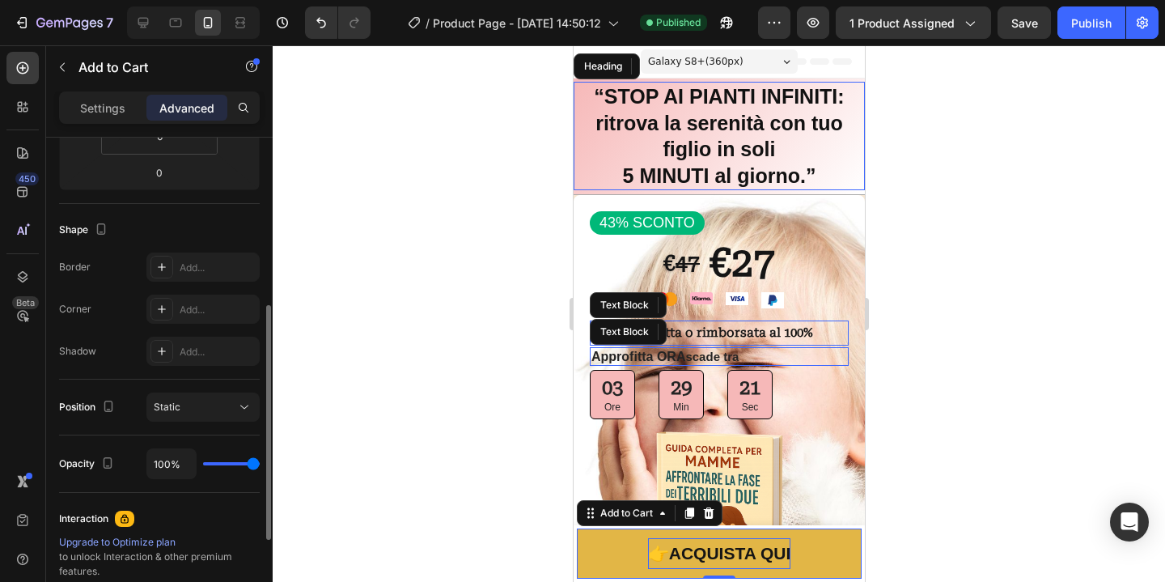
scroll to position [533, 0]
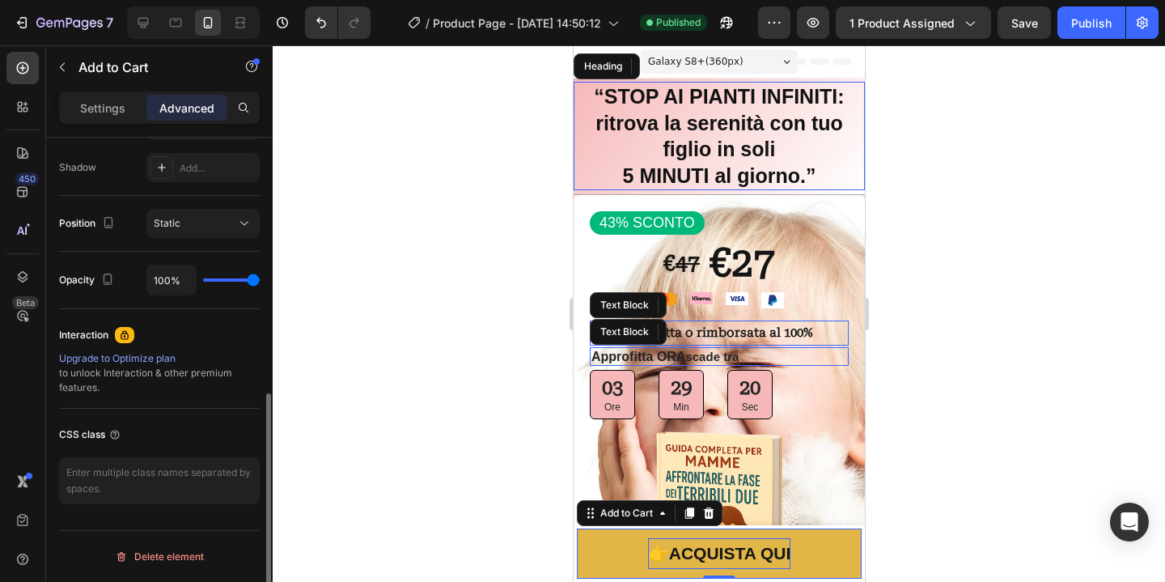
type input "96%"
type input "96"
type input "79%"
type input "79"
type input "50%"
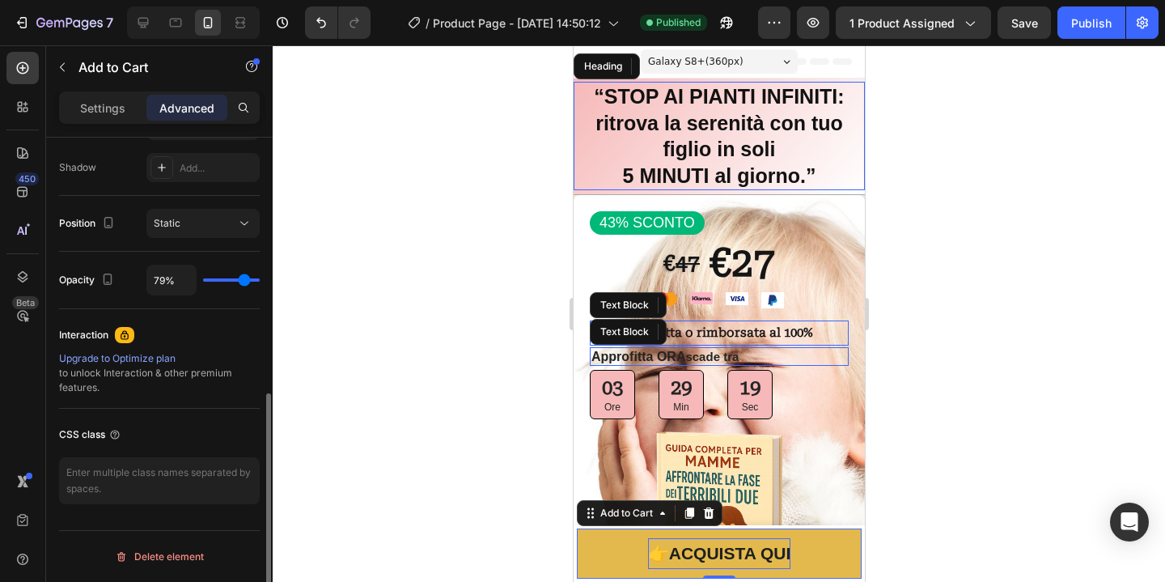
type input "50"
type input "38%"
type input "38"
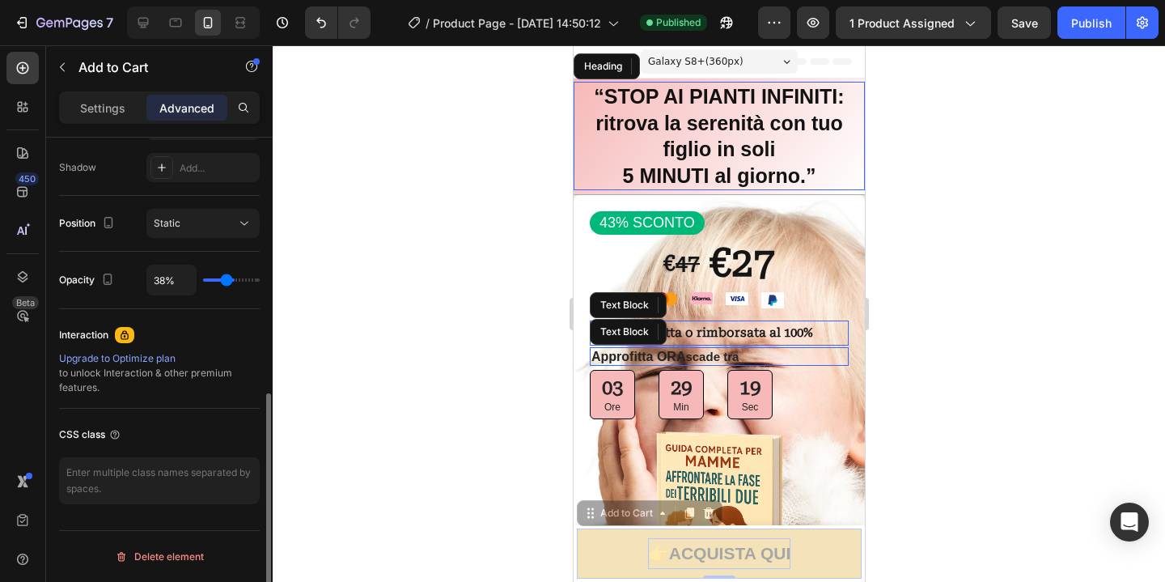
type input "33%"
type input "33"
type input "25%"
type input "25"
type input "21%"
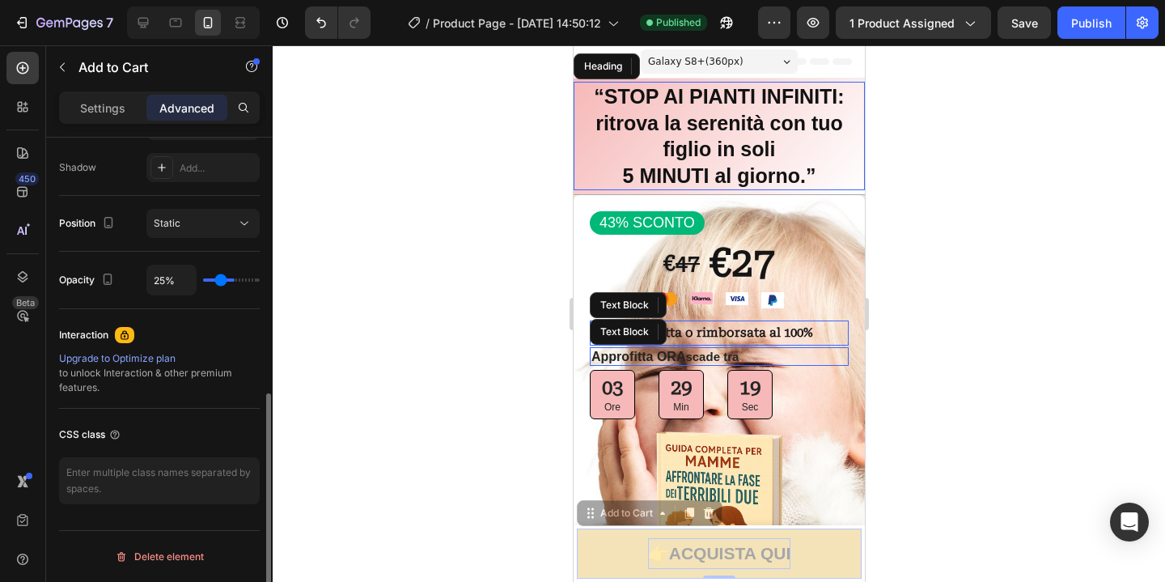
type input "21"
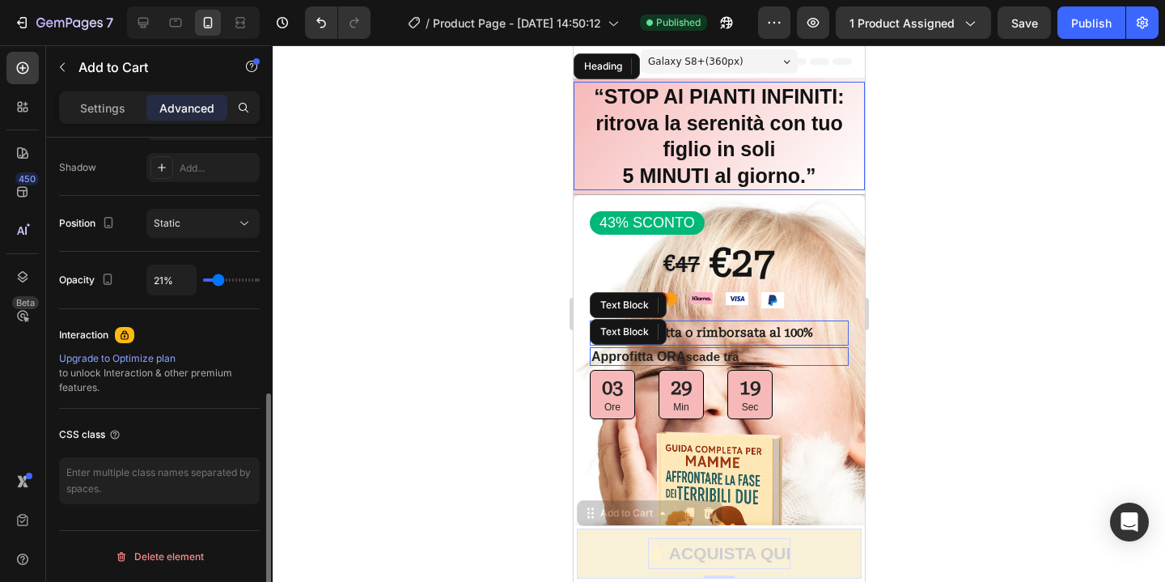
type input "23%"
type input "23"
type input "52%"
type input "52"
type input "92%"
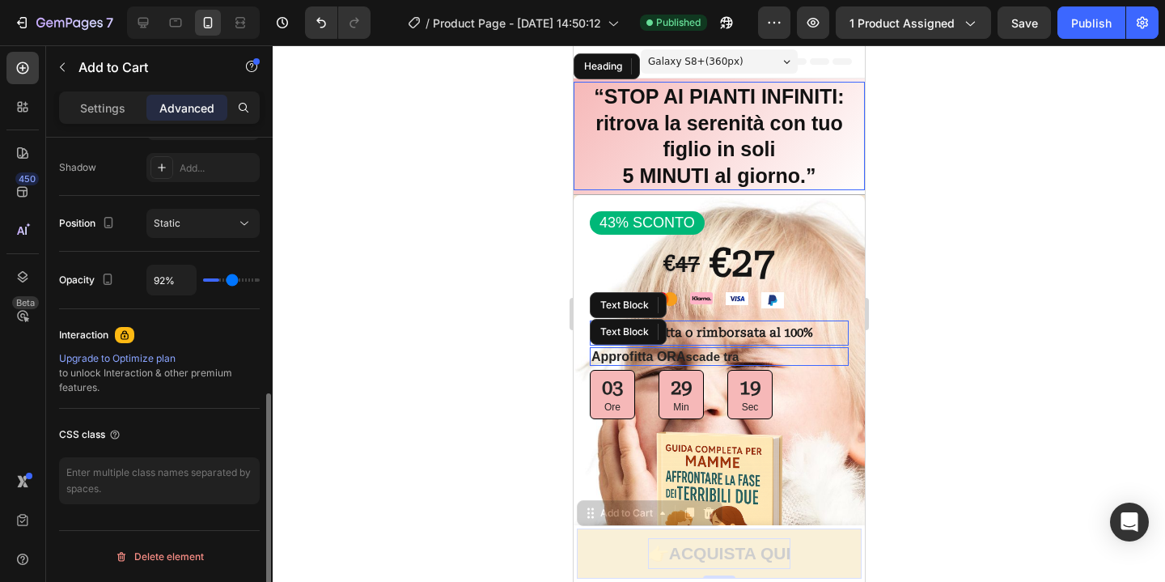
type input "92"
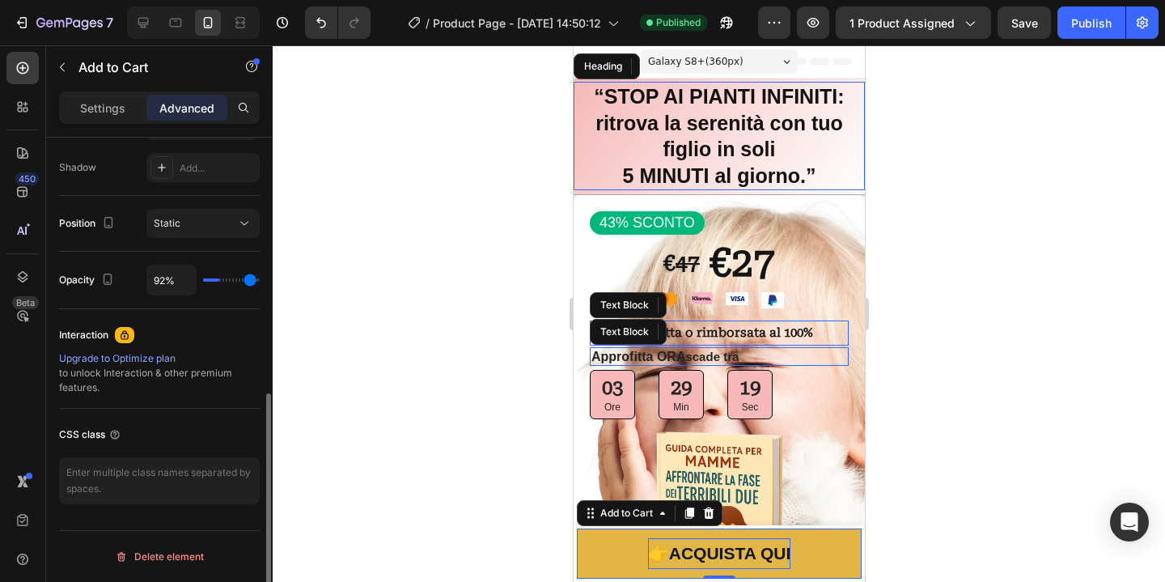
type input "100%"
type input "100"
drag, startPoint x: 250, startPoint y: 285, endPoint x: 311, endPoint y: 289, distance: 61.6
click at [260, 281] on input "range" at bounding box center [231, 279] width 57 height 3
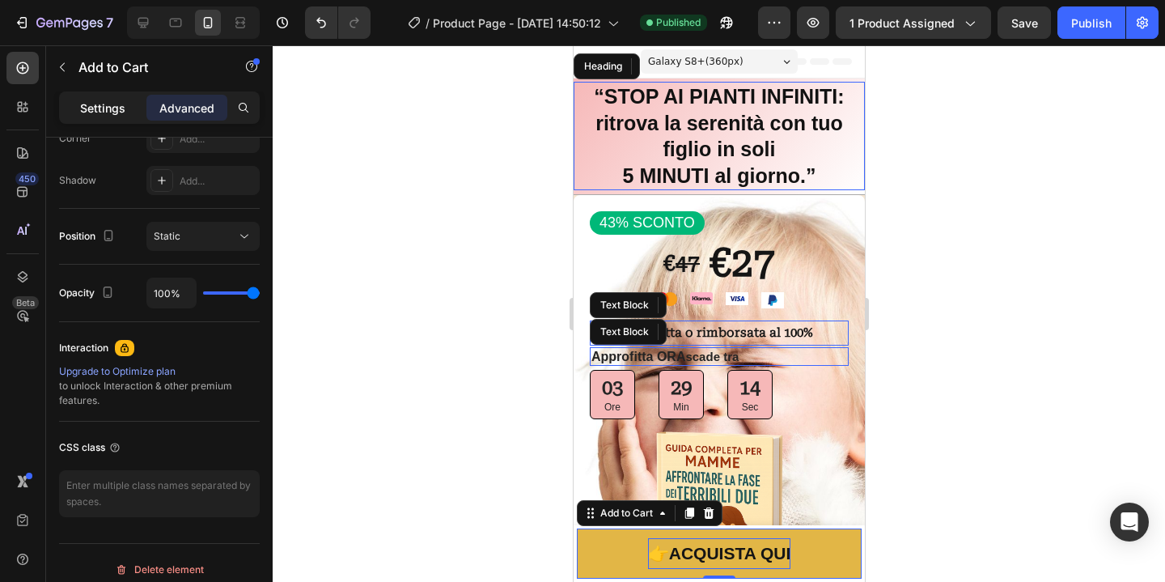
click at [111, 111] on p "Settings" at bounding box center [102, 107] width 45 height 17
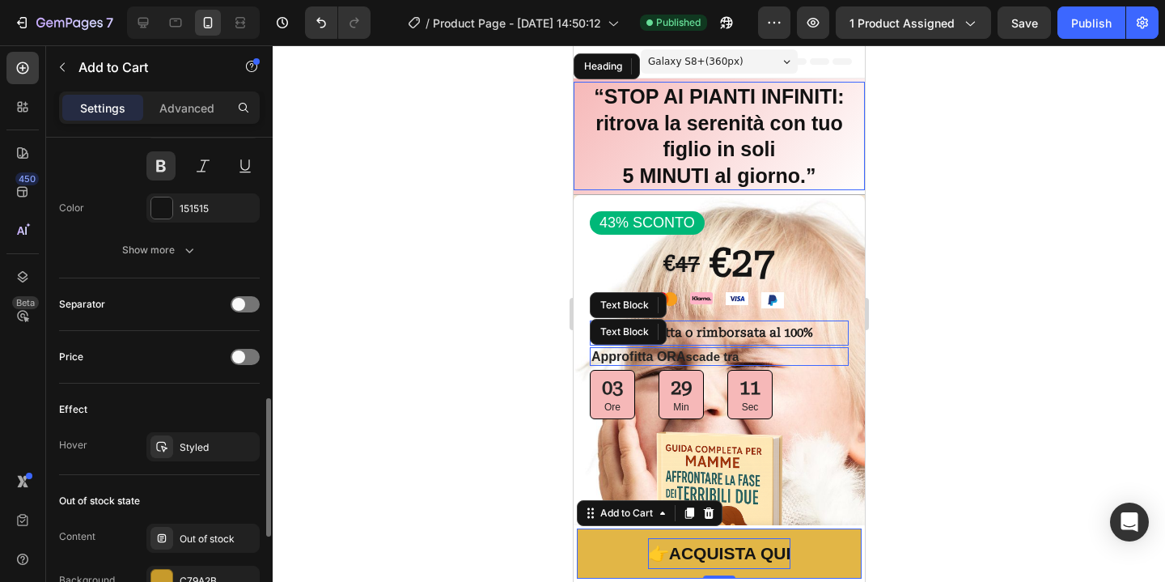
scroll to position [960, 0]
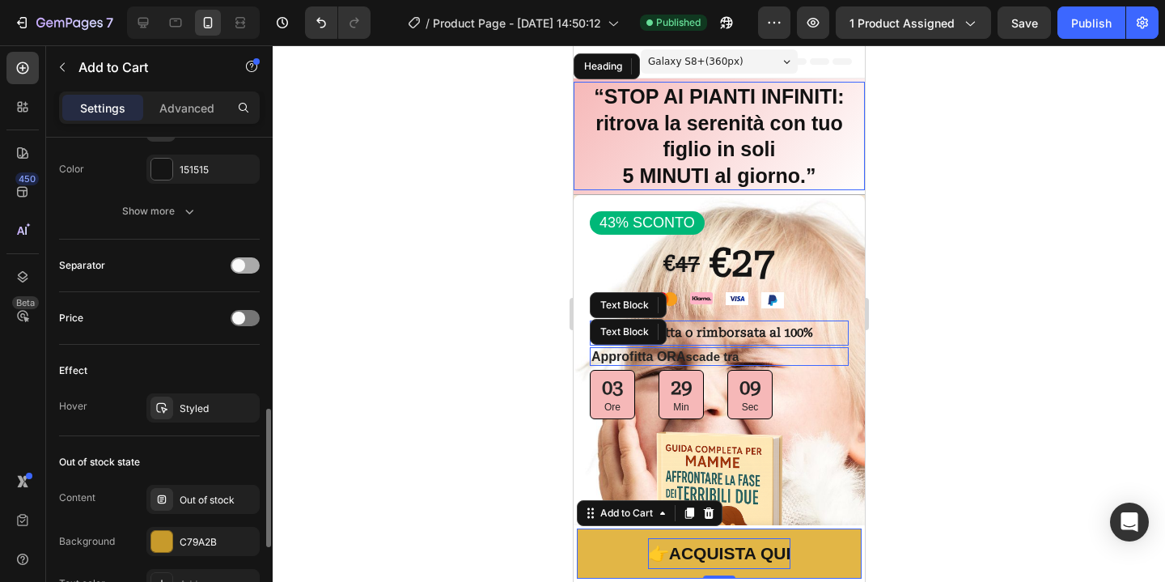
click at [235, 266] on span at bounding box center [238, 265] width 13 height 13
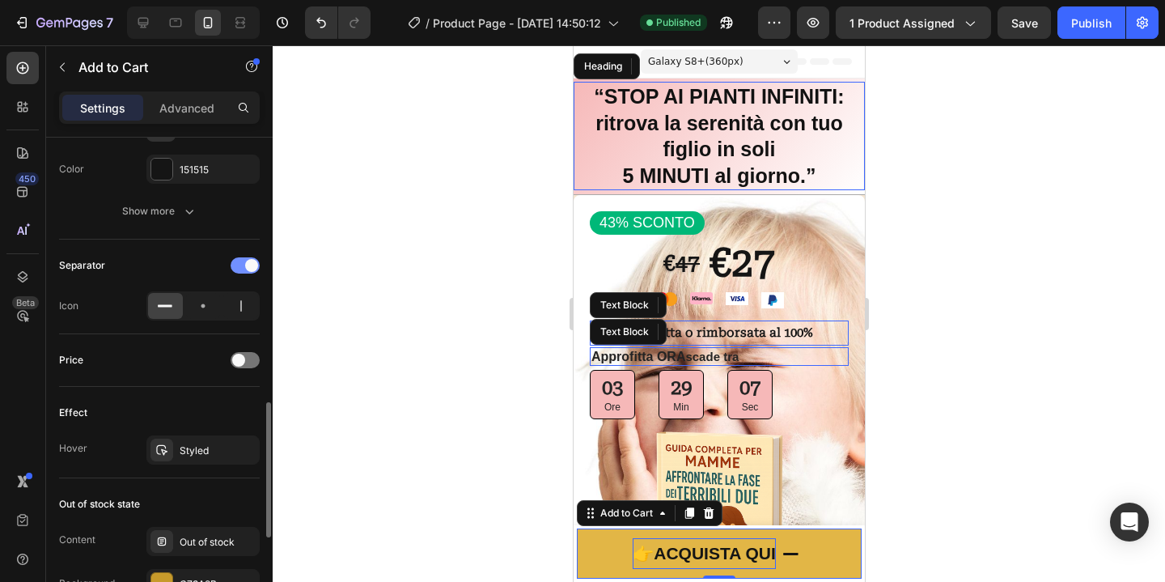
click at [245, 267] on div at bounding box center [245, 265] width 29 height 16
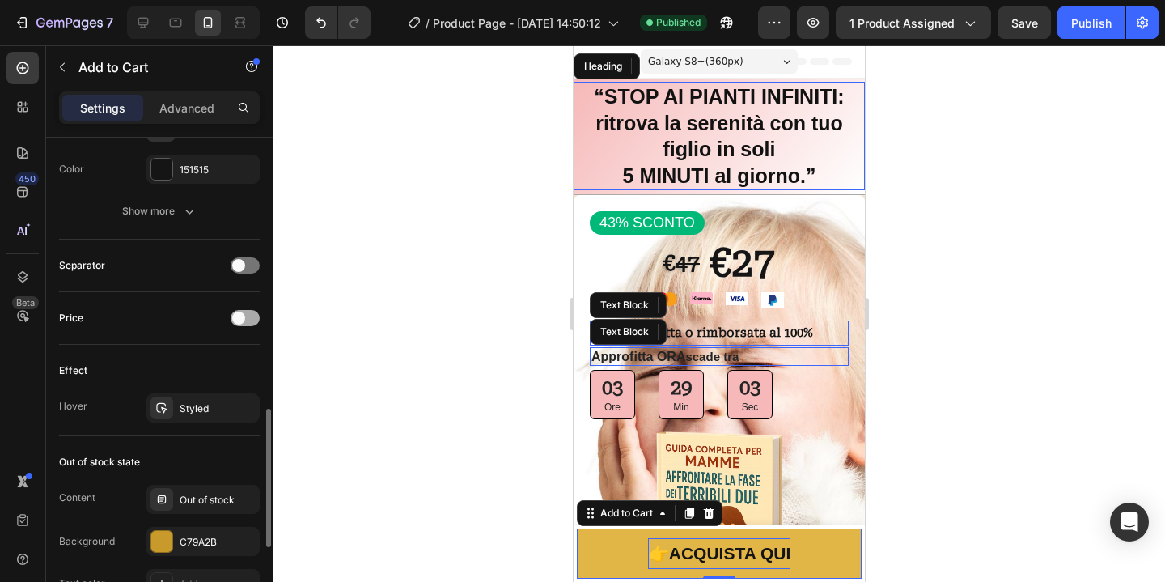
click at [239, 324] on div at bounding box center [245, 318] width 29 height 16
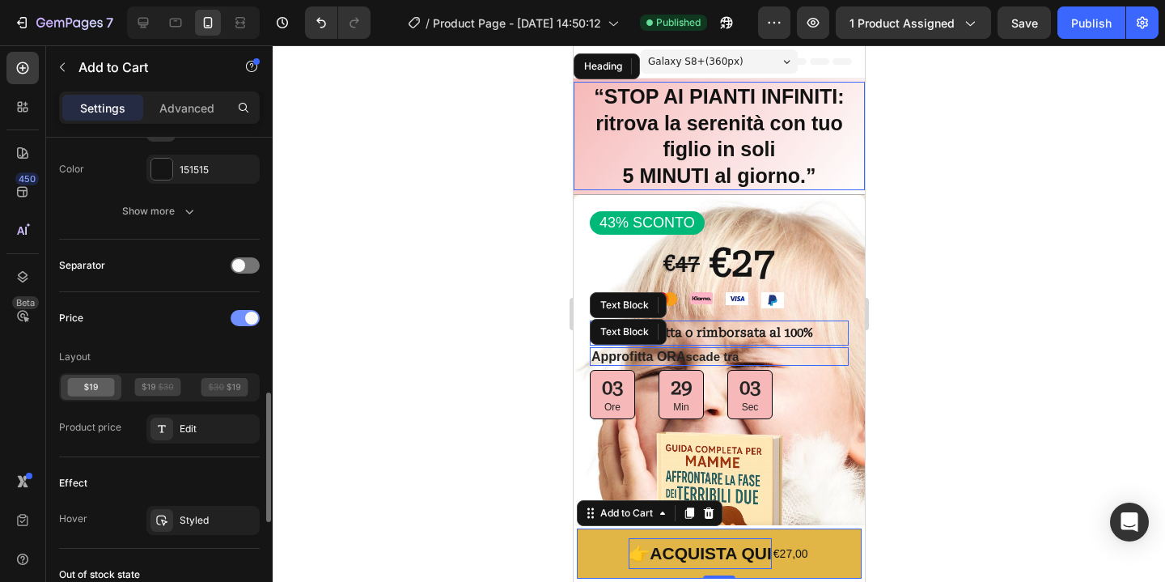
click at [239, 324] on div at bounding box center [245, 318] width 29 height 16
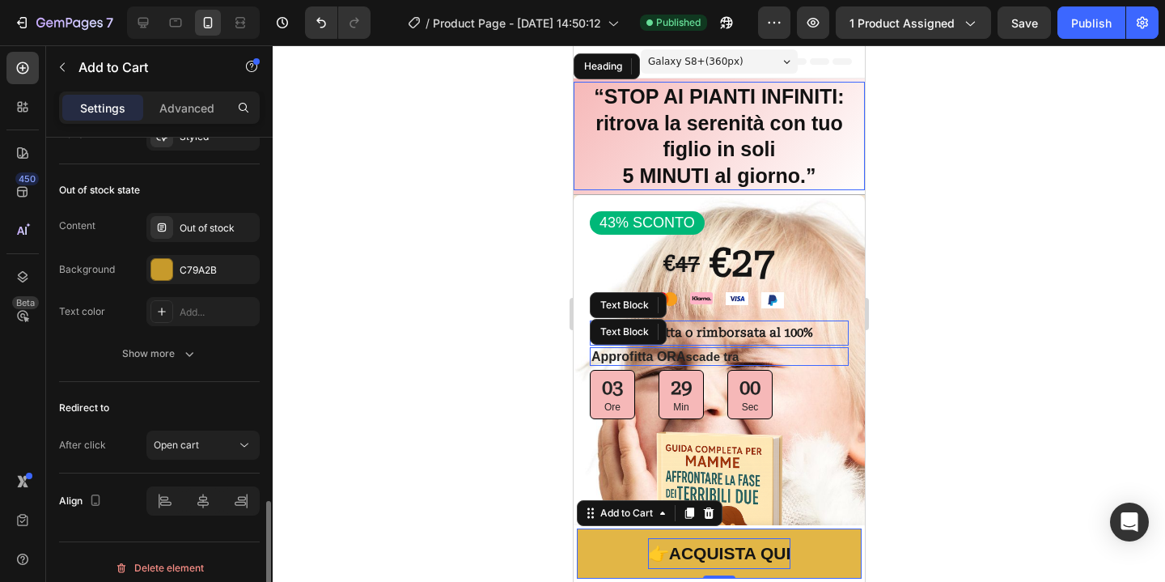
scroll to position [1243, 0]
